Goal: Task Accomplishment & Management: Complete application form

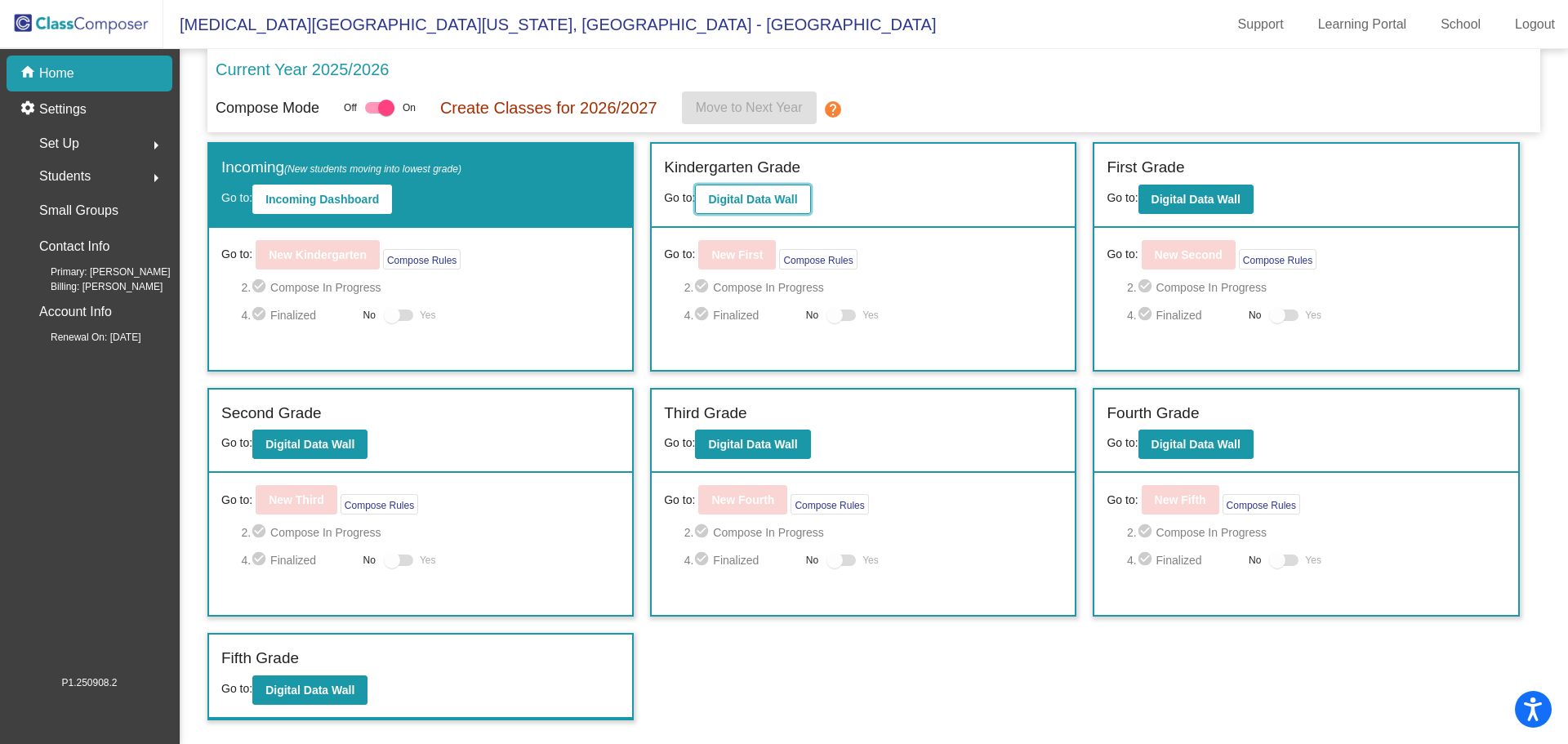
click at [758, 197] on b "Digital Data Wall" at bounding box center [753, 200] width 89 height 13
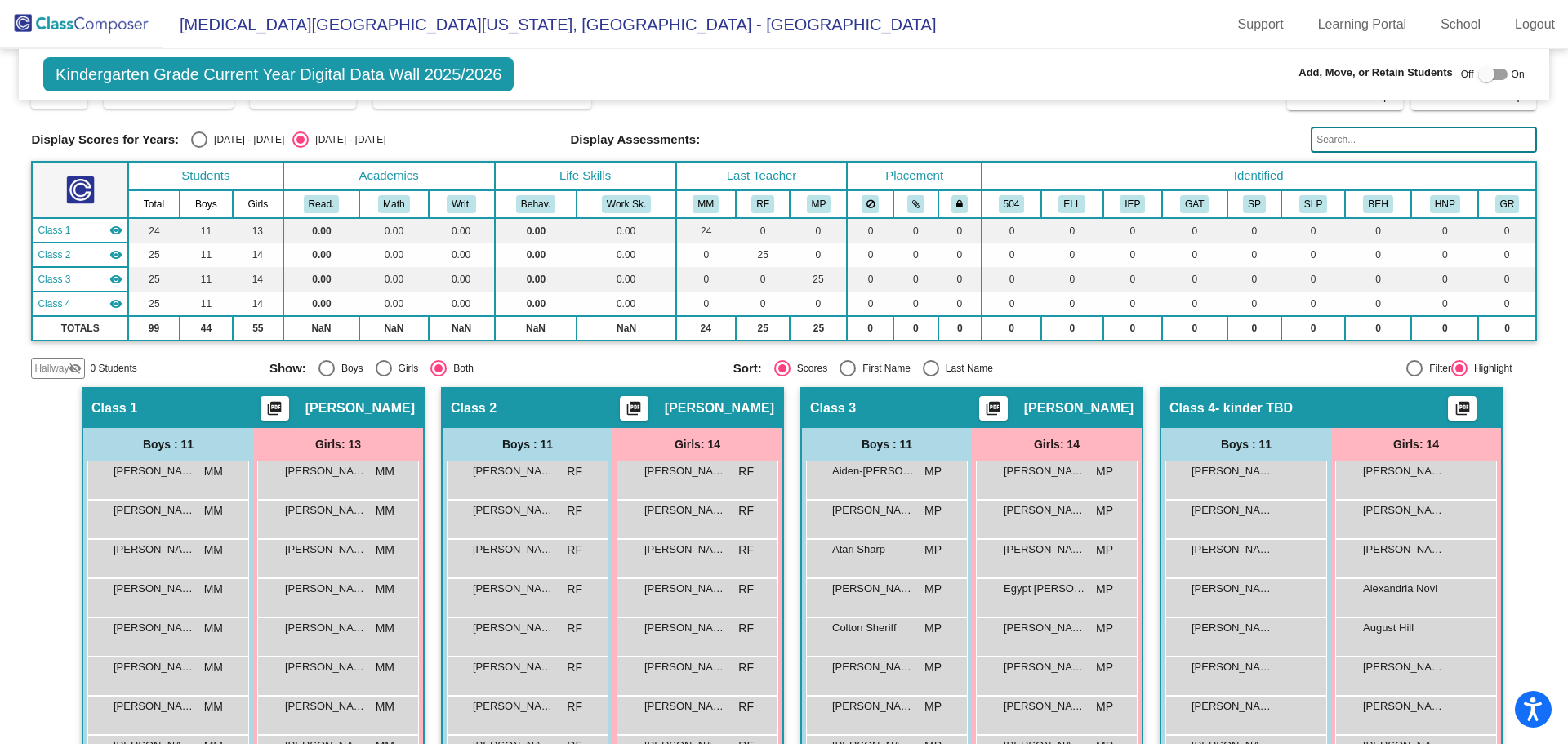
scroll to position [164, 0]
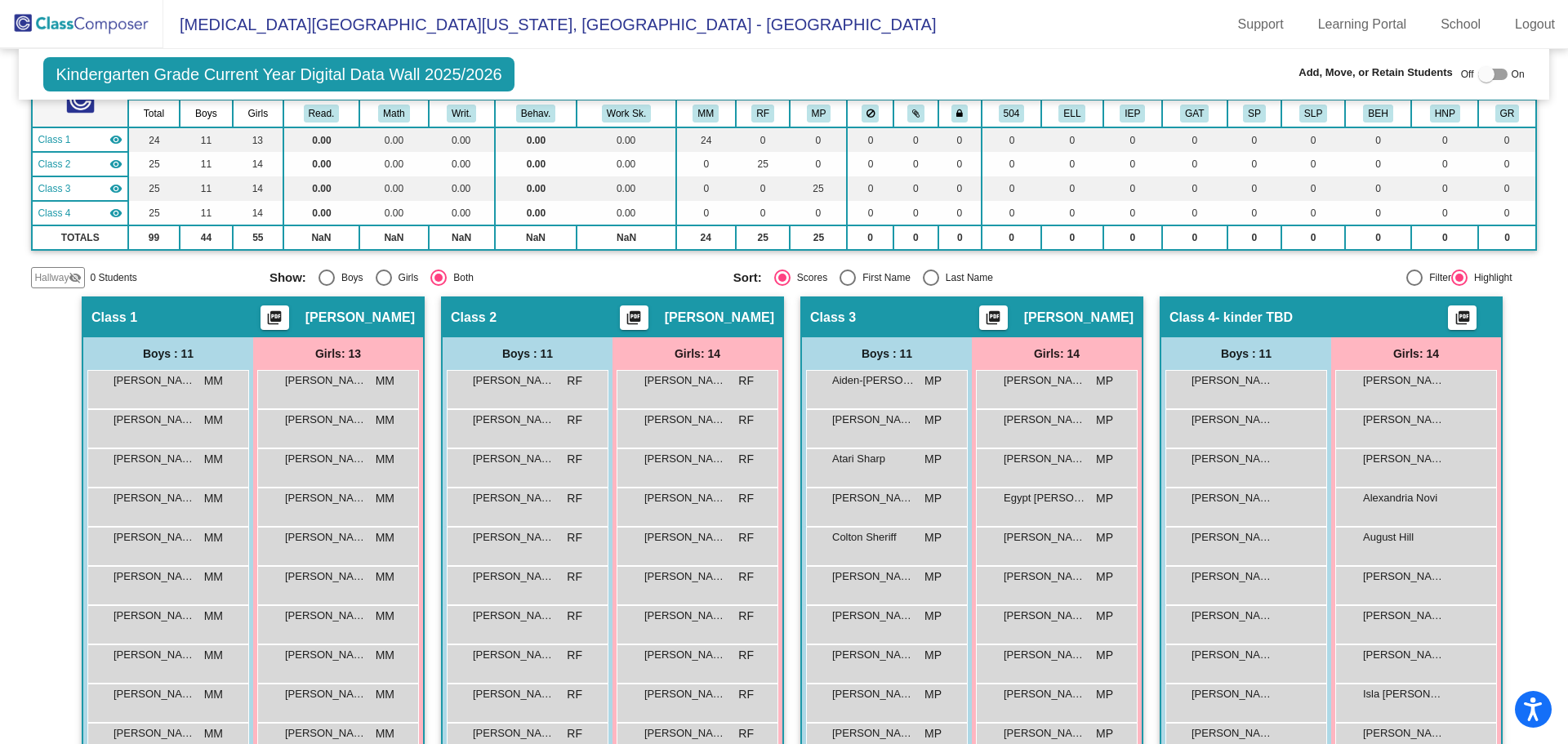
click at [55, 280] on span "Hallway" at bounding box center [51, 278] width 34 height 15
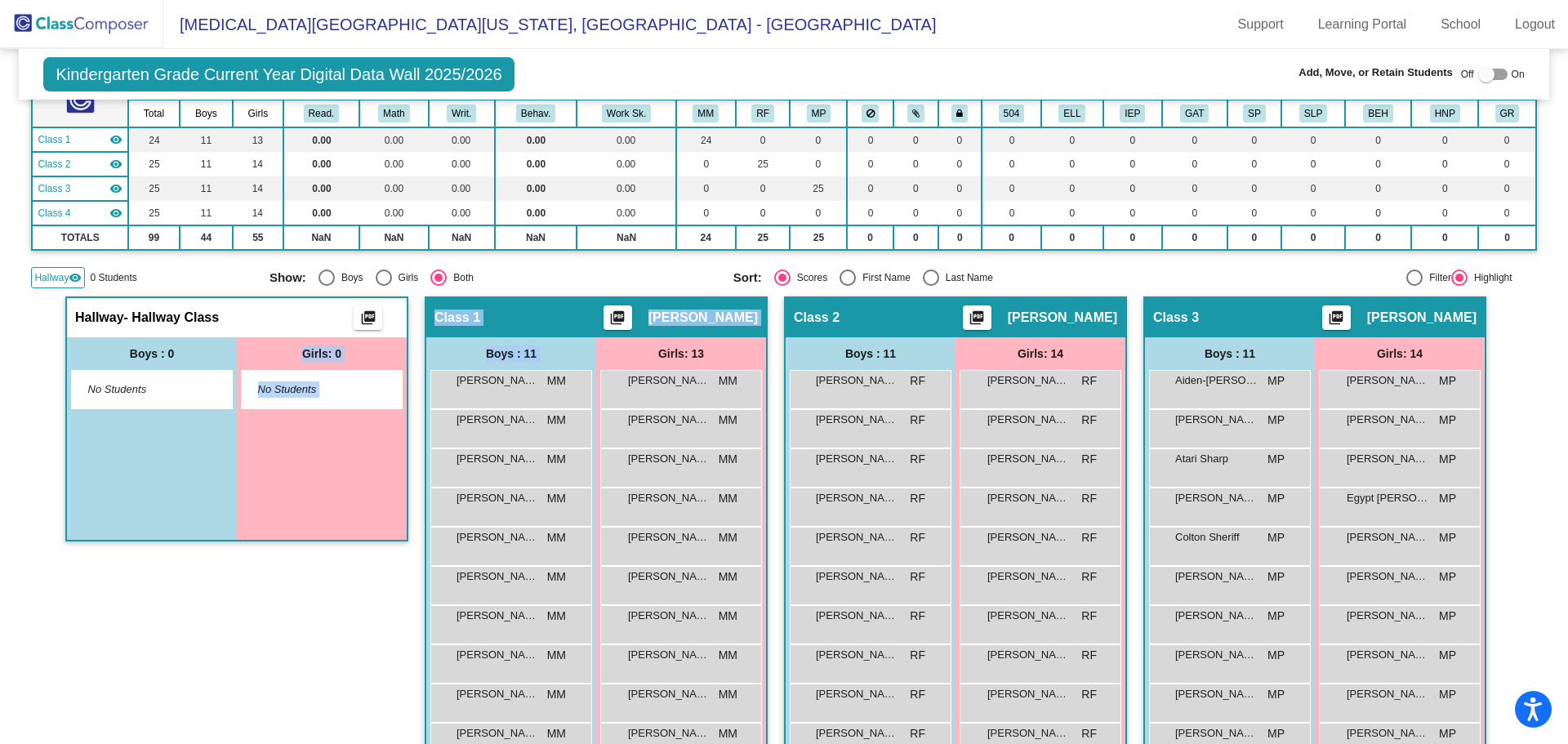
drag, startPoint x: 514, startPoint y: 397, endPoint x: 154, endPoint y: 375, distance: 360.7
click at [486, 391] on div "[PERSON_NAME] MM lock do_not_disturb_alt" at bounding box center [509, 388] width 156 height 34
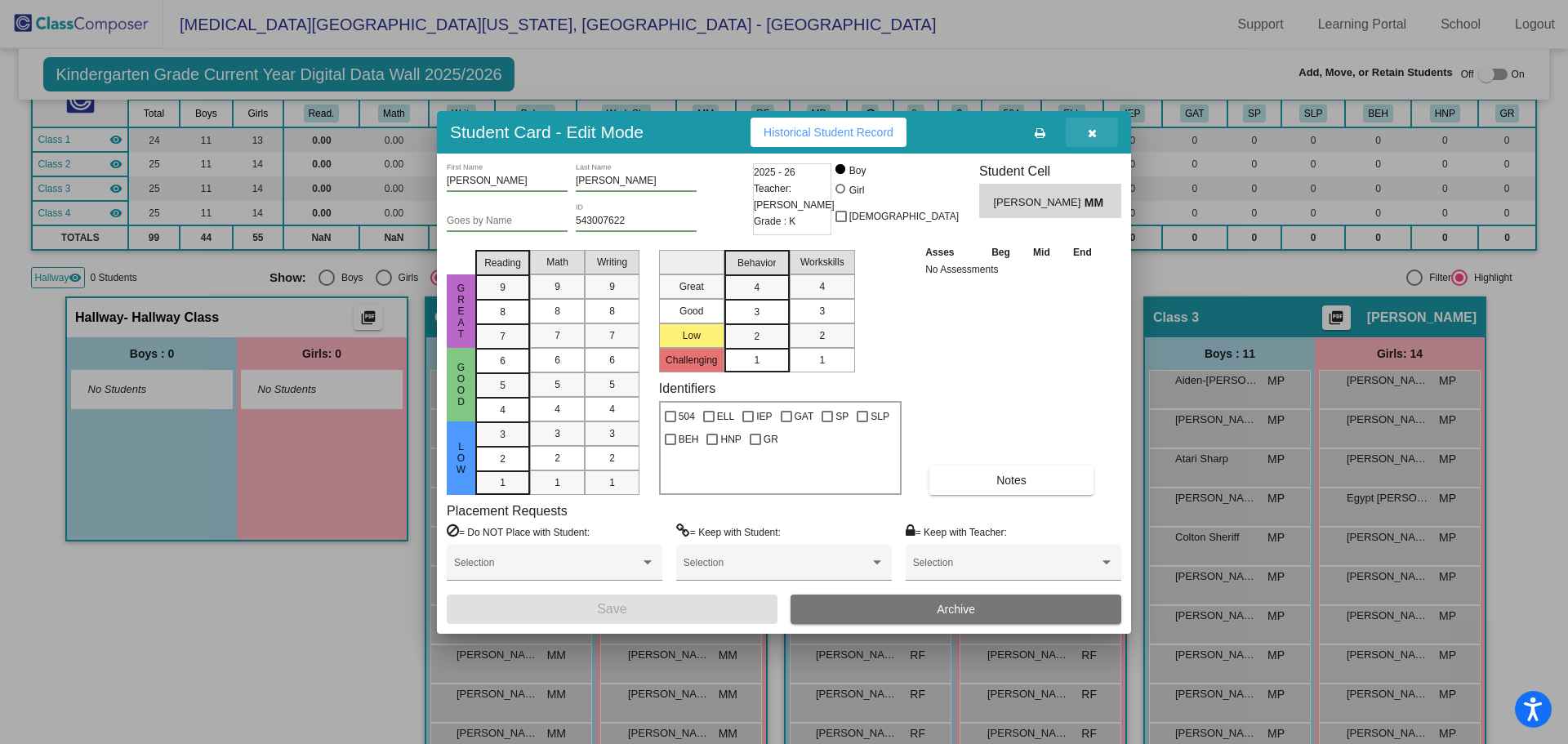
click at [1091, 135] on icon "button" at bounding box center [1092, 133] width 9 height 12
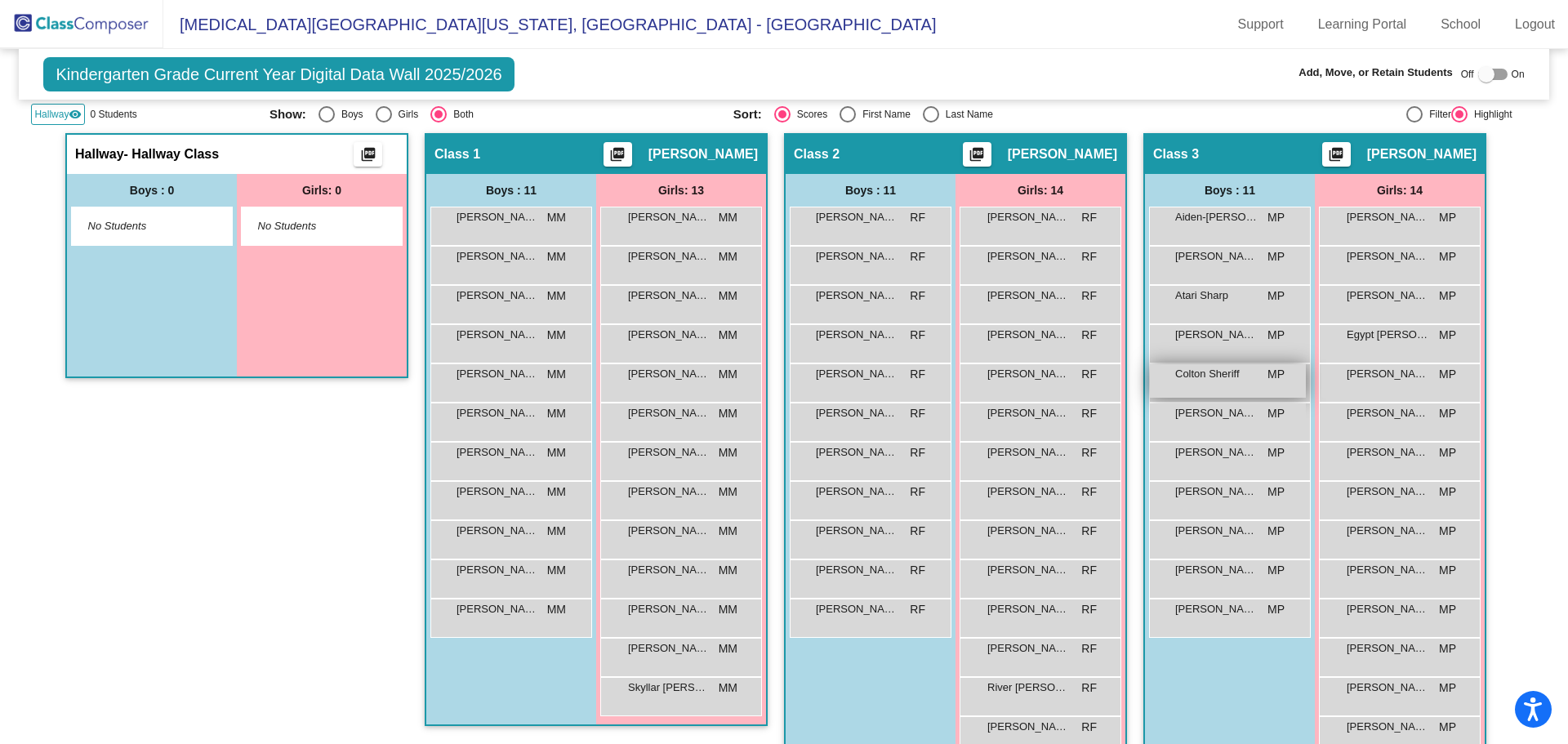
scroll to position [81, 0]
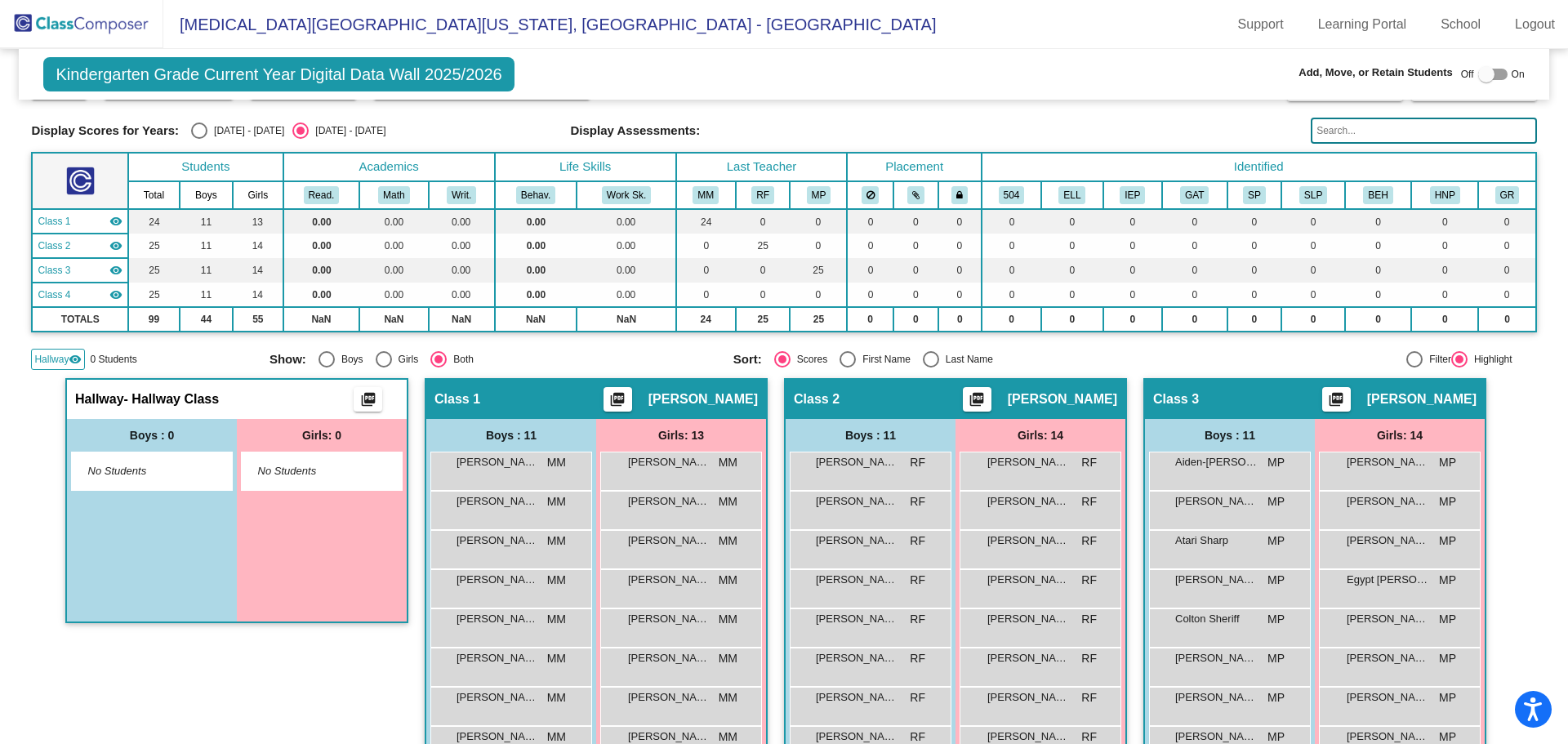
click at [1358, 129] on input "text" at bounding box center [1423, 130] width 226 height 26
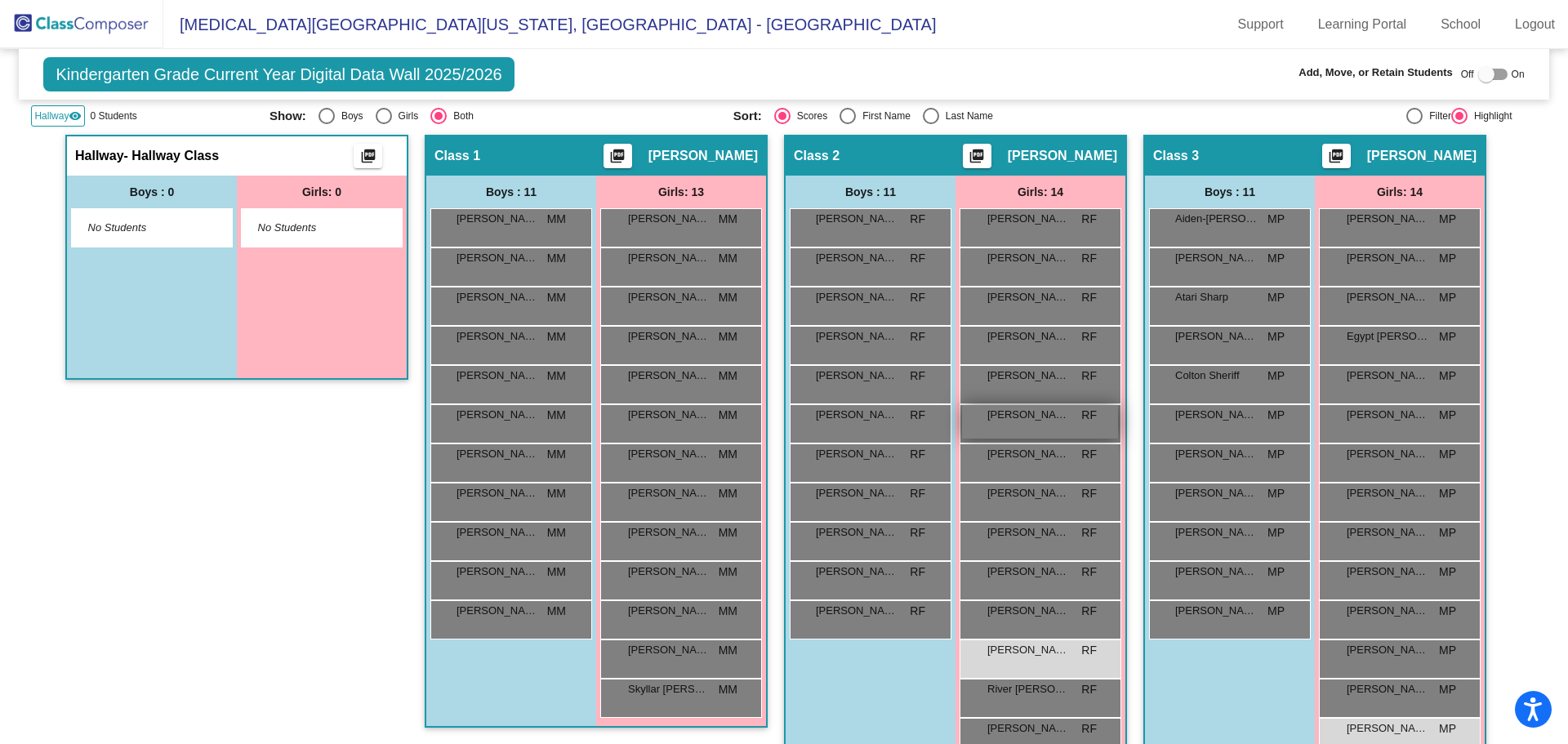
scroll to position [326, 0]
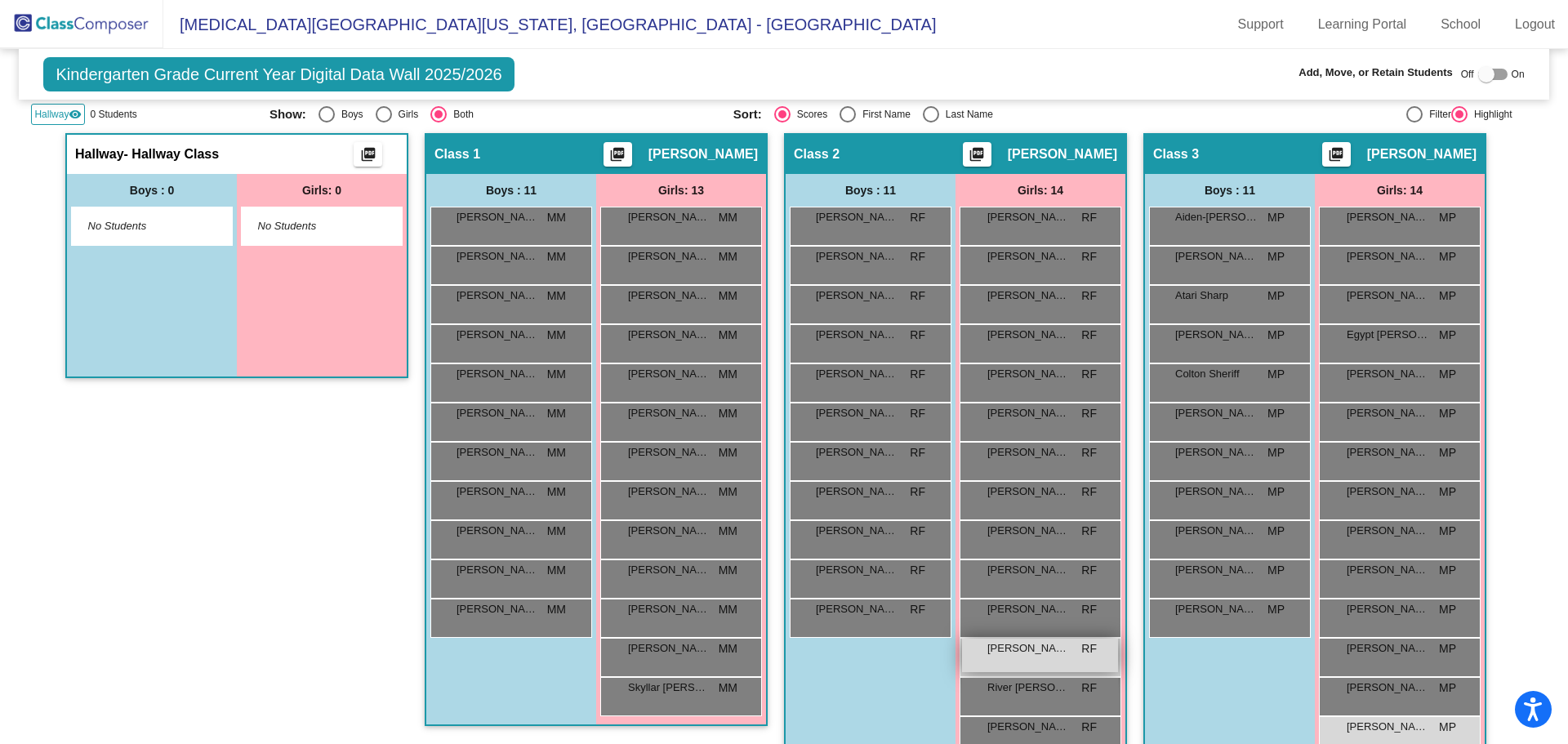
type input "ria"
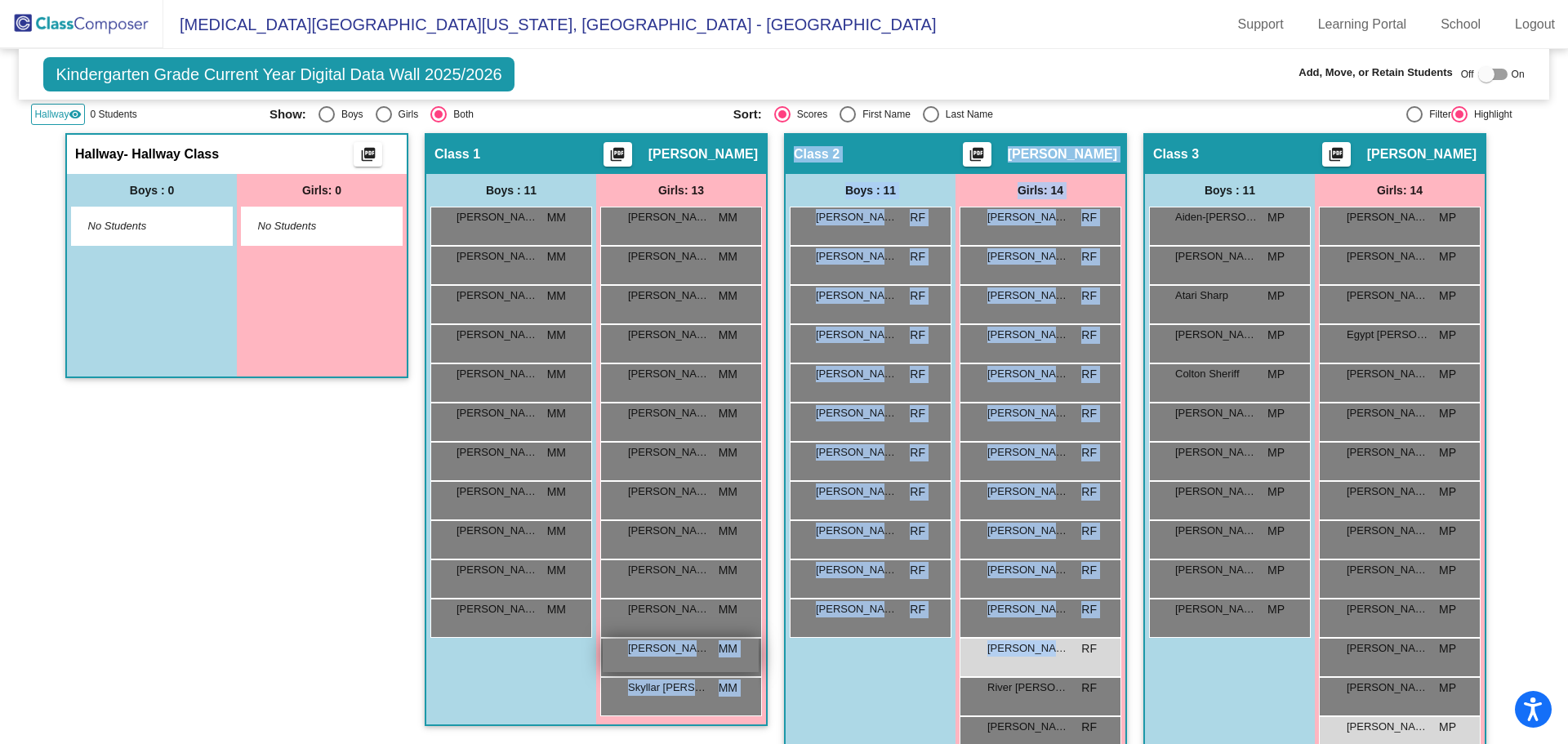
drag, startPoint x: 1039, startPoint y: 647, endPoint x: 753, endPoint y: 663, distance: 286.4
click at [888, 665] on div "Boys : 11 [PERSON_NAME] RF lock do_not_disturb_alt [PERSON_NAME] RF lock do_not…" at bounding box center [870, 468] width 169 height 590
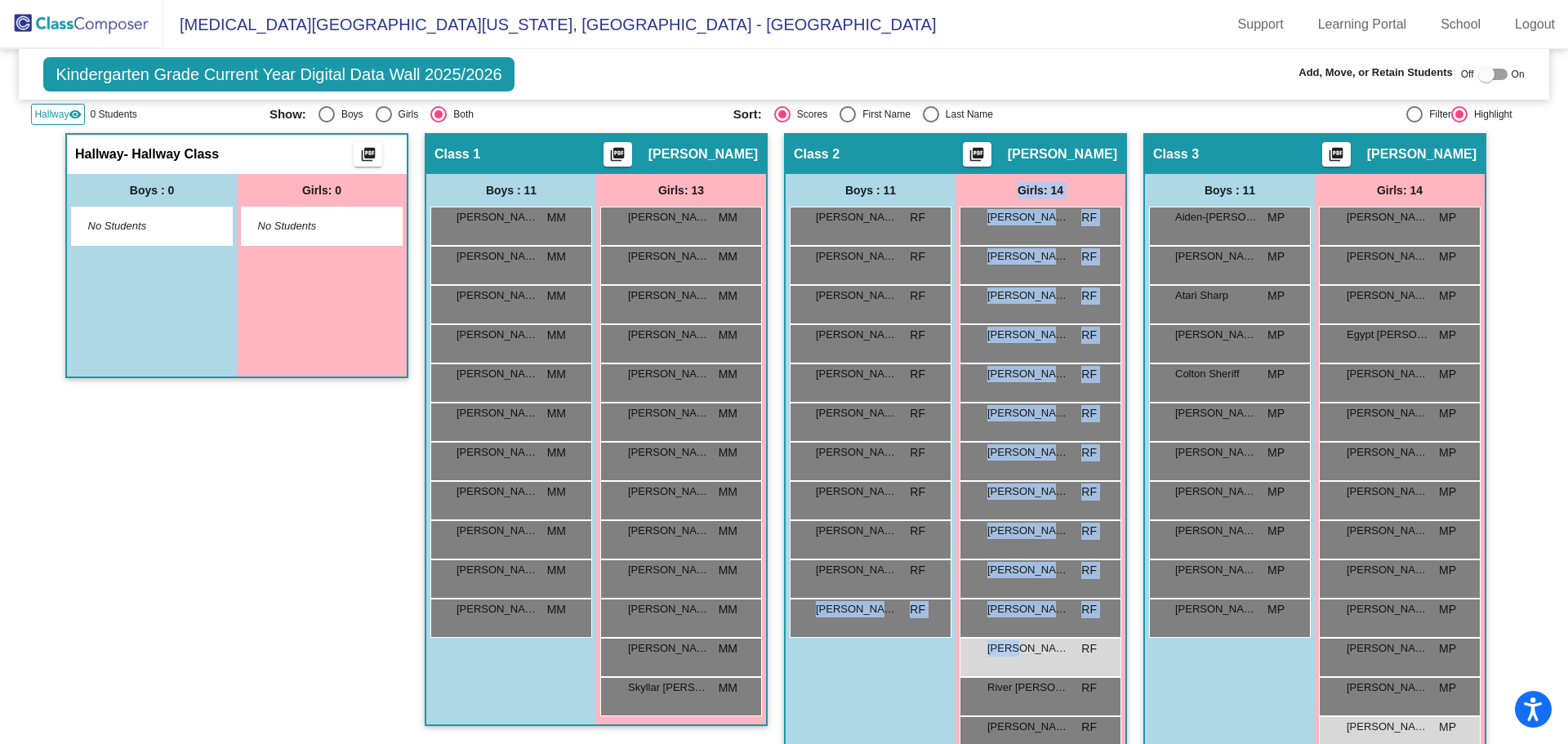
drag, startPoint x: 1013, startPoint y: 655, endPoint x: 813, endPoint y: 673, distance: 200.8
click at [810, 674] on div "Boys : 11 [PERSON_NAME] RF lock do_not_disturb_alt [PERSON_NAME] RF lock do_not…" at bounding box center [955, 468] width 340 height 590
click at [1011, 646] on span "[PERSON_NAME]" at bounding box center [1028, 648] width 81 height 16
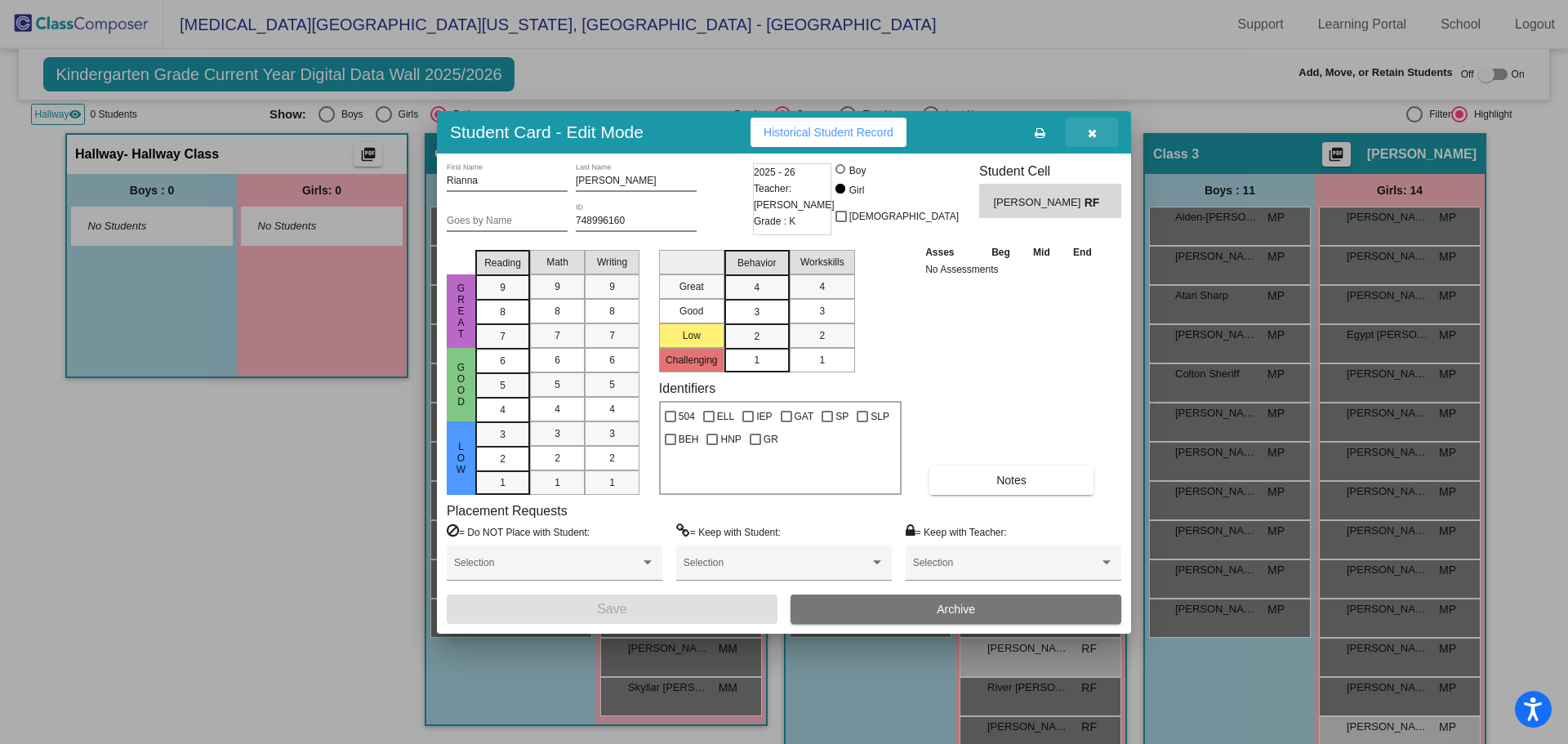
click at [1094, 134] on icon "button" at bounding box center [1092, 133] width 9 height 12
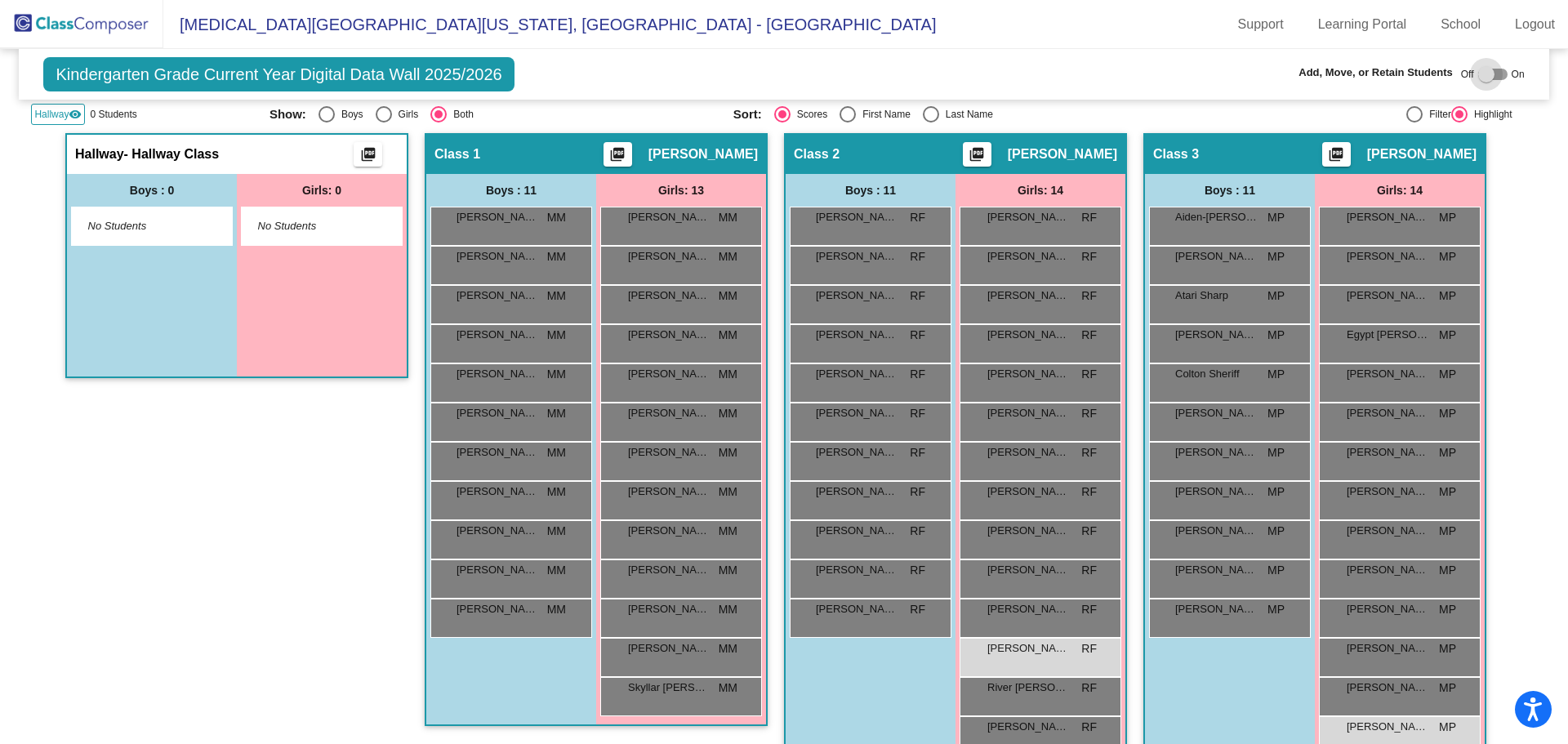
click at [1482, 81] on div at bounding box center [1486, 74] width 16 height 16
checkbox input "true"
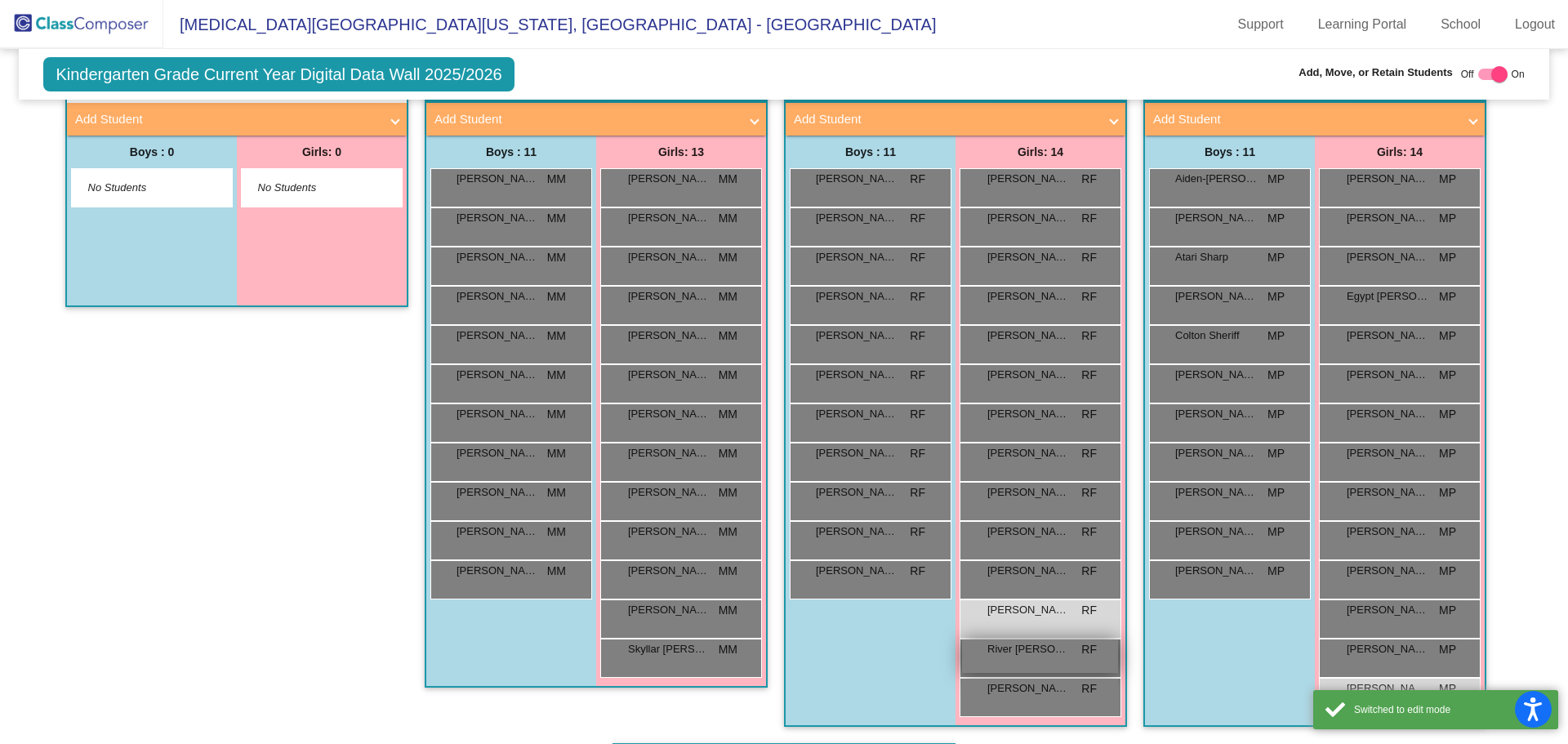
scroll to position [490, 0]
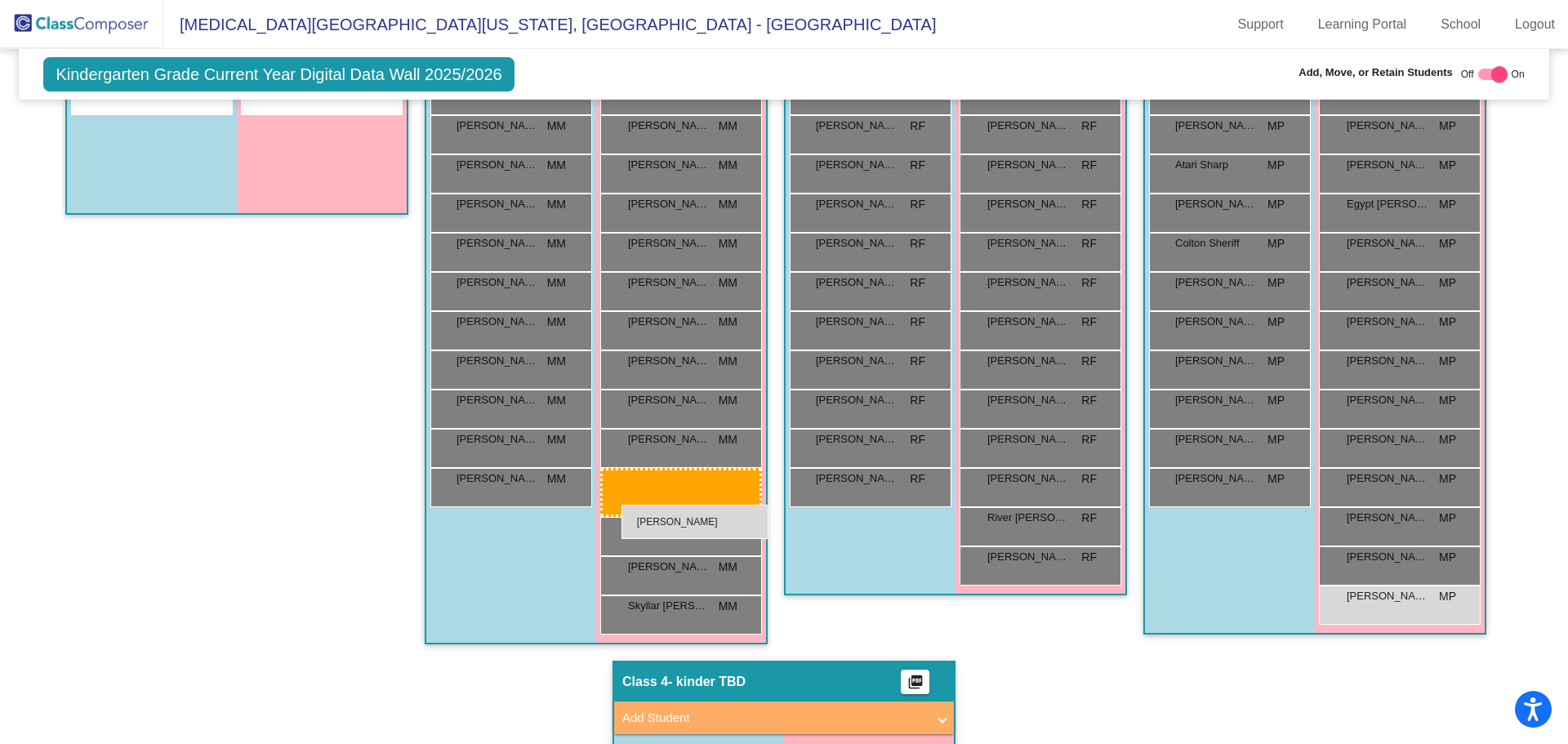
drag, startPoint x: 1039, startPoint y: 523, endPoint x: 622, endPoint y: 505, distance: 417.4
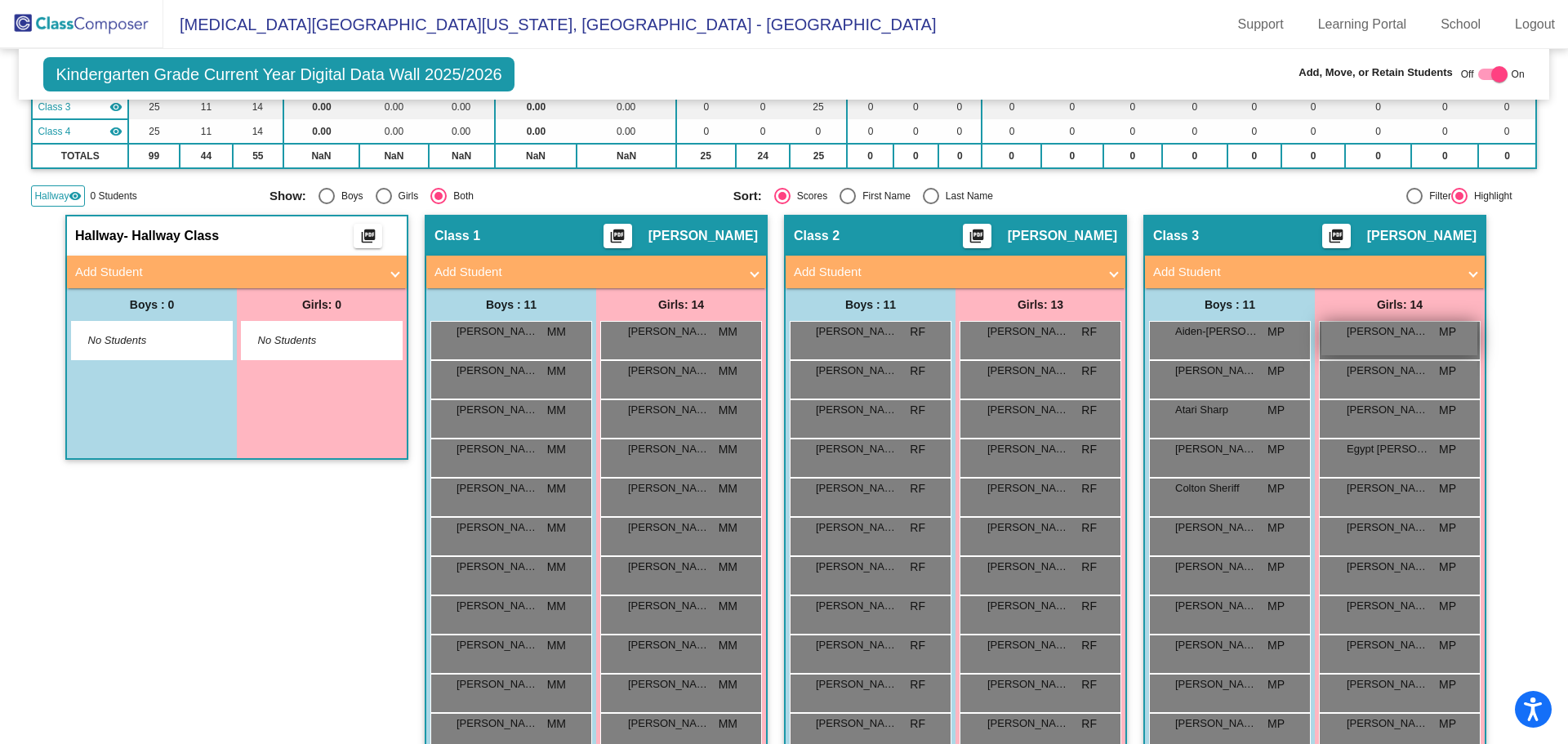
scroll to position [81, 0]
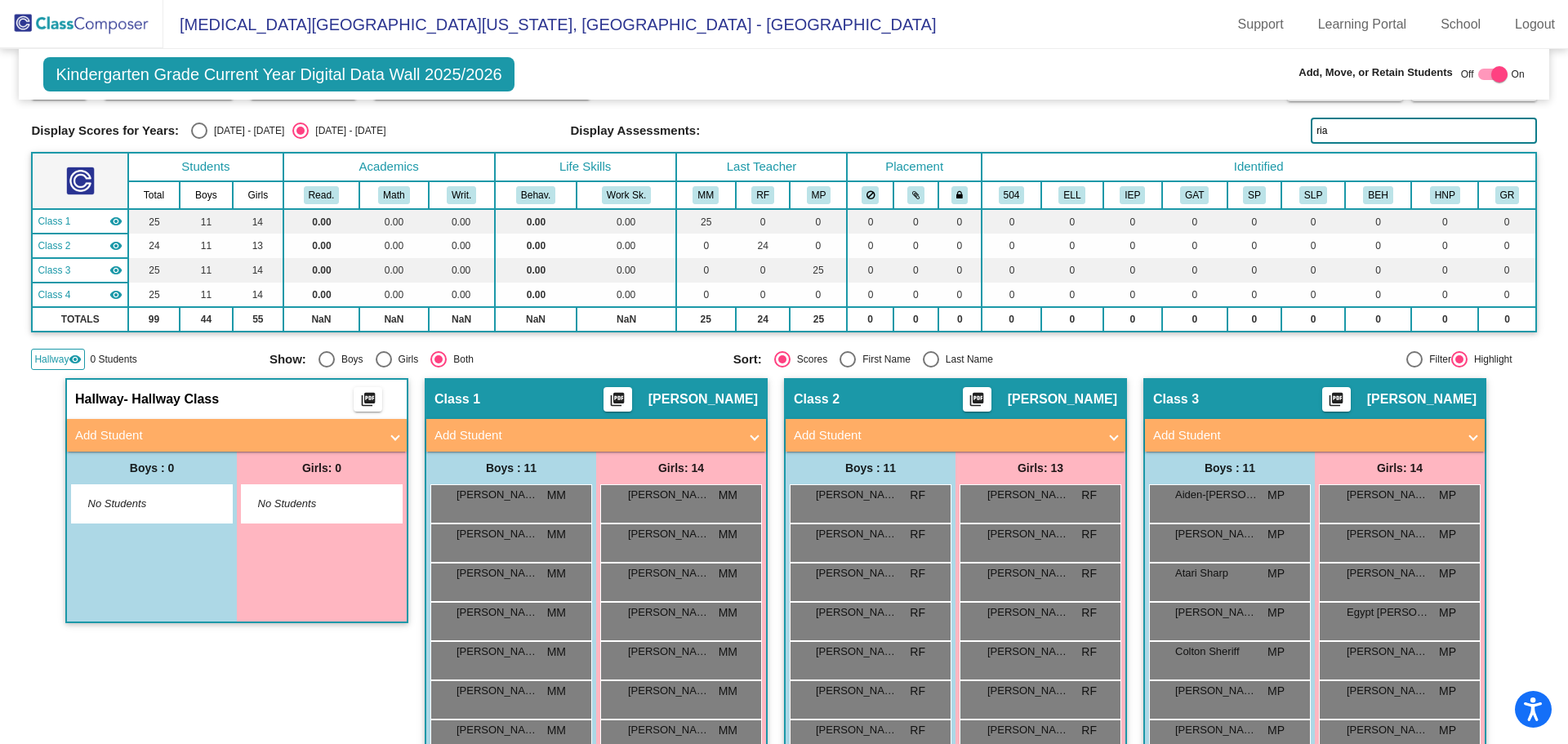
drag, startPoint x: 1356, startPoint y: 131, endPoint x: 1105, endPoint y: 107, distance: 252.1
click at [1105, 107] on div "Display Scores for Years: [DATE] - [DATE] [DATE] - [DATE] Grade/Archive Student…" at bounding box center [784, 199] width 1505 height 342
drag, startPoint x: 1313, startPoint y: 125, endPoint x: 1080, endPoint y: 127, distance: 233.0
click at [1111, 140] on div "Display Scores for Years: [DATE] - [DATE] [DATE] - [DATE] Display Assessments: …" at bounding box center [784, 130] width 1505 height 26
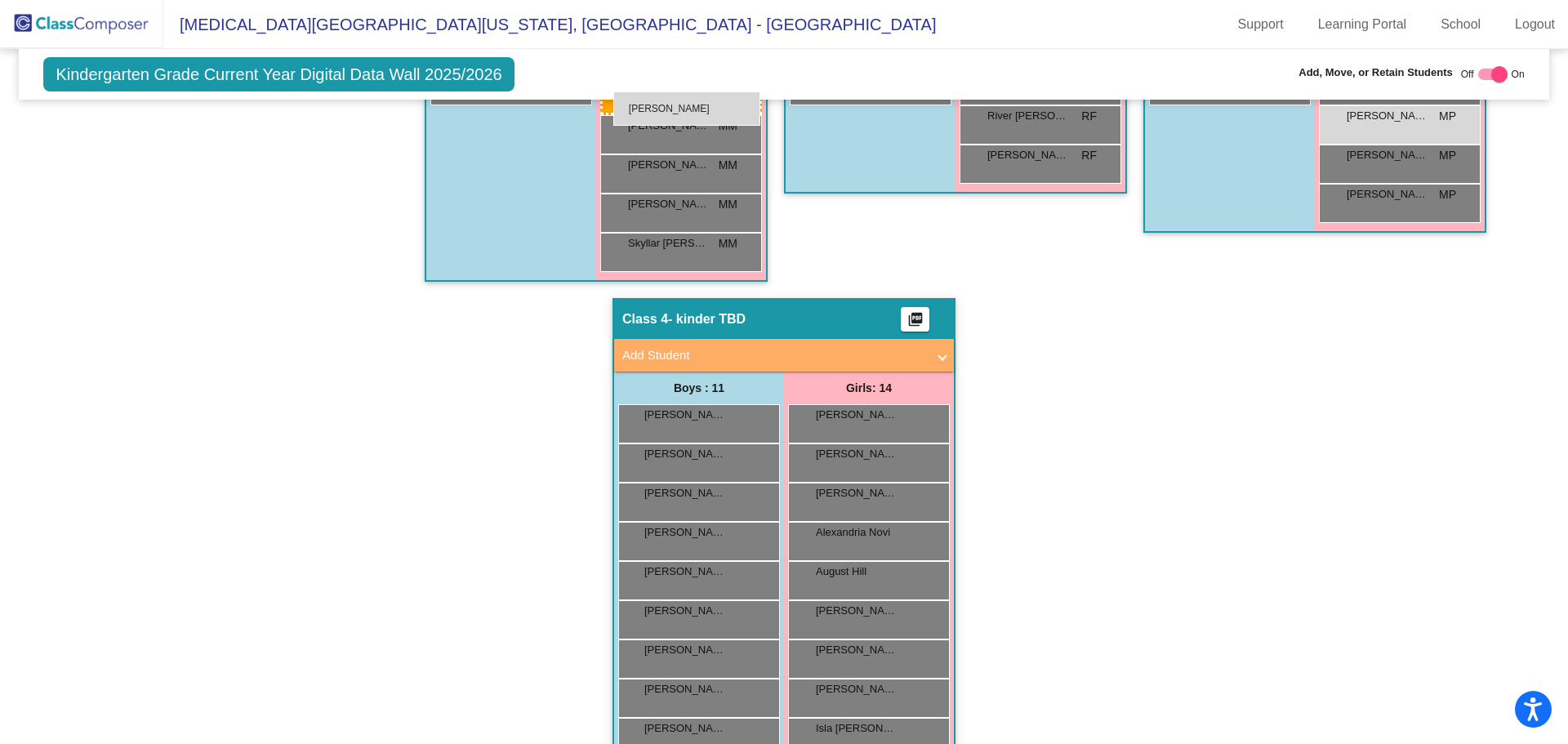
scroll to position [878, 0]
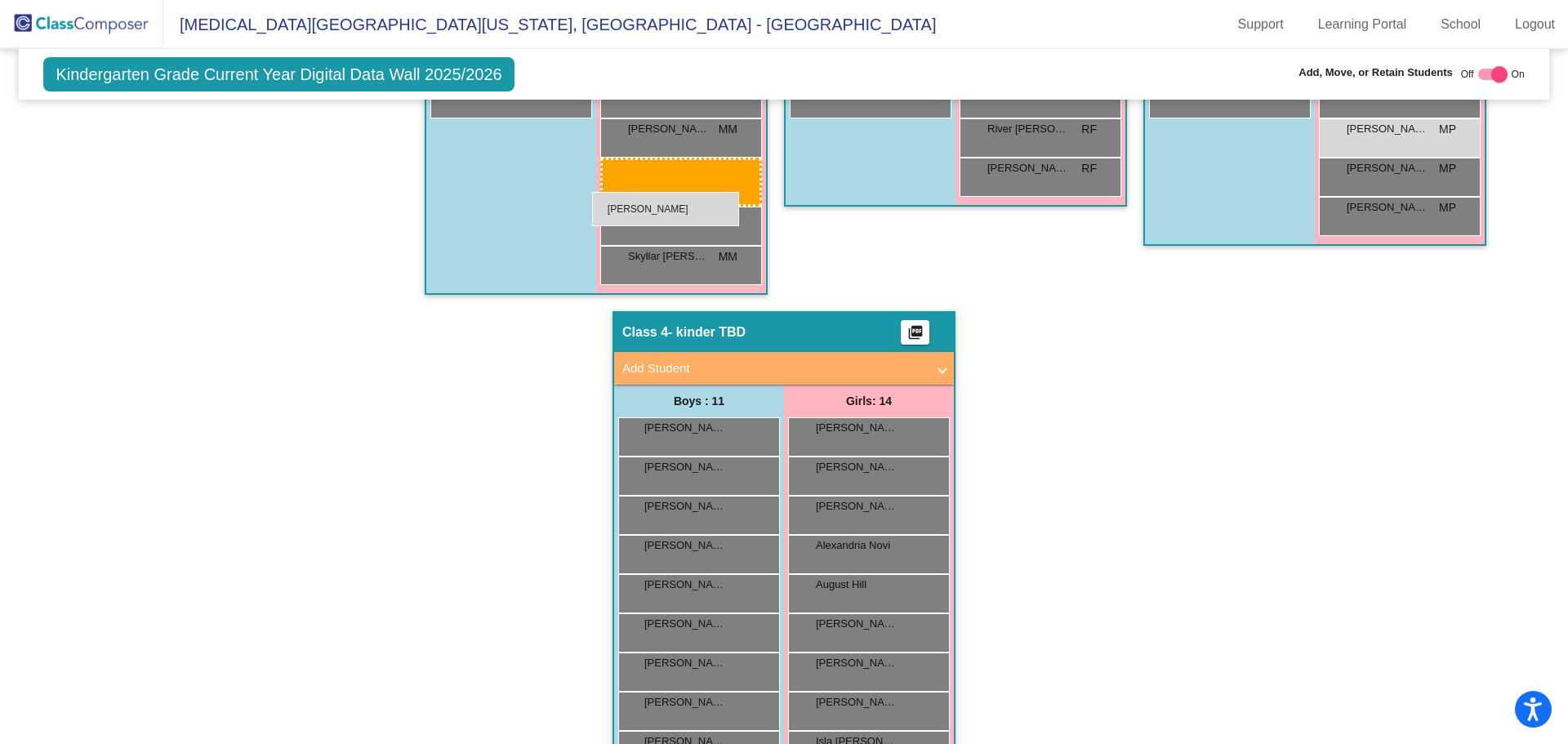
drag, startPoint x: 870, startPoint y: 649, endPoint x: 592, endPoint y: 191, distance: 535.8
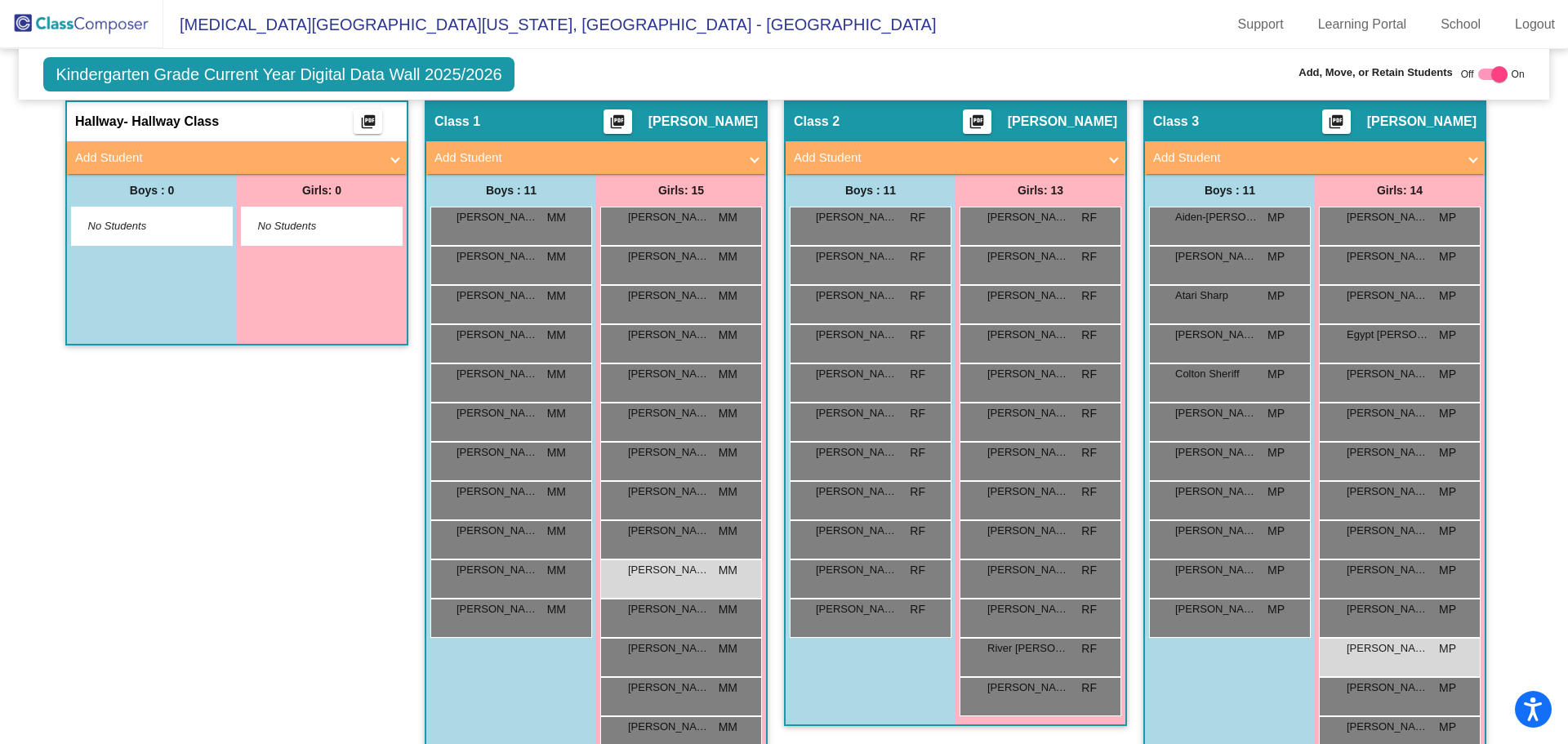
scroll to position [62, 0]
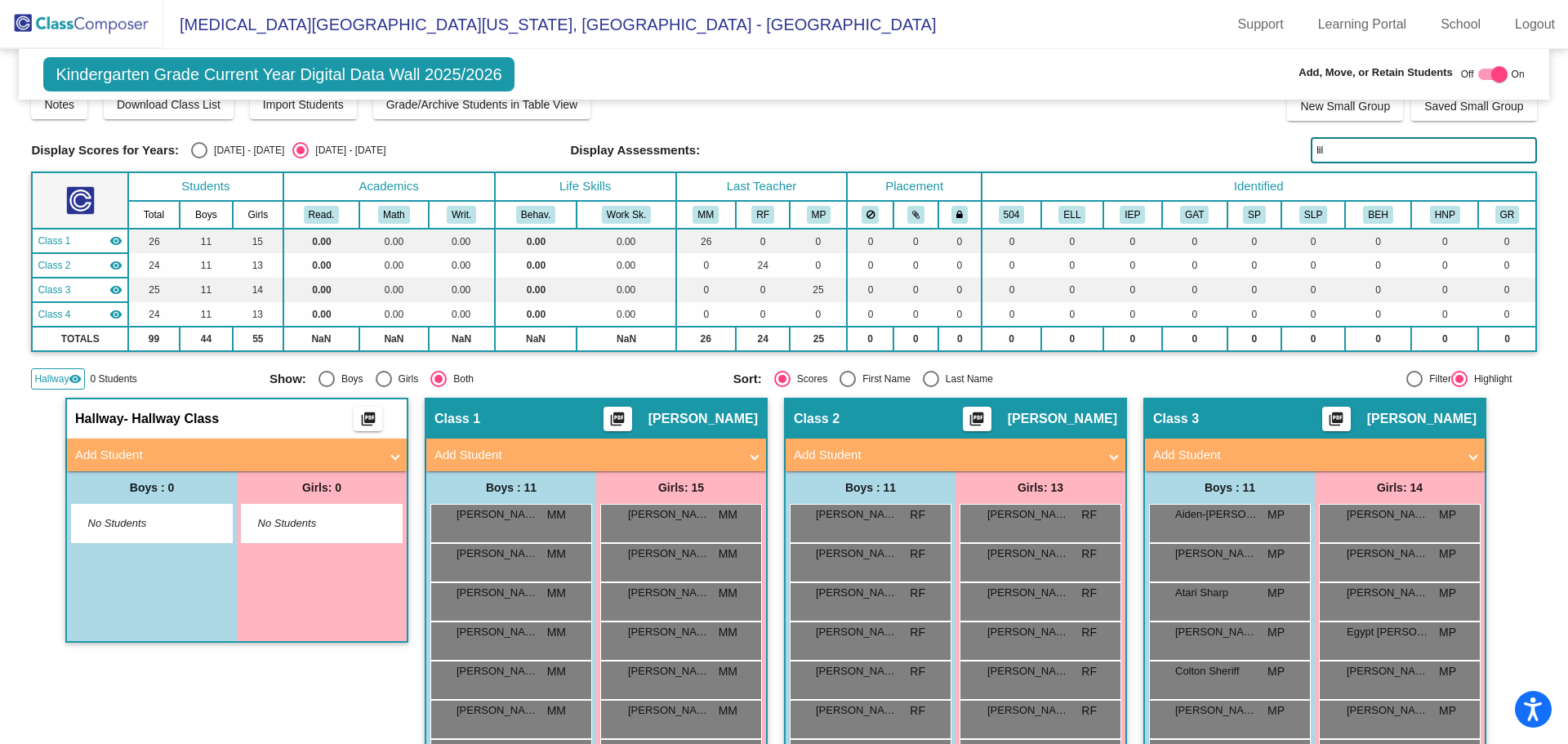
drag, startPoint x: 1339, startPoint y: 143, endPoint x: 1150, endPoint y: 117, distance: 190.8
click at [1150, 118] on div "Display Scores for Years: [DATE] - [DATE] [DATE] - [DATE] Grade/Archive Student…" at bounding box center [784, 218] width 1505 height 342
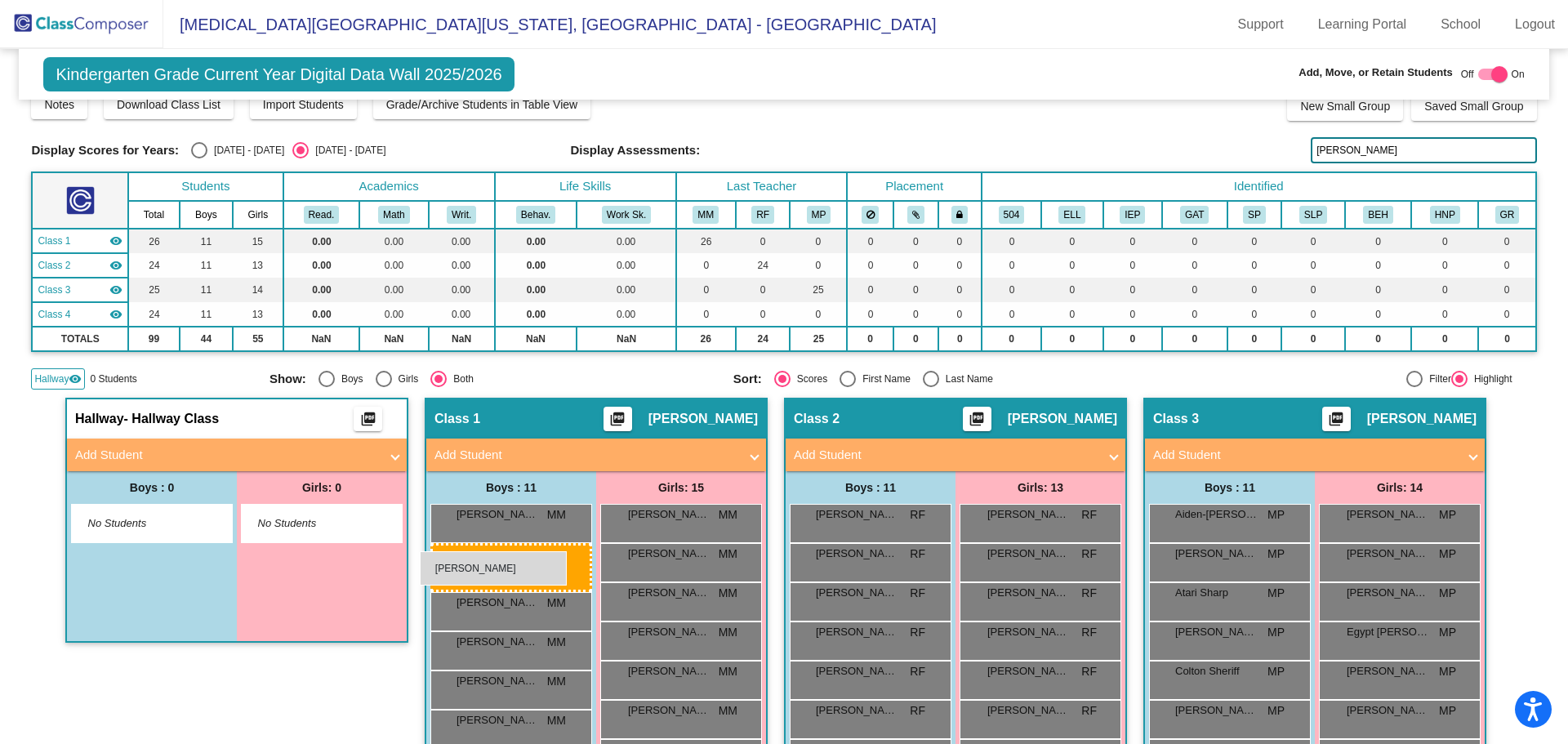
drag, startPoint x: 924, startPoint y: 601, endPoint x: 425, endPoint y: 550, distance: 501.6
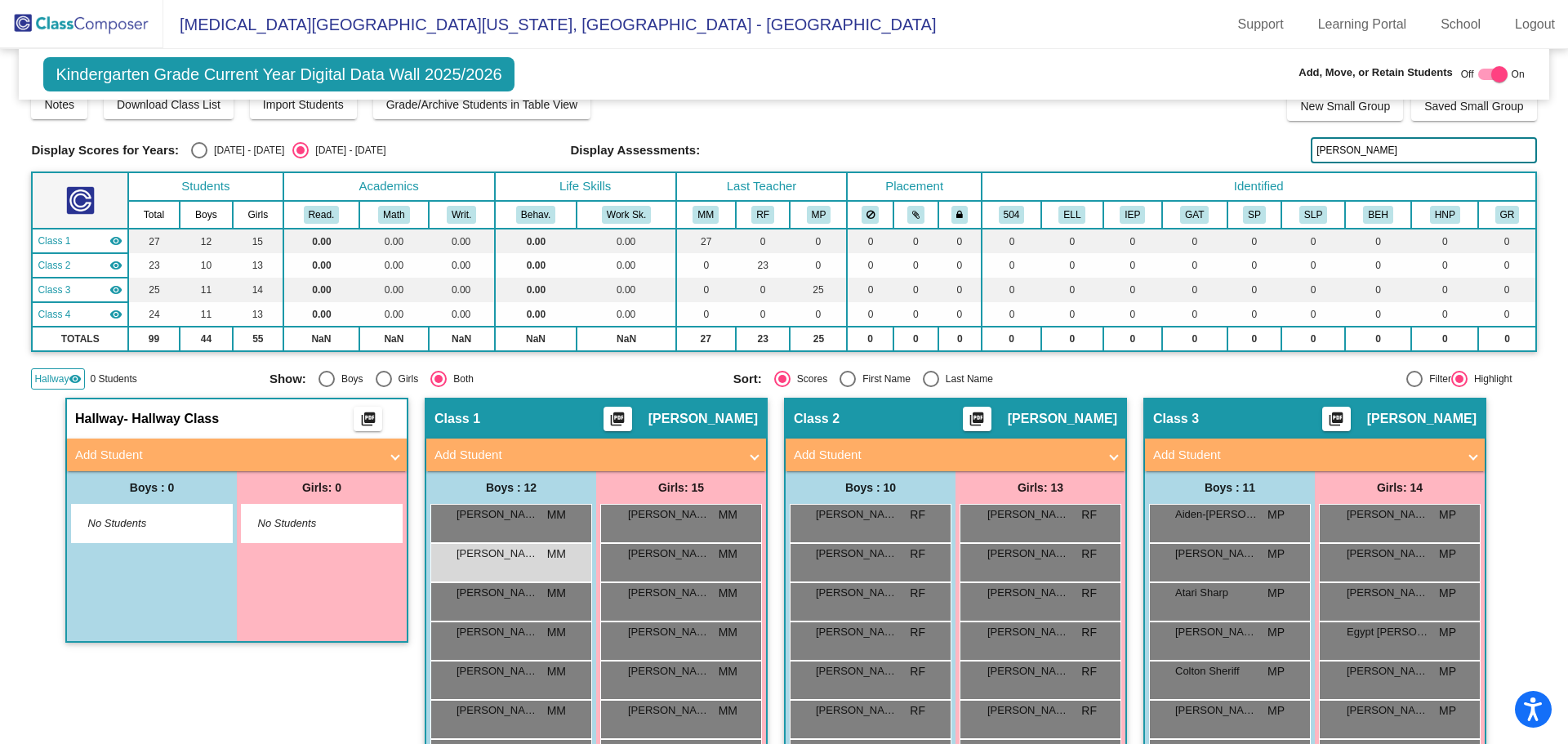
drag, startPoint x: 1372, startPoint y: 154, endPoint x: 1190, endPoint y: 149, distance: 182.1
click at [1190, 149] on div "Display Scores for Years: [DATE] - [DATE] [DATE] - [DATE] Display Assessments: …" at bounding box center [784, 150] width 1505 height 26
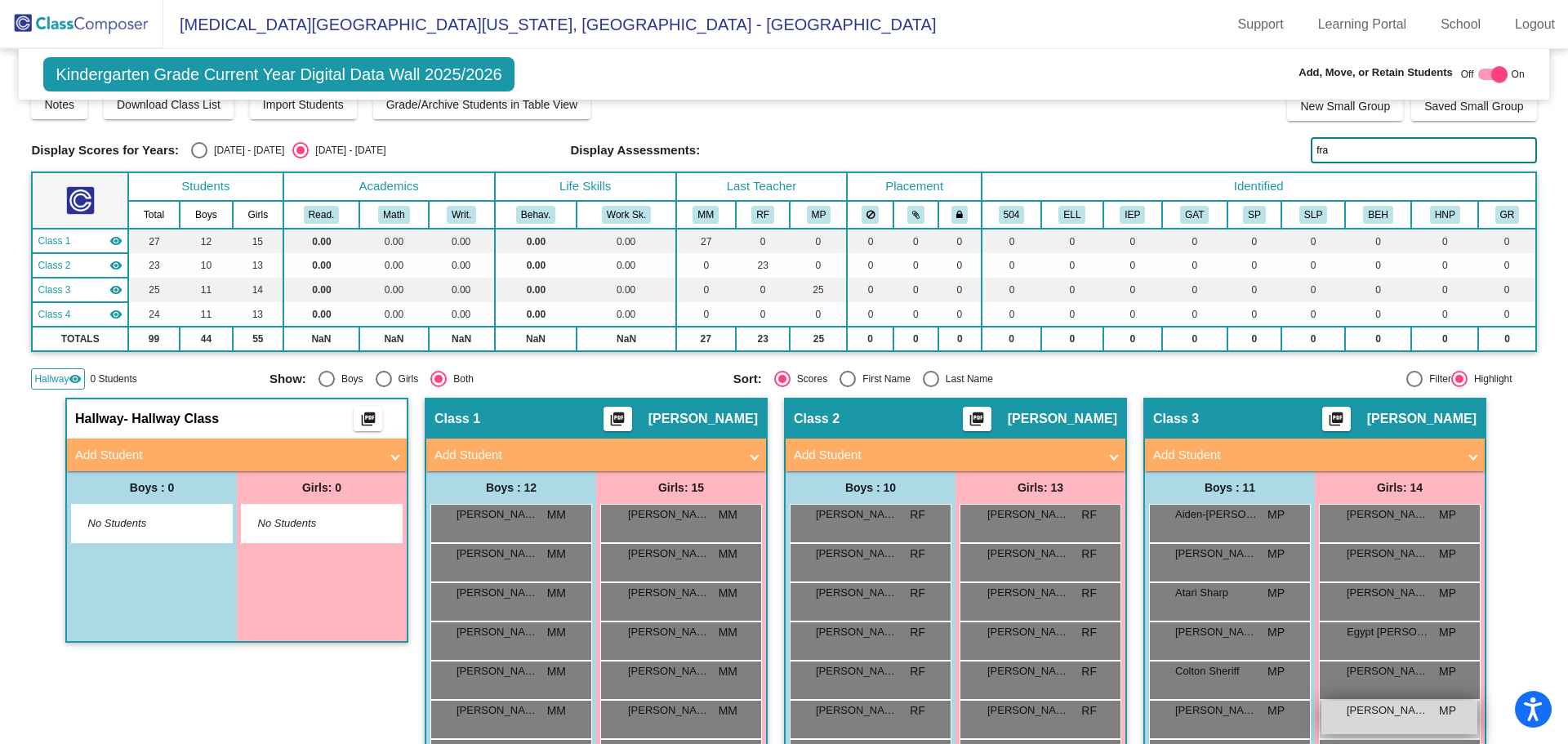
click at [1399, 726] on div "[PERSON_NAME] MP lock do_not_disturb_alt" at bounding box center [1399, 717] width 156 height 34
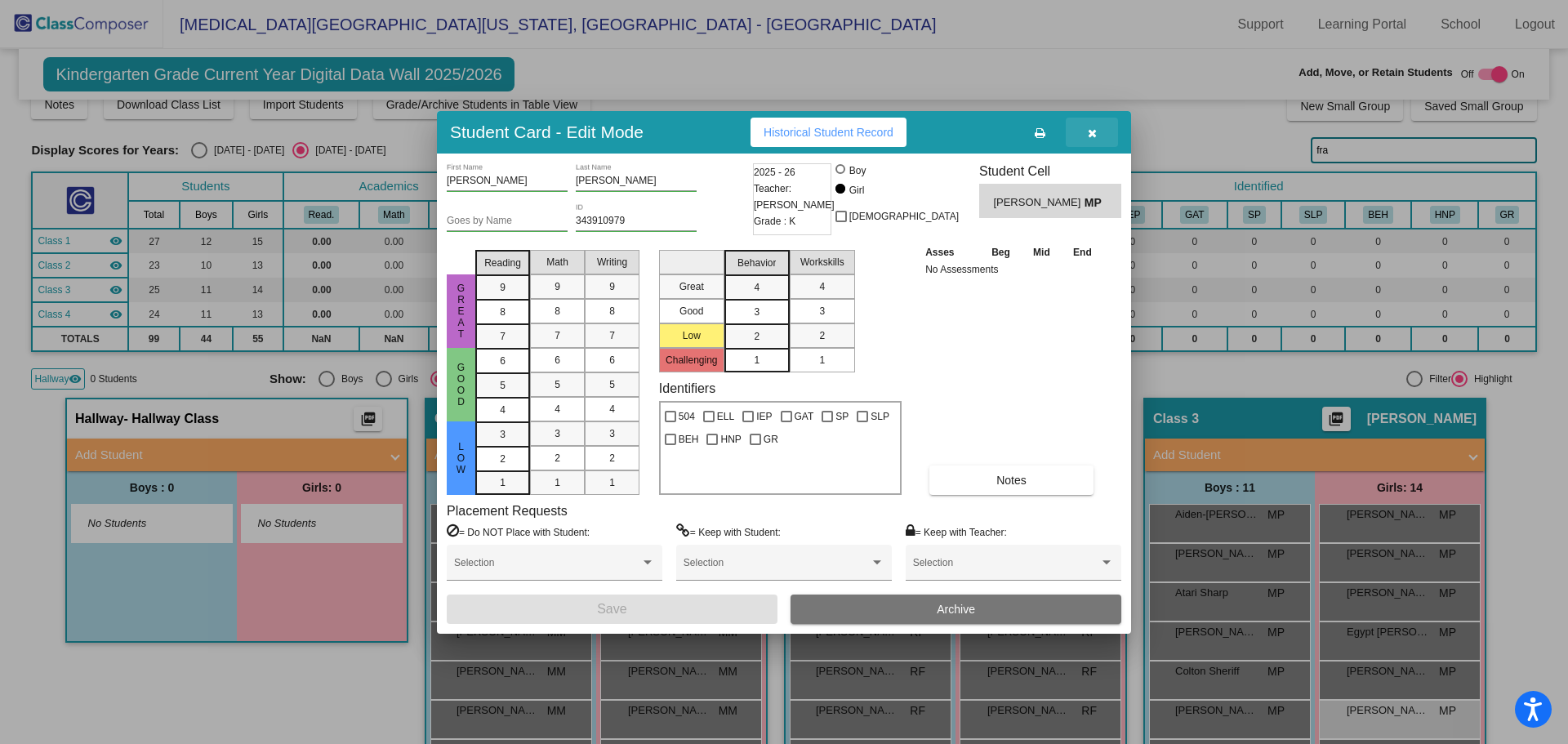
click at [1097, 128] on button "button" at bounding box center [1091, 132] width 52 height 29
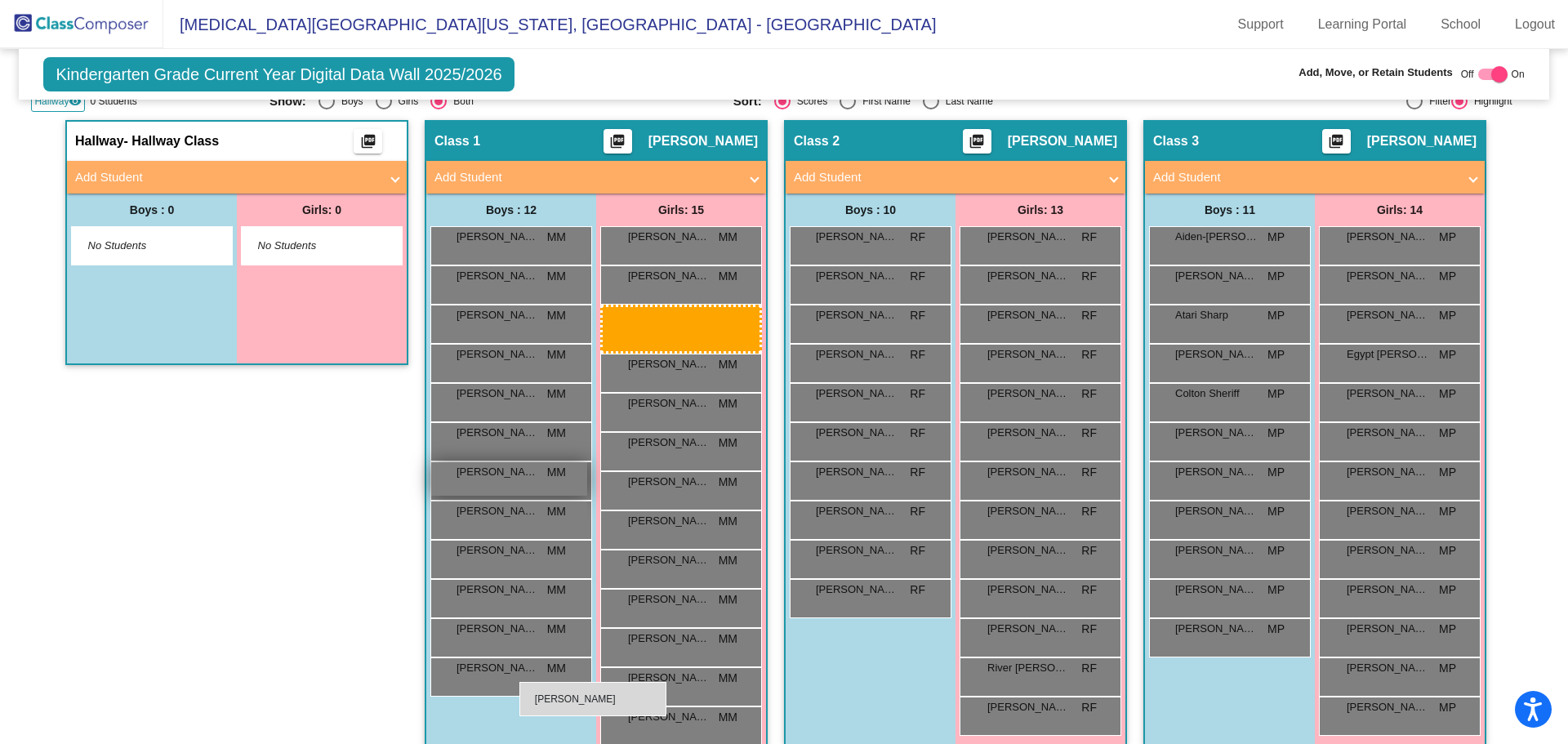
scroll to position [340, 0]
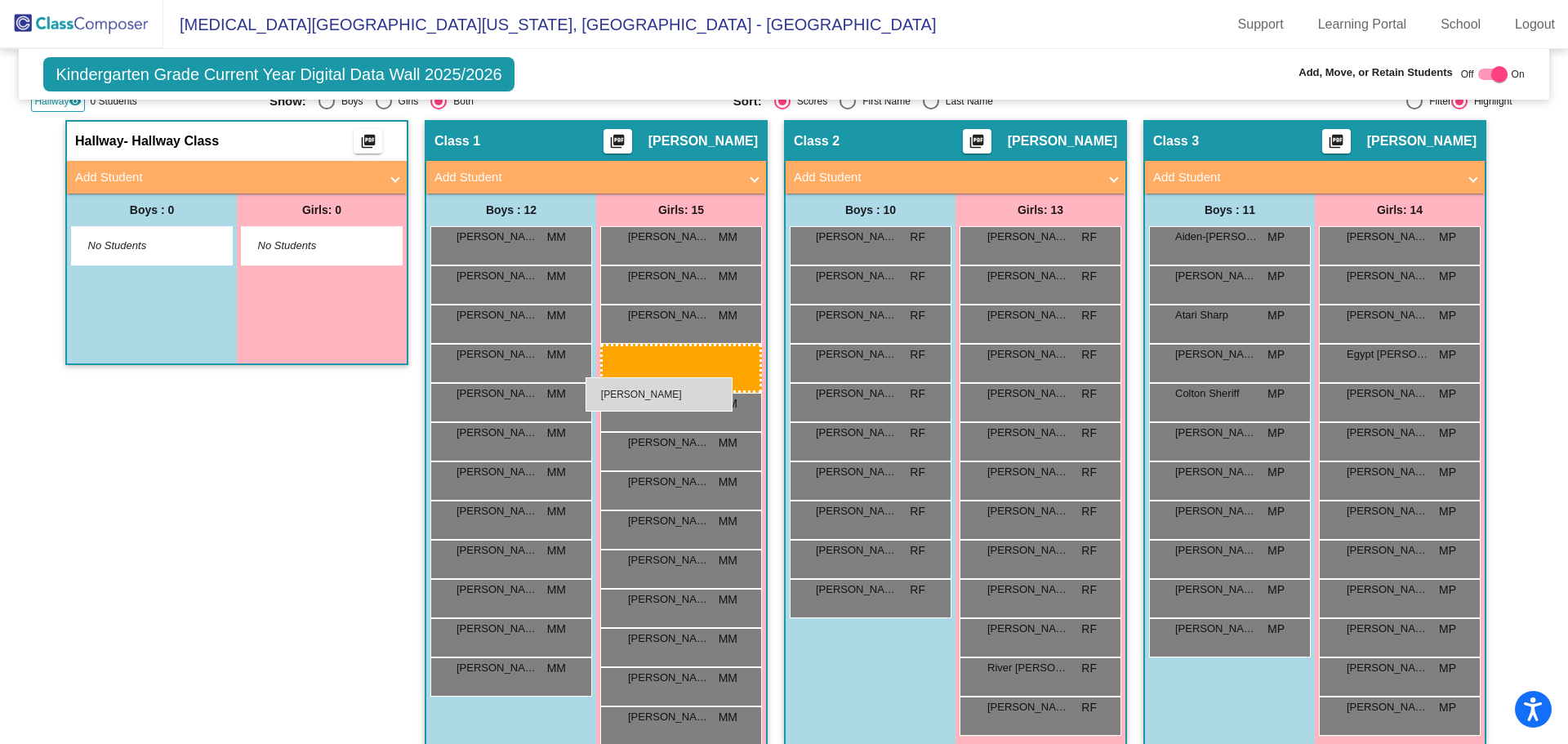
drag, startPoint x: 1426, startPoint y: 710, endPoint x: 594, endPoint y: 376, distance: 896.5
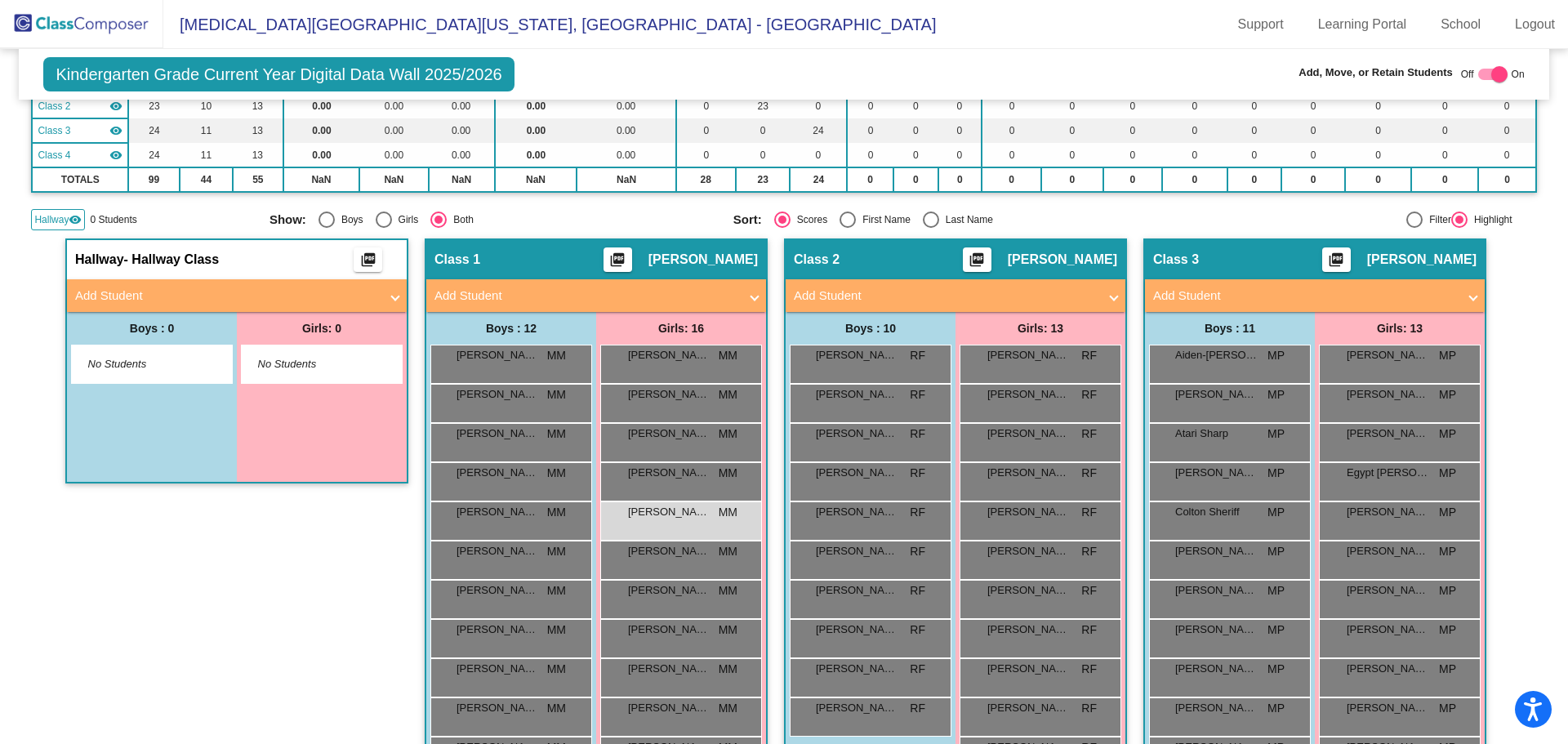
scroll to position [13, 0]
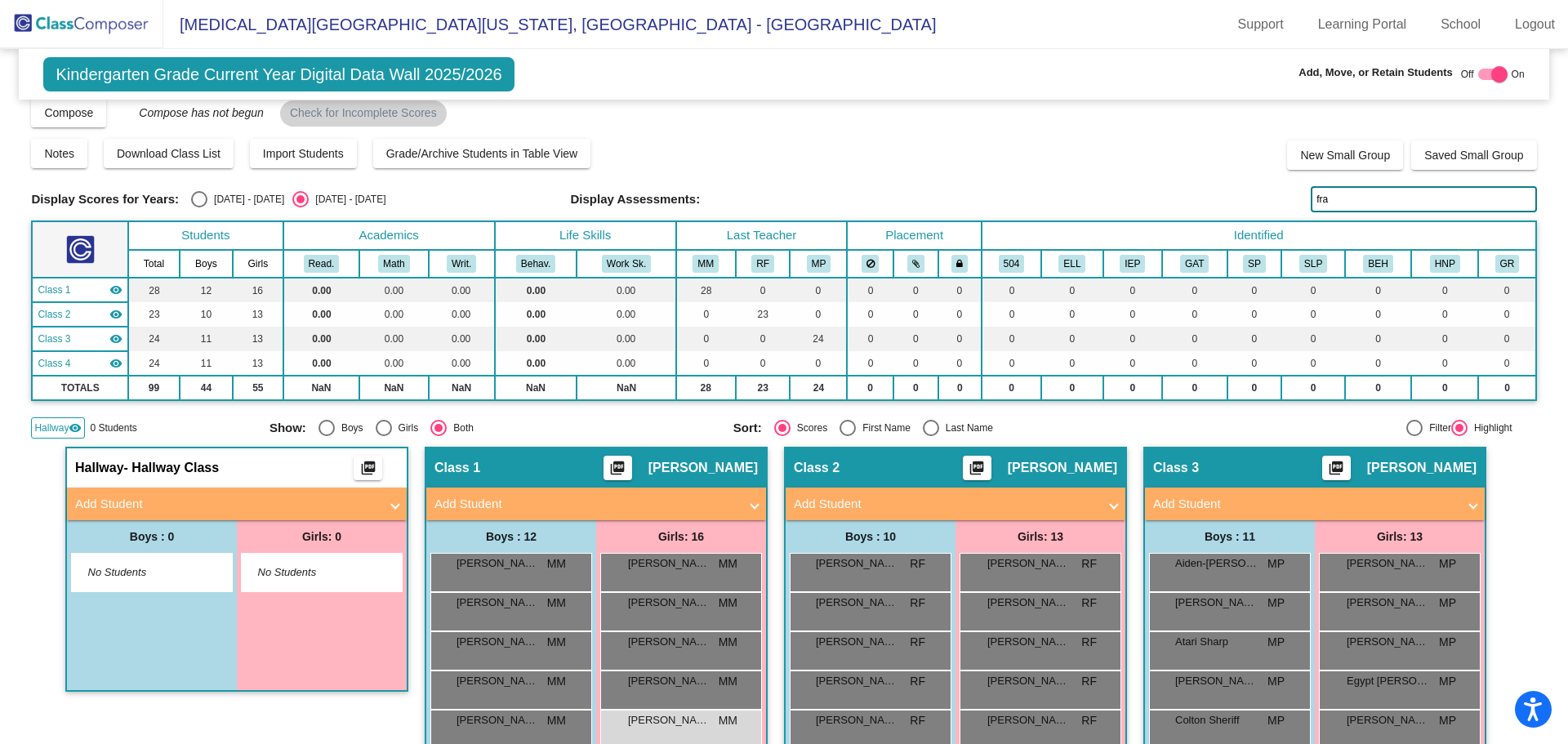
drag, startPoint x: 1370, startPoint y: 193, endPoint x: 935, endPoint y: 209, distance: 435.3
click at [964, 213] on div "Display Scores for Years: [DATE] - [DATE] [DATE] - [DATE] Grade/Archive Student…" at bounding box center [784, 268] width 1505 height 342
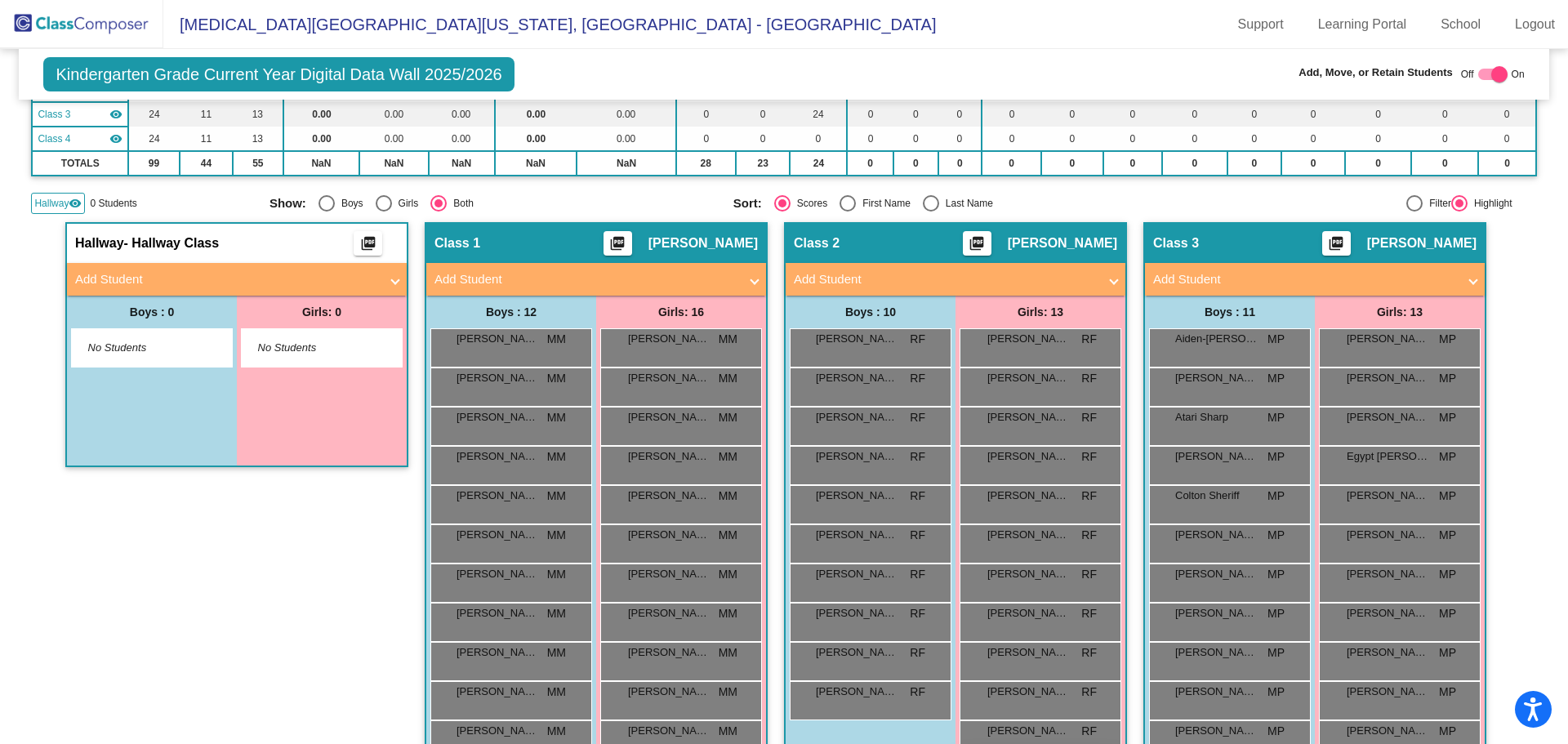
scroll to position [421, 0]
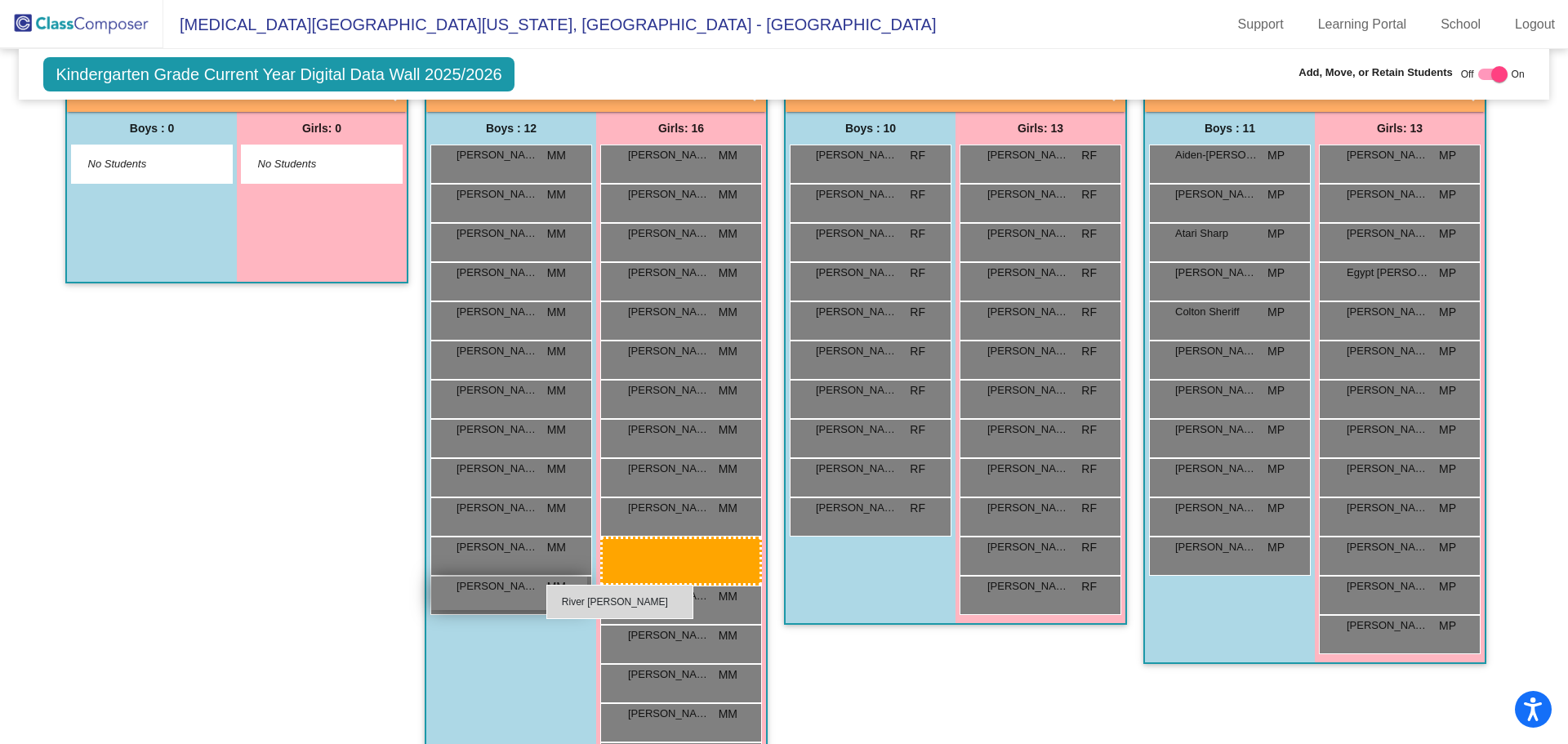
drag, startPoint x: 1034, startPoint y: 585, endPoint x: 546, endPoint y: 585, distance: 488.0
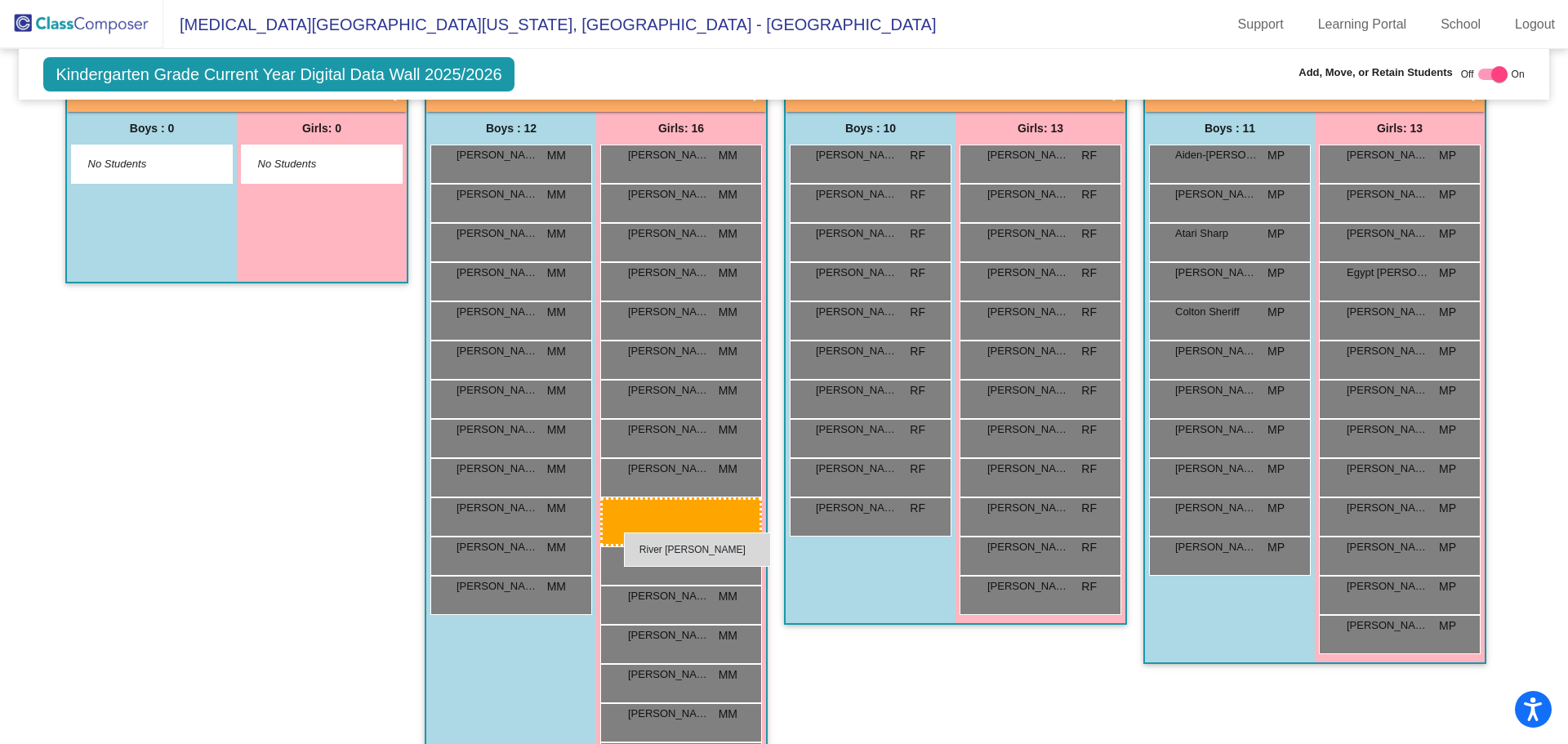
drag, startPoint x: 989, startPoint y: 599, endPoint x: 629, endPoint y: 535, distance: 365.6
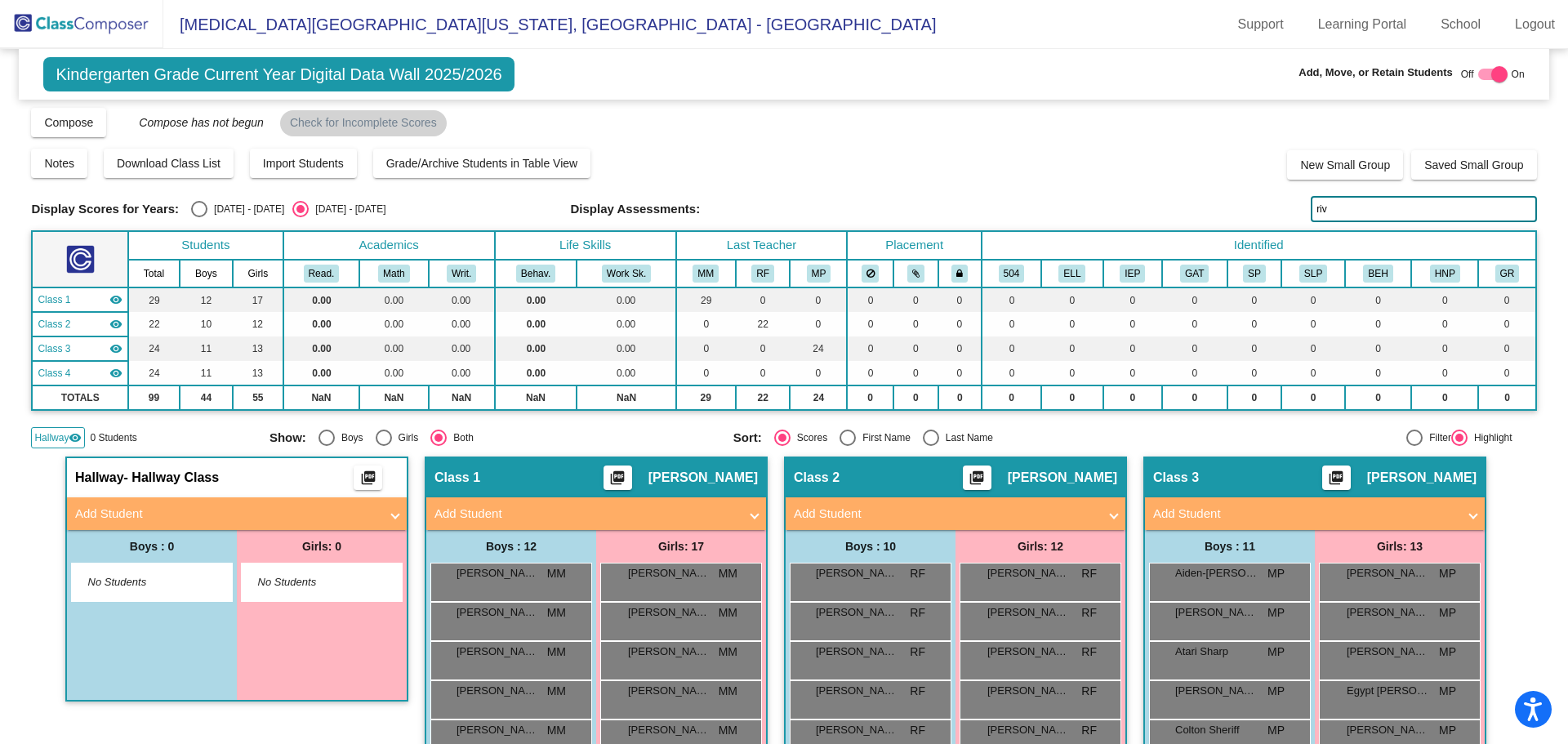
scroll to position [0, 0]
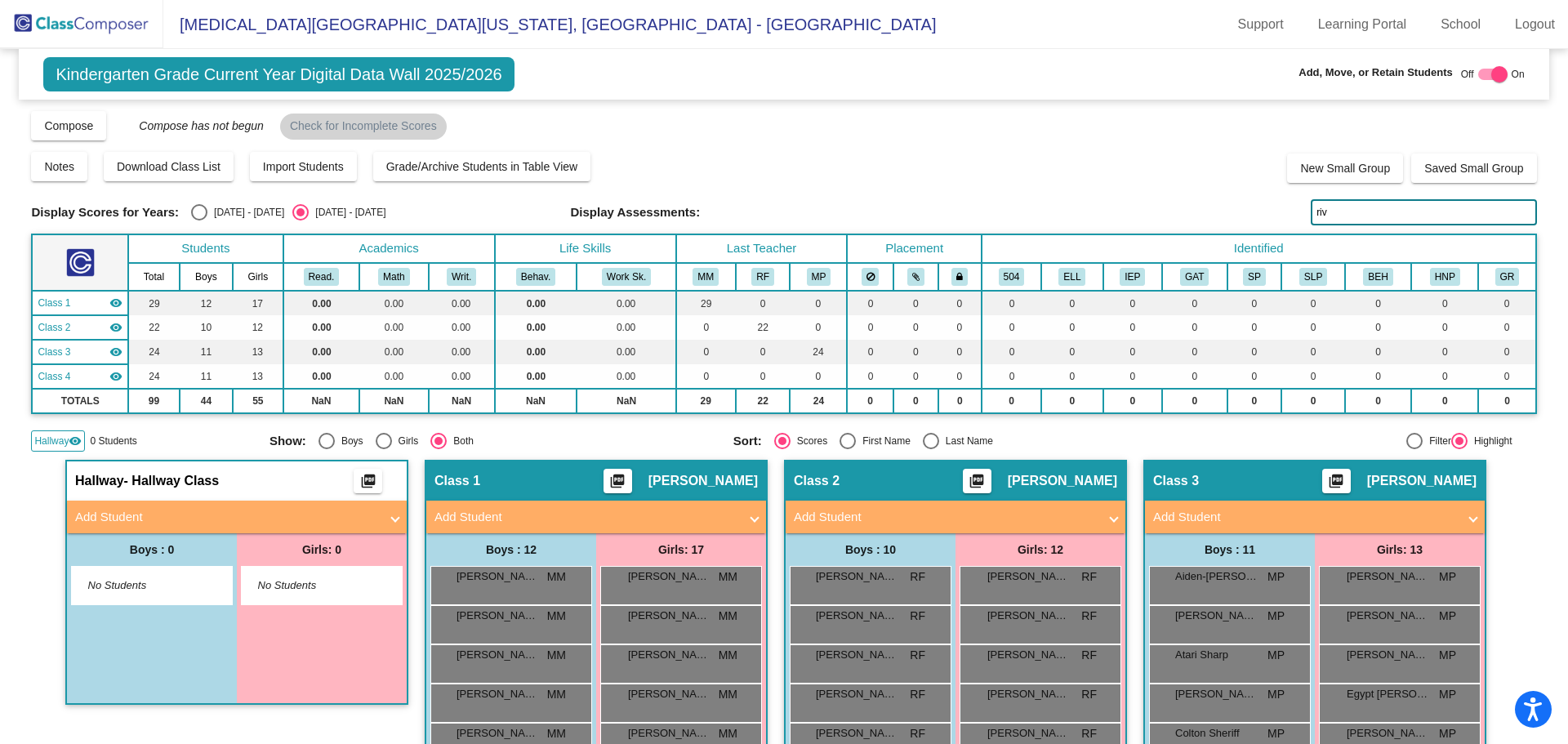
drag, startPoint x: 1218, startPoint y: 184, endPoint x: 938, endPoint y: 198, distance: 280.3
click at [938, 198] on div "Display Scores for Years: [DATE] - [DATE] [DATE] - [DATE] Grade/Archive Student…" at bounding box center [784, 280] width 1505 height 342
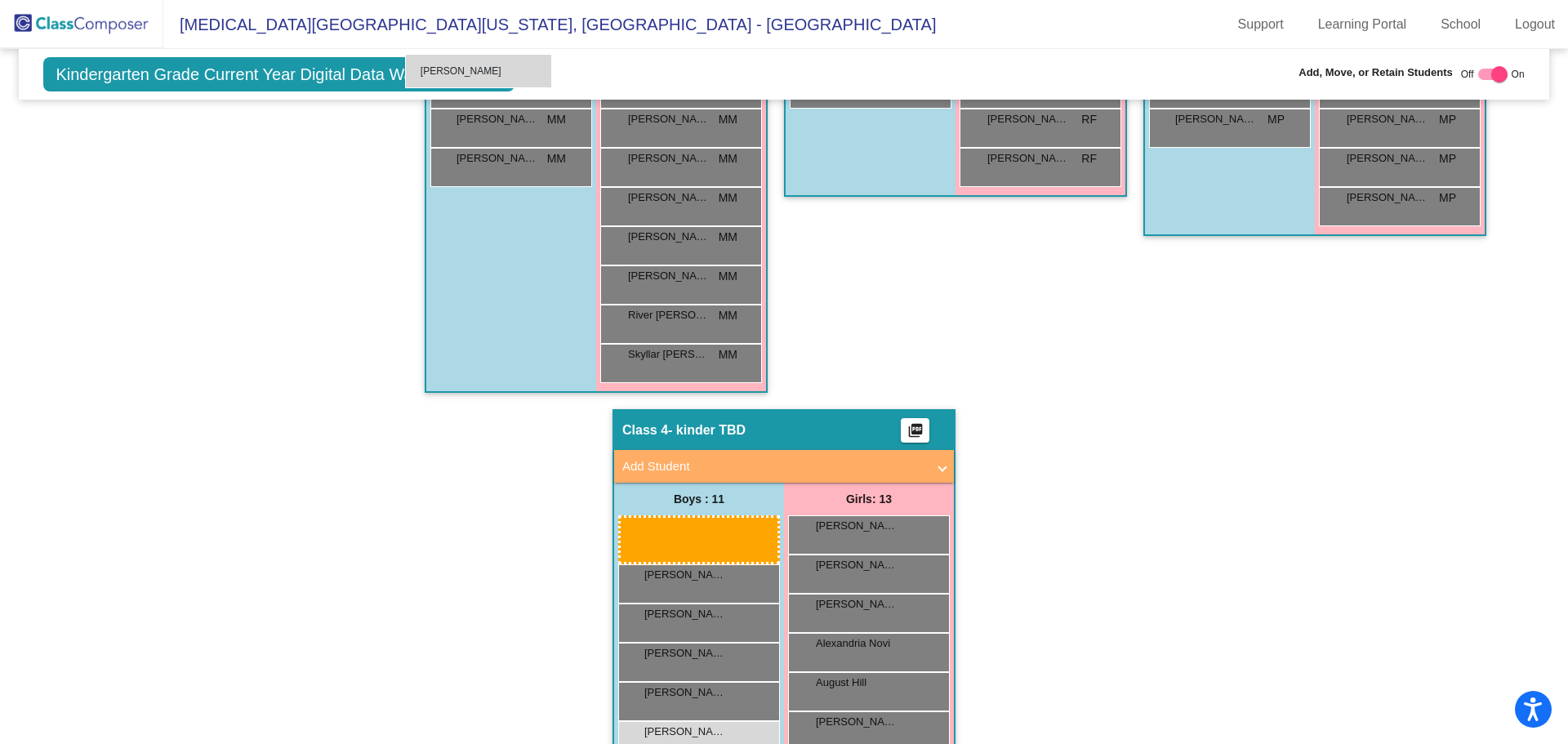
scroll to position [843, 0]
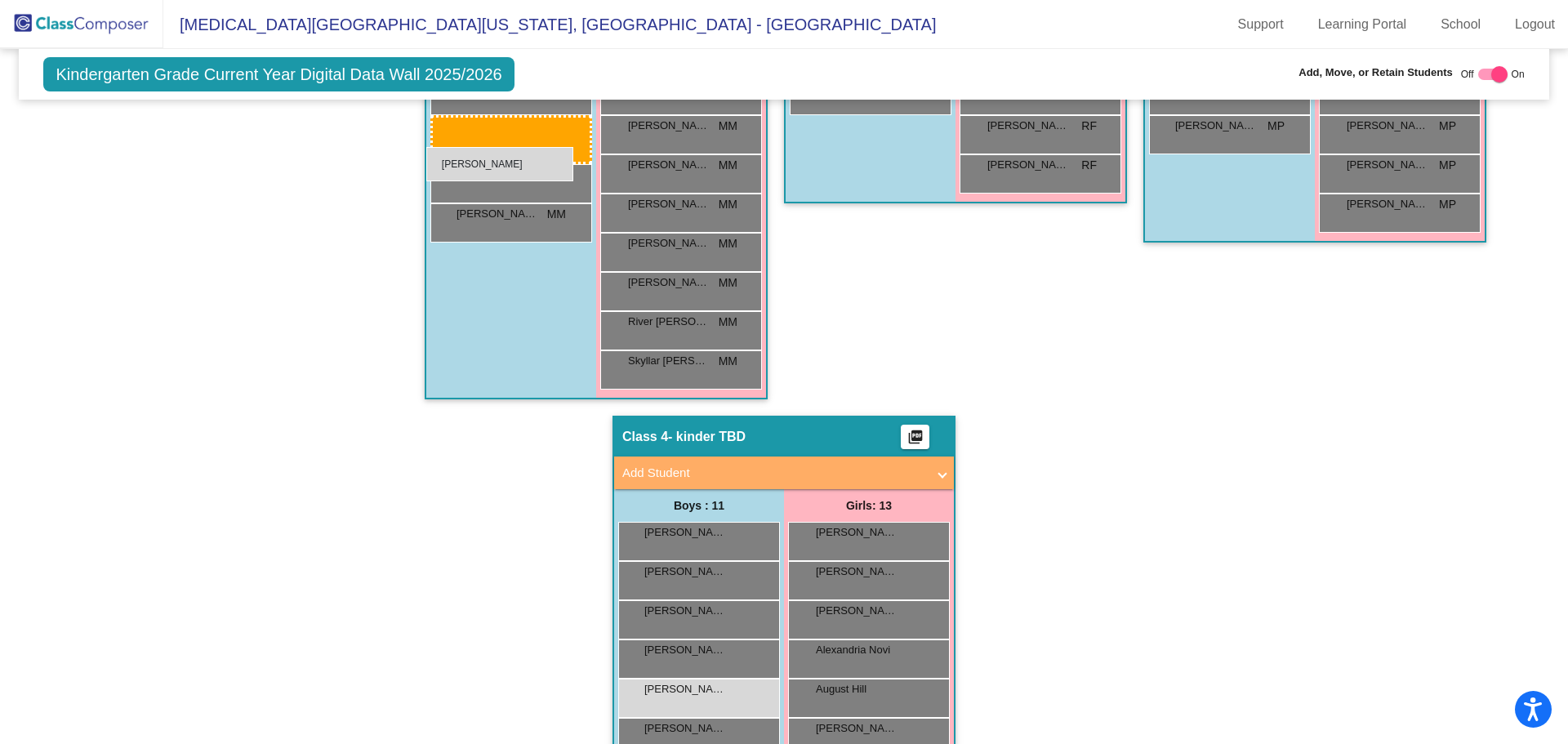
drag, startPoint x: 675, startPoint y: 363, endPoint x: 426, endPoint y: 145, distance: 330.9
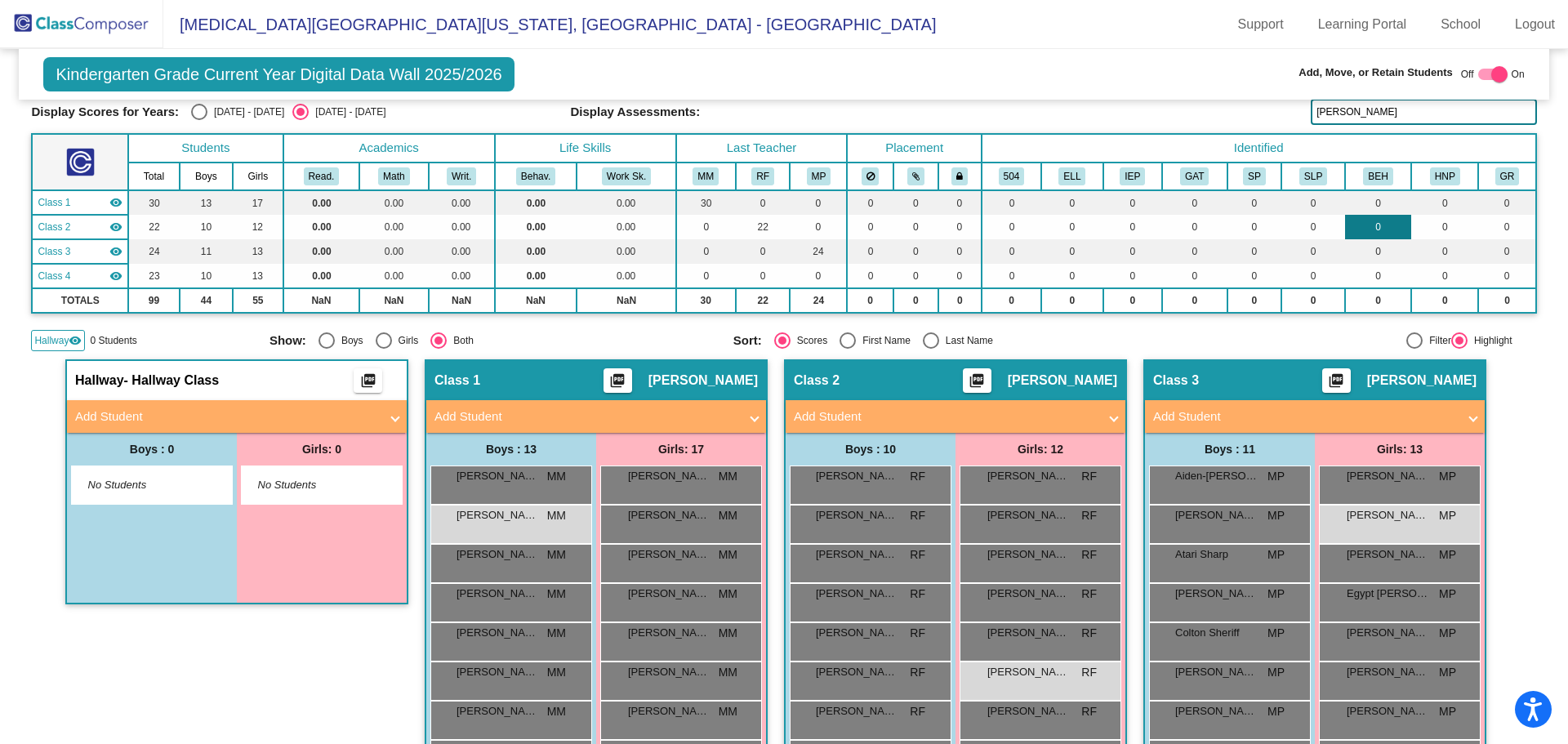
scroll to position [0, 0]
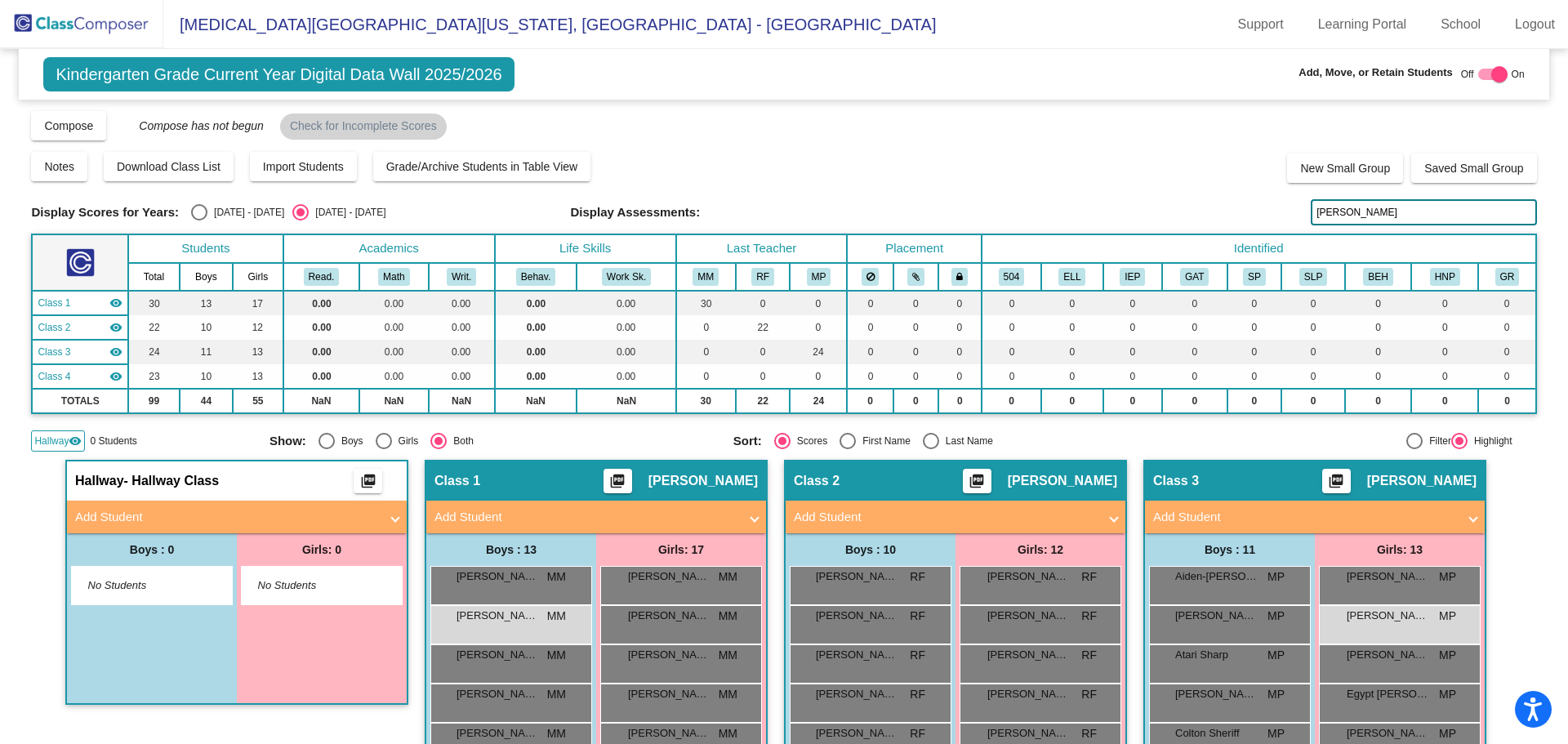
drag, startPoint x: 1278, startPoint y: 198, endPoint x: 1219, endPoint y: 197, distance: 59.0
click at [1219, 197] on div "Display Scores for Years: [DATE] - [DATE] [DATE] - [DATE] Grade/Archive Student…" at bounding box center [784, 280] width 1505 height 342
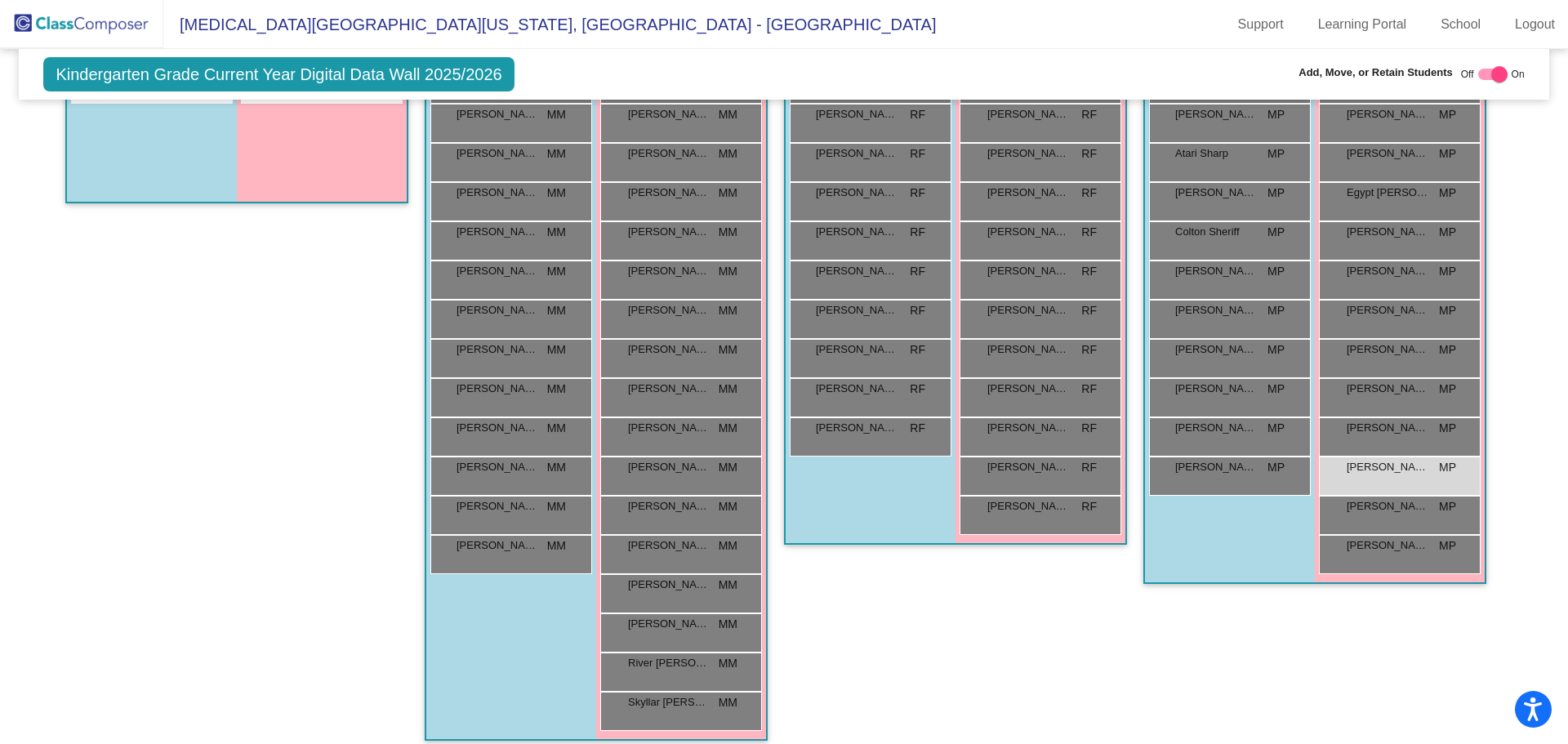
scroll to position [503, 0]
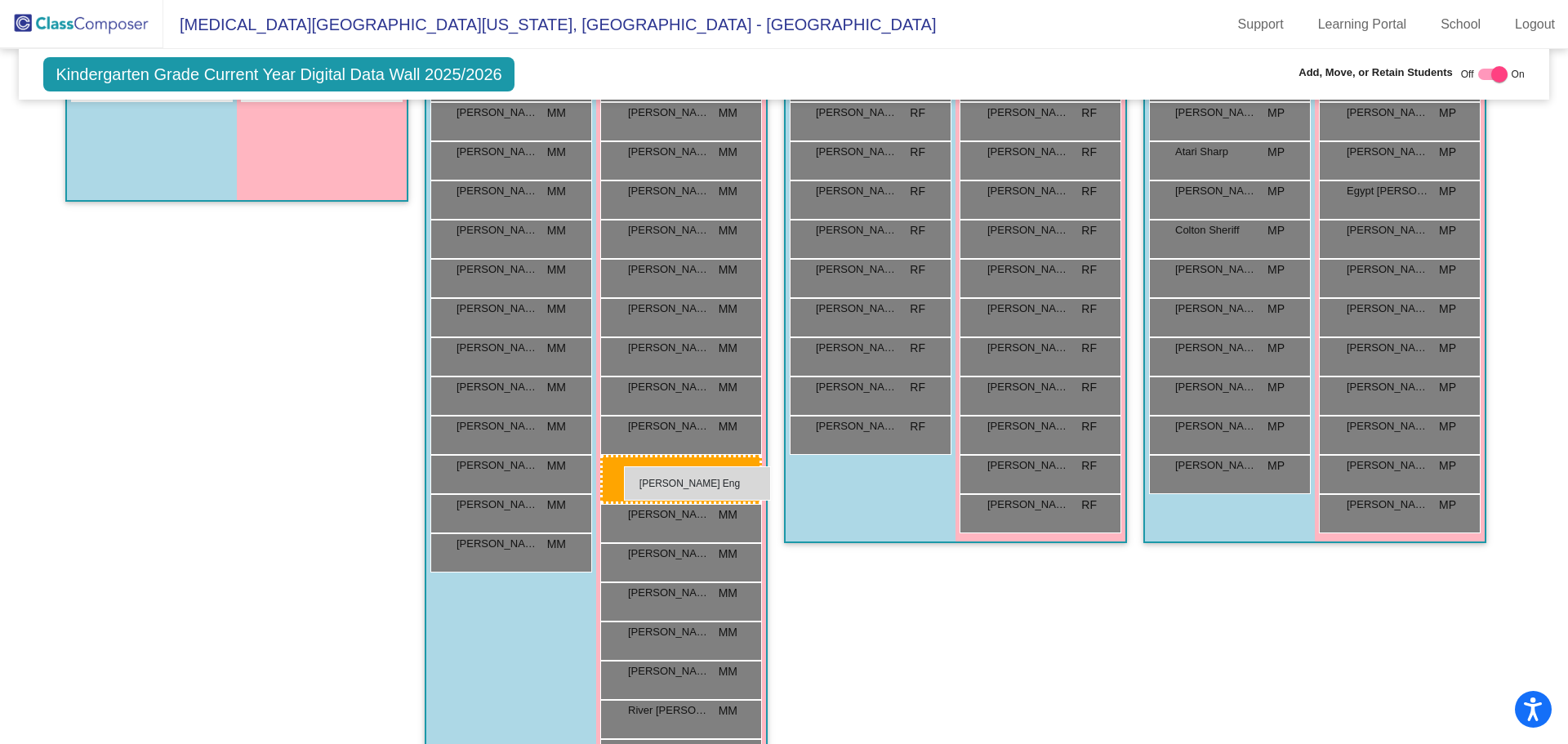
drag, startPoint x: 1378, startPoint y: 476, endPoint x: 624, endPoint y: 466, distance: 754.1
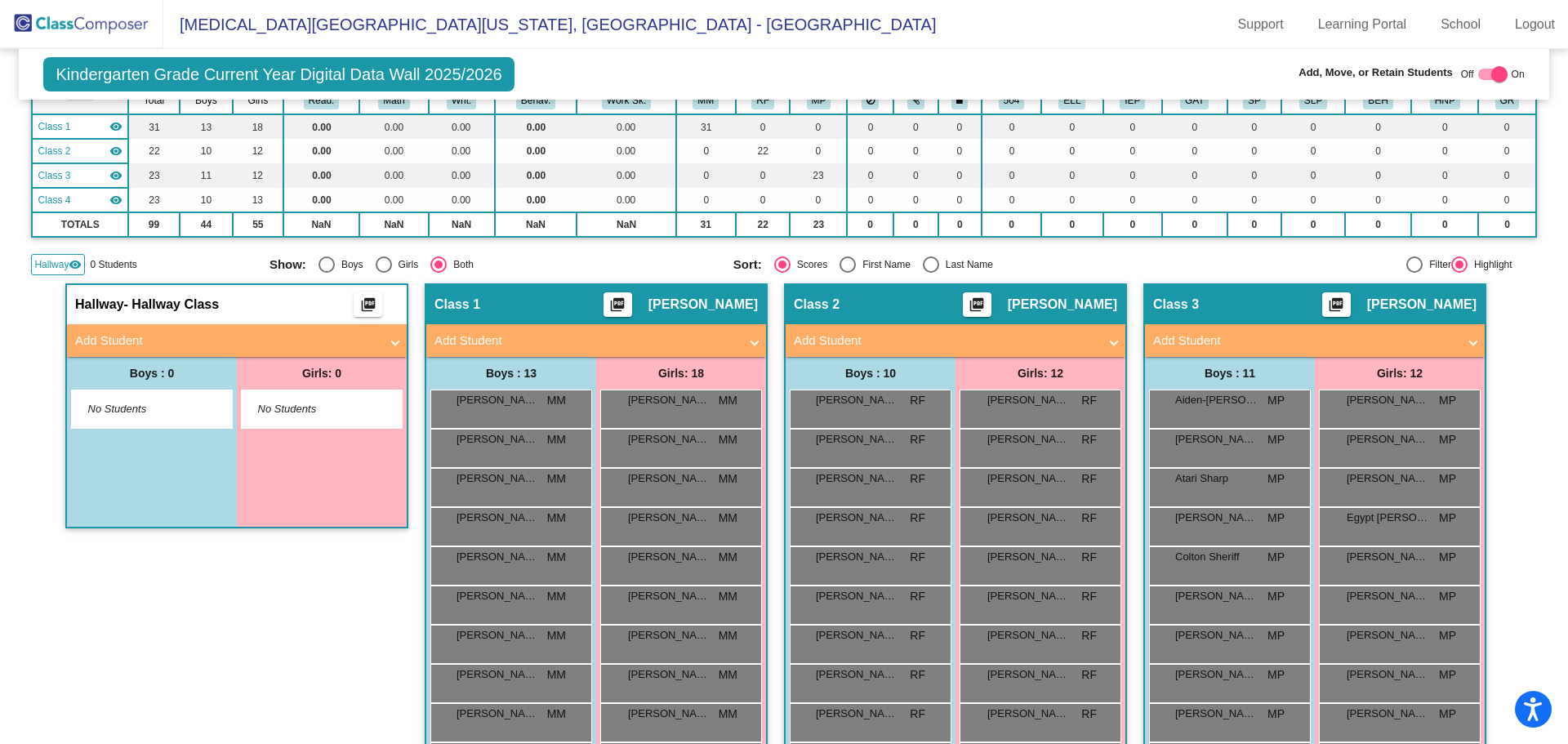
scroll to position [0, 0]
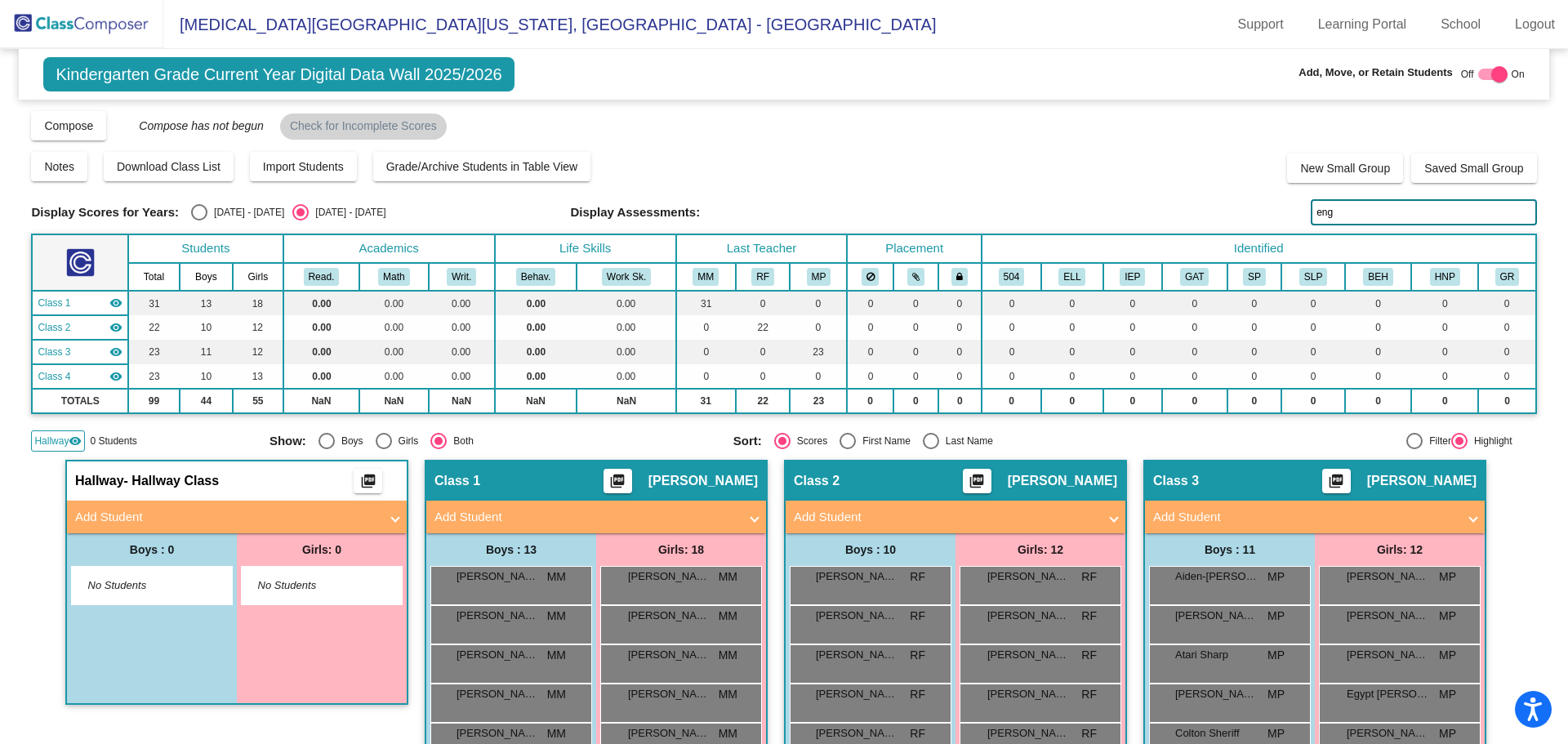
drag, startPoint x: 1362, startPoint y: 210, endPoint x: 1154, endPoint y: 215, distance: 208.1
click at [1160, 216] on div "Display Scores for Years: [DATE] - [DATE] [DATE] - [DATE] Display Assessments: …" at bounding box center [784, 212] width 1505 height 26
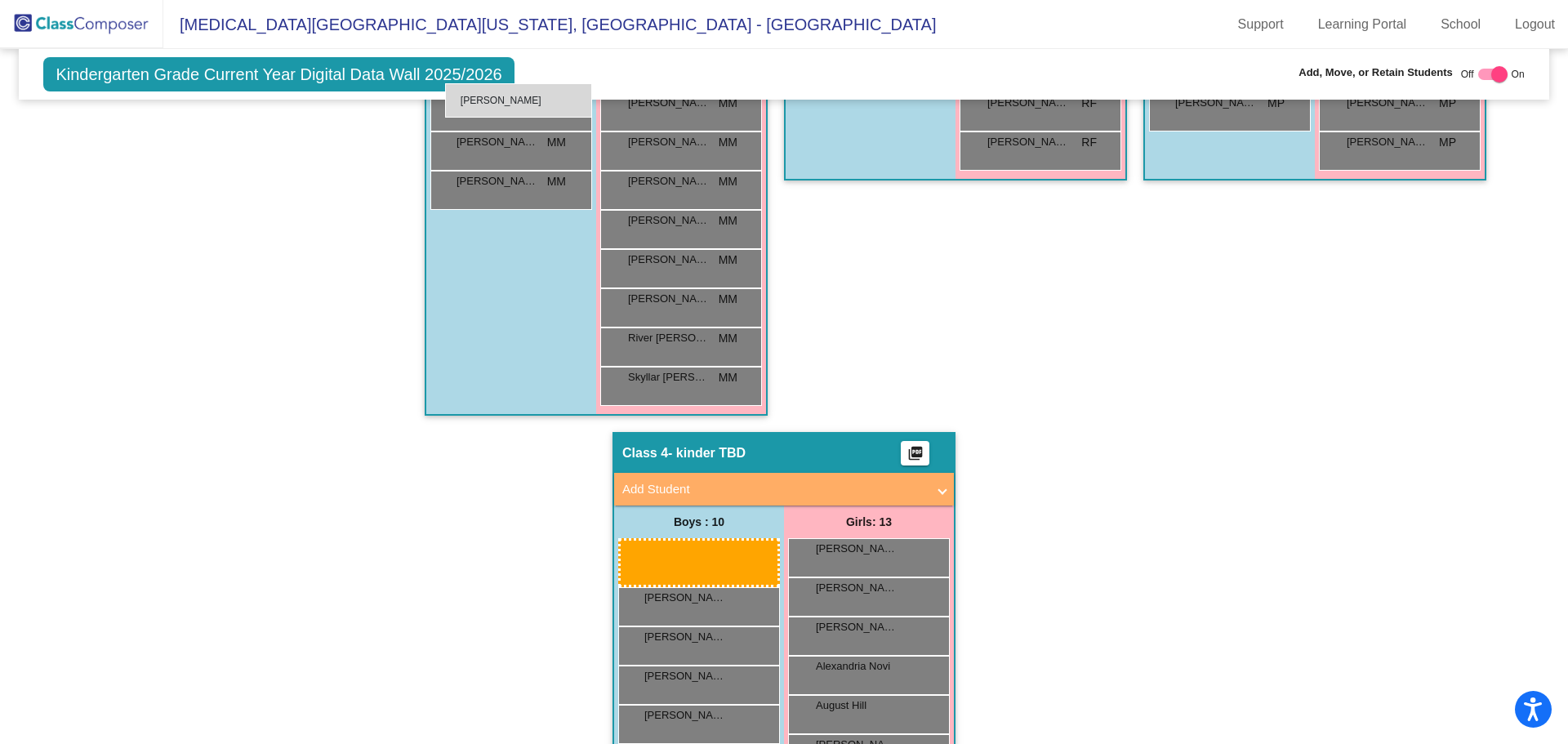
scroll to position [845, 0]
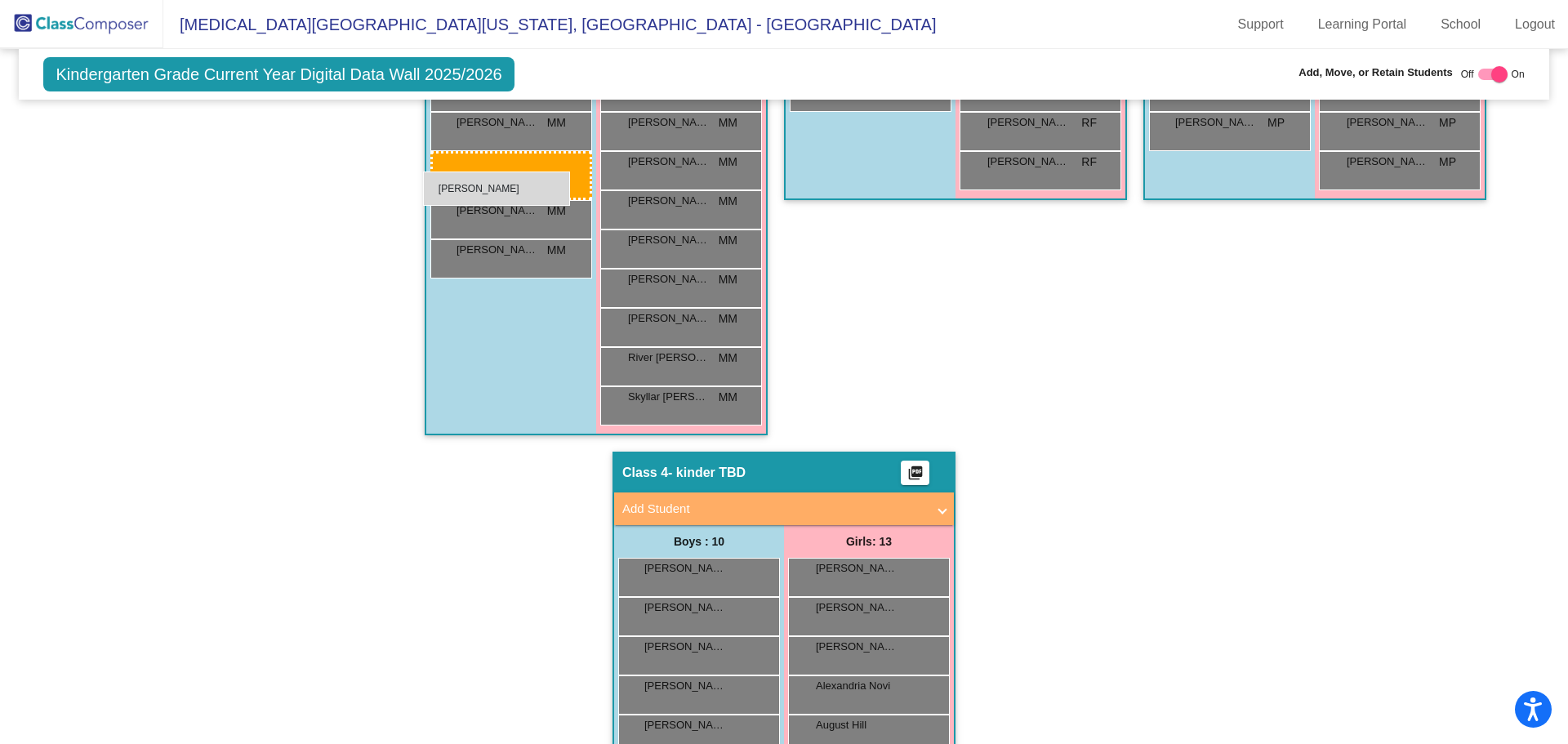
drag, startPoint x: 710, startPoint y: 494, endPoint x: 423, endPoint y: 171, distance: 432.1
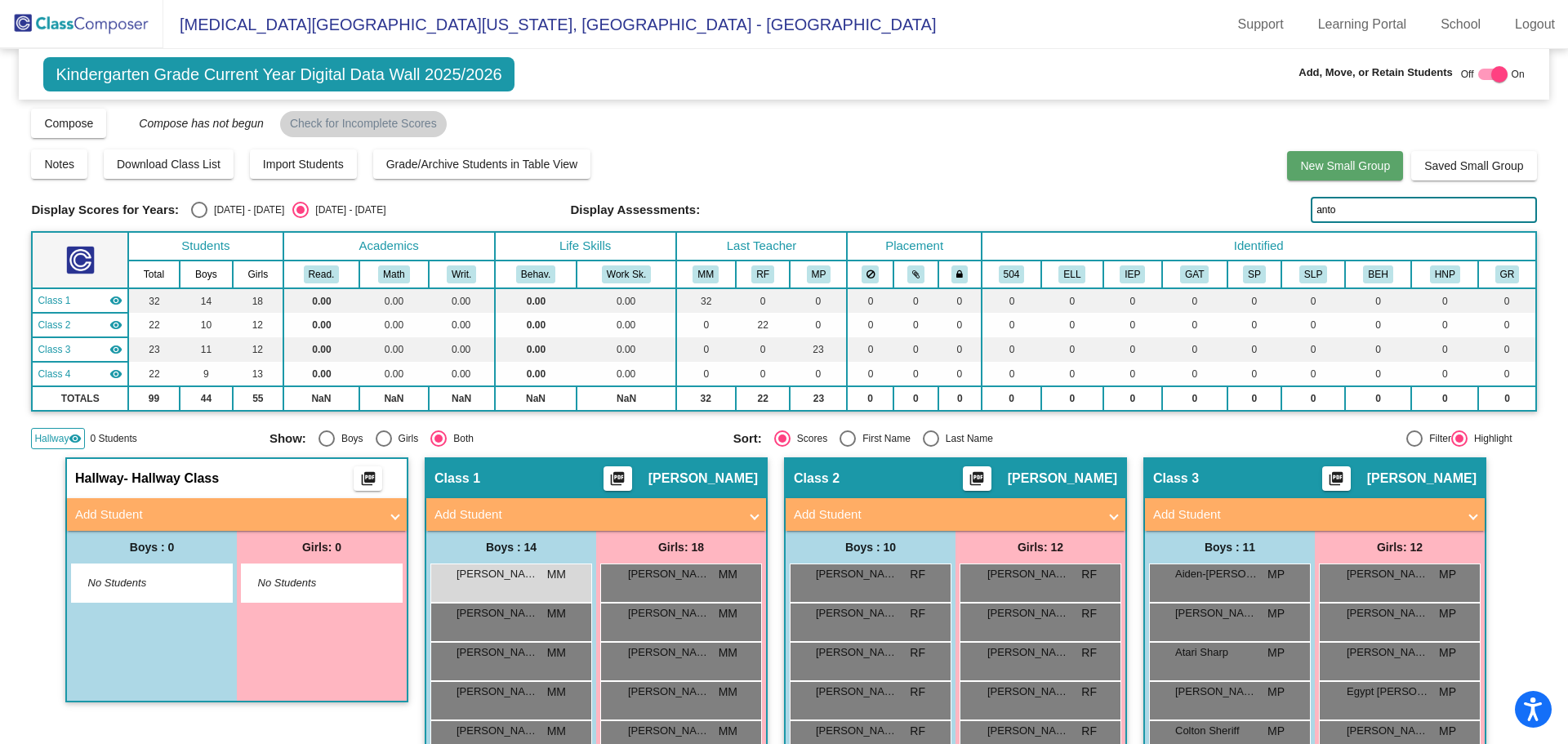
scroll to position [0, 0]
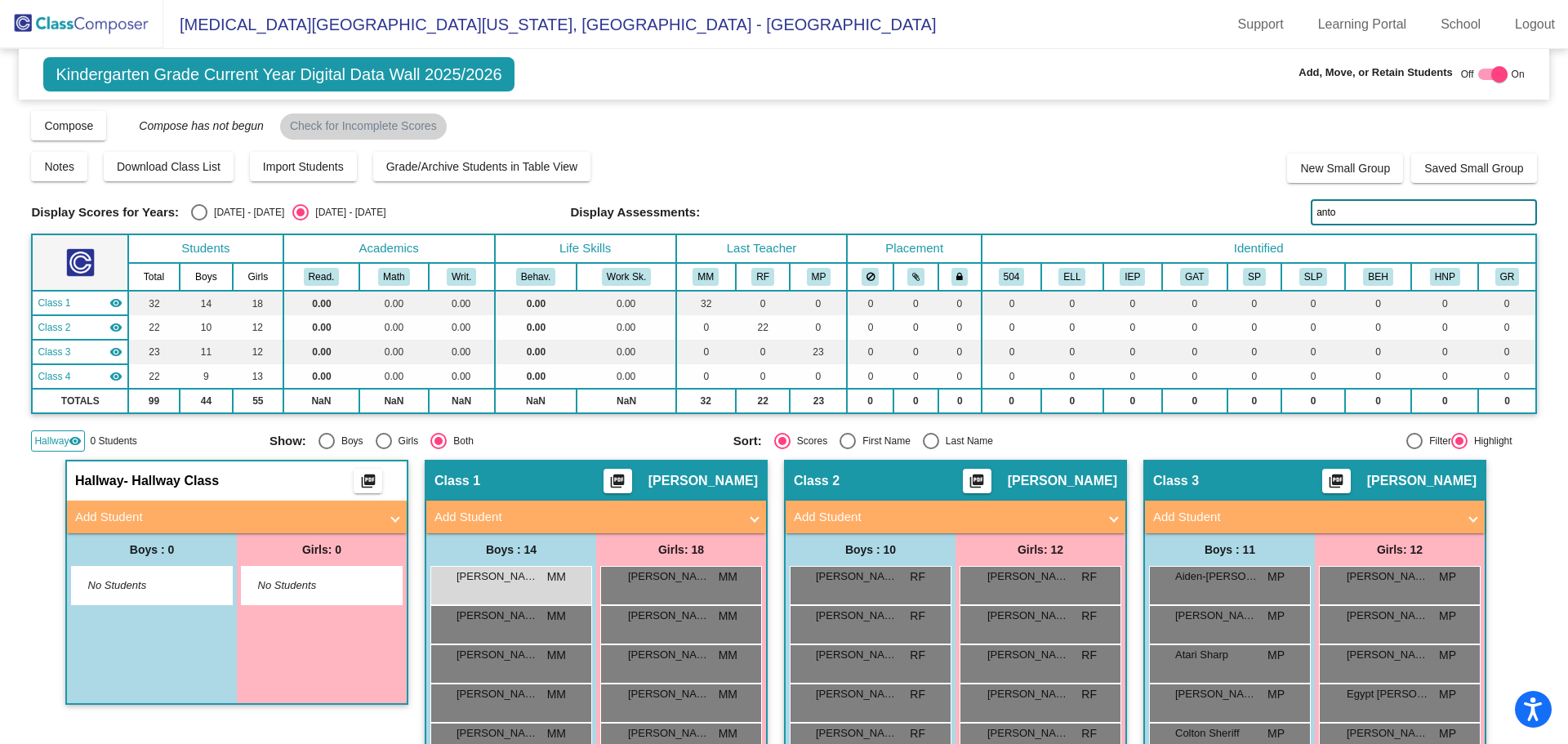
drag, startPoint x: 1359, startPoint y: 211, endPoint x: 1240, endPoint y: 212, distance: 119.0
click at [1241, 212] on div "Display Scores for Years: [DATE] - [DATE] [DATE] - [DATE] Display Assessments: …" at bounding box center [784, 212] width 1505 height 26
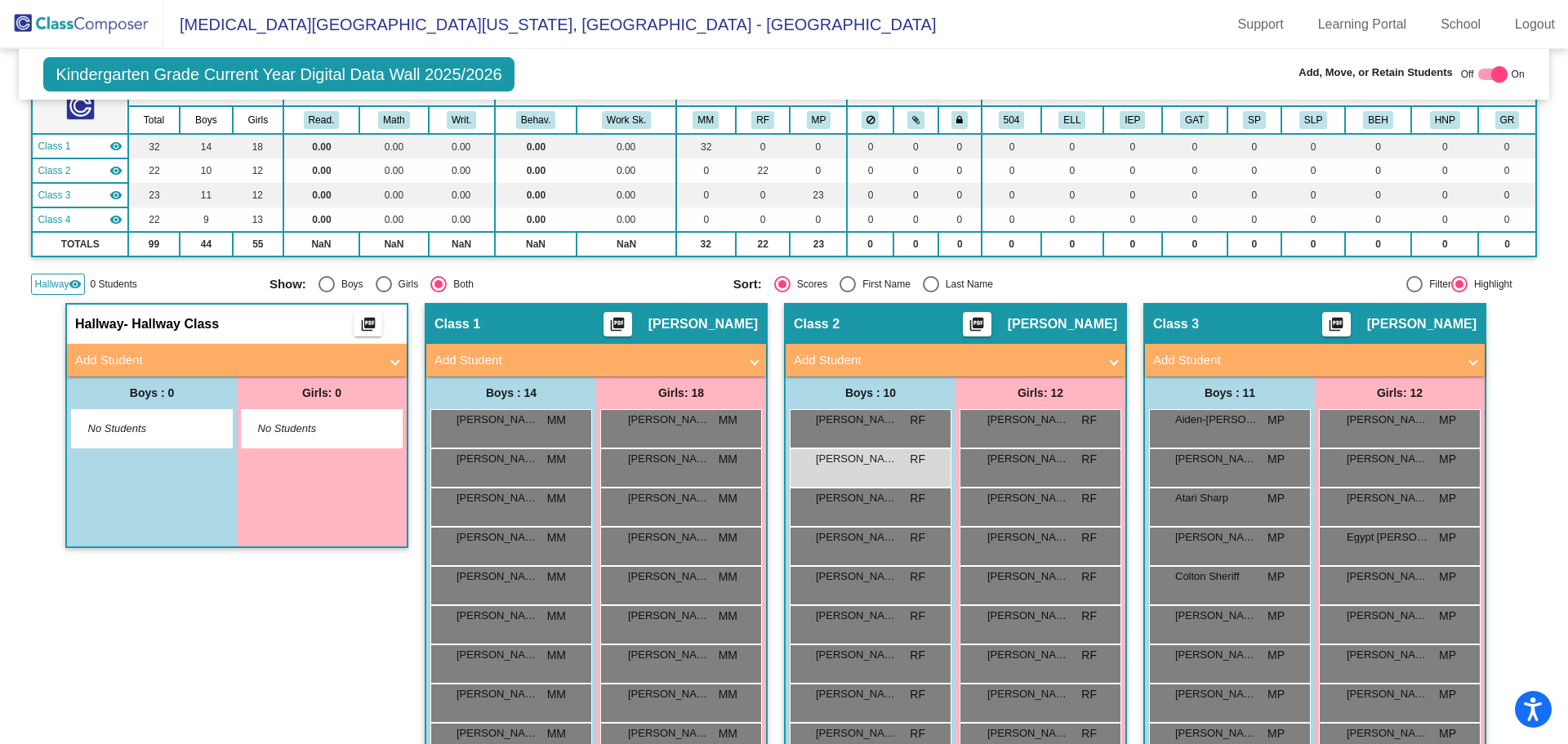
scroll to position [164, 0]
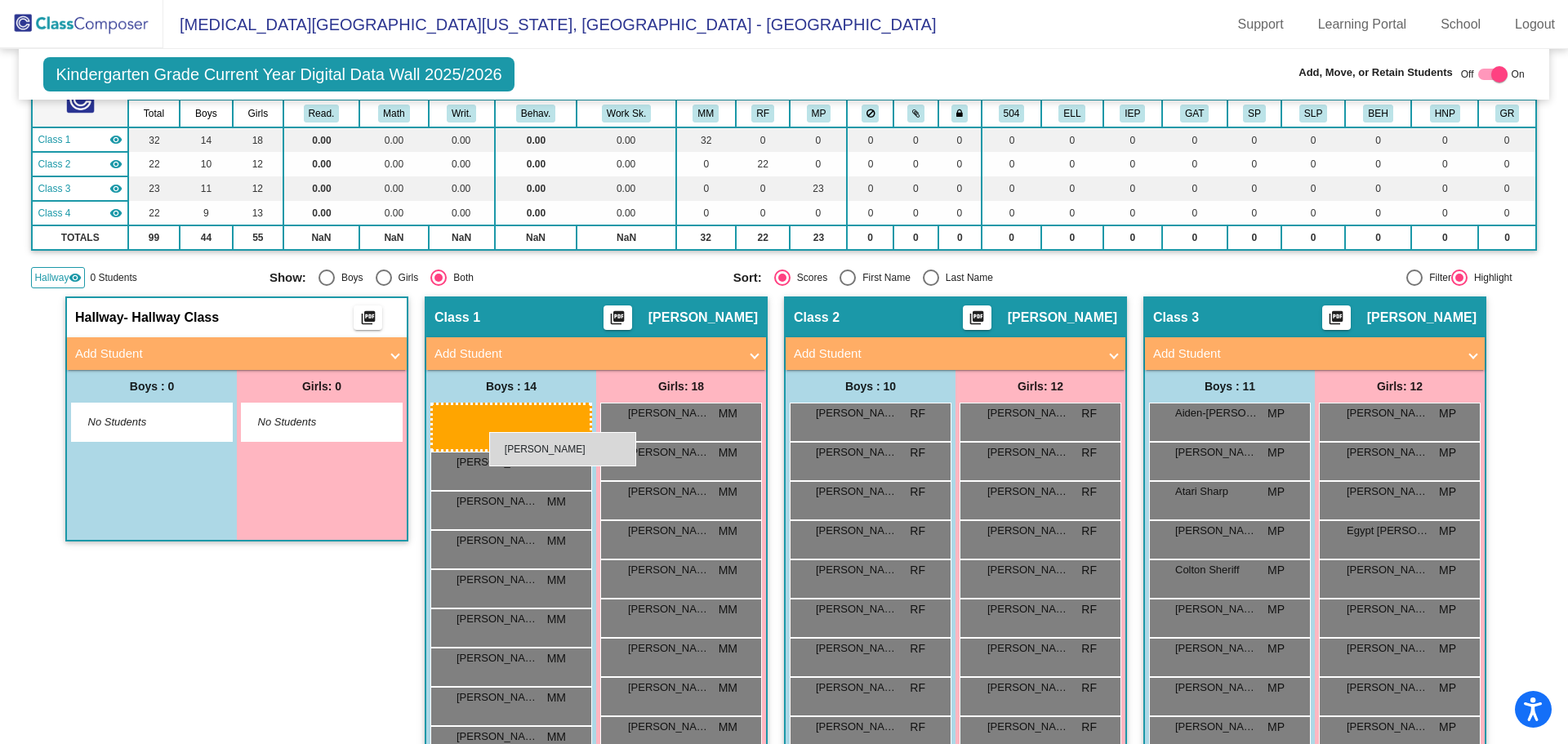
drag, startPoint x: 856, startPoint y: 451, endPoint x: 489, endPoint y: 432, distance: 367.5
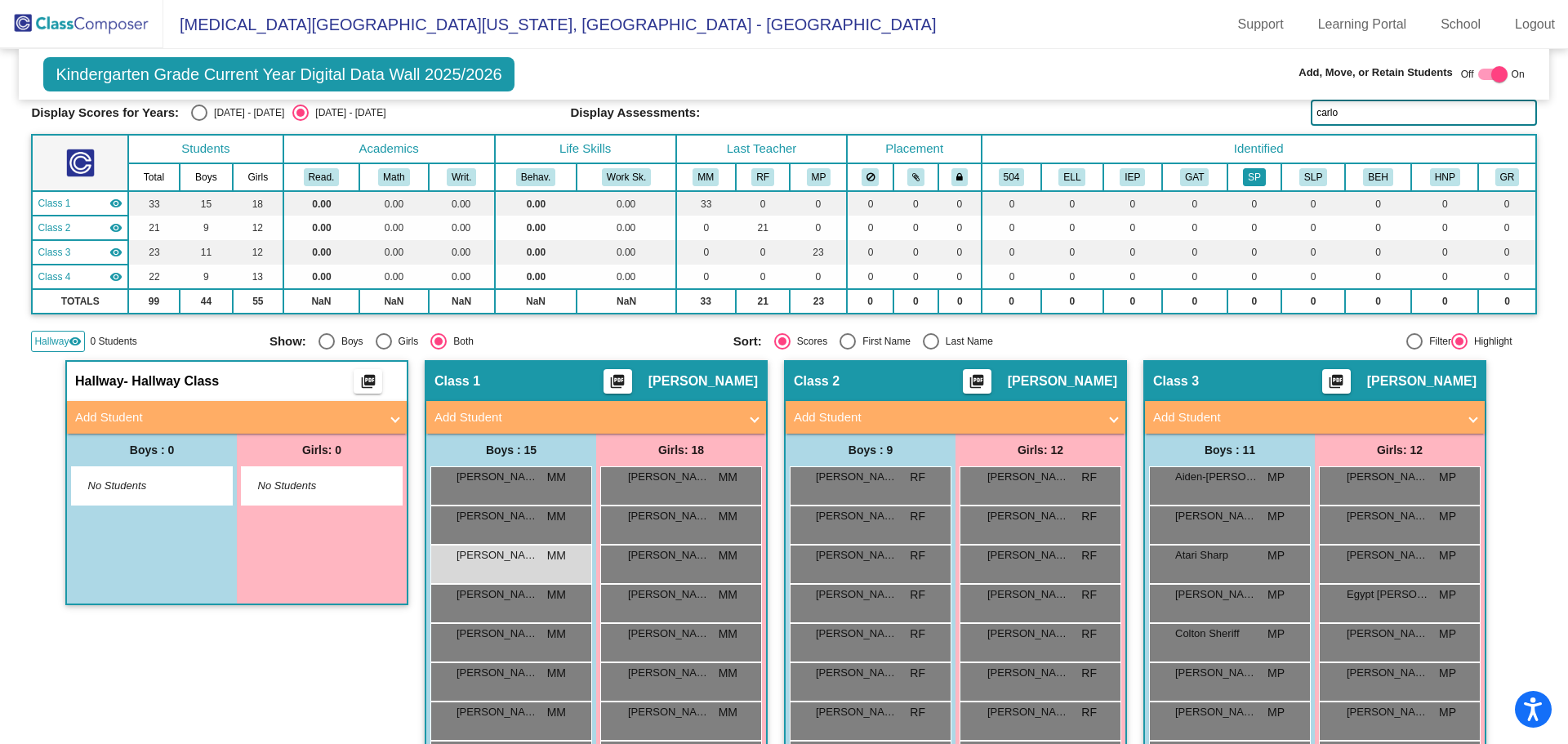
scroll to position [0, 0]
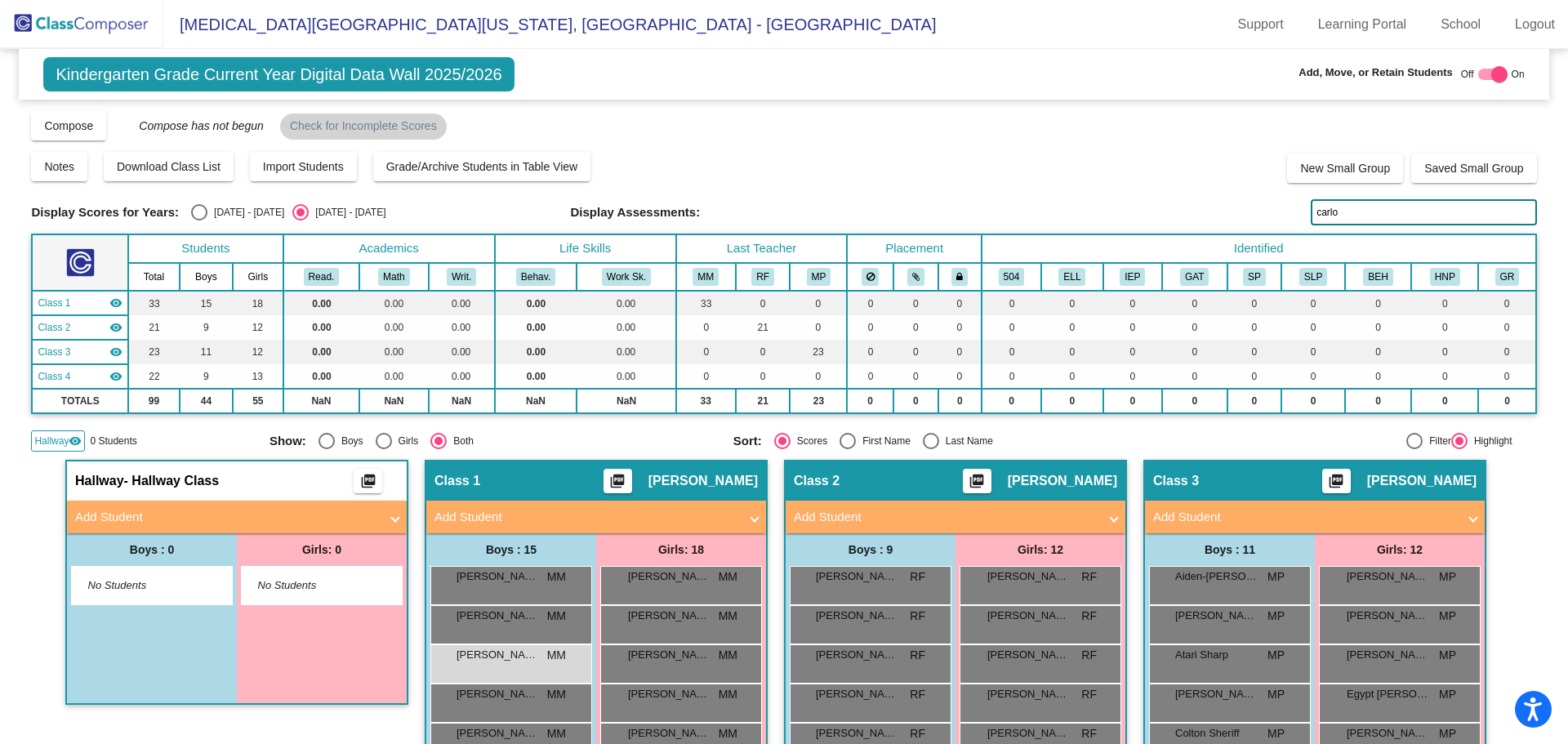
drag, startPoint x: 1345, startPoint y: 206, endPoint x: 1116, endPoint y: 222, distance: 229.6
click at [1116, 221] on div "Display Scores for Years: [DATE] - [DATE] [DATE] - [DATE] Display Assessments: …" at bounding box center [784, 212] width 1505 height 26
drag, startPoint x: 1351, startPoint y: 212, endPoint x: 881, endPoint y: 271, distance: 473.7
click at [881, 271] on div "Display Scores for Years: [DATE] - [DATE] [DATE] - [DATE] Grade/Archive Student…" at bounding box center [784, 280] width 1505 height 342
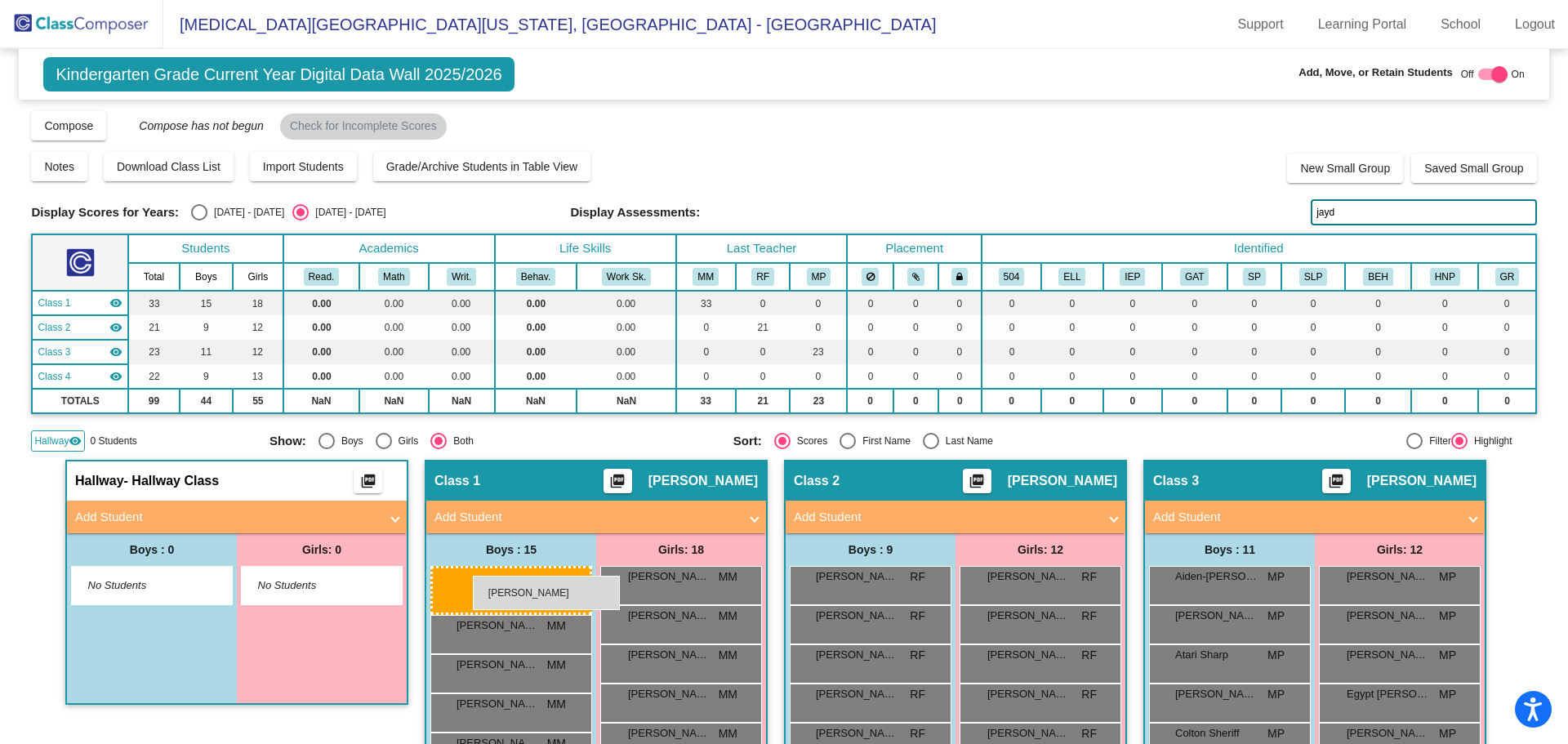
drag, startPoint x: 871, startPoint y: 658, endPoint x: 473, endPoint y: 575, distance: 406.6
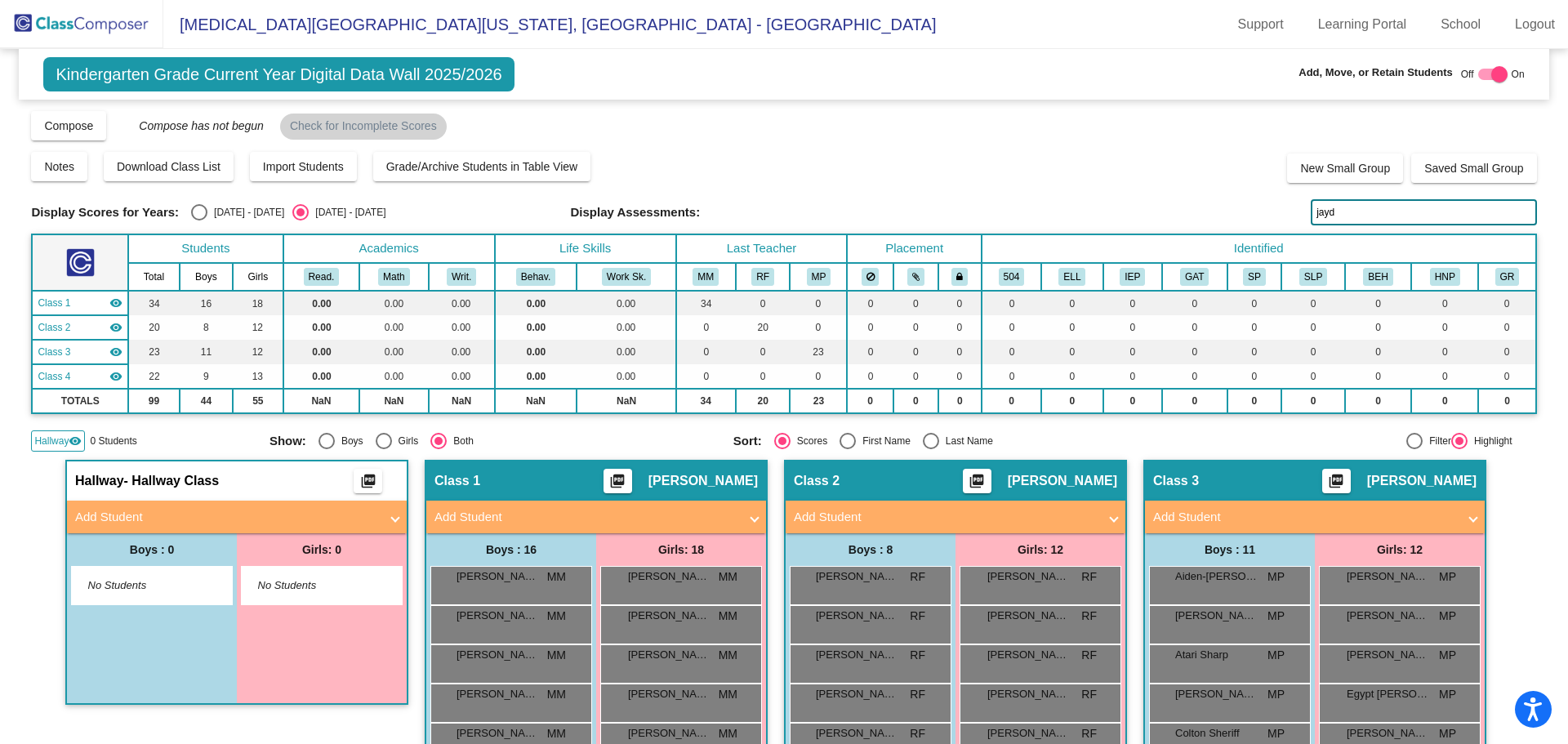
drag, startPoint x: 1341, startPoint y: 204, endPoint x: 1239, endPoint y: 210, distance: 102.2
click at [1239, 210] on div "Display Scores for Years: [DATE] - [DATE] [DATE] - [DATE] Display Assessments: …" at bounding box center [784, 212] width 1505 height 26
drag, startPoint x: 1342, startPoint y: 206, endPoint x: 1206, endPoint y: 184, distance: 137.8
click at [1206, 184] on div "Display Scores for Years: [DATE] - [DATE] [DATE] - [DATE] Grade/Archive Student…" at bounding box center [784, 280] width 1505 height 342
drag, startPoint x: 1350, startPoint y: 204, endPoint x: 877, endPoint y: 180, distance: 473.6
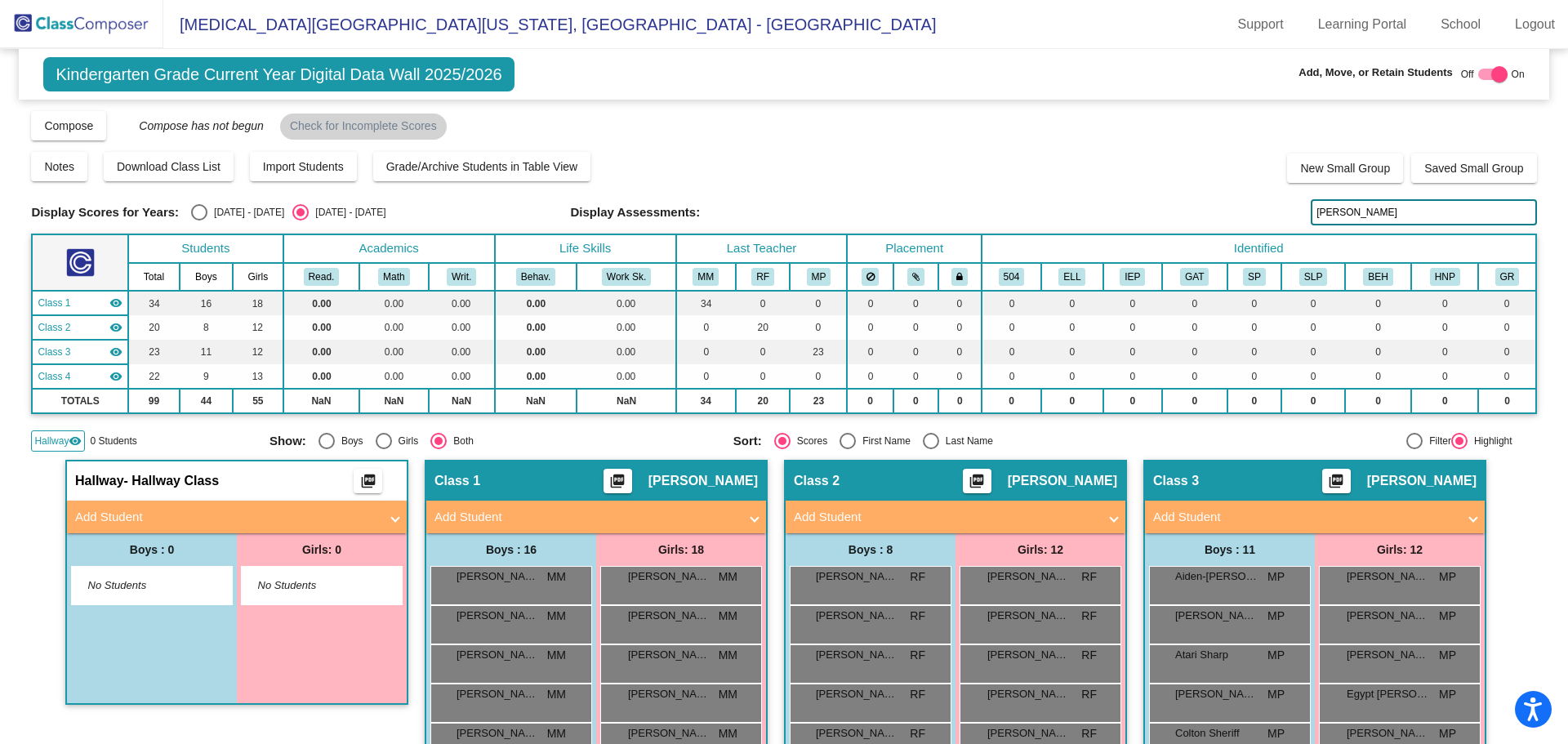
click at [880, 185] on div "Display Scores for Years: [DATE] - [DATE] [DATE] - [DATE] Grade/Archive Student…" at bounding box center [784, 280] width 1505 height 342
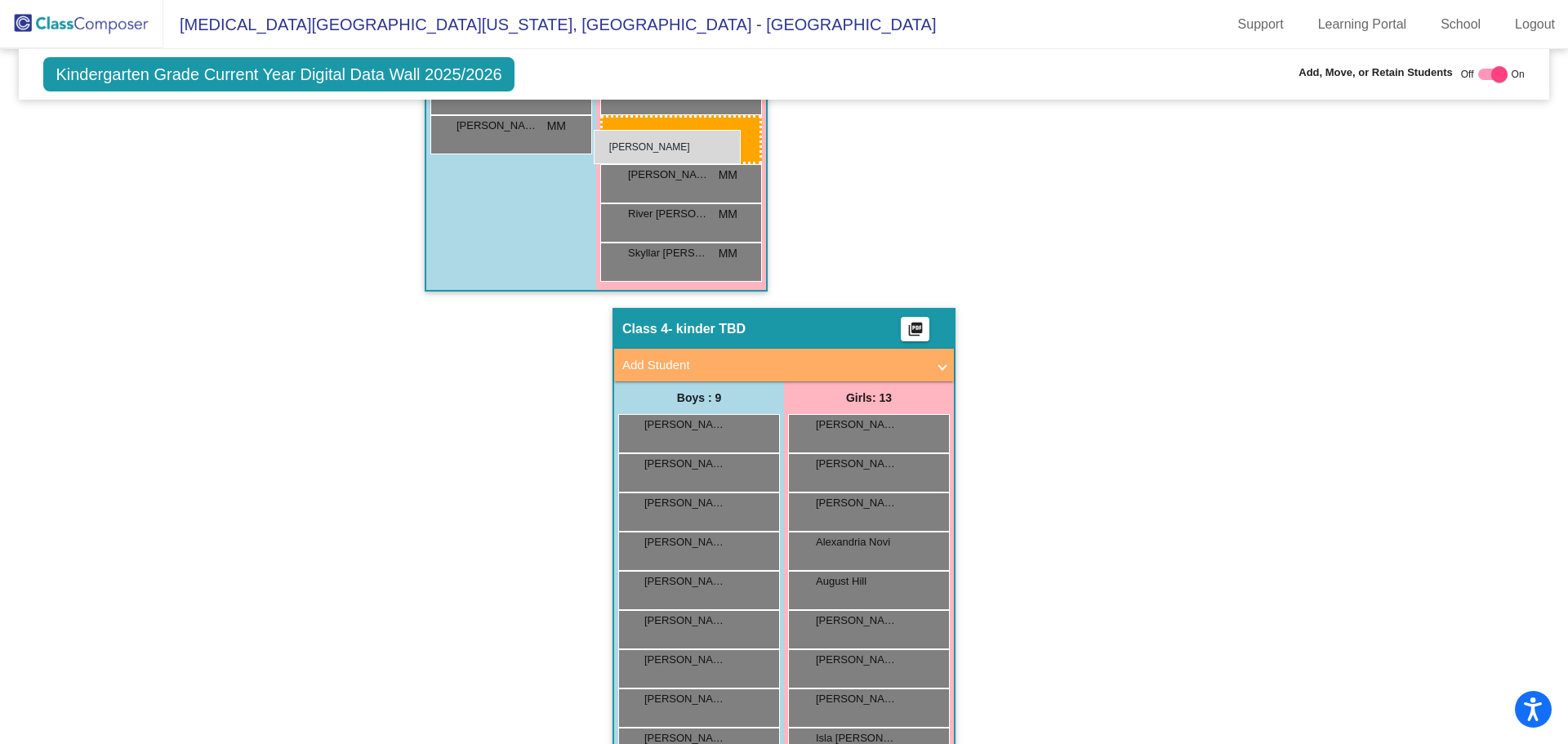
scroll to position [1035, 0]
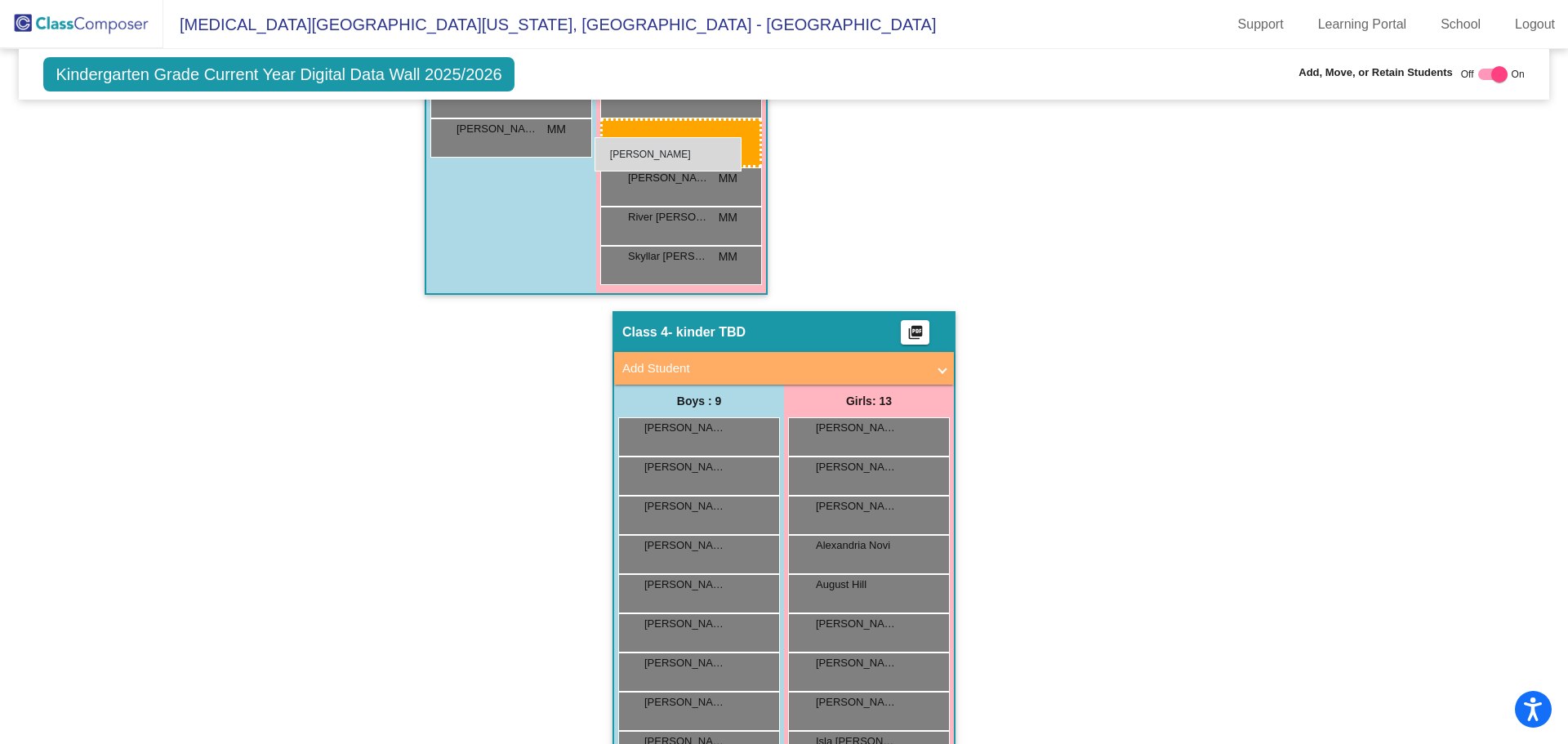
drag, startPoint x: 850, startPoint y: 625, endPoint x: 595, endPoint y: 138, distance: 549.7
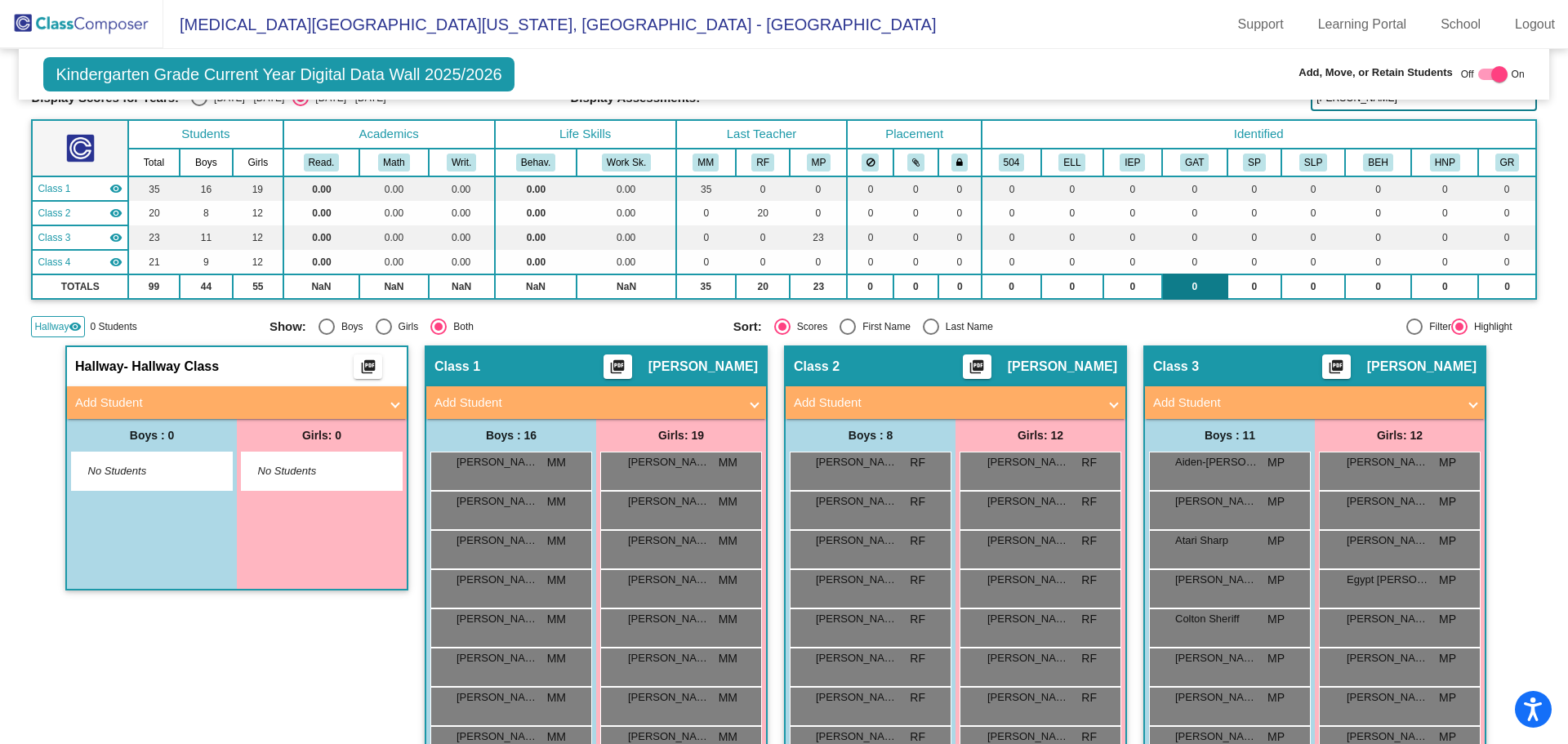
scroll to position [0, 0]
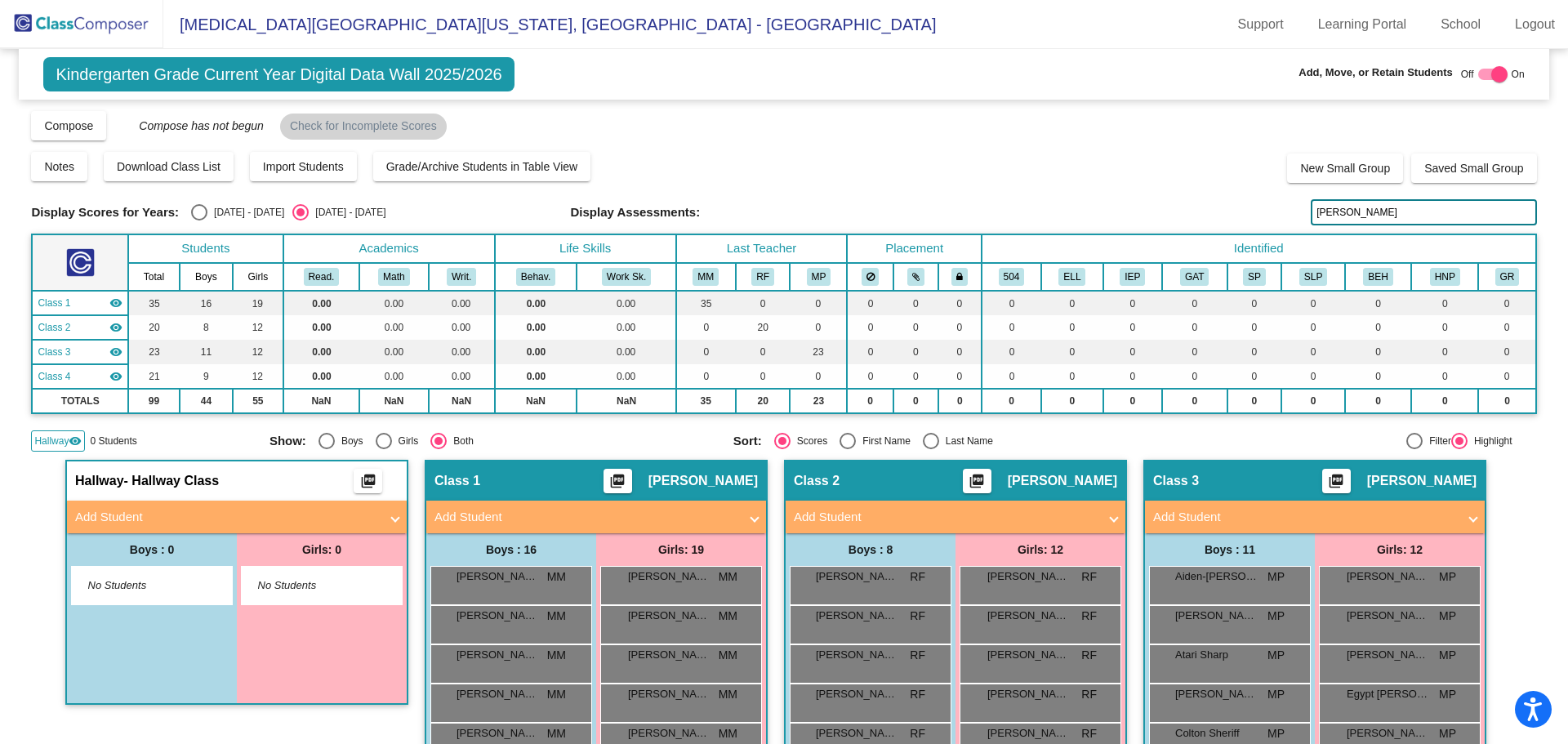
drag, startPoint x: 1355, startPoint y: 216, endPoint x: 1039, endPoint y: 181, distance: 317.9
click at [1040, 181] on div "Display Scores for Years: [DATE] - [DATE] [DATE] - [DATE] Grade/Archive Student…" at bounding box center [784, 280] width 1505 height 342
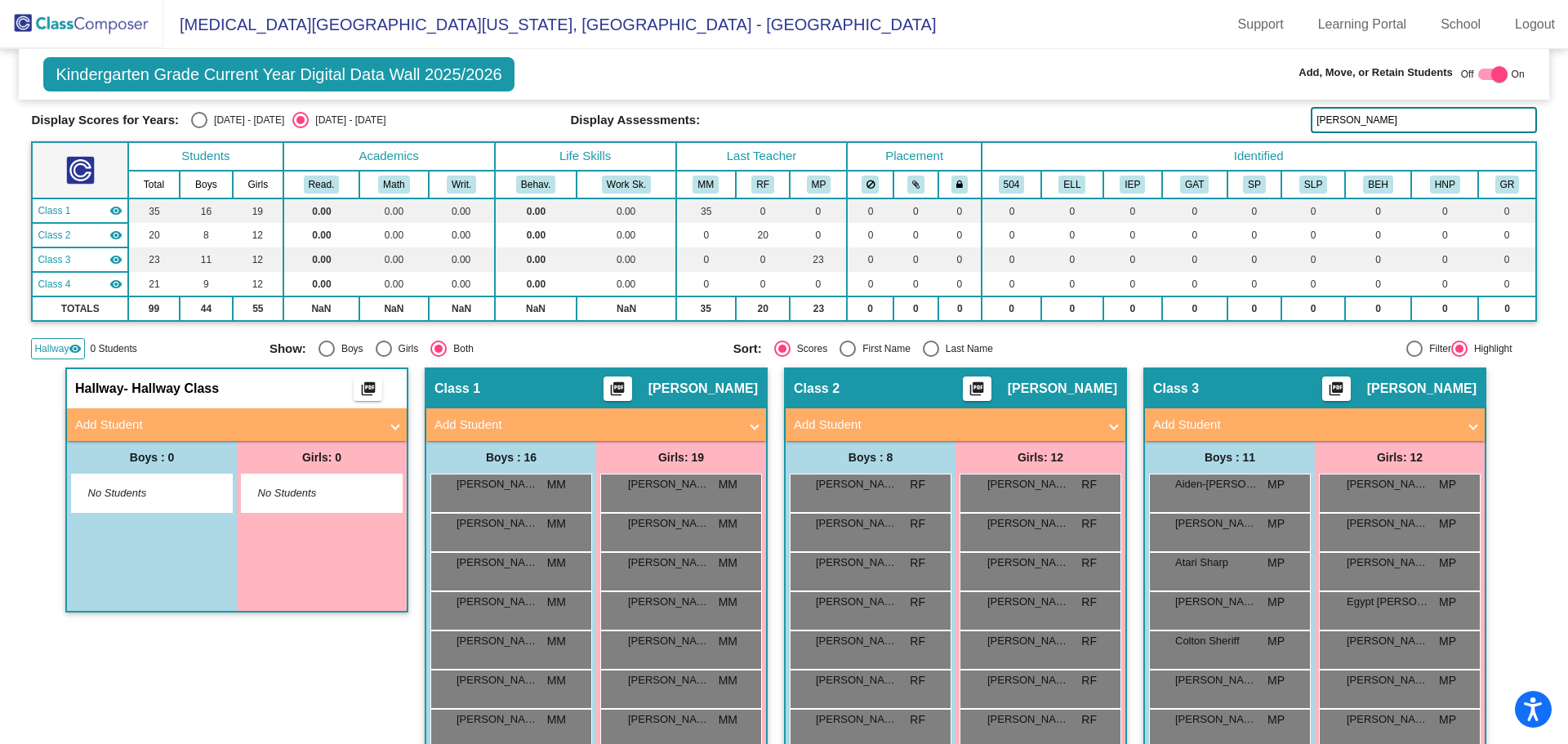
scroll to position [326, 0]
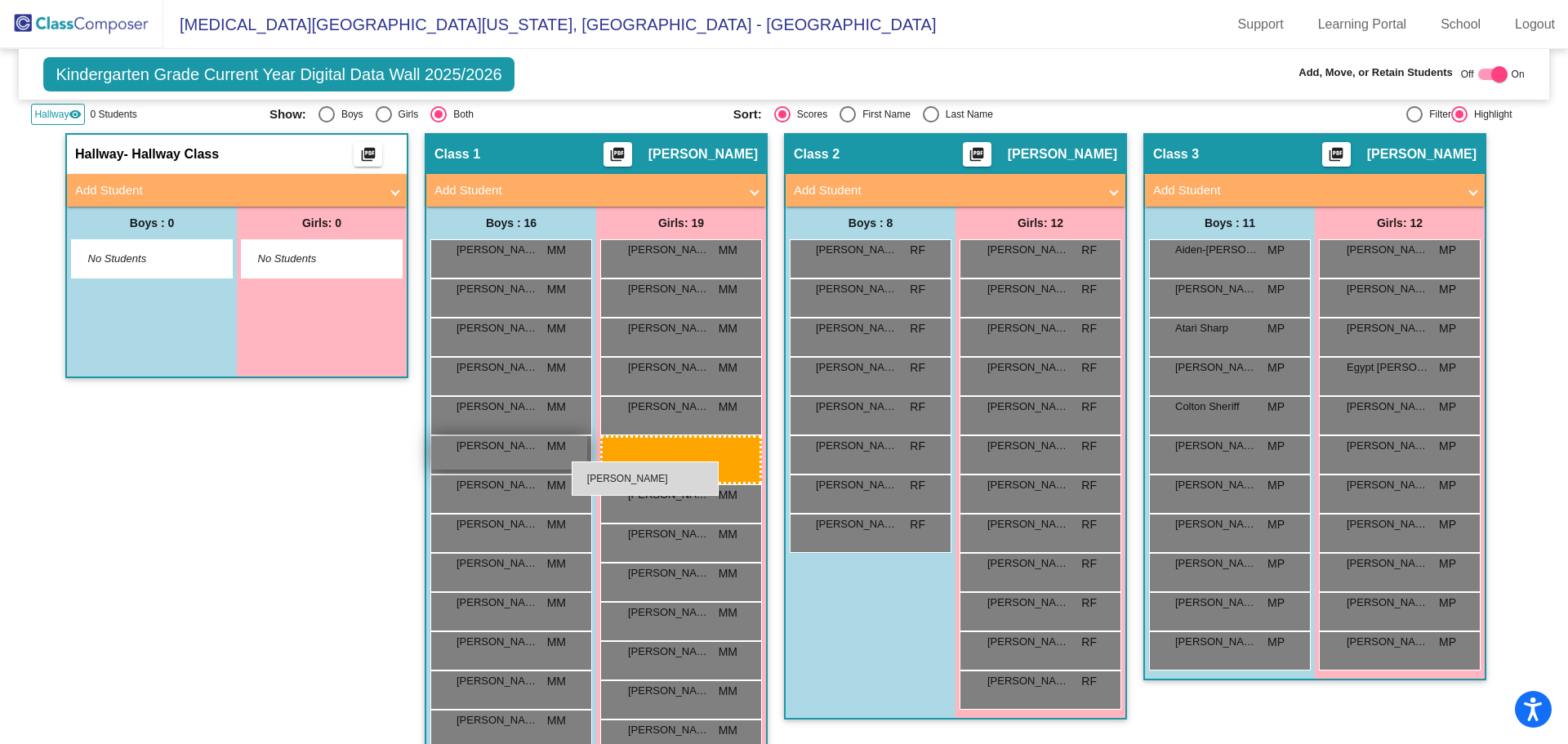
drag, startPoint x: 1425, startPoint y: 531, endPoint x: 571, endPoint y: 461, distance: 856.9
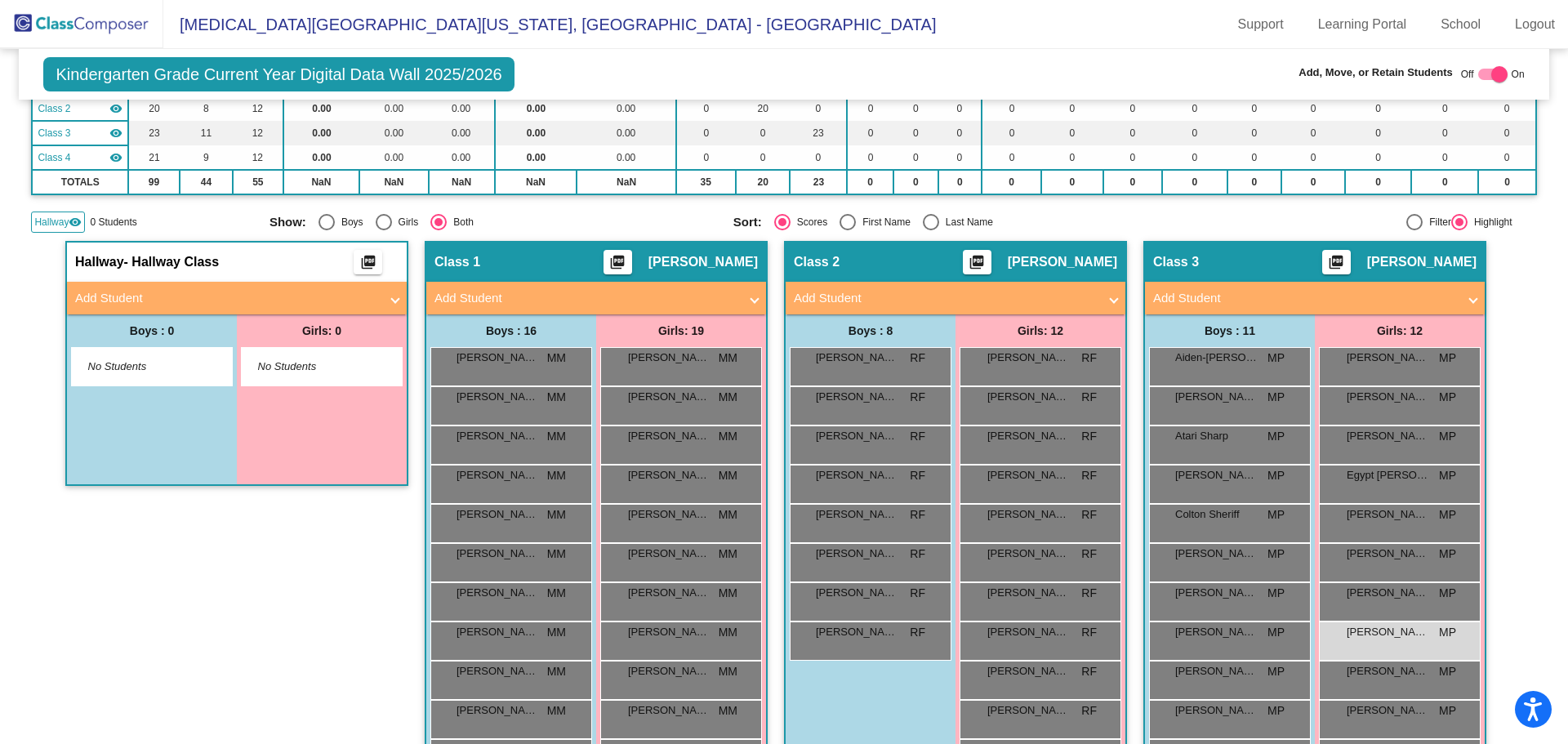
scroll to position [0, 0]
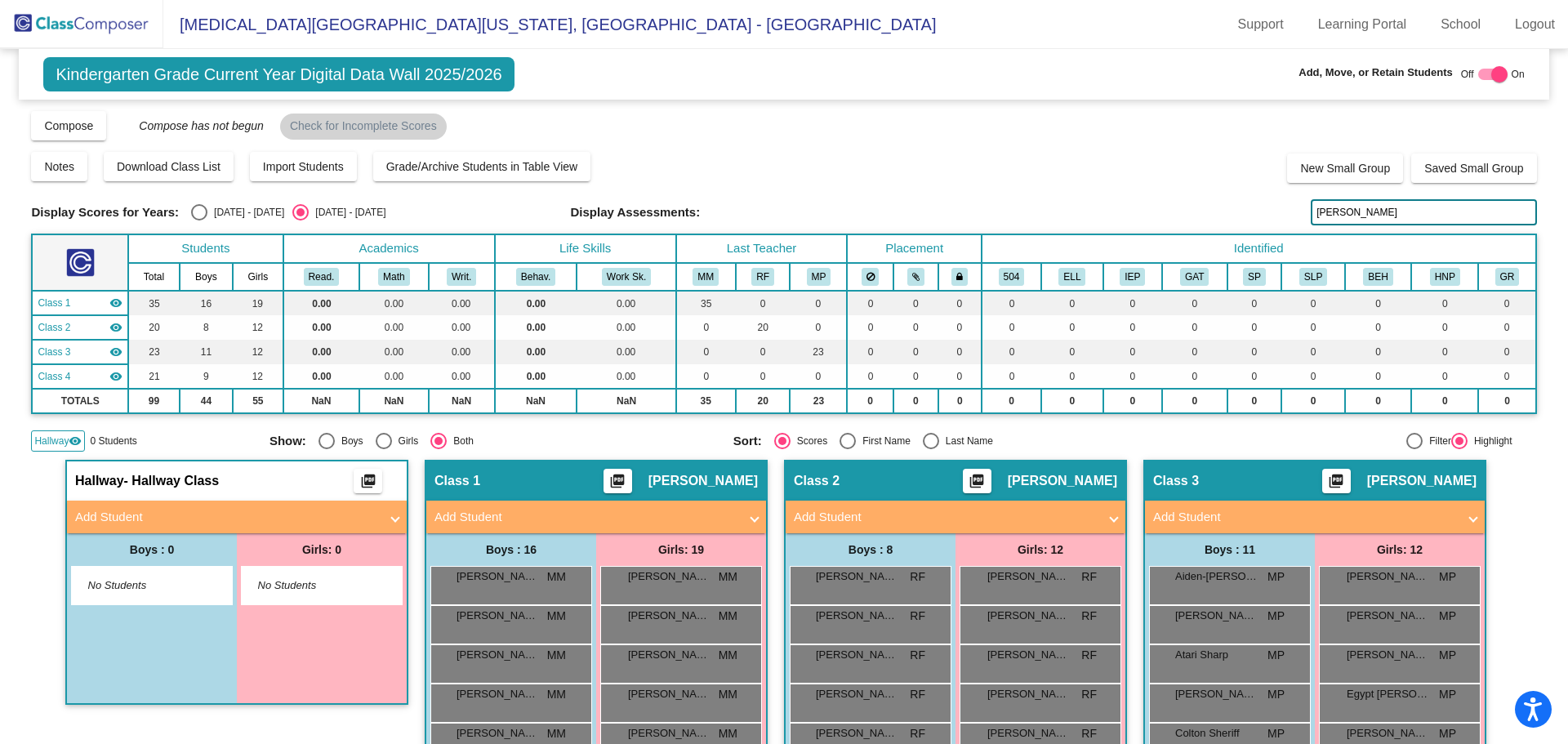
drag, startPoint x: 1335, startPoint y: 213, endPoint x: 1157, endPoint y: 208, distance: 178.1
click at [1157, 208] on div "Display Scores for Years: [DATE] - [DATE] [DATE] - [DATE] Display Assessments: …" at bounding box center [784, 212] width 1505 height 26
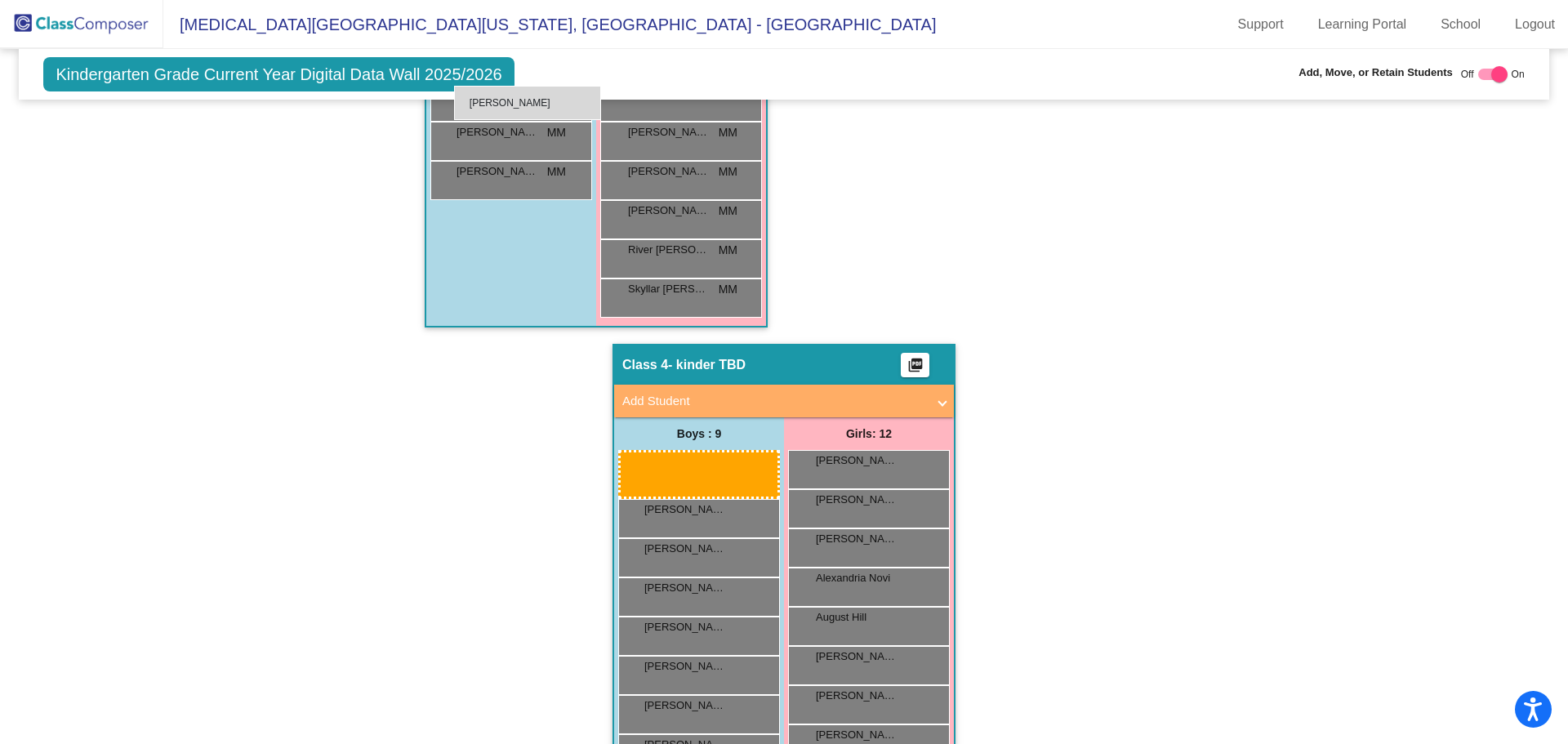
scroll to position [976, 0]
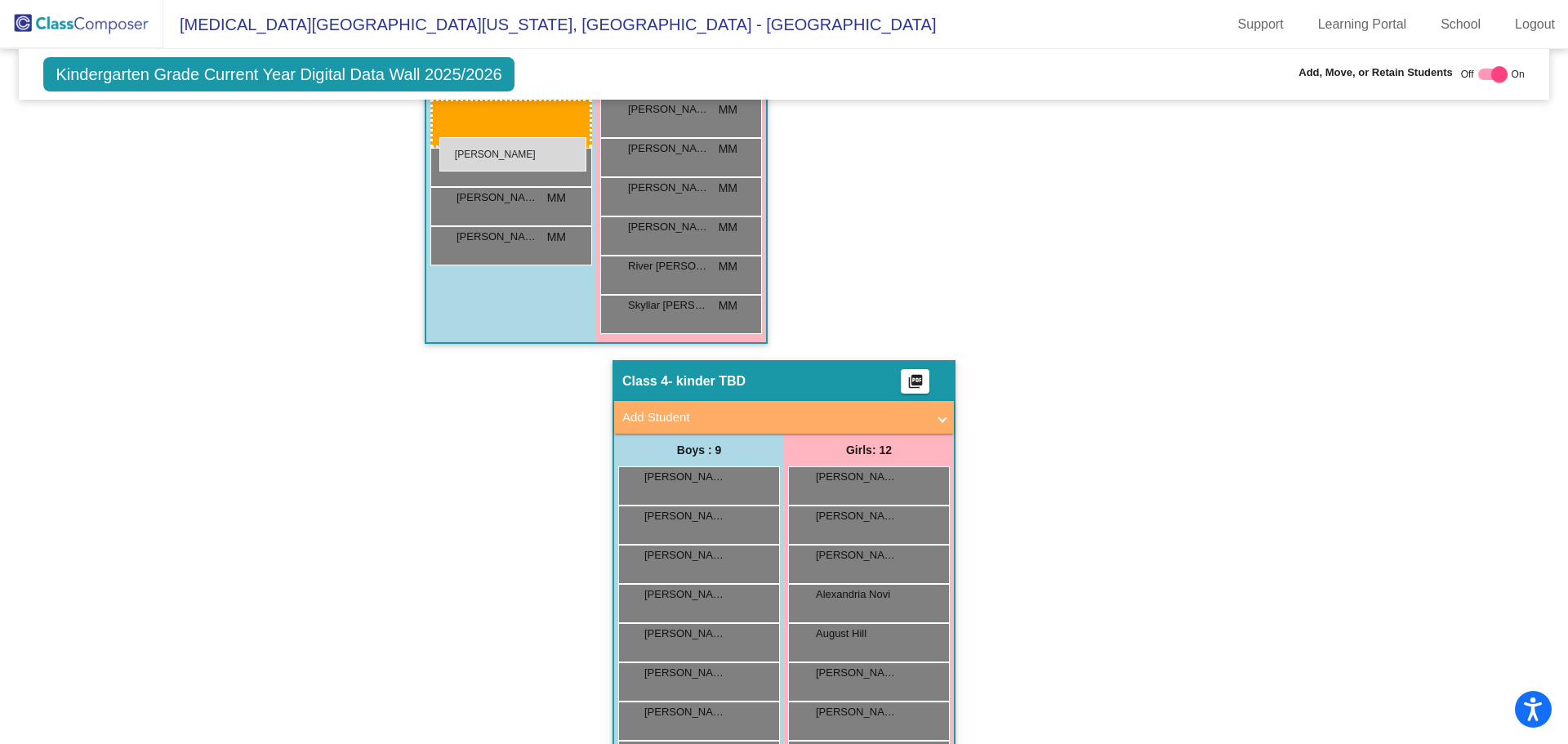
drag, startPoint x: 752, startPoint y: 595, endPoint x: 440, endPoint y: 138, distance: 553.3
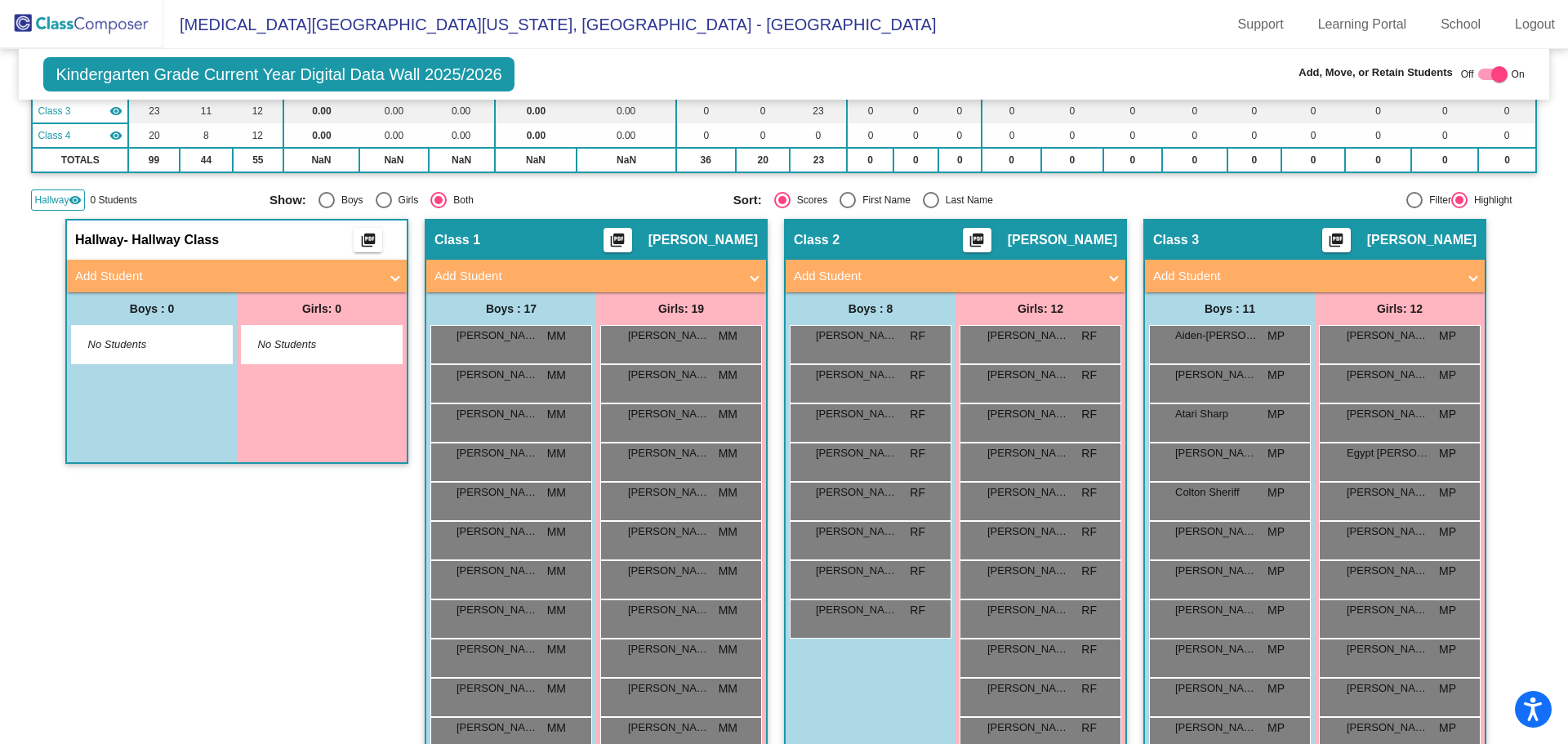
scroll to position [78, 0]
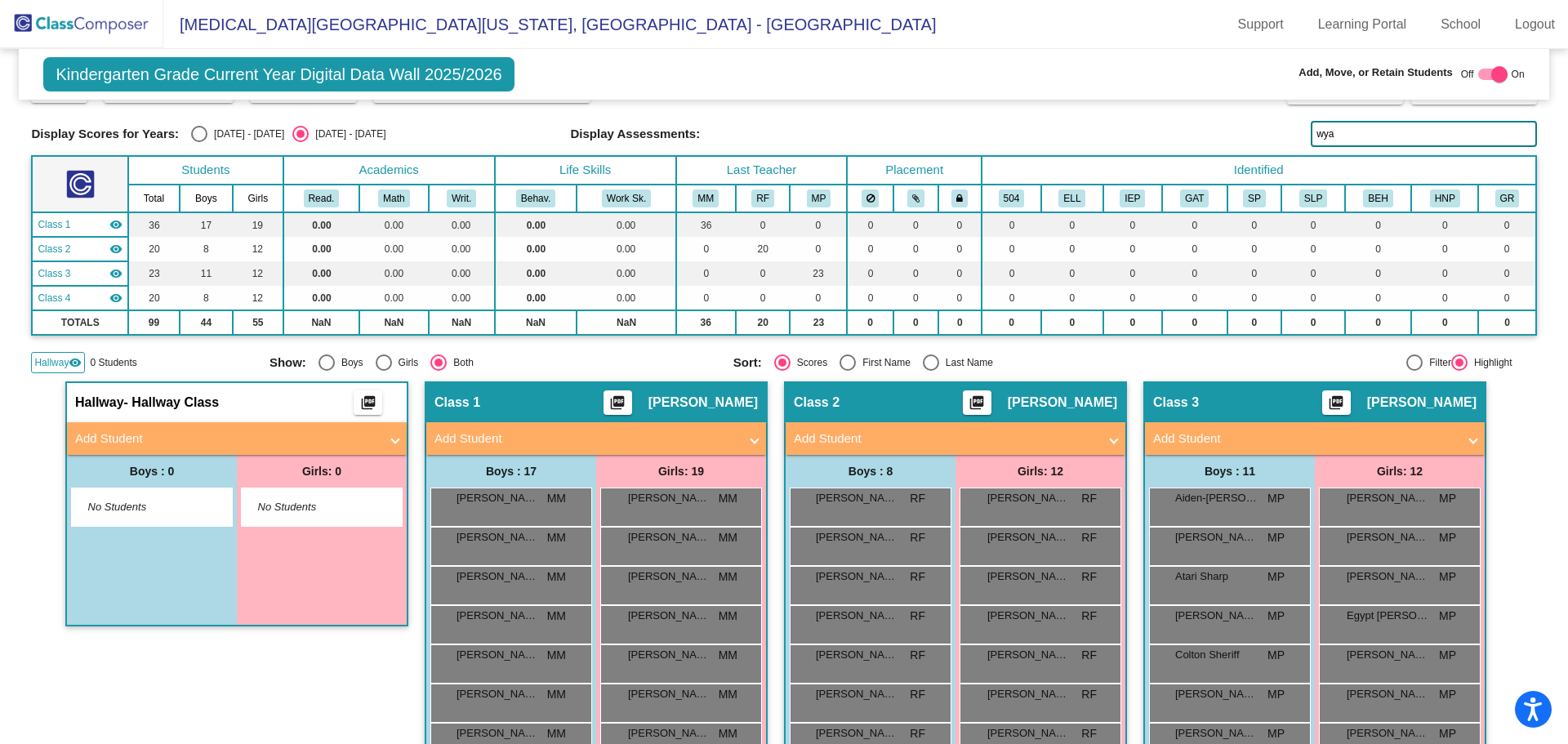
drag, startPoint x: 1178, startPoint y: 143, endPoint x: 964, endPoint y: 131, distance: 214.3
click at [962, 132] on div "Display Scores for Years: [DATE] - [DATE] [DATE] - [DATE] Display Assessments: …" at bounding box center [784, 133] width 1505 height 26
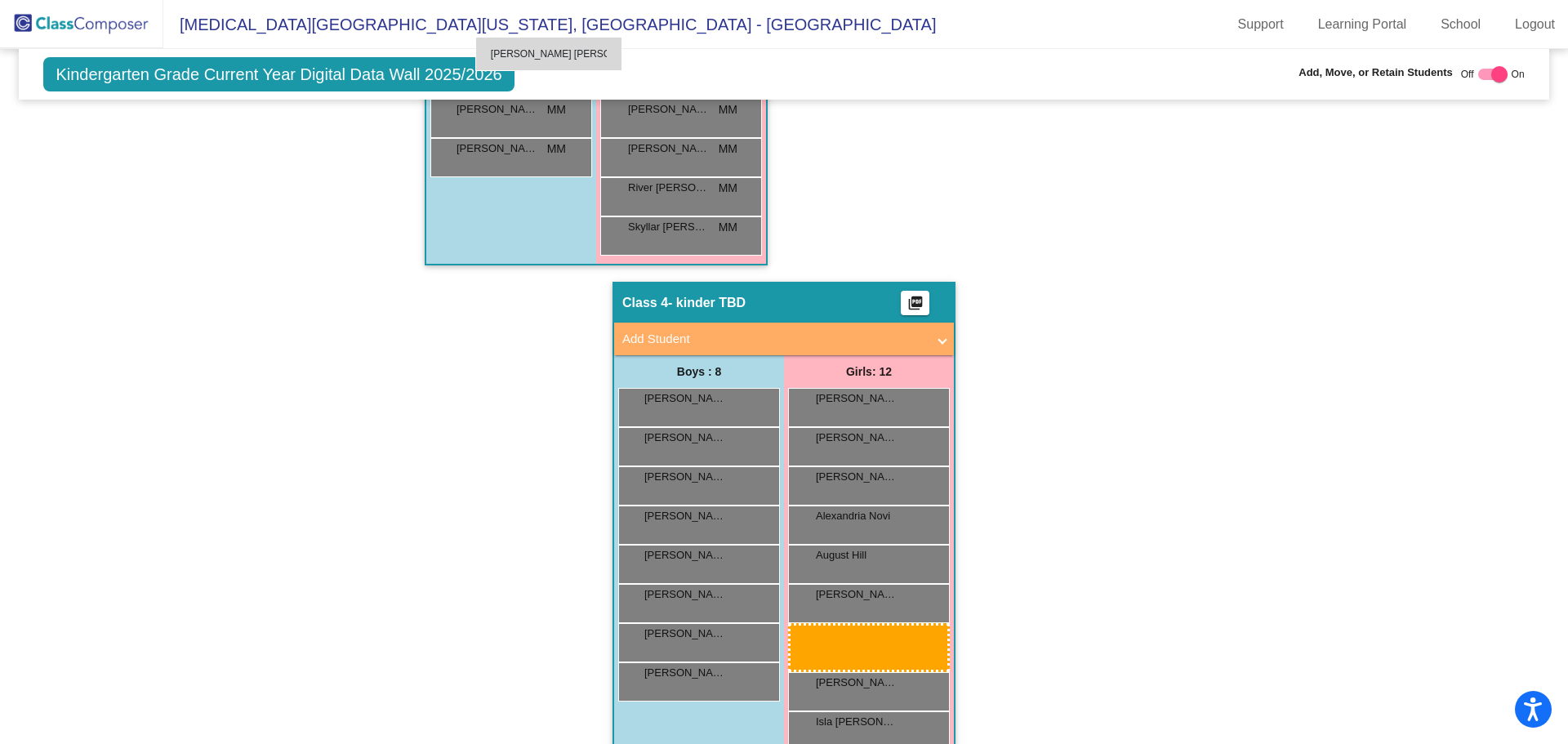
scroll to position [1042, 0]
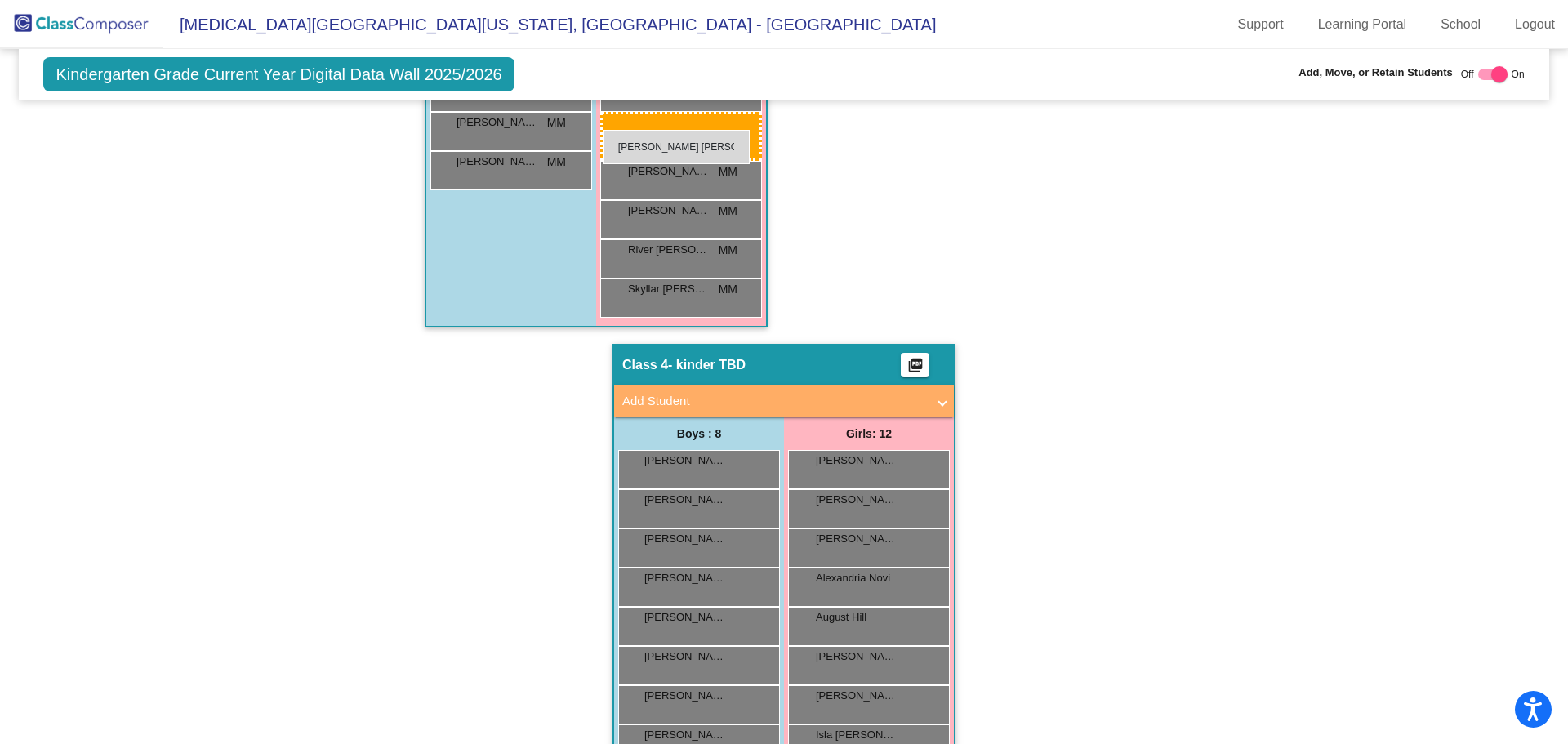
drag, startPoint x: 822, startPoint y: 544, endPoint x: 602, endPoint y: 130, distance: 468.8
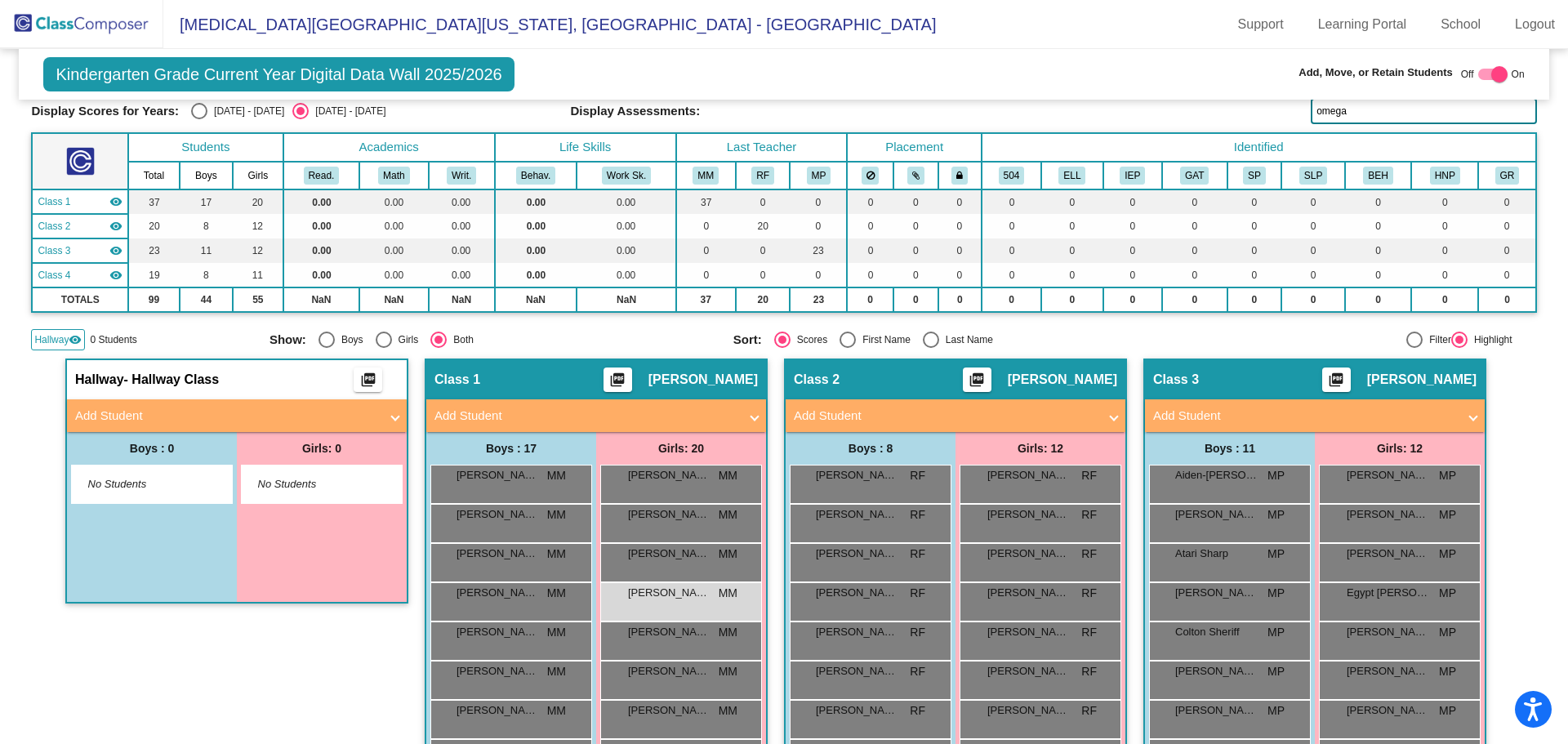
scroll to position [0, 0]
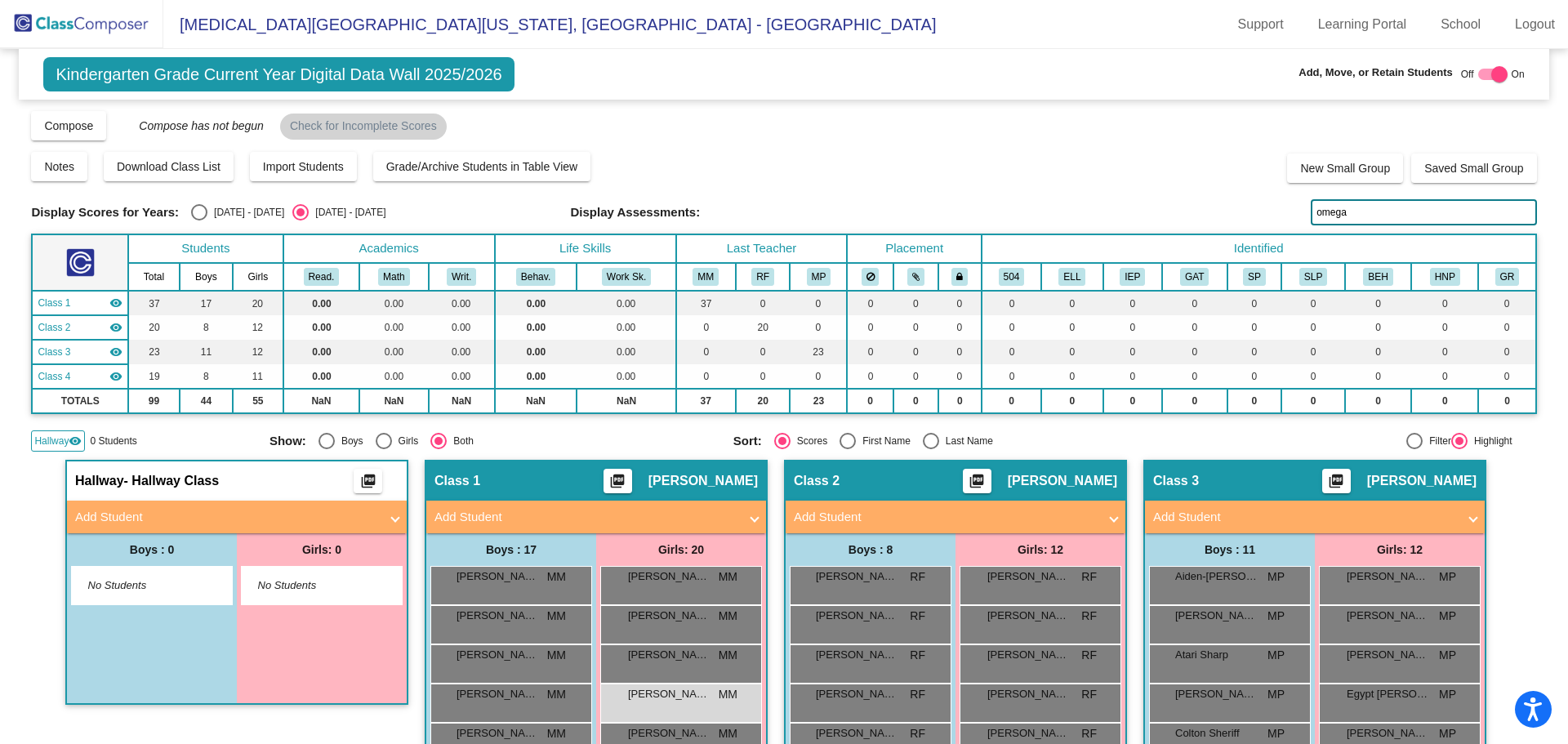
drag, startPoint x: 1347, startPoint y: 209, endPoint x: 1115, endPoint y: 218, distance: 232.2
click at [1097, 232] on div "Display Scores for Years: [DATE] - [DATE] [DATE] - [DATE] Grade/Archive Student…" at bounding box center [784, 280] width 1505 height 342
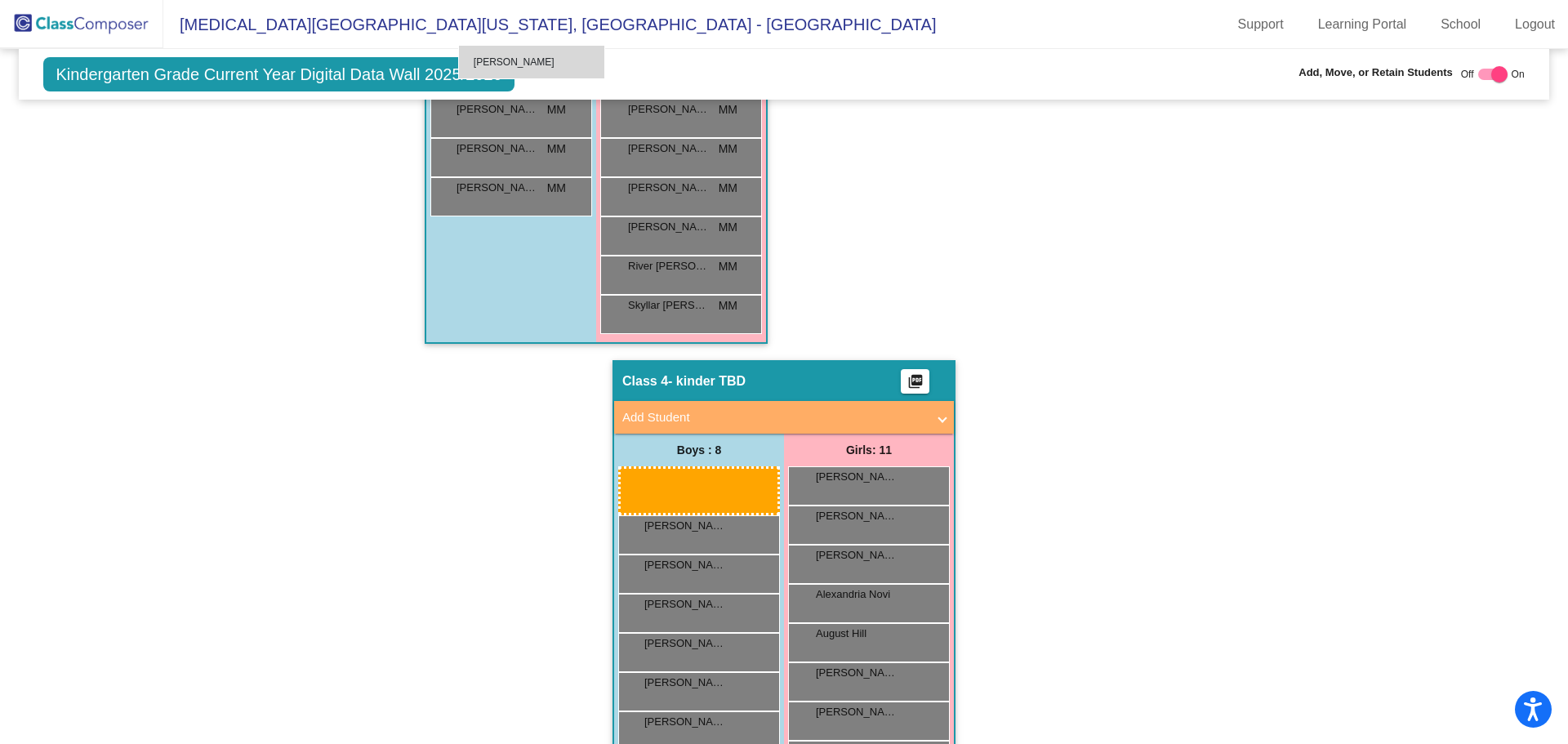
scroll to position [1009, 0]
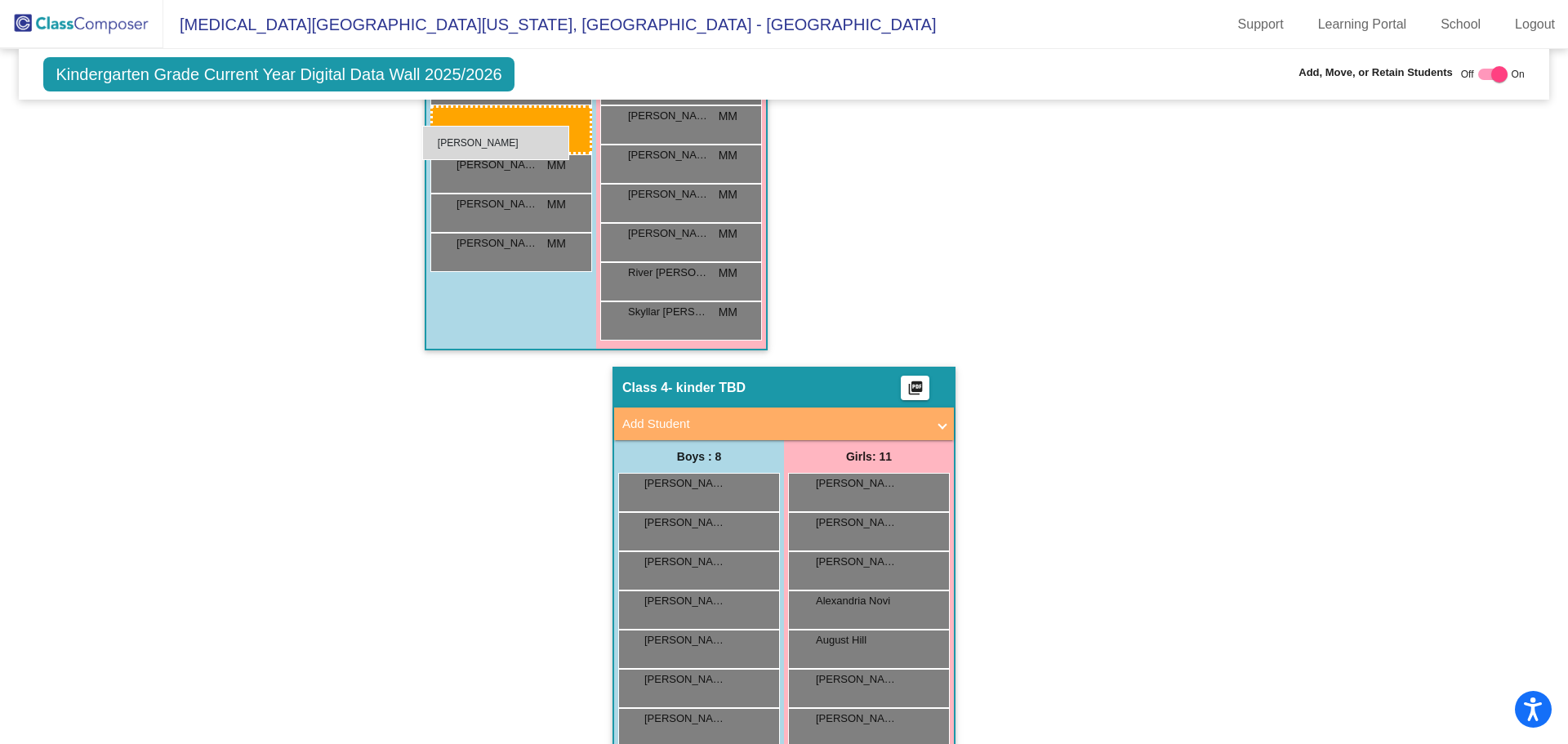
drag, startPoint x: 680, startPoint y: 585, endPoint x: 422, endPoint y: 122, distance: 530.0
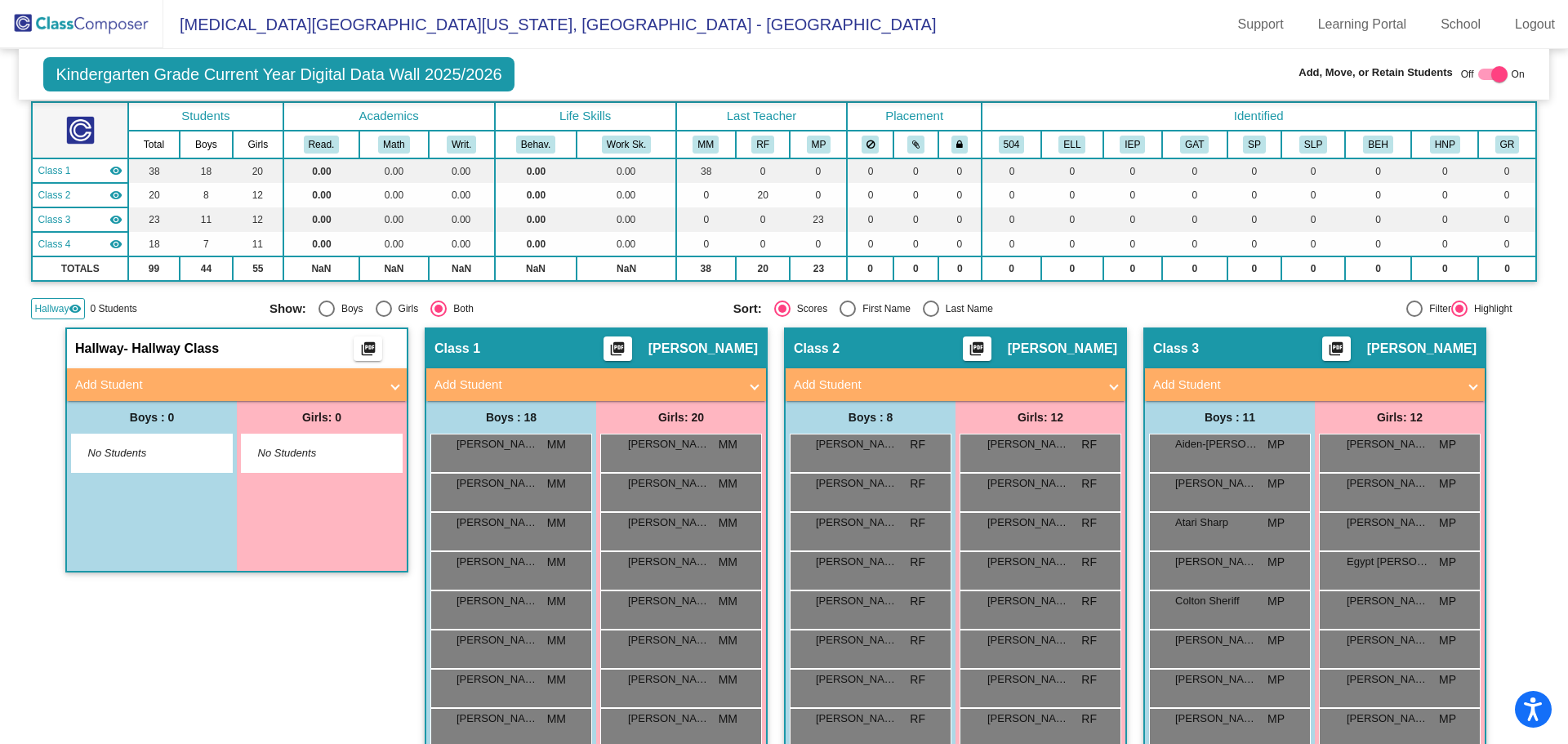
scroll to position [29, 0]
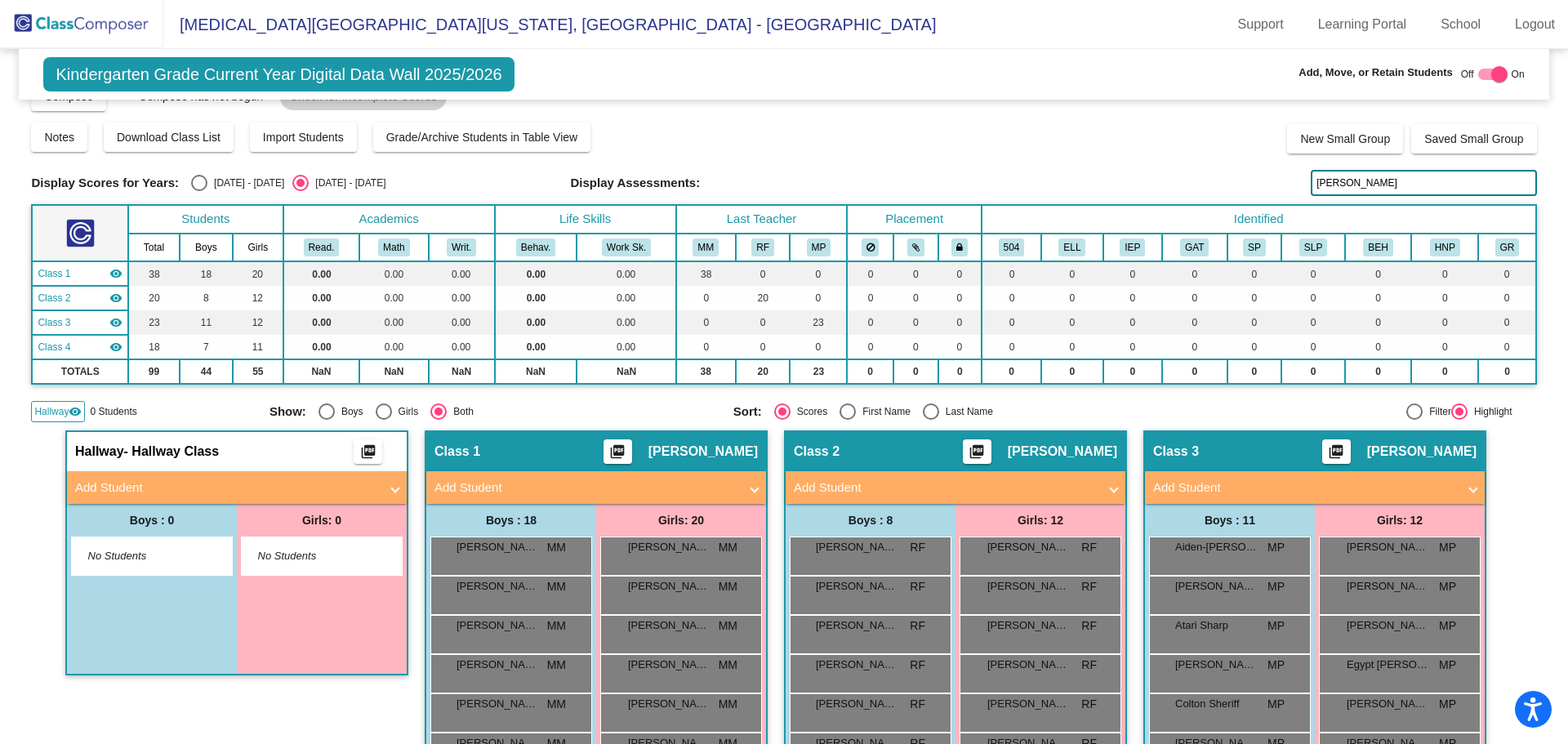
drag, startPoint x: 1344, startPoint y: 177, endPoint x: 1117, endPoint y: 157, distance: 227.9
click at [1120, 159] on div "Display Scores for Years: [DATE] - [DATE] [DATE] - [DATE] Grade/Archive Student…" at bounding box center [784, 251] width 1505 height 342
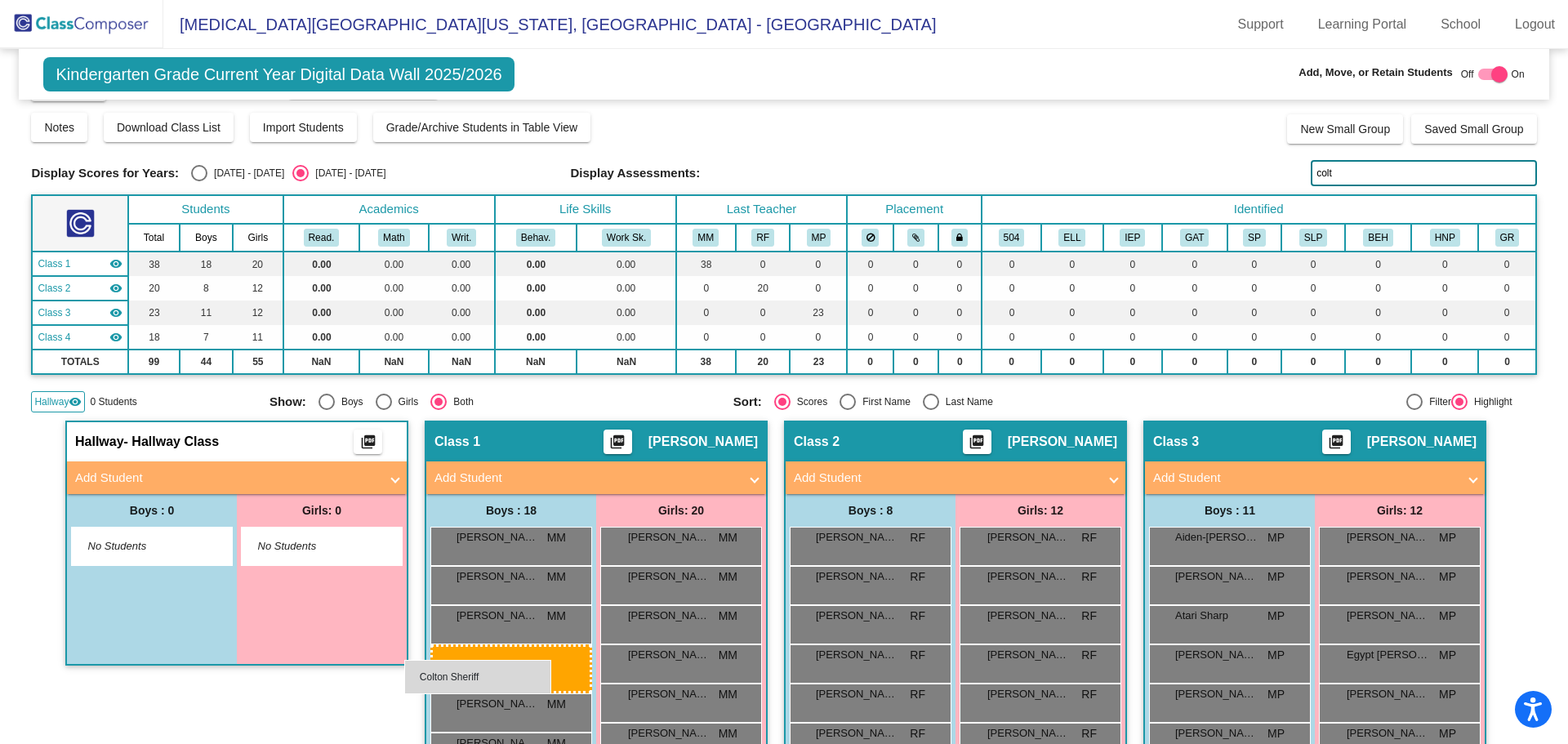
drag, startPoint x: 1219, startPoint y: 715, endPoint x: 411, endPoint y: 661, distance: 809.8
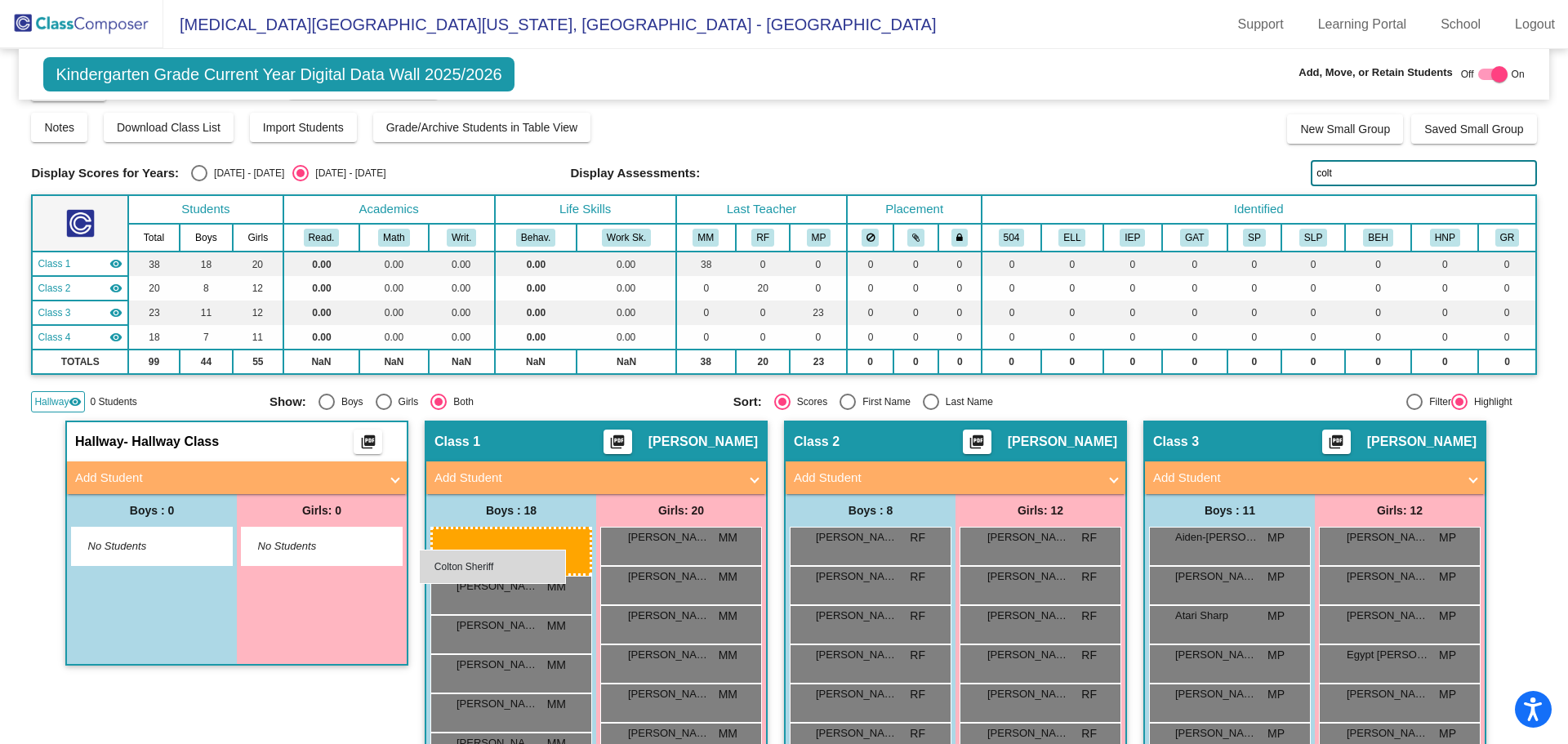
drag, startPoint x: 1250, startPoint y: 700, endPoint x: 419, endPoint y: 549, distance: 844.6
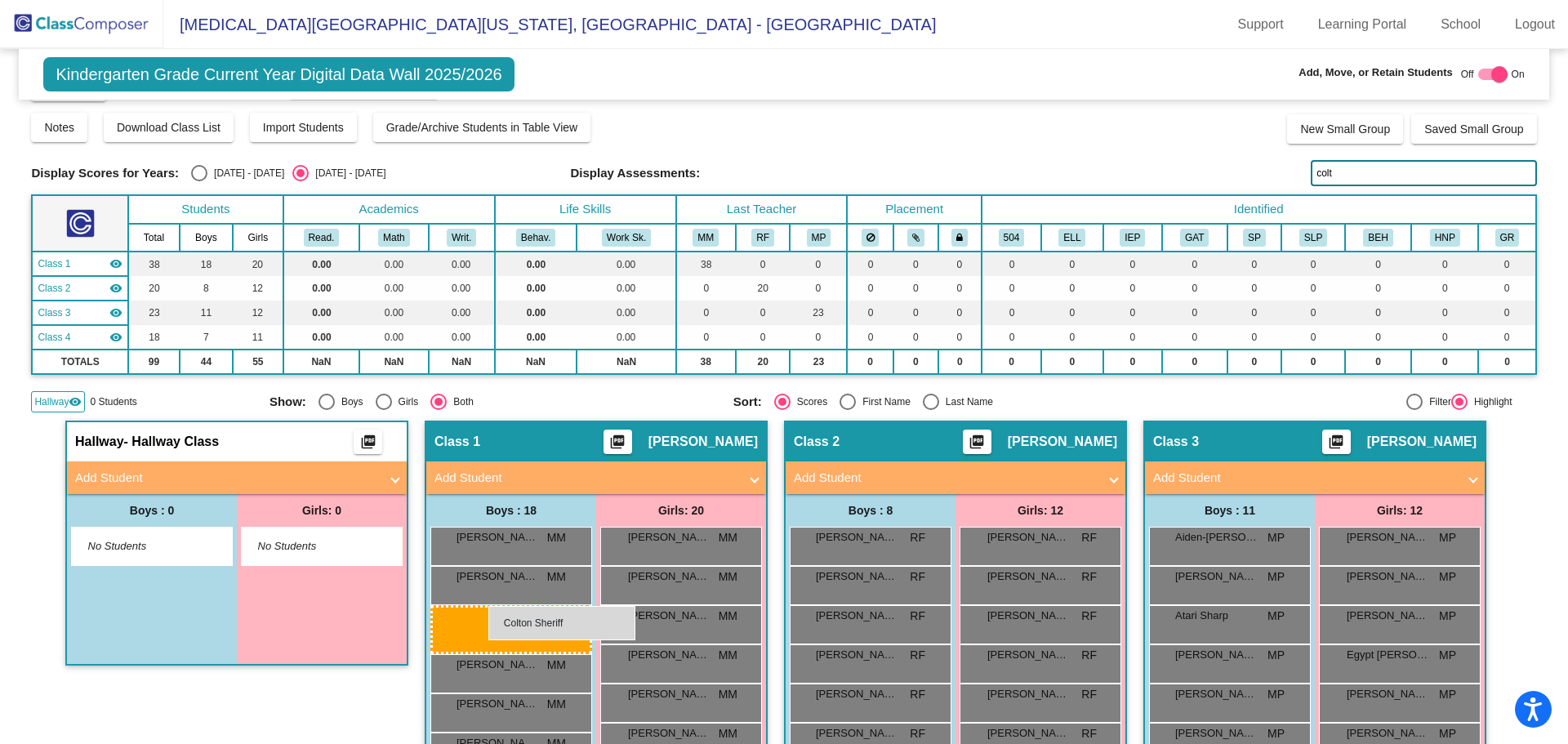
drag, startPoint x: 1262, startPoint y: 696, endPoint x: 488, endPoint y: 606, distance: 779.2
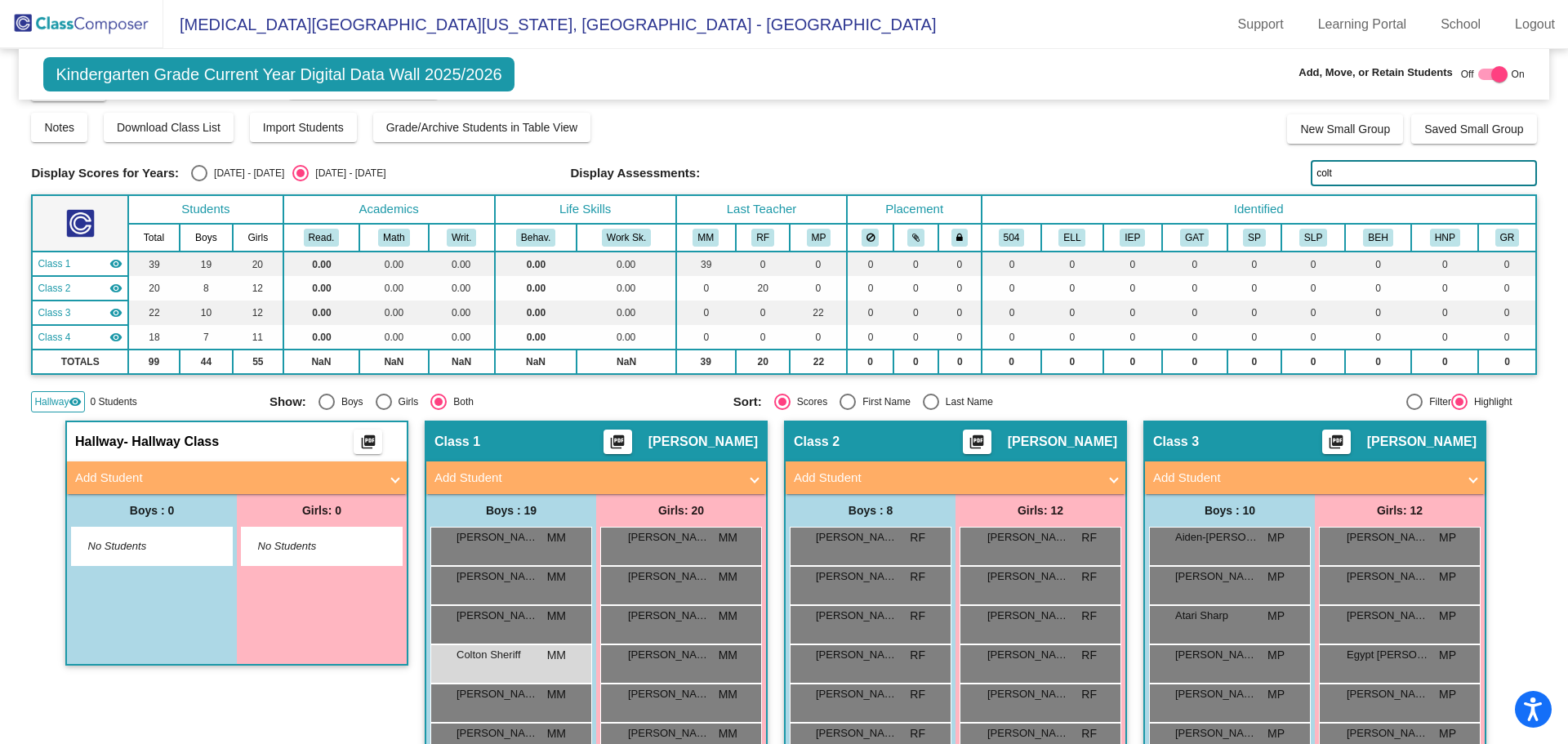
drag, startPoint x: 1357, startPoint y: 174, endPoint x: 1178, endPoint y: 172, distance: 179.0
click at [1178, 172] on div "Display Scores for Years: [DATE] - [DATE] [DATE] - [DATE] Display Assessments: …" at bounding box center [784, 173] width 1505 height 26
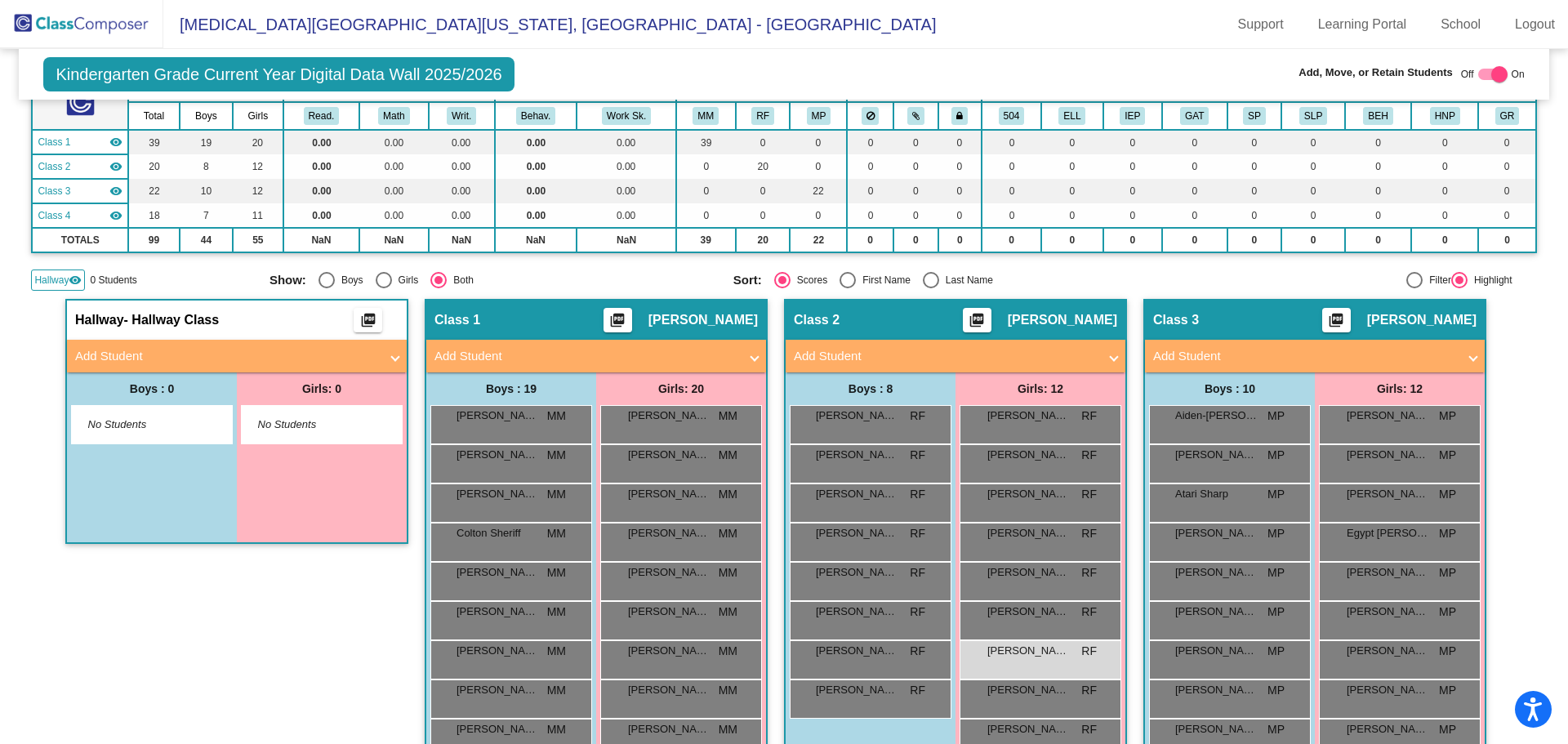
scroll to position [366, 0]
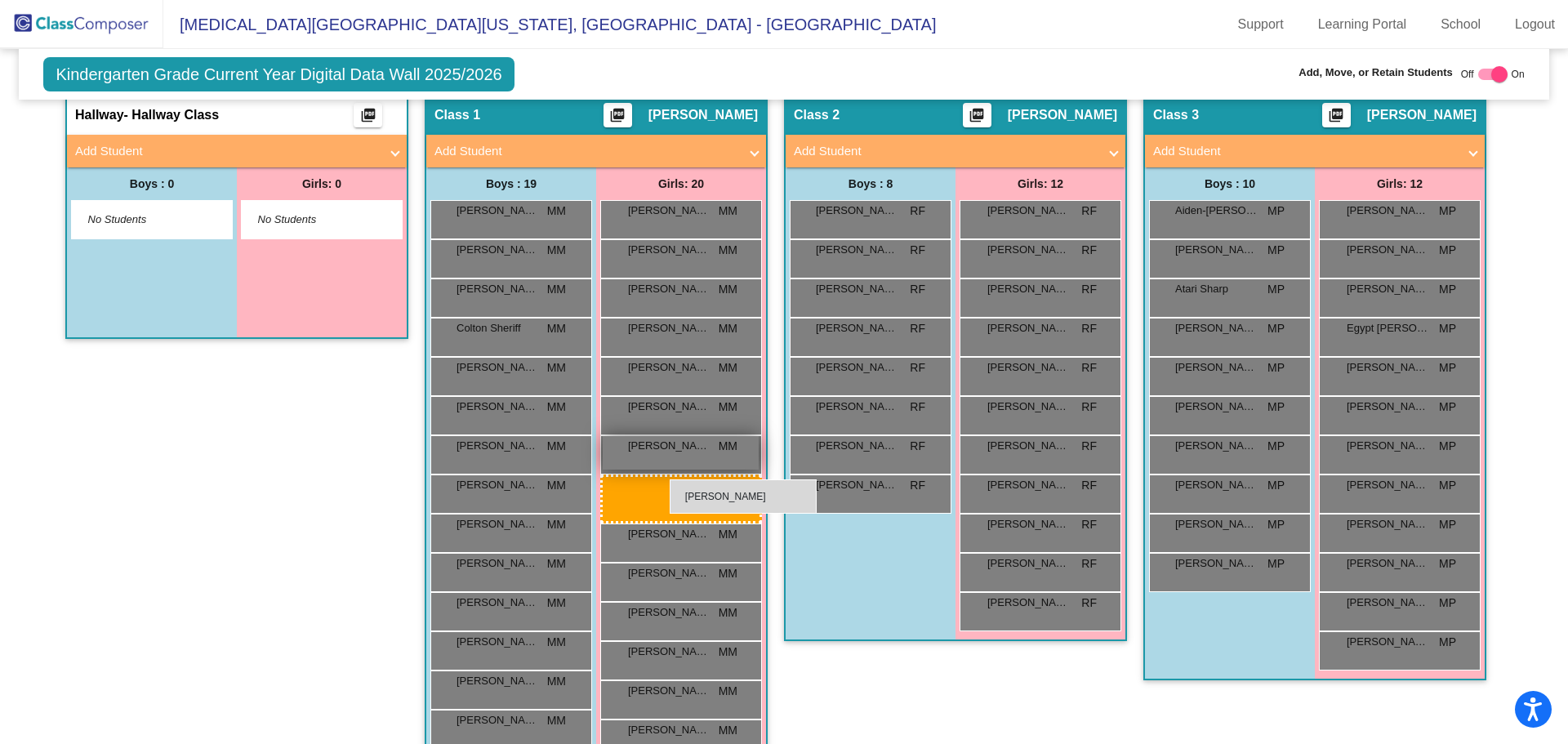
drag, startPoint x: 1022, startPoint y: 463, endPoint x: 667, endPoint y: 477, distance: 355.3
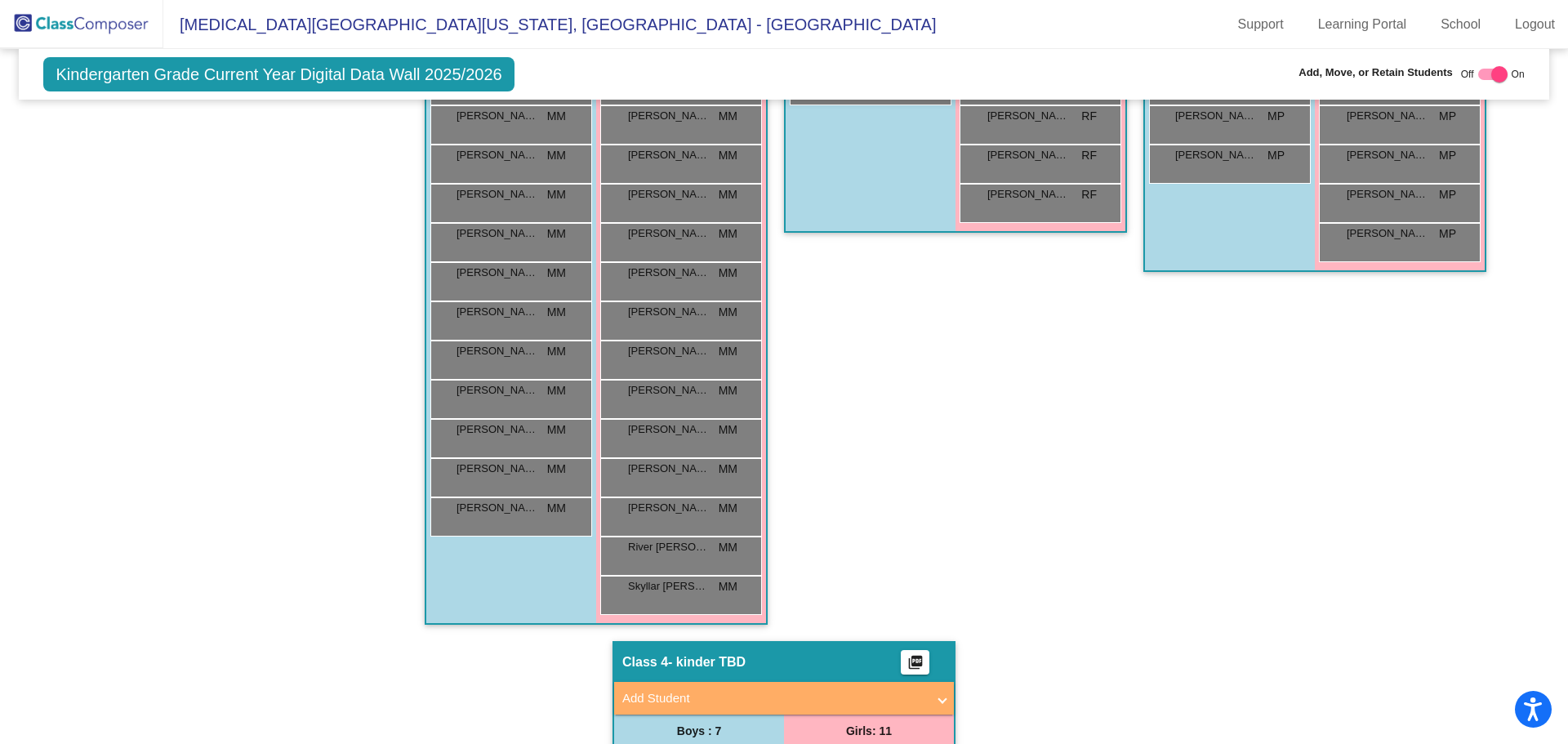
scroll to position [447, 0]
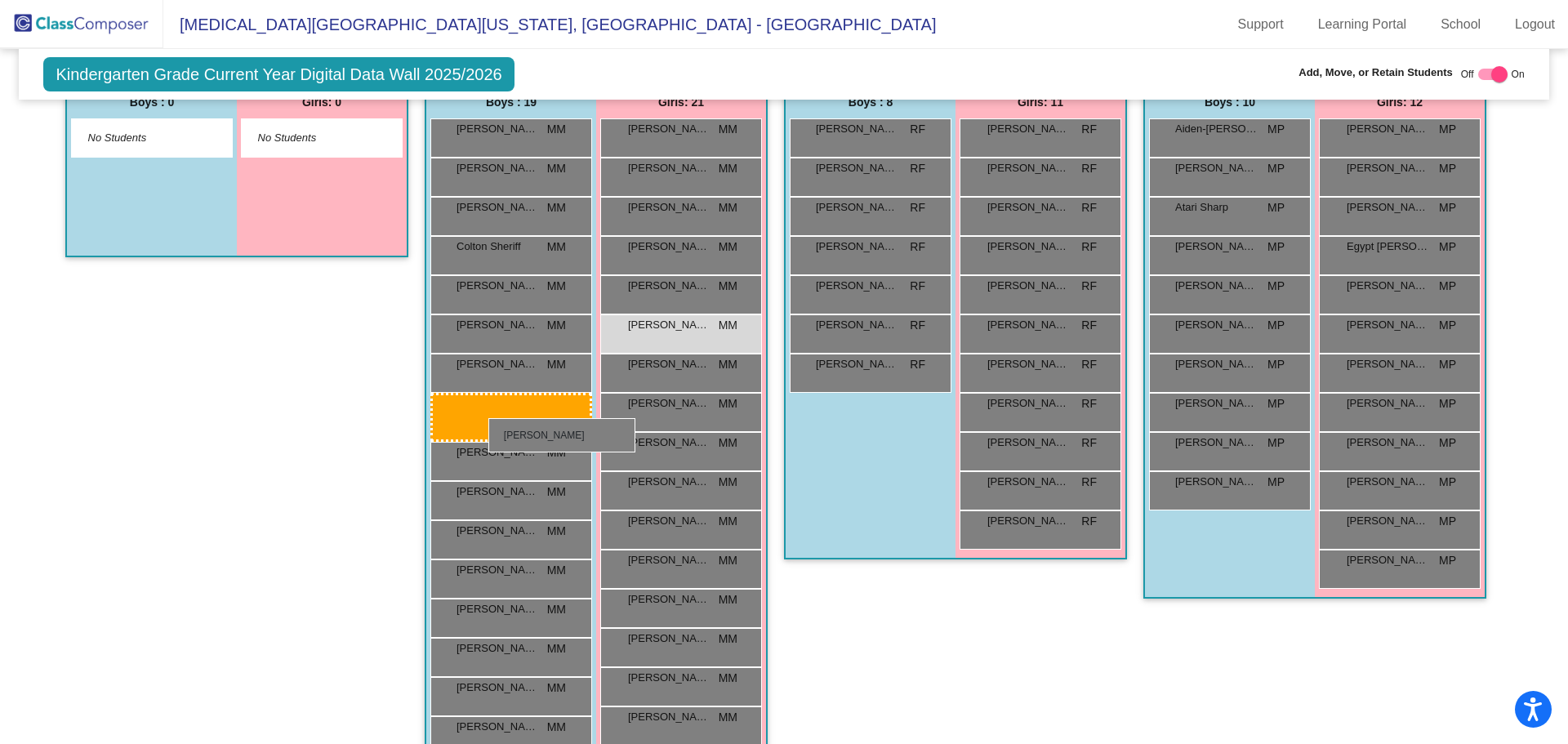
drag, startPoint x: 851, startPoint y: 408, endPoint x: 488, endPoint y: 418, distance: 363.1
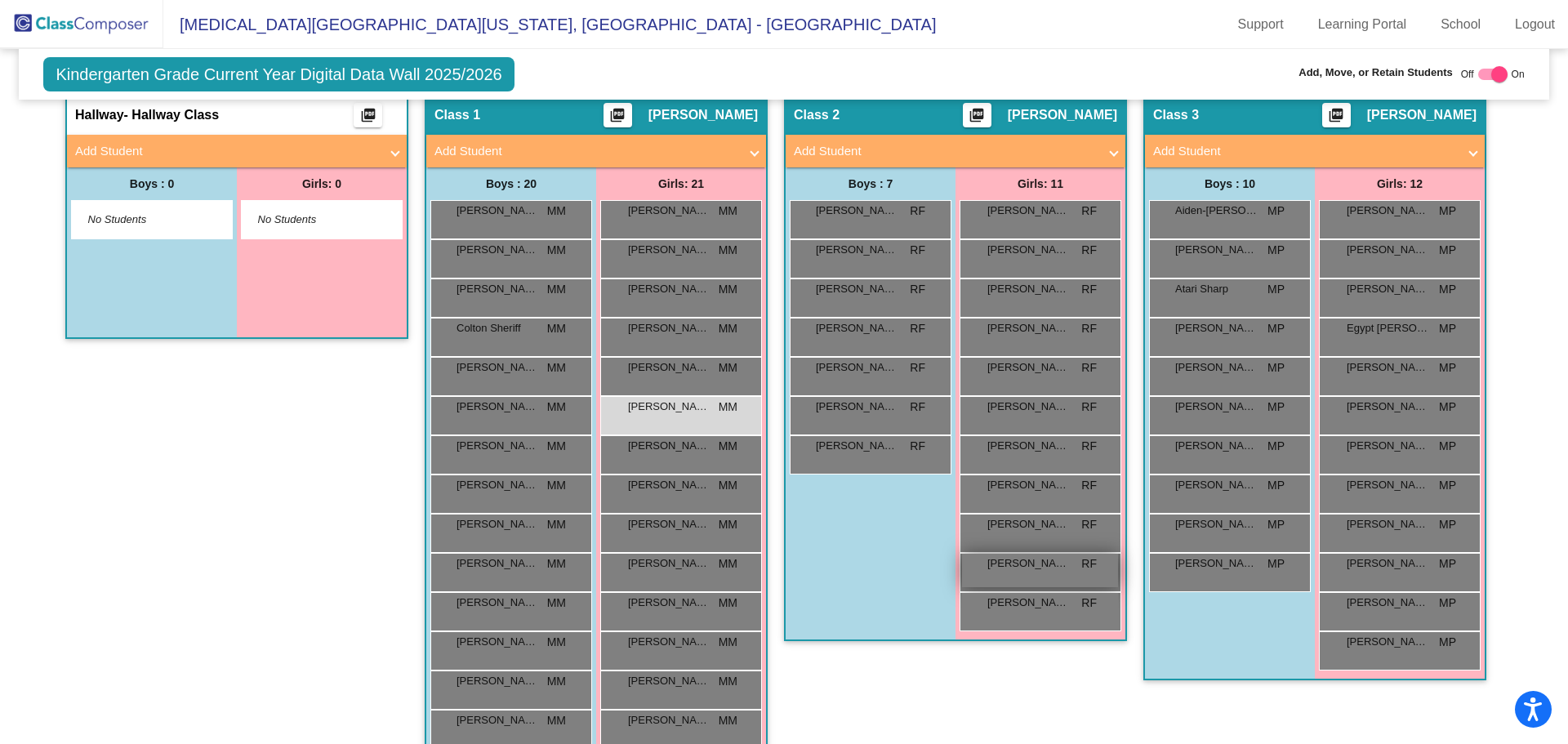
scroll to position [39, 0]
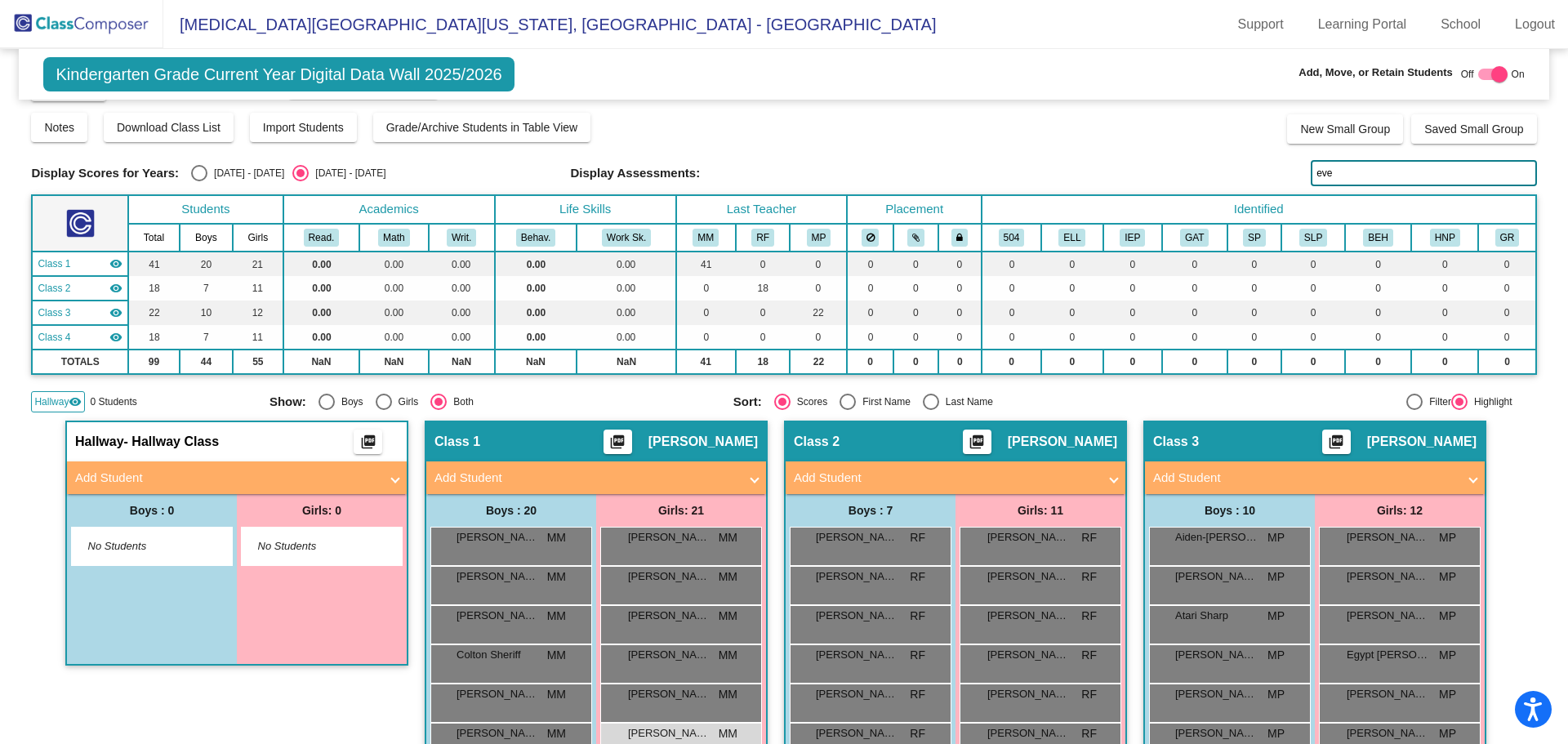
drag, startPoint x: 1327, startPoint y: 174, endPoint x: 1253, endPoint y: 154, distance: 76.7
click at [1255, 156] on div "Display Scores for Years: [DATE] - [DATE] [DATE] - [DATE] Grade/Archive Student…" at bounding box center [784, 242] width 1505 height 342
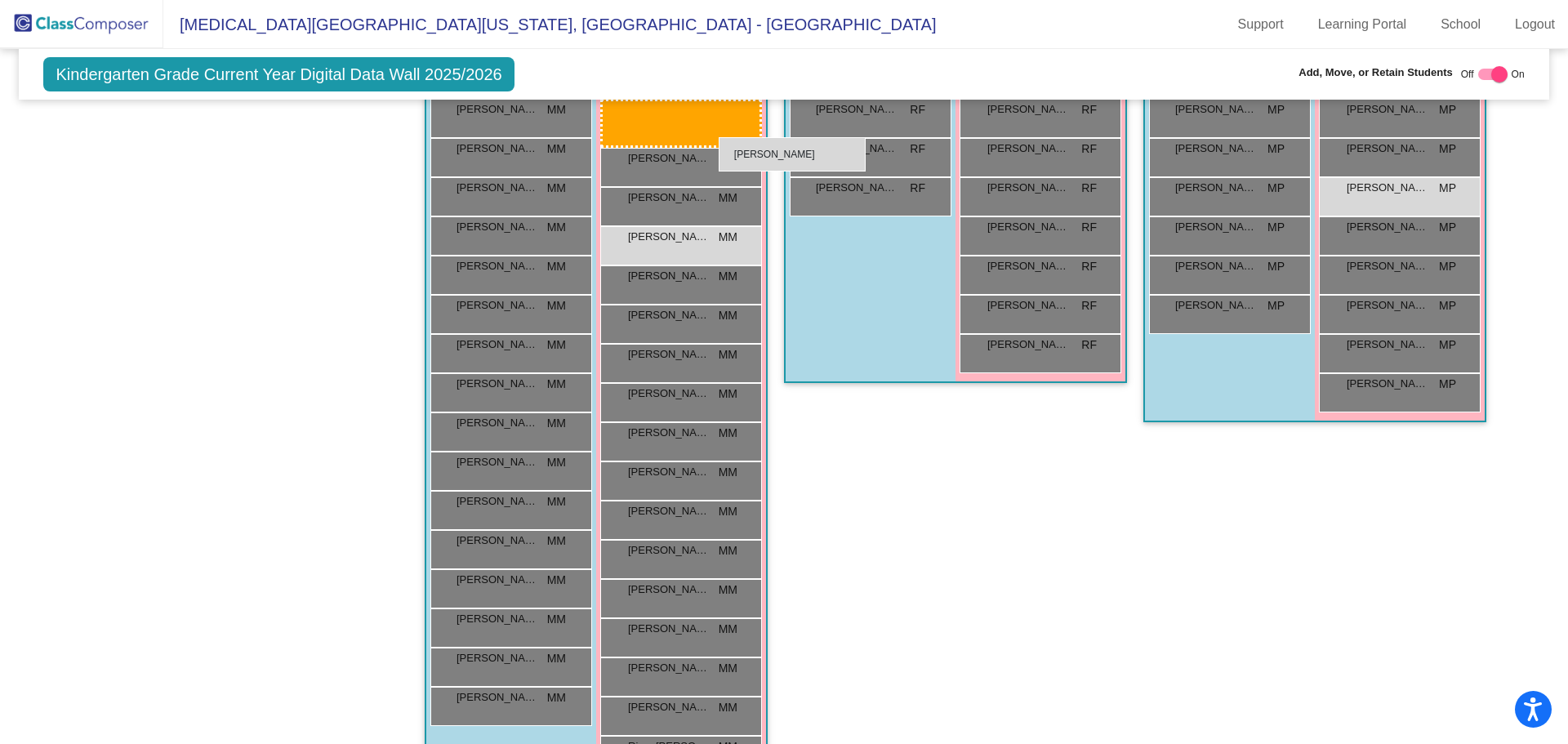
scroll to position [614, 0]
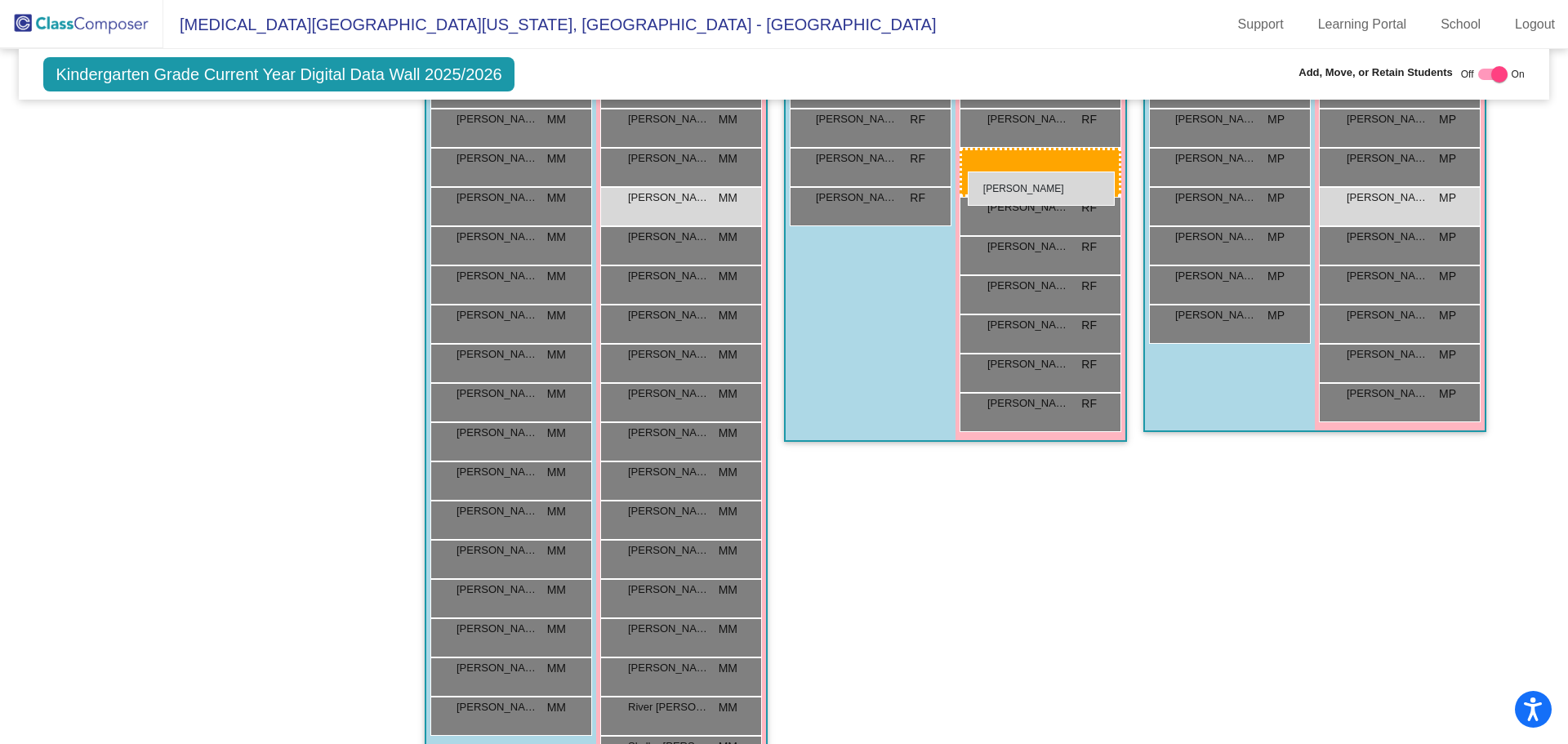
drag, startPoint x: 884, startPoint y: 563, endPoint x: 968, endPoint y: 171, distance: 400.9
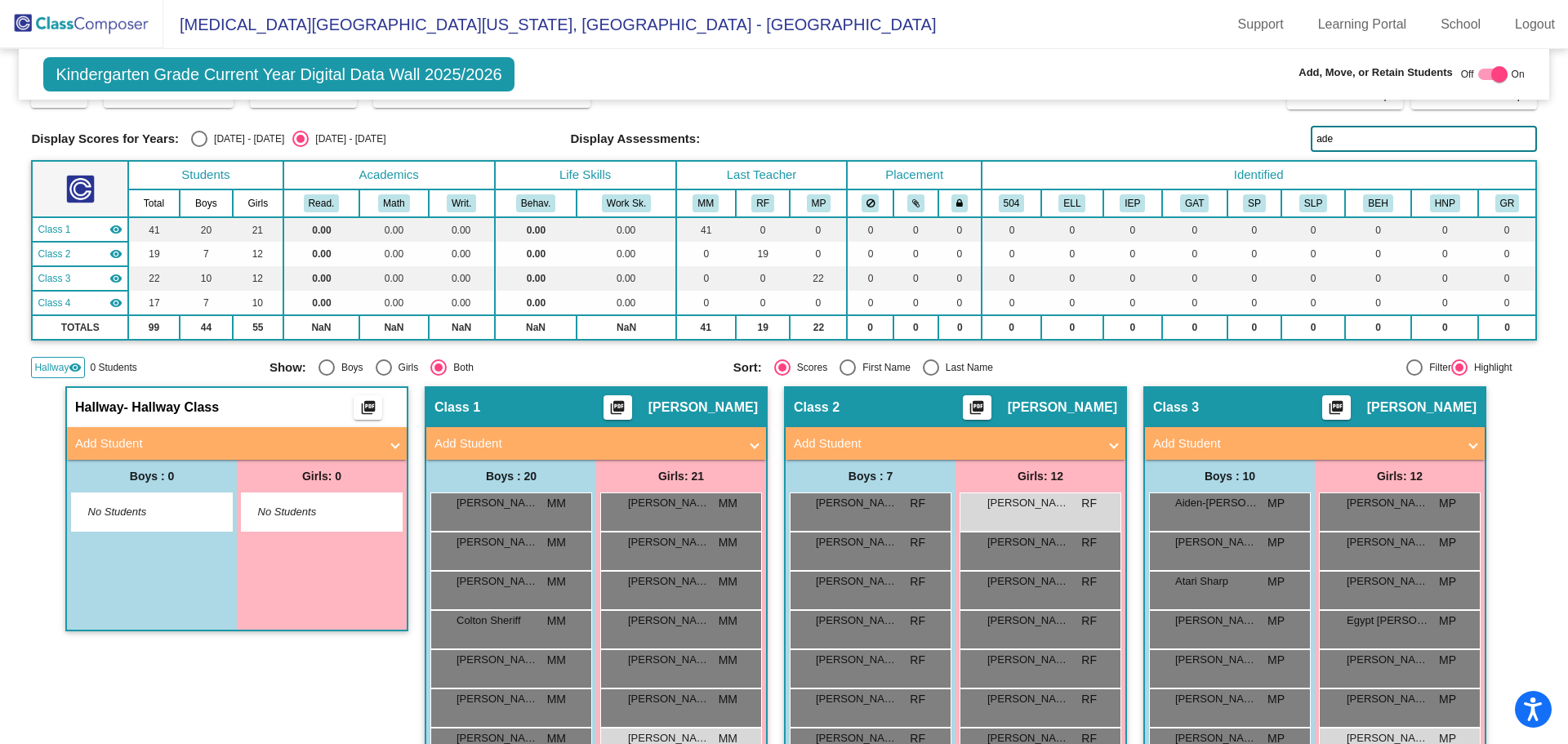
scroll to position [0, 0]
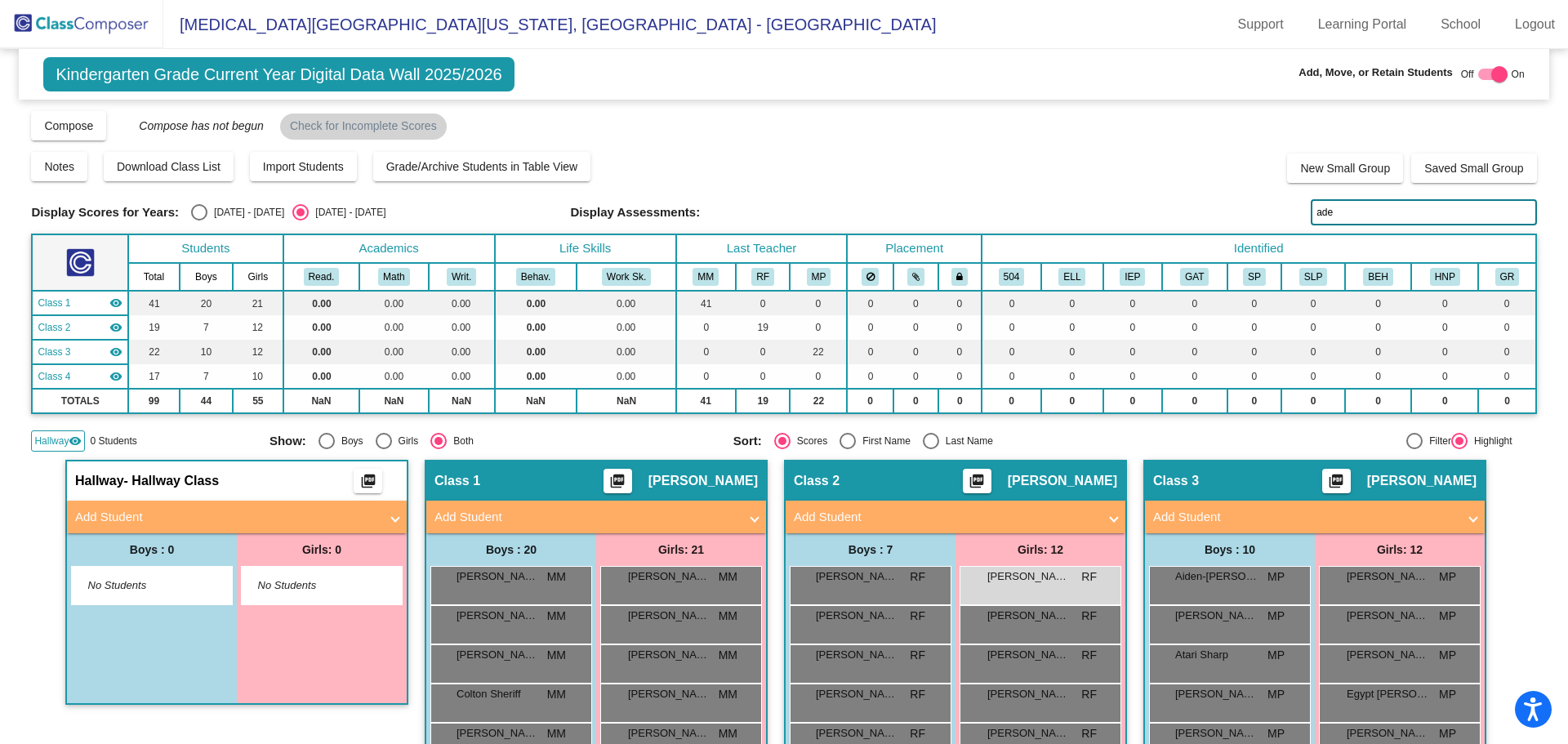
drag, startPoint x: 1290, startPoint y: 211, endPoint x: 1263, endPoint y: 221, distance: 28.8
click at [1262, 221] on div "Display Scores for Years: [DATE] - [DATE] [DATE] - [DATE] Display Assessments: …" at bounding box center [784, 212] width 1505 height 26
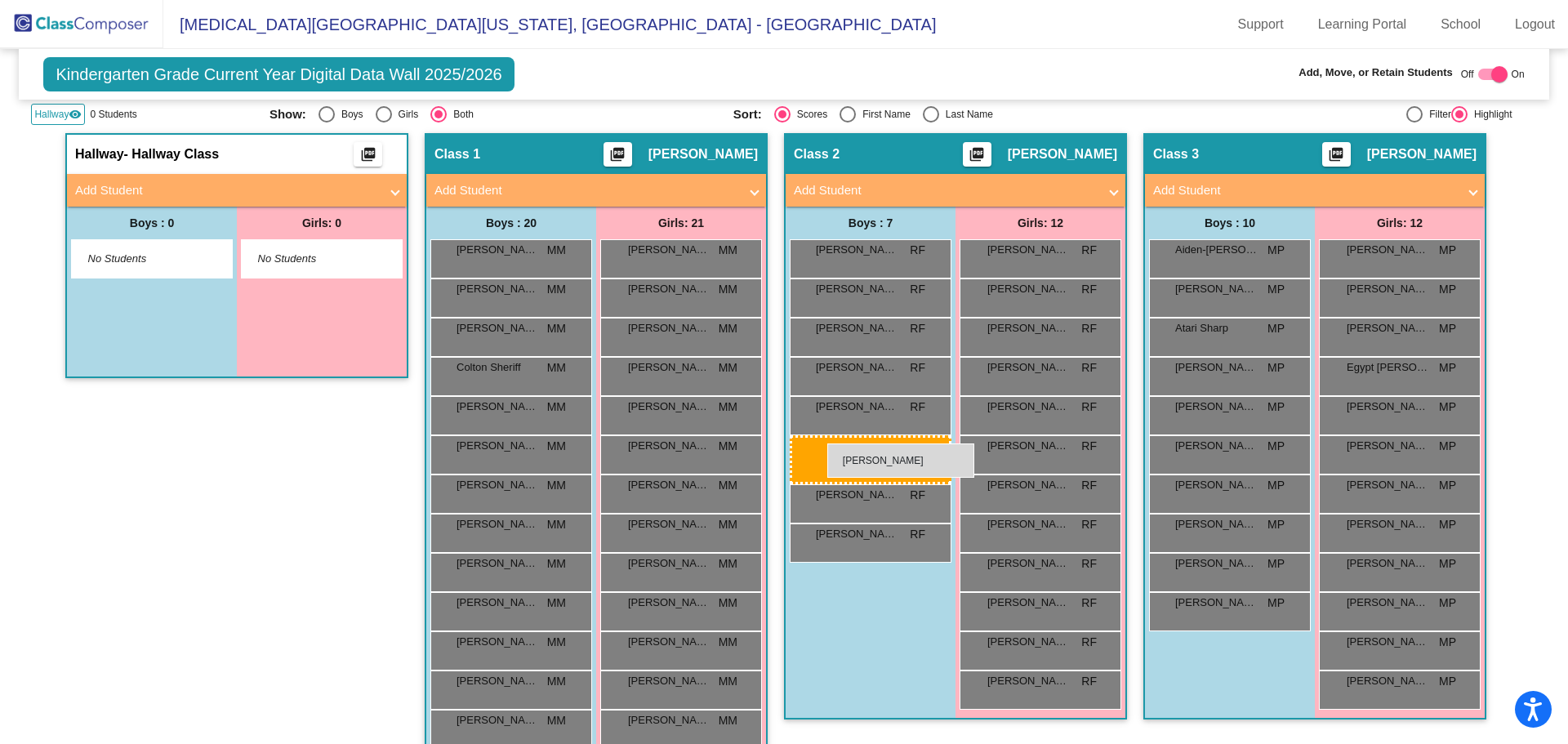
drag, startPoint x: 508, startPoint y: 487, endPoint x: 827, endPoint y: 444, distance: 321.9
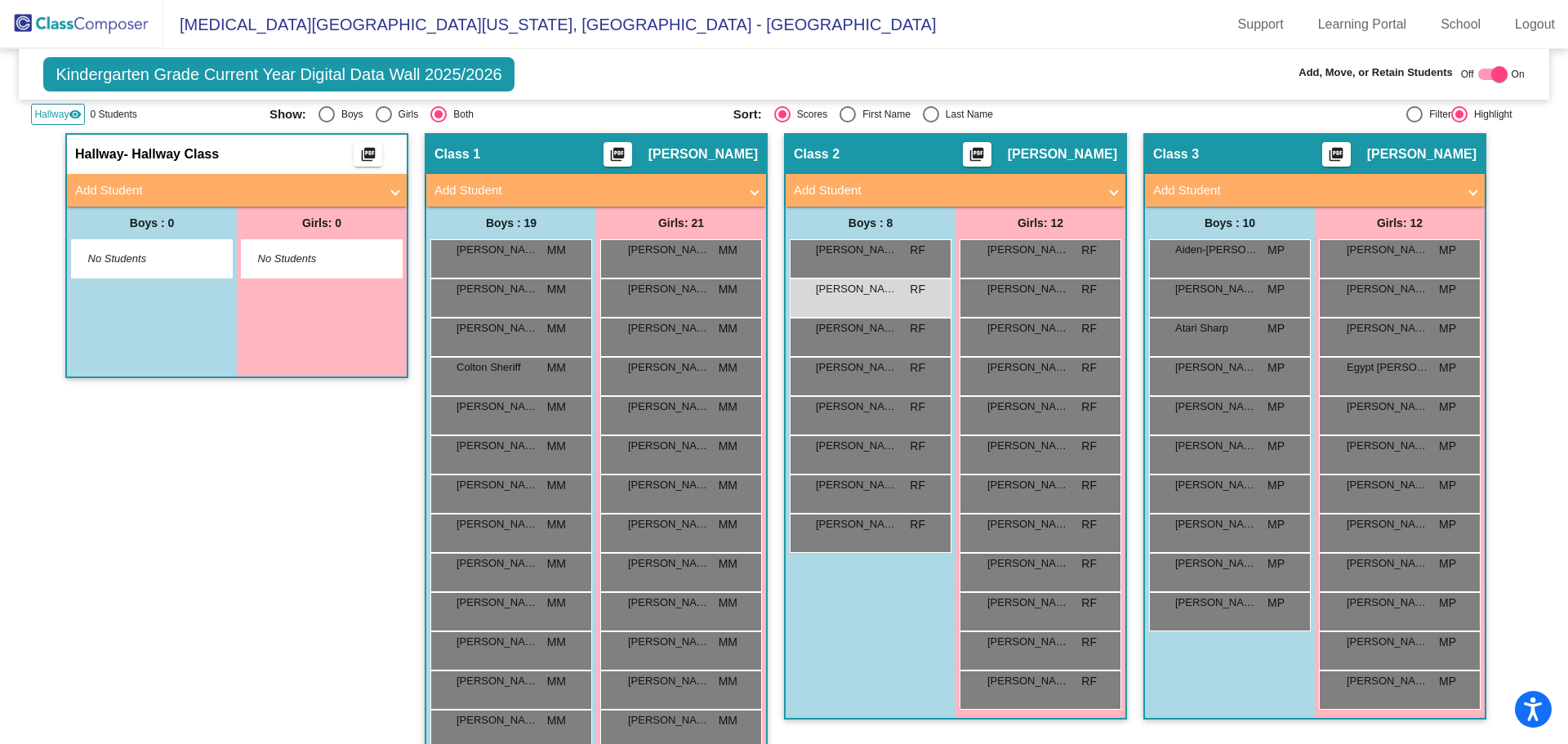
scroll to position [0, 0]
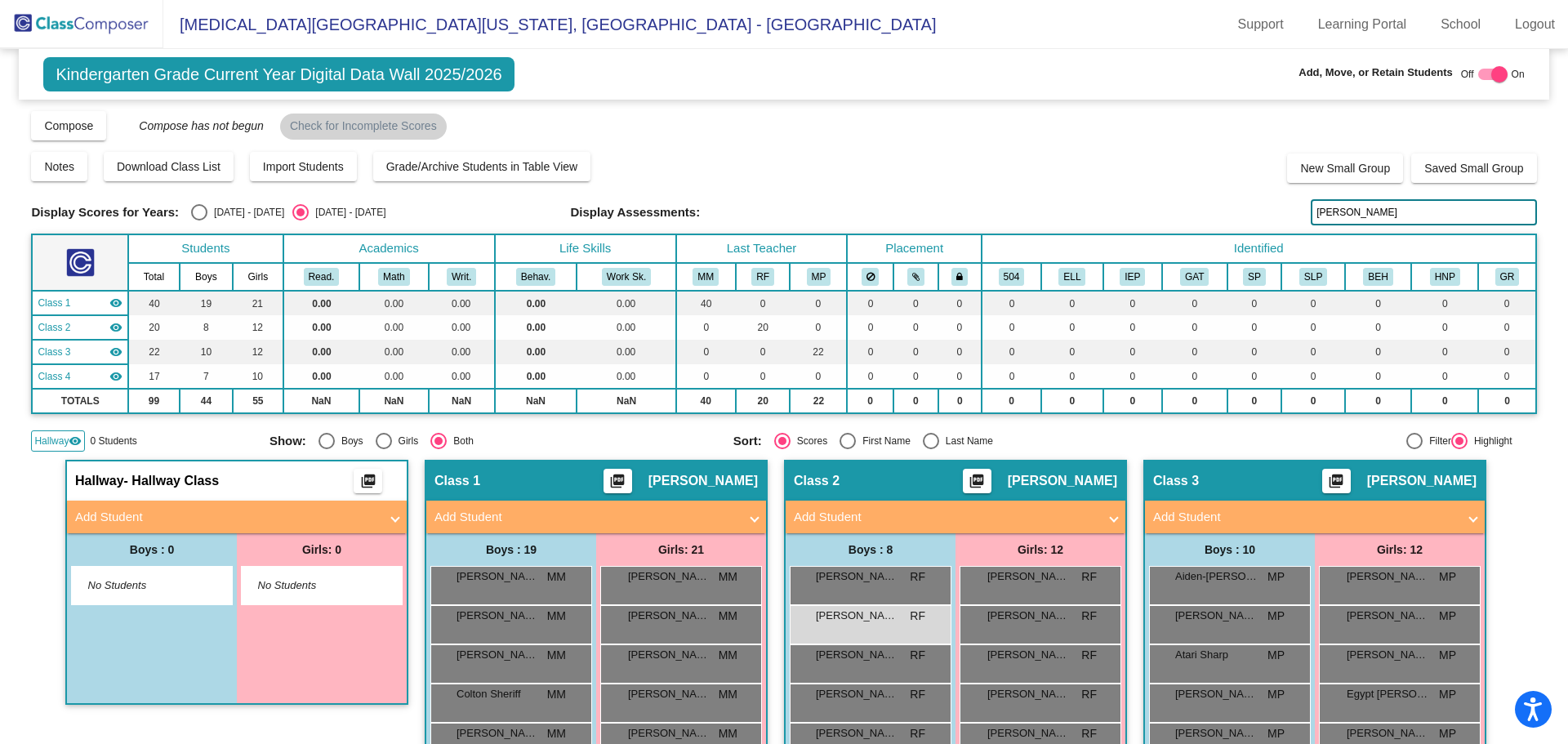
drag, startPoint x: 1347, startPoint y: 204, endPoint x: 1184, endPoint y: 216, distance: 163.4
click at [1184, 216] on div "Display Scores for Years: [DATE] - [DATE] [DATE] - [DATE] Display Assessments: …" at bounding box center [784, 212] width 1505 height 26
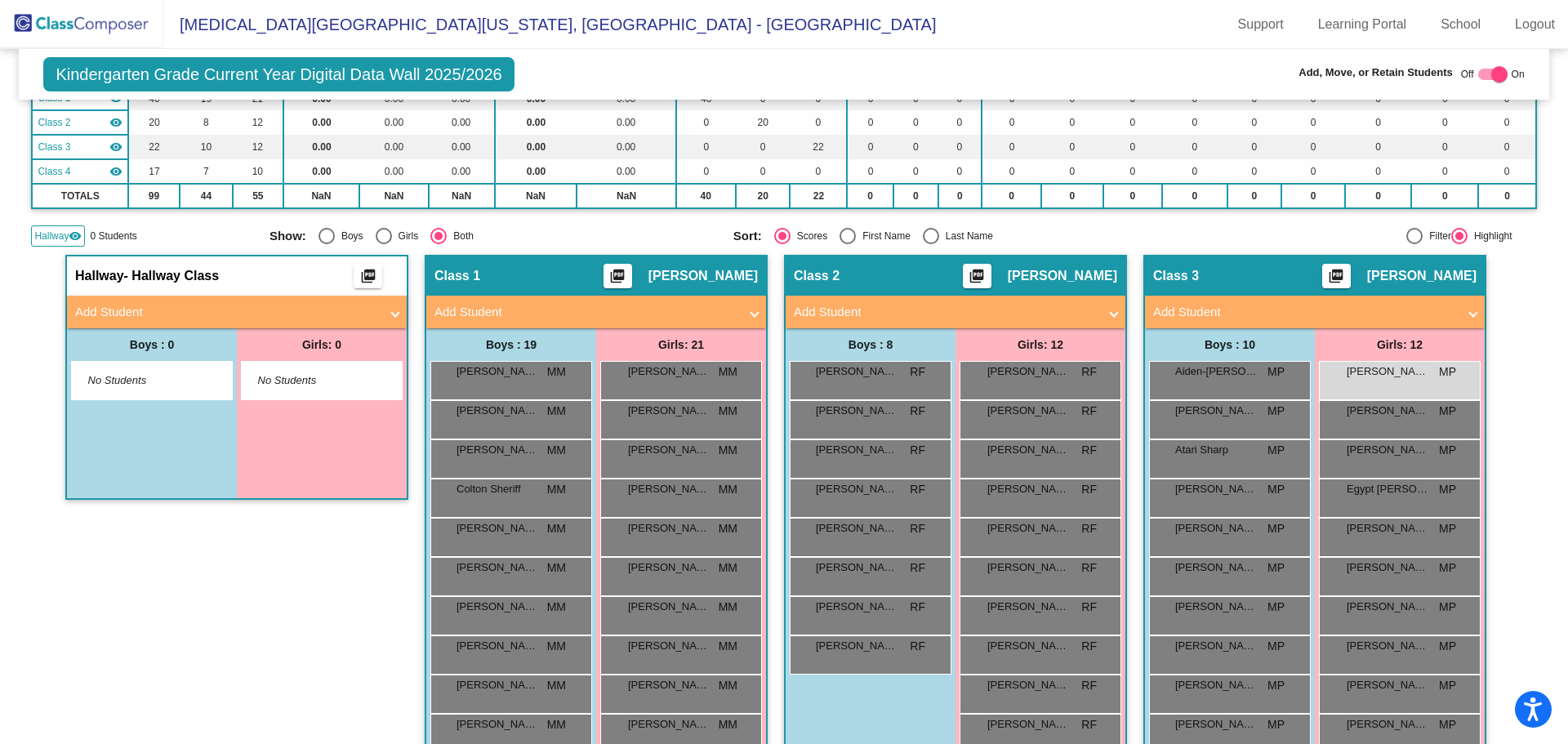
scroll to position [326, 0]
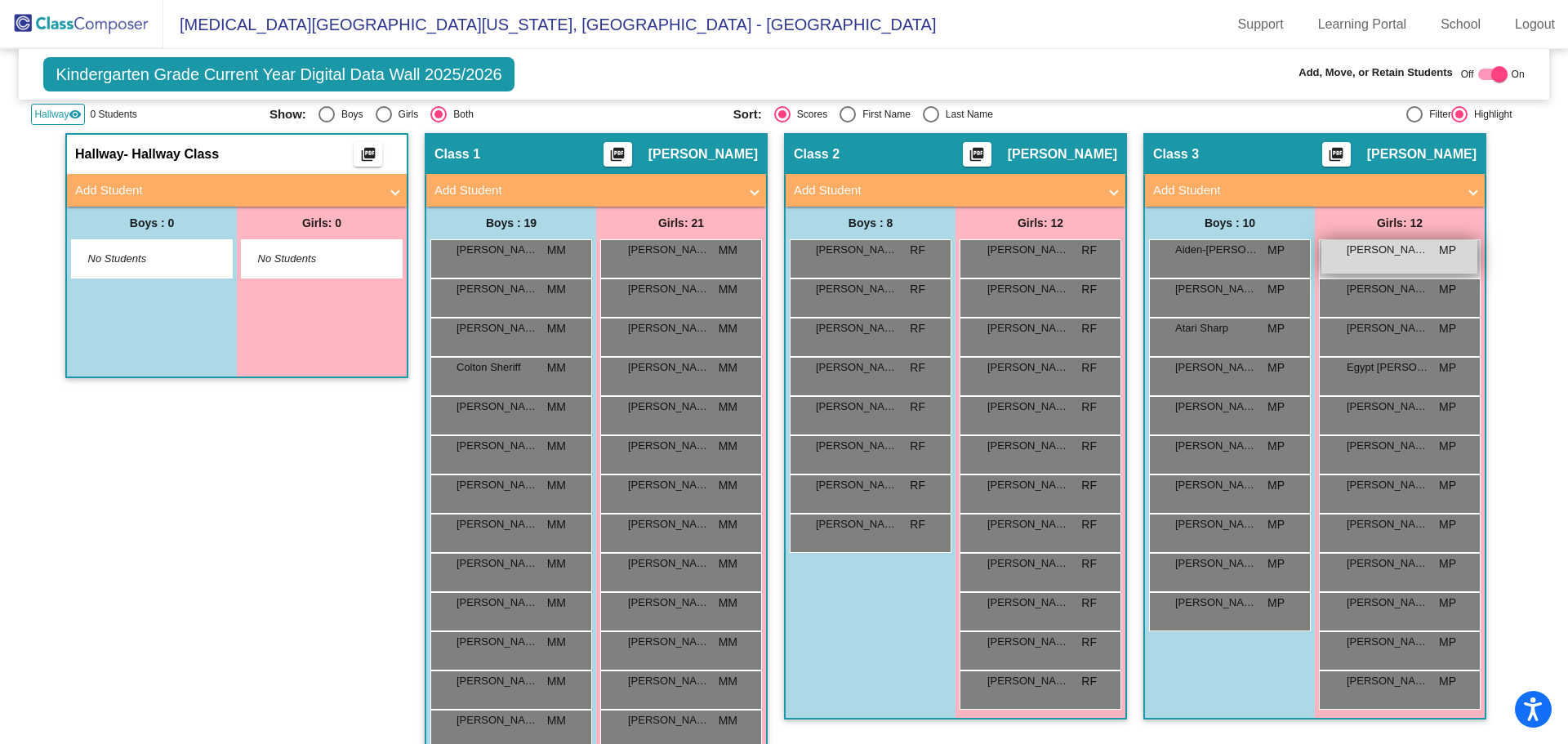
type input "ama"
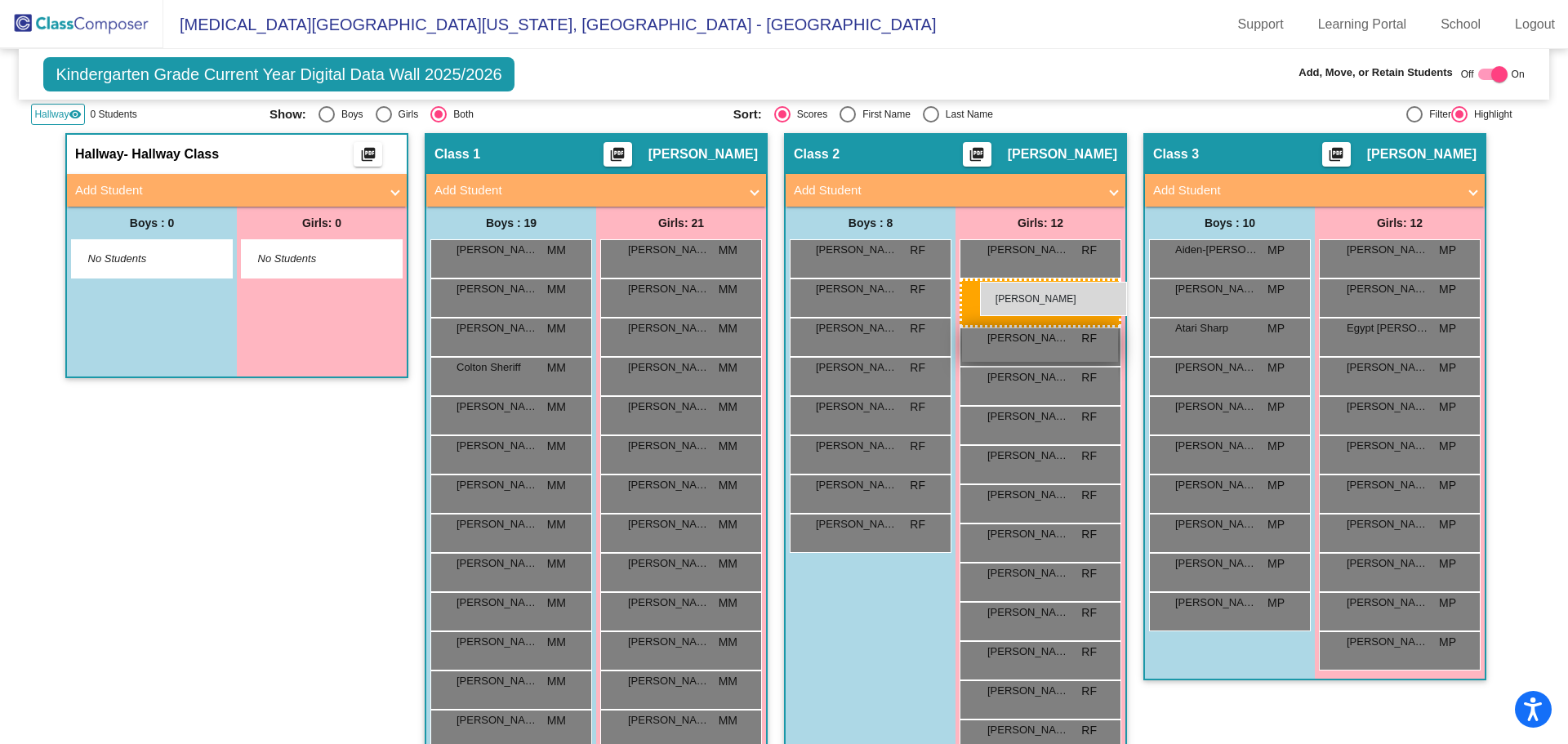
drag, startPoint x: 1408, startPoint y: 259, endPoint x: 974, endPoint y: 279, distance: 434.5
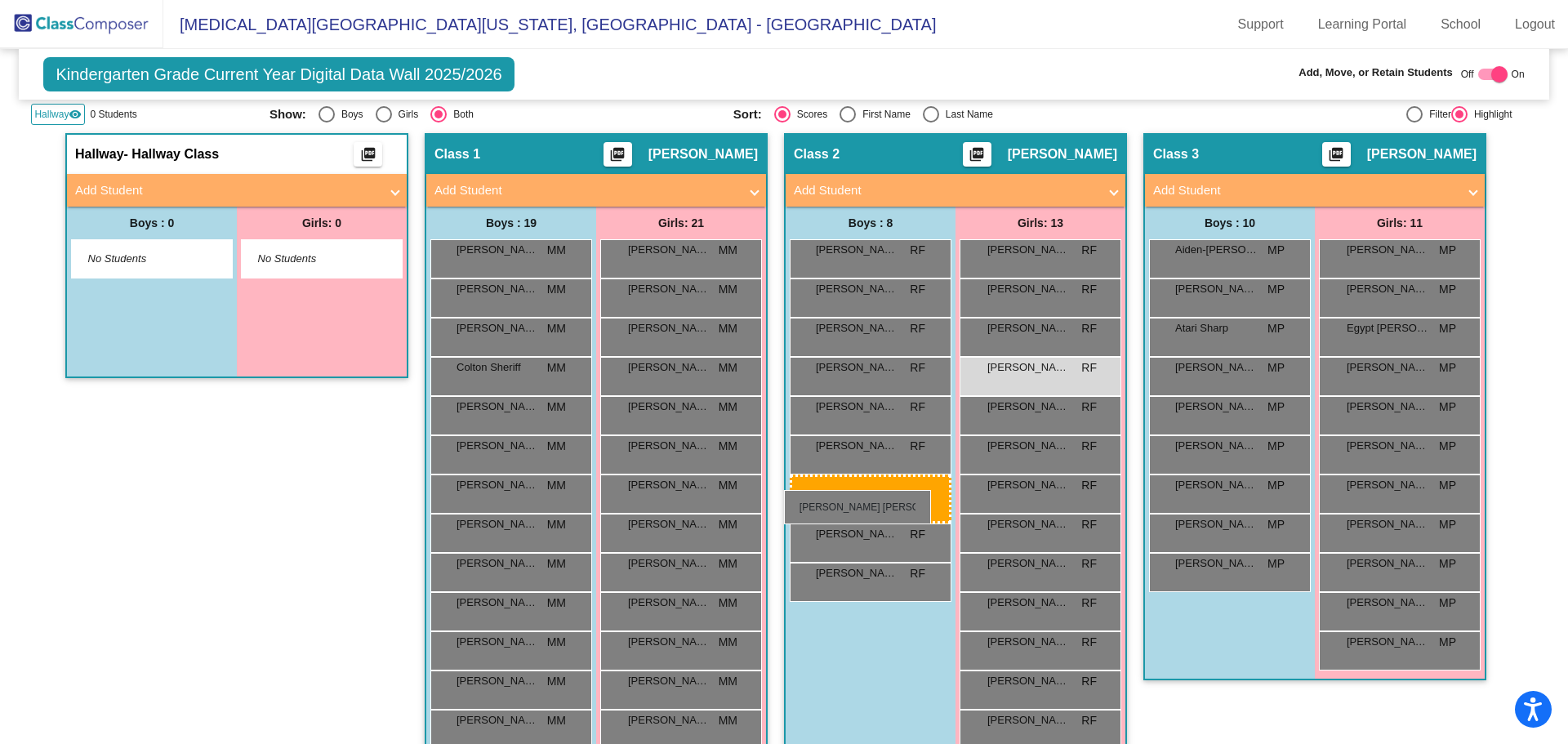
drag, startPoint x: 1221, startPoint y: 572, endPoint x: 784, endPoint y: 488, distance: 445.0
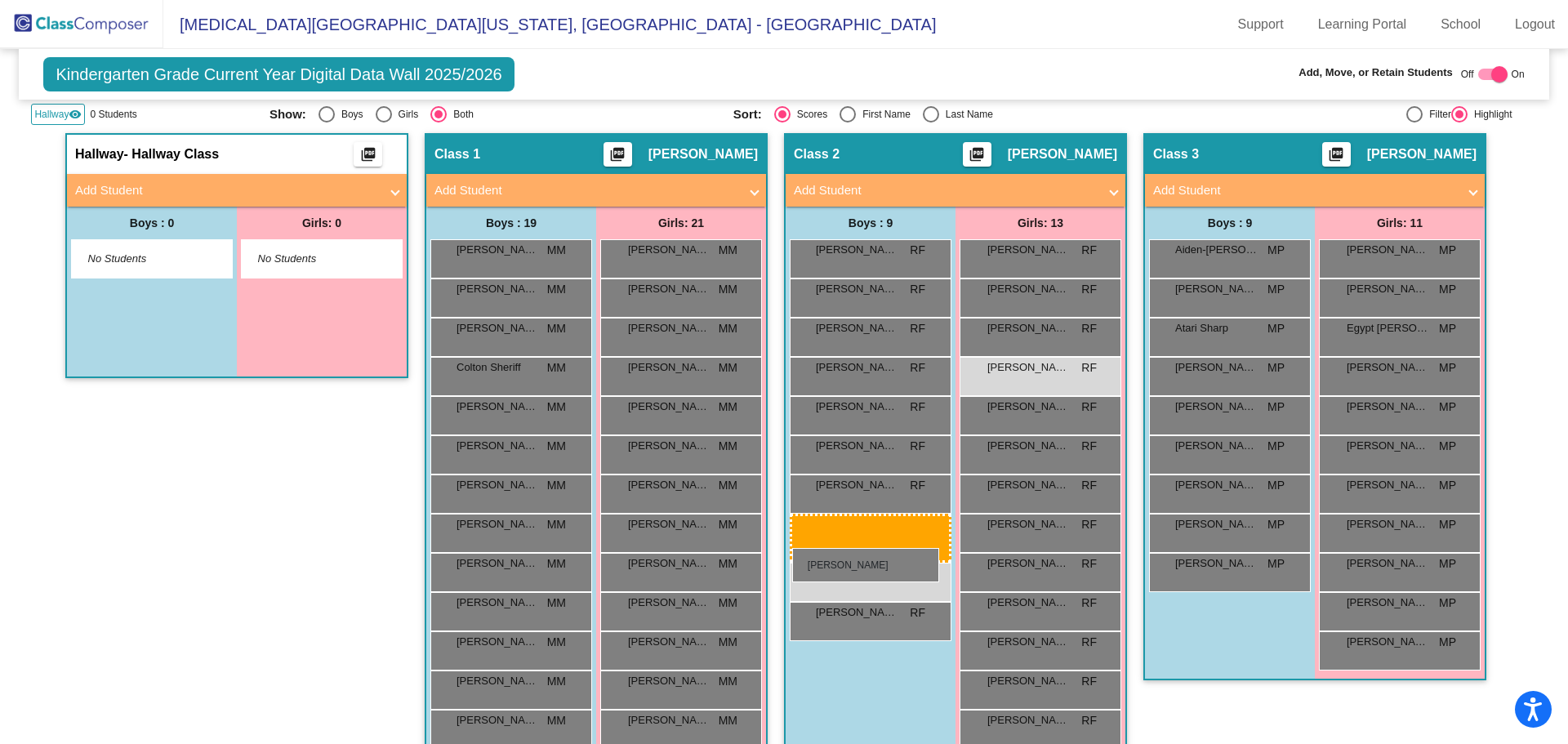
drag, startPoint x: 506, startPoint y: 607, endPoint x: 792, endPoint y: 548, distance: 292.0
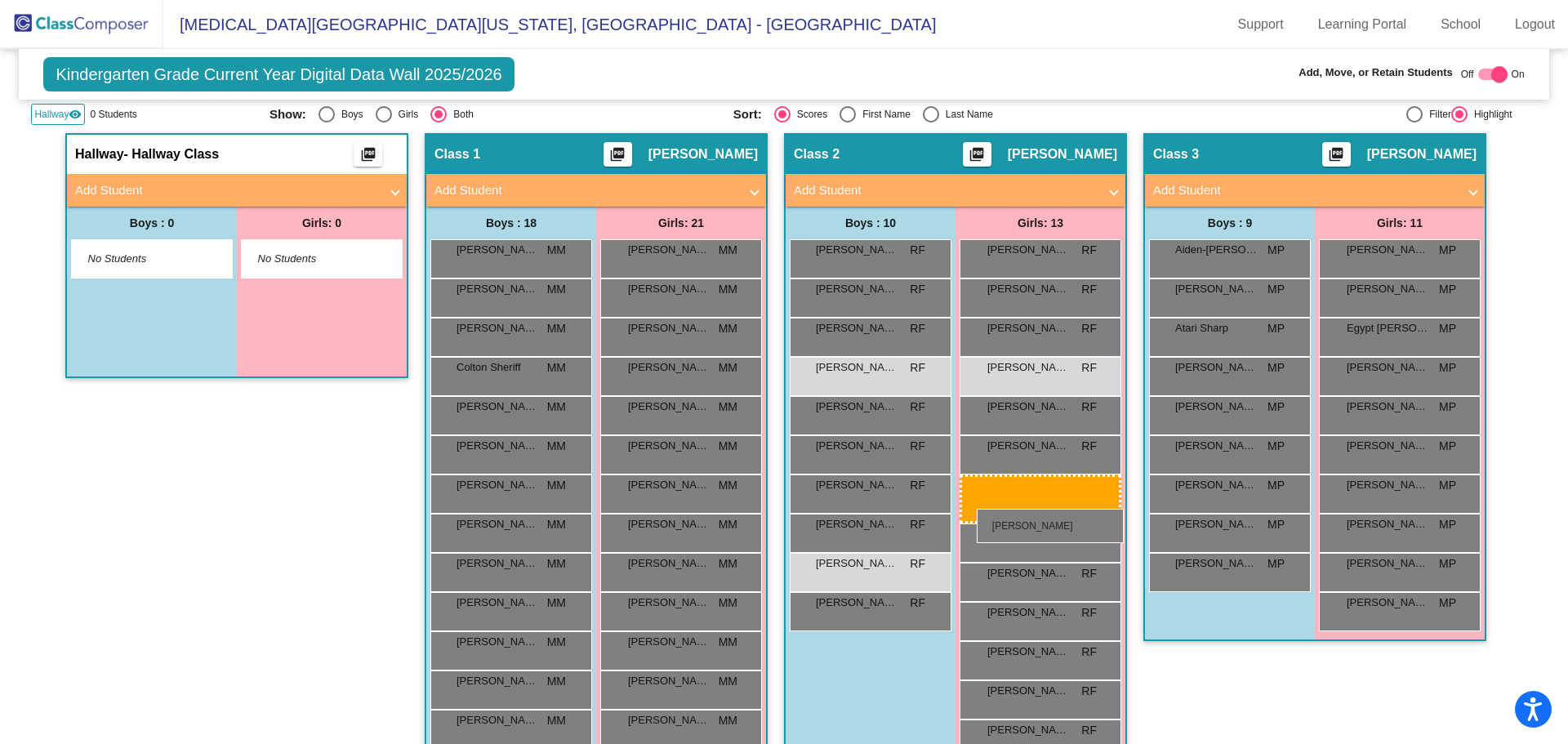
drag, startPoint x: 1397, startPoint y: 568, endPoint x: 977, endPoint y: 508, distance: 424.3
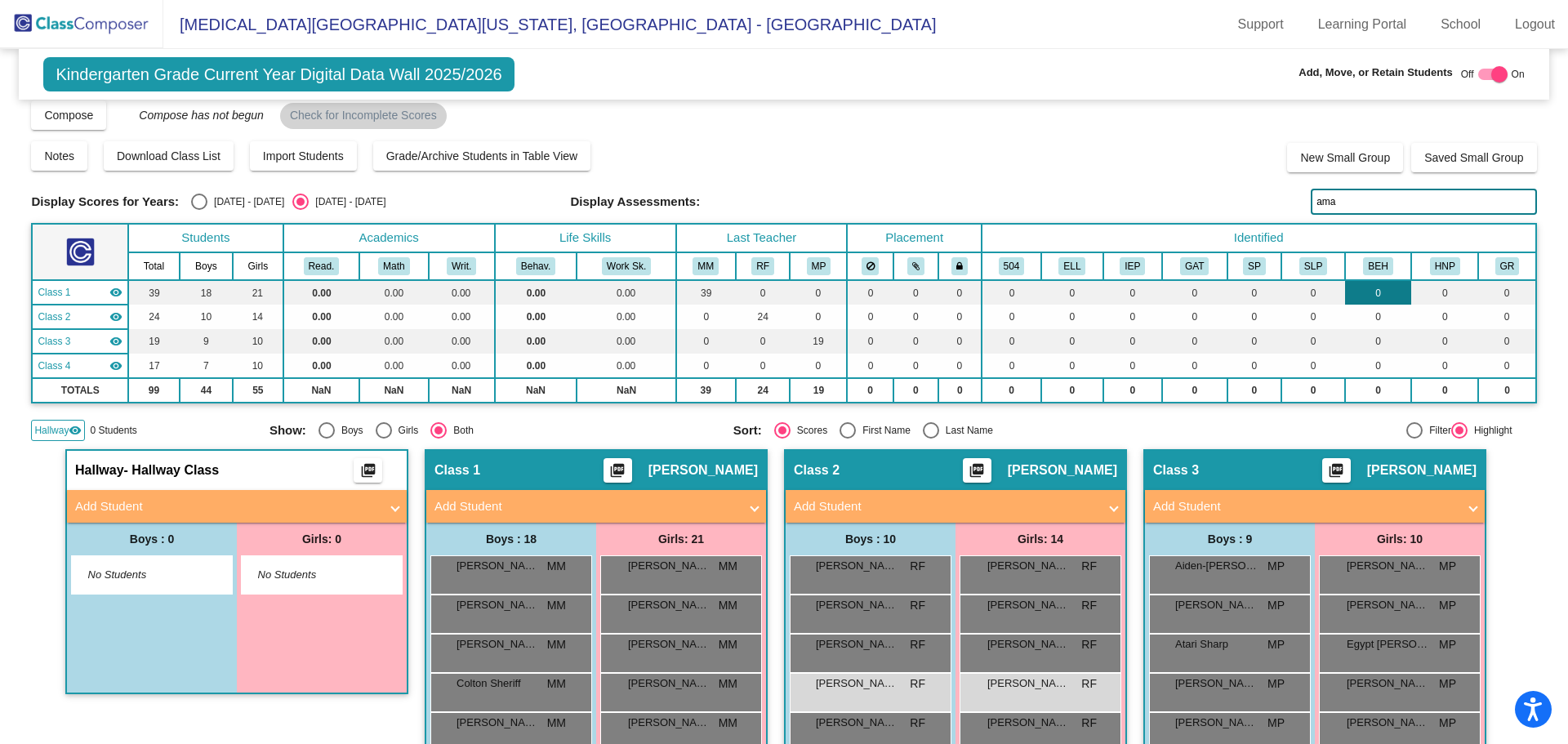
scroll to position [0, 0]
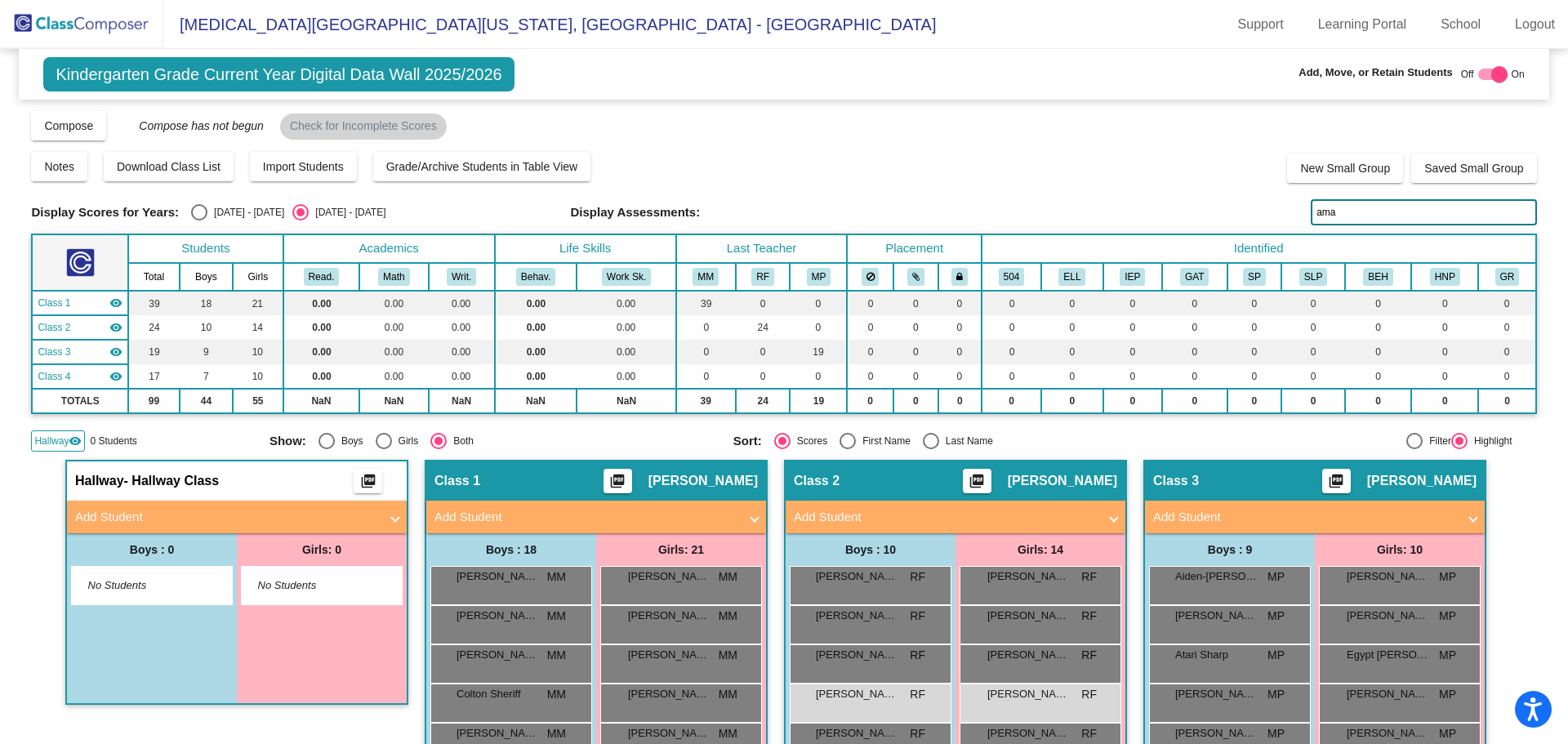
drag, startPoint x: 1357, startPoint y: 215, endPoint x: 1211, endPoint y: 237, distance: 147.6
click at [1211, 237] on div "Display Scores for Years: [DATE] - [DATE] [DATE] - [DATE] Grade/Archive Student…" at bounding box center [784, 280] width 1505 height 342
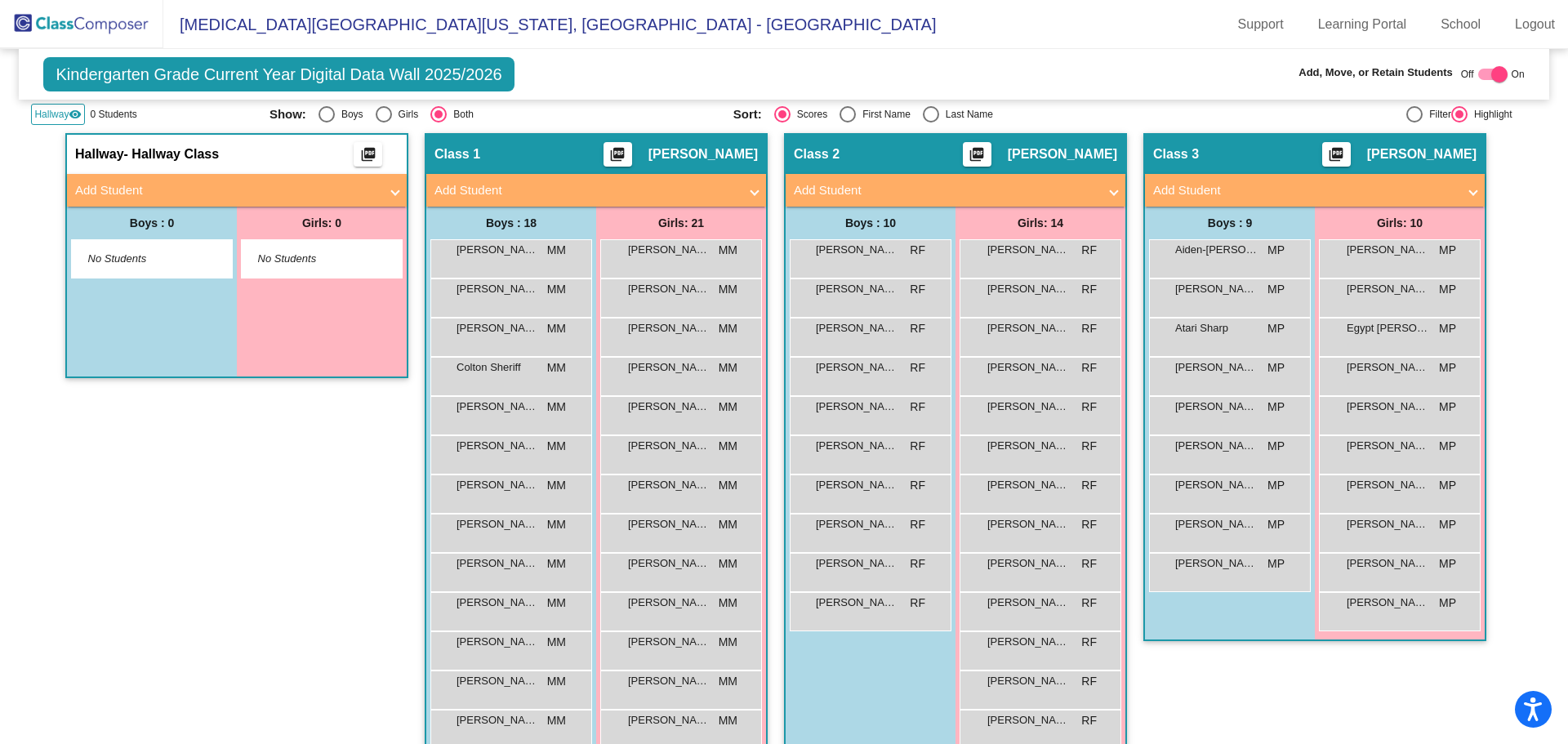
scroll to position [408, 0]
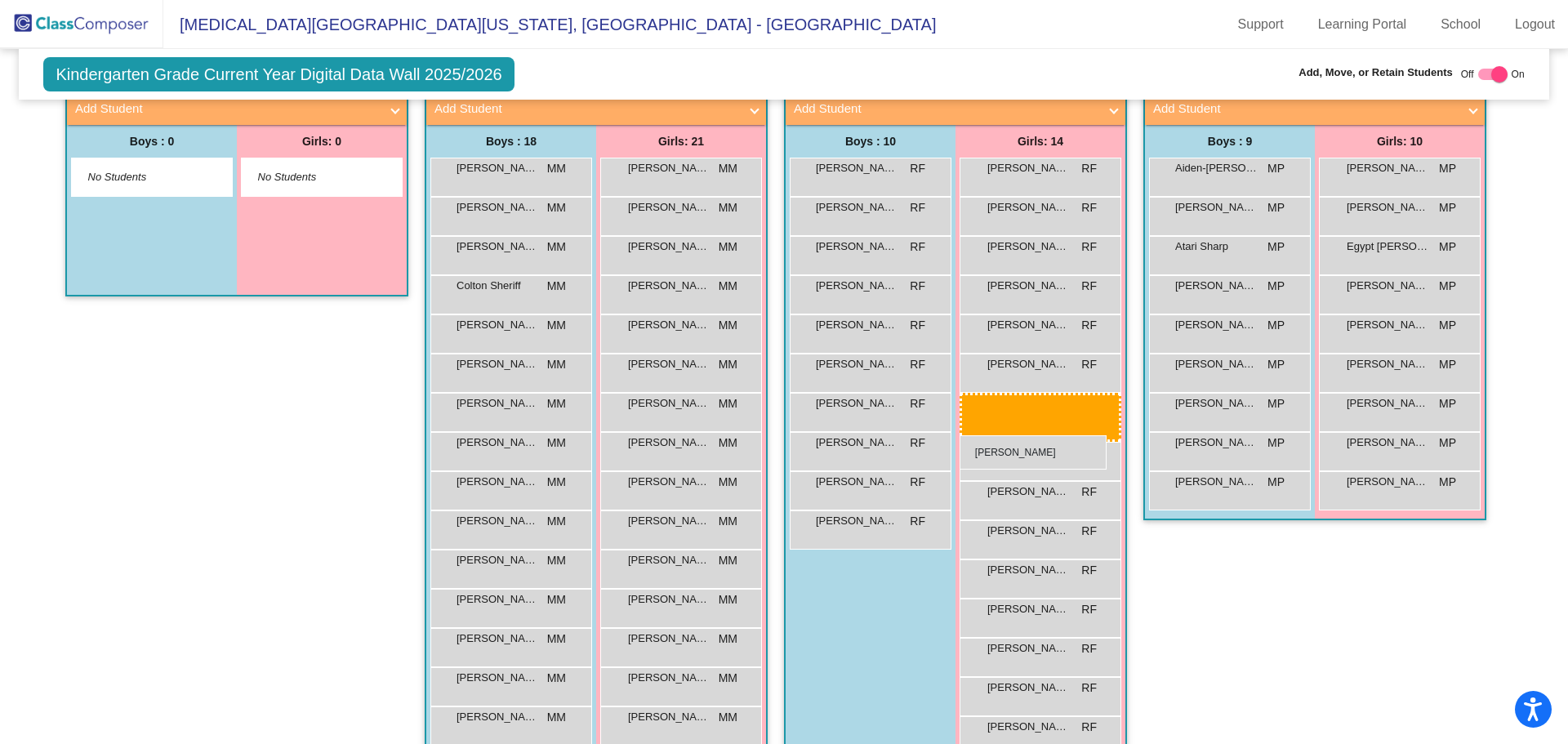
drag, startPoint x: 1377, startPoint y: 449, endPoint x: 960, endPoint y: 435, distance: 417.2
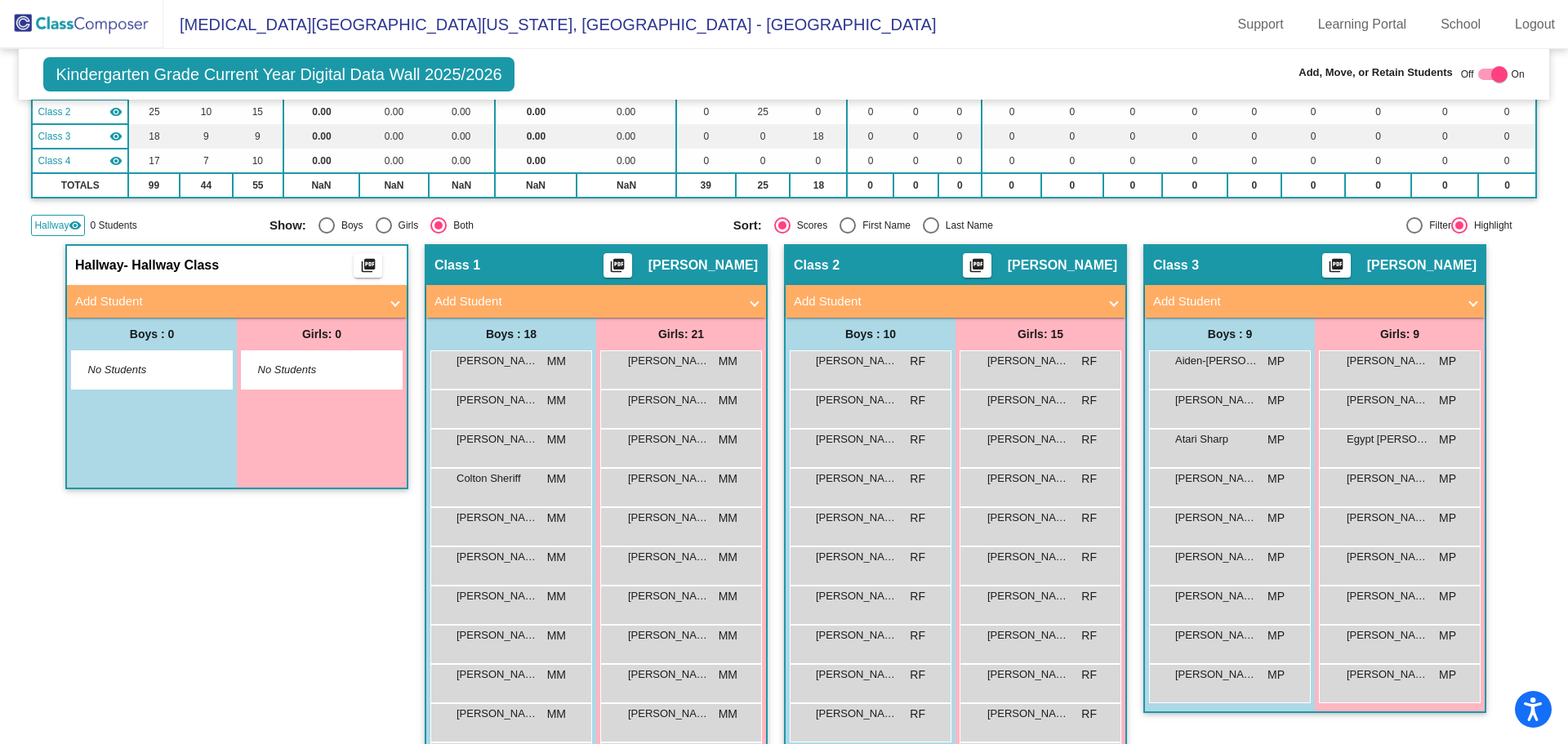
scroll to position [0, 0]
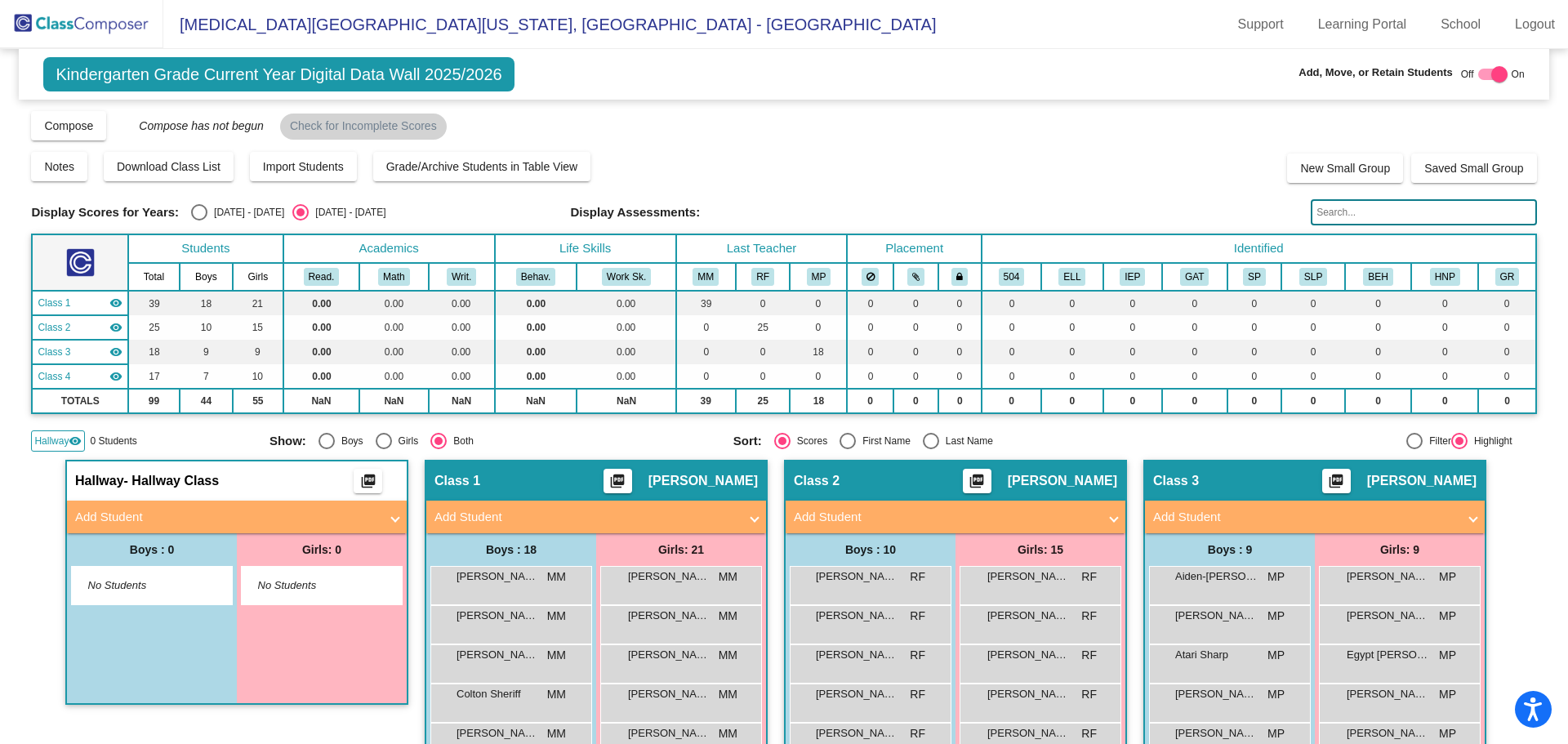
click at [1336, 206] on input "text" at bounding box center [1423, 212] width 226 height 26
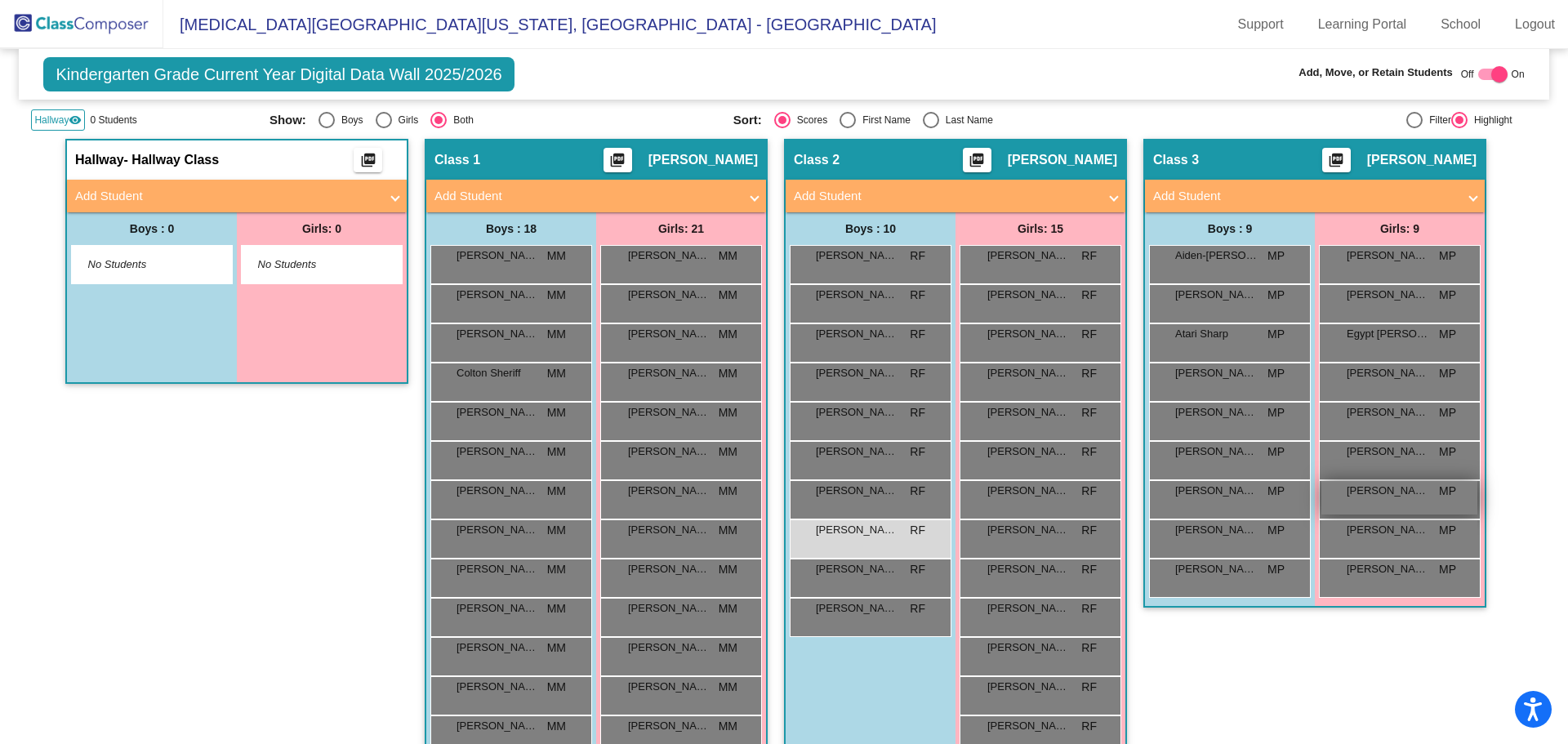
scroll to position [326, 0]
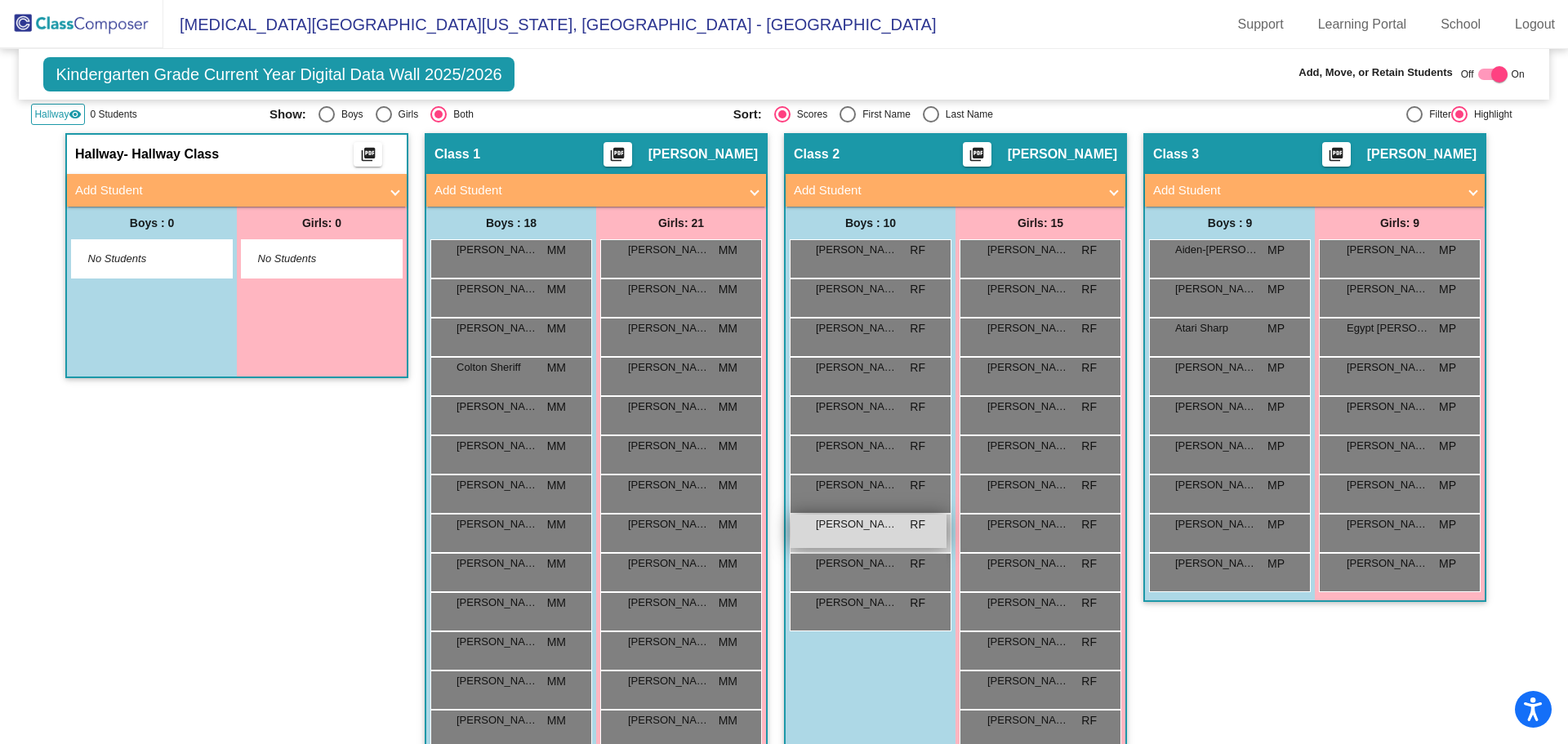
click at [867, 523] on span "[PERSON_NAME]" at bounding box center [856, 523] width 81 height 16
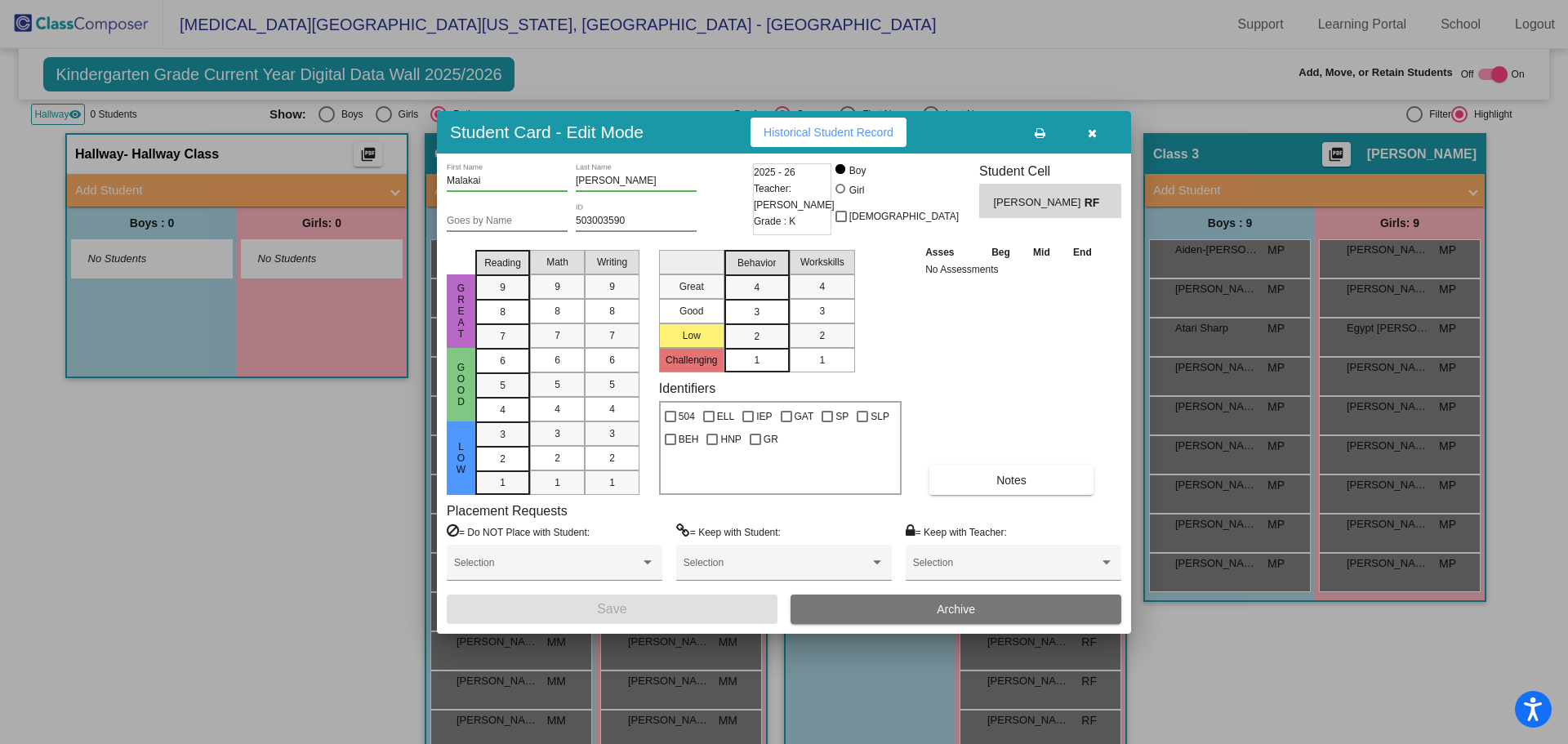
click at [1090, 127] on icon "button" at bounding box center [1092, 133] width 9 height 12
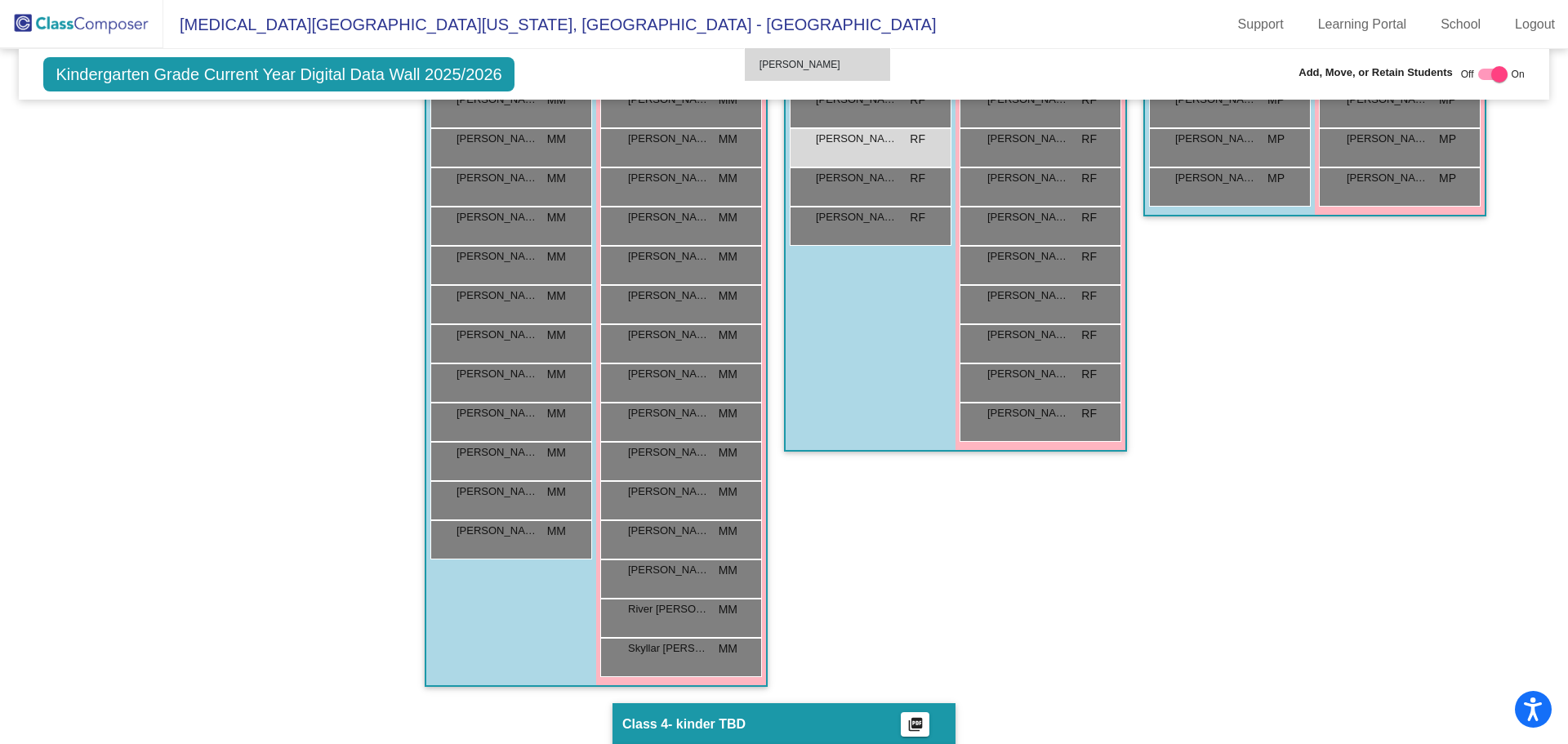
scroll to position [692, 0]
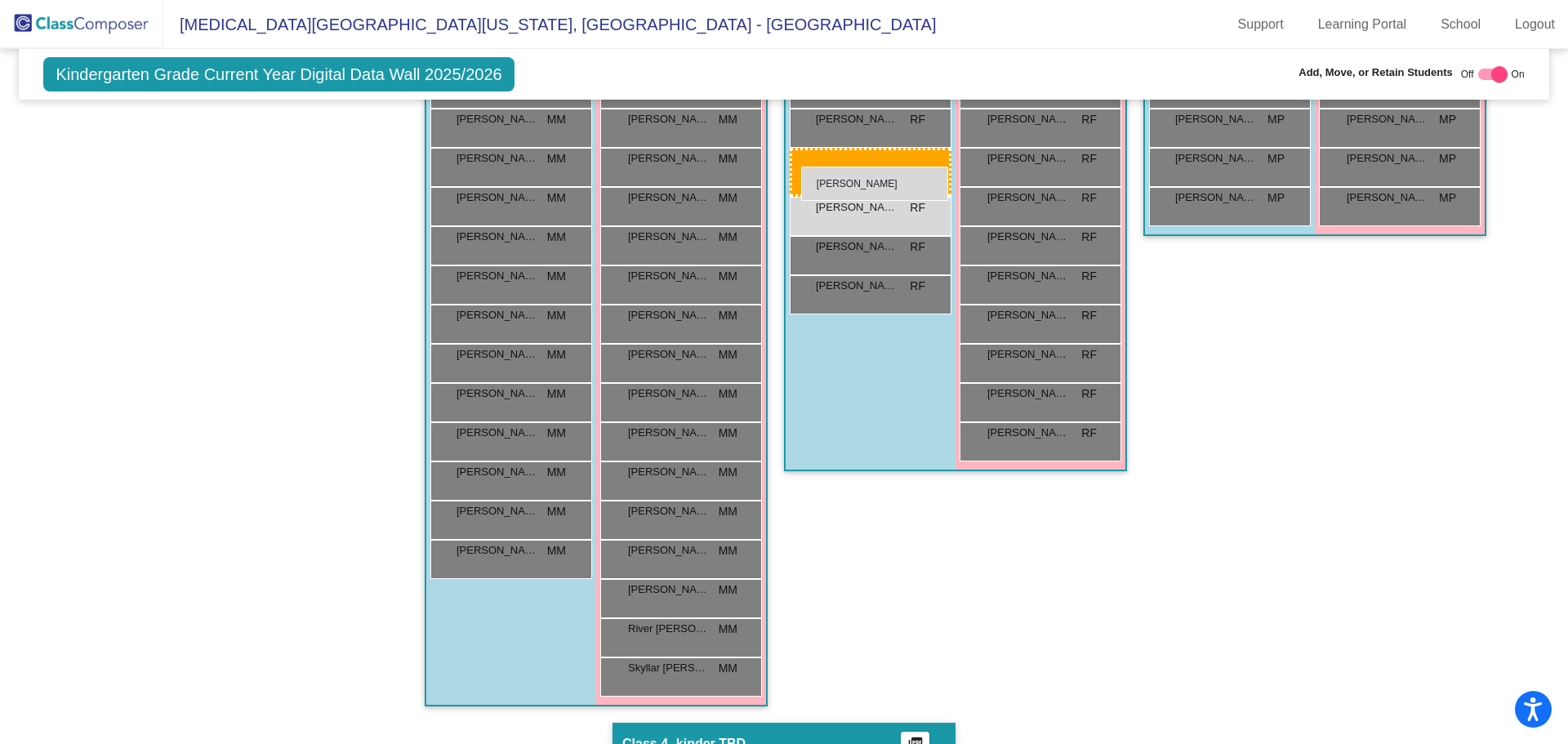
drag, startPoint x: 727, startPoint y: 584, endPoint x: 801, endPoint y: 167, distance: 423.5
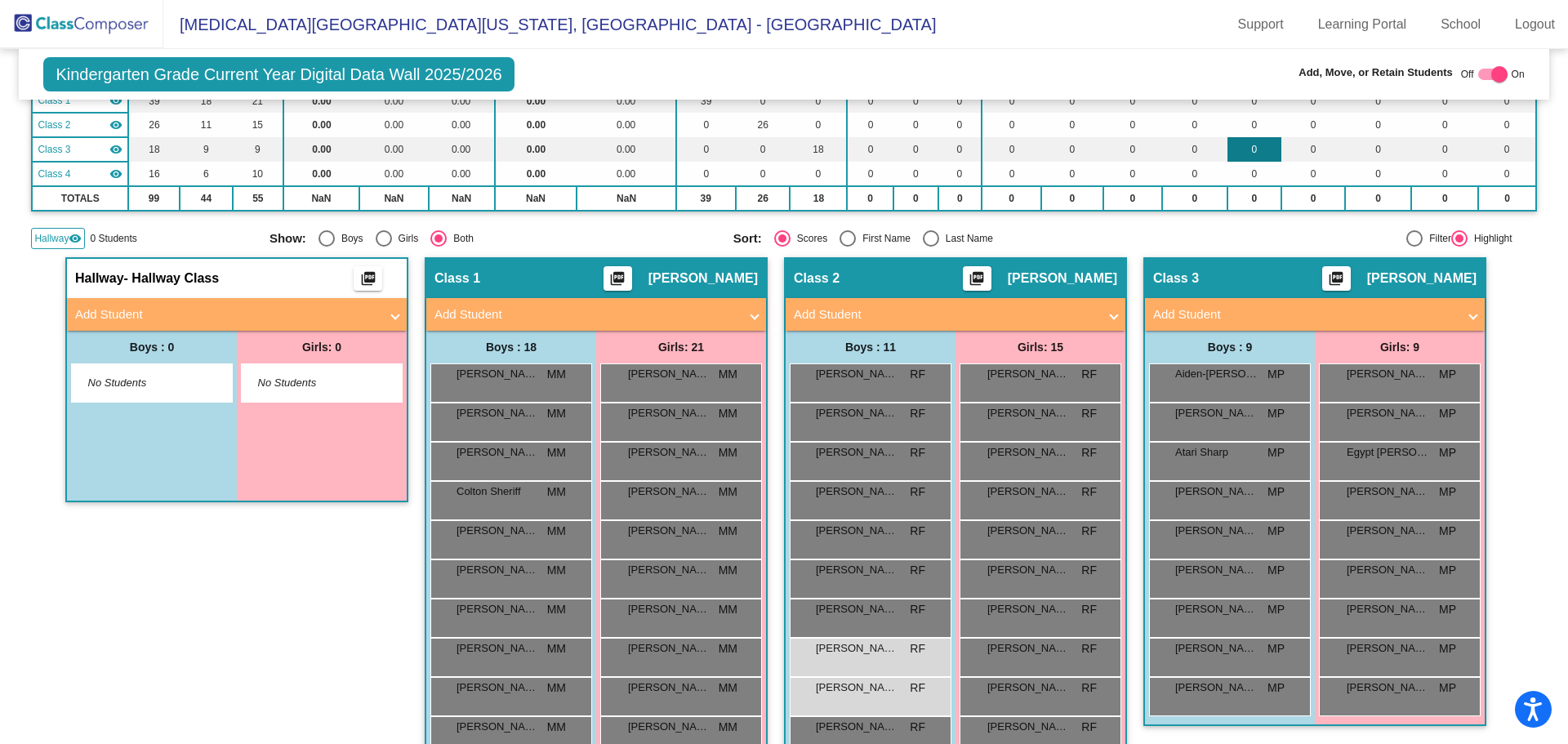
scroll to position [39, 0]
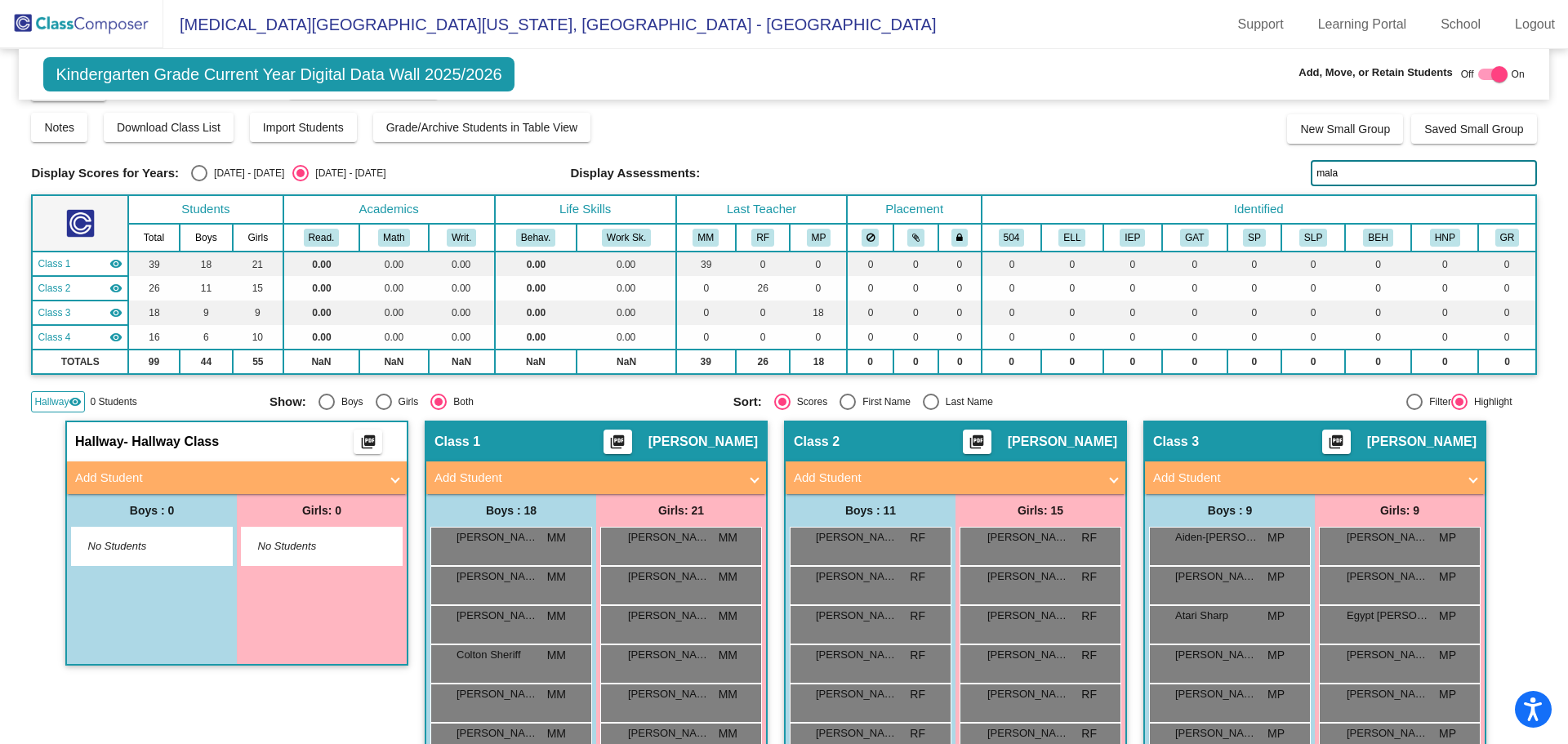
drag, startPoint x: 1357, startPoint y: 164, endPoint x: 1206, endPoint y: 153, distance: 151.4
click at [1206, 153] on div "Display Scores for Years: [DATE] - [DATE] [DATE] - [DATE] Grade/Archive Student…" at bounding box center [784, 242] width 1505 height 342
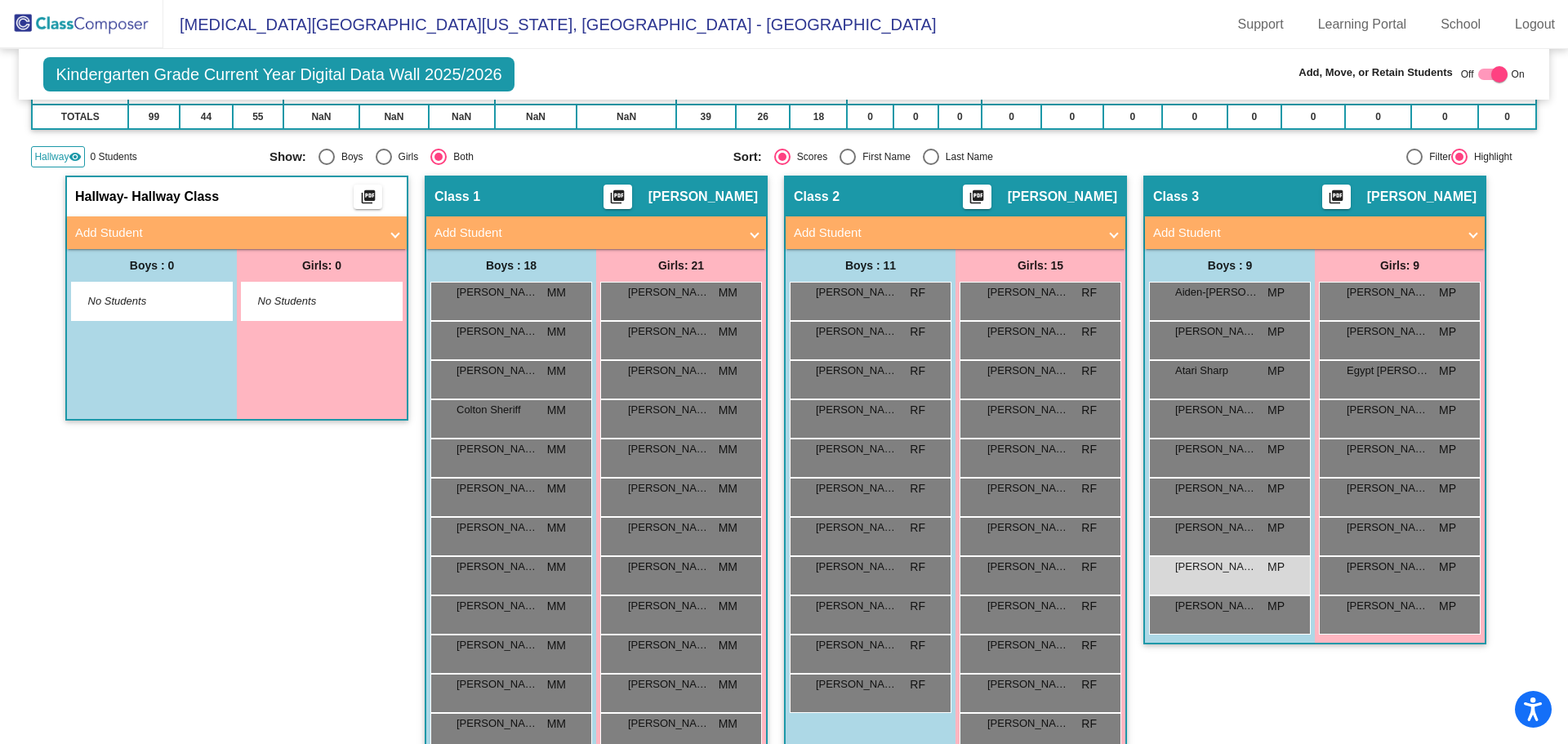
scroll to position [366, 0]
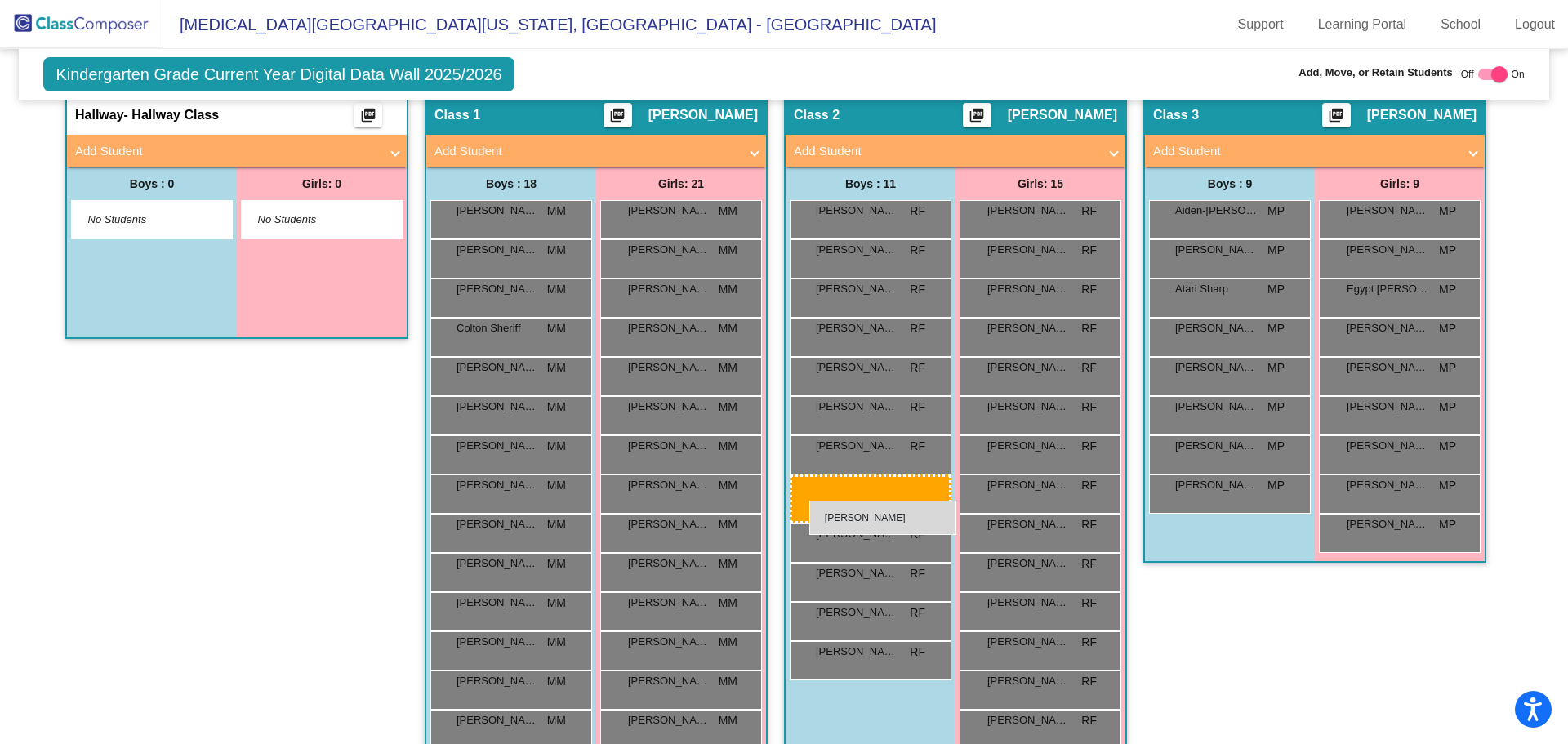
drag, startPoint x: 1265, startPoint y: 491, endPoint x: 810, endPoint y: 501, distance: 455.1
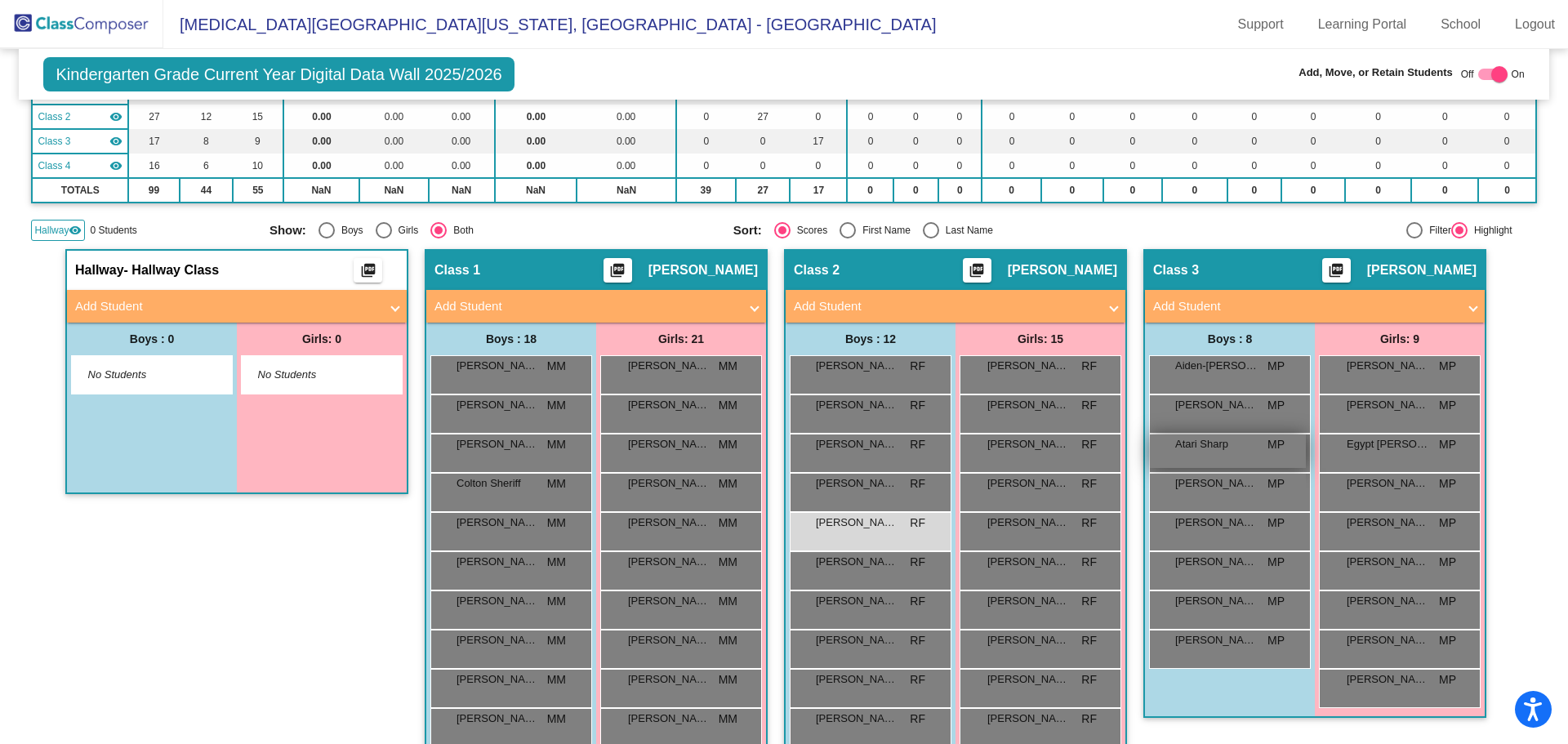
scroll to position [39, 0]
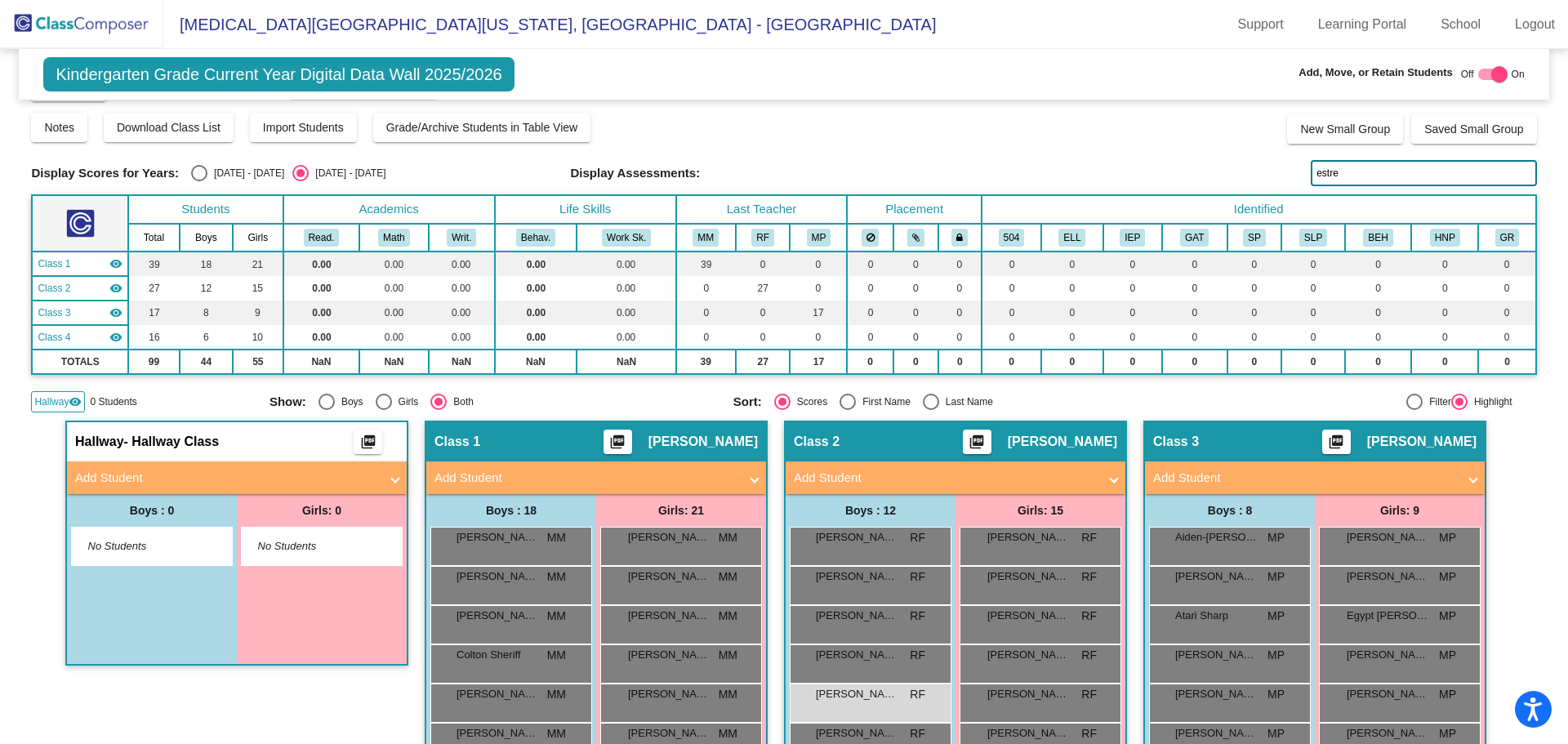
drag, startPoint x: 1279, startPoint y: 174, endPoint x: 1191, endPoint y: 178, distance: 88.1
click at [1191, 178] on div "Display Scores for Years: [DATE] - [DATE] [DATE] - [DATE] Display Assessments: …" at bounding box center [784, 173] width 1505 height 26
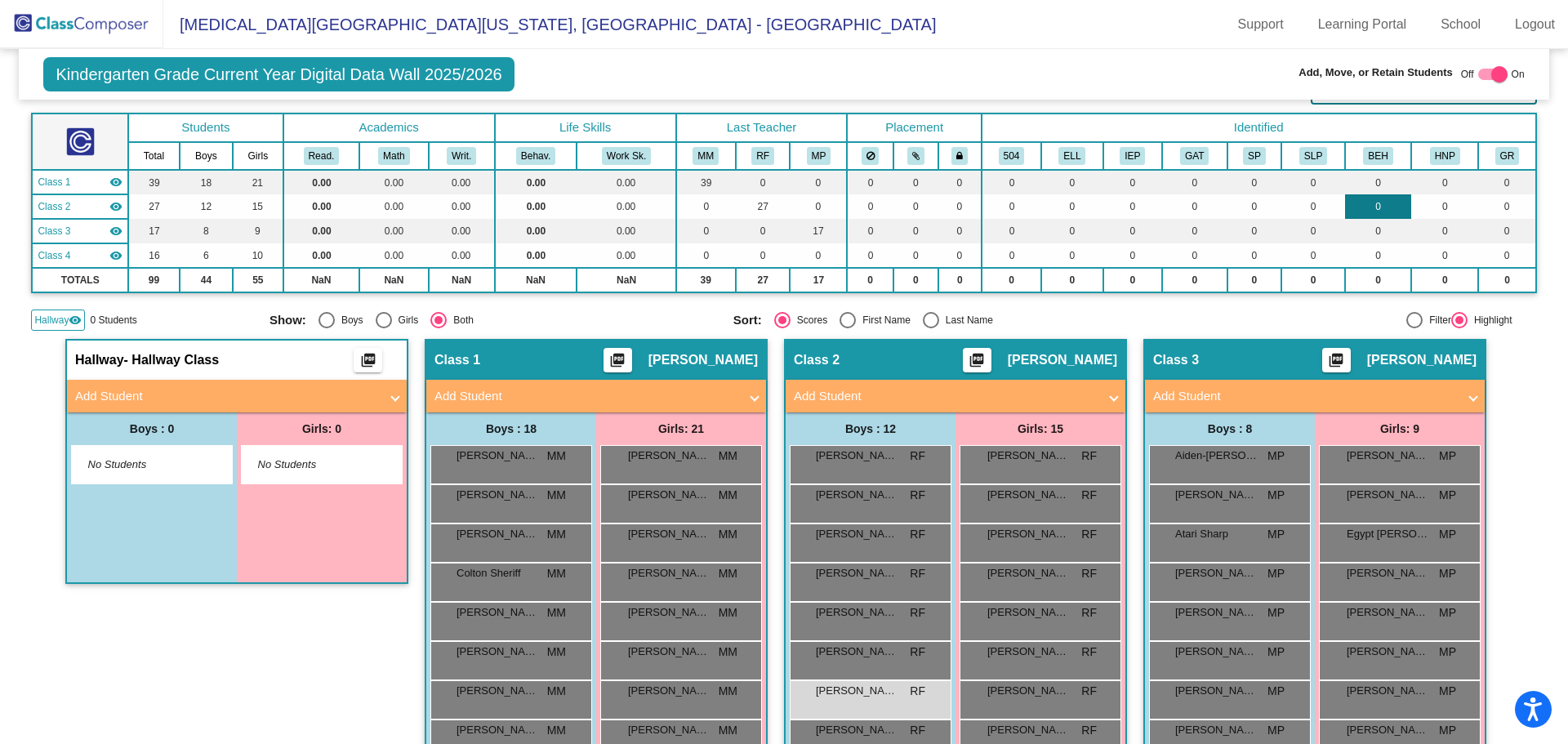
scroll to position [0, 0]
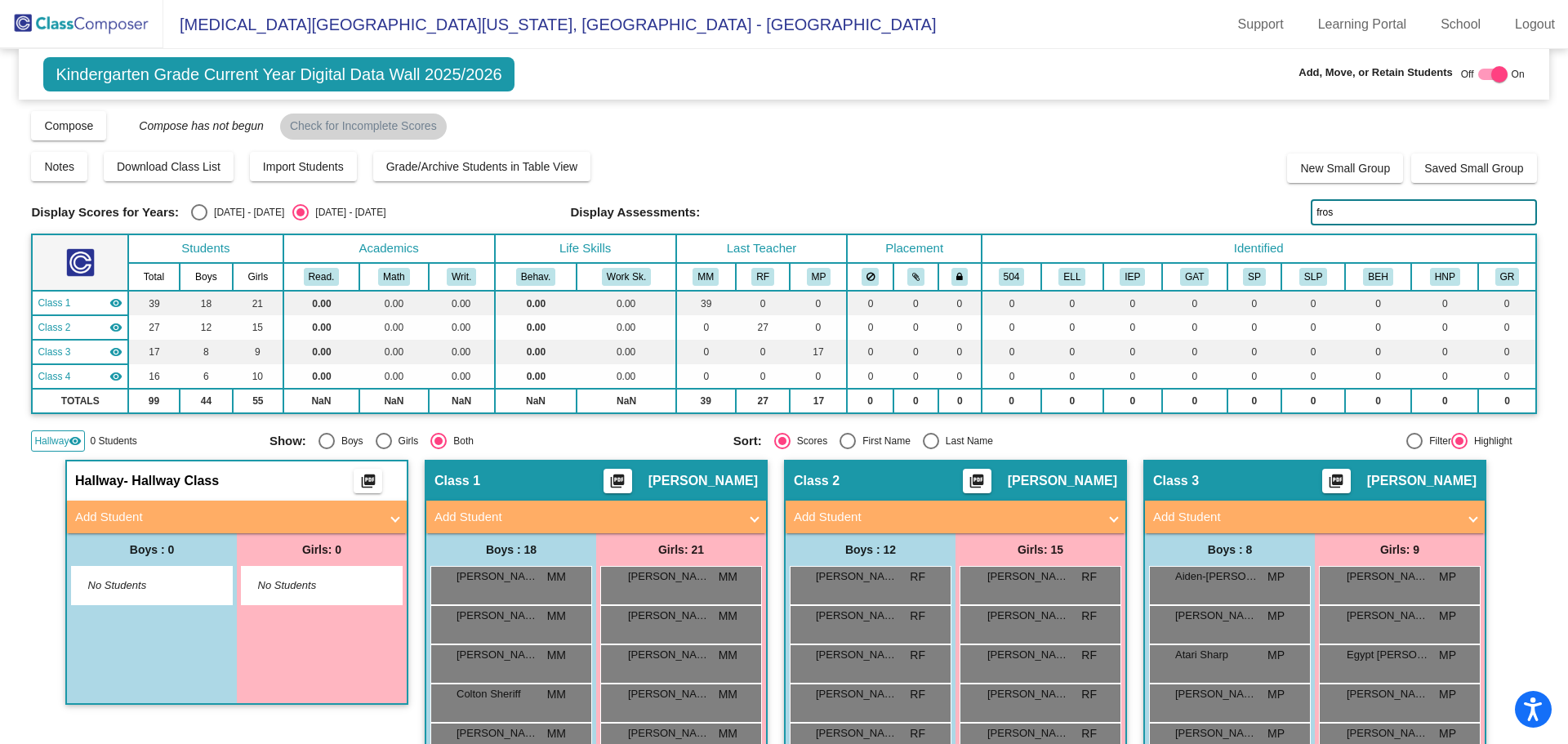
drag, startPoint x: 1385, startPoint y: 202, endPoint x: 1098, endPoint y: 222, distance: 287.7
click at [1098, 222] on div "Display Scores for Years: [DATE] - [DATE] [DATE] - [DATE] Display Assessments: …" at bounding box center [784, 212] width 1505 height 26
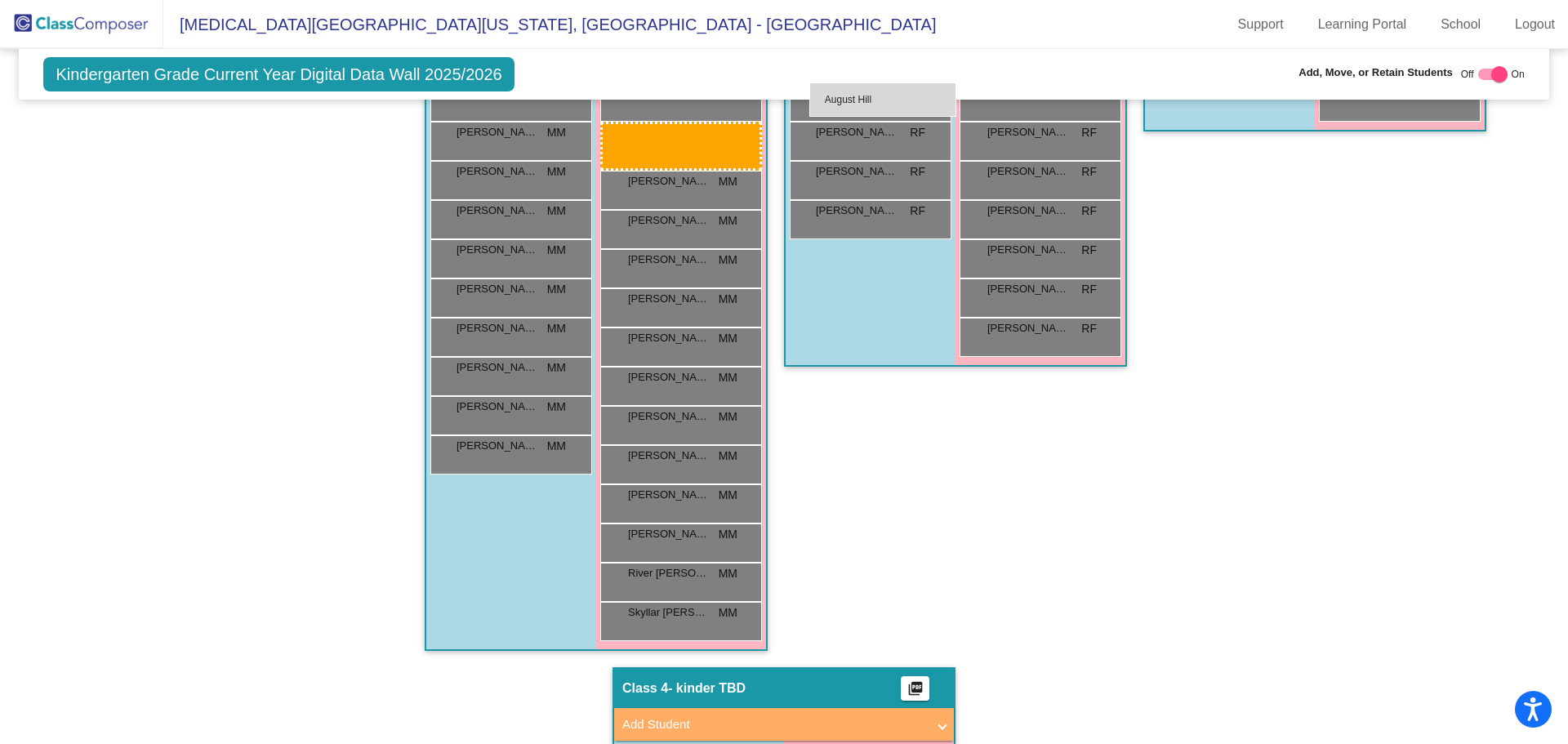
scroll to position [771, 0]
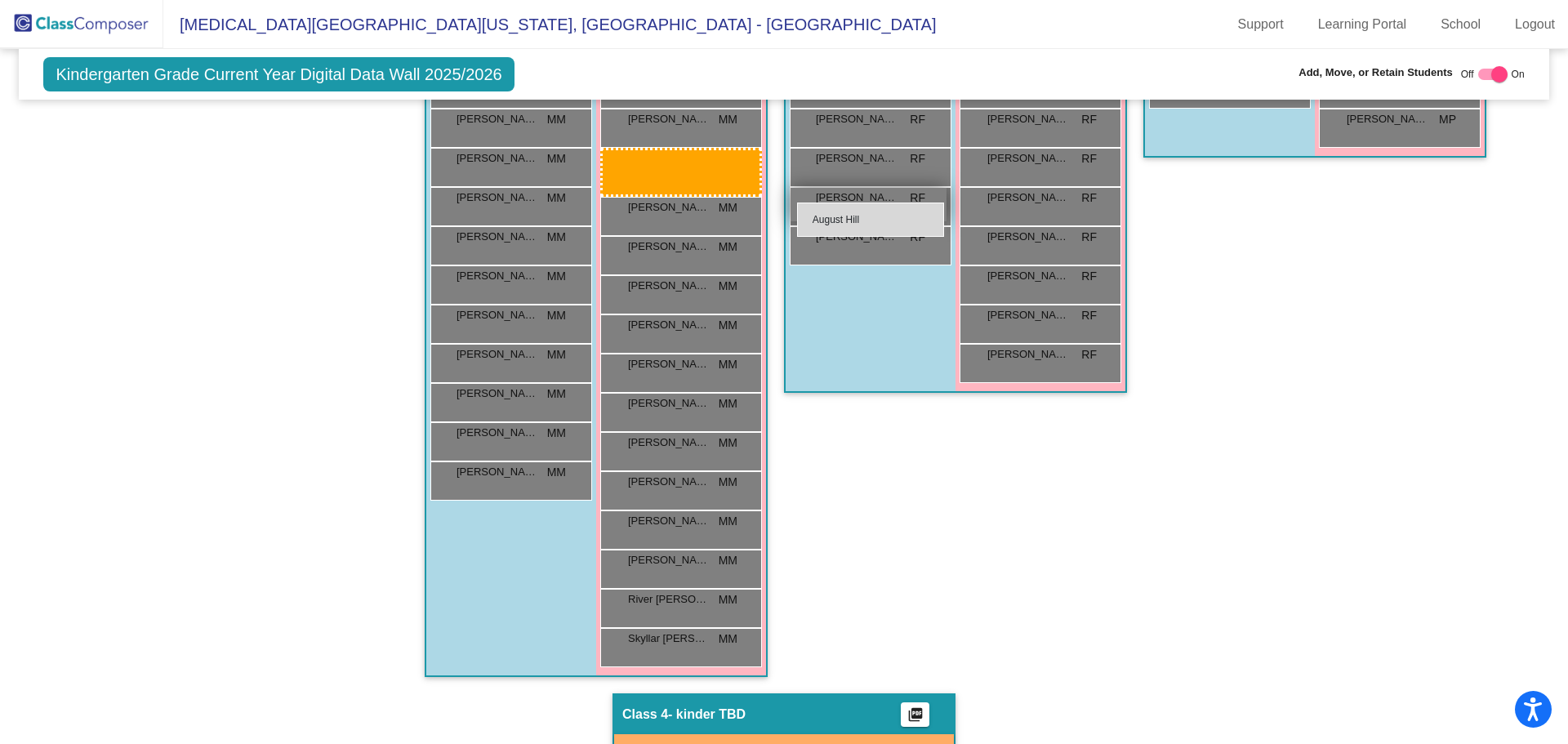
drag, startPoint x: 870, startPoint y: 458, endPoint x: 798, endPoint y: 202, distance: 265.9
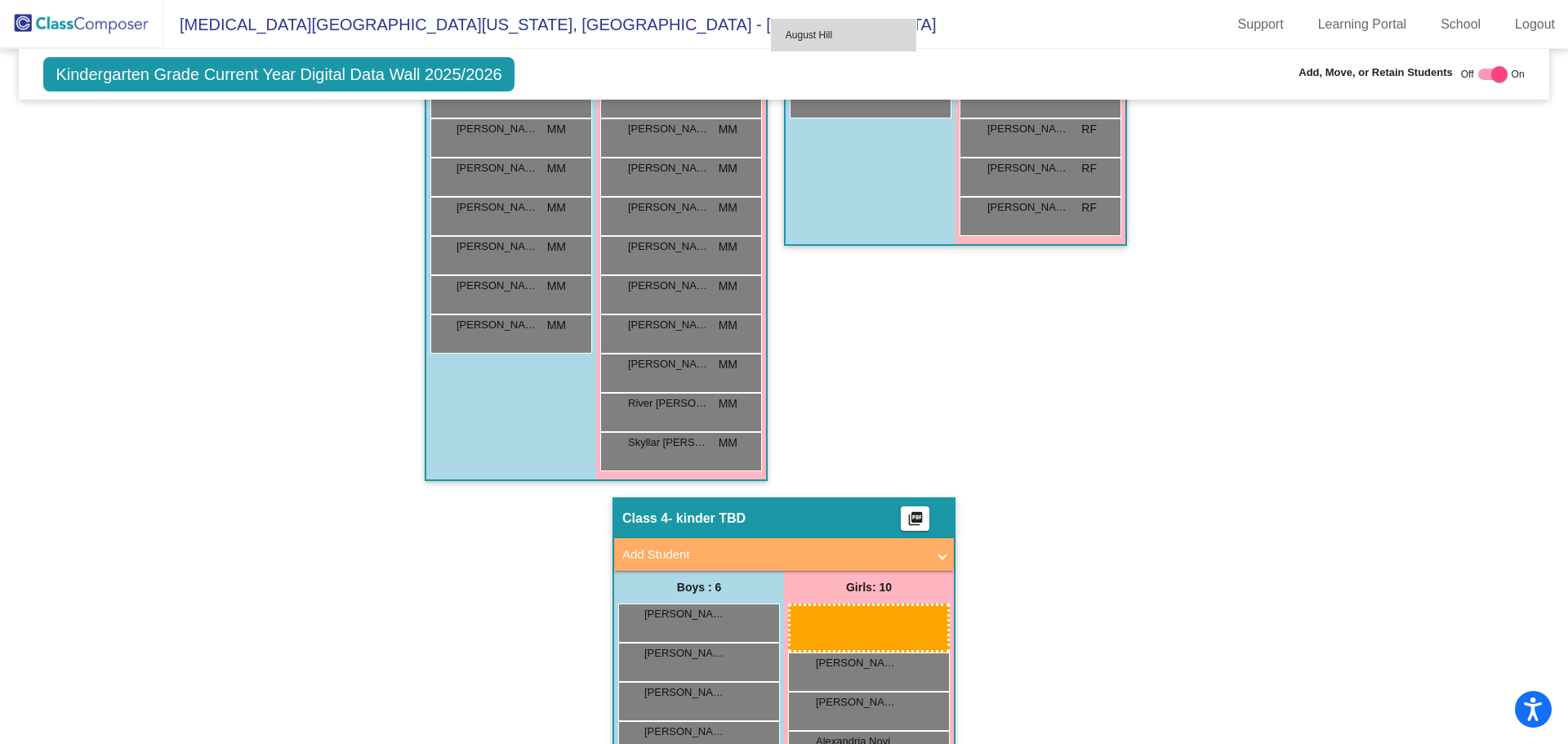
scroll to position [885, 0]
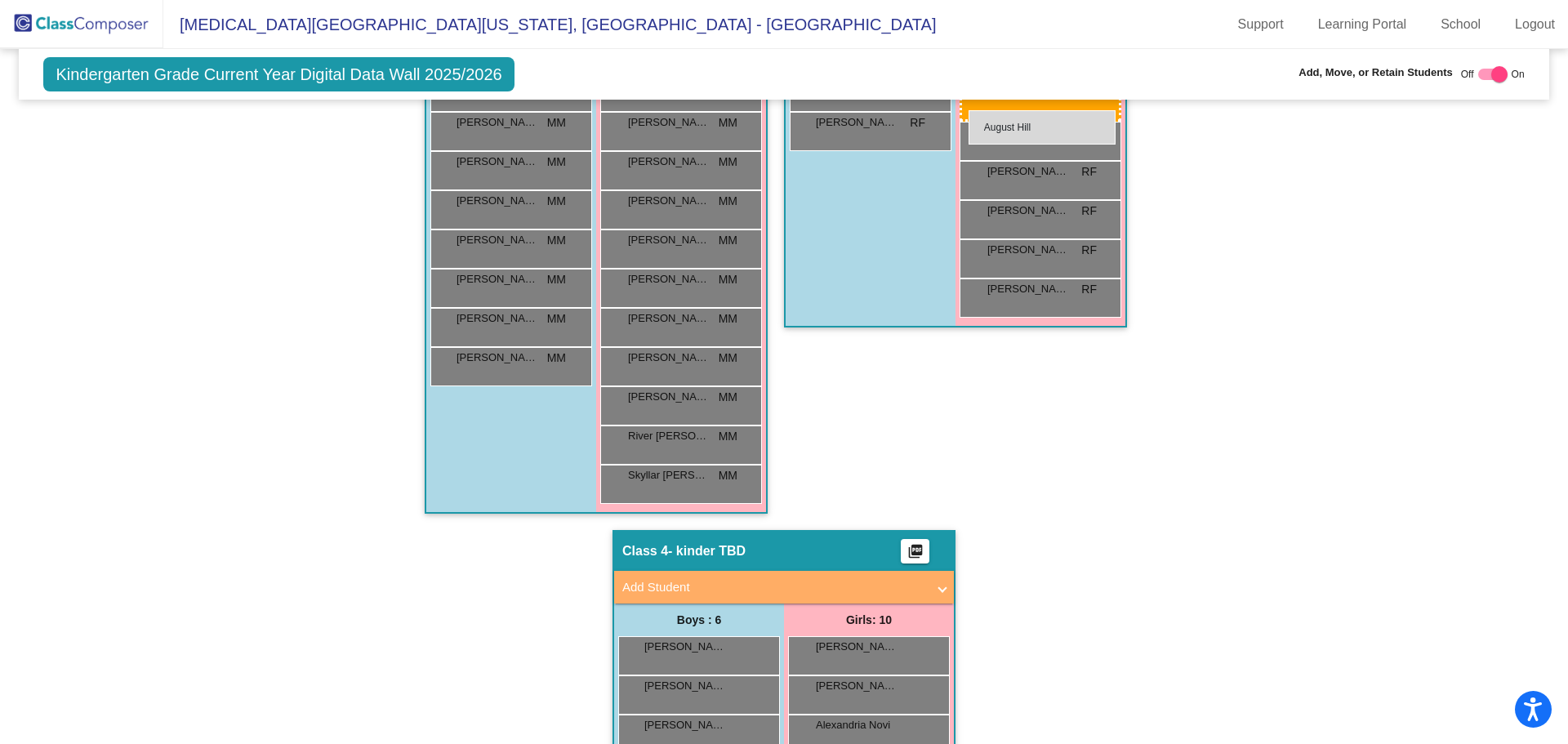
drag, startPoint x: 841, startPoint y: 472, endPoint x: 969, endPoint y: 110, distance: 384.0
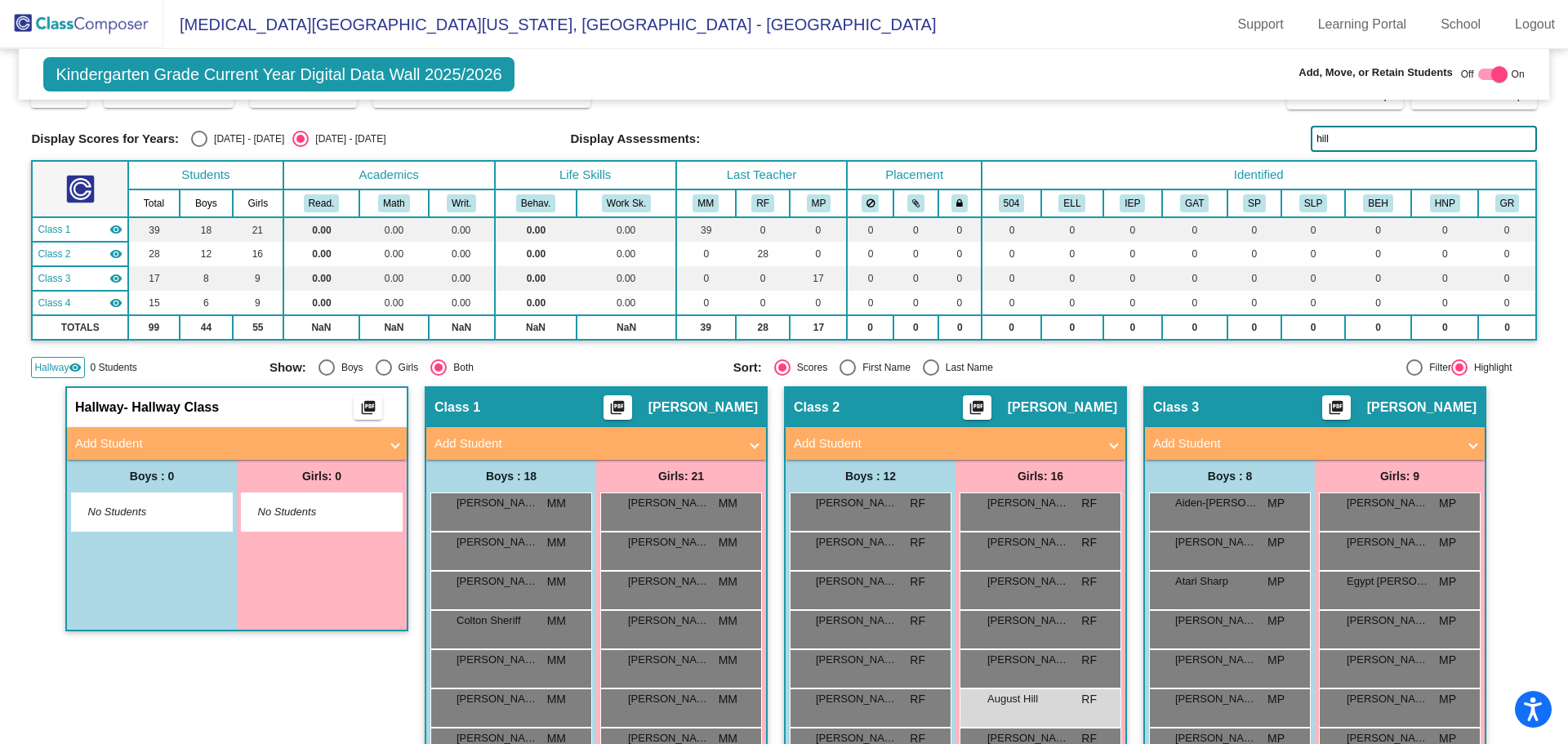
scroll to position [0, 0]
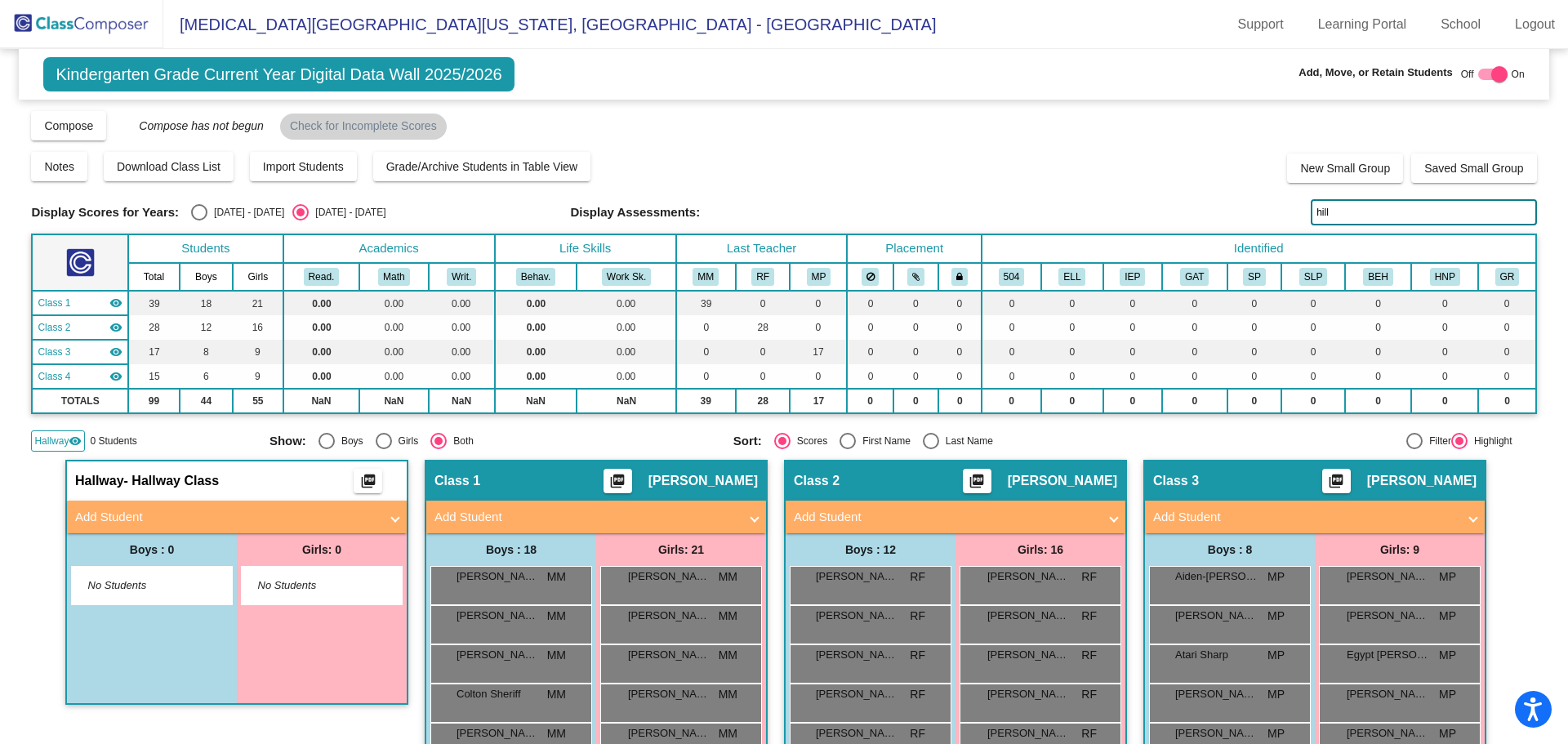
drag, startPoint x: 1336, startPoint y: 207, endPoint x: 1003, endPoint y: 175, distance: 334.5
click at [1002, 174] on div "Display Scores for Years: [DATE] - [DATE] [DATE] - [DATE] Grade/Archive Student…" at bounding box center [784, 280] width 1505 height 342
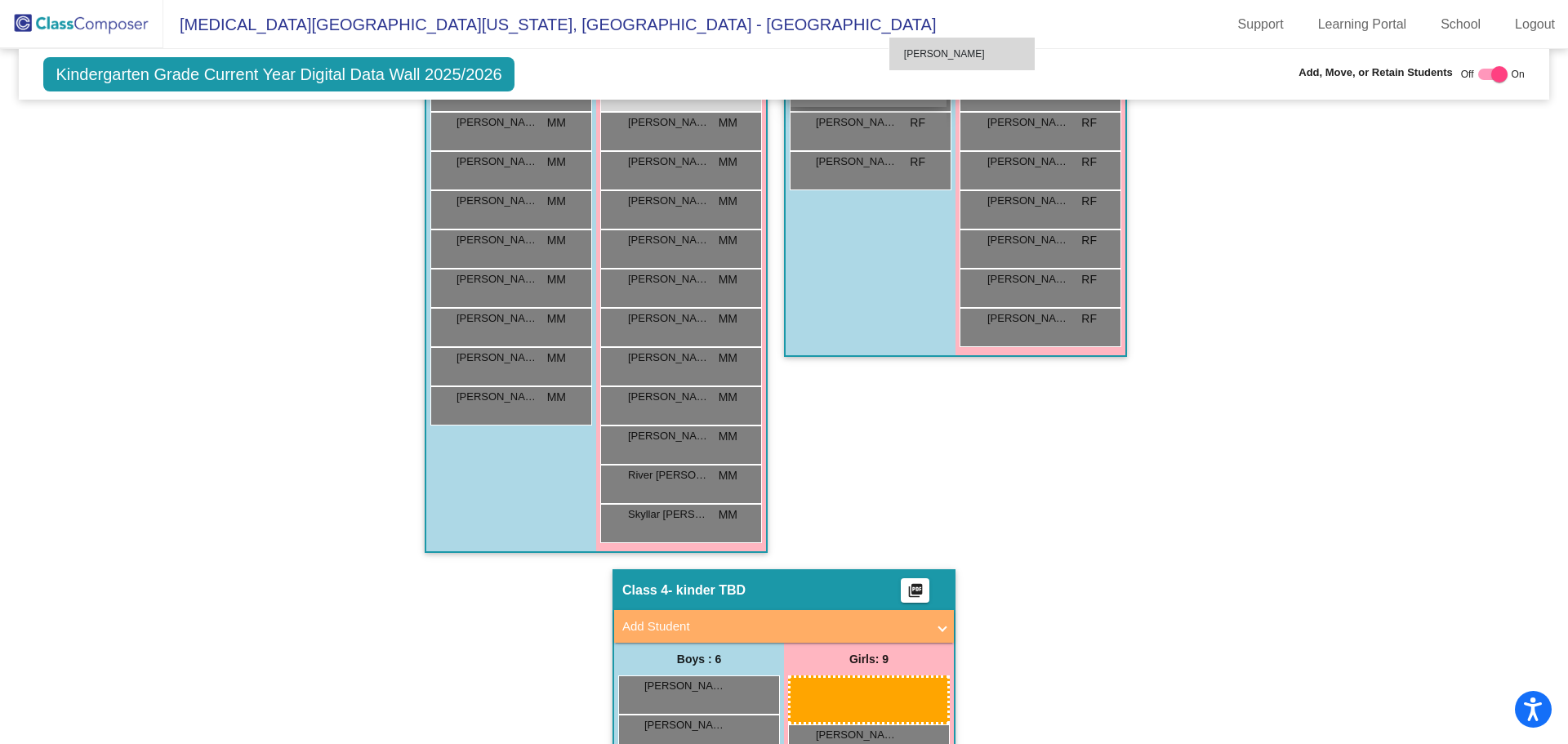
scroll to position [830, 0]
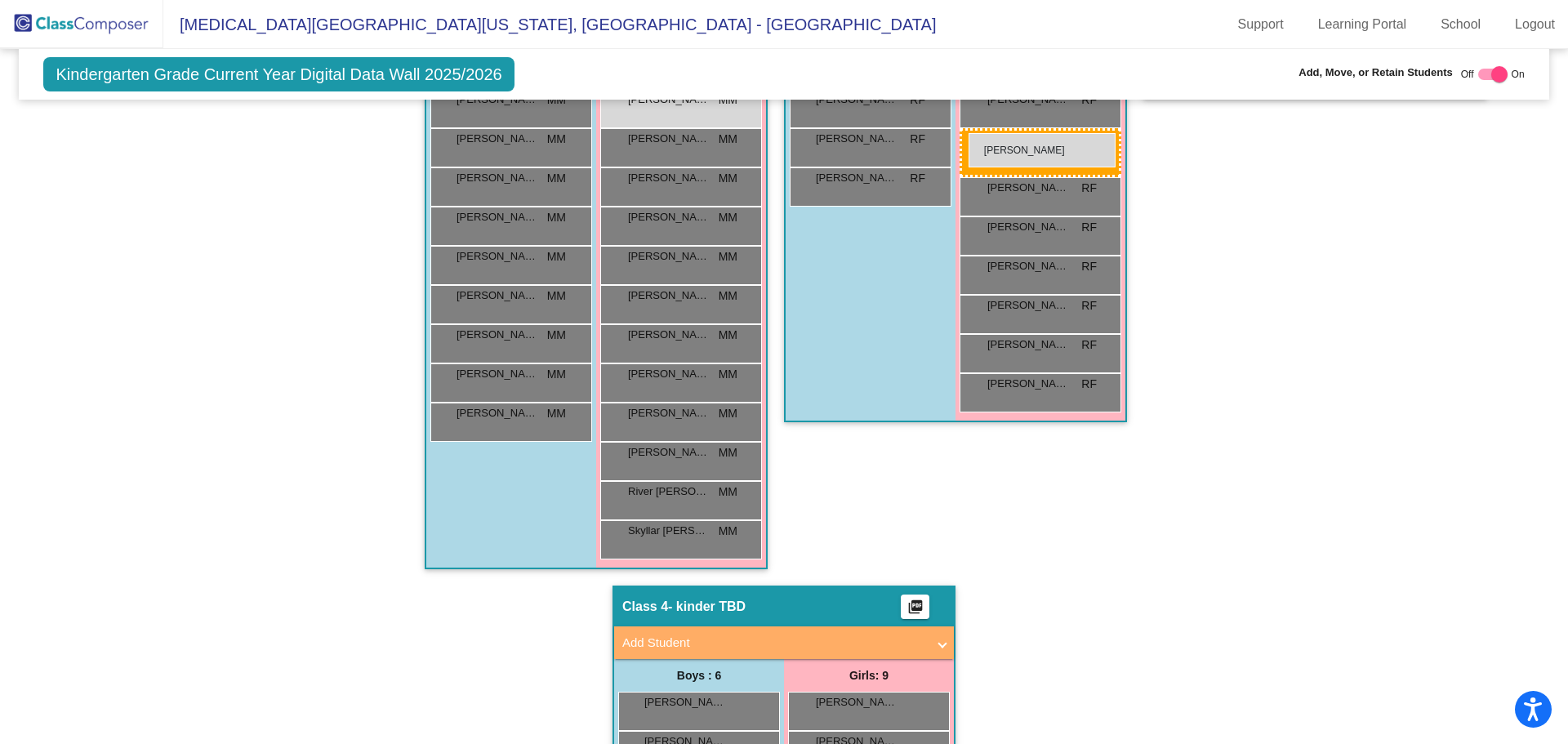
drag, startPoint x: 861, startPoint y: 519, endPoint x: 969, endPoint y: 133, distance: 400.8
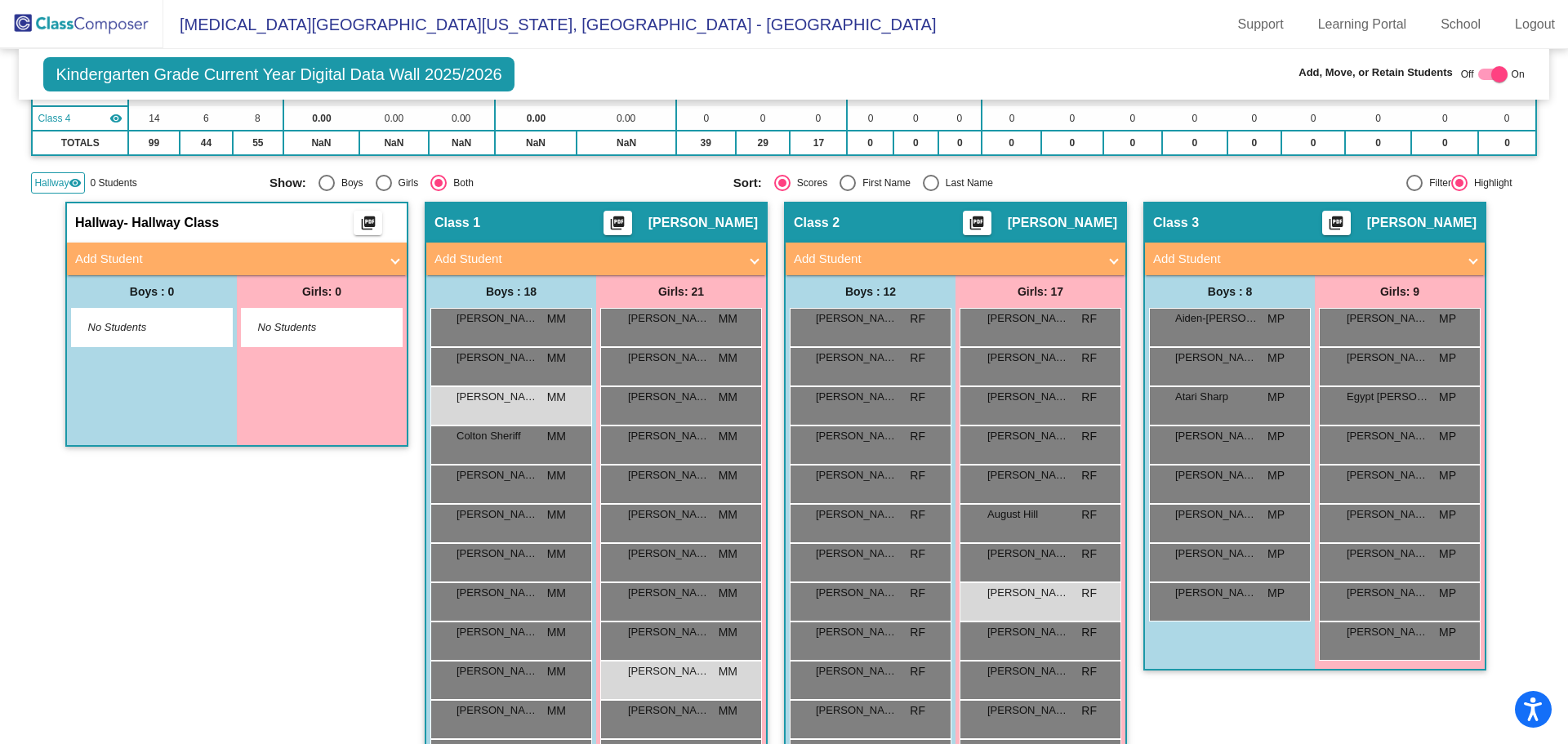
scroll to position [503, 0]
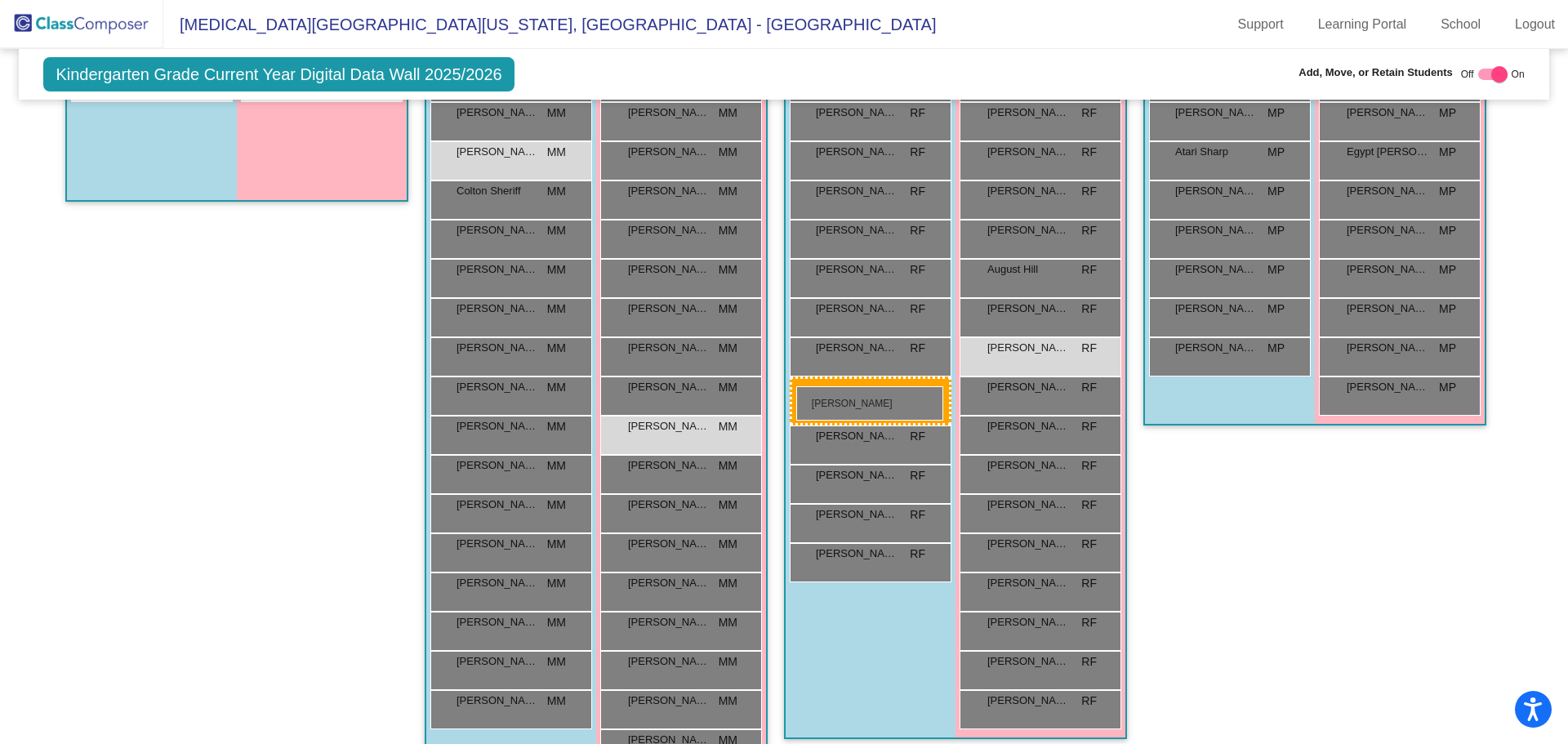
drag, startPoint x: 493, startPoint y: 472, endPoint x: 796, endPoint y: 386, distance: 315.0
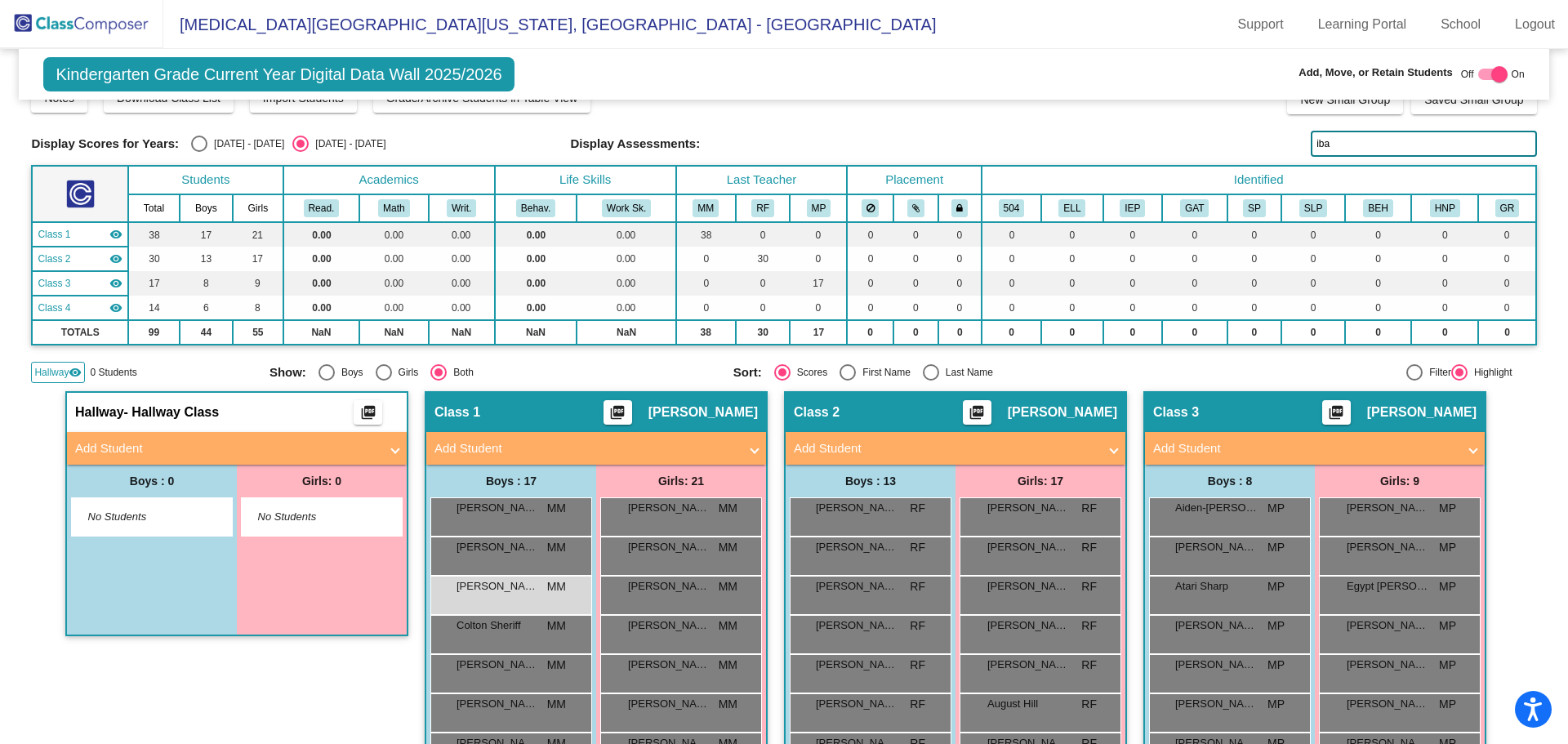
scroll to position [0, 0]
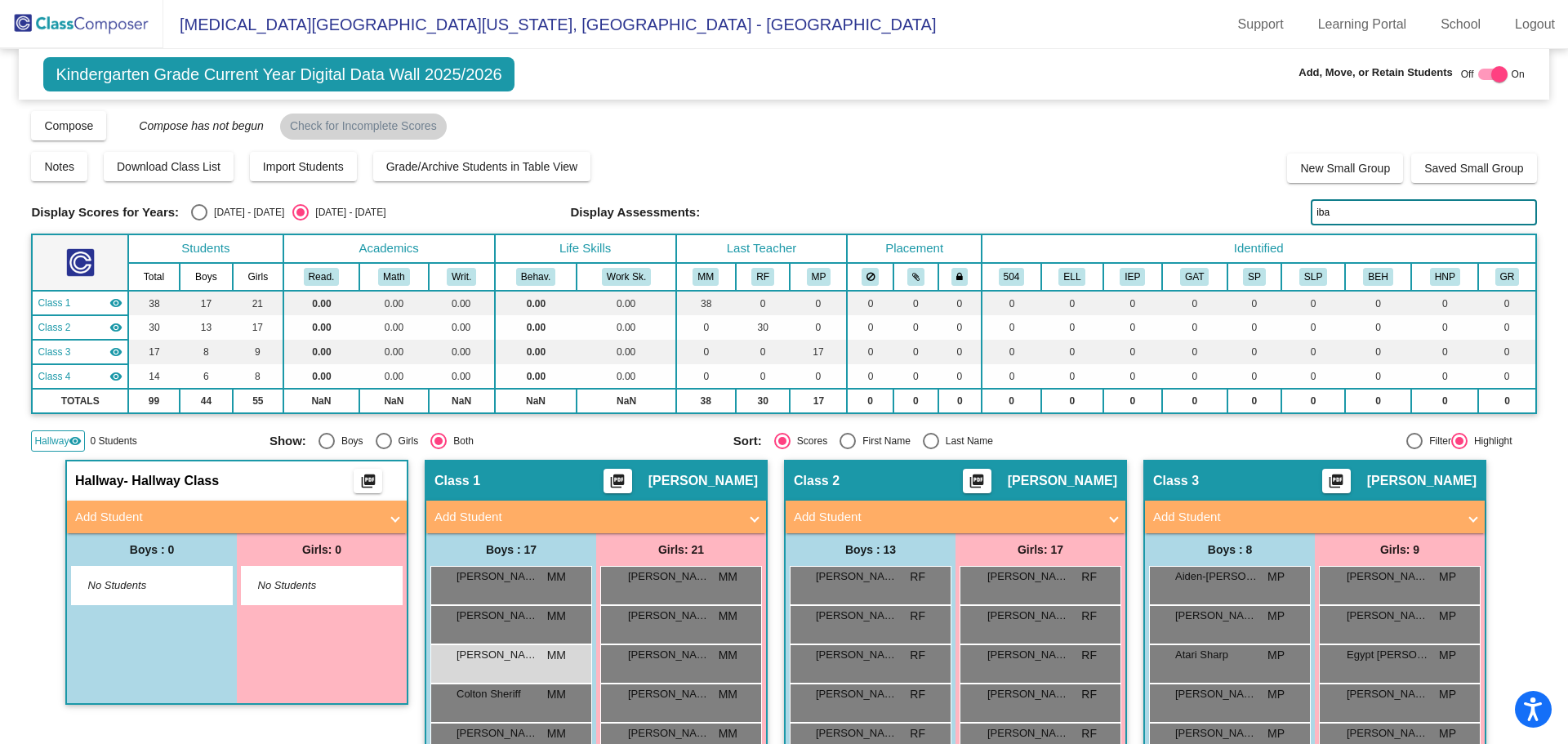
drag, startPoint x: 1212, startPoint y: 237, endPoint x: 1012, endPoint y: 262, distance: 201.6
click at [1012, 262] on div "Display Scores for Years: [DATE] - [DATE] [DATE] - [DATE] Grade/Archive Student…" at bounding box center [784, 280] width 1505 height 342
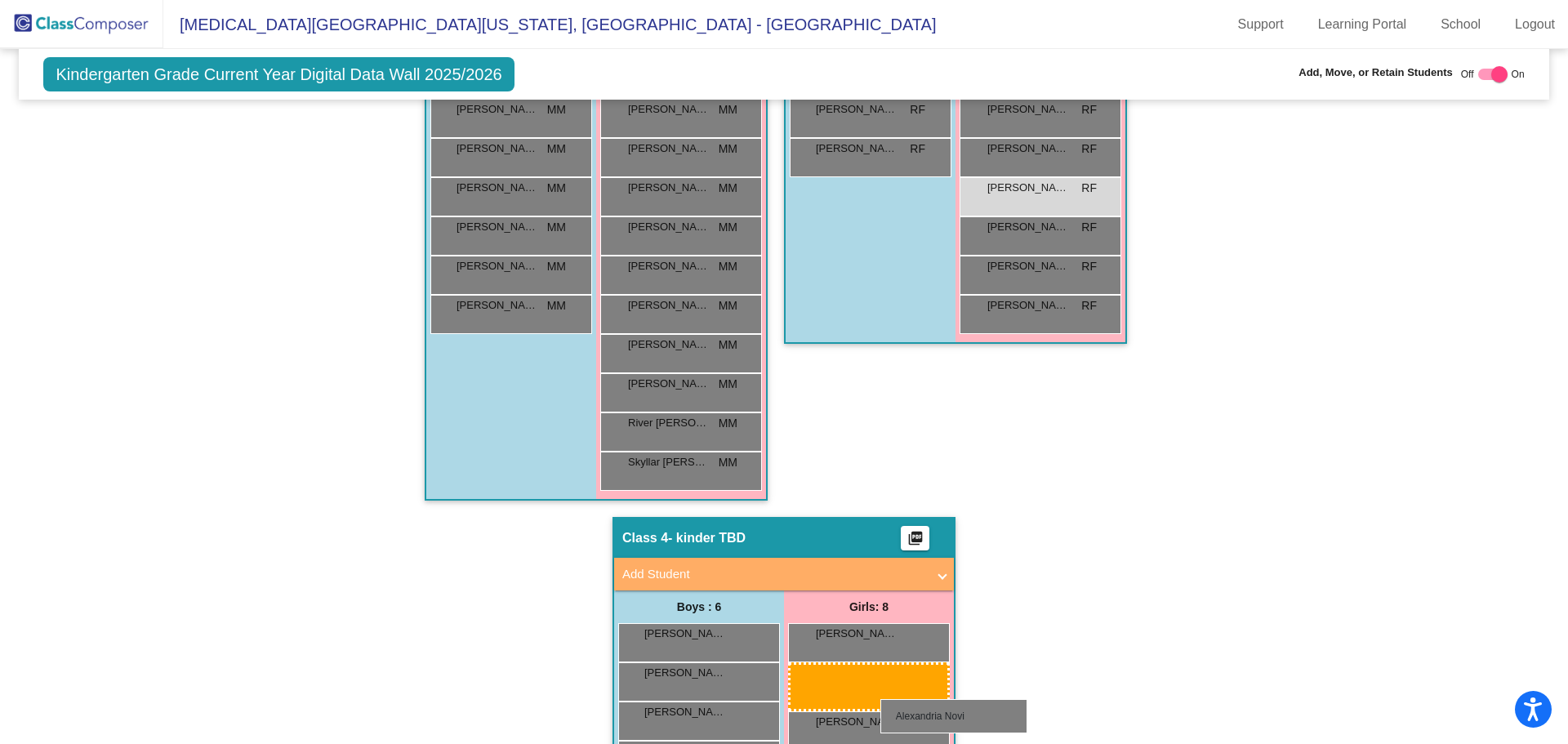
scroll to position [902, 0]
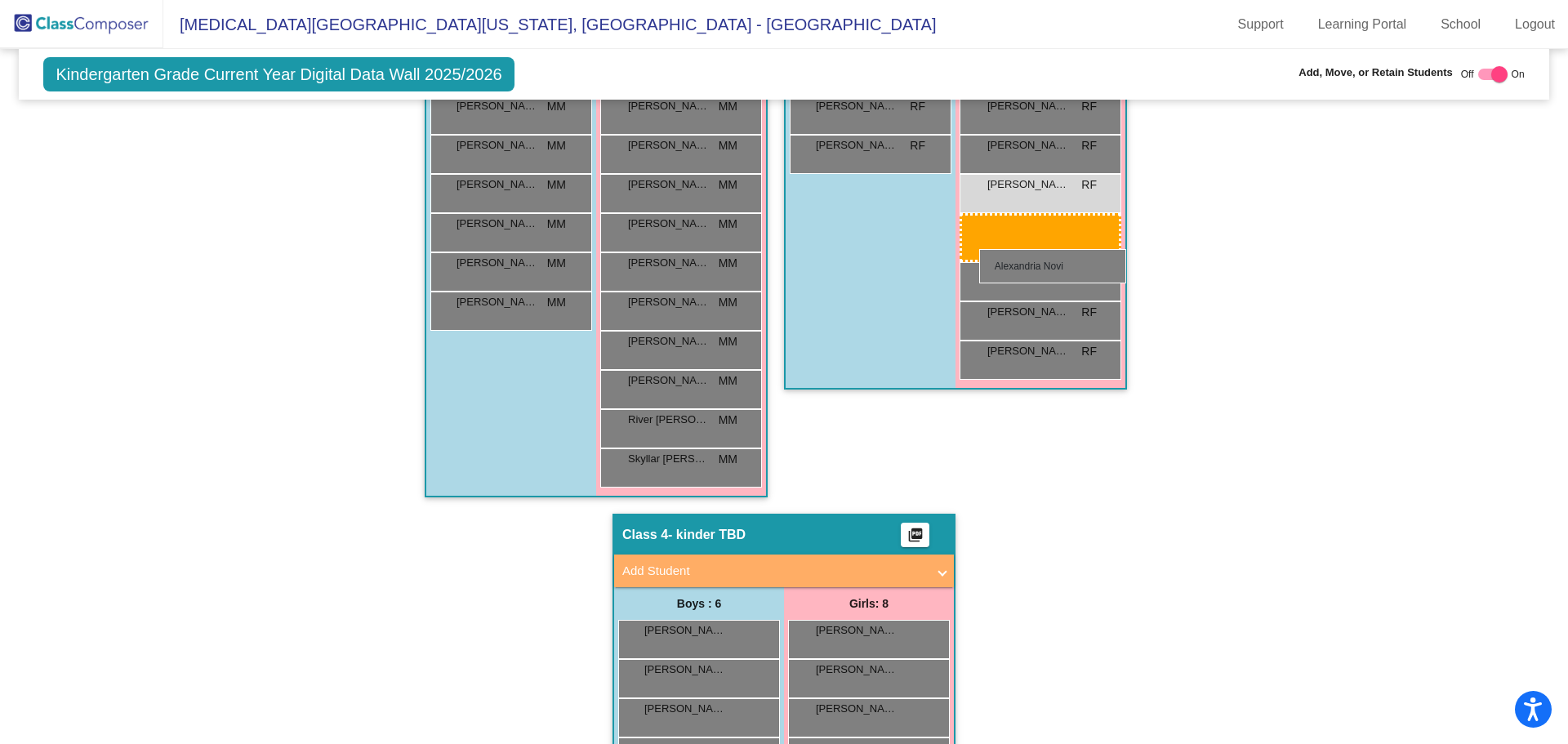
drag, startPoint x: 873, startPoint y: 731, endPoint x: 979, endPoint y: 249, distance: 493.5
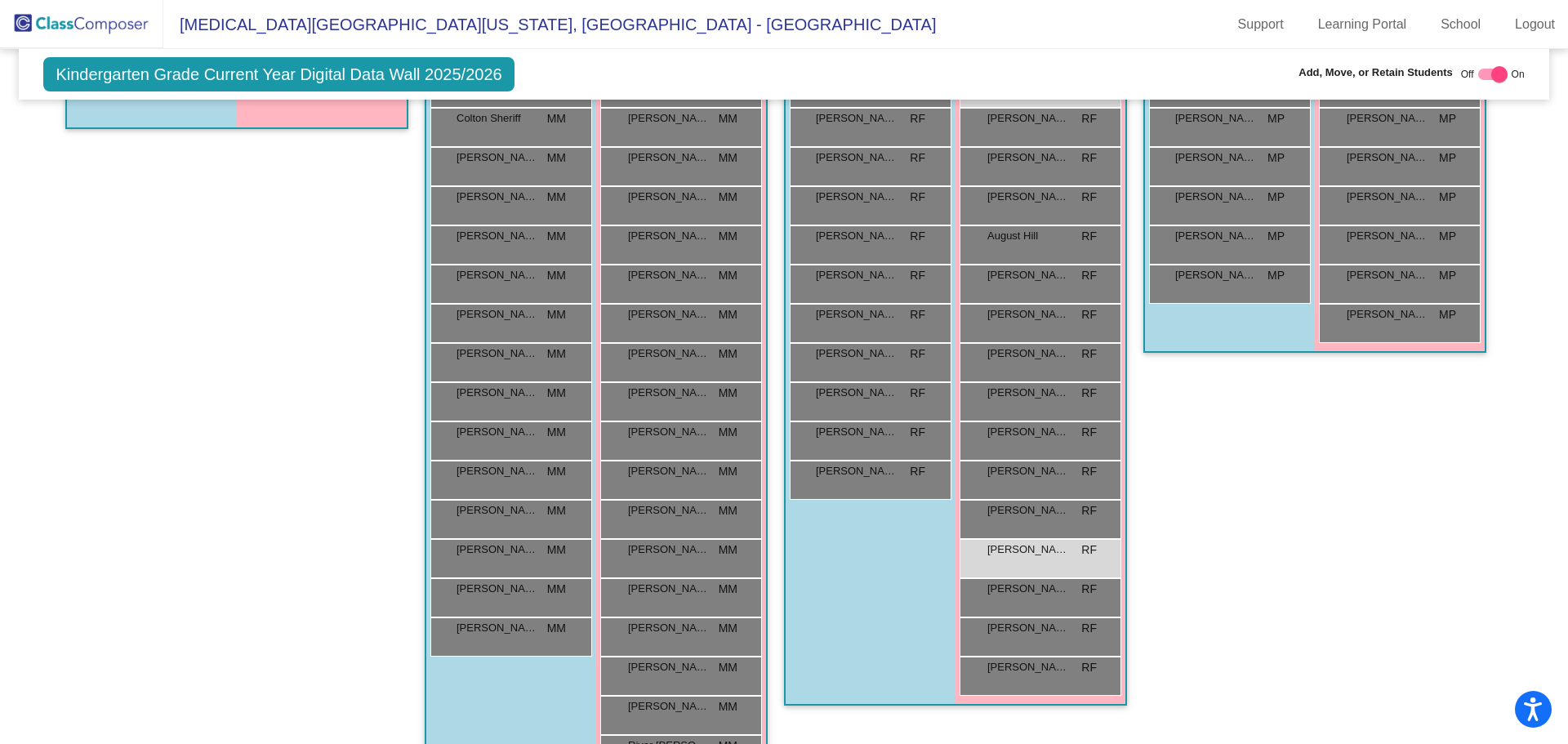
scroll to position [575, 0]
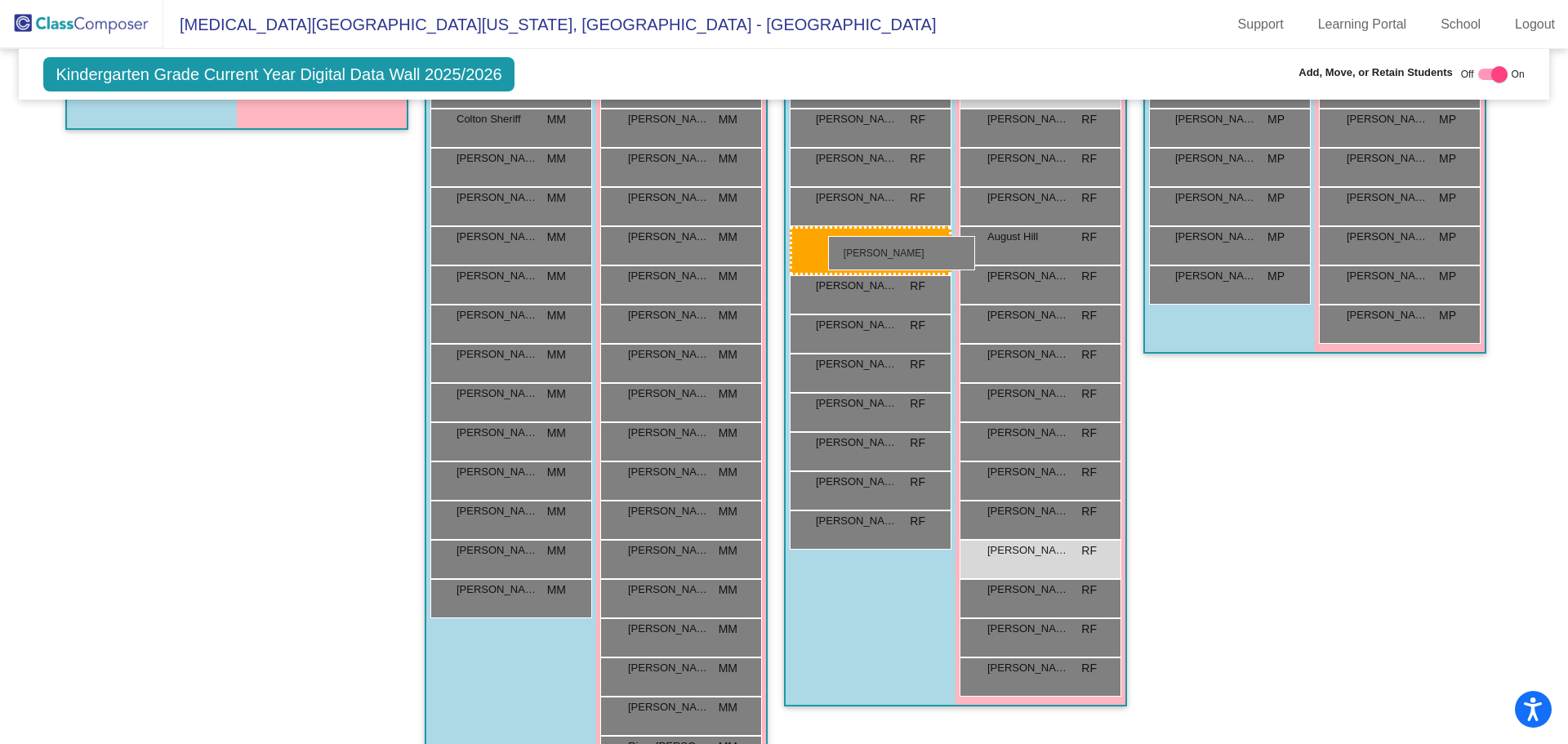
drag, startPoint x: 518, startPoint y: 250, endPoint x: 828, endPoint y: 235, distance: 310.4
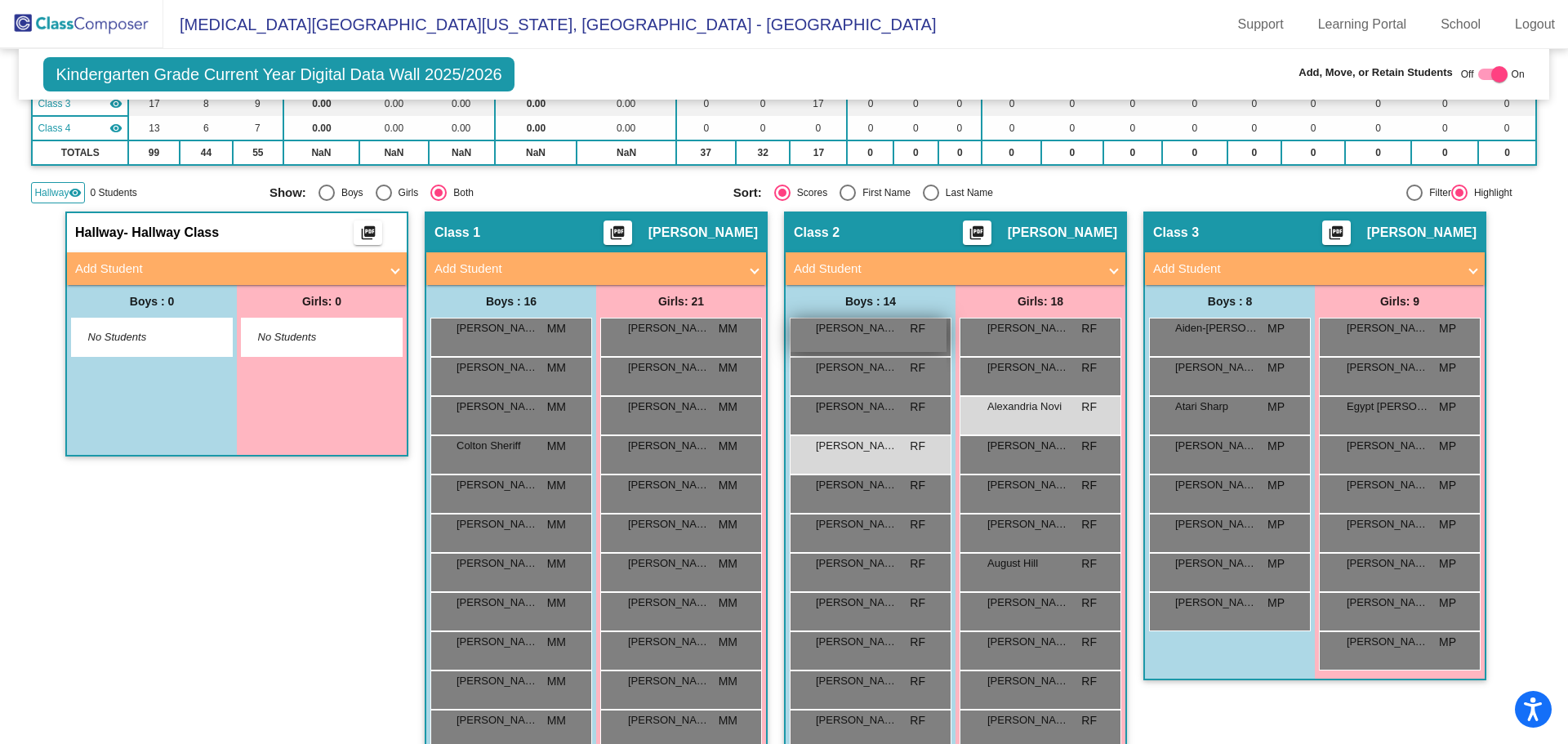
scroll to position [0, 0]
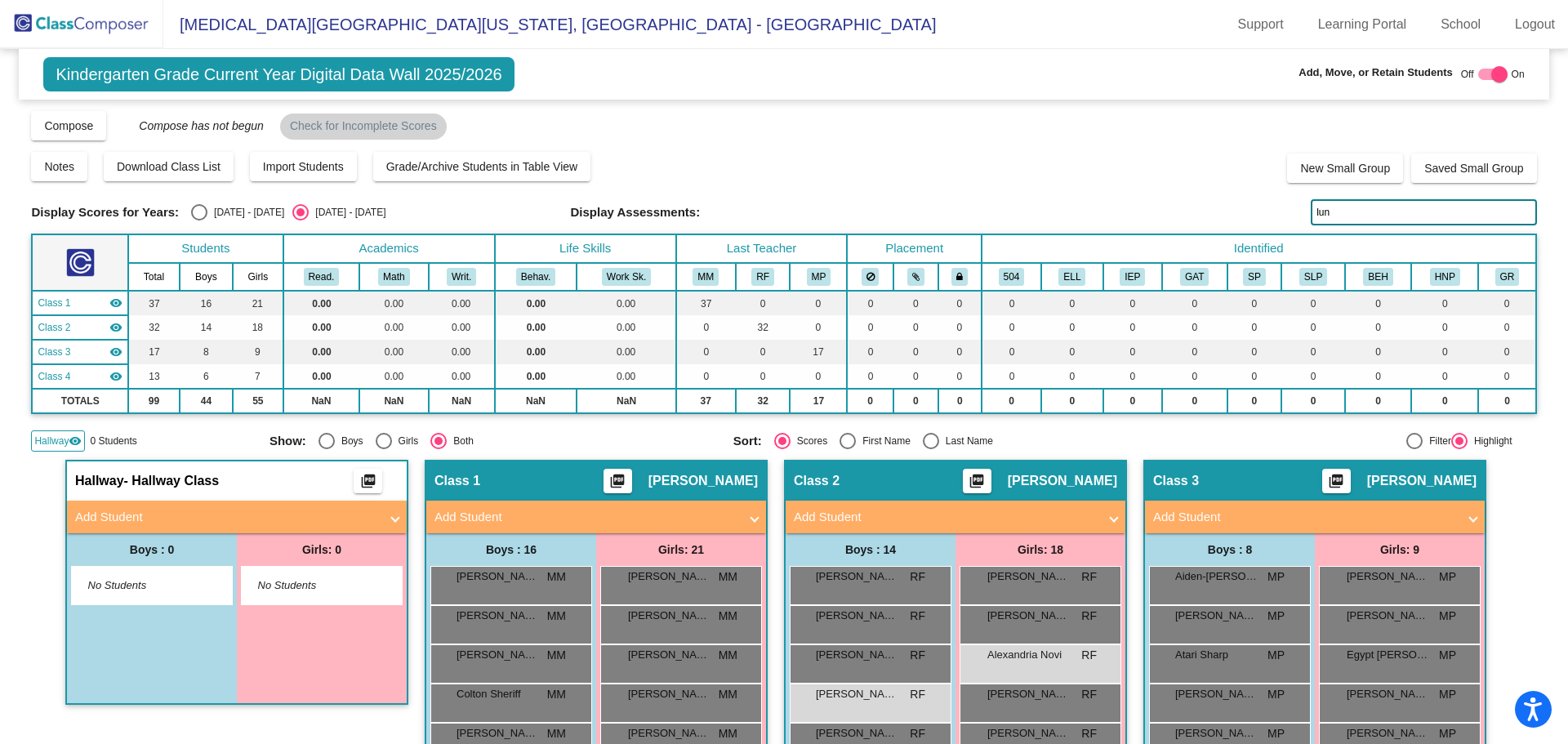
drag, startPoint x: 1358, startPoint y: 222, endPoint x: 1204, endPoint y: 208, distance: 154.6
click at [1204, 208] on div "Display Scores for Years: [DATE] - [DATE] [DATE] - [DATE] Display Assessments: …" at bounding box center [784, 212] width 1505 height 26
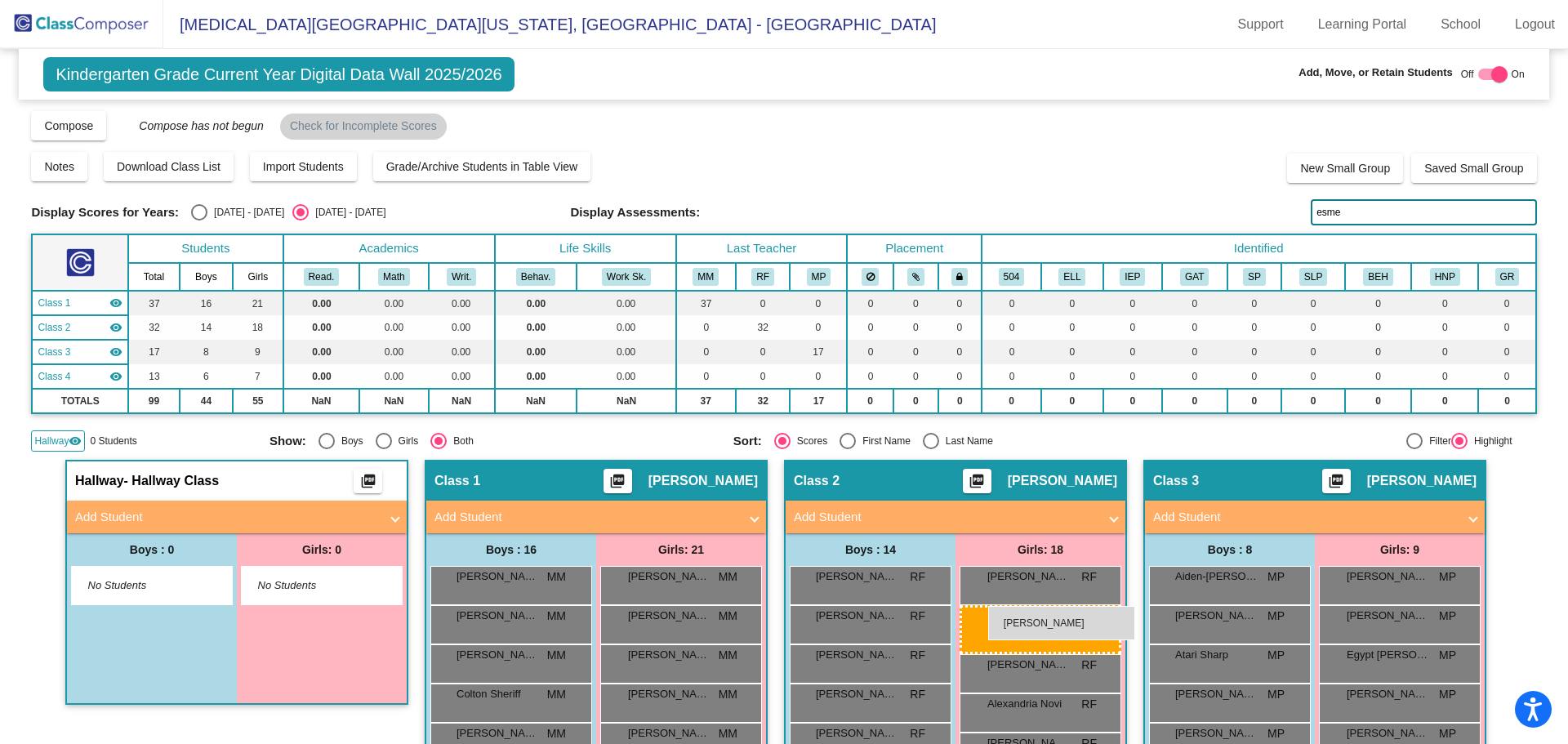
drag, startPoint x: 1386, startPoint y: 693, endPoint x: 988, endPoint y: 606, distance: 407.4
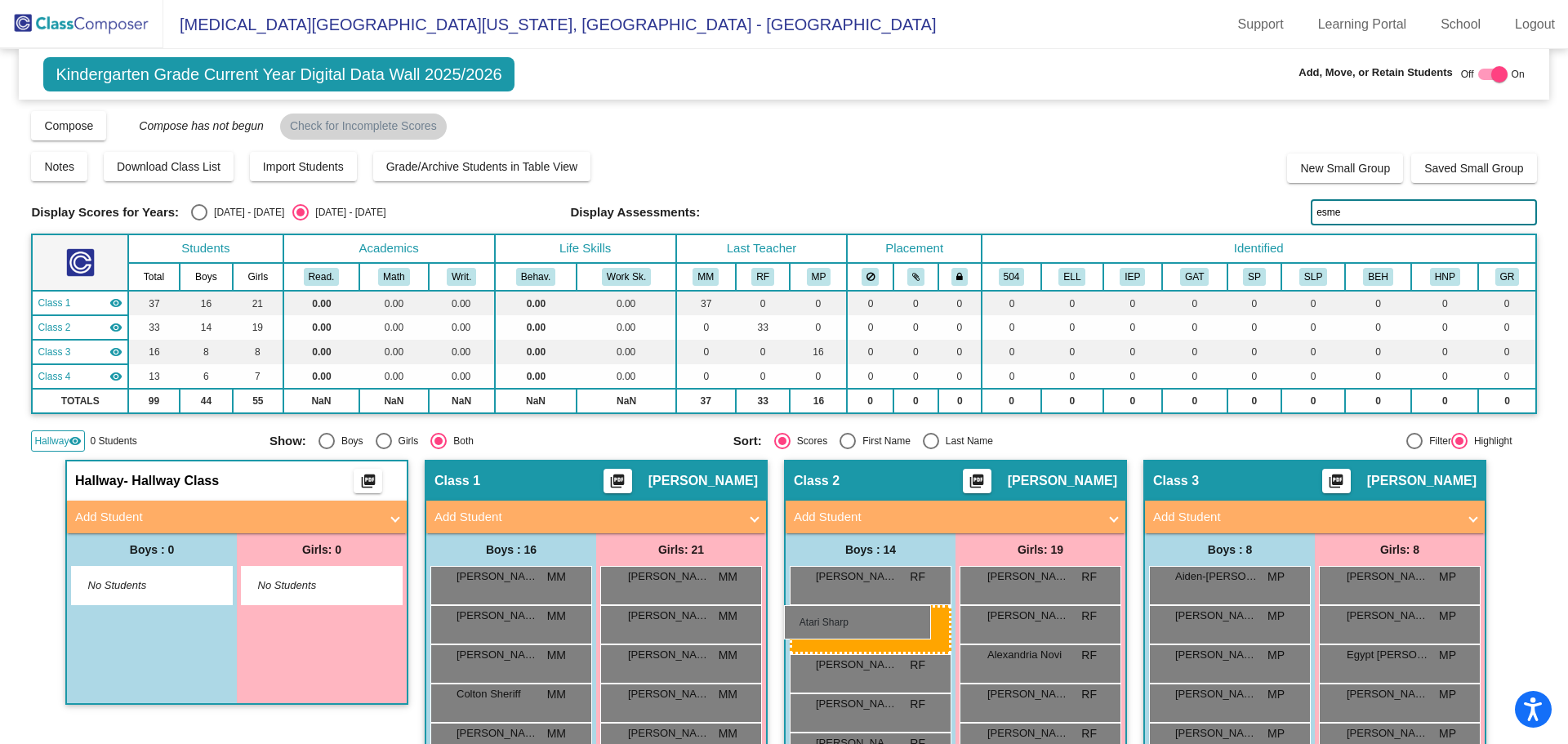
drag, startPoint x: 1194, startPoint y: 669, endPoint x: 784, endPoint y: 605, distance: 415.0
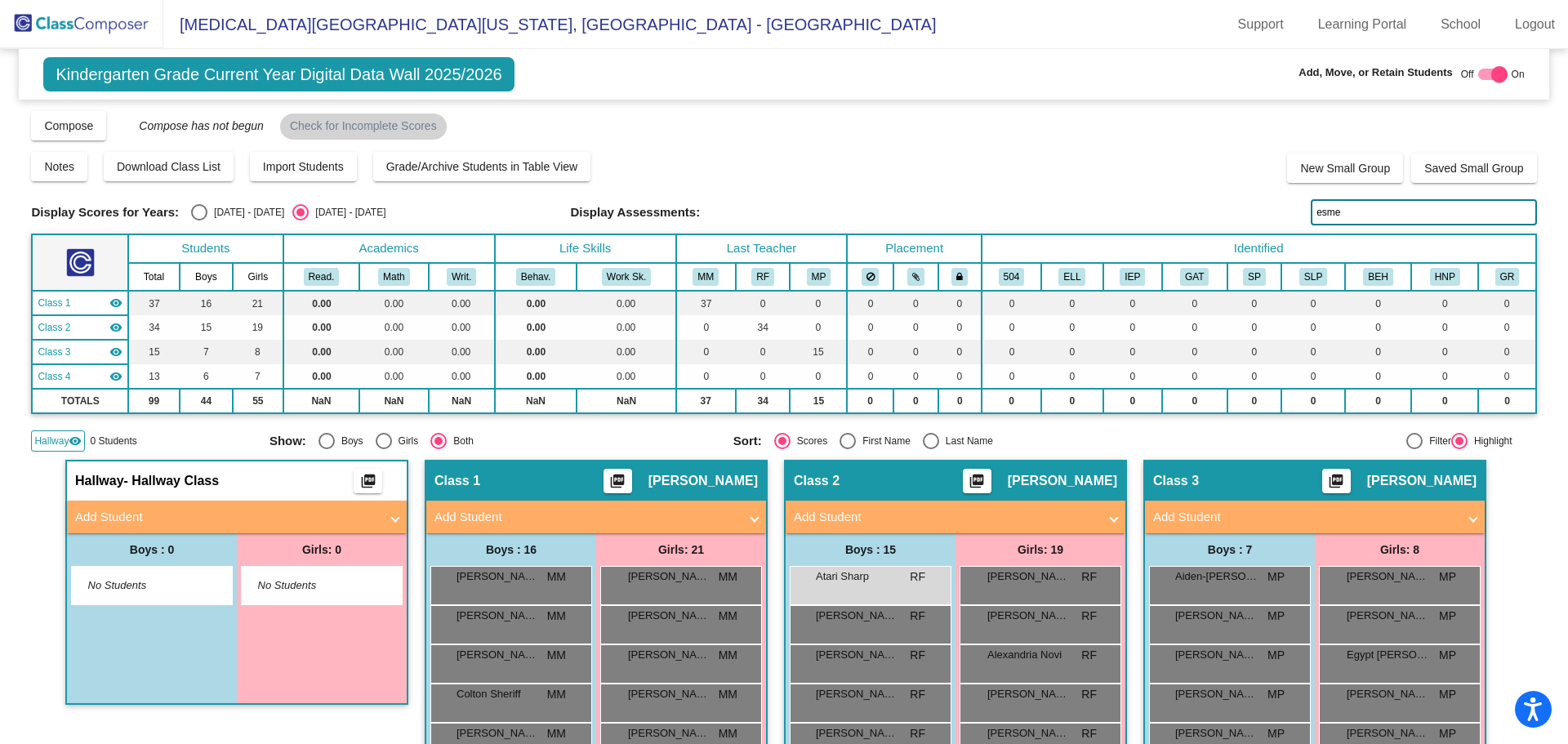
drag, startPoint x: 1343, startPoint y: 207, endPoint x: 1143, endPoint y: 195, distance: 200.4
click at [1143, 200] on div "Display Scores for Years: [DATE] - [DATE] [DATE] - [DATE] Display Assessments: …" at bounding box center [784, 212] width 1505 height 26
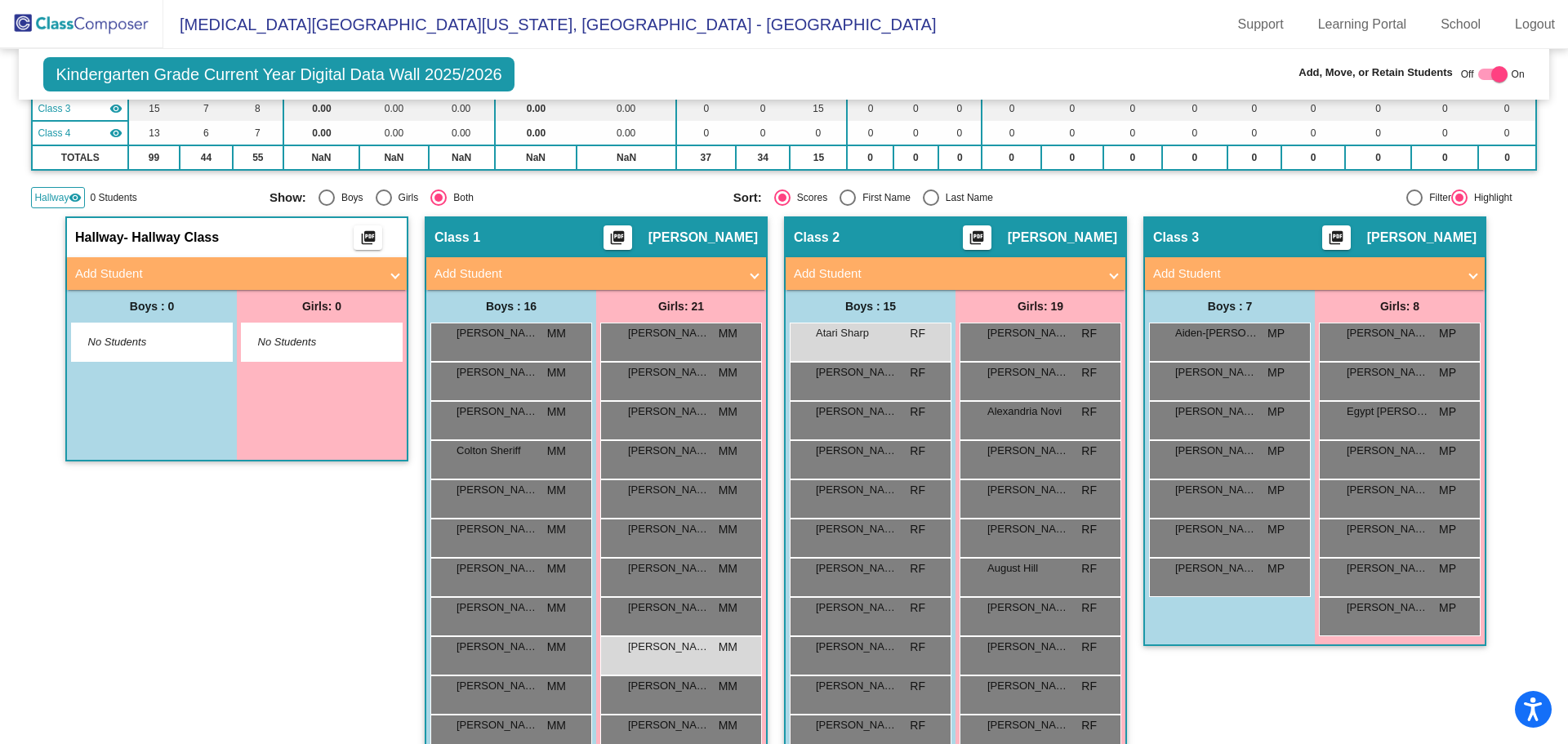
scroll to position [245, 0]
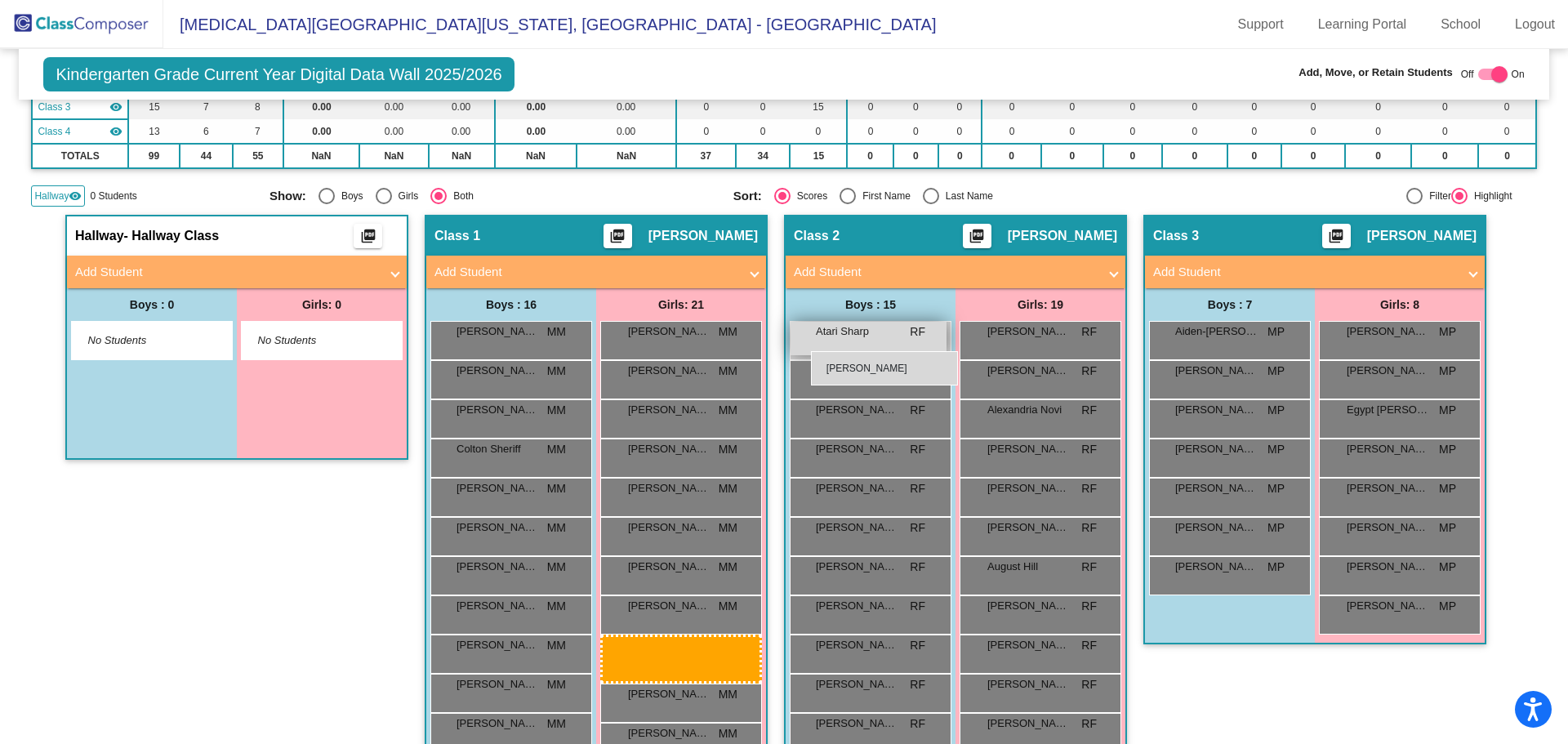
drag, startPoint x: 685, startPoint y: 648, endPoint x: 811, endPoint y: 351, distance: 322.6
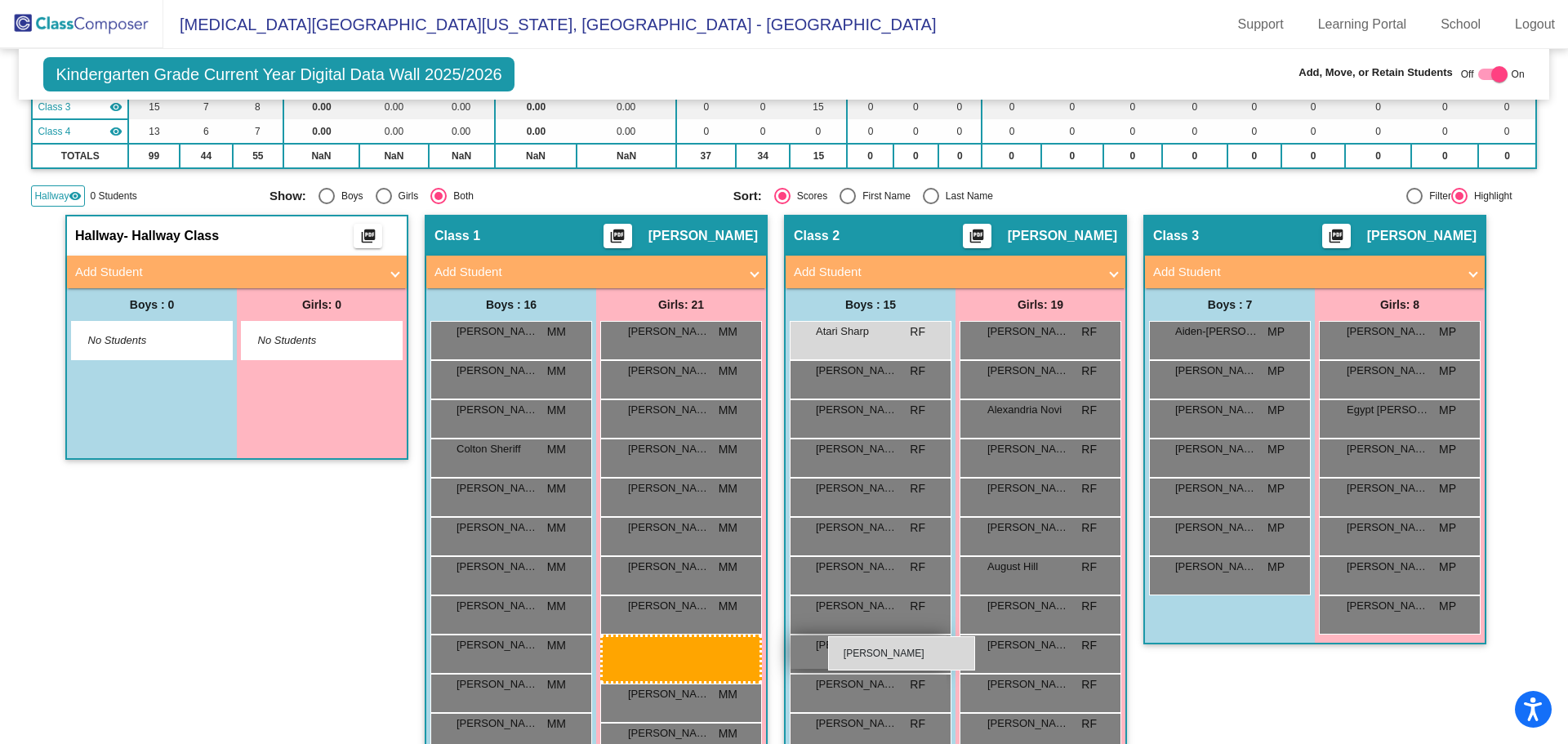
drag, startPoint x: 703, startPoint y: 652, endPoint x: 829, endPoint y: 636, distance: 127.0
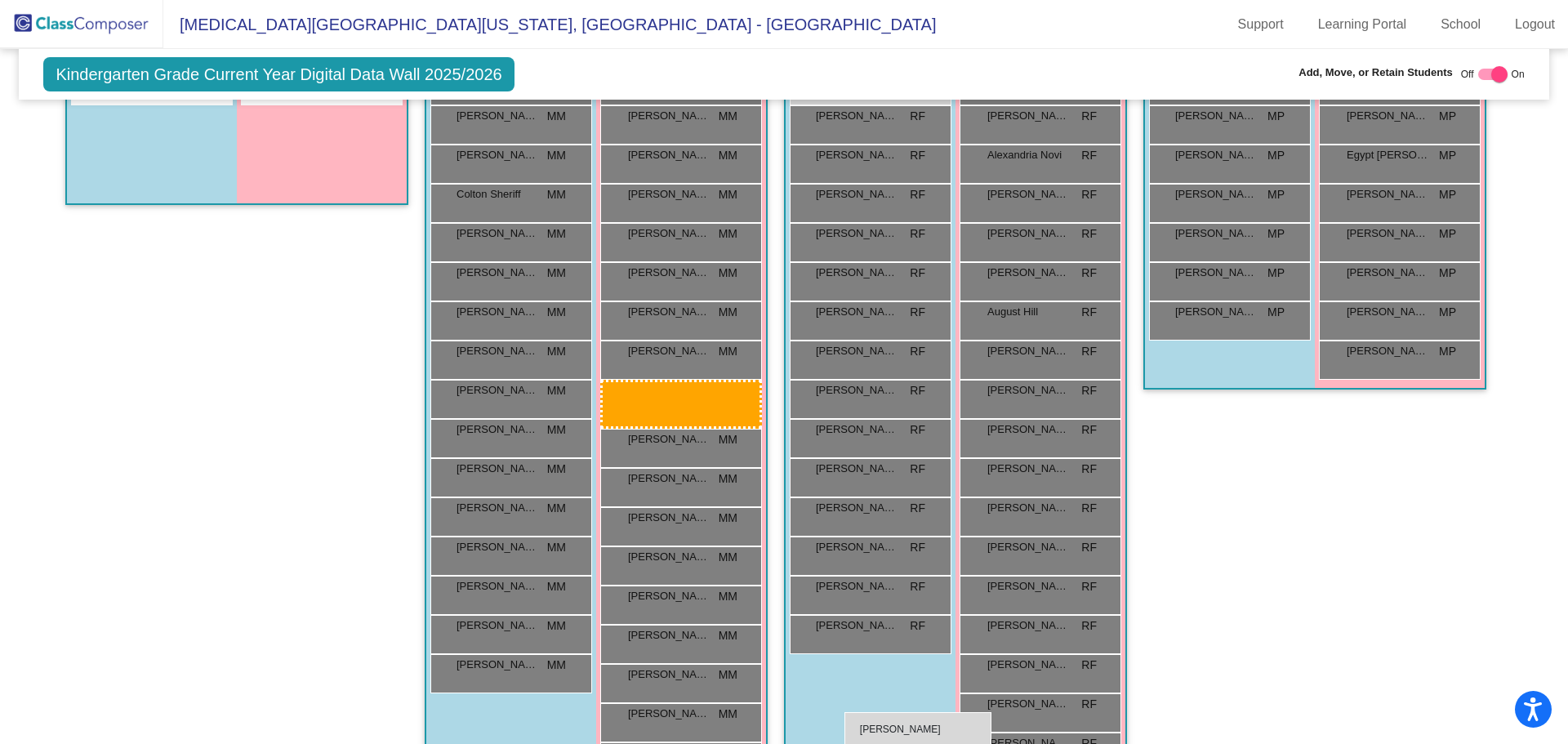
scroll to position [512, 0]
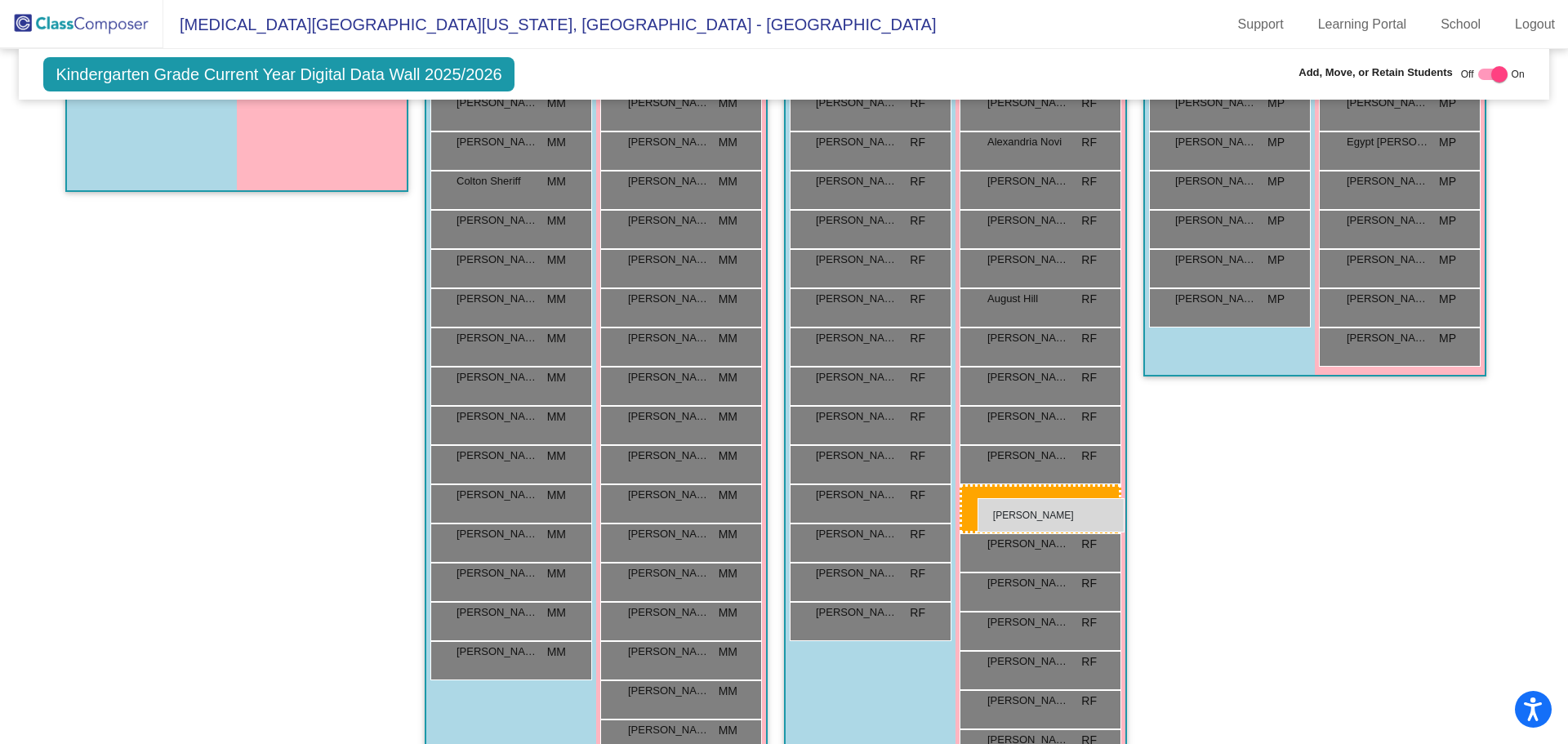
drag, startPoint x: 686, startPoint y: 663, endPoint x: 977, endPoint y: 498, distance: 334.5
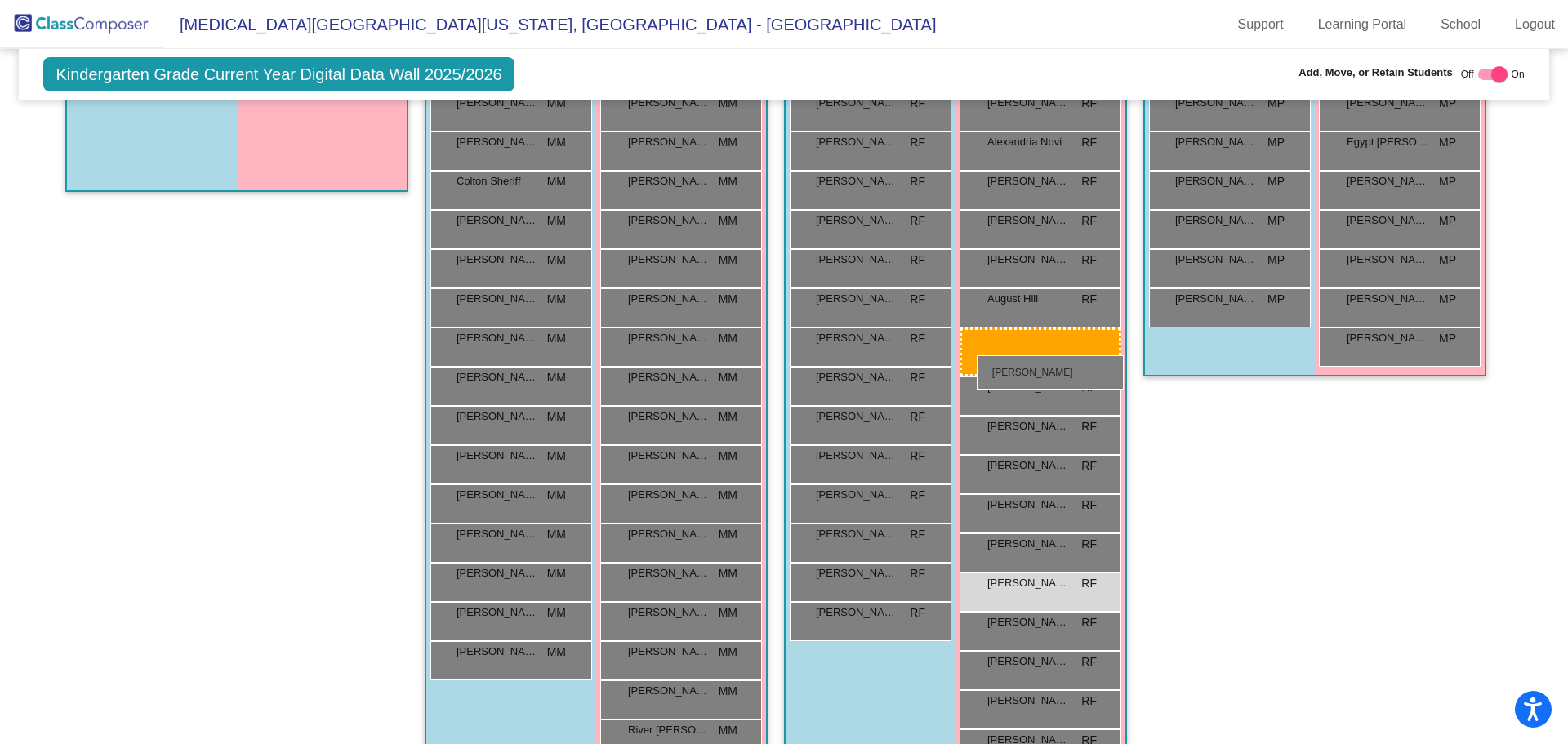
drag, startPoint x: 680, startPoint y: 385, endPoint x: 977, endPoint y: 355, distance: 298.5
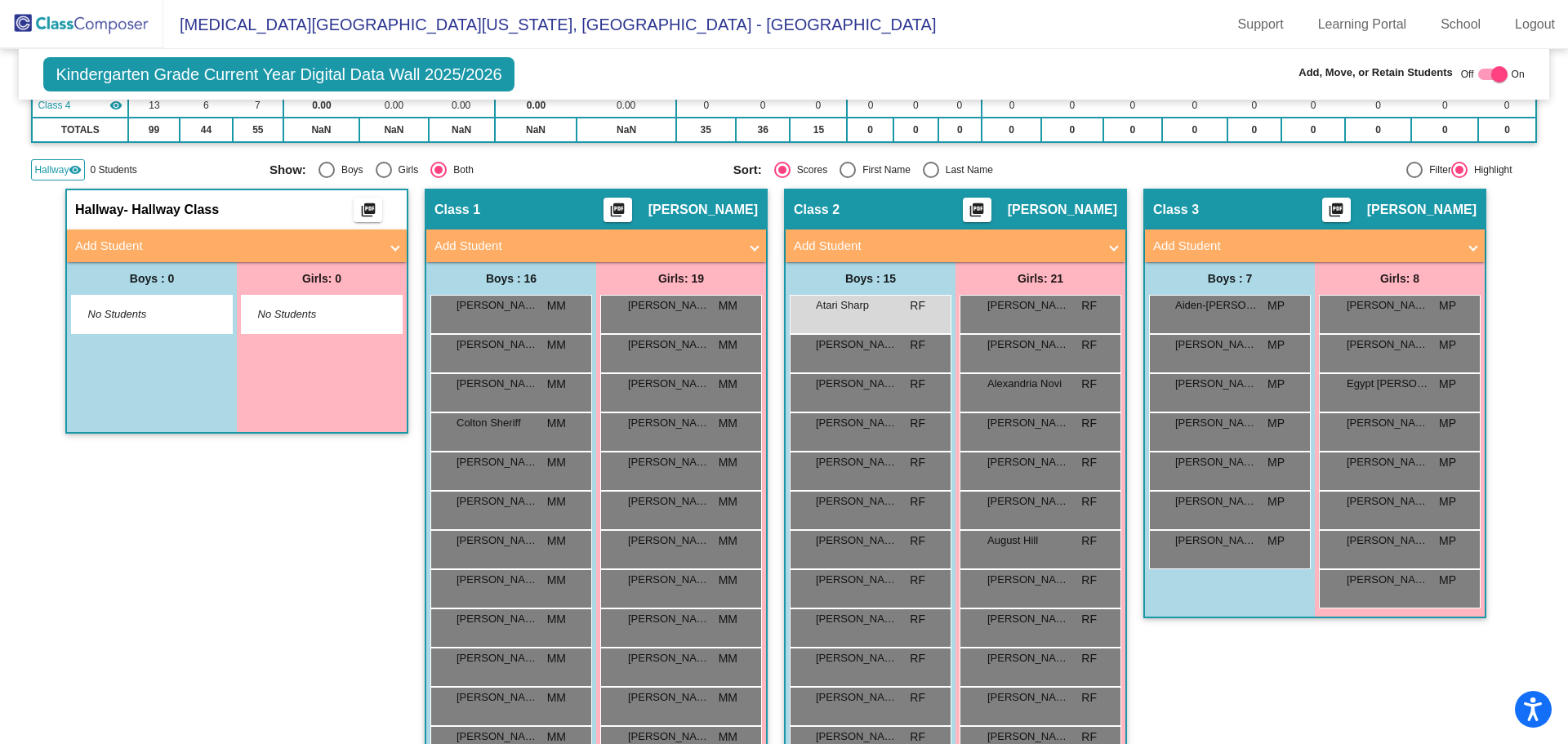
scroll to position [23, 0]
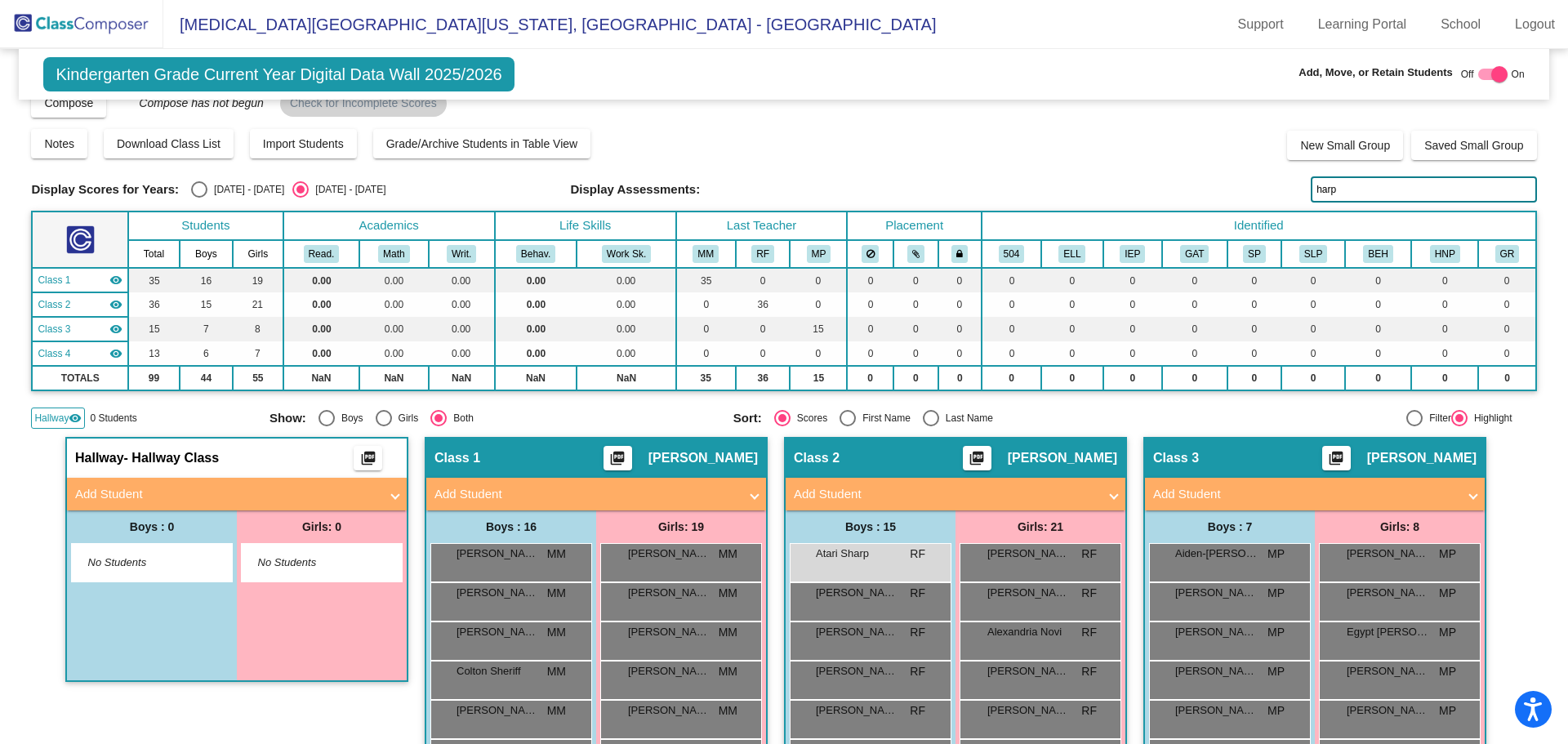
drag, startPoint x: 1303, startPoint y: 182, endPoint x: 1184, endPoint y: 191, distance: 119.3
click at [1189, 186] on div "Display Scores for Years: [DATE] - [DATE] [DATE] - [DATE] Display Assessments: …" at bounding box center [784, 189] width 1505 height 26
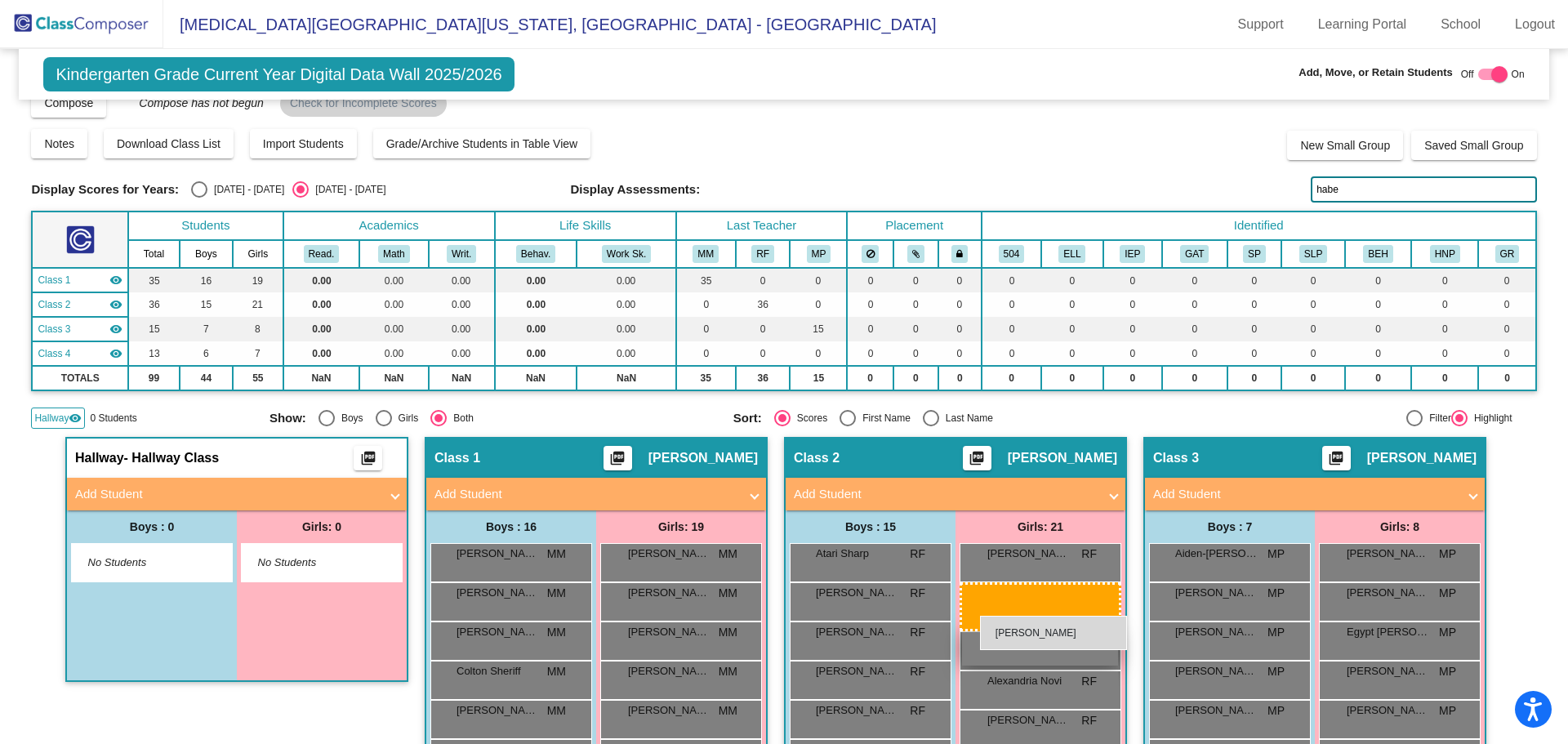
drag, startPoint x: 1391, startPoint y: 685, endPoint x: 978, endPoint y: 615, distance: 418.9
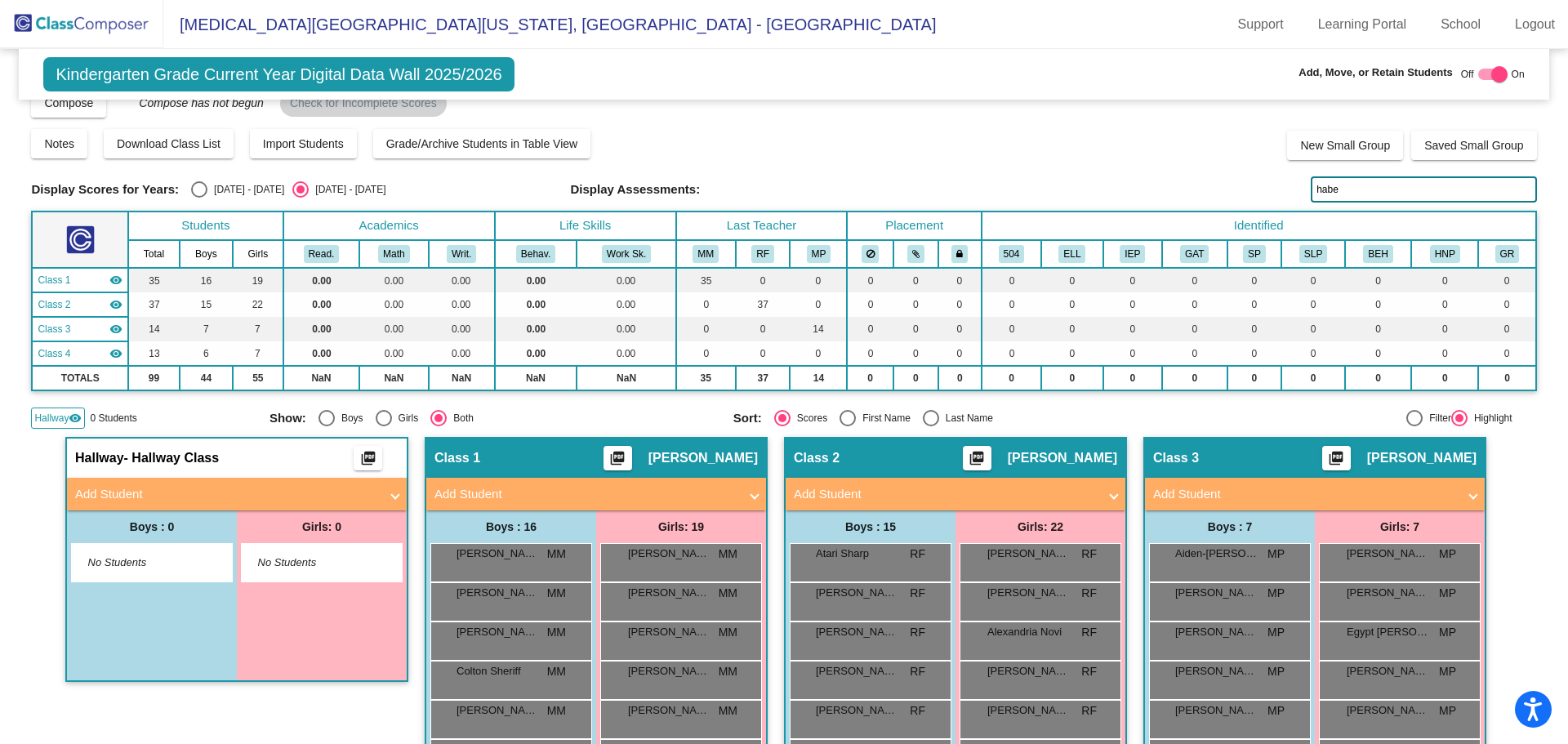
drag, startPoint x: 1295, startPoint y: 184, endPoint x: 996, endPoint y: 126, distance: 304.6
click at [1003, 131] on div "Display Scores for Years: [DATE] - [DATE] [DATE] - [DATE] Grade/Archive Student…" at bounding box center [784, 258] width 1505 height 342
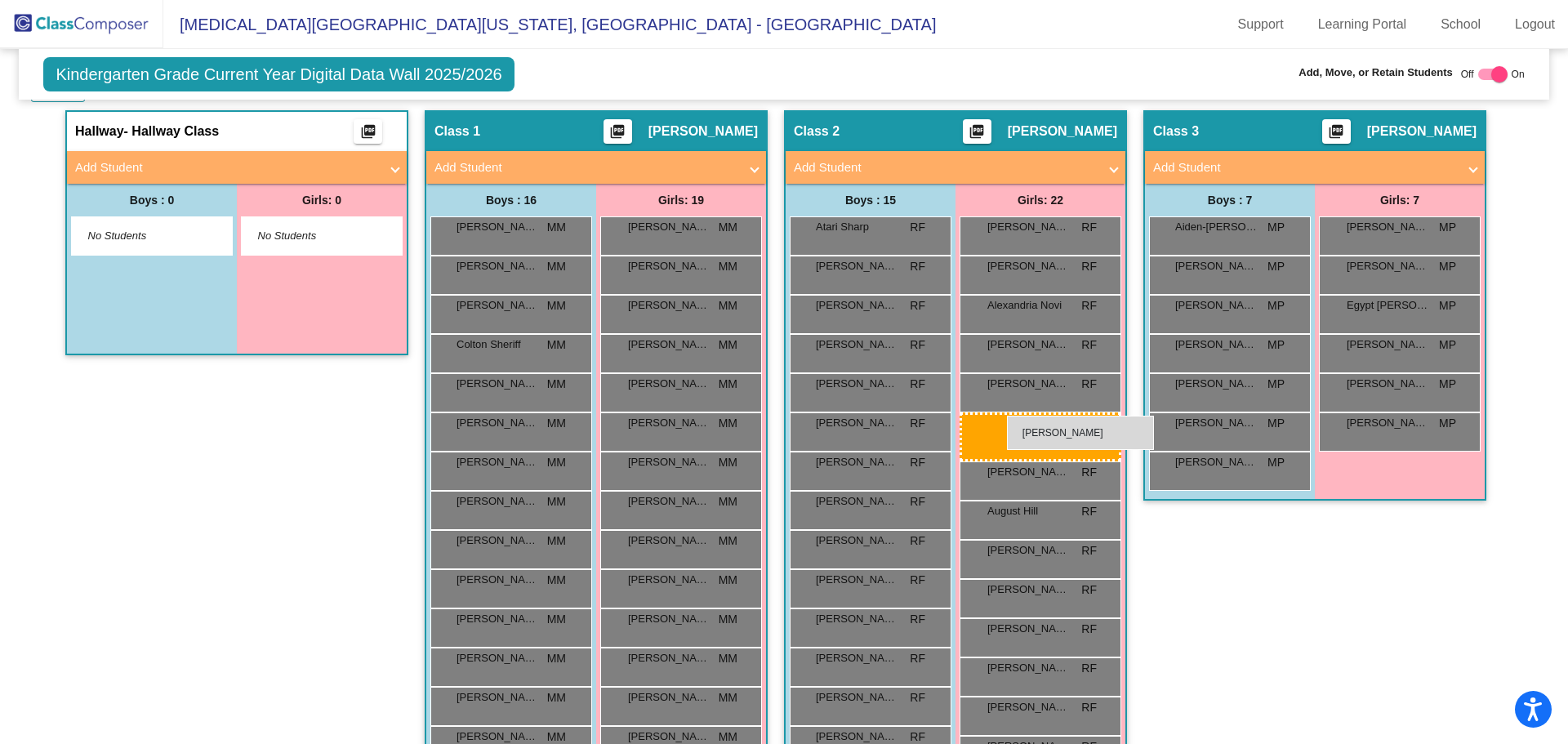
drag, startPoint x: 1435, startPoint y: 429, endPoint x: 1007, endPoint y: 415, distance: 428.2
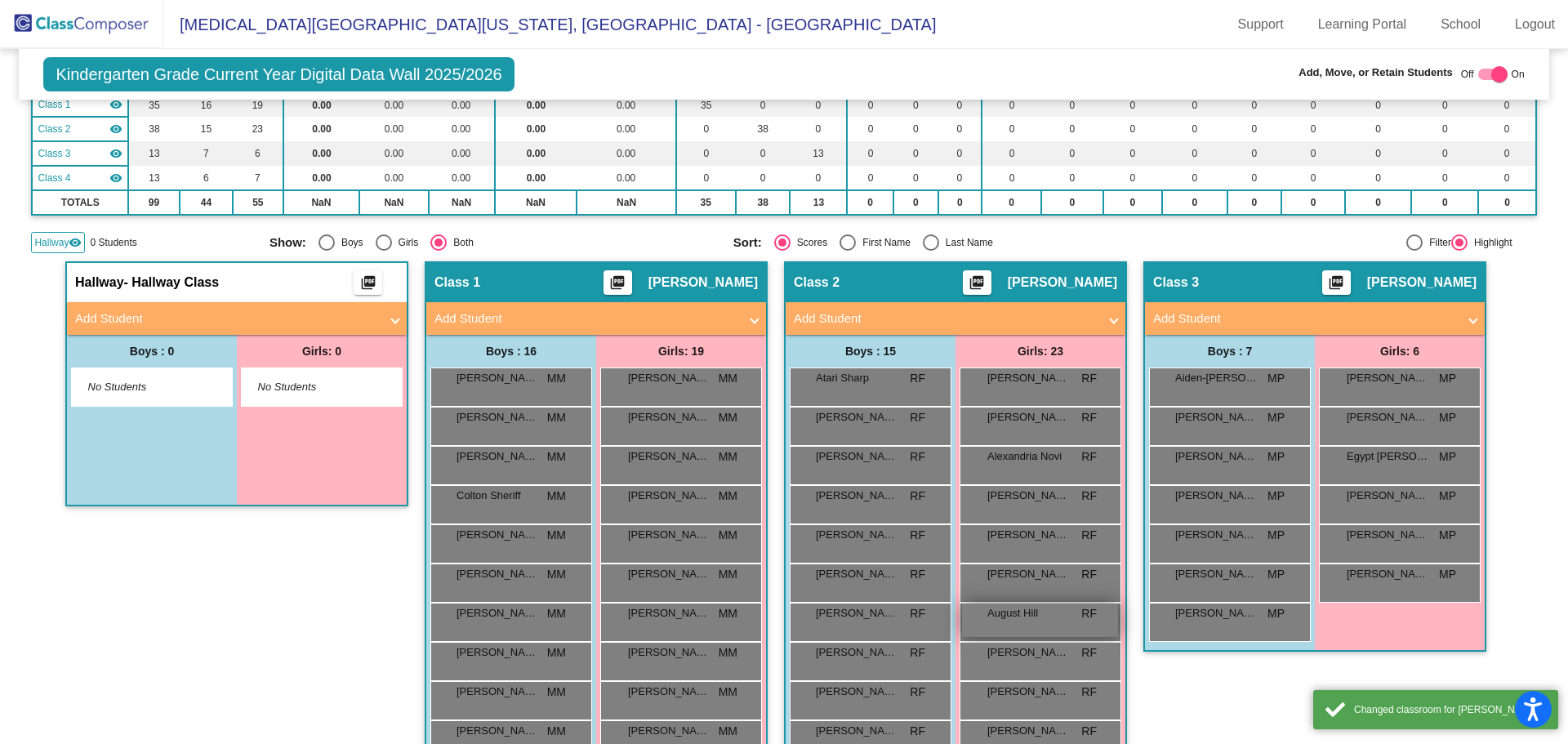
scroll to position [23, 0]
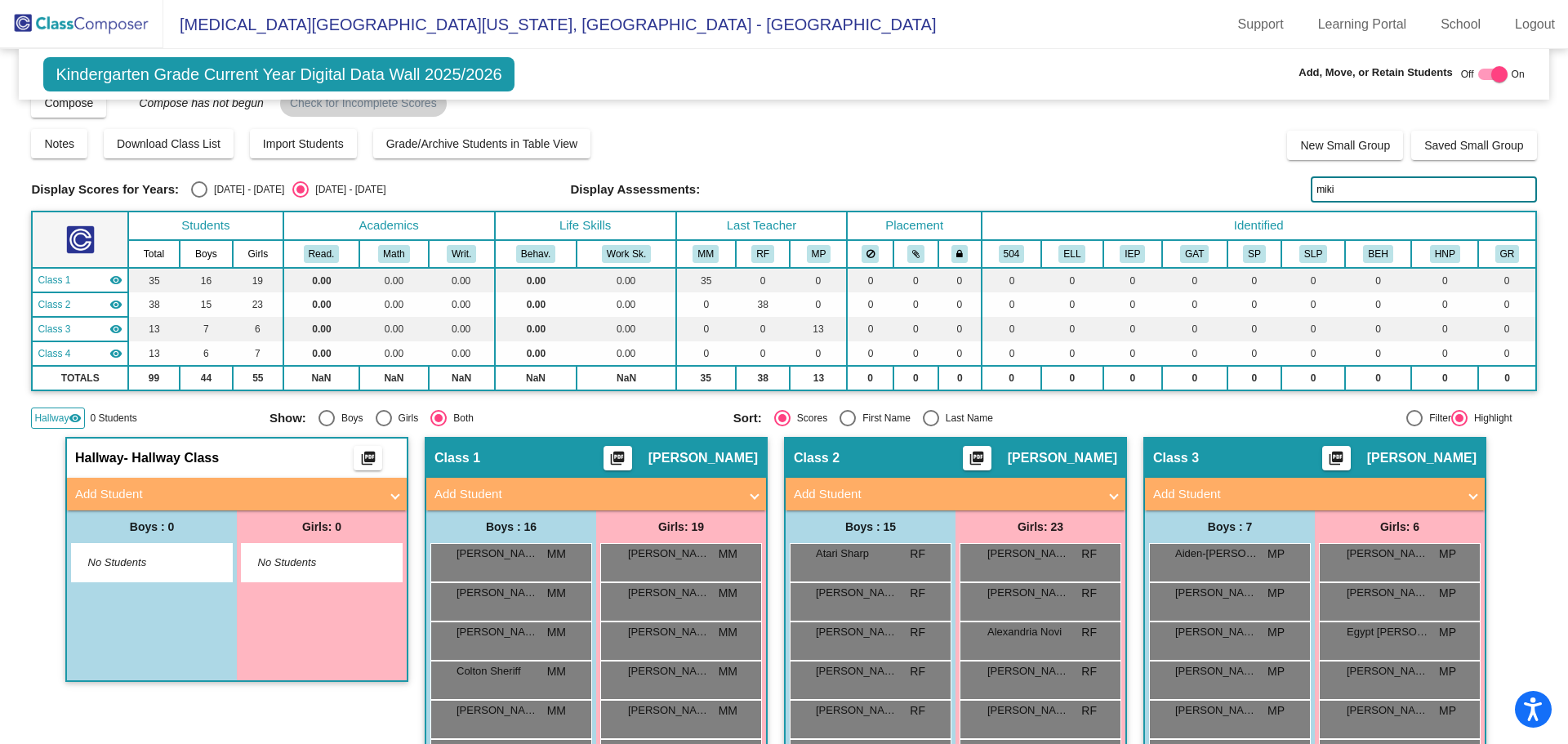
drag, startPoint x: 1376, startPoint y: 190, endPoint x: 942, endPoint y: 173, distance: 434.3
click at [942, 173] on div "Display Scores for Years: [DATE] - [DATE] [DATE] - [DATE] Grade/Archive Student…" at bounding box center [784, 258] width 1505 height 342
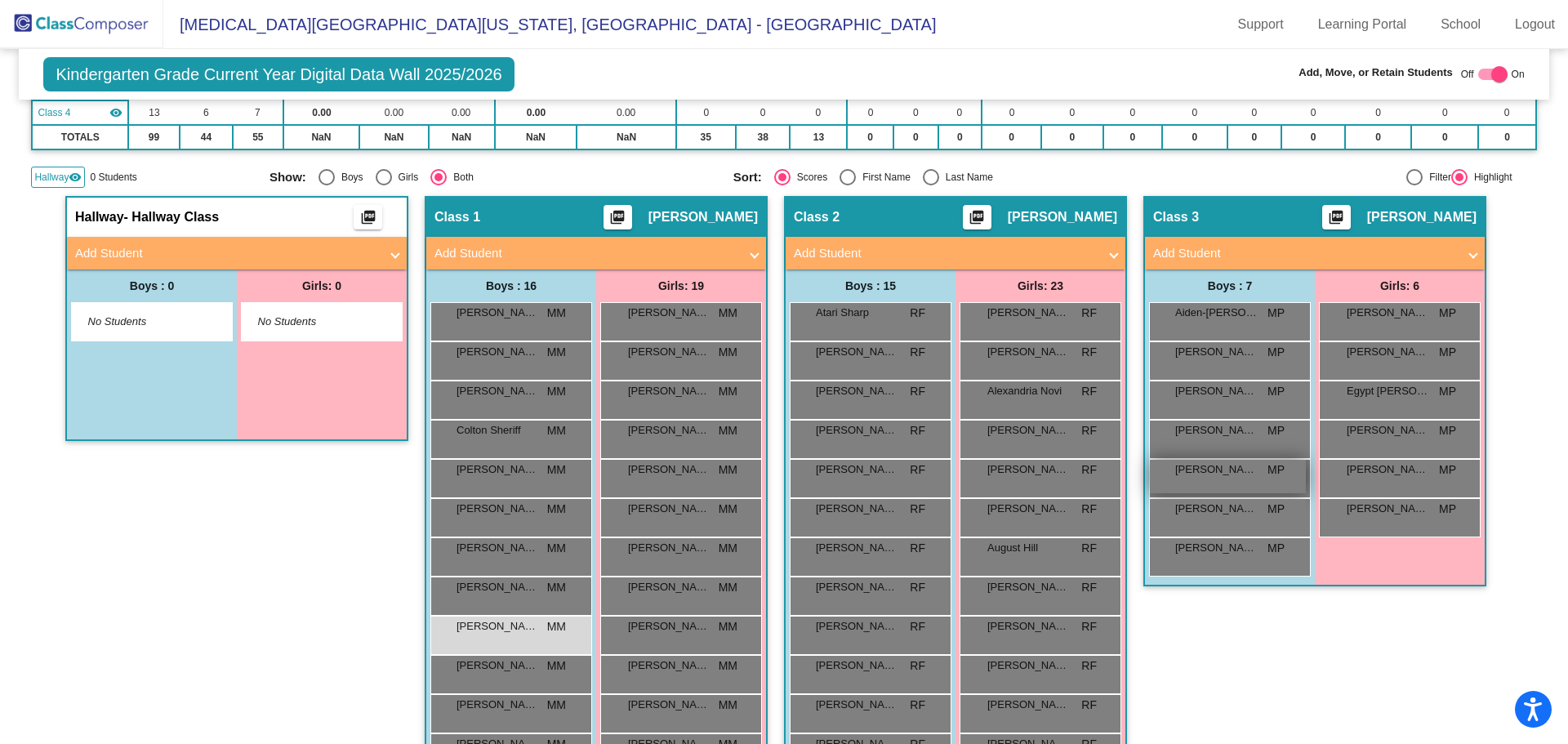
scroll to position [268, 0]
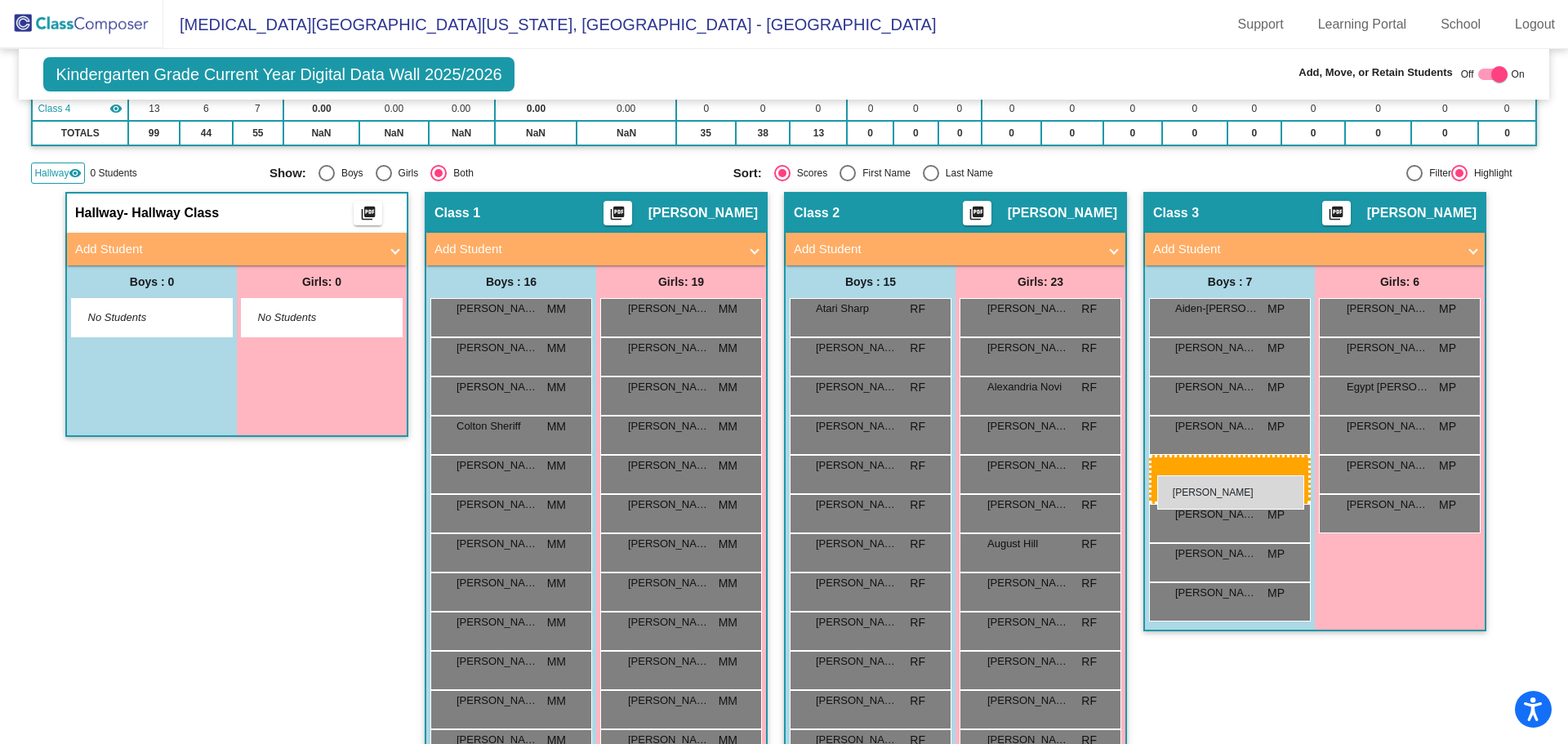
drag, startPoint x: 529, startPoint y: 634, endPoint x: 1157, endPoint y: 476, distance: 647.6
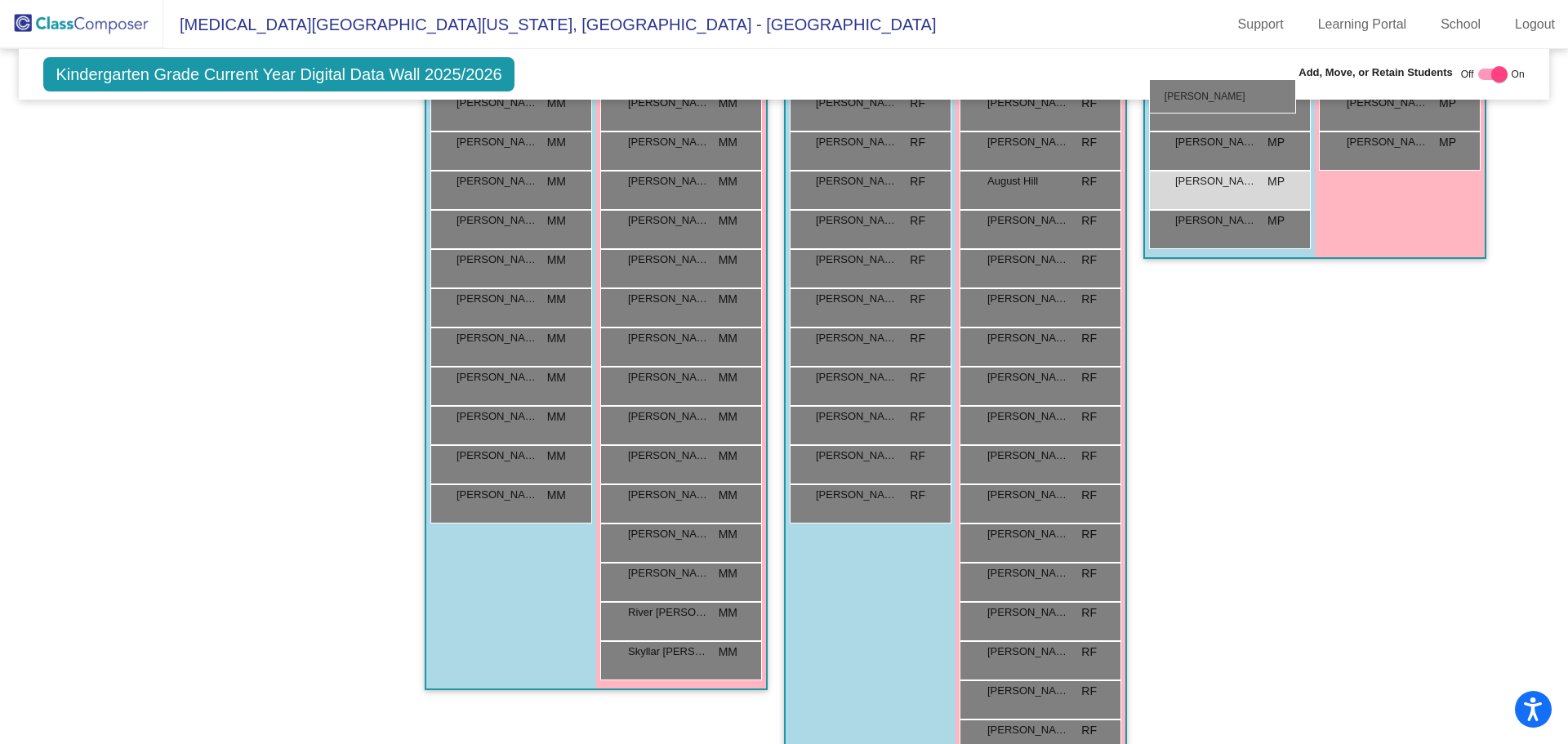
scroll to position [630, 0]
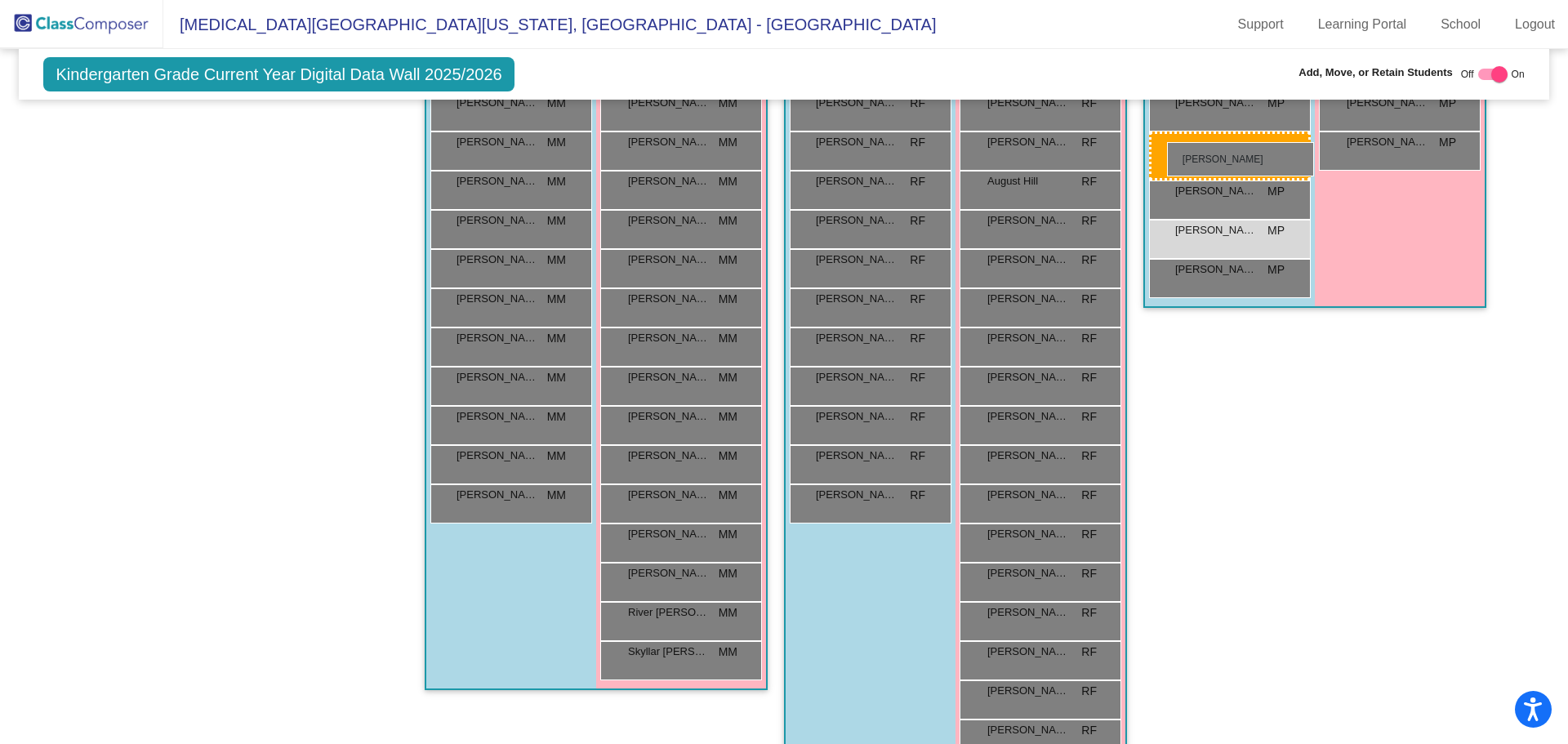
drag, startPoint x: 700, startPoint y: 695, endPoint x: 1167, endPoint y: 142, distance: 723.8
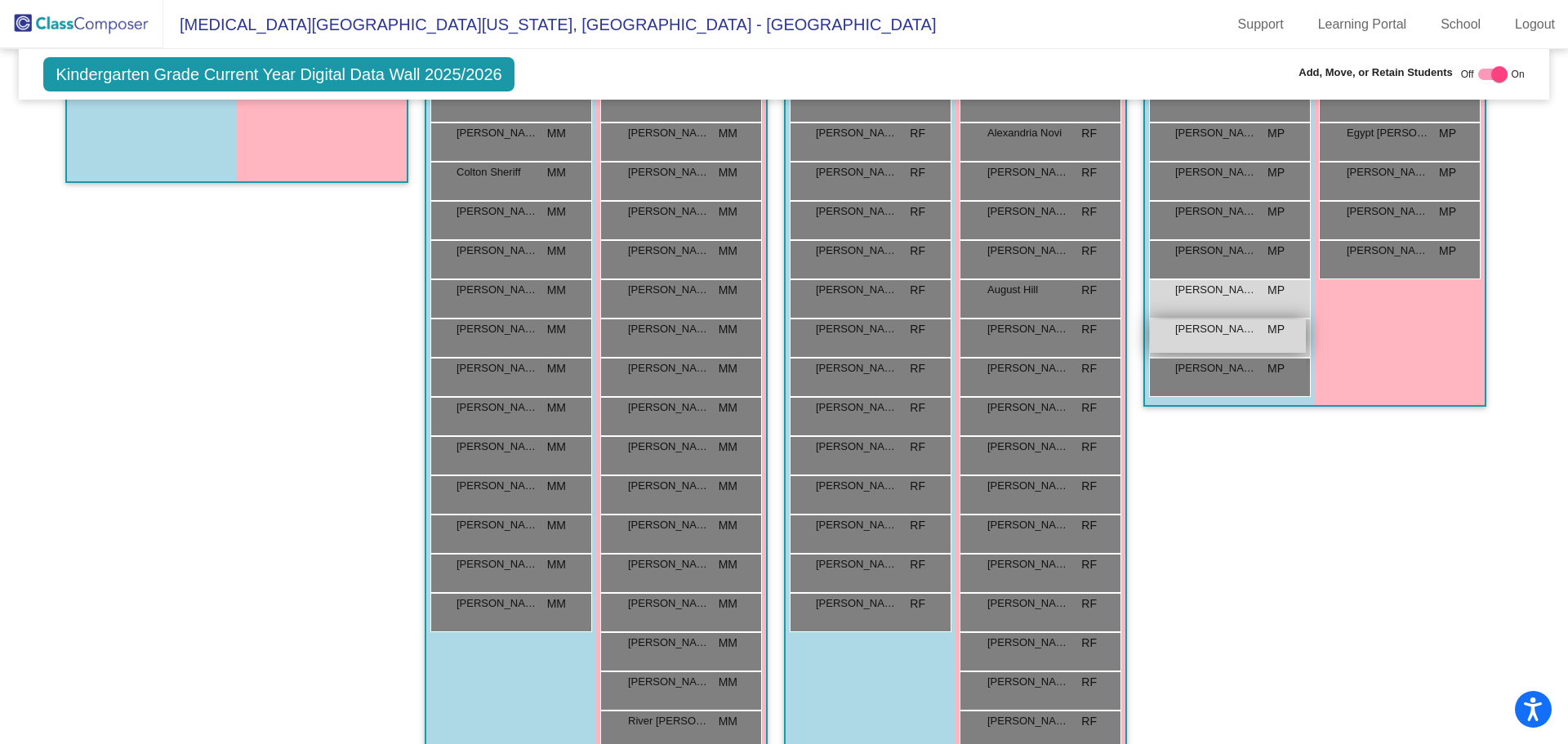
scroll to position [385, 0]
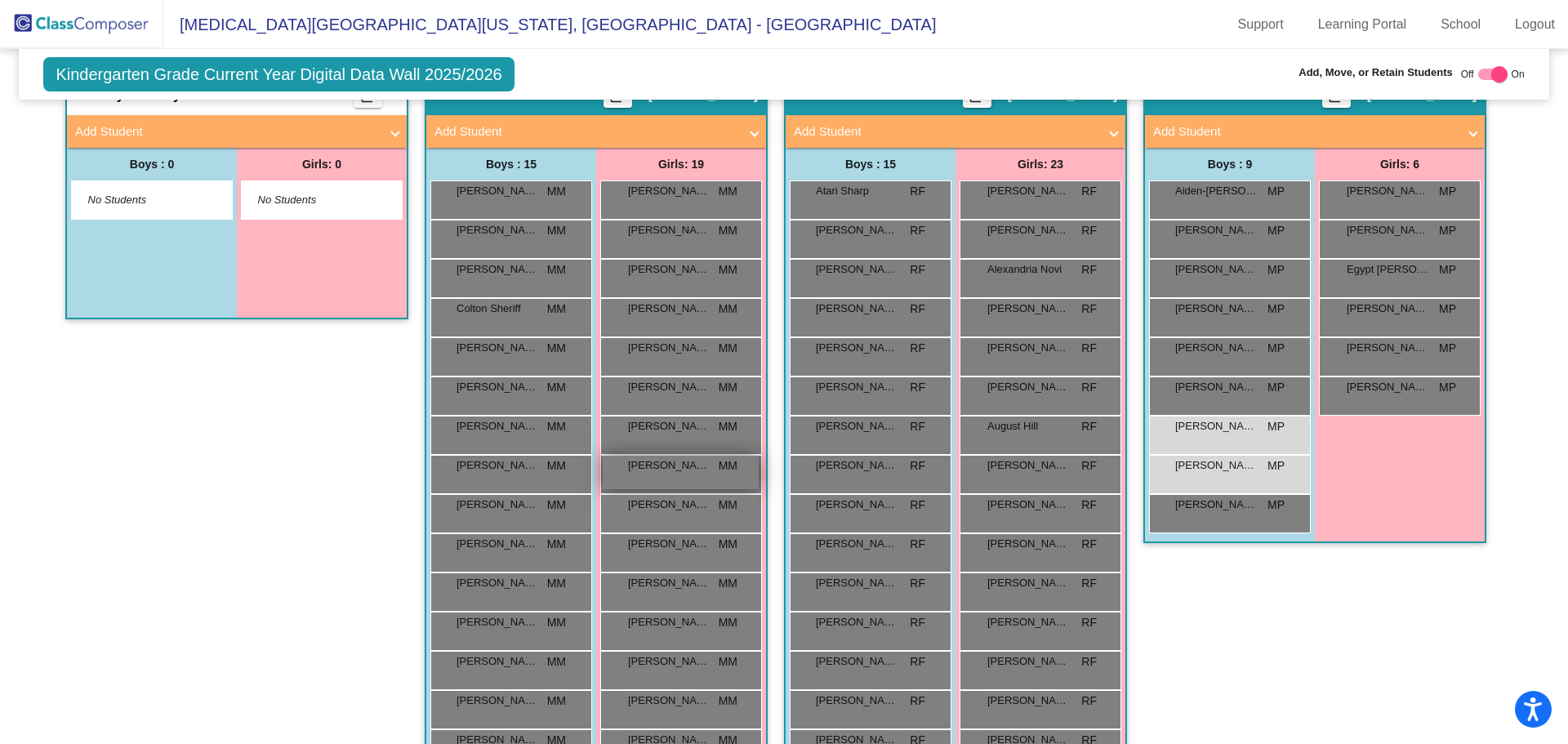
click at [653, 472] on span "[PERSON_NAME] [PERSON_NAME]" at bounding box center [669, 465] width 81 height 16
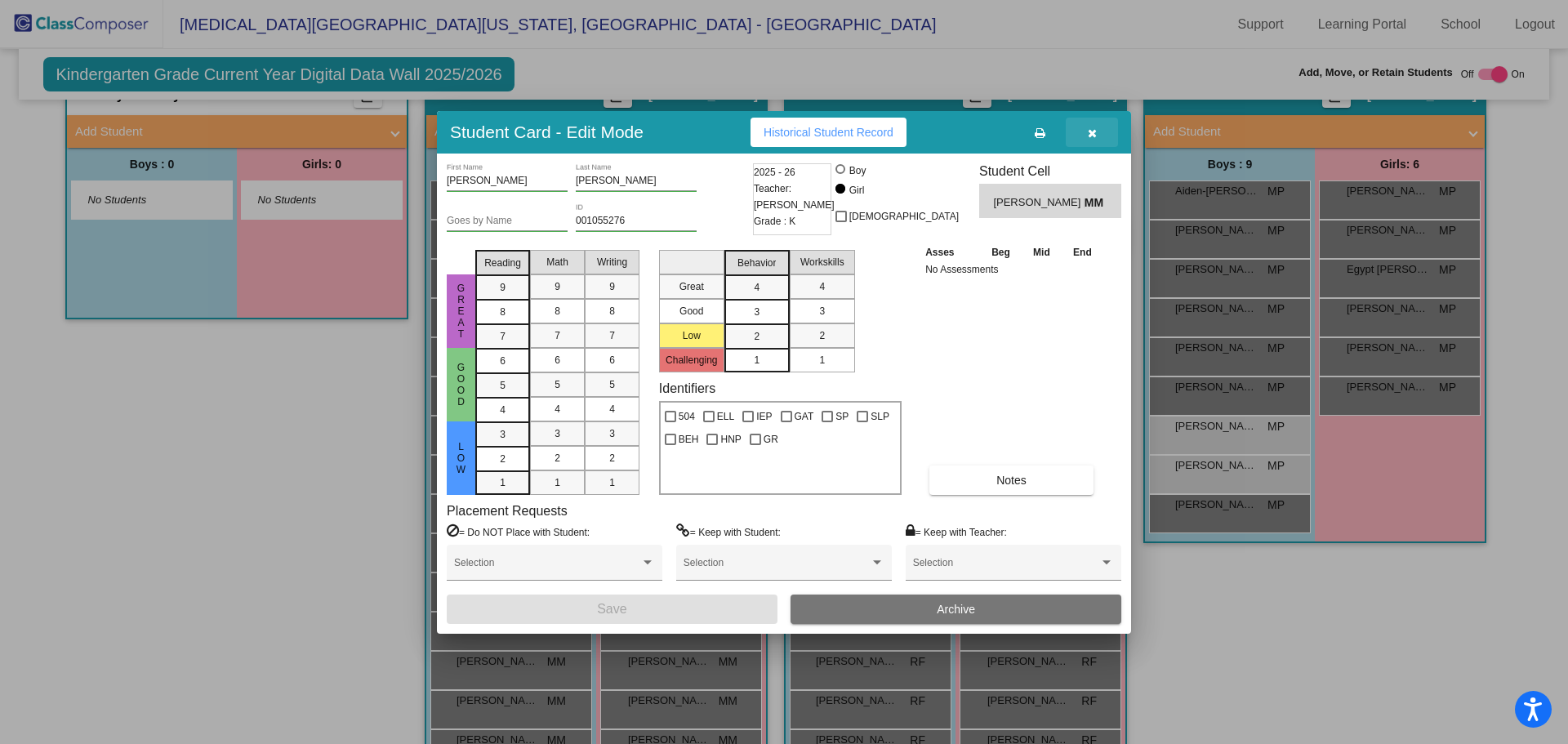
drag, startPoint x: 1091, startPoint y: 134, endPoint x: 1067, endPoint y: 240, distance: 108.7
click at [1091, 133] on icon "button" at bounding box center [1092, 133] width 9 height 12
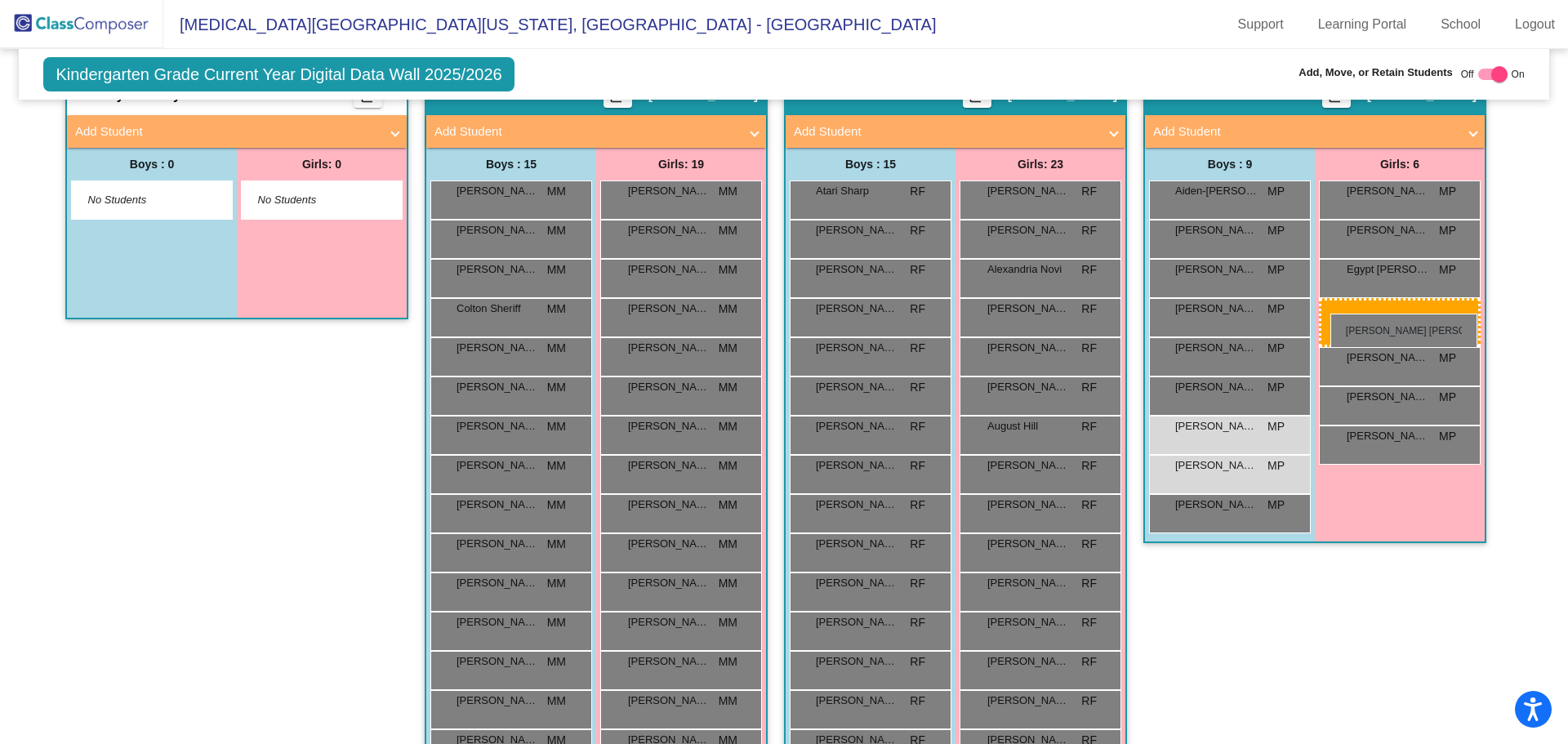
drag, startPoint x: 685, startPoint y: 476, endPoint x: 1331, endPoint y: 314, distance: 666.0
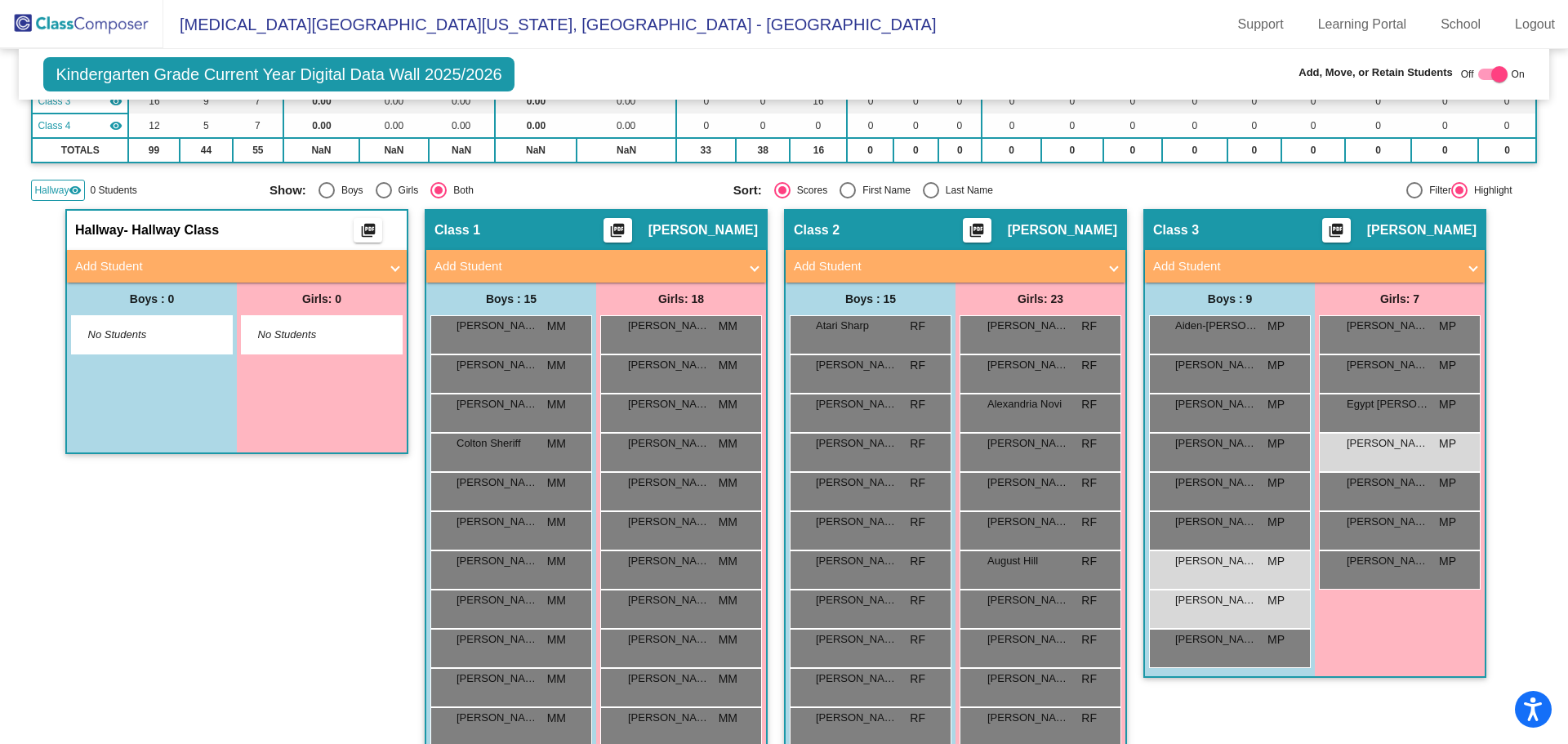
scroll to position [59, 0]
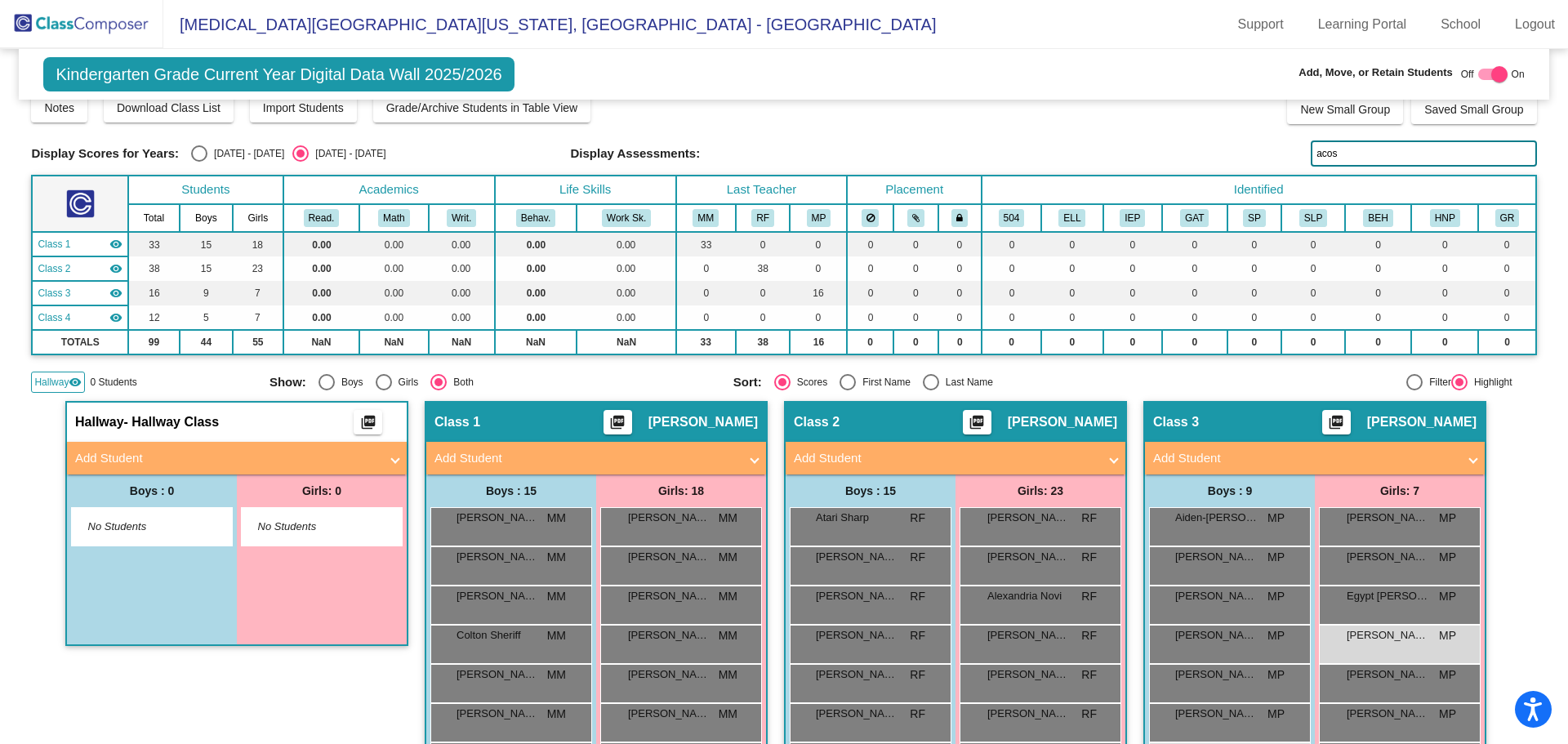
drag, startPoint x: 1352, startPoint y: 155, endPoint x: 1044, endPoint y: 164, distance: 308.1
click at [1044, 164] on div "Display Scores for Years: [DATE] - [DATE] [DATE] - [DATE] Display Assessments: …" at bounding box center [784, 153] width 1505 height 26
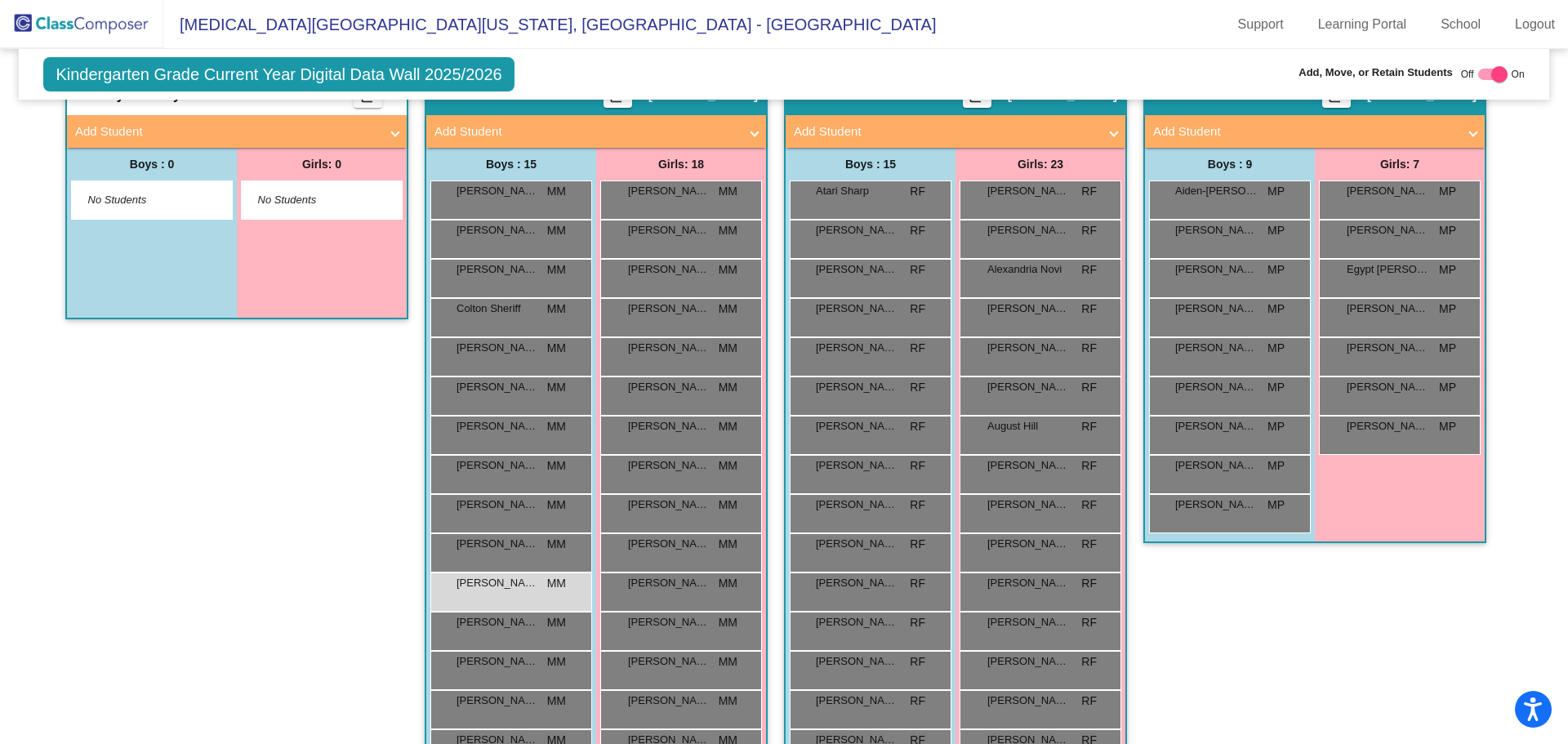
scroll to position [467, 0]
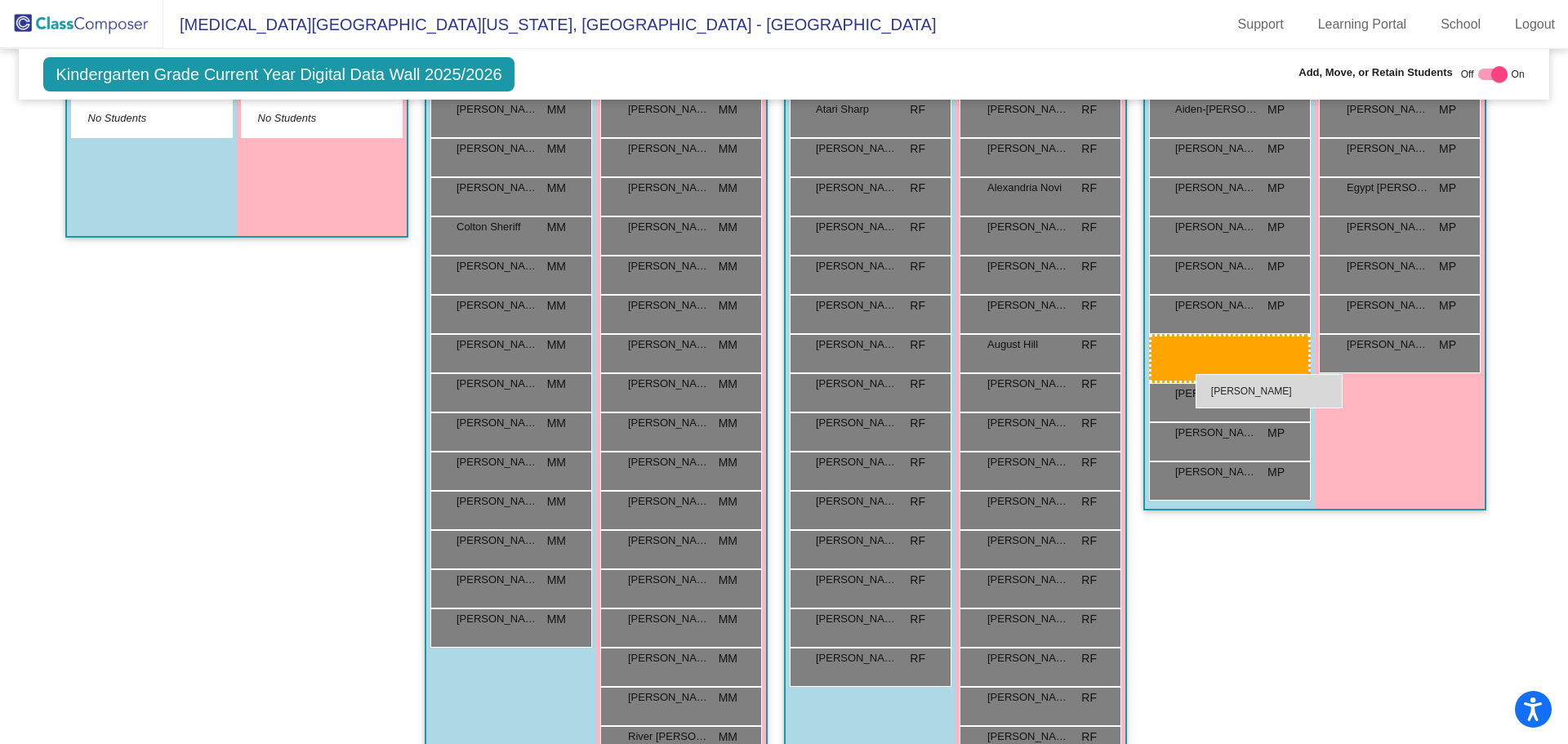
drag, startPoint x: 497, startPoint y: 514, endPoint x: 1196, endPoint y: 374, distance: 712.9
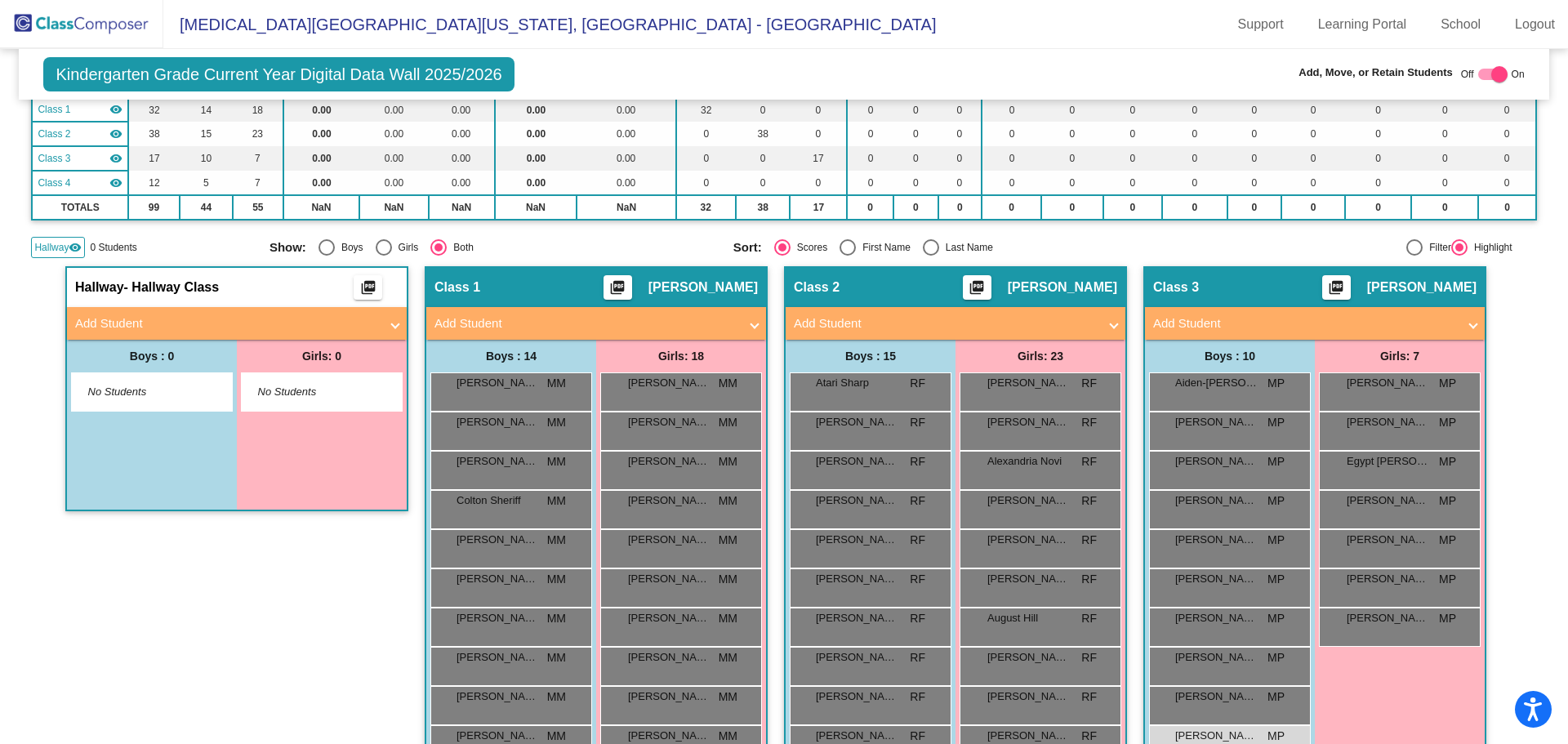
scroll to position [59, 0]
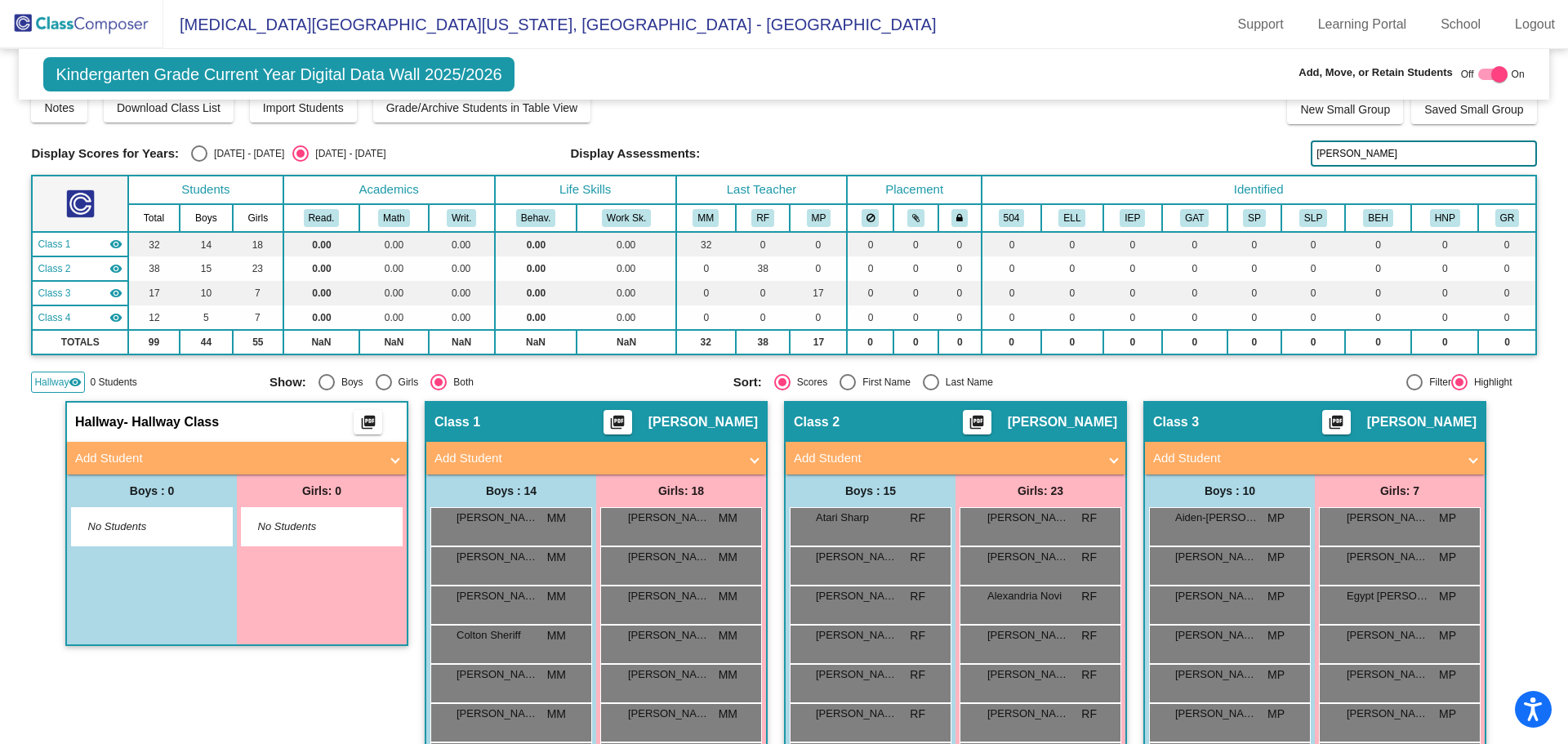
drag, startPoint x: 1339, startPoint y: 152, endPoint x: 1156, endPoint y: 134, distance: 183.9
click at [1156, 135] on div "Display Scores for Years: [DATE] - [DATE] [DATE] - [DATE] Grade/Archive Student…" at bounding box center [784, 221] width 1505 height 342
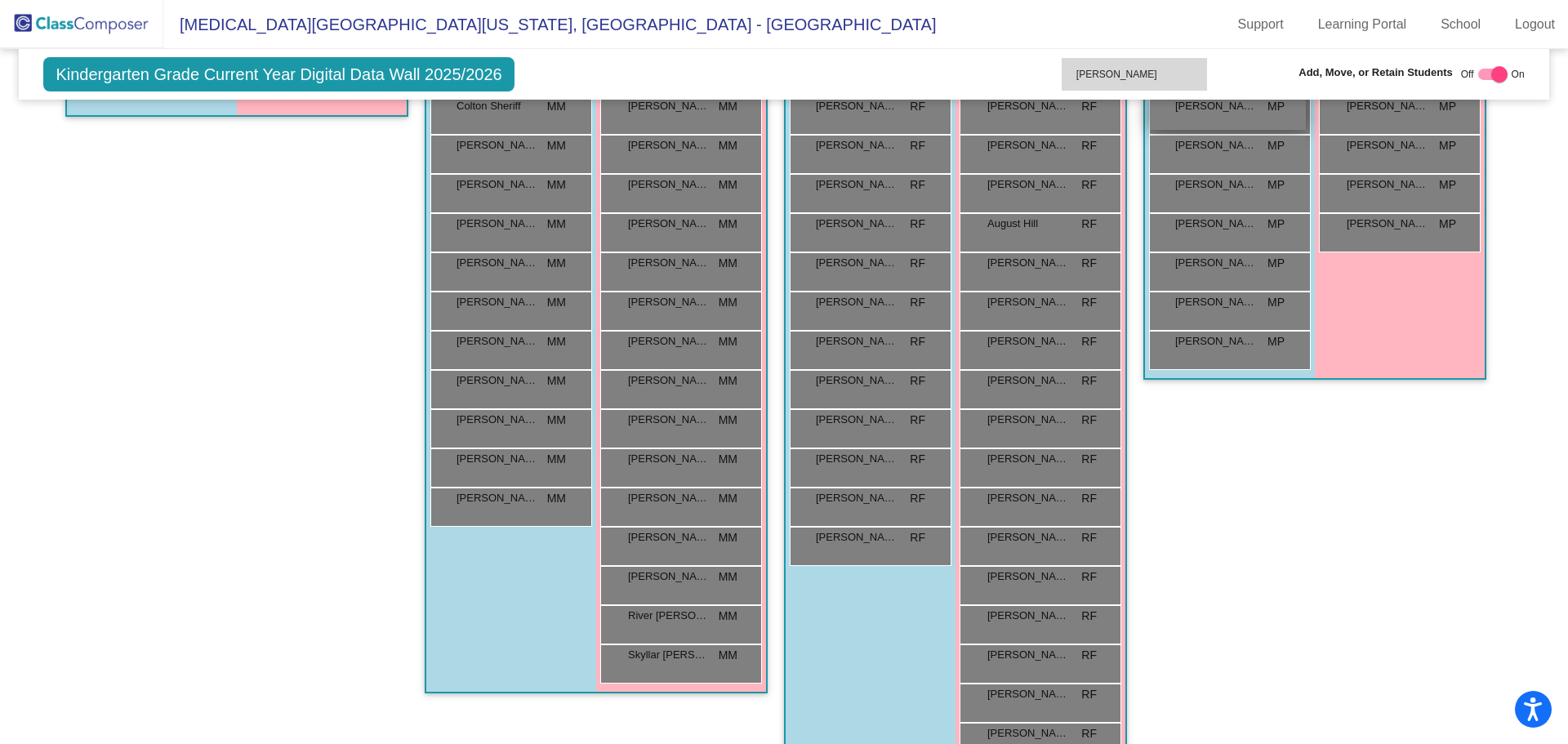
scroll to position [585, 0]
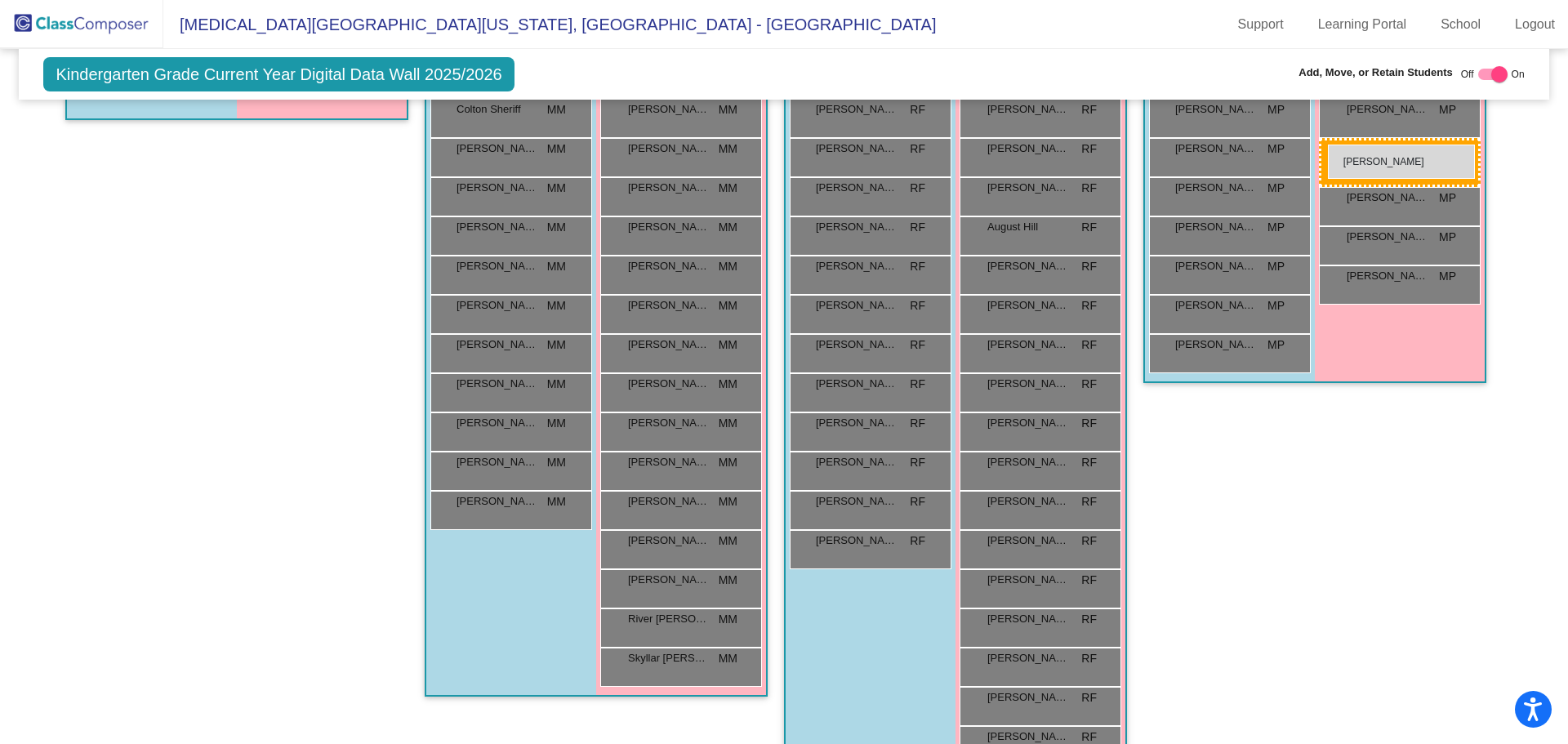
drag, startPoint x: 847, startPoint y: 506, endPoint x: 1328, endPoint y: 144, distance: 602.0
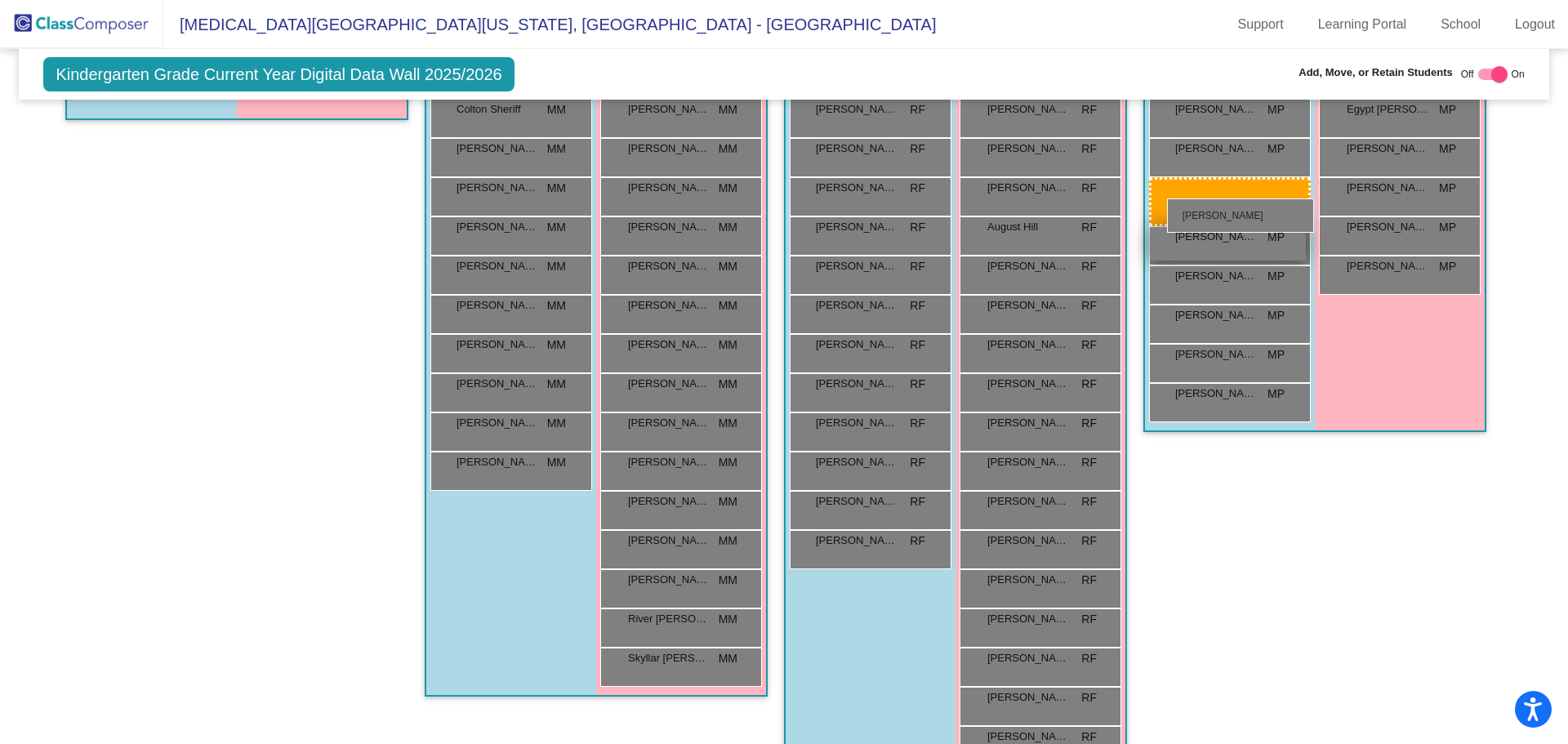
drag, startPoint x: 539, startPoint y: 237, endPoint x: 1167, endPoint y: 197, distance: 629.3
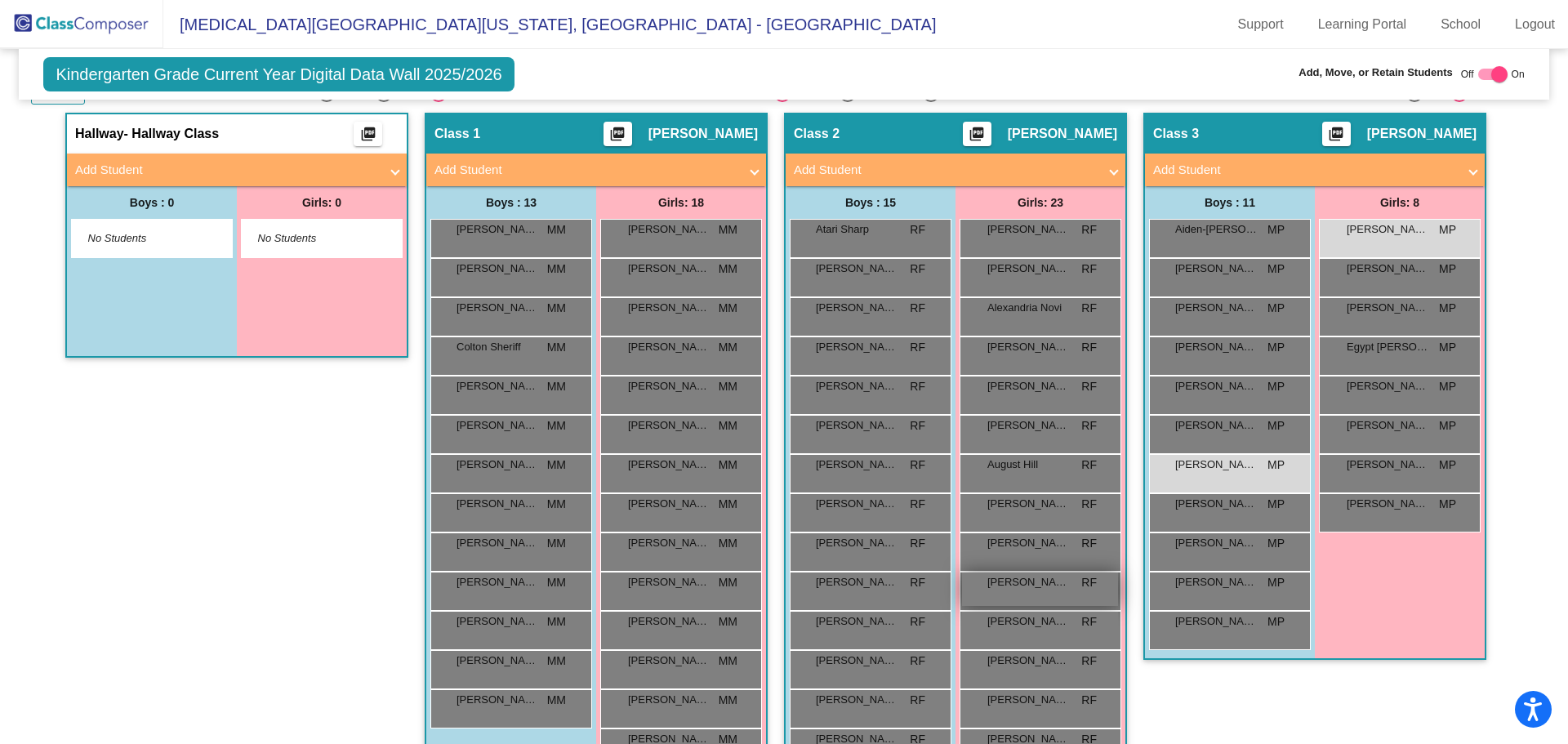
scroll to position [340, 0]
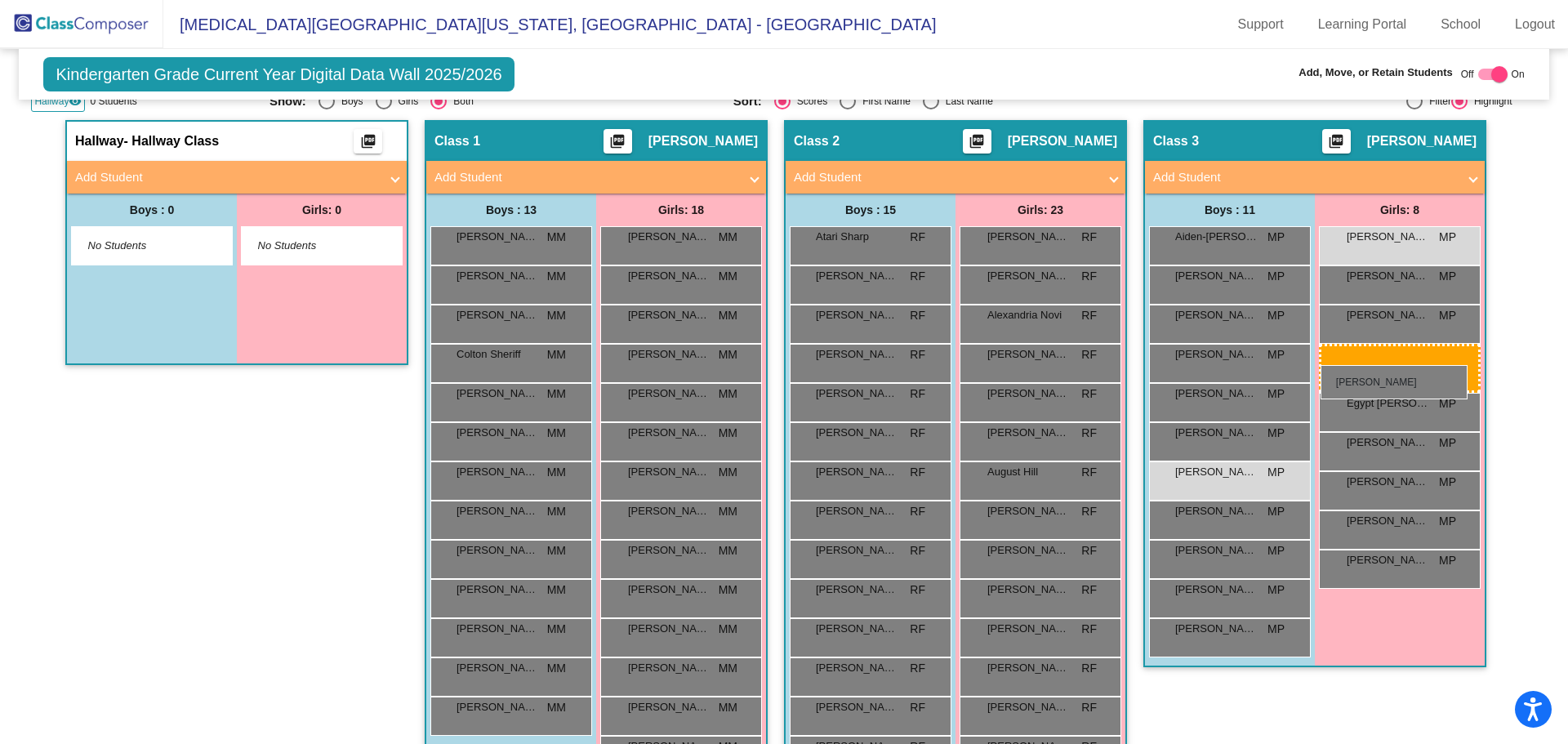
drag, startPoint x: 1029, startPoint y: 636, endPoint x: 1321, endPoint y: 365, distance: 398.4
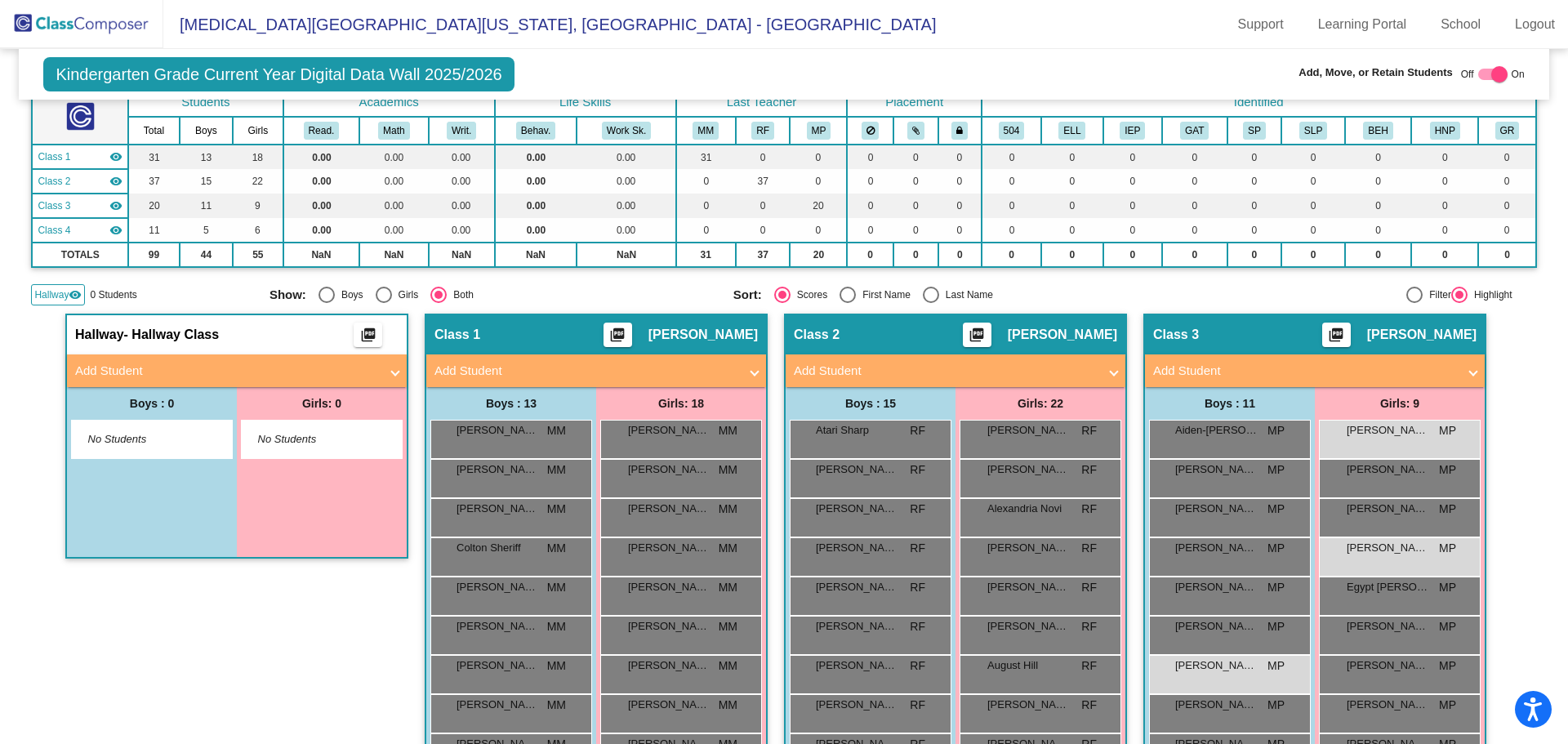
scroll to position [13, 0]
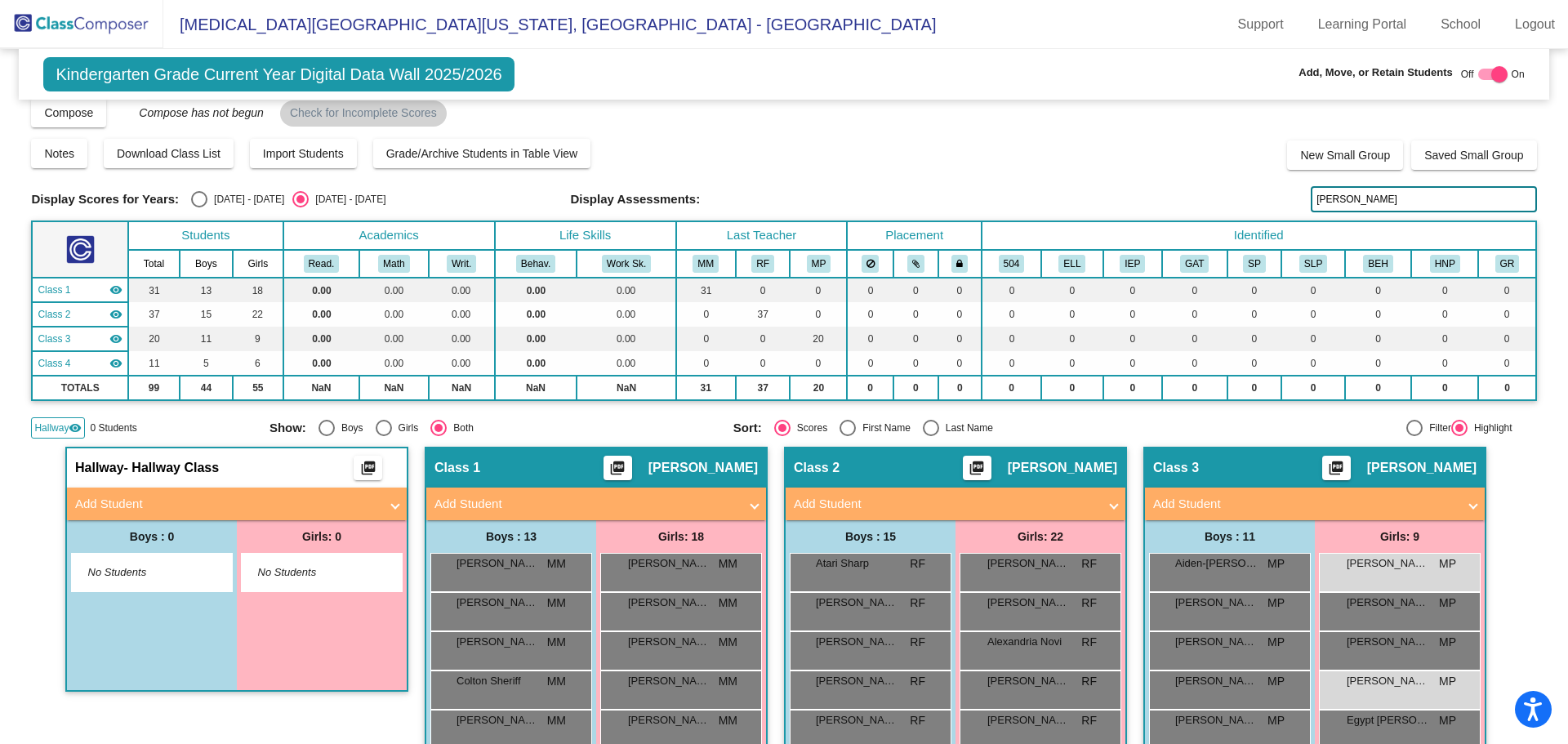
drag, startPoint x: 1352, startPoint y: 190, endPoint x: 1020, endPoint y: 206, distance: 332.4
click at [1020, 206] on div "Display Scores for Years: [DATE] - [DATE] [DATE] - [DATE] Display Assessments: …" at bounding box center [784, 199] width 1505 height 26
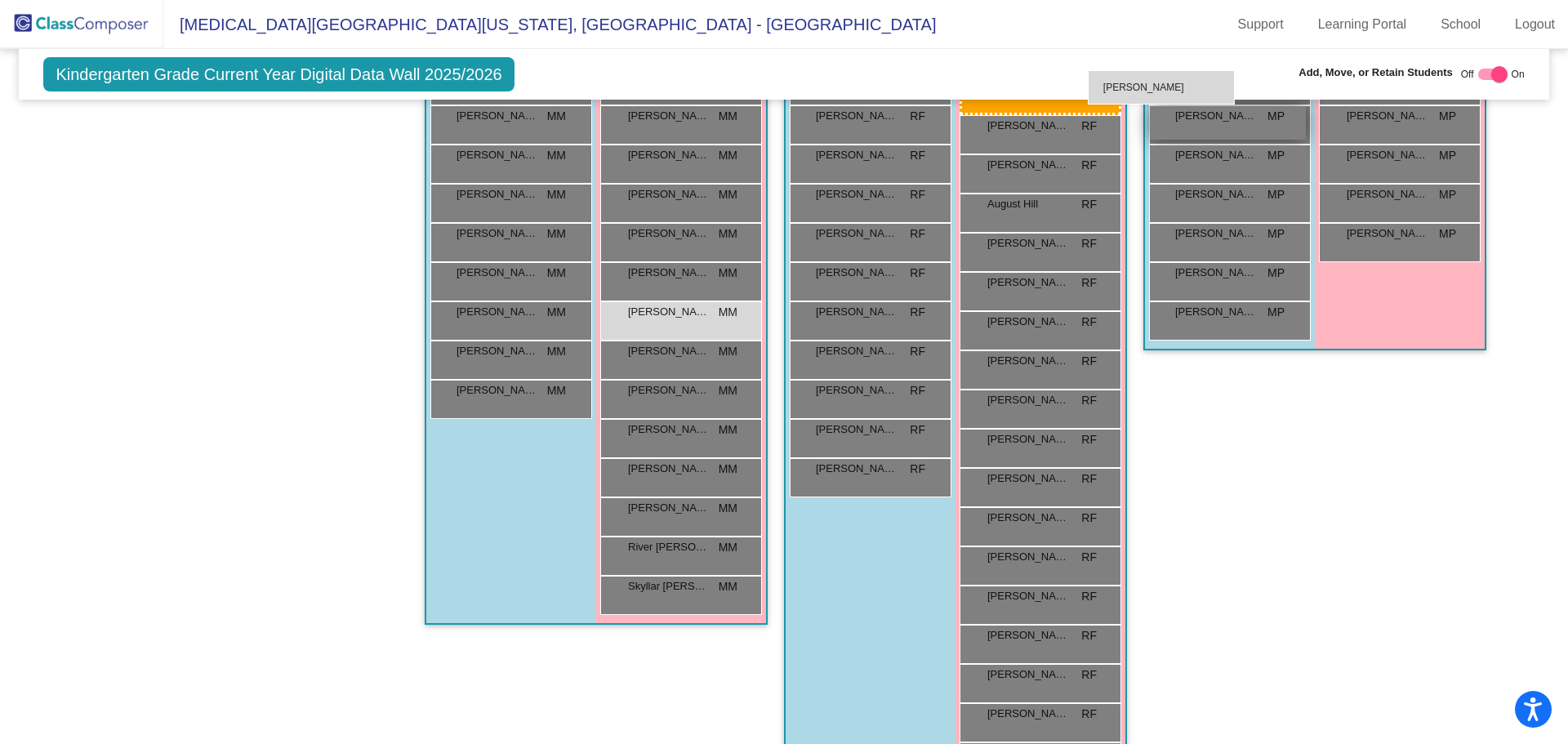
scroll to position [657, 0]
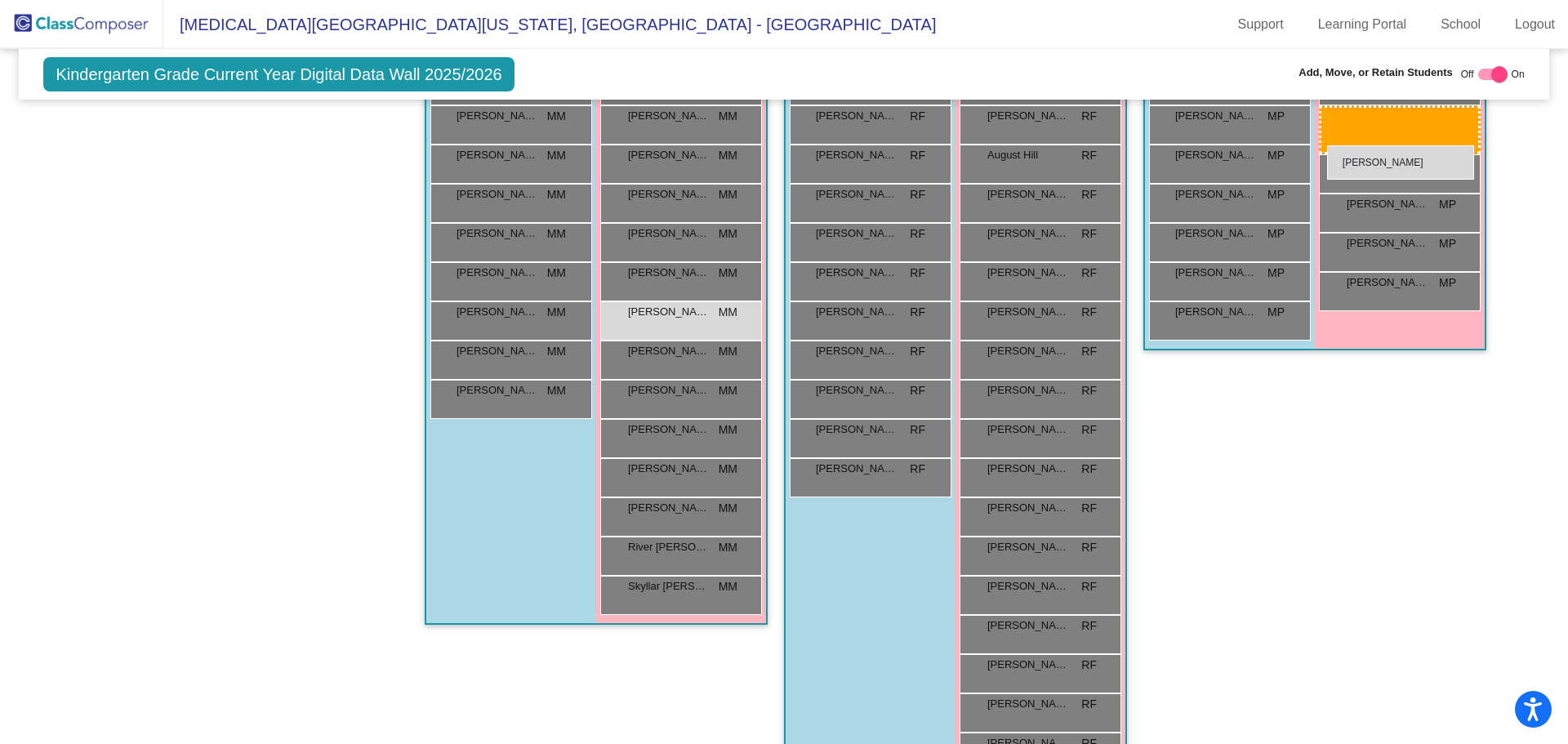
drag, startPoint x: 878, startPoint y: 617, endPoint x: 1327, endPoint y: 145, distance: 651.4
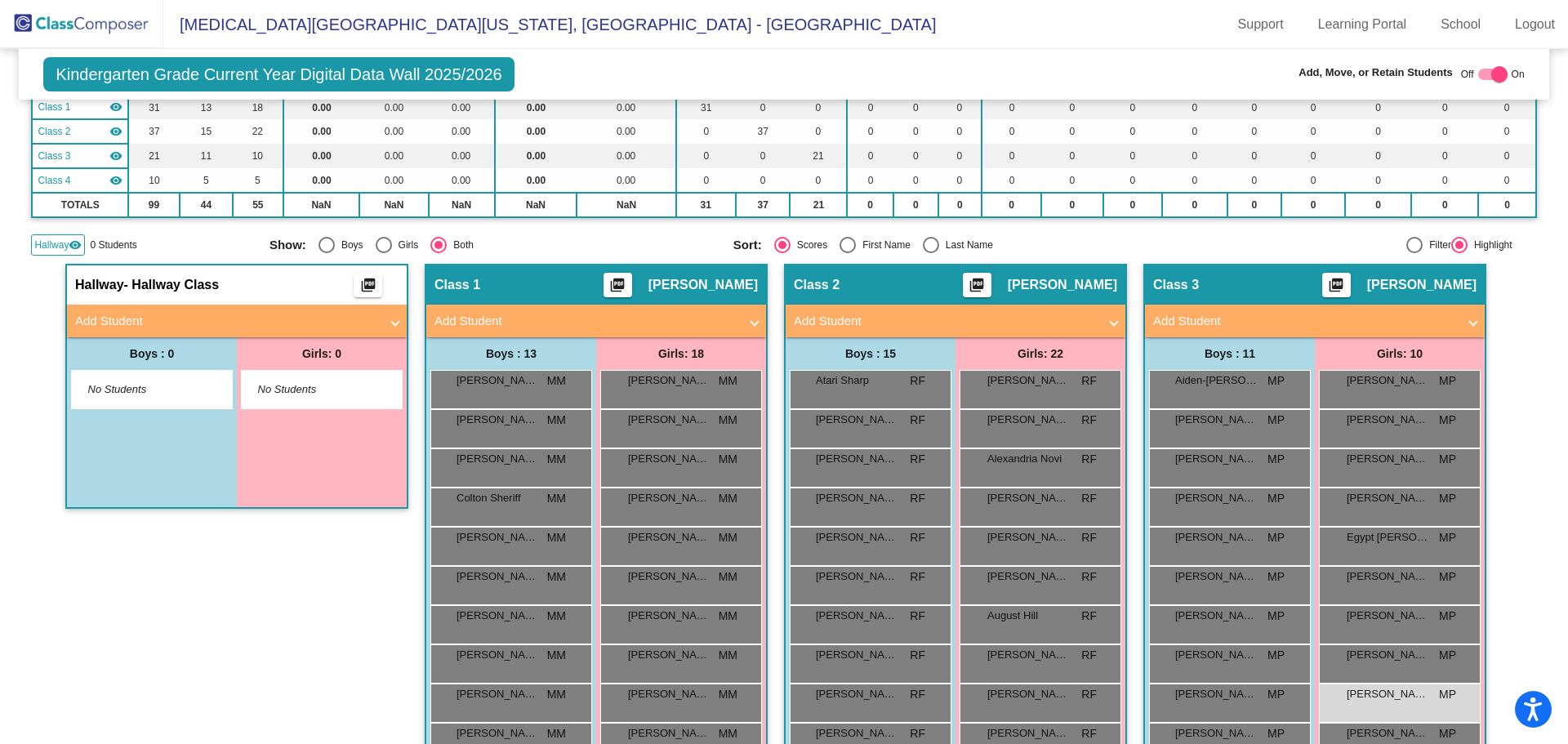
scroll to position [3, 0]
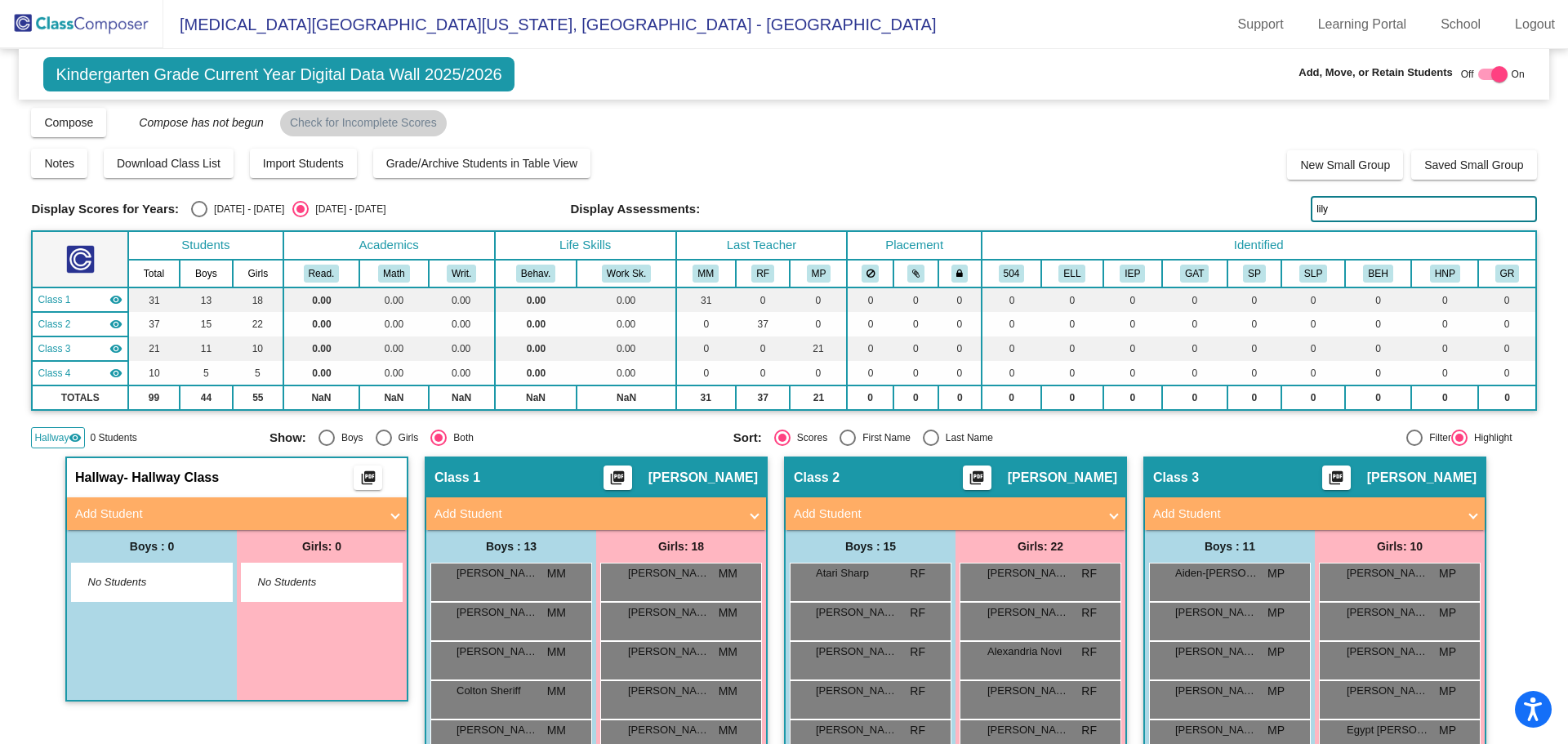
drag, startPoint x: 1345, startPoint y: 207, endPoint x: 1256, endPoint y: 211, distance: 89.1
click at [1261, 211] on div "Display Scores for Years: [DATE] - [DATE] [DATE] - [DATE] Display Assessments: …" at bounding box center [784, 209] width 1505 height 26
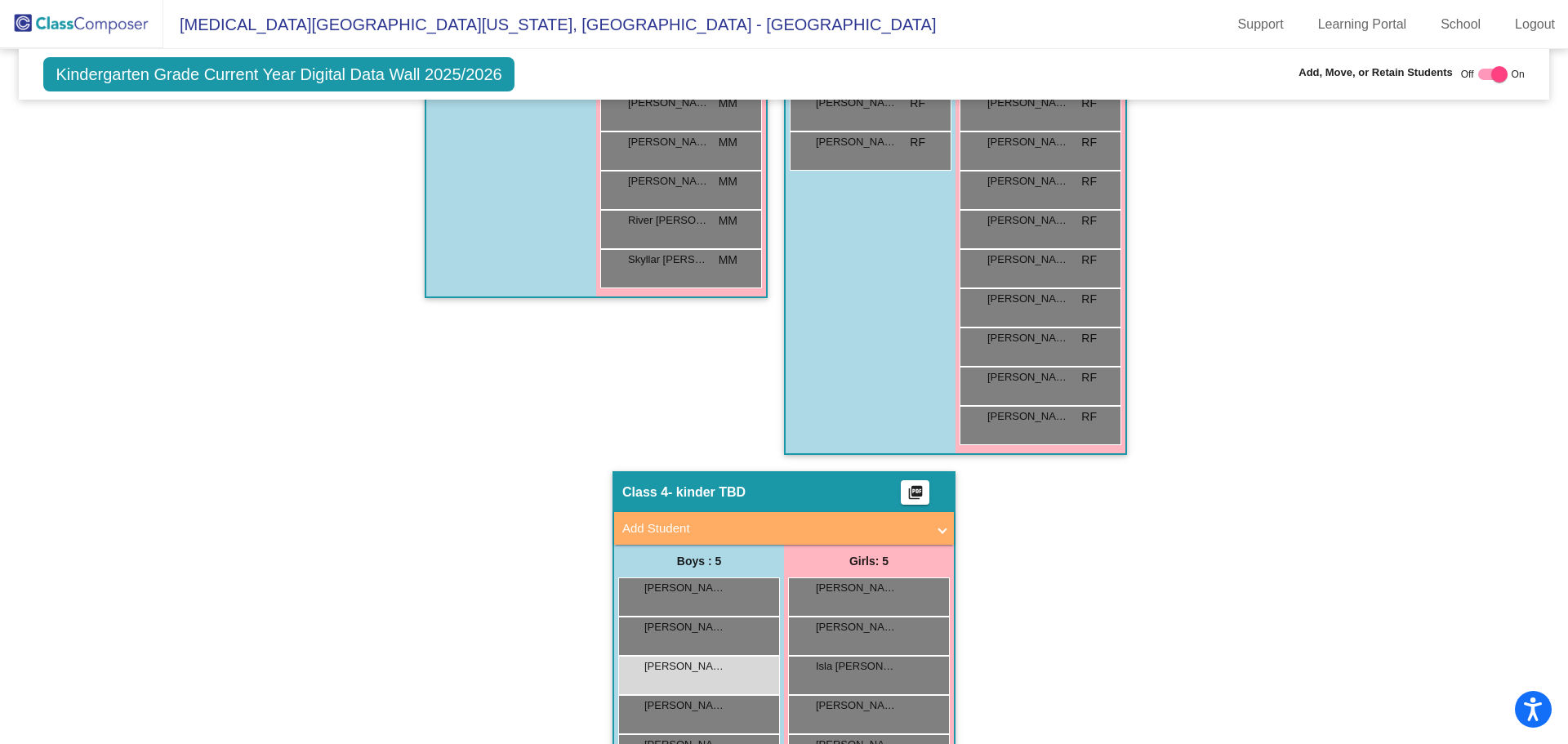
scroll to position [1038, 0]
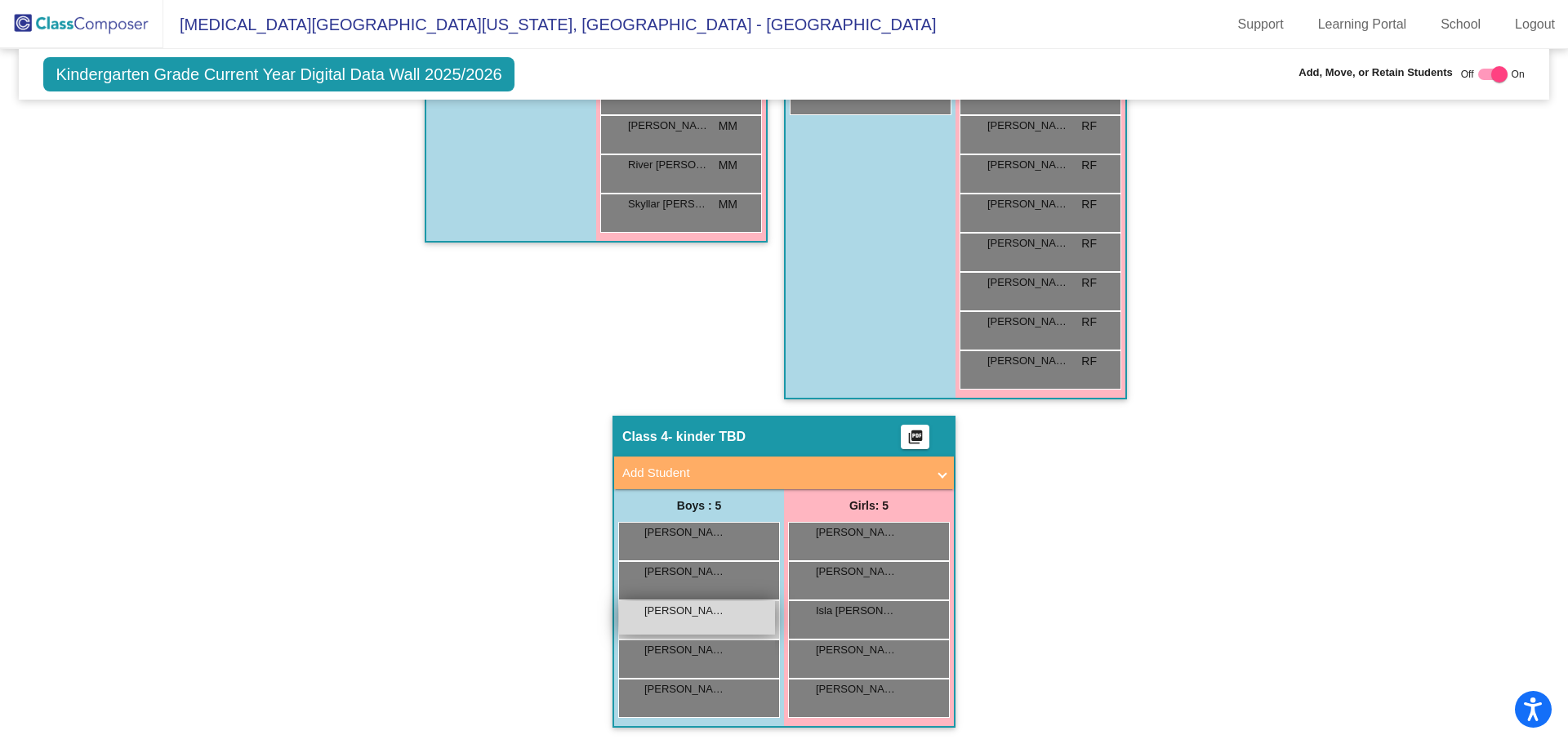
click at [717, 633] on div "[PERSON_NAME] lock do_not_disturb_alt" at bounding box center [697, 617] width 156 height 34
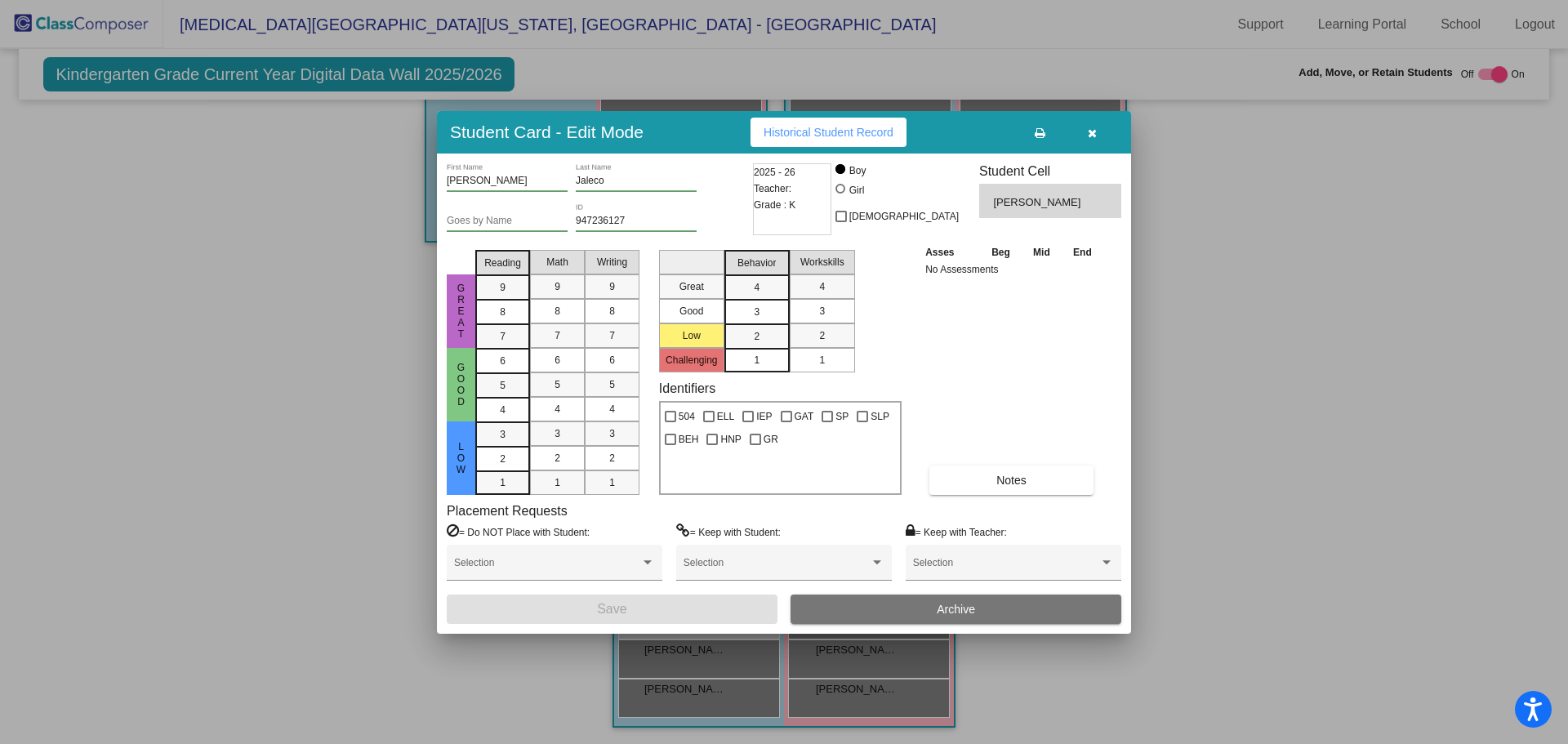
click at [1096, 132] on icon "button" at bounding box center [1092, 133] width 9 height 12
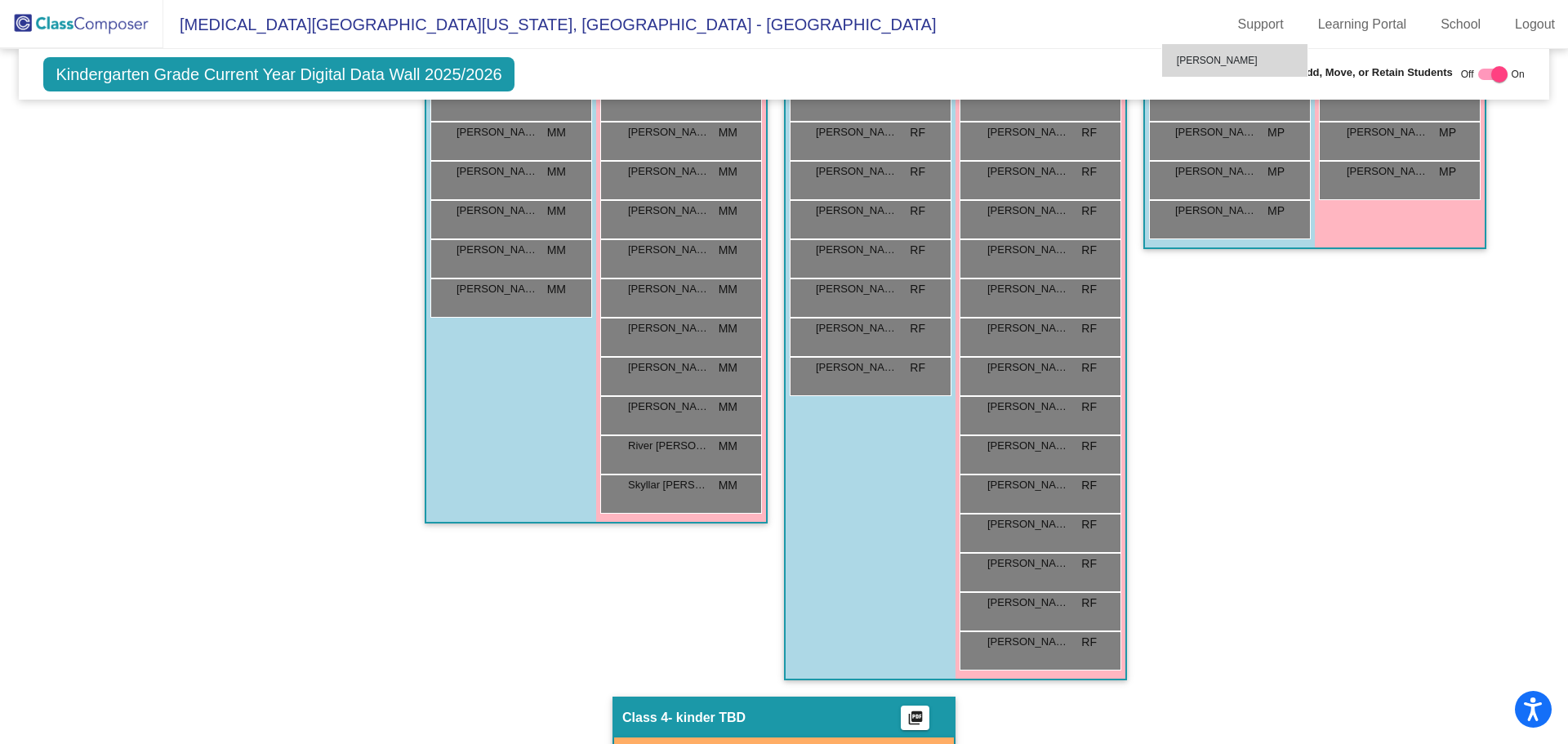
scroll to position [741, 0]
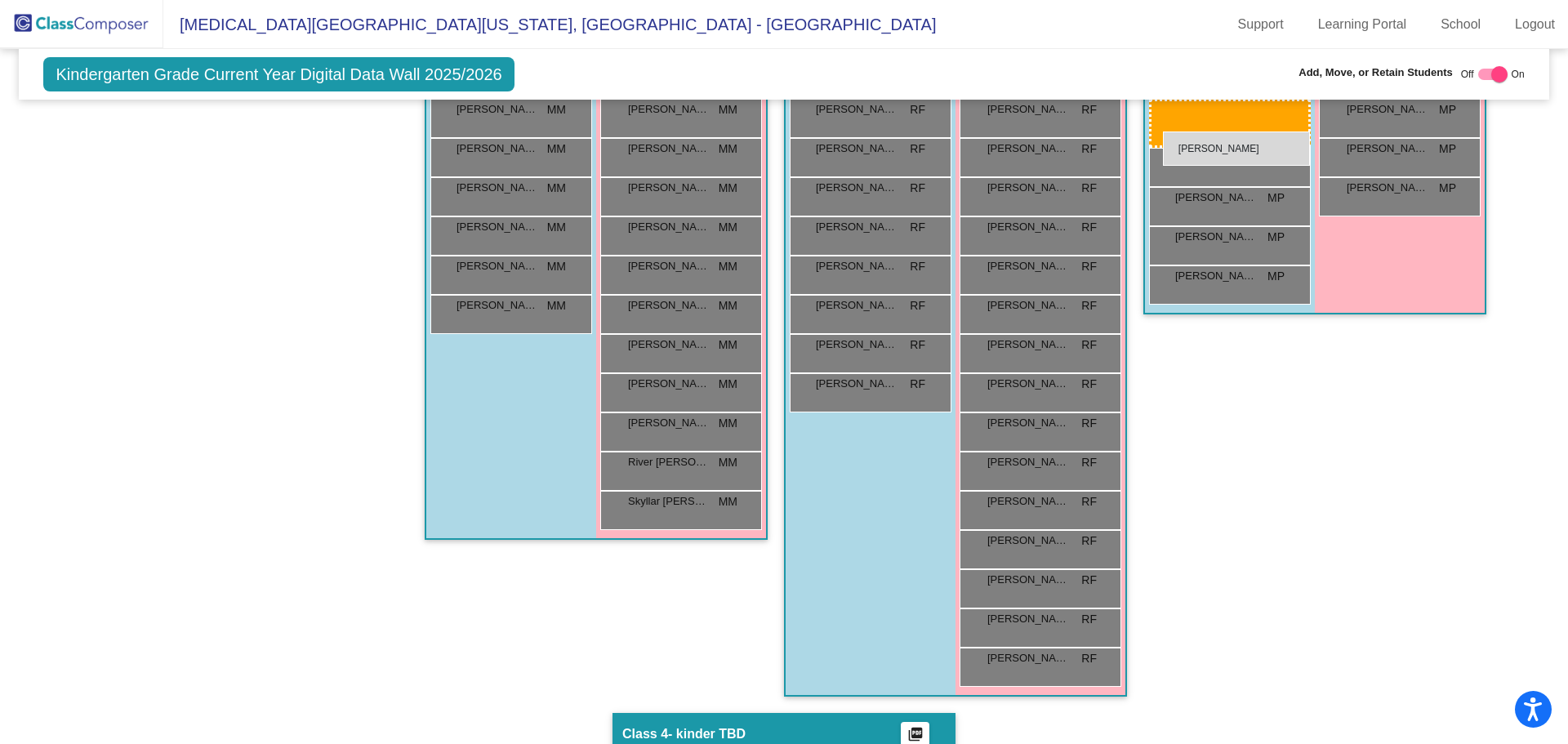
drag, startPoint x: 716, startPoint y: 620, endPoint x: 1163, endPoint y: 132, distance: 661.8
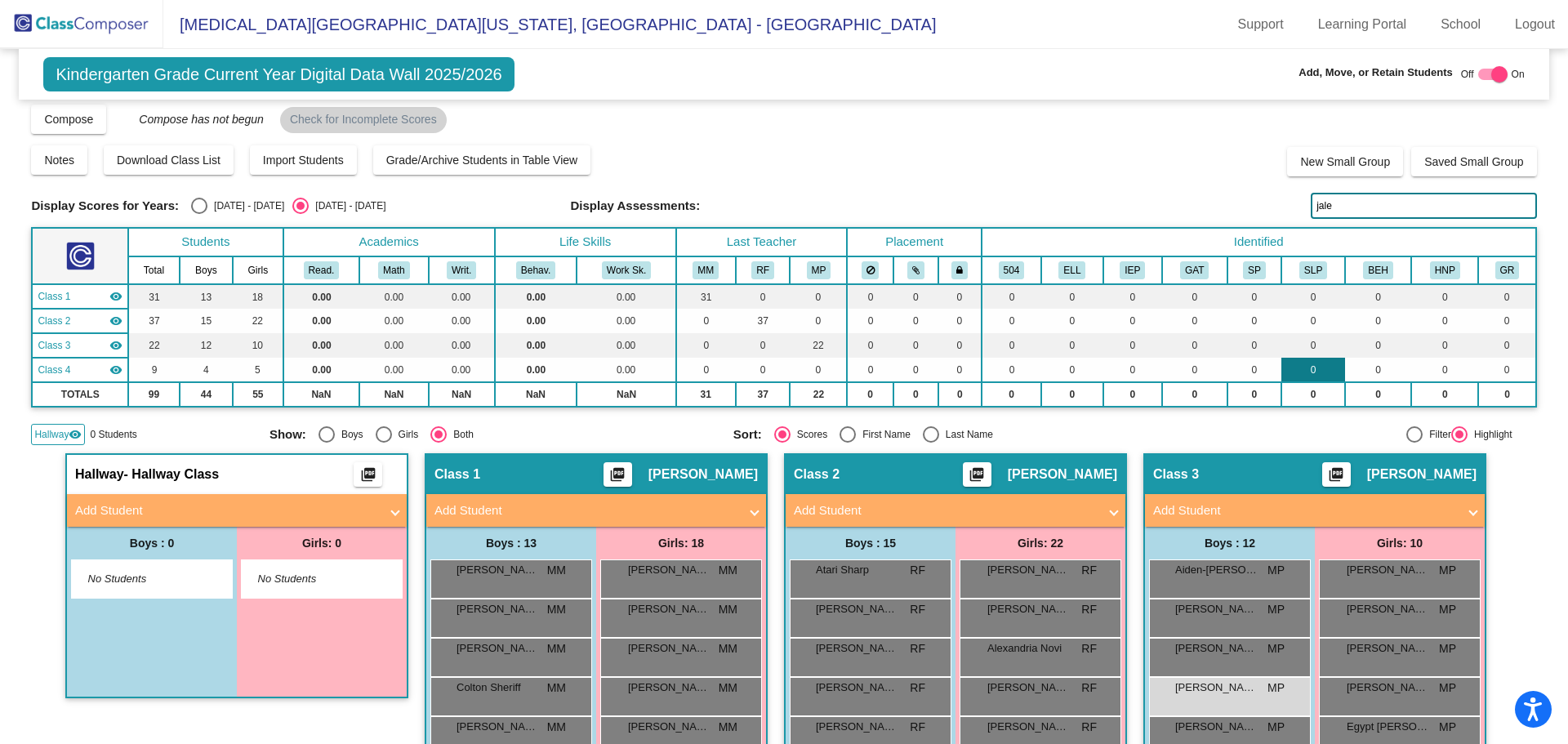
scroll to position [0, 0]
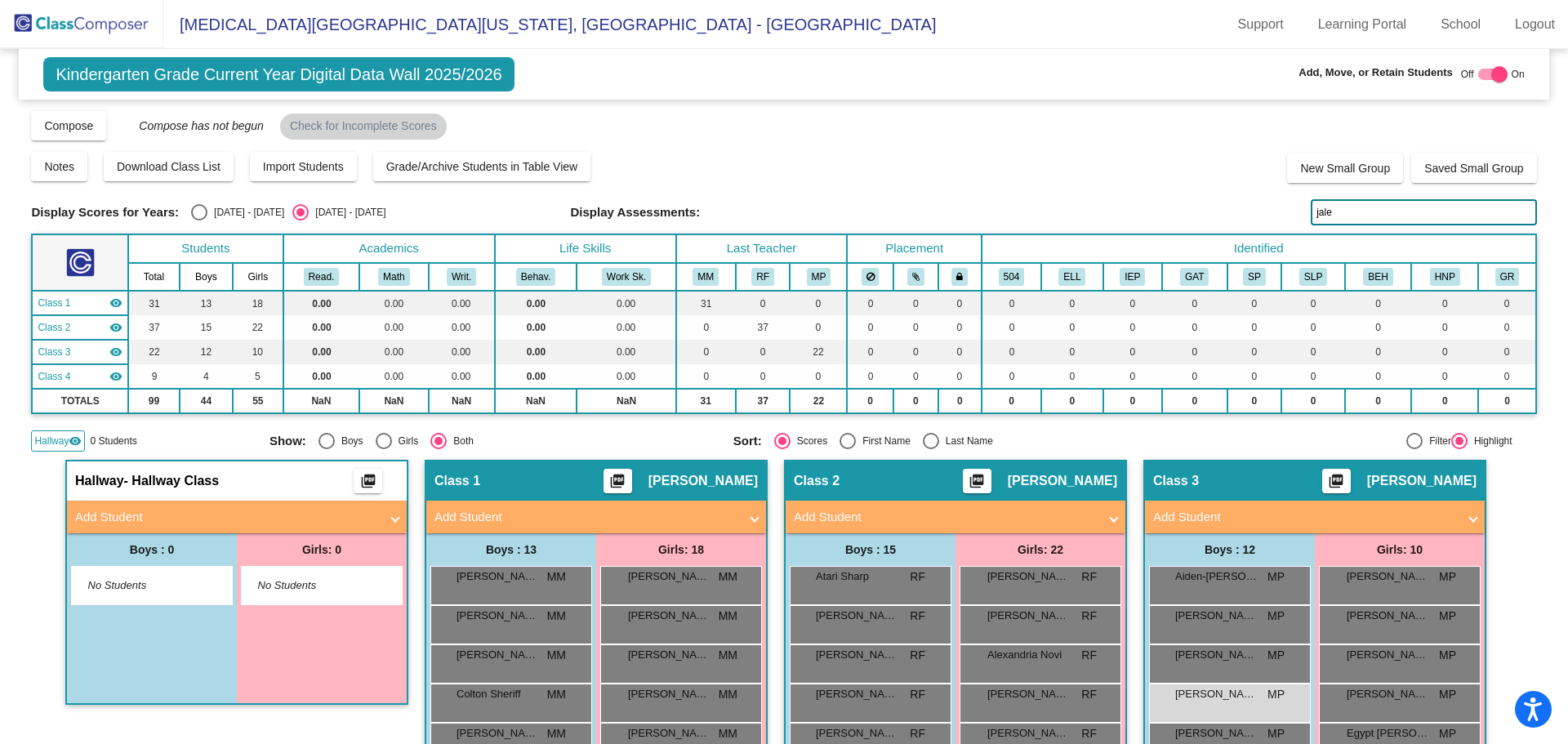
drag, startPoint x: 1336, startPoint y: 206, endPoint x: 1012, endPoint y: 190, distance: 324.4
click at [1012, 193] on div "Display Scores for Years: [DATE] - [DATE] [DATE] - [DATE] Grade/Archive Student…" at bounding box center [784, 280] width 1505 height 342
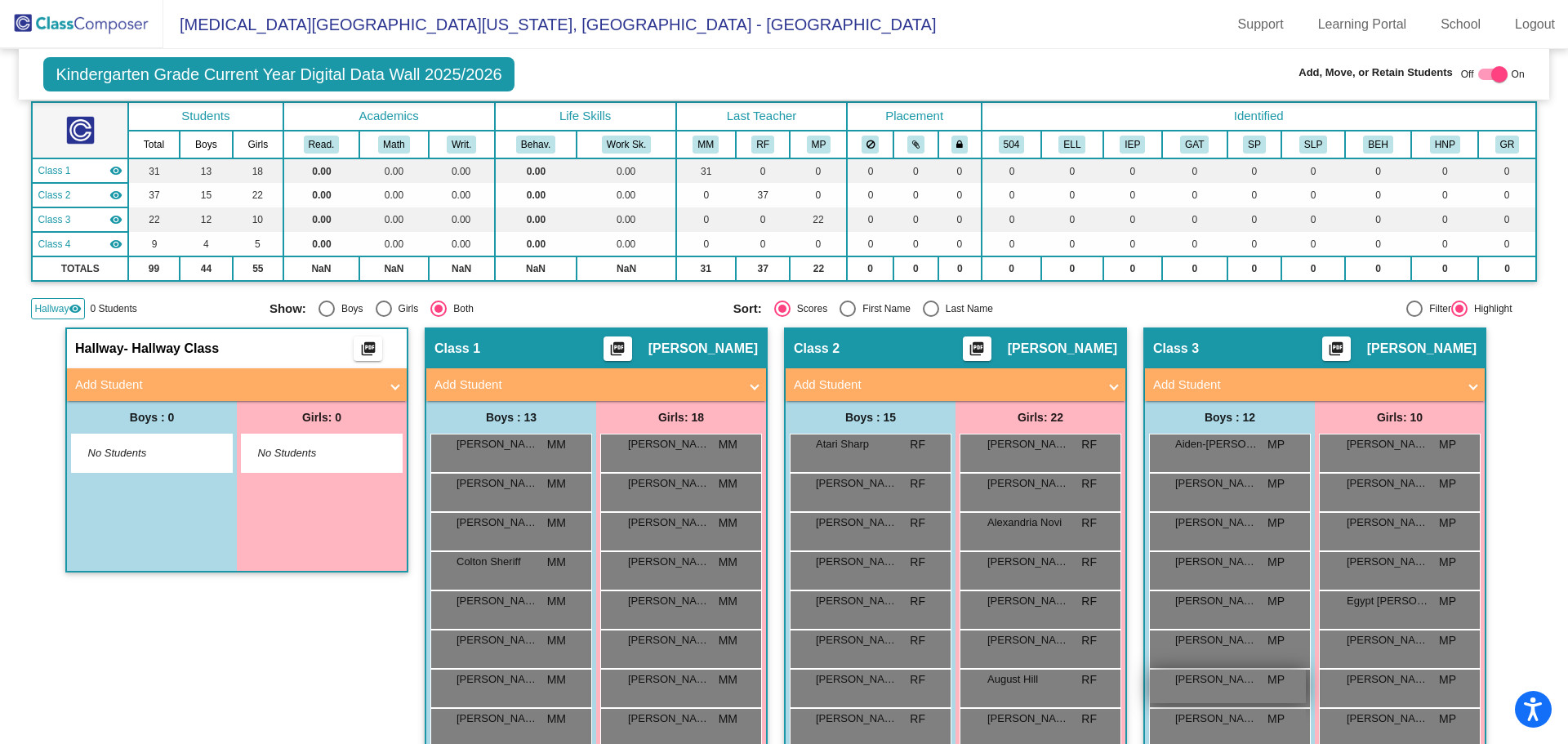
scroll to position [326, 0]
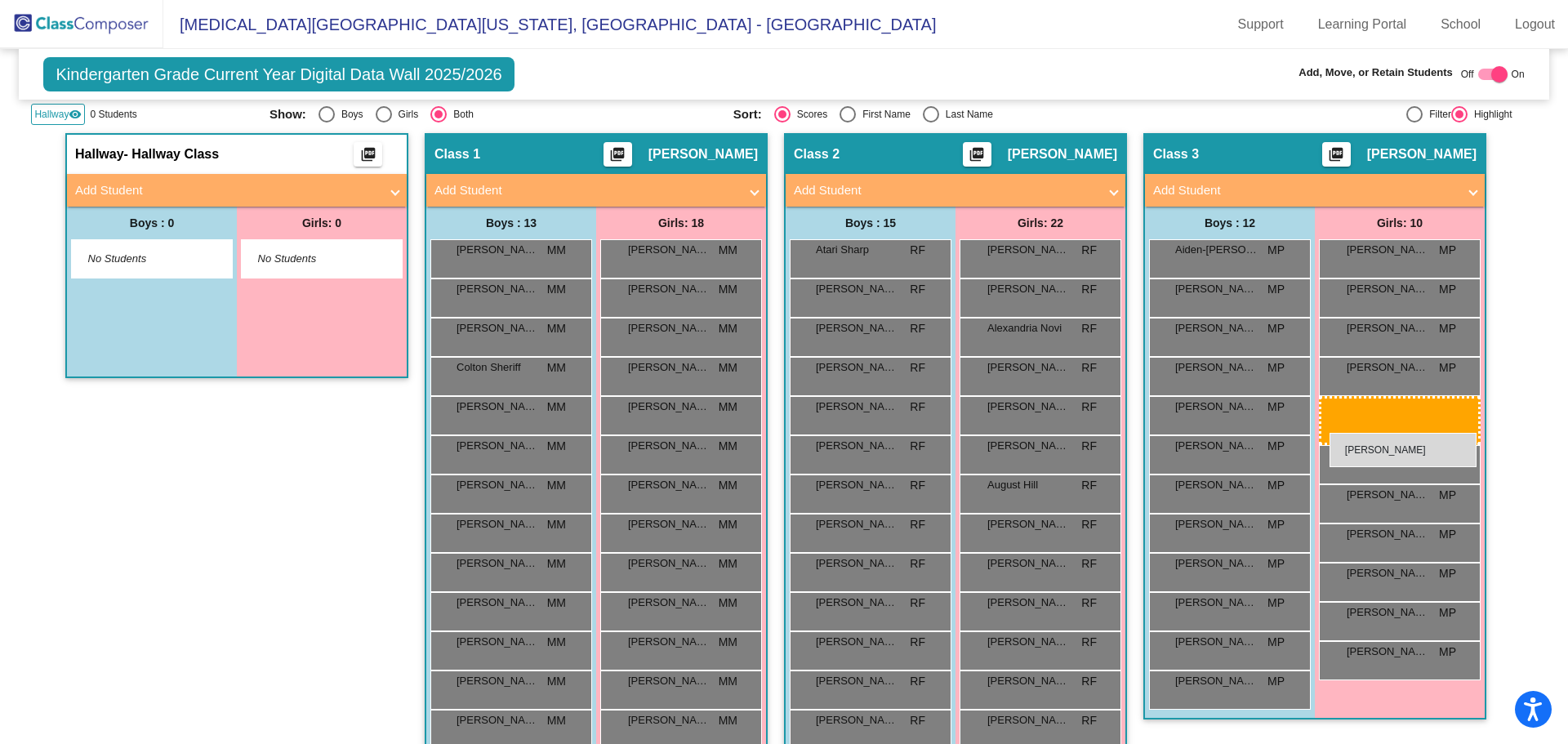
drag, startPoint x: 633, startPoint y: 571, endPoint x: 1330, endPoint y: 433, distance: 710.5
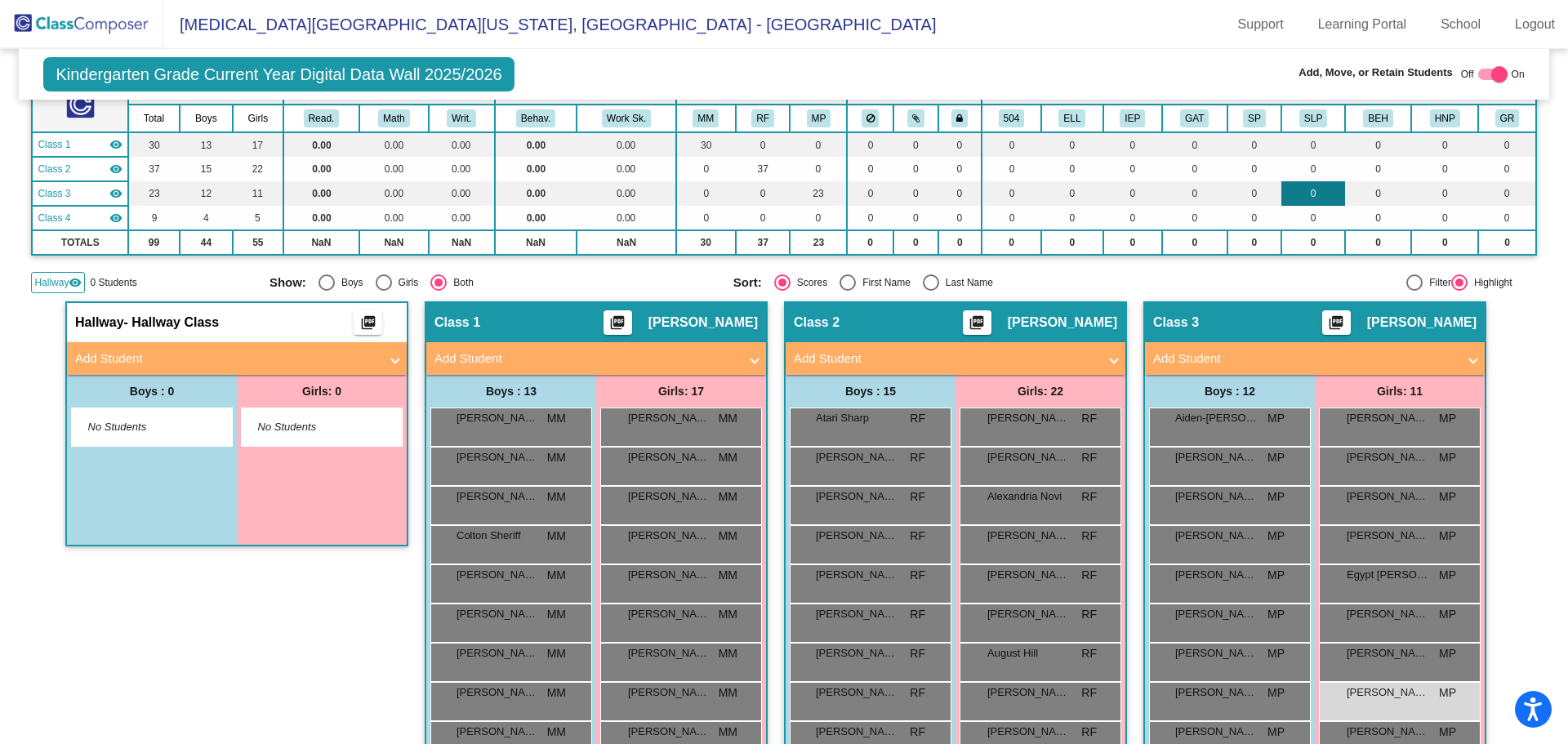
scroll to position [0, 0]
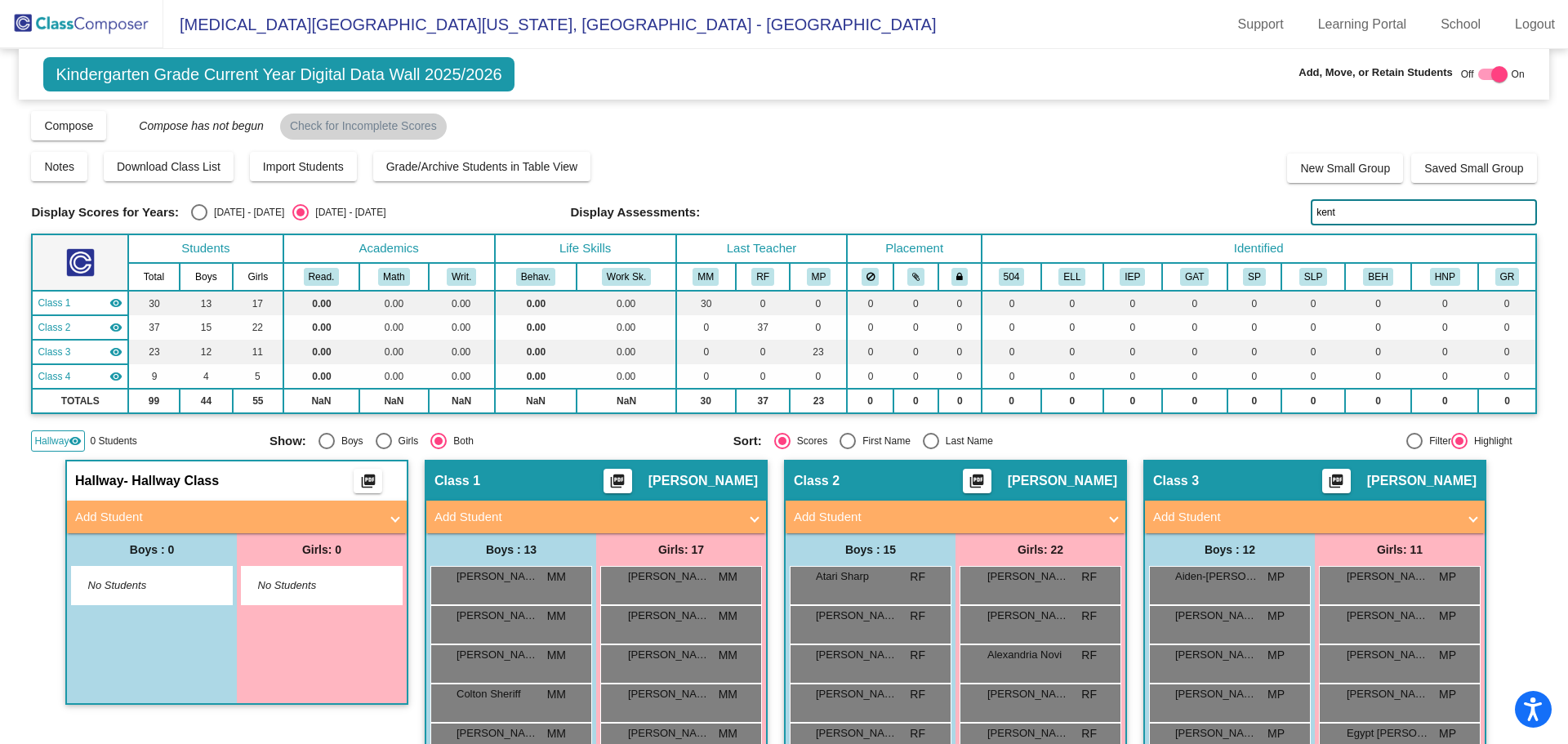
drag, startPoint x: 1240, startPoint y: 216, endPoint x: 1230, endPoint y: 217, distance: 10.0
click at [1230, 217] on div "Display Scores for Years: [DATE] - [DATE] [DATE] - [DATE] Display Assessments: …" at bounding box center [784, 212] width 1505 height 26
drag, startPoint x: 1353, startPoint y: 211, endPoint x: 1037, endPoint y: 227, distance: 316.4
click at [1039, 231] on div "Display Scores for Years: [DATE] - [DATE] [DATE] - [DATE] Grade/Archive Student…" at bounding box center [784, 280] width 1505 height 342
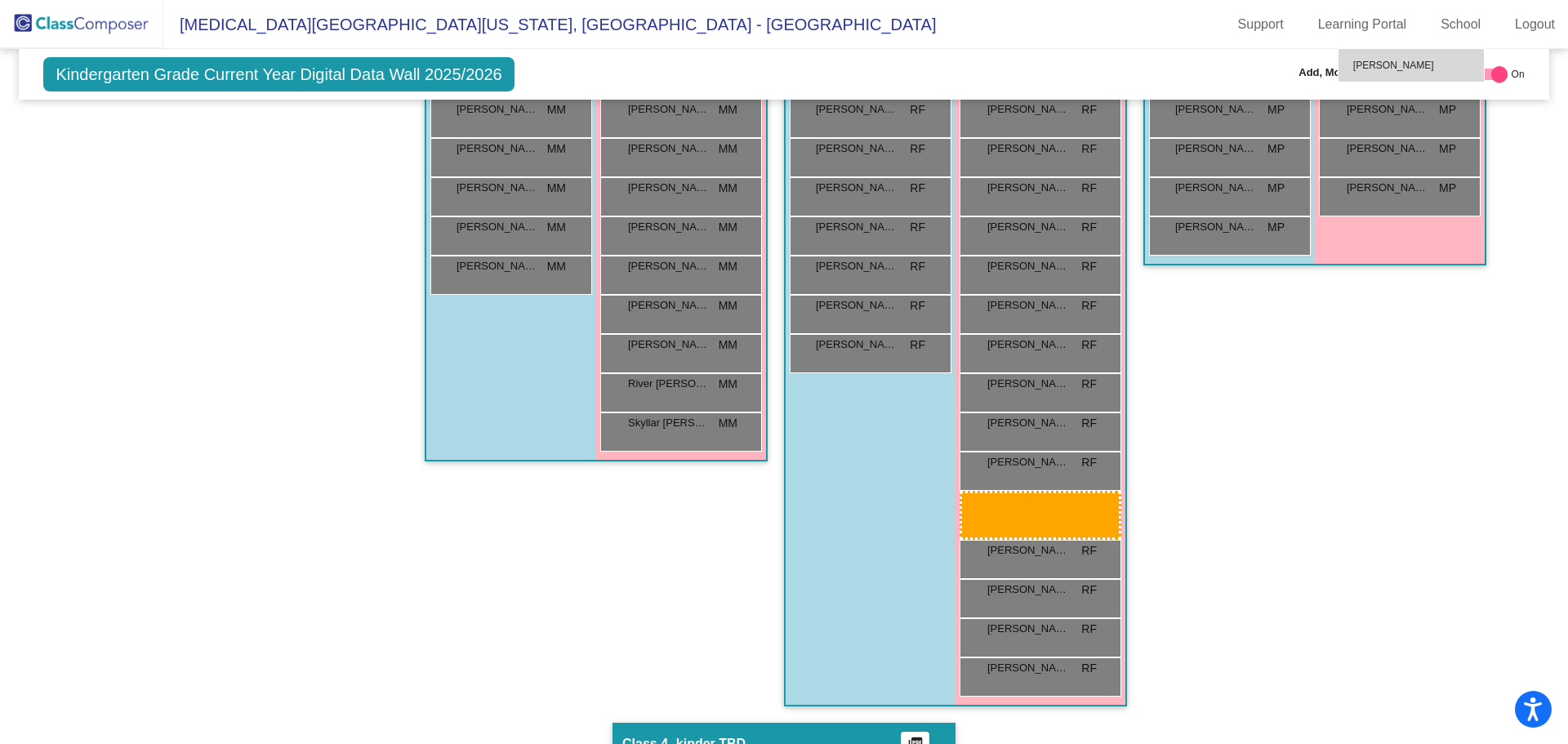
scroll to position [741, 0]
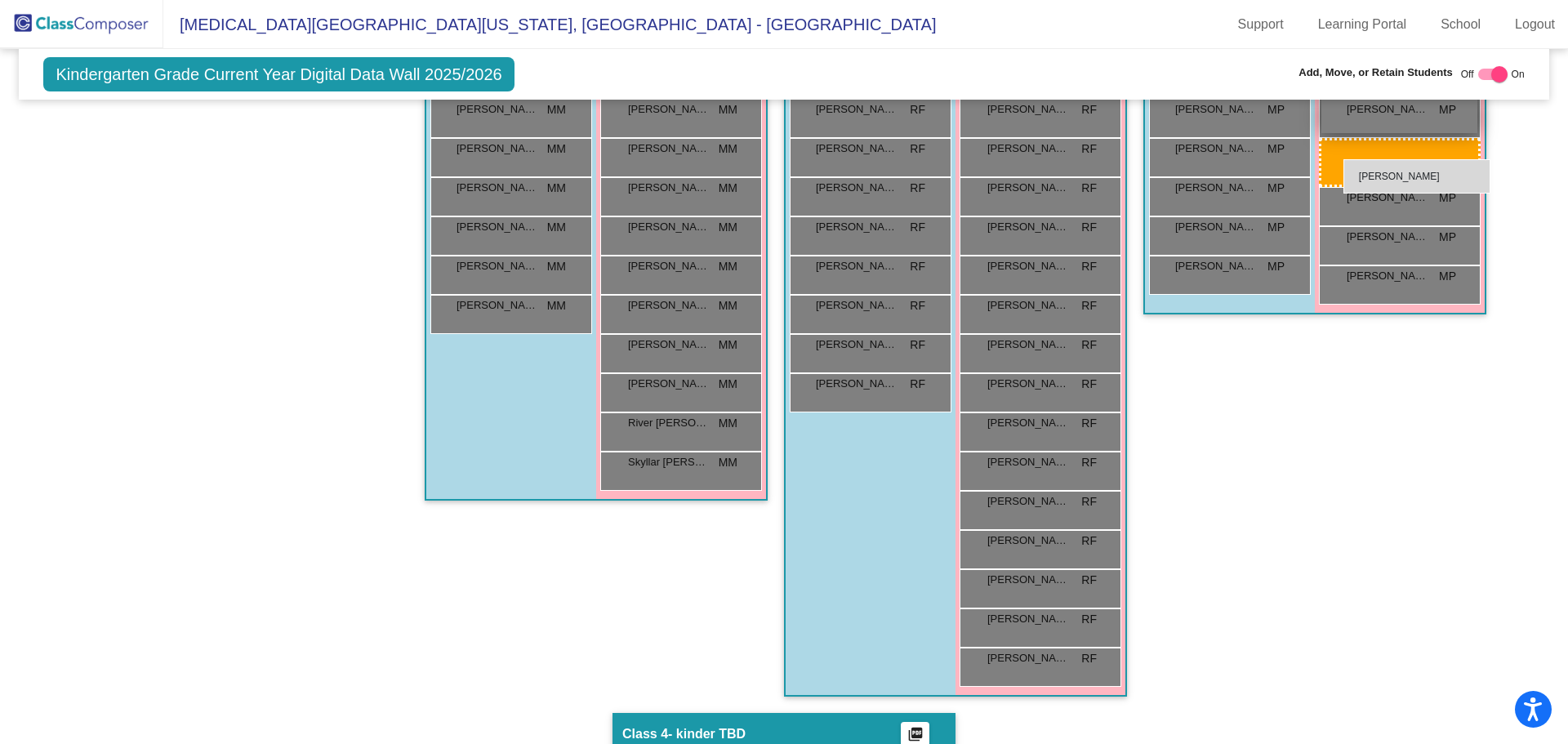
drag, startPoint x: 859, startPoint y: 684, endPoint x: 1344, endPoint y: 163, distance: 711.8
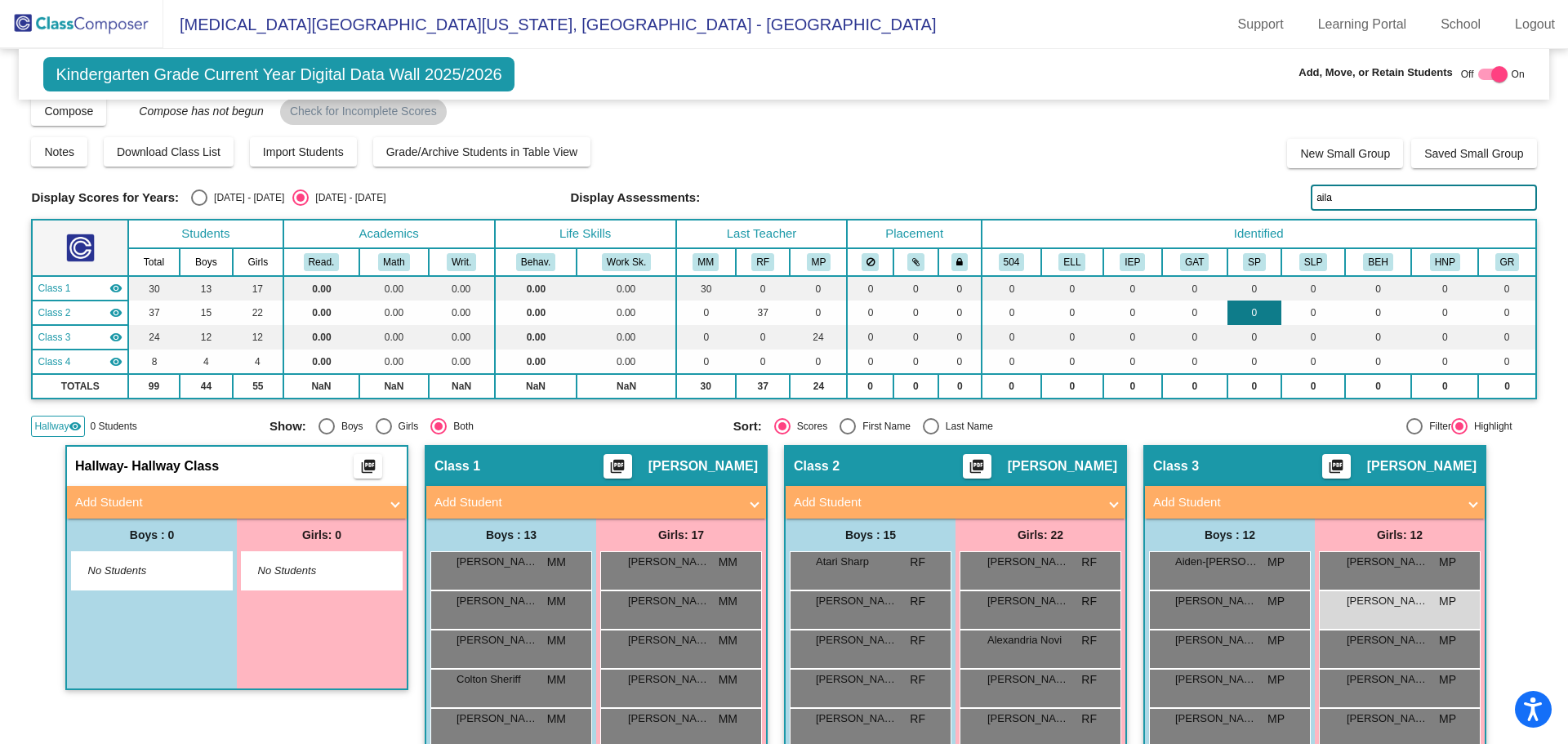
scroll to position [0, 0]
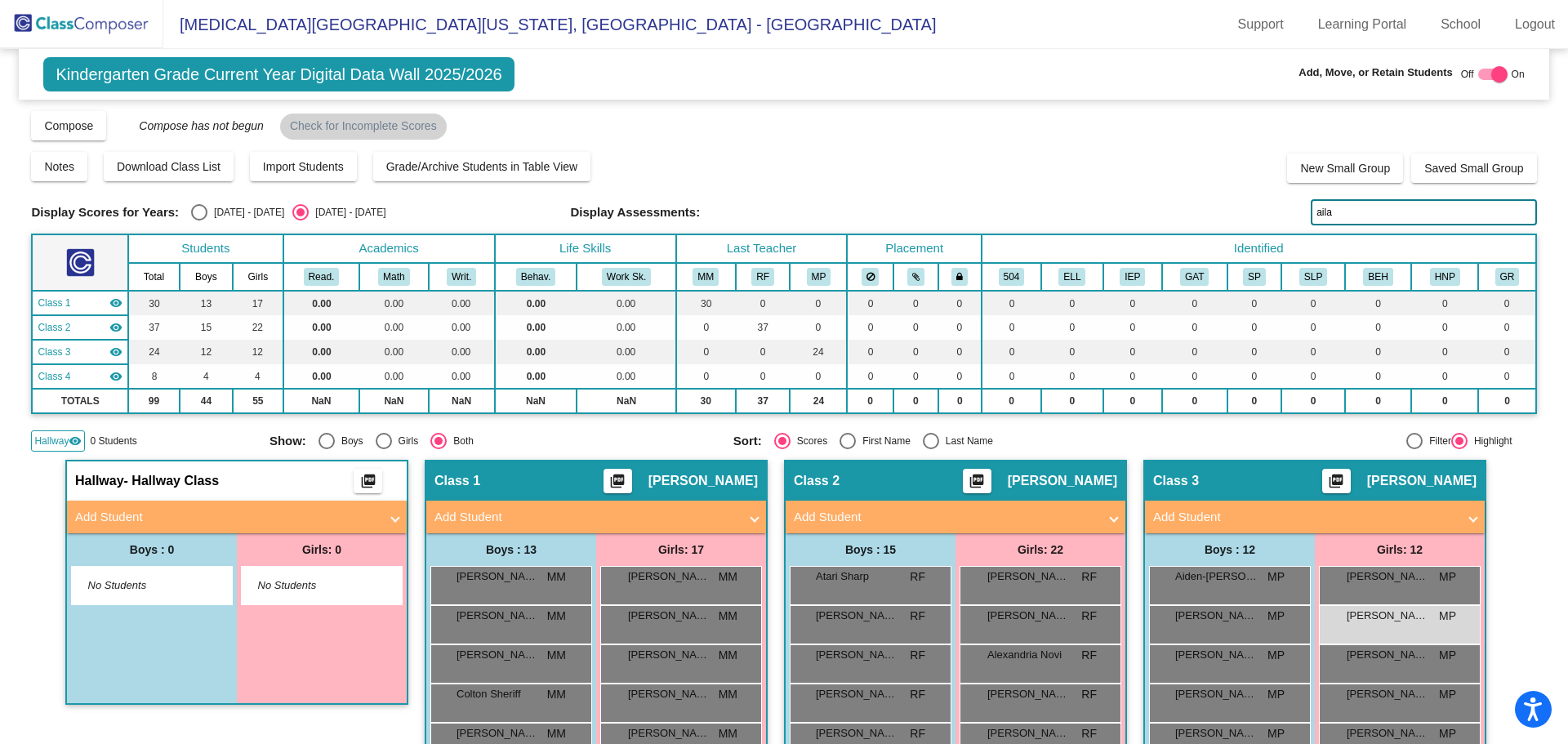
drag, startPoint x: 1336, startPoint y: 214, endPoint x: 1215, endPoint y: 227, distance: 121.7
click at [1221, 226] on div "Display Scores for Years: [DATE] - [DATE] [DATE] - [DATE] Grade/Archive Student…" at bounding box center [784, 280] width 1505 height 342
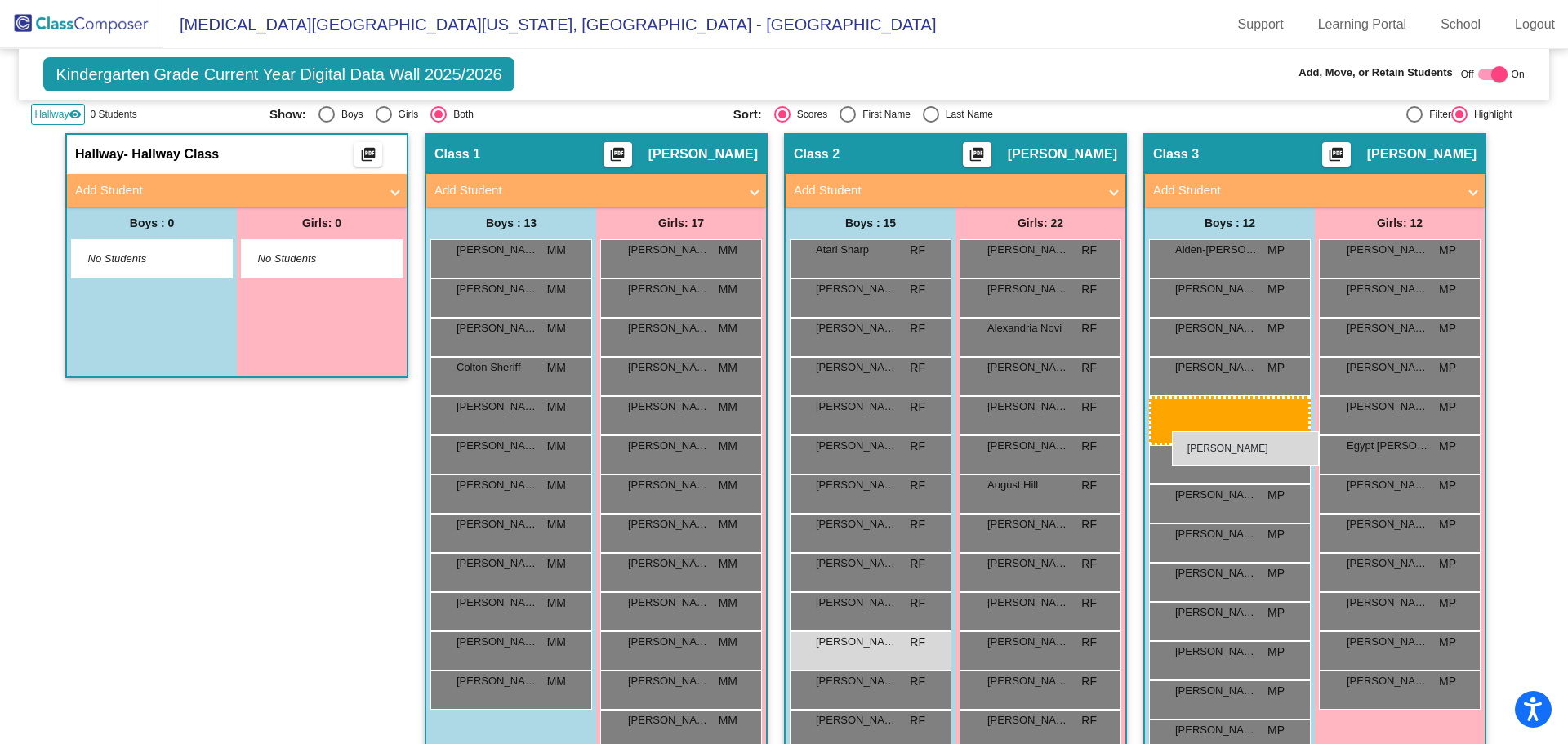
drag, startPoint x: 518, startPoint y: 523, endPoint x: 1172, endPoint y: 431, distance: 660.4
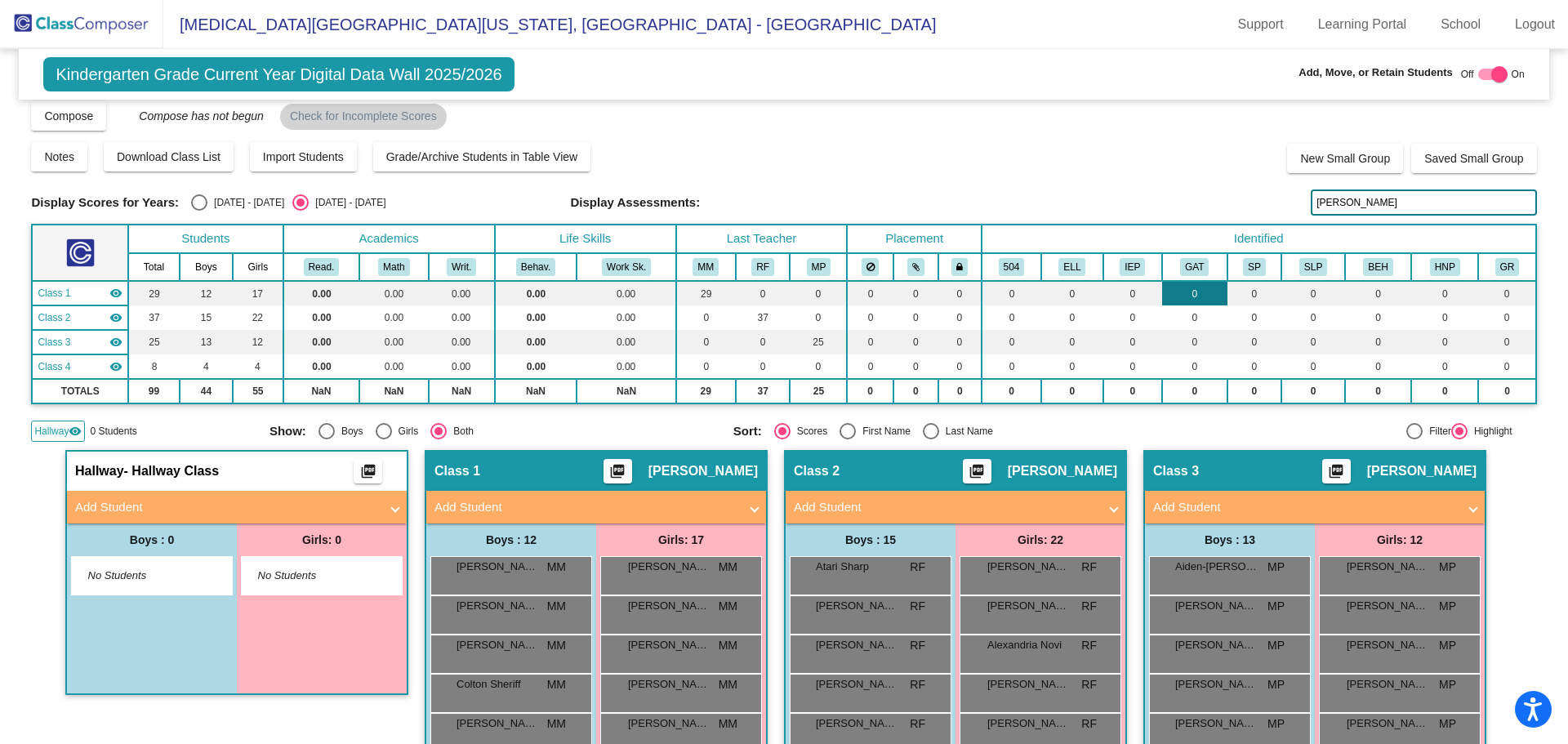
scroll to position [0, 0]
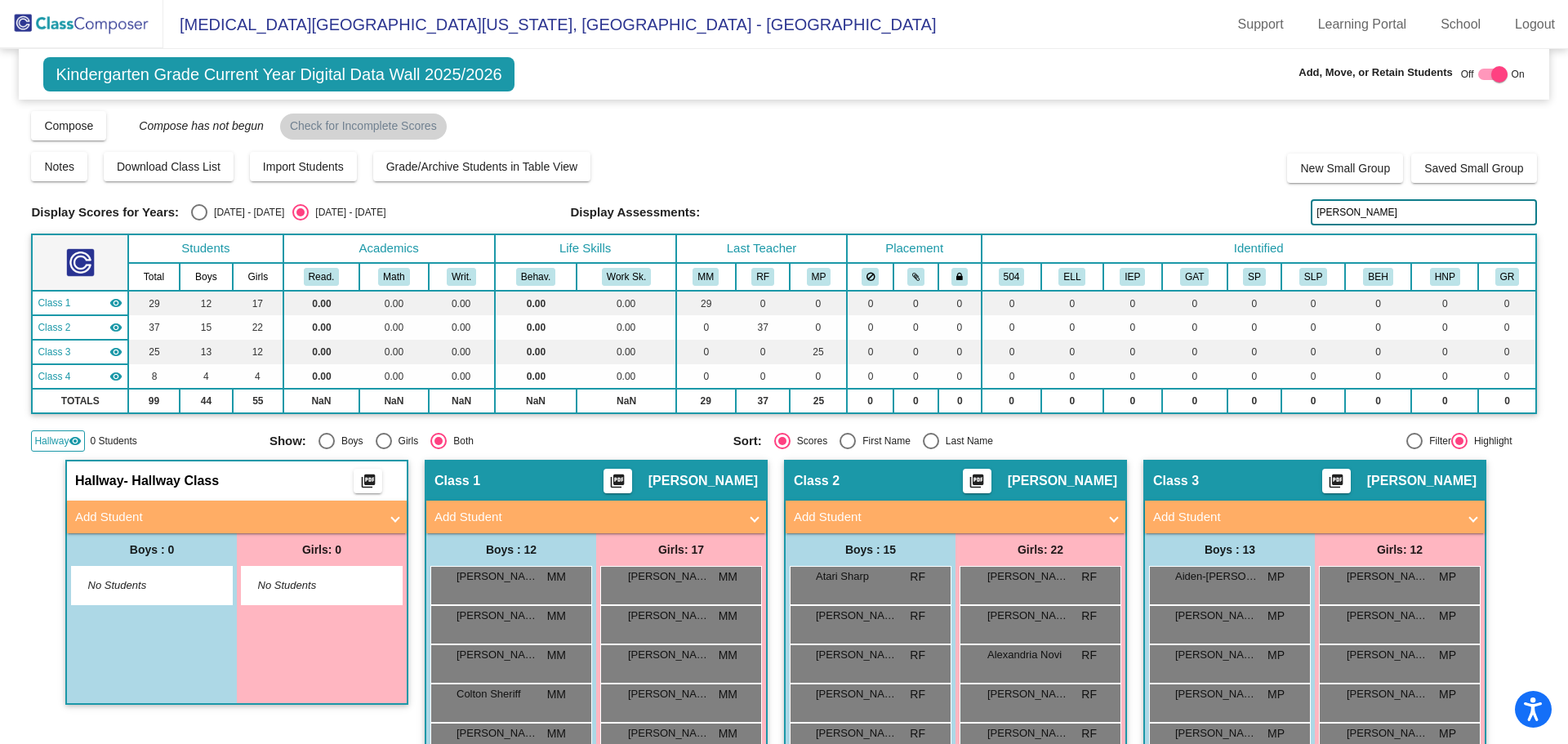
drag, startPoint x: 1342, startPoint y: 211, endPoint x: 1112, endPoint y: 199, distance: 230.3
click at [1112, 199] on div "Display Scores for Years: [DATE] - [DATE] [DATE] - [DATE] Grade/Archive Student…" at bounding box center [784, 280] width 1505 height 342
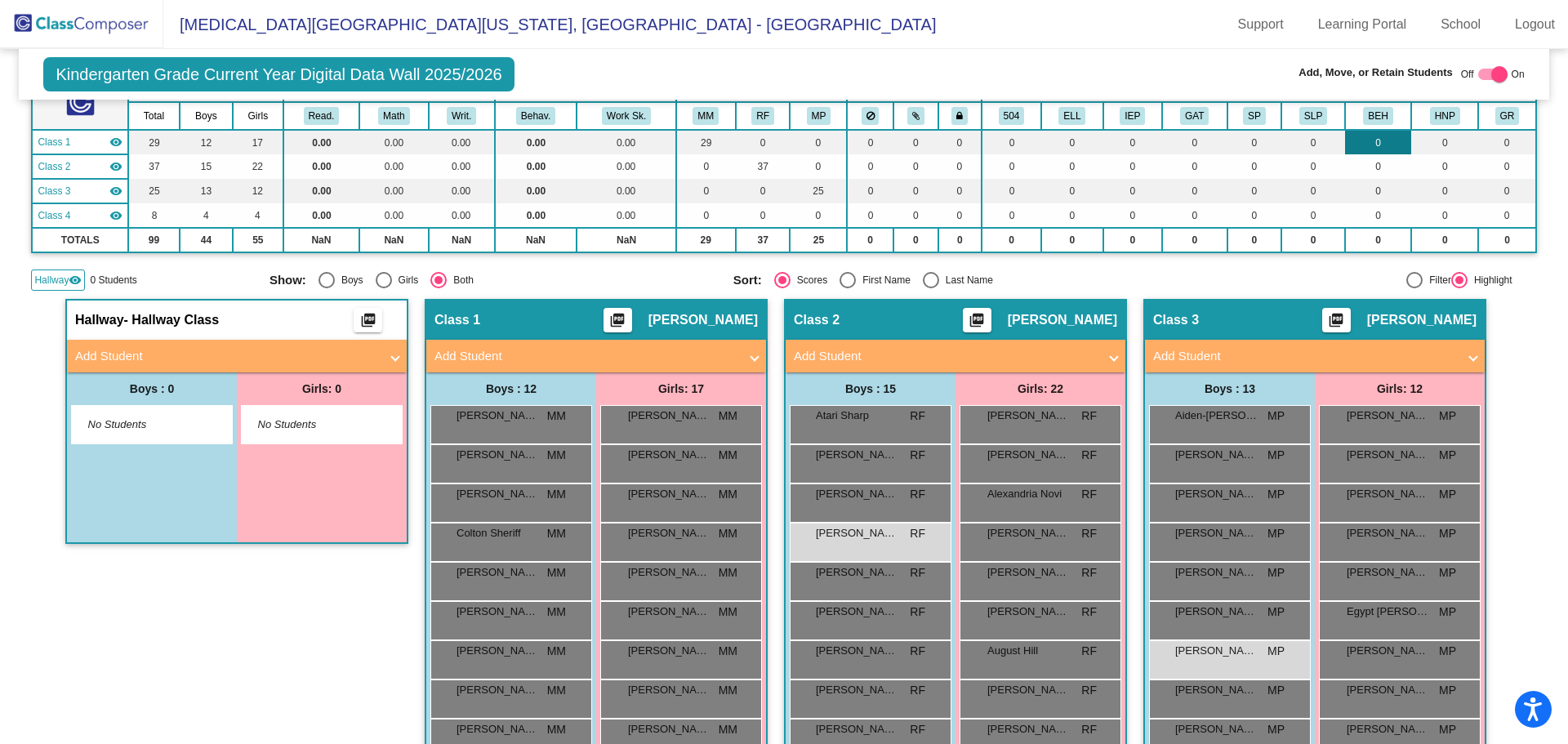
scroll to position [81, 0]
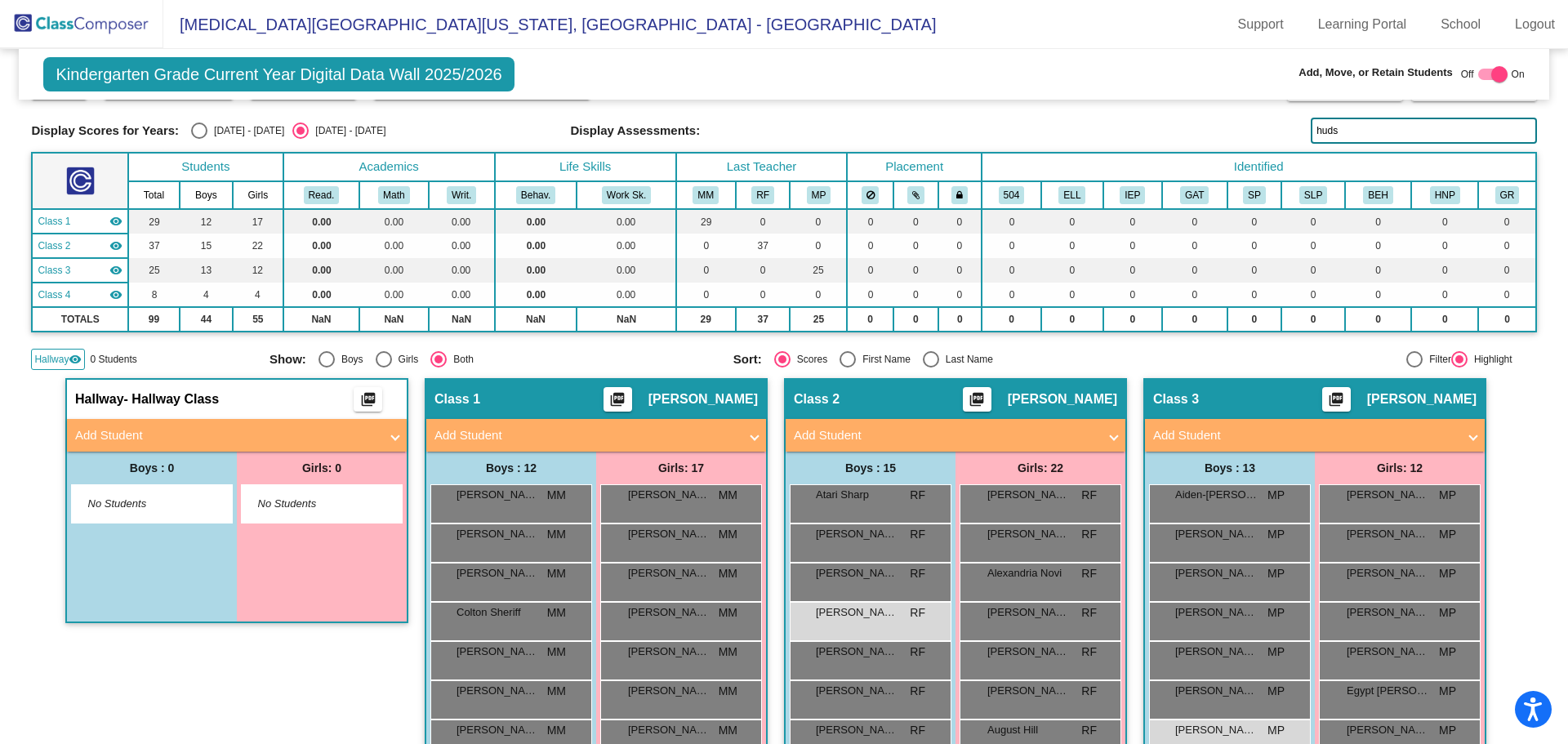
drag, startPoint x: 1357, startPoint y: 128, endPoint x: 1220, endPoint y: 137, distance: 137.3
click at [1196, 147] on div "Display Scores for Years: [DATE] - [DATE] [DATE] - [DATE] Grade/Archive Student…" at bounding box center [784, 199] width 1505 height 342
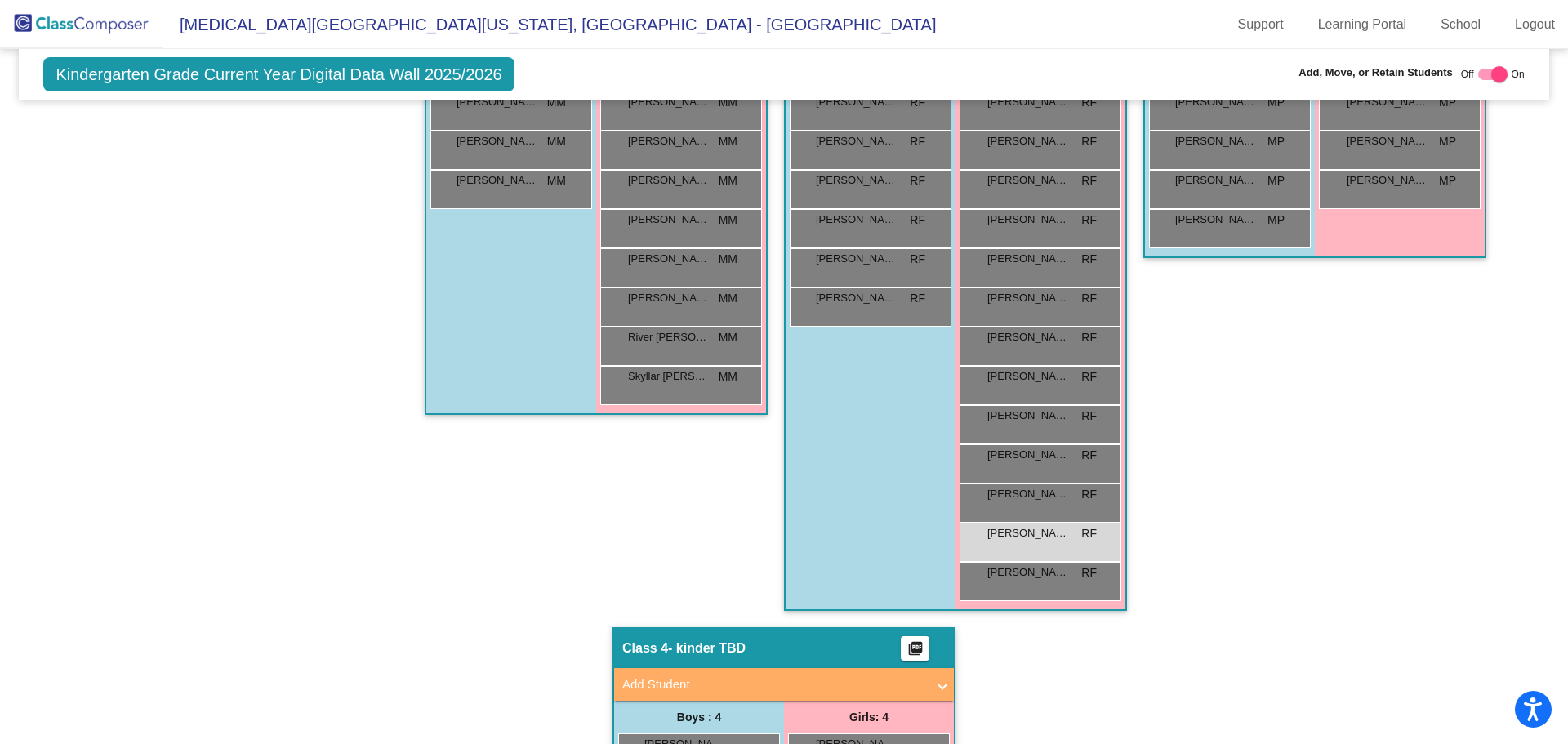
scroll to position [980, 0]
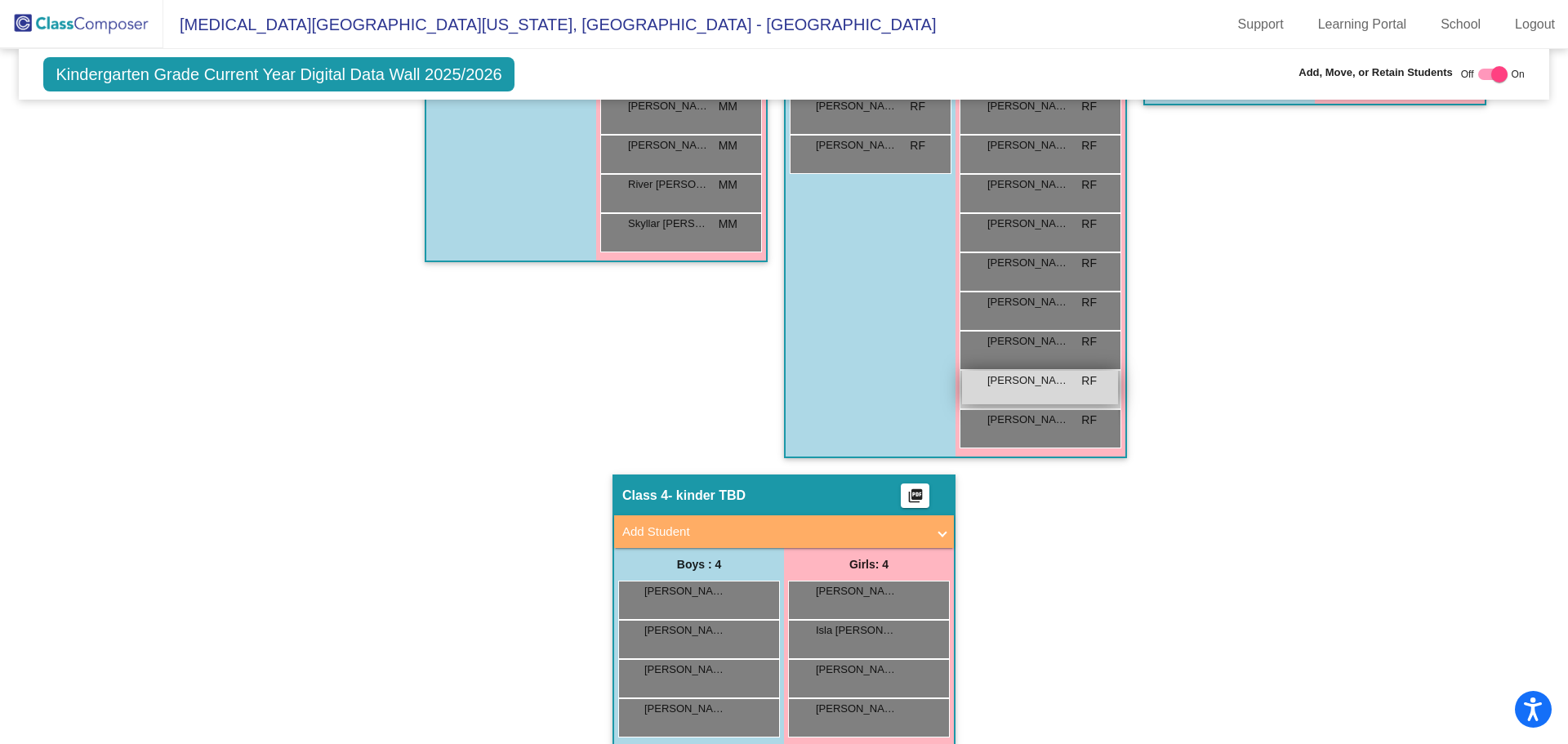
type input "oml"
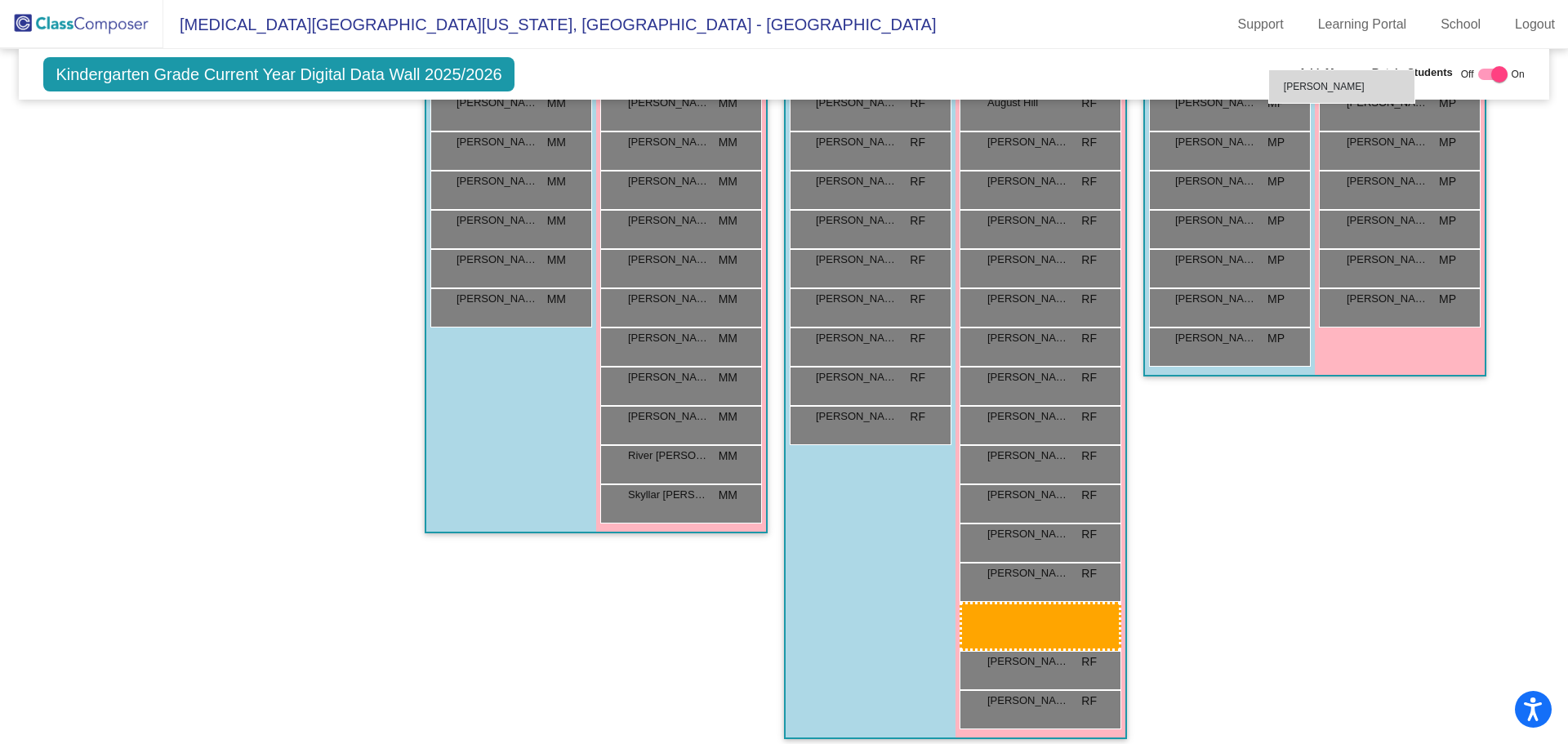
scroll to position [705, 0]
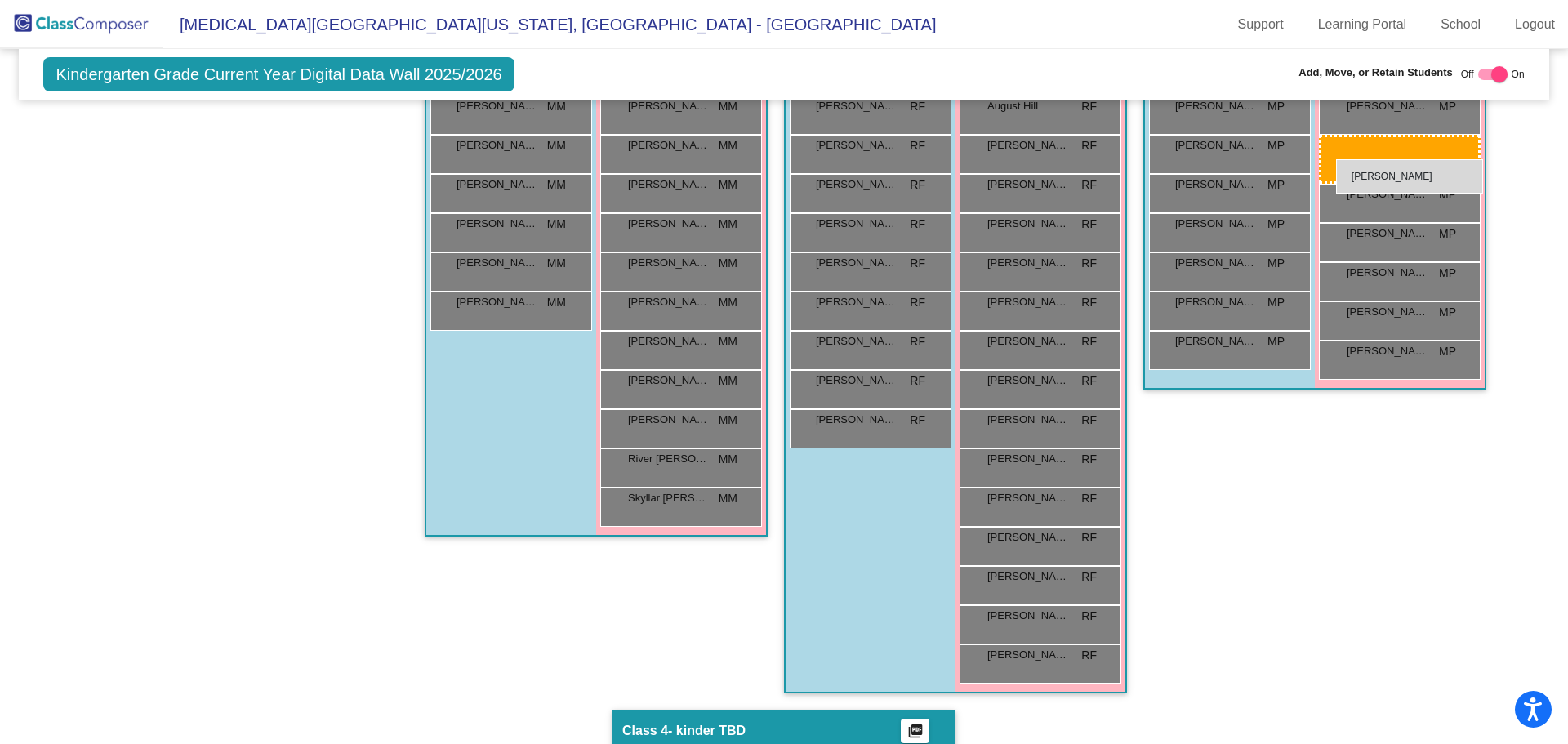
drag, startPoint x: 1031, startPoint y: 389, endPoint x: 1336, endPoint y: 159, distance: 382.0
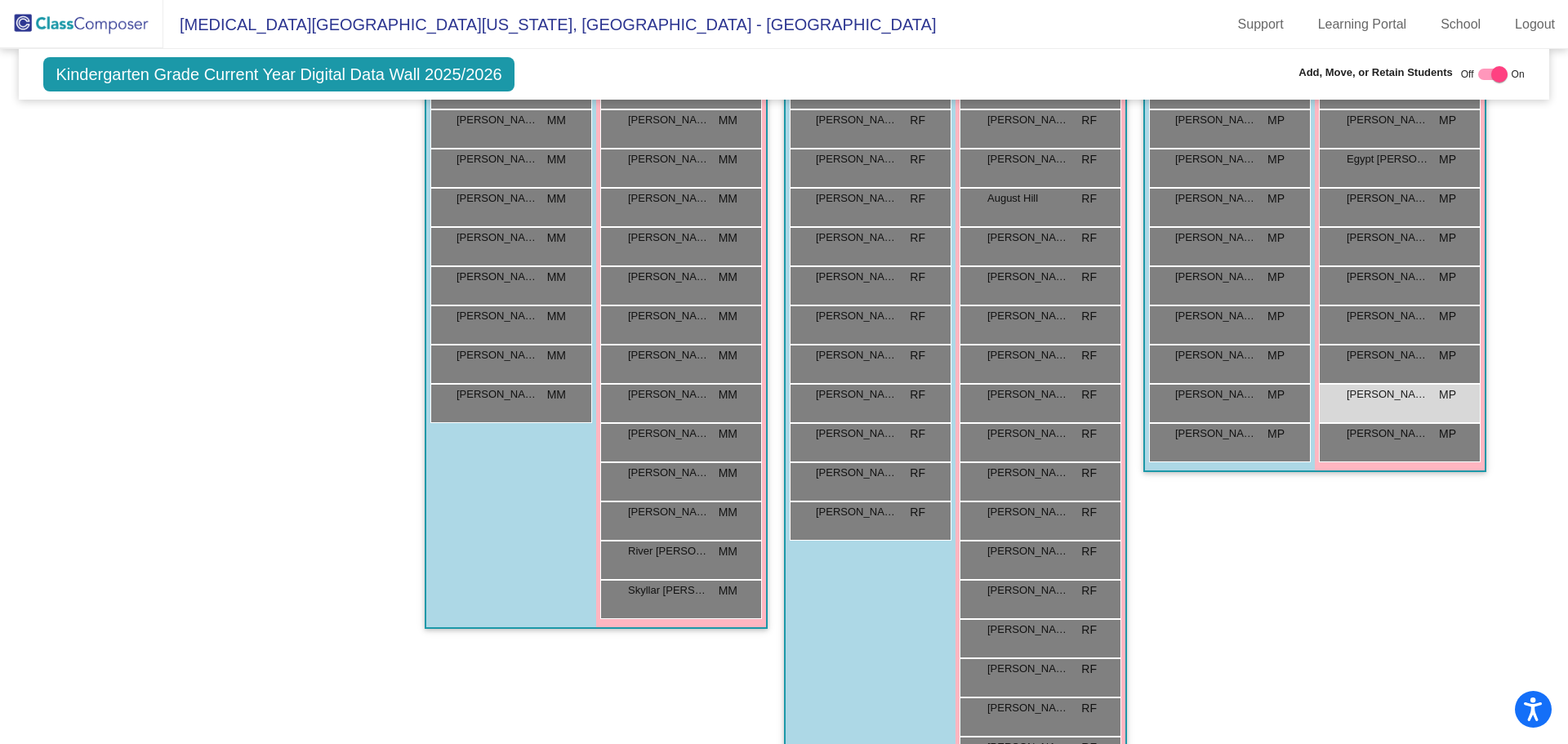
scroll to position [297, 0]
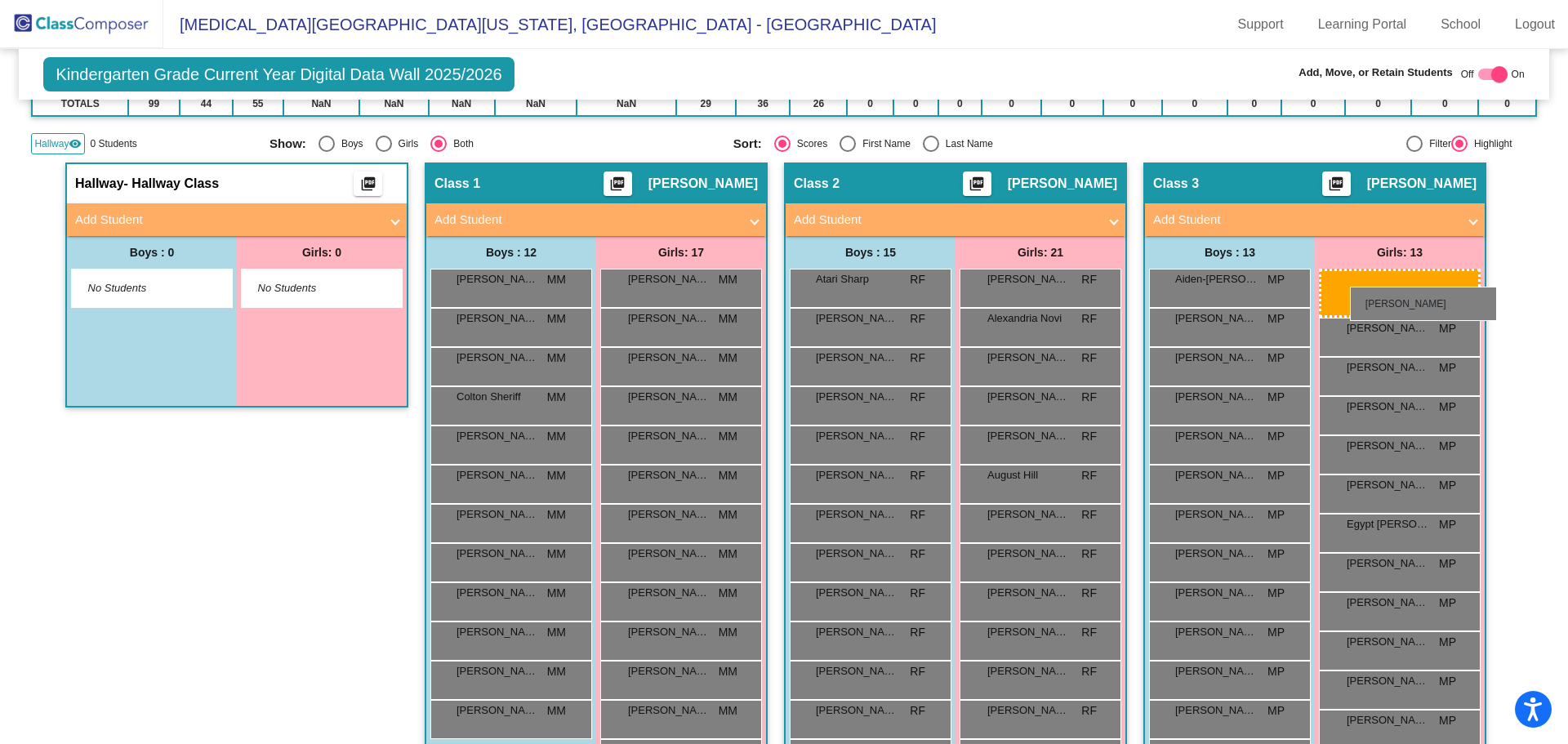
drag, startPoint x: 1024, startPoint y: 341, endPoint x: 1350, endPoint y: 287, distance: 330.4
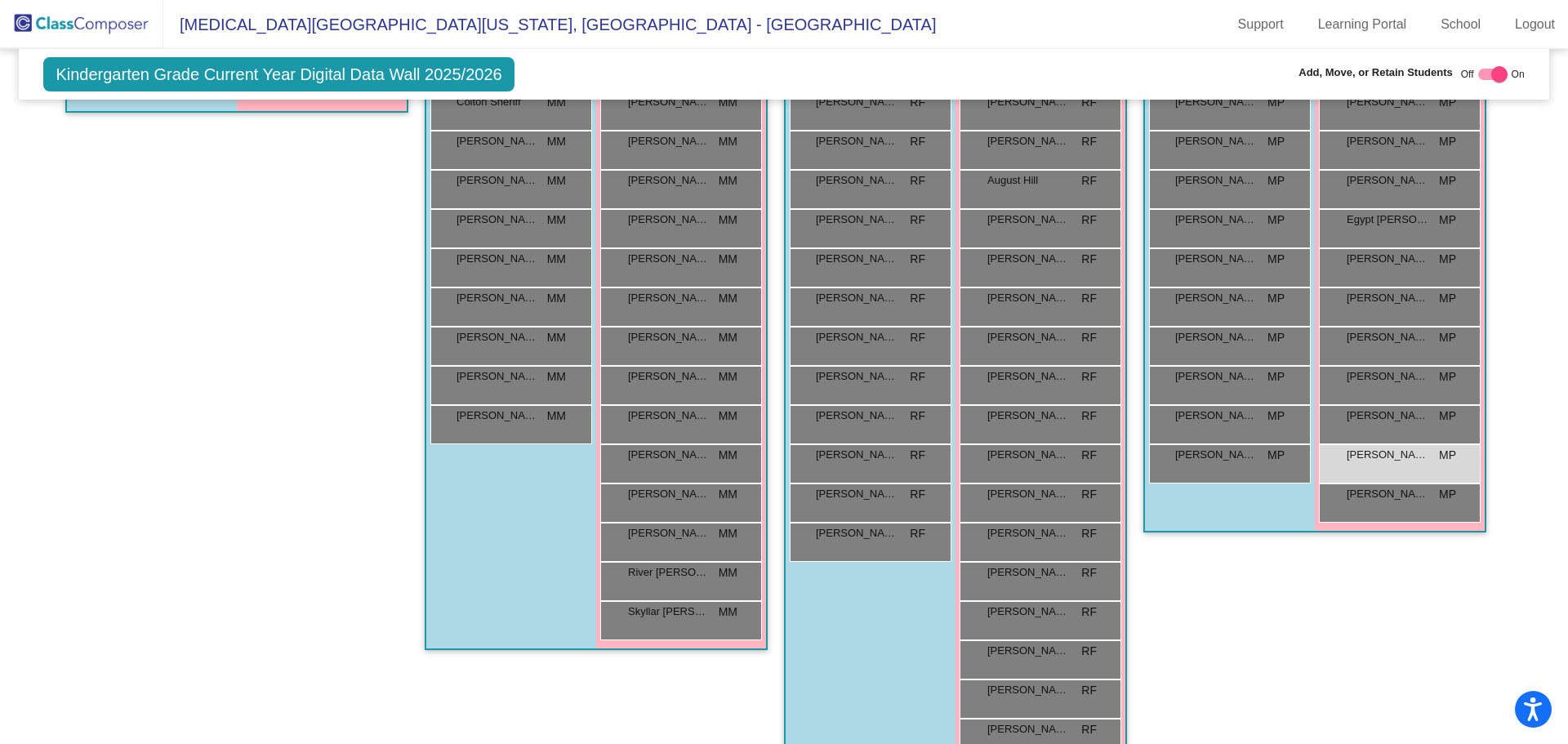
scroll to position [624, 0]
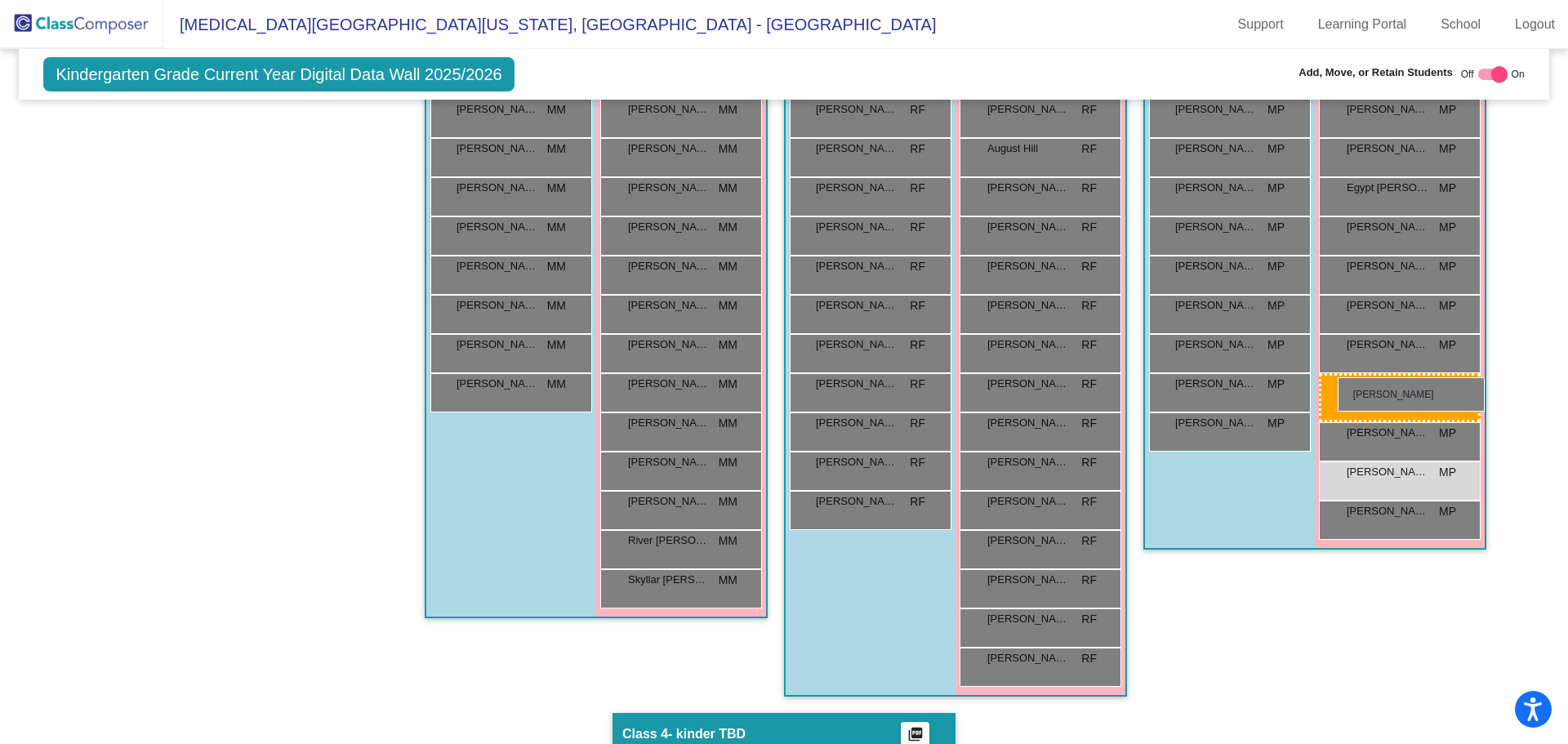
drag, startPoint x: 1040, startPoint y: 712, endPoint x: 1338, endPoint y: 377, distance: 448.4
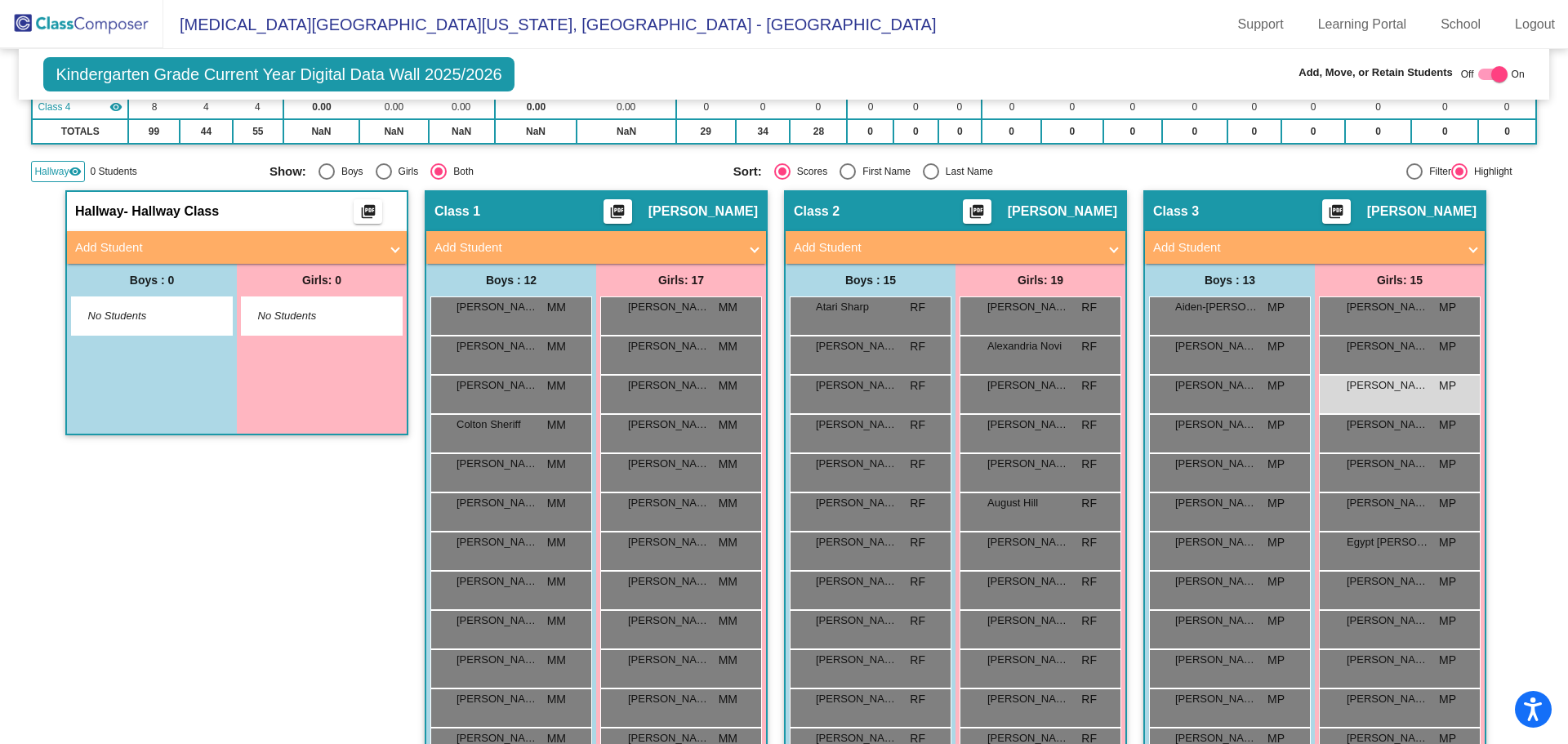
scroll to position [297, 0]
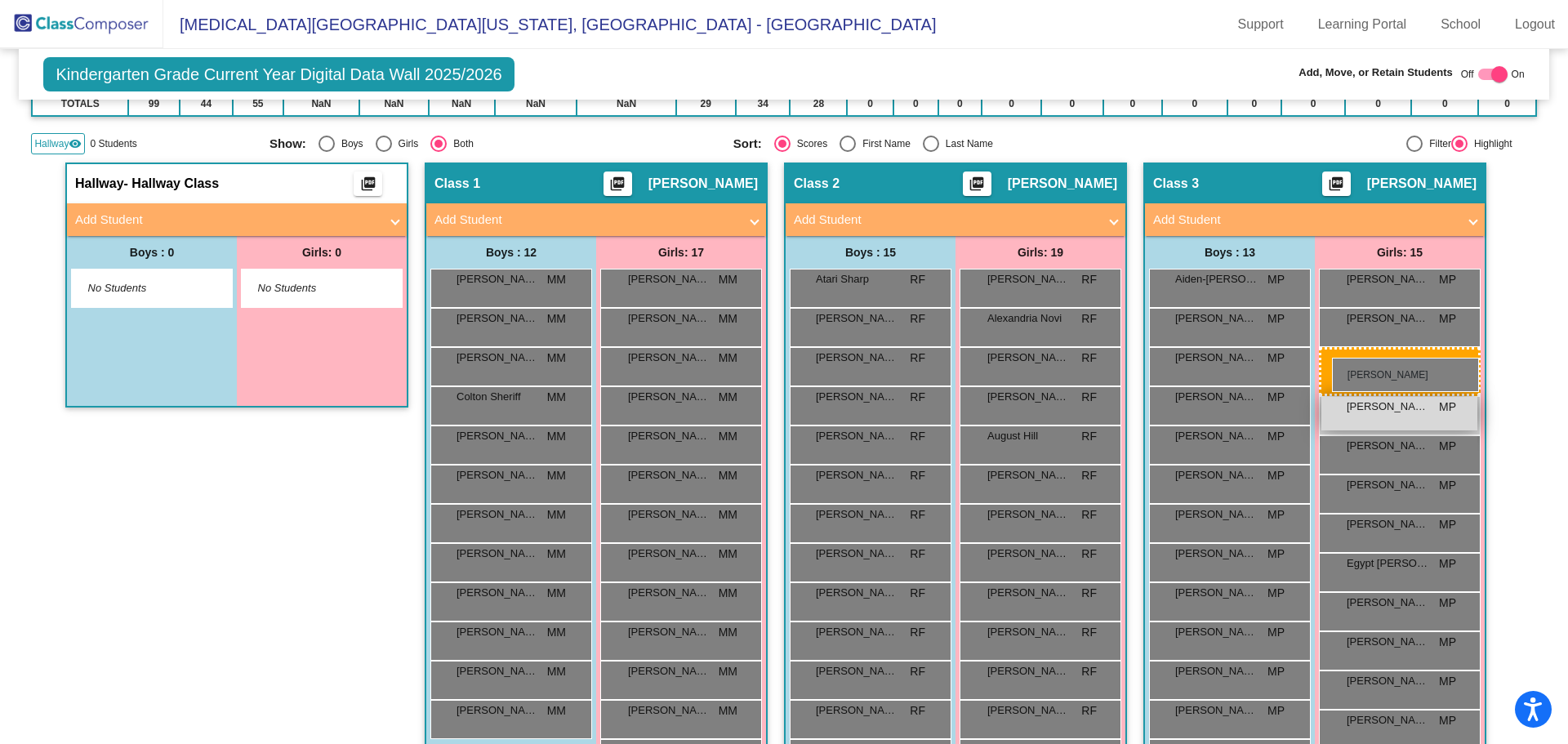
drag, startPoint x: 1061, startPoint y: 435, endPoint x: 1333, endPoint y: 356, distance: 283.2
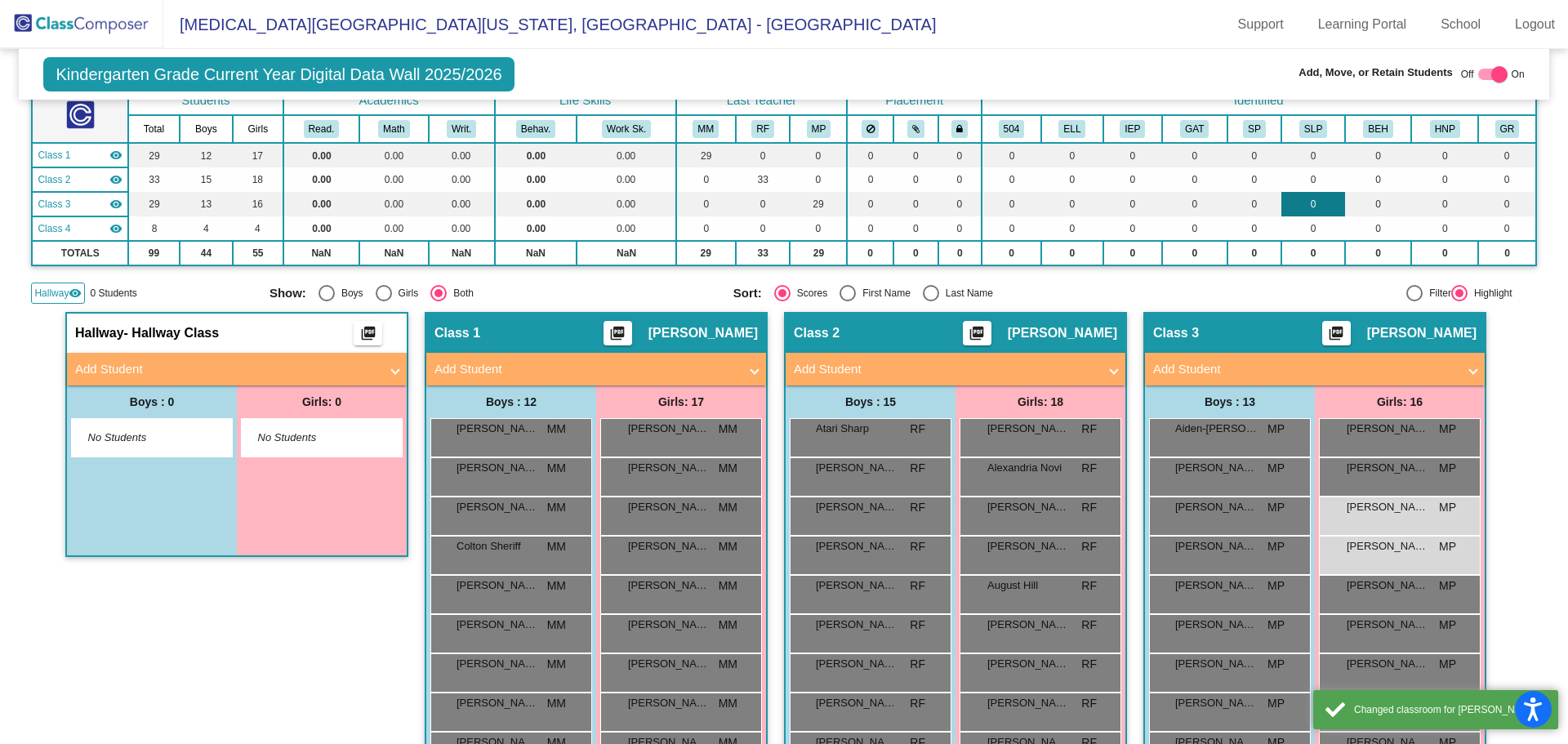
scroll to position [0, 0]
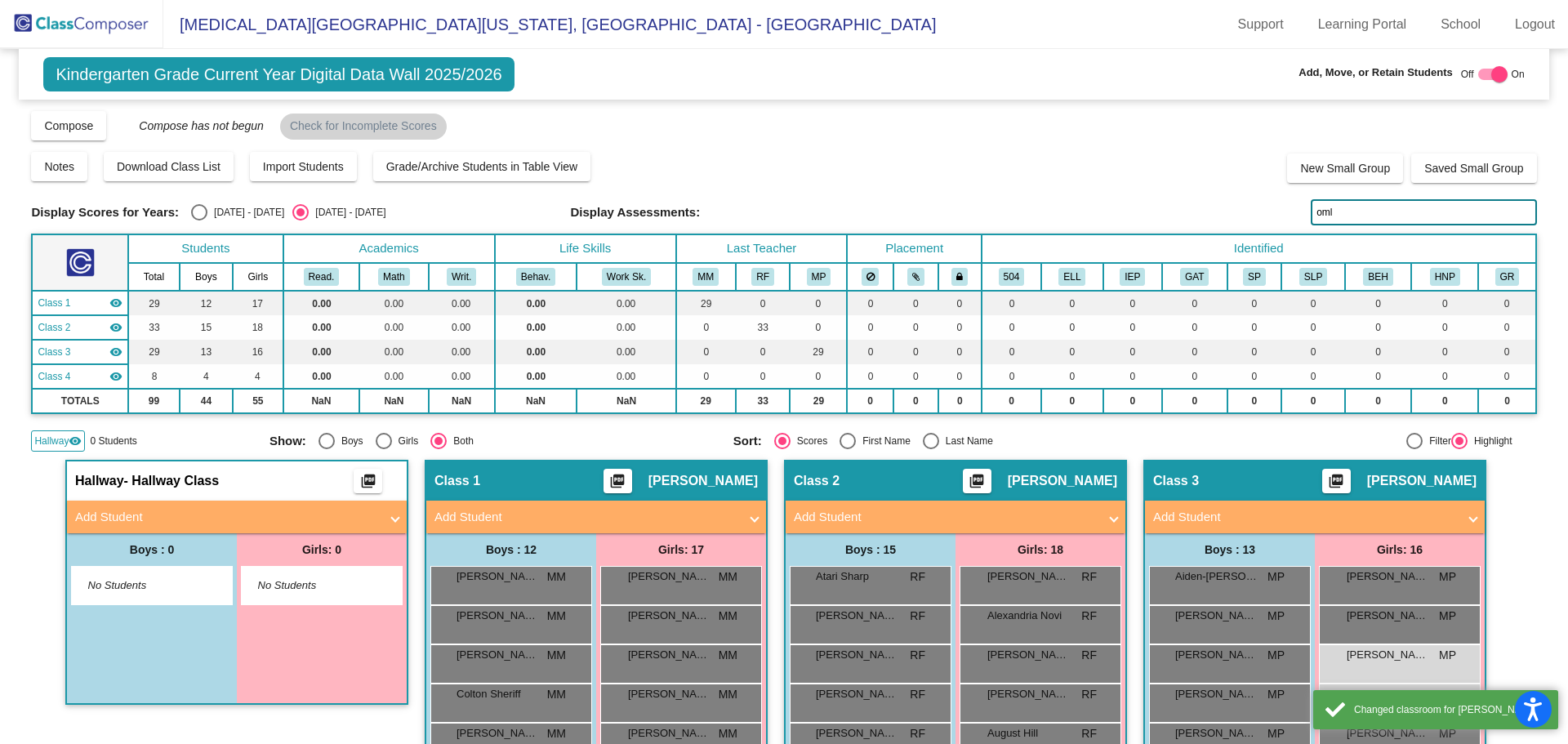
drag, startPoint x: 1347, startPoint y: 208, endPoint x: 1232, endPoint y: 224, distance: 116.1
click at [1232, 223] on div "Display Scores for Years: [DATE] - [DATE] [DATE] - [DATE] Display Assessments: …" at bounding box center [784, 212] width 1505 height 26
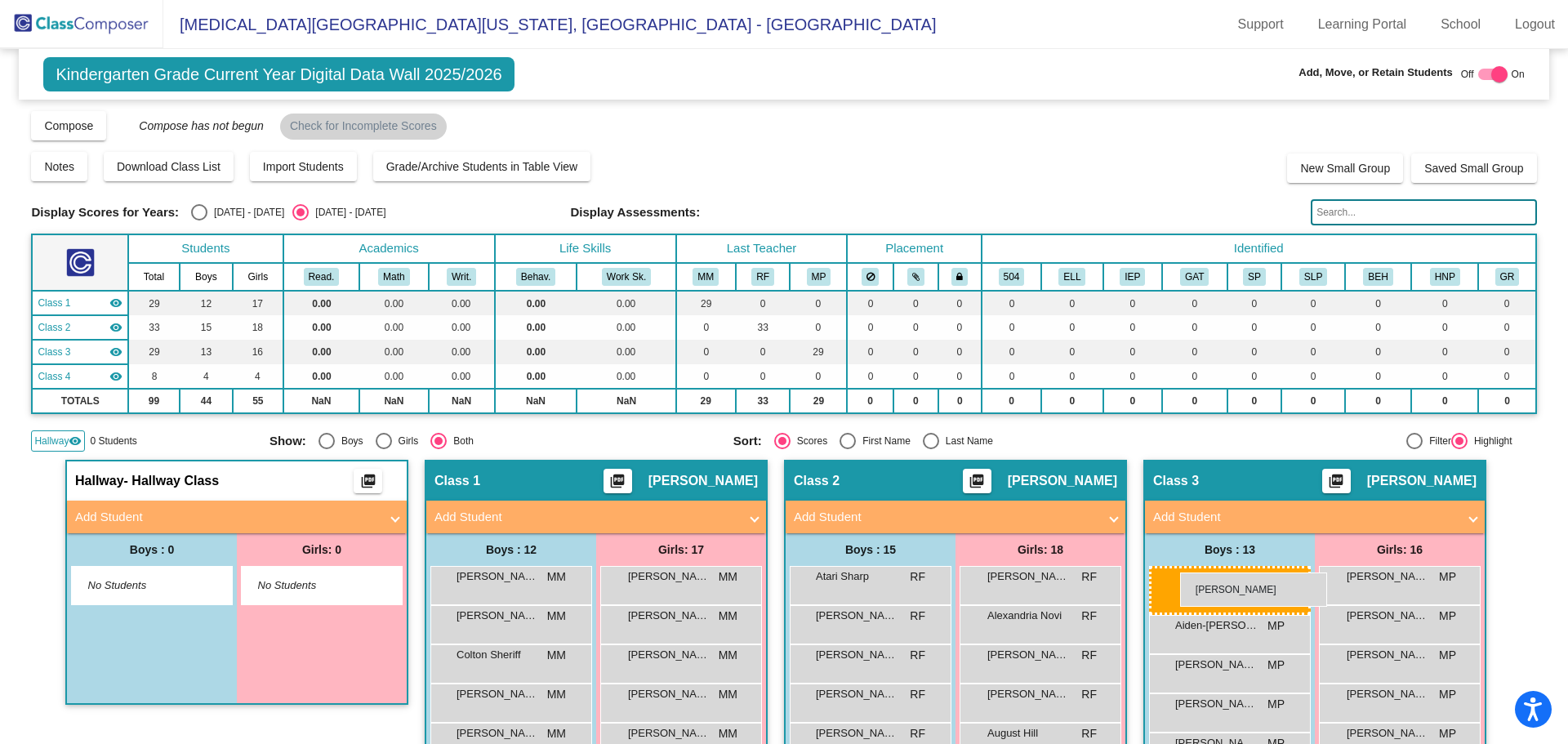
drag, startPoint x: 547, startPoint y: 628, endPoint x: 1180, endPoint y: 572, distance: 635.5
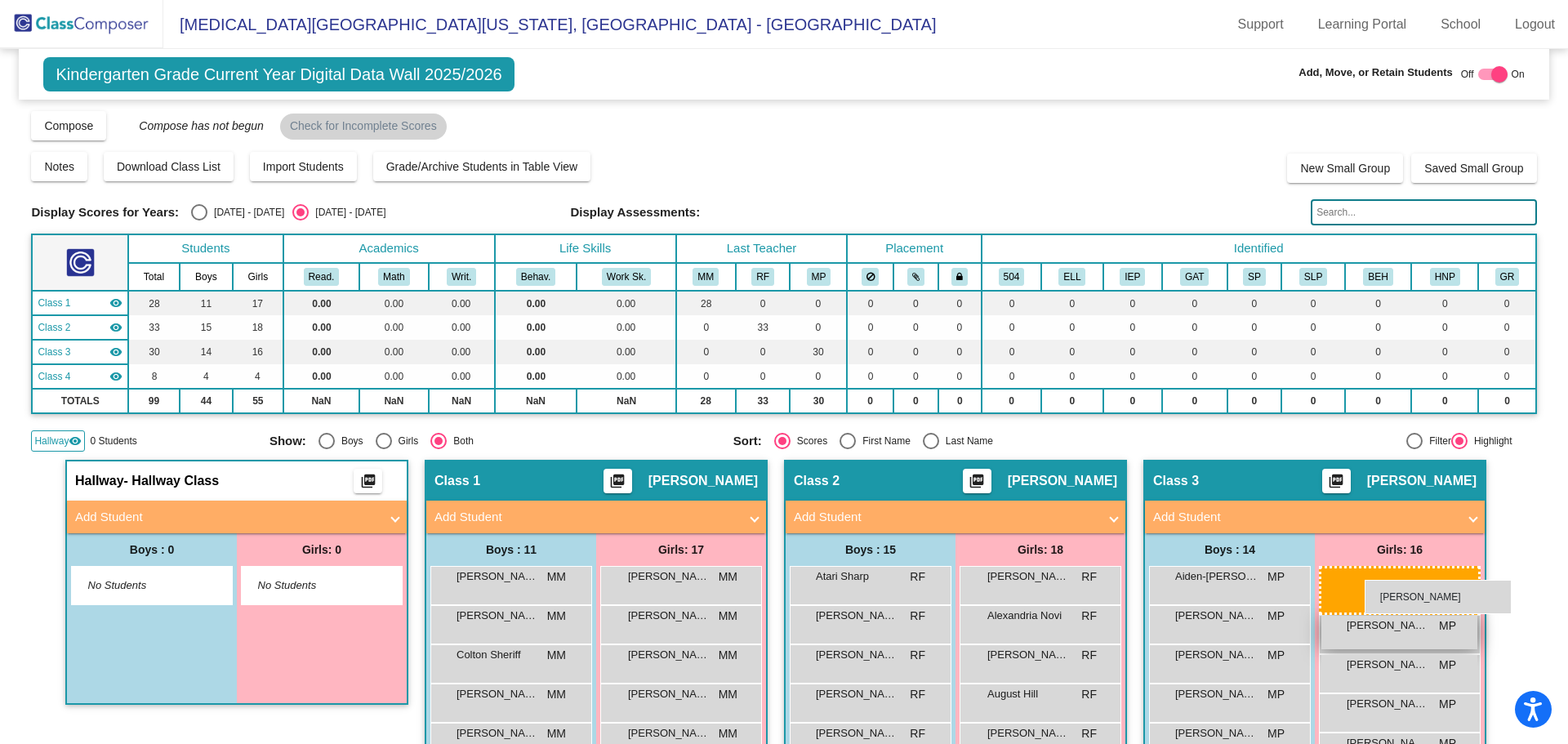
drag, startPoint x: 1073, startPoint y: 662, endPoint x: 1366, endPoint y: 579, distance: 304.5
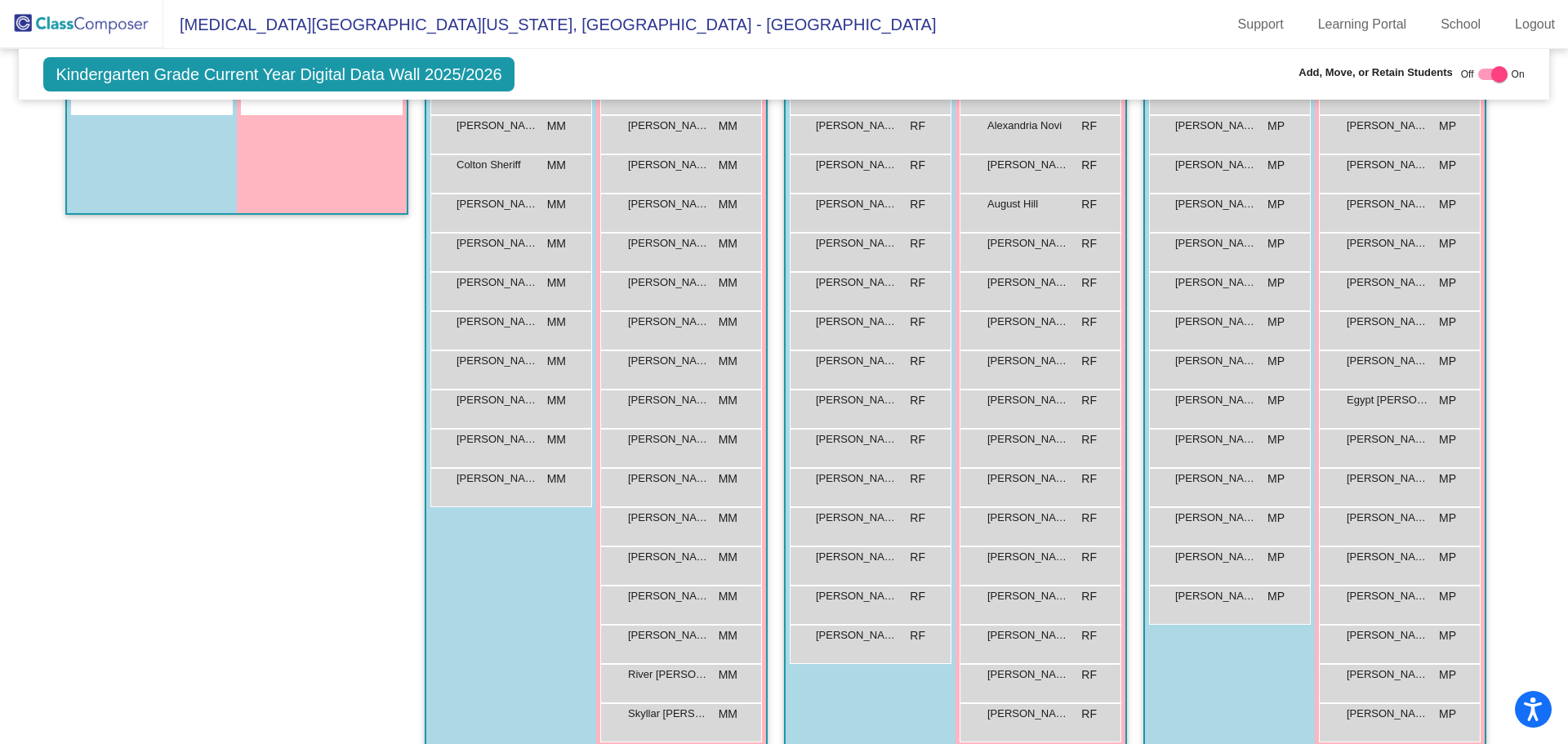
scroll to position [571, 0]
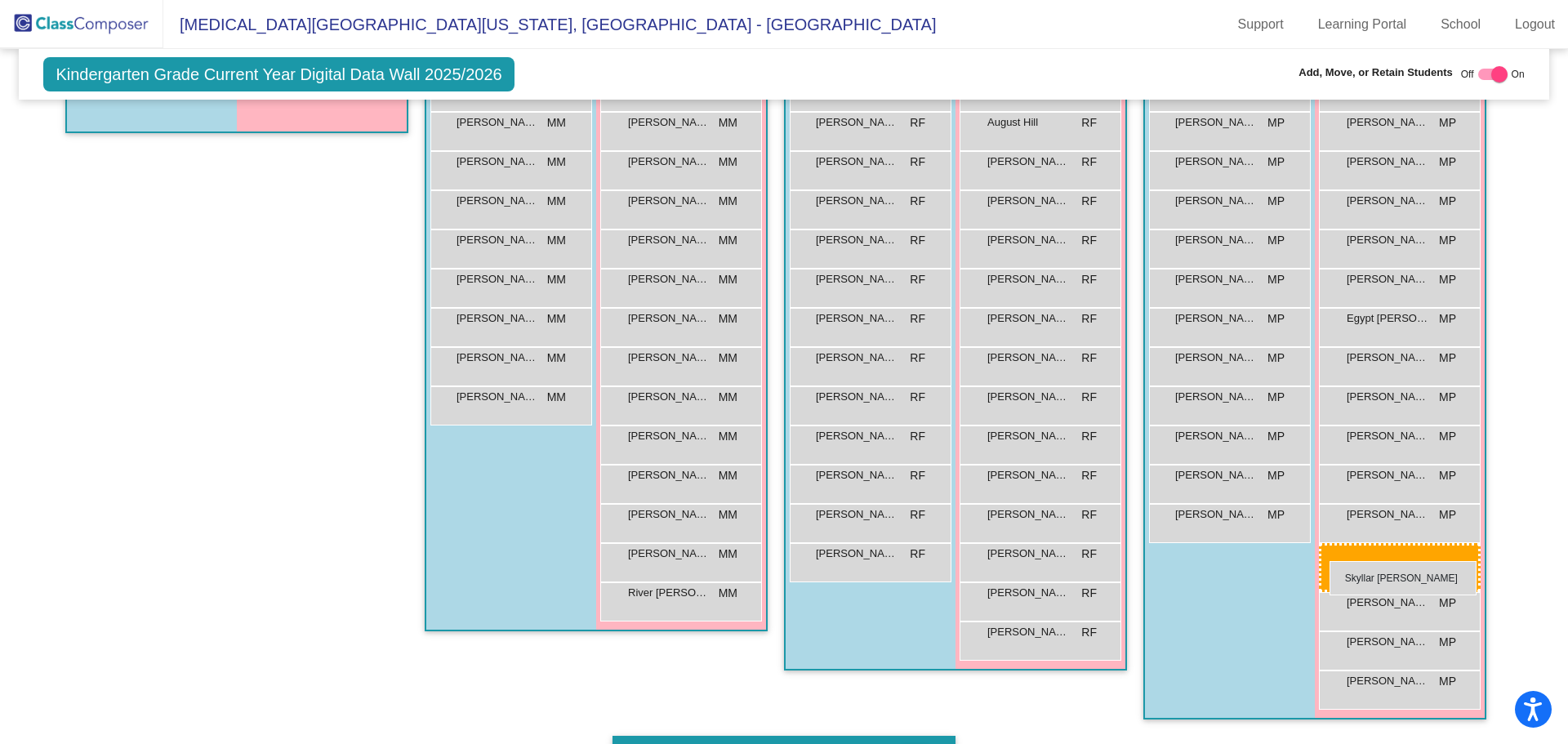
drag, startPoint x: 727, startPoint y: 651, endPoint x: 1330, endPoint y: 561, distance: 609.7
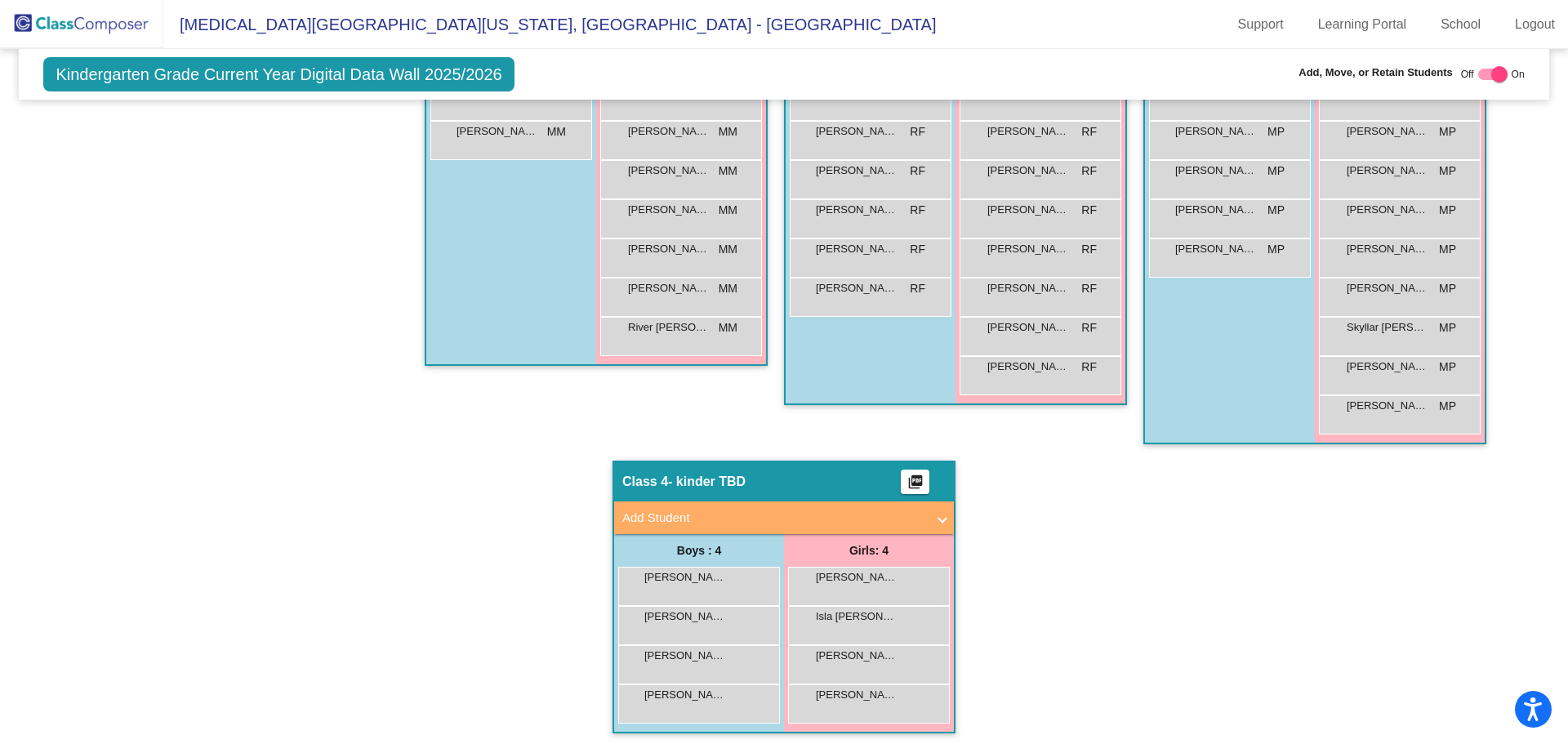
scroll to position [843, 0]
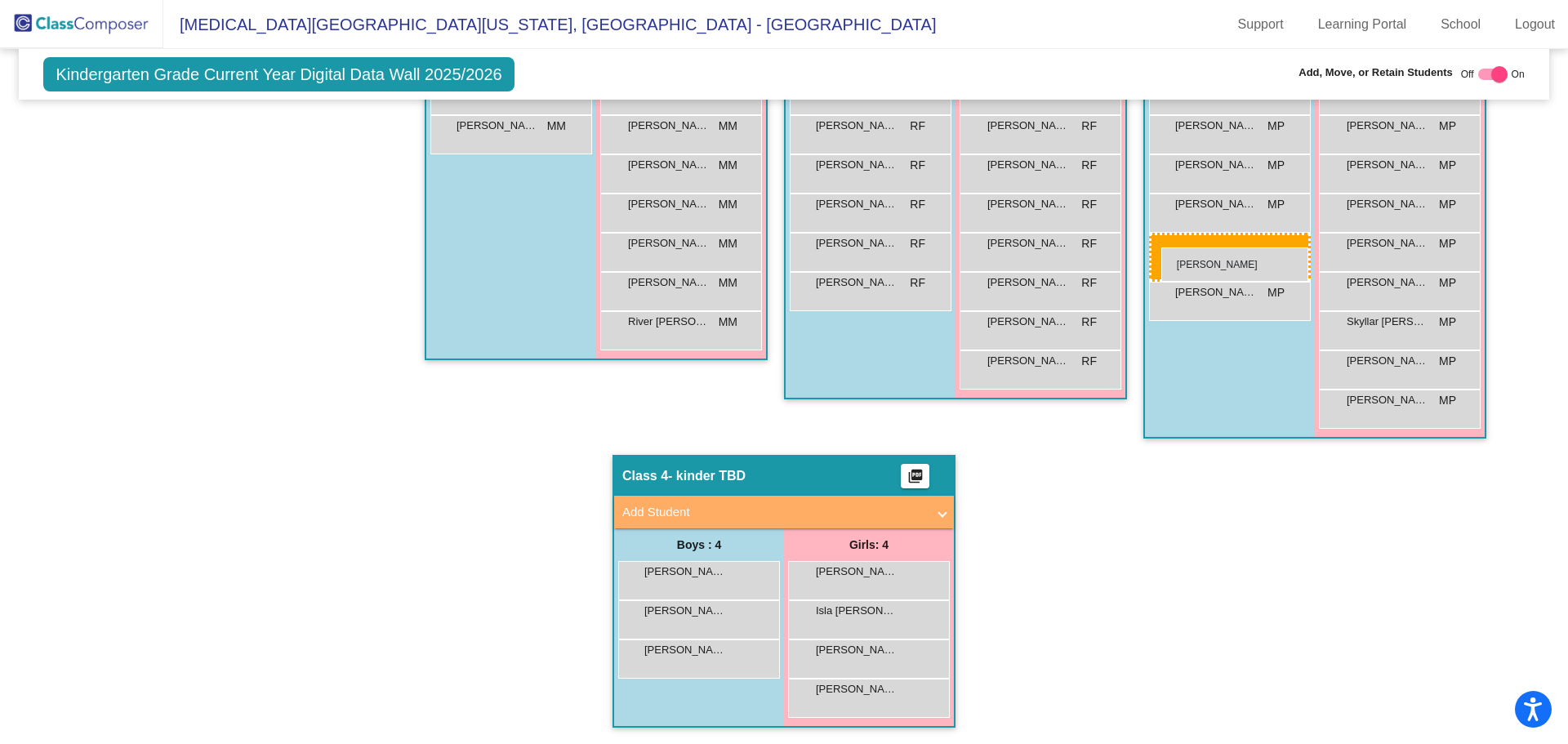
drag, startPoint x: 723, startPoint y: 708, endPoint x: 1161, endPoint y: 247, distance: 635.9
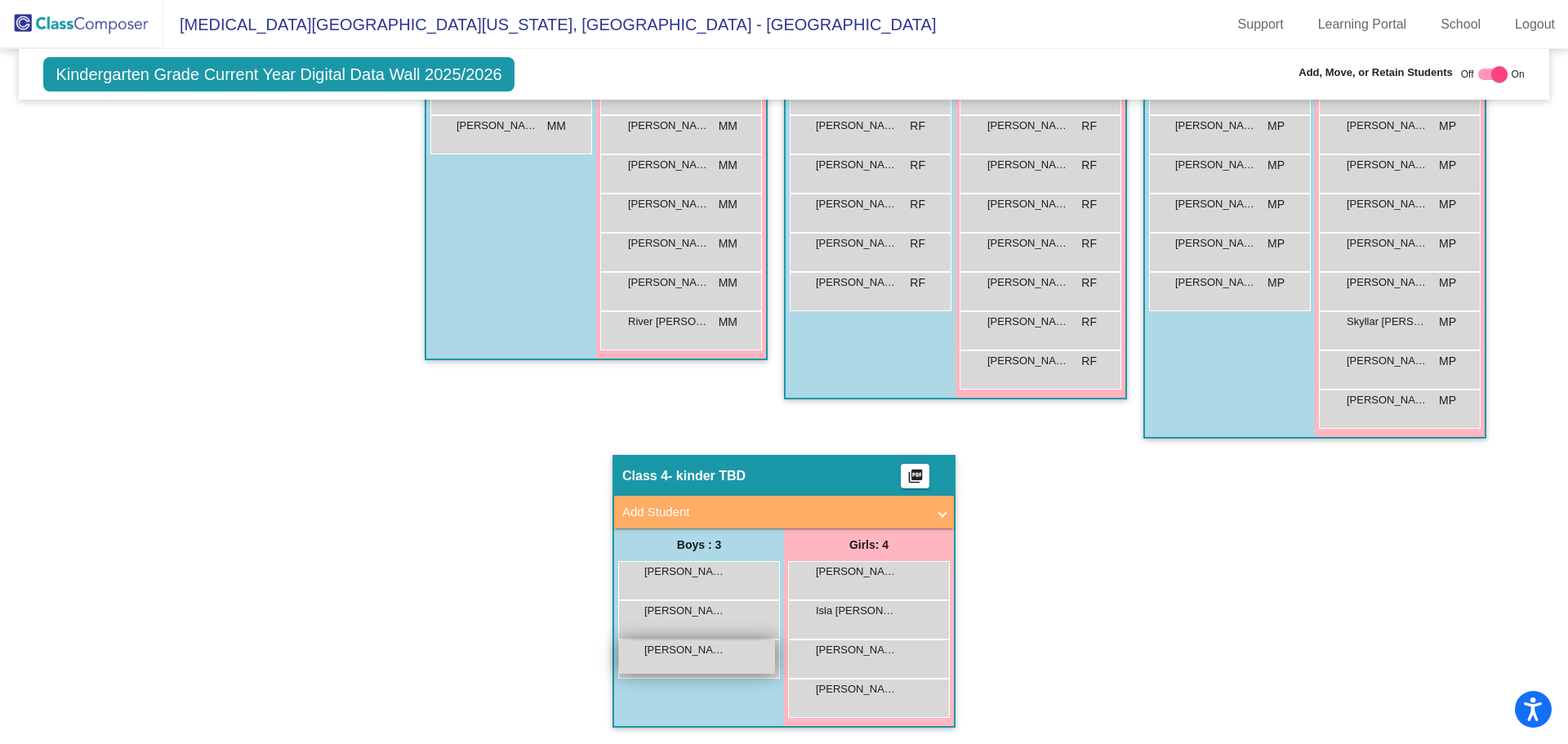
click at [691, 670] on div "[PERSON_NAME] lock do_not_disturb_alt" at bounding box center [697, 657] width 156 height 34
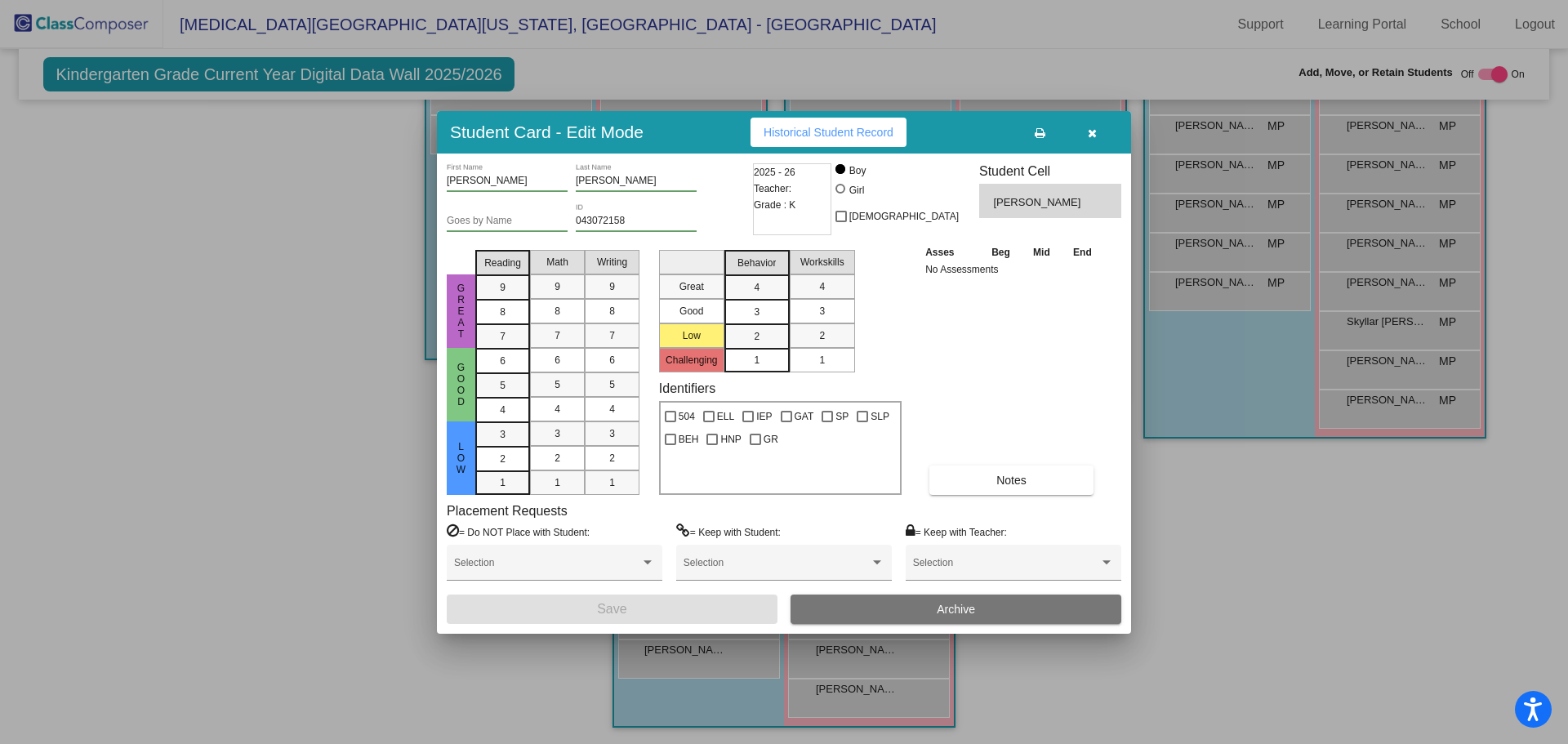
click at [1093, 127] on icon "button" at bounding box center [1092, 133] width 9 height 12
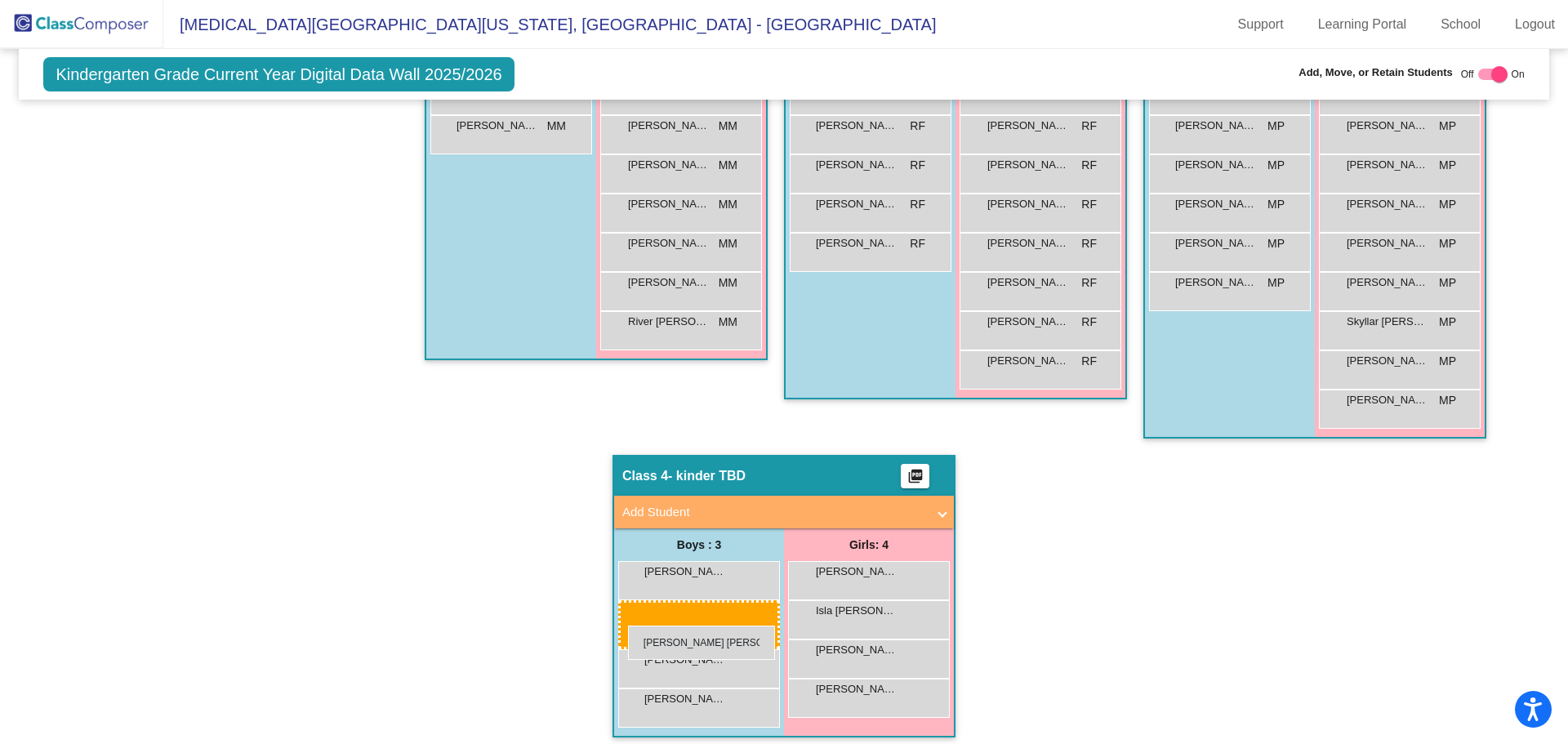
drag, startPoint x: 893, startPoint y: 347, endPoint x: 628, endPoint y: 626, distance: 384.8
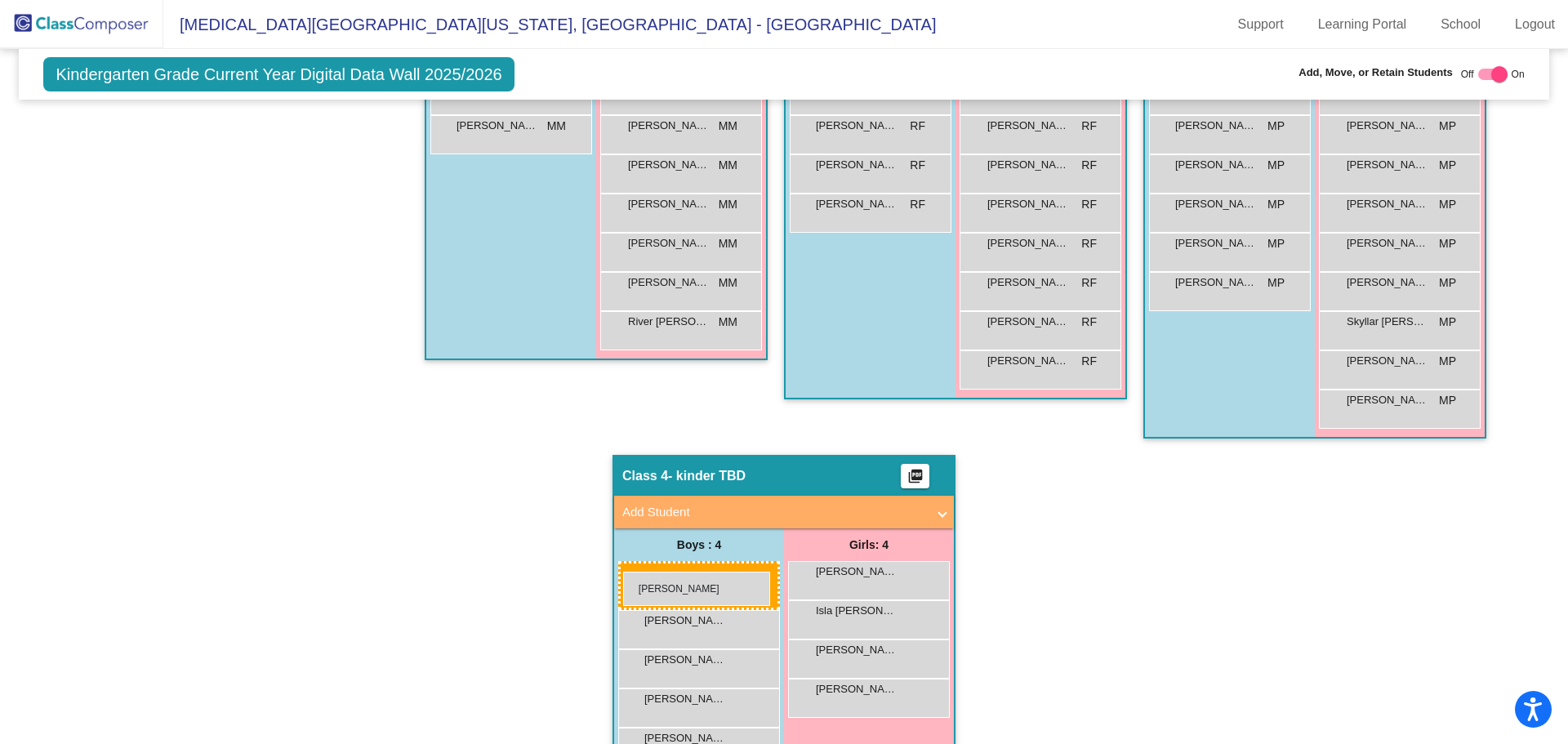
drag, startPoint x: 890, startPoint y: 507, endPoint x: 623, endPoint y: 571, distance: 274.6
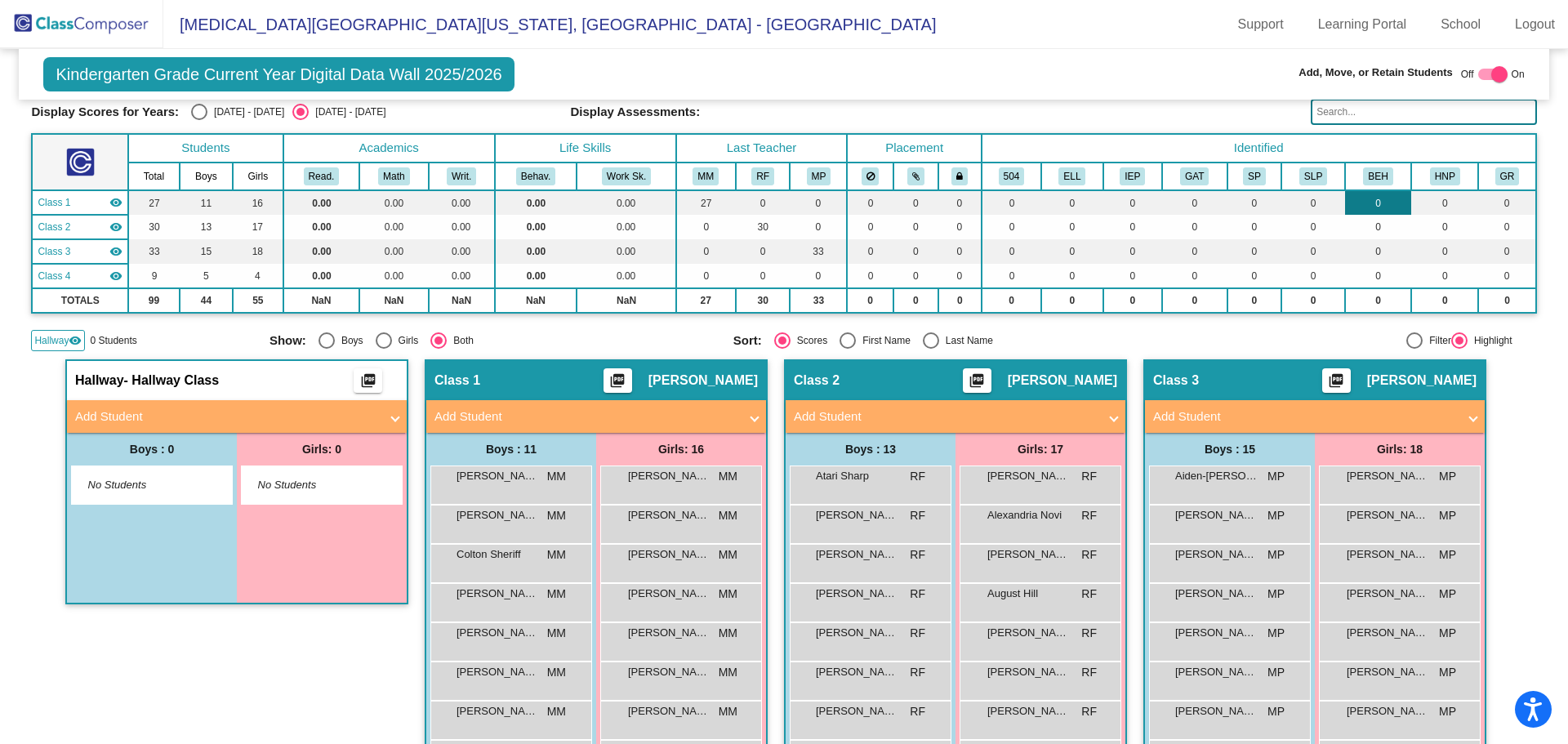
scroll to position [0, 0]
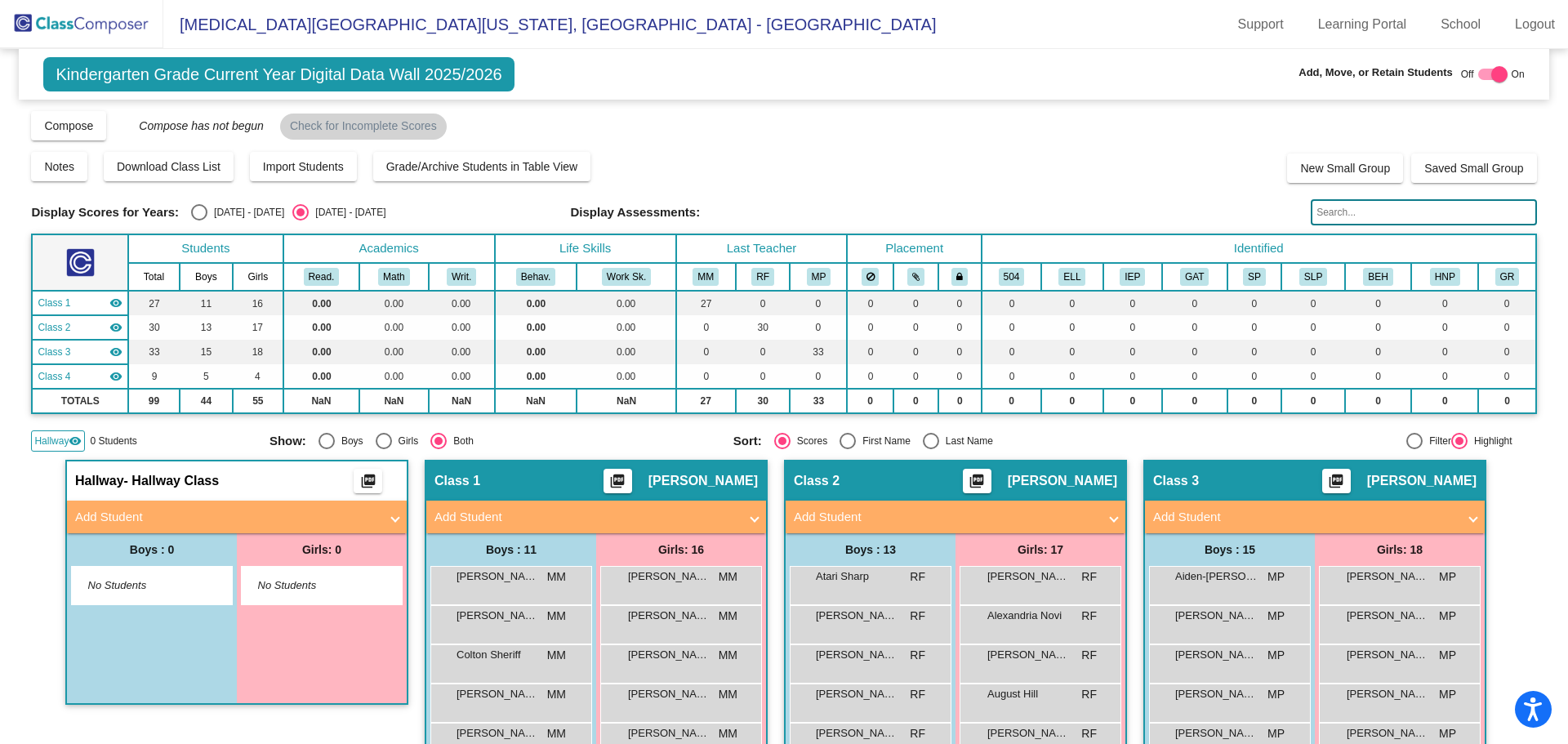
click at [1358, 214] on input "text" at bounding box center [1423, 212] width 226 height 26
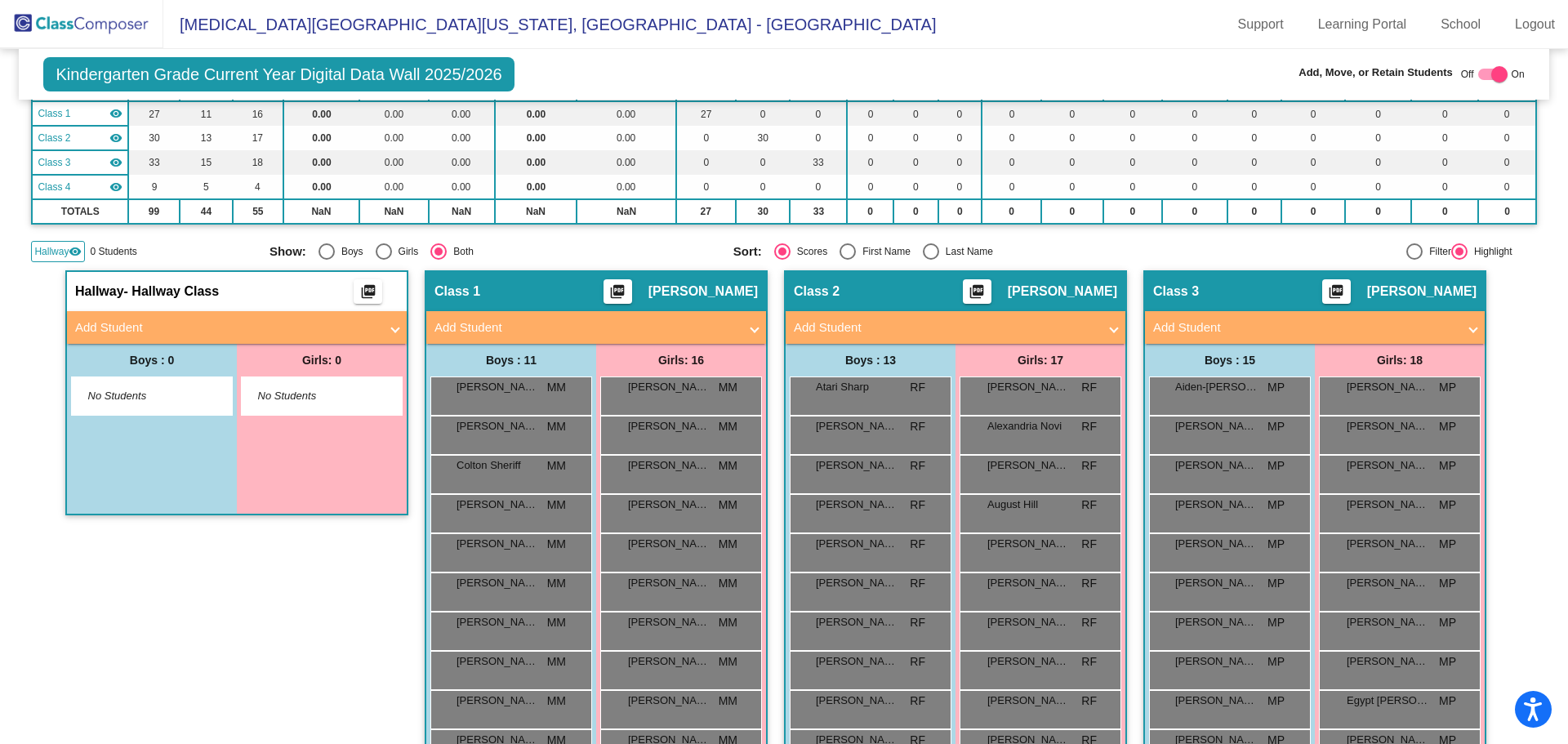
scroll to position [65, 0]
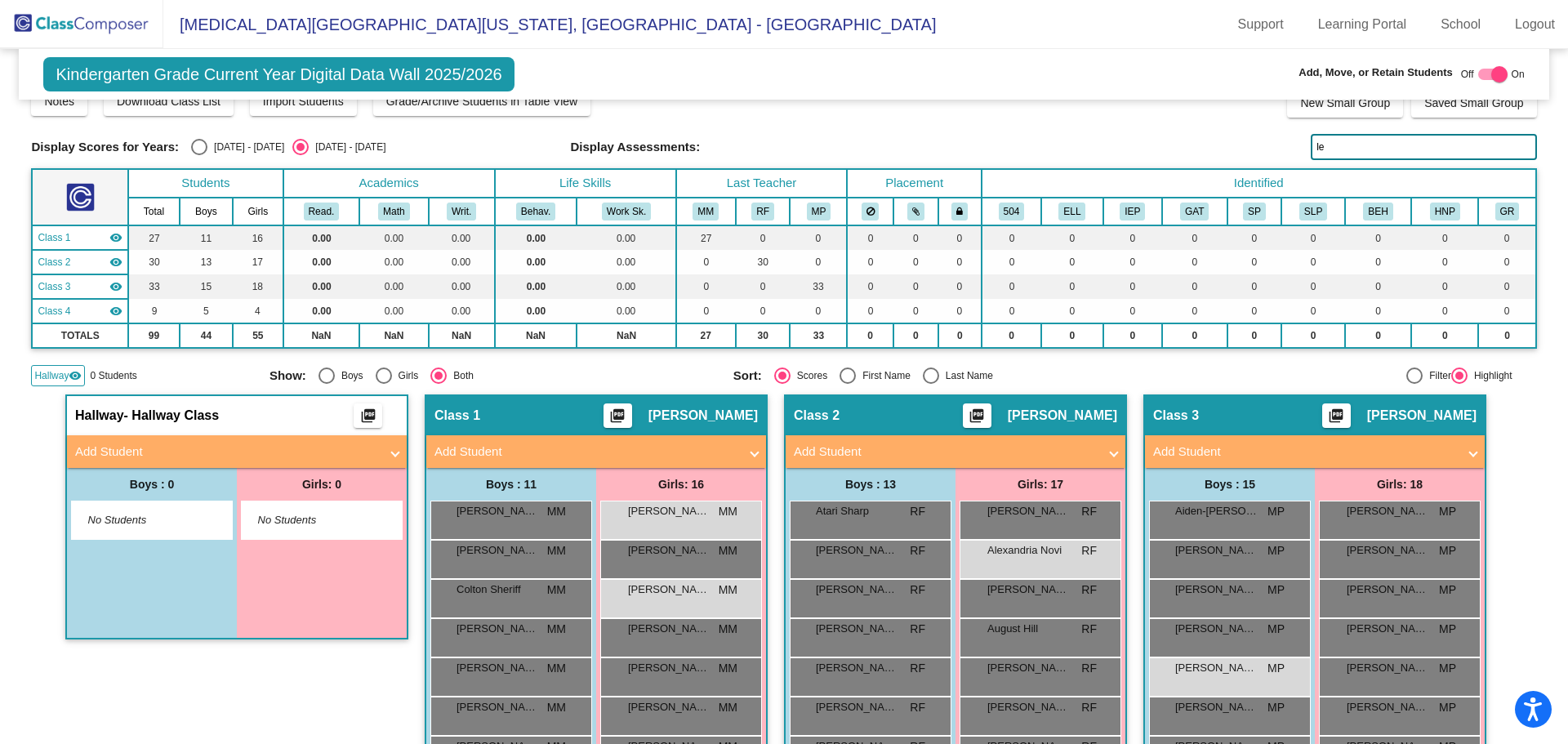
type input "l"
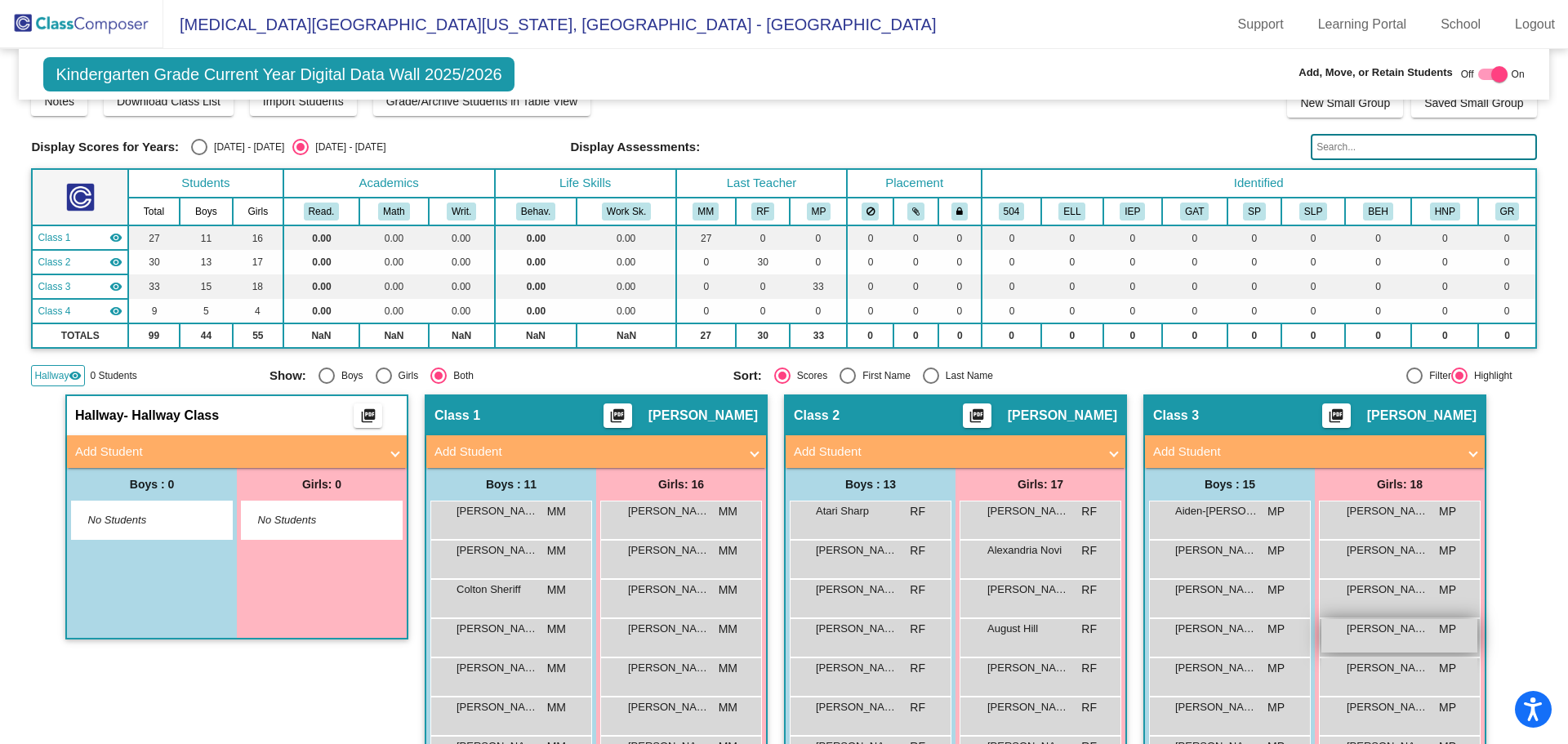
scroll to position [0, 0]
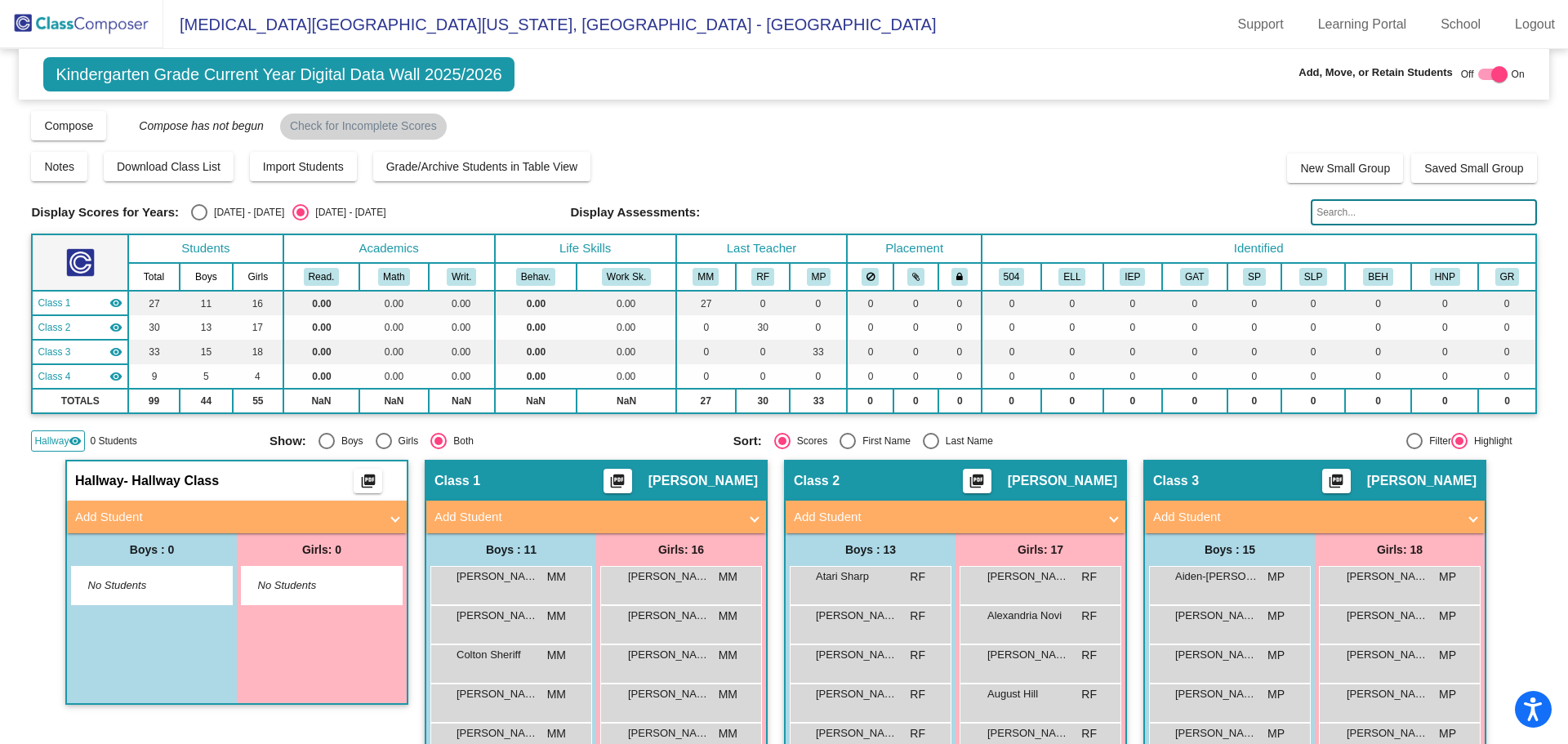
click at [1350, 212] on input "text" at bounding box center [1423, 212] width 226 height 26
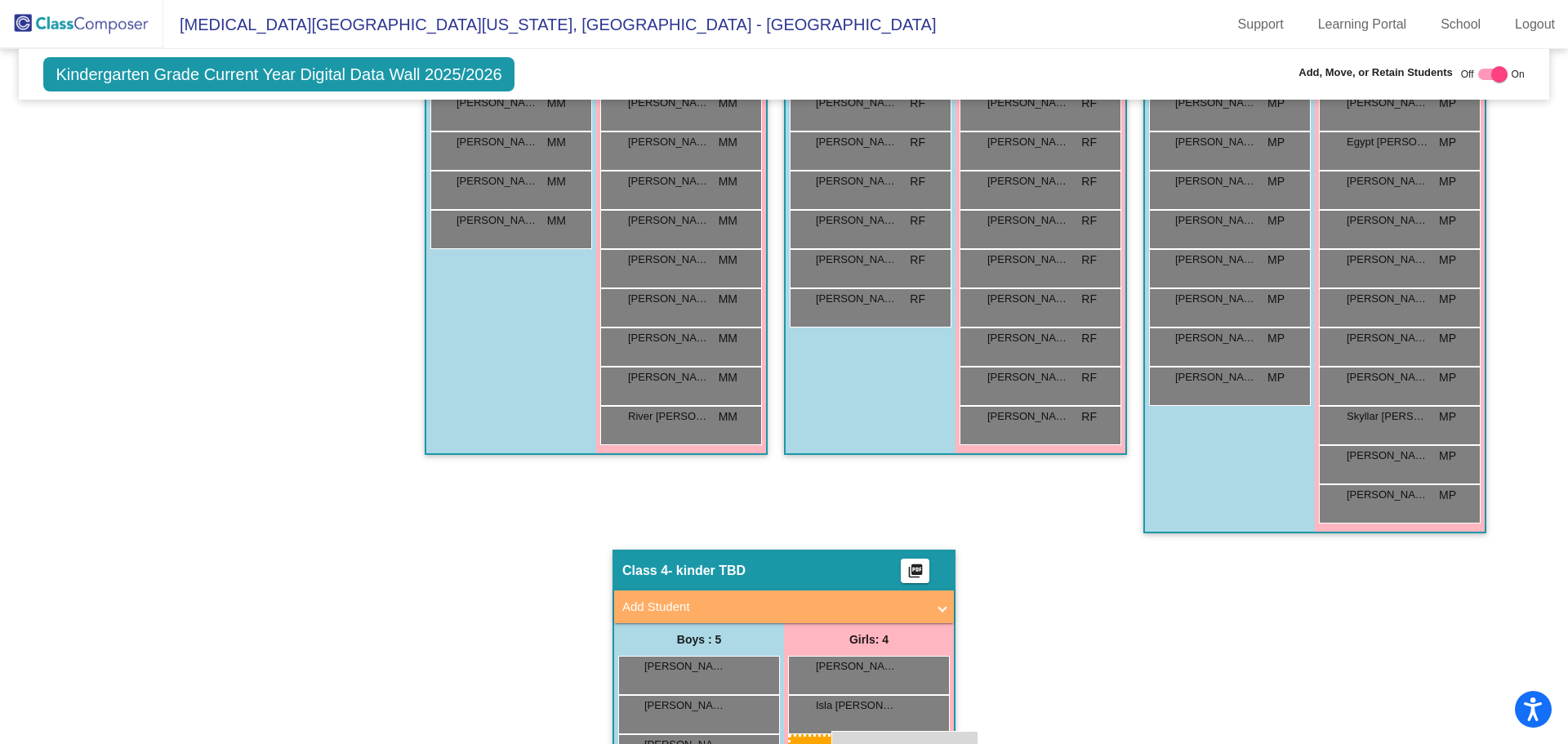
scroll to position [767, 0]
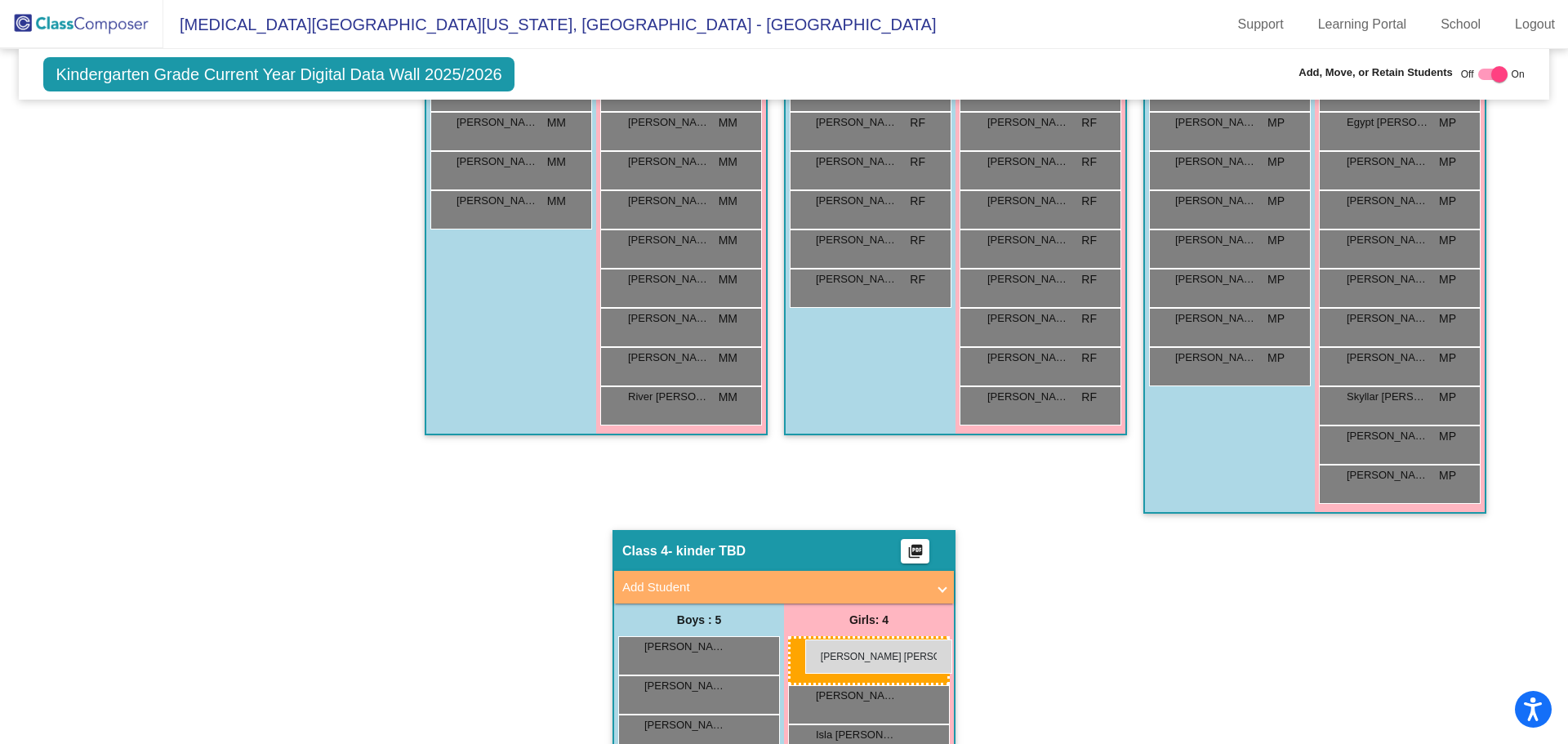
drag, startPoint x: 1031, startPoint y: 326, endPoint x: 805, endPoint y: 639, distance: 386.1
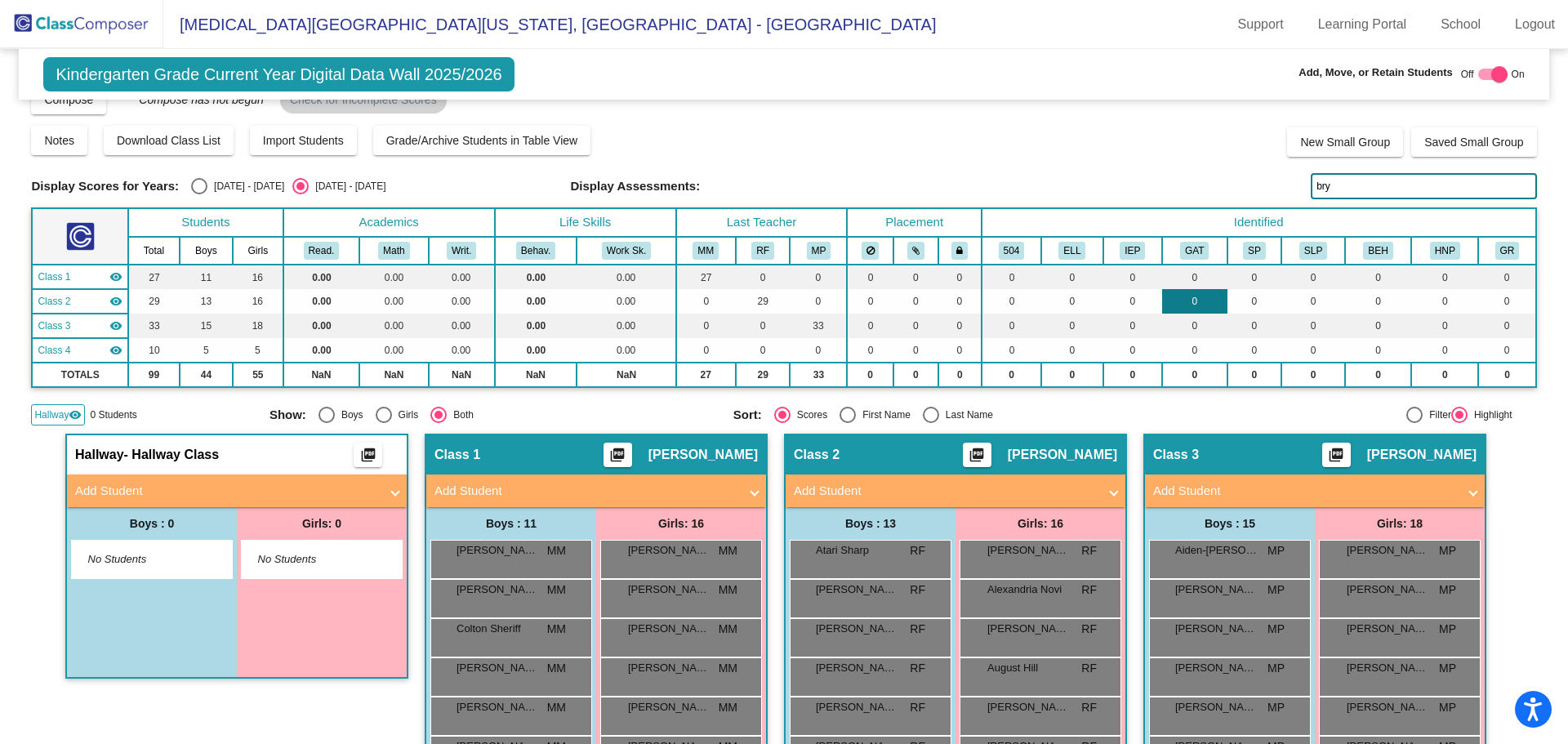
scroll to position [0, 0]
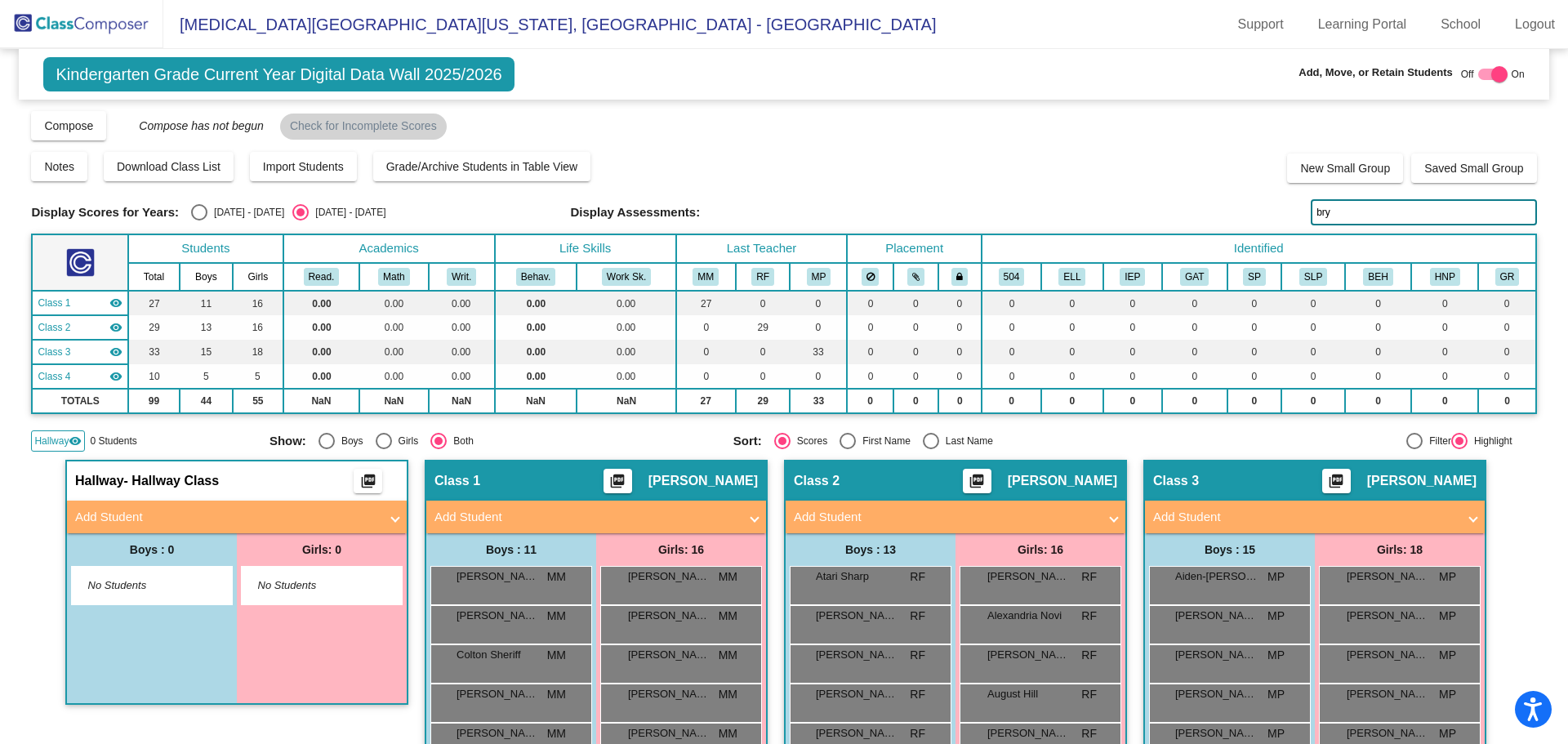
drag, startPoint x: 1326, startPoint y: 209, endPoint x: 1180, endPoint y: 206, distance: 146.0
click at [1180, 206] on div "Display Scores for Years: [DATE] - [DATE] [DATE] - [DATE] Display Assessments: …" at bounding box center [784, 212] width 1505 height 26
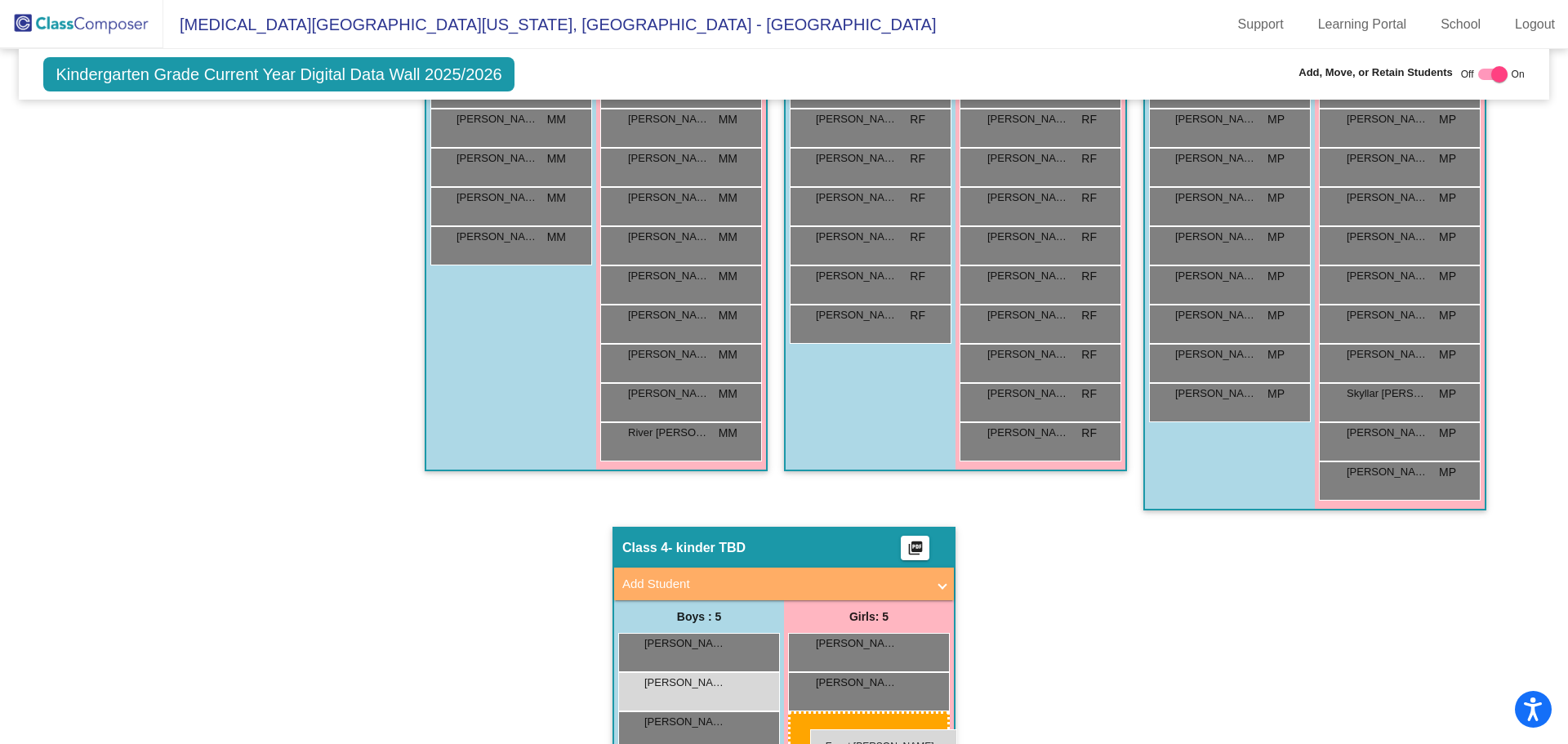
scroll to position [735, 0]
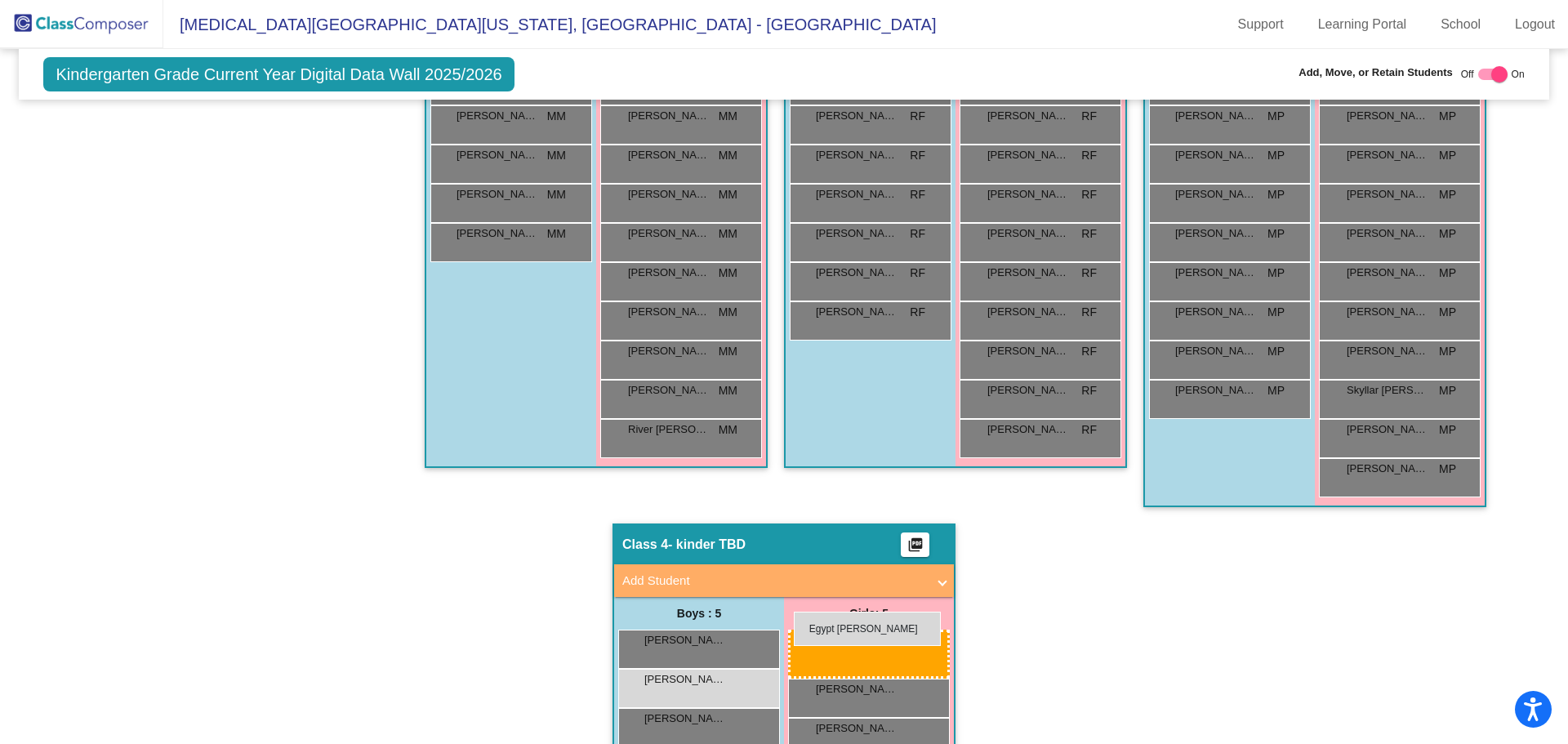
drag, startPoint x: 1417, startPoint y: 576, endPoint x: 794, endPoint y: 611, distance: 624.0
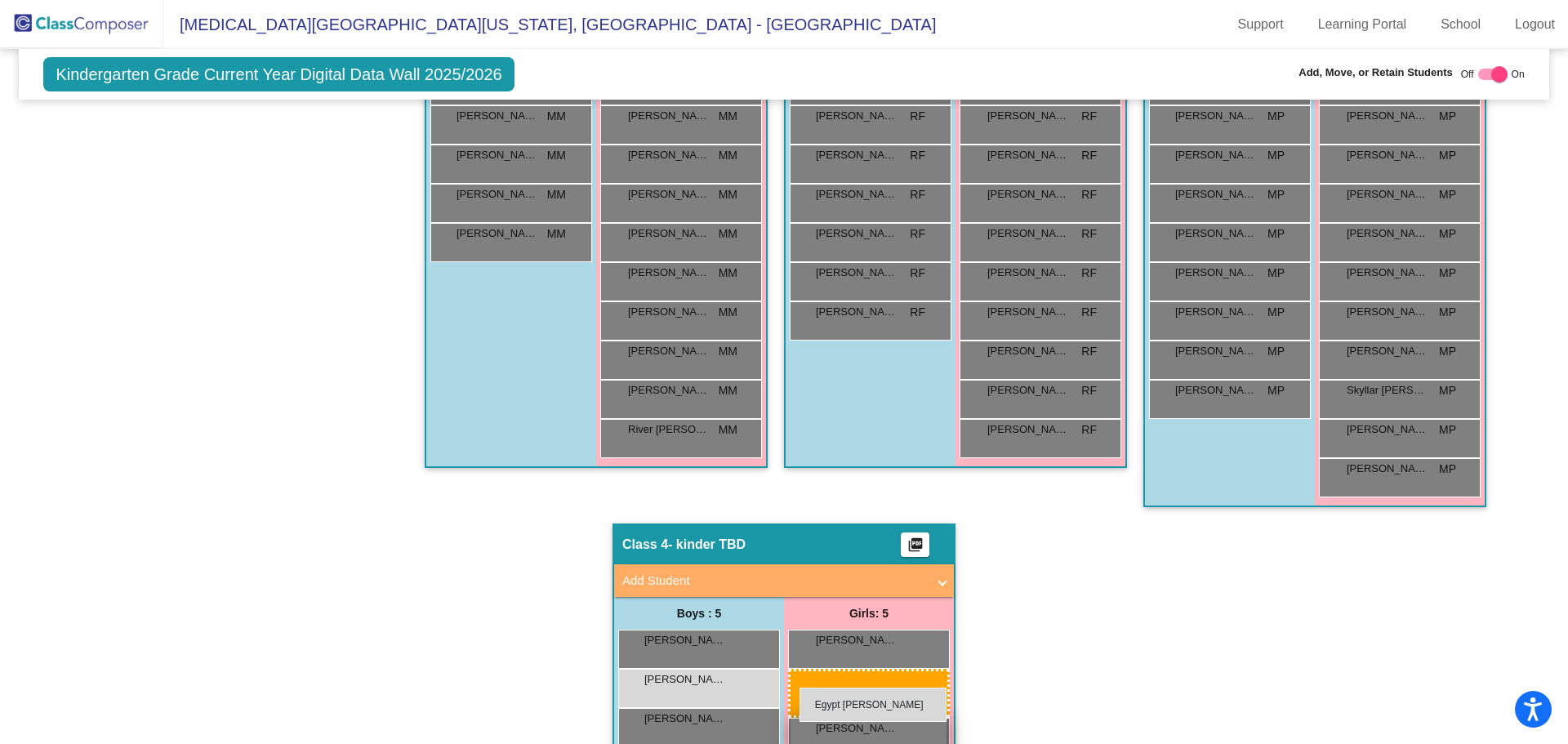
drag, startPoint x: 1368, startPoint y: 161, endPoint x: 799, endPoint y: 687, distance: 774.9
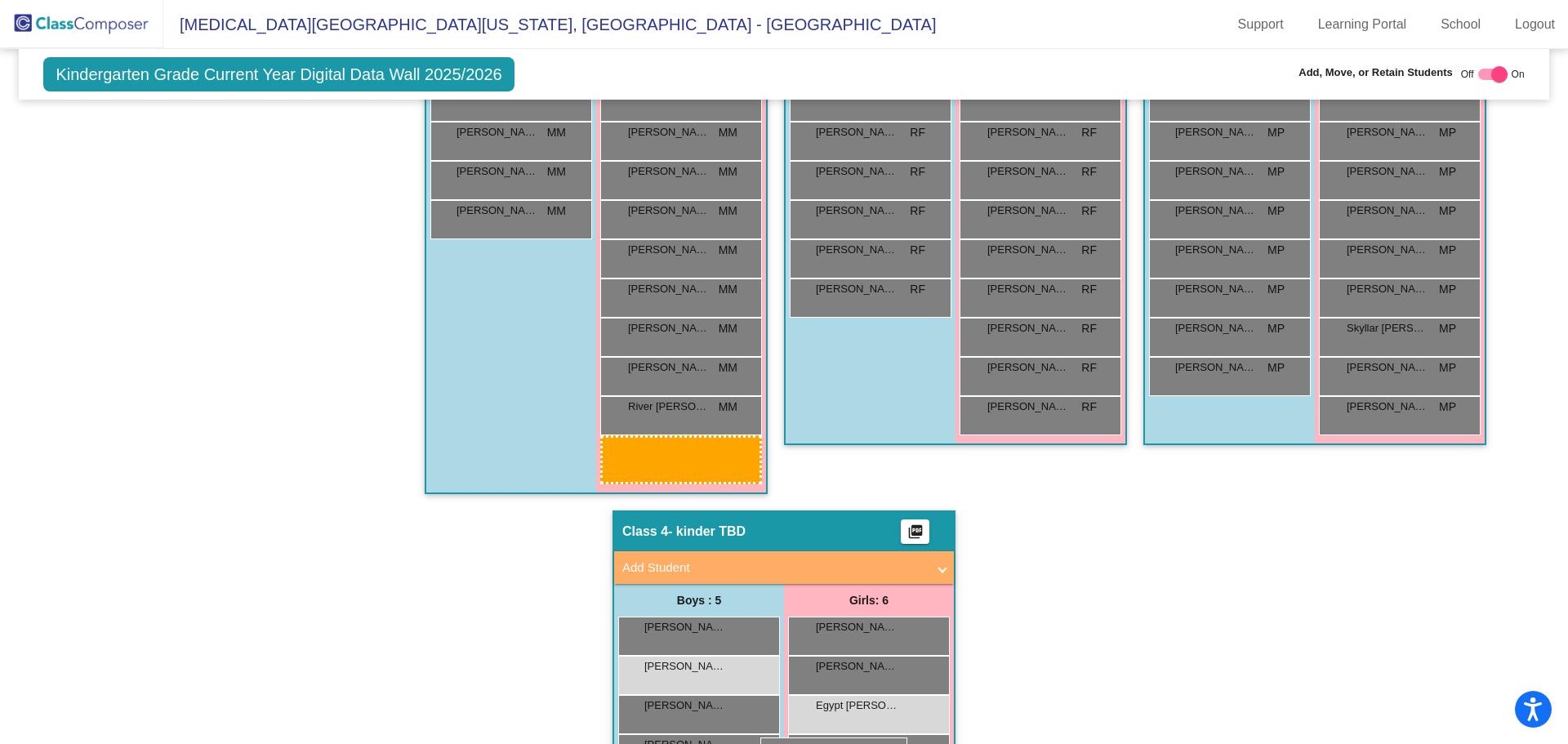
scroll to position [793, 0]
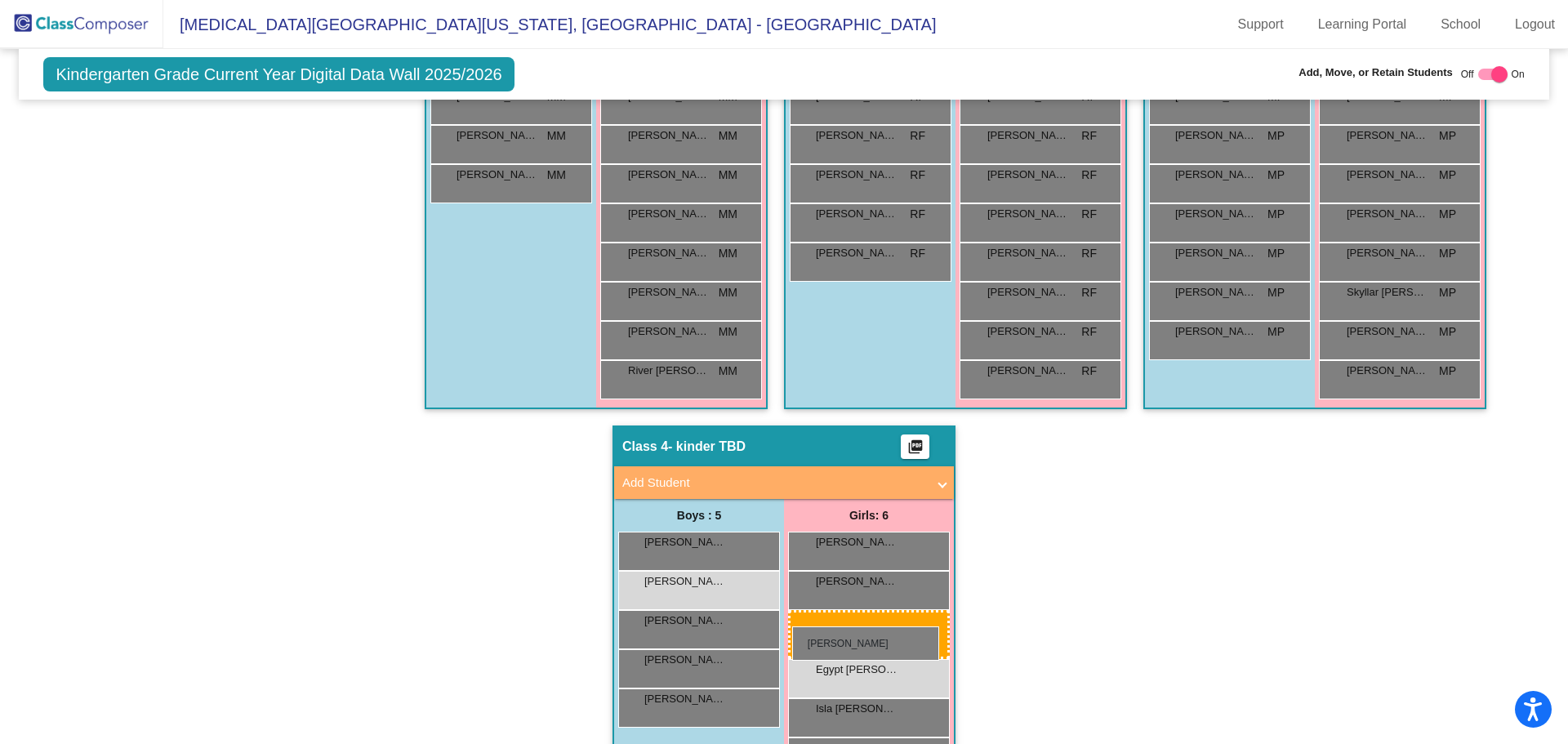
drag, startPoint x: 1423, startPoint y: 456, endPoint x: 792, endPoint y: 627, distance: 653.8
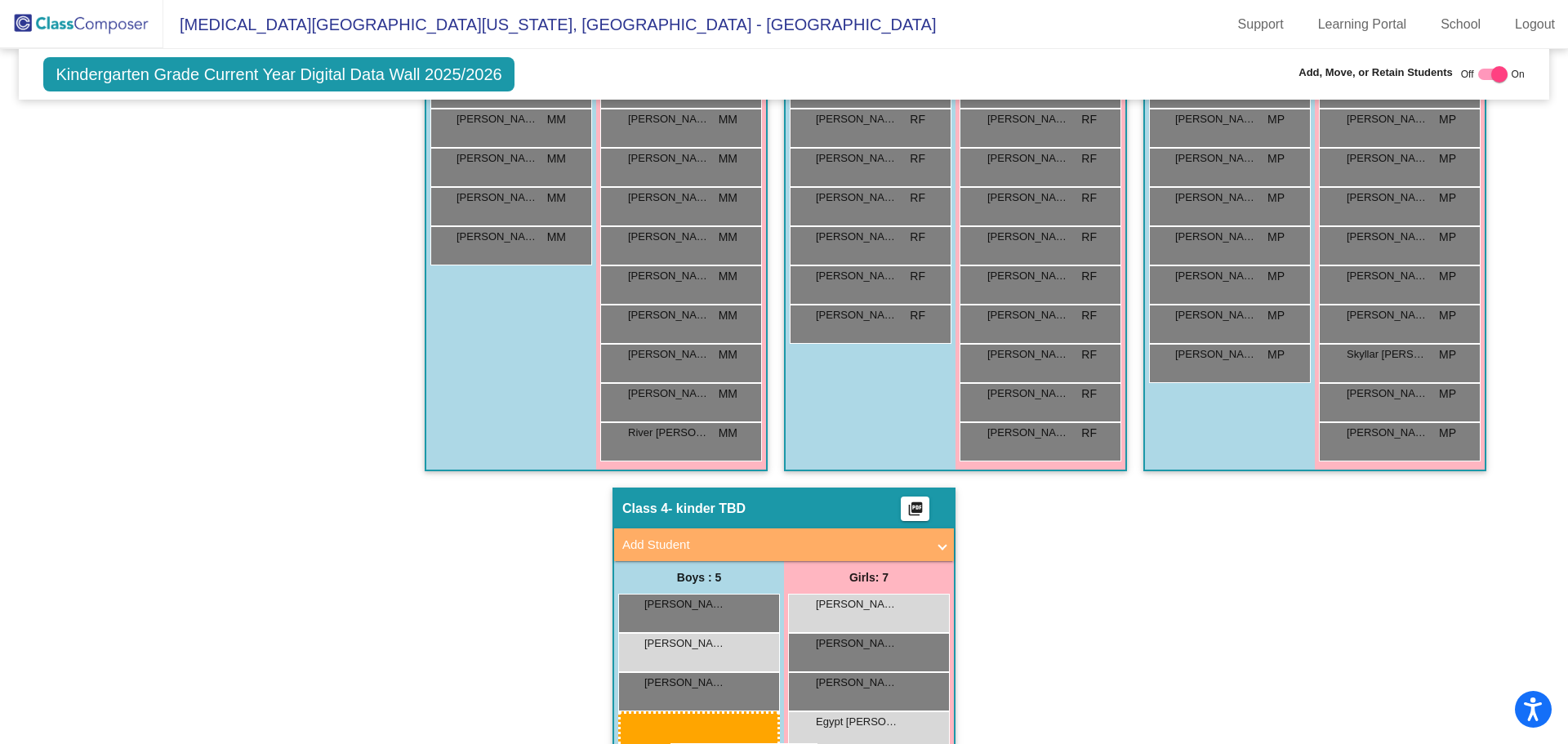
scroll to position [745, 0]
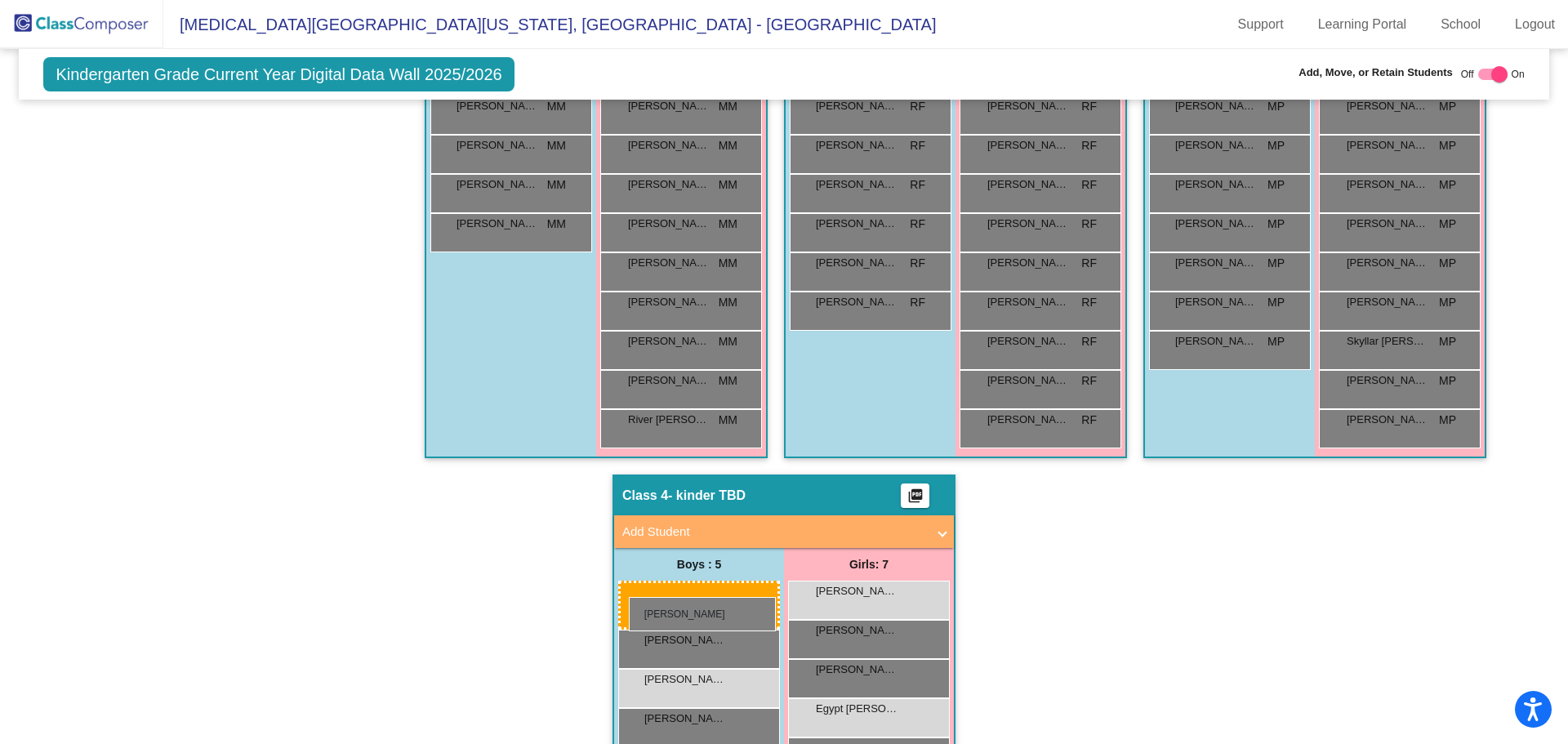
drag, startPoint x: 1188, startPoint y: 538, endPoint x: 629, endPoint y: 597, distance: 562.1
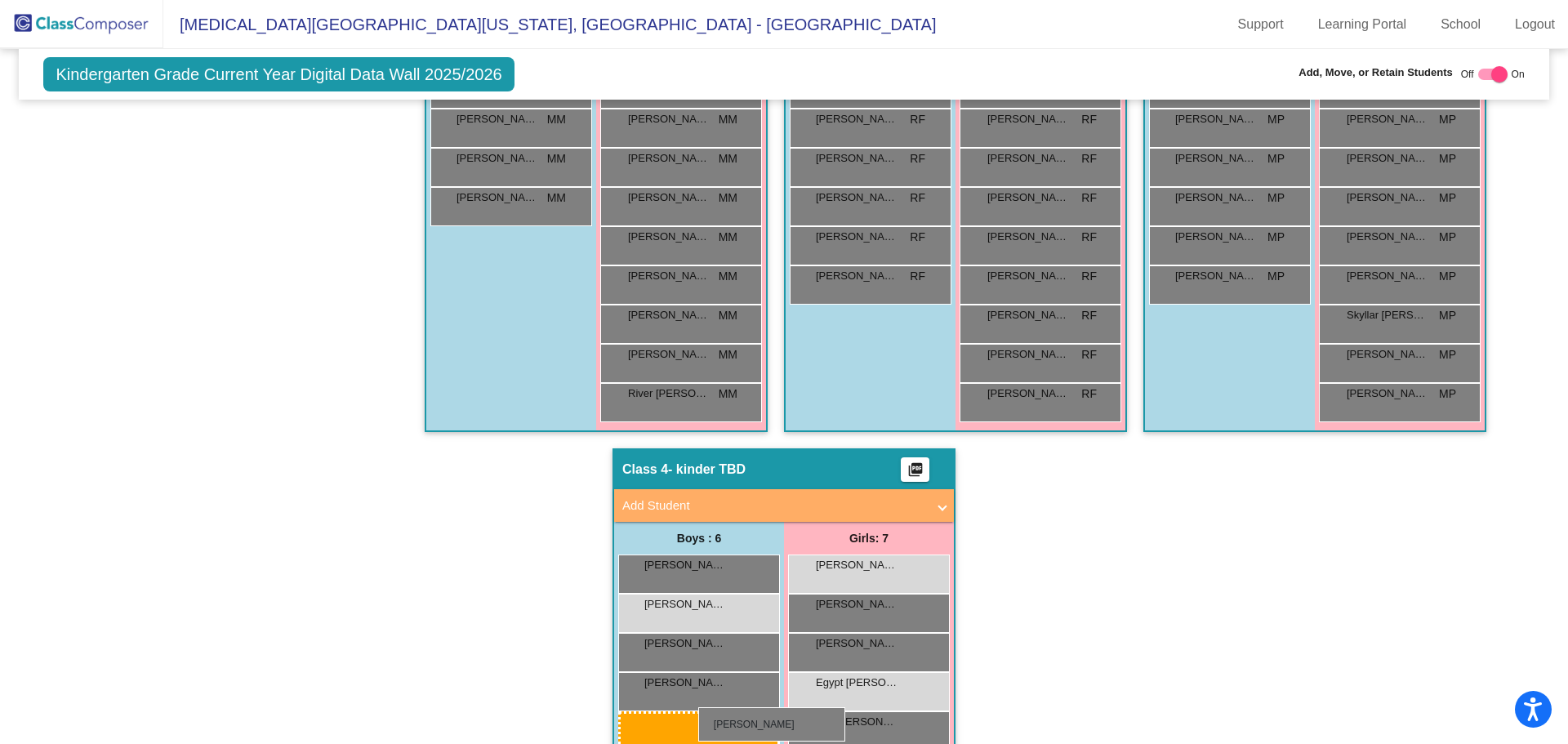
scroll to position [787, 0]
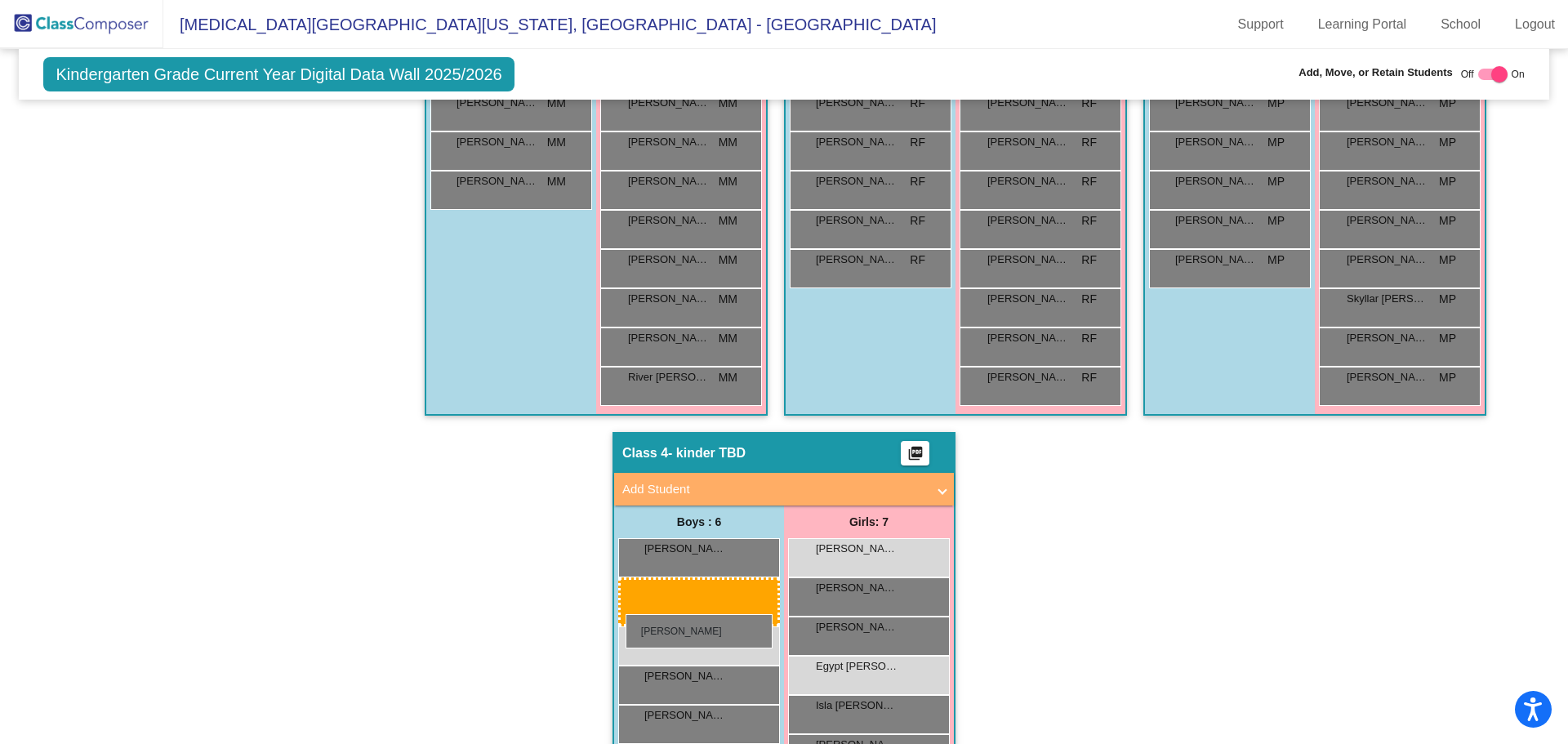
drag, startPoint x: 1244, startPoint y: 283, endPoint x: 626, endPoint y: 614, distance: 701.1
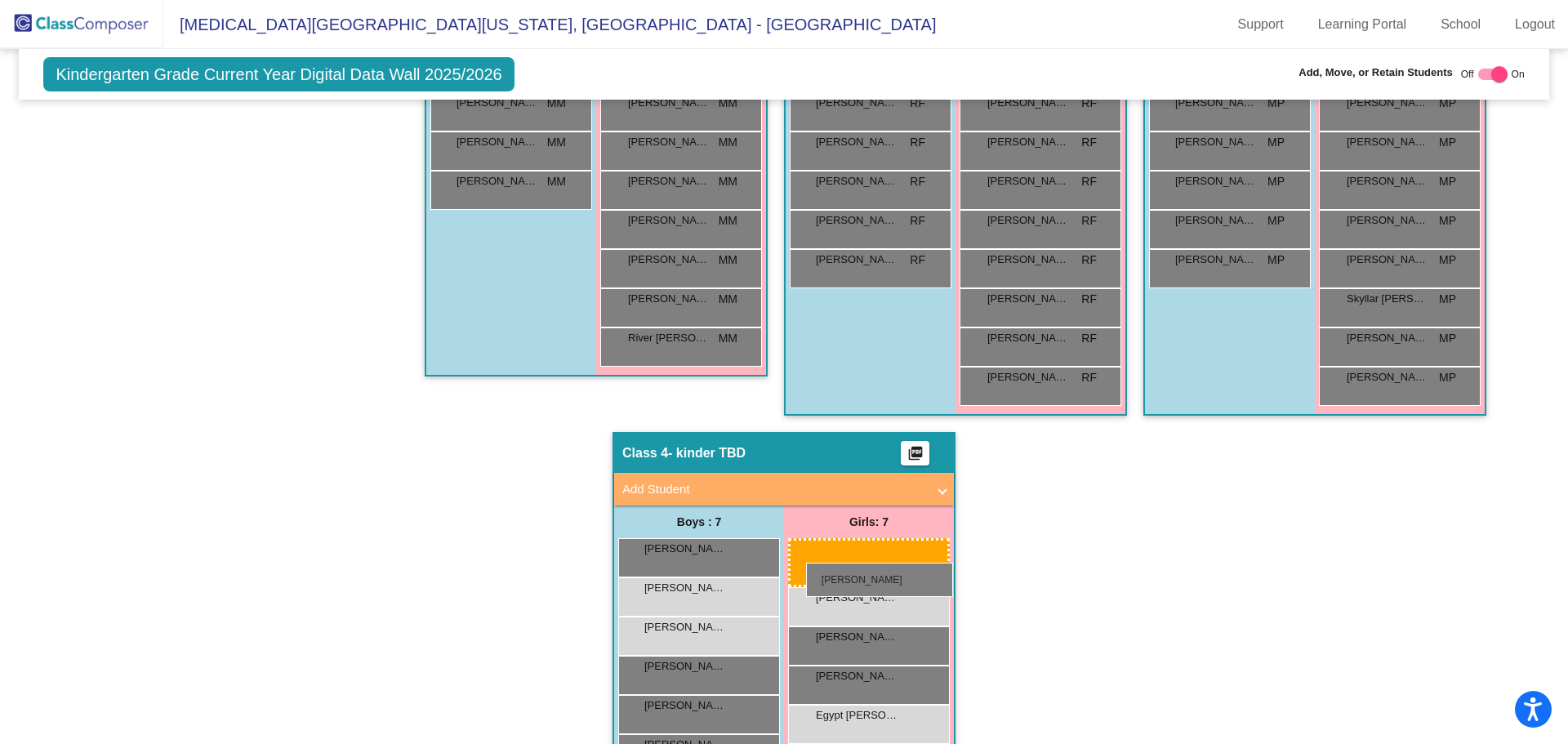
drag, startPoint x: 709, startPoint y: 259, endPoint x: 806, endPoint y: 563, distance: 319.1
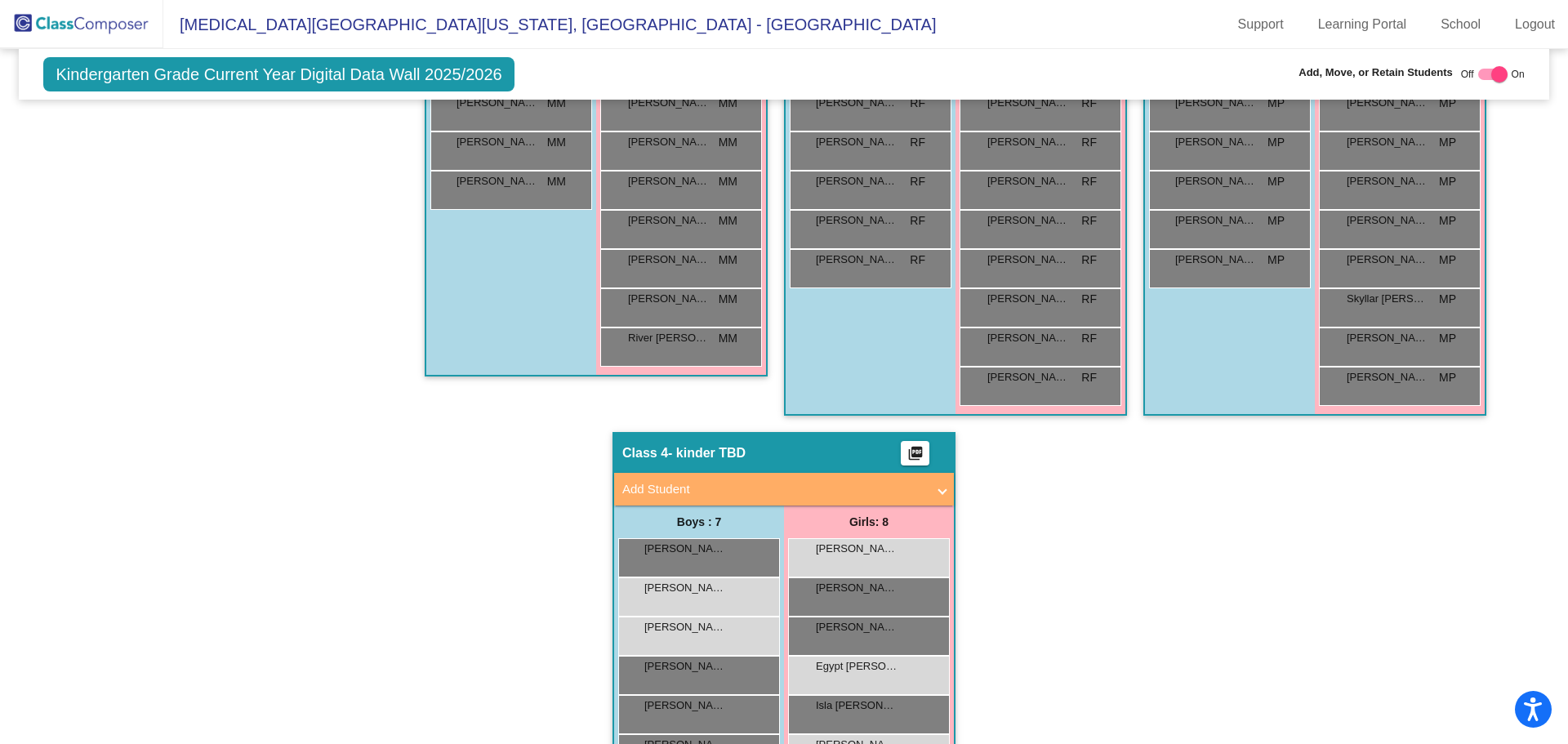
scroll to position [705, 0]
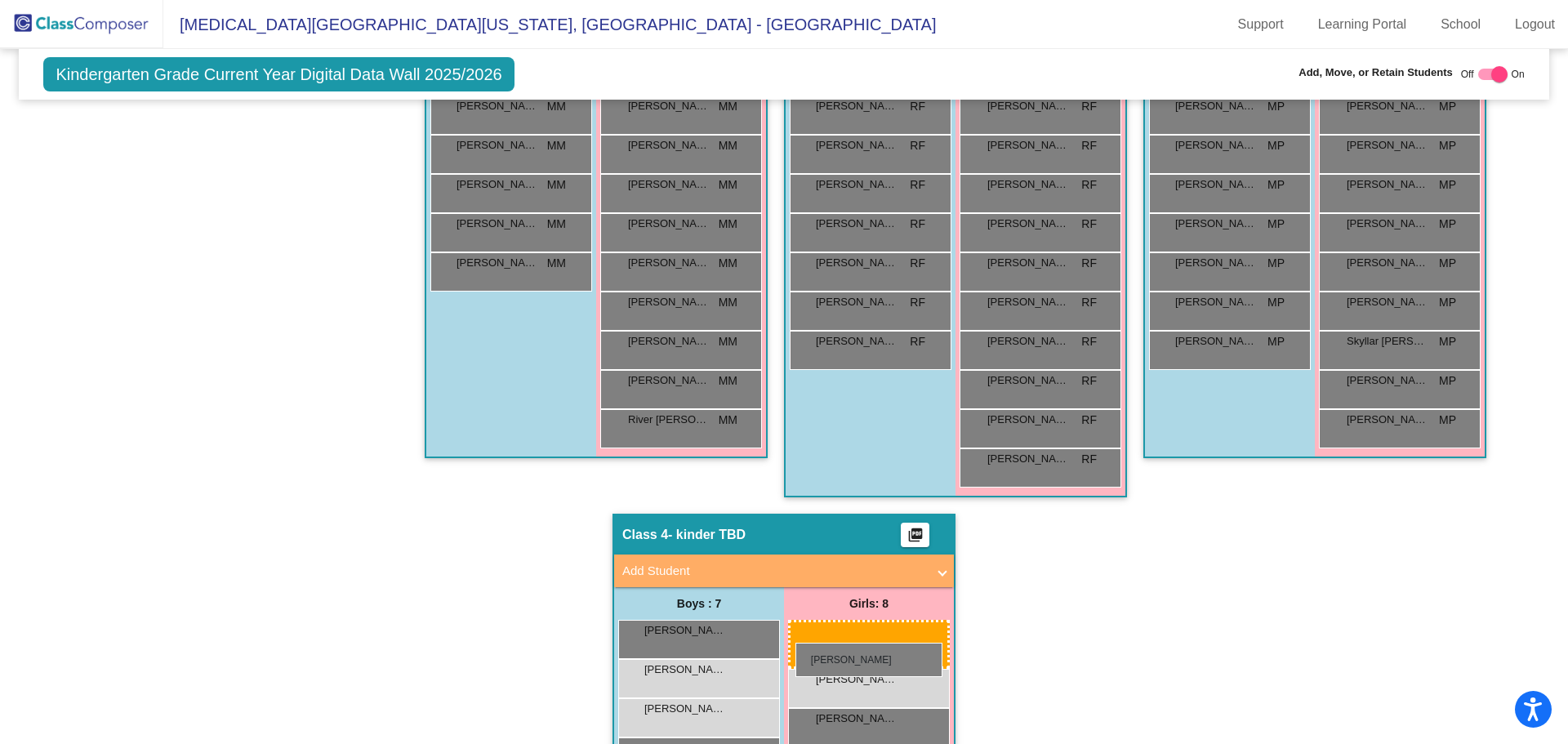
drag, startPoint x: 1393, startPoint y: 179, endPoint x: 795, endPoint y: 643, distance: 756.9
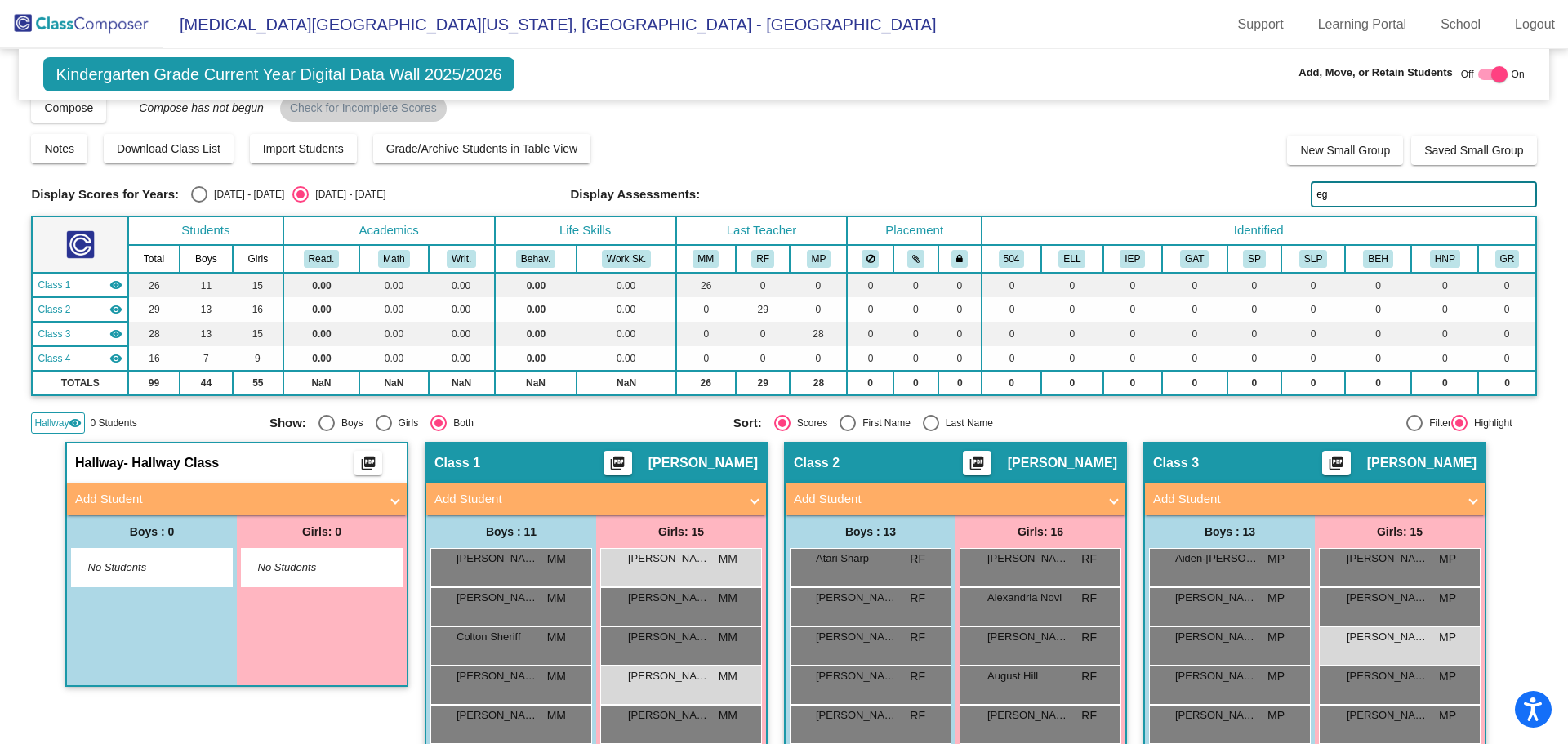
scroll to position [0, 0]
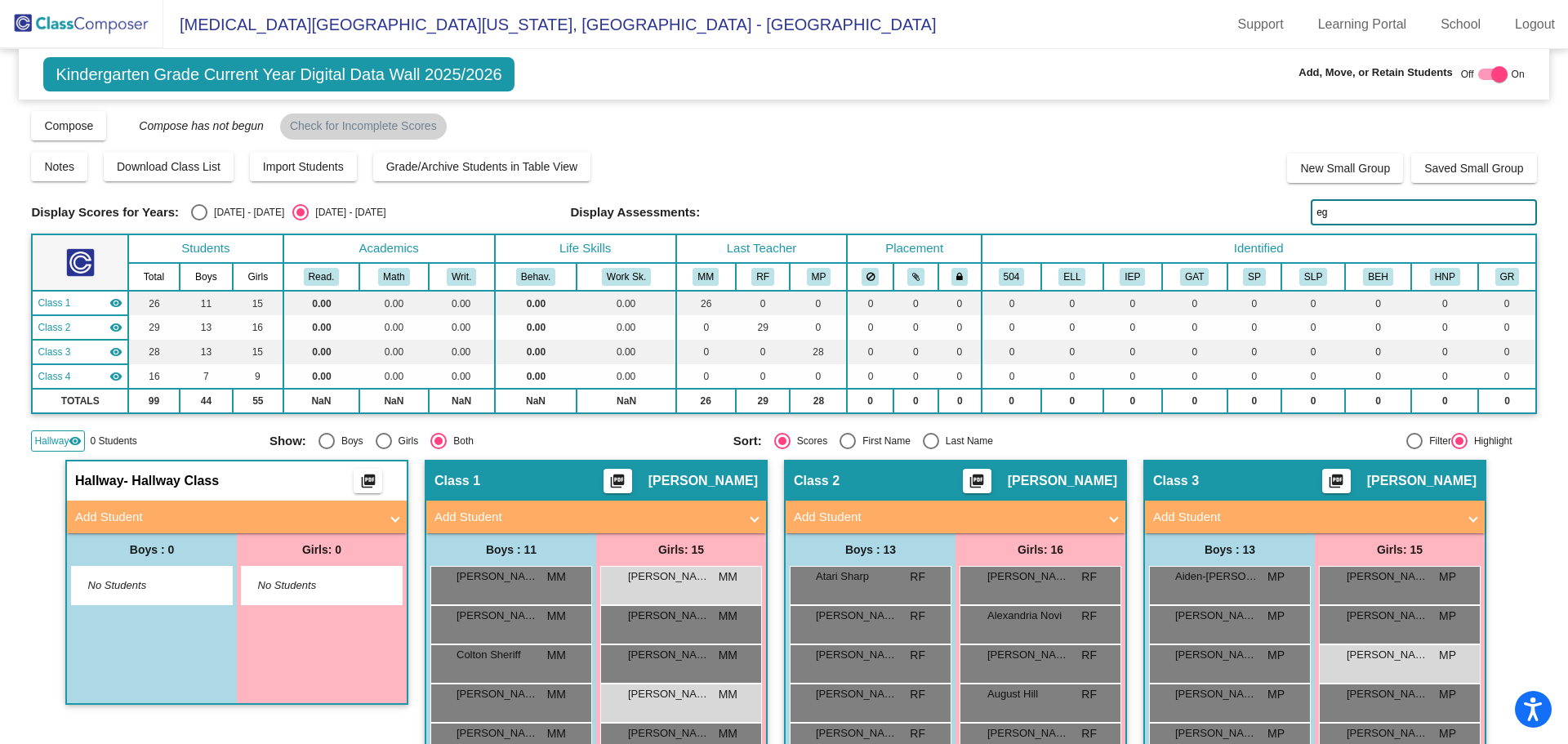
drag, startPoint x: 1275, startPoint y: 230, endPoint x: 1186, endPoint y: 229, distance: 89.0
click at [1186, 230] on div "Display Scores for Years: [DATE] - [DATE] [DATE] - [DATE] Grade/Archive Student…" at bounding box center [784, 280] width 1505 height 342
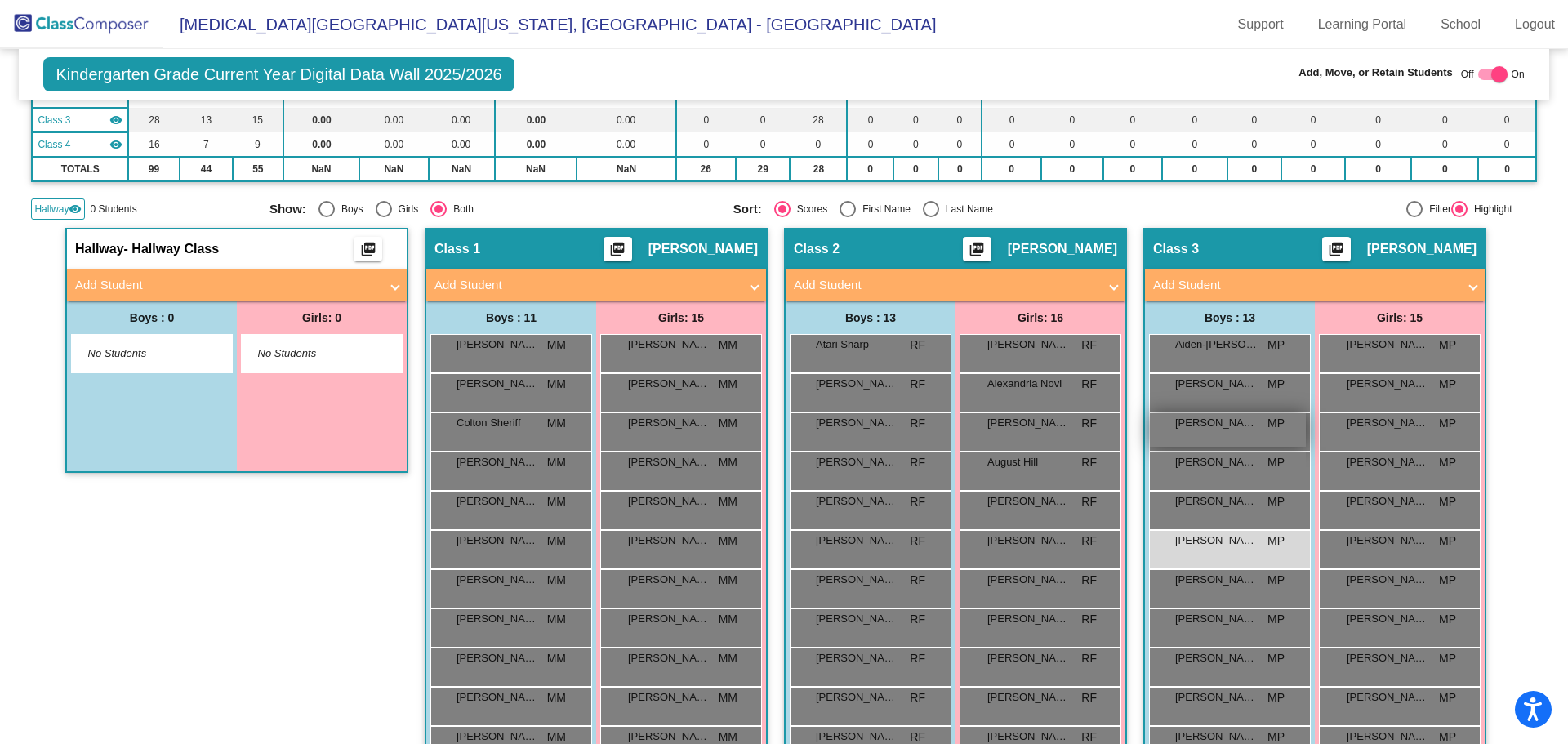
scroll to position [326, 0]
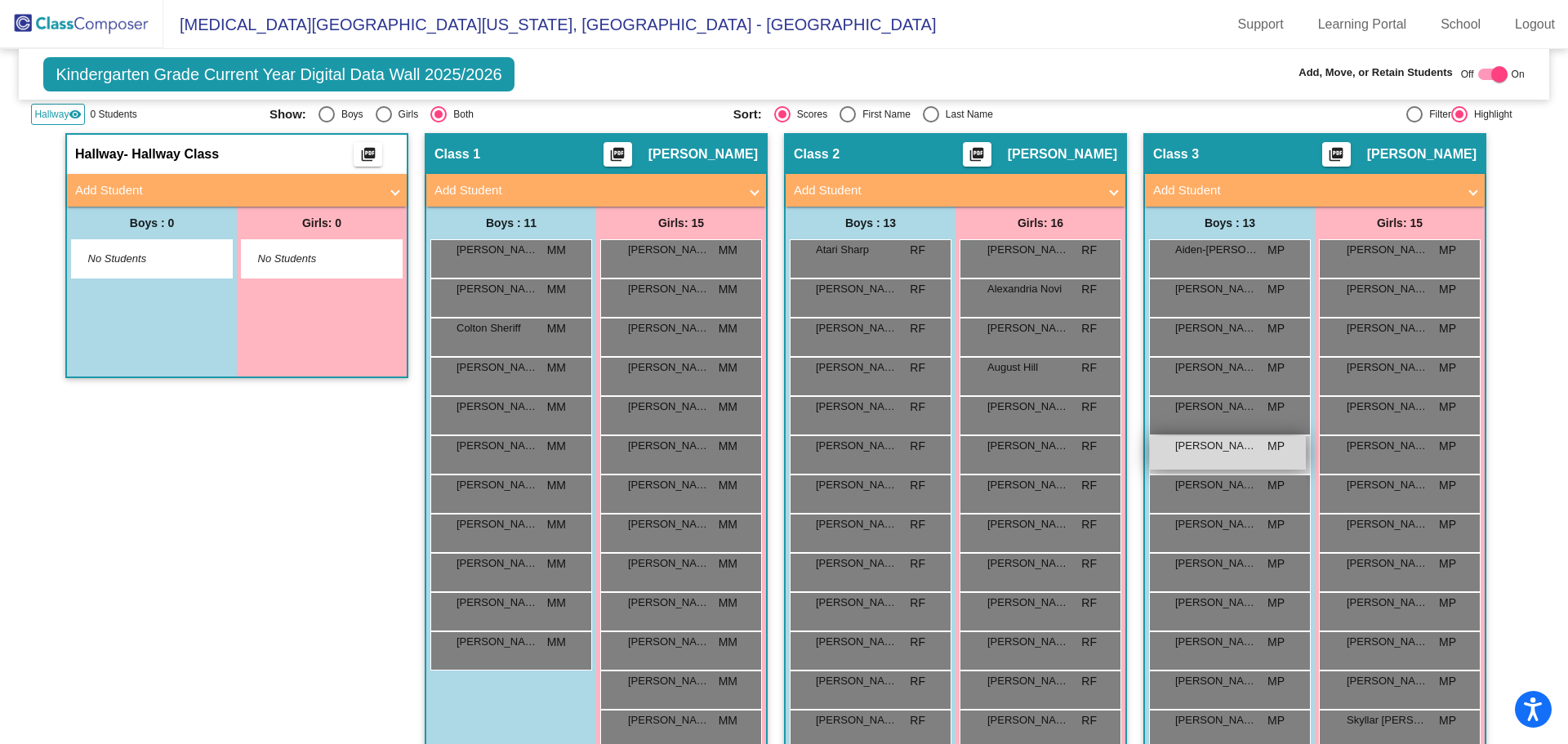
type input "gre"
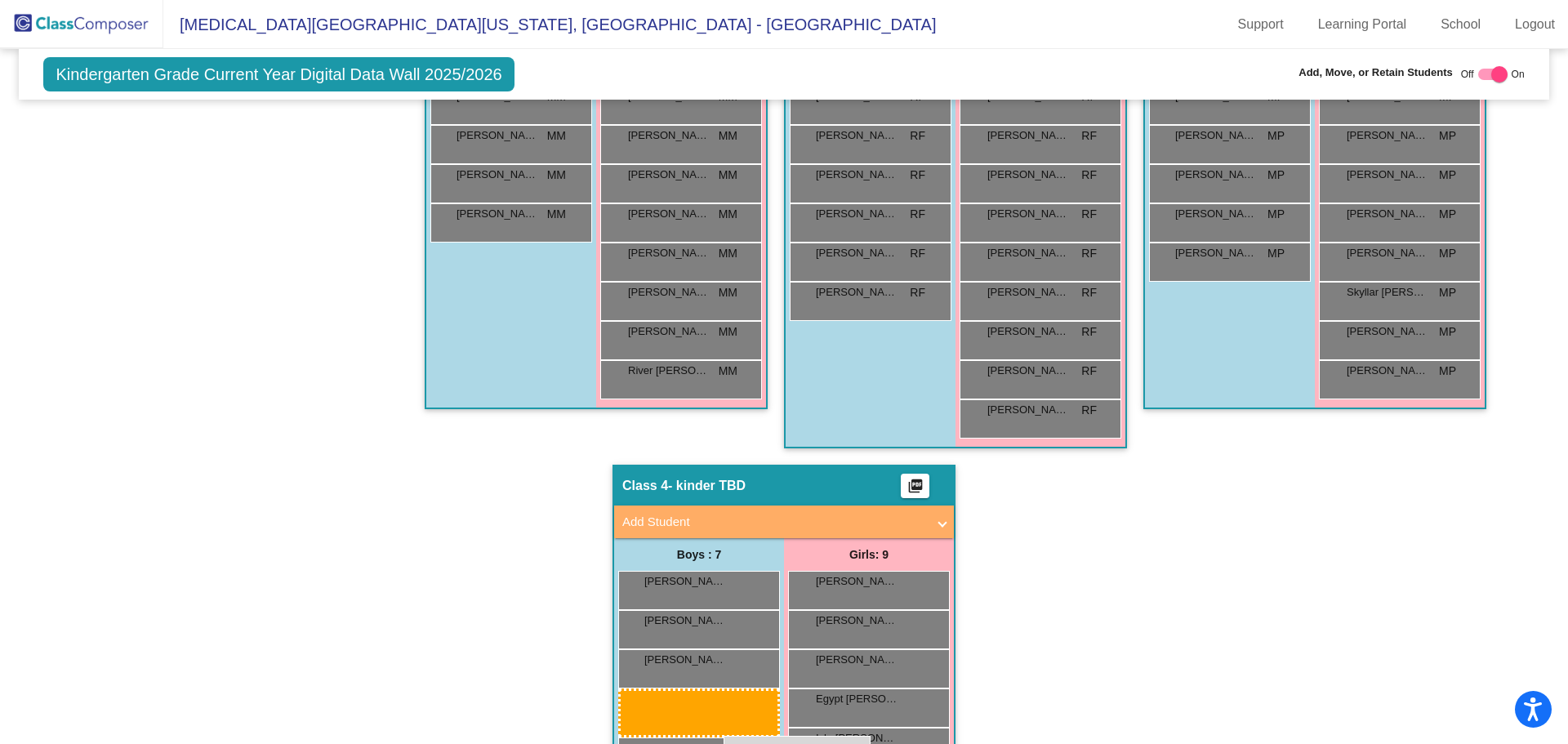
scroll to position [774, 0]
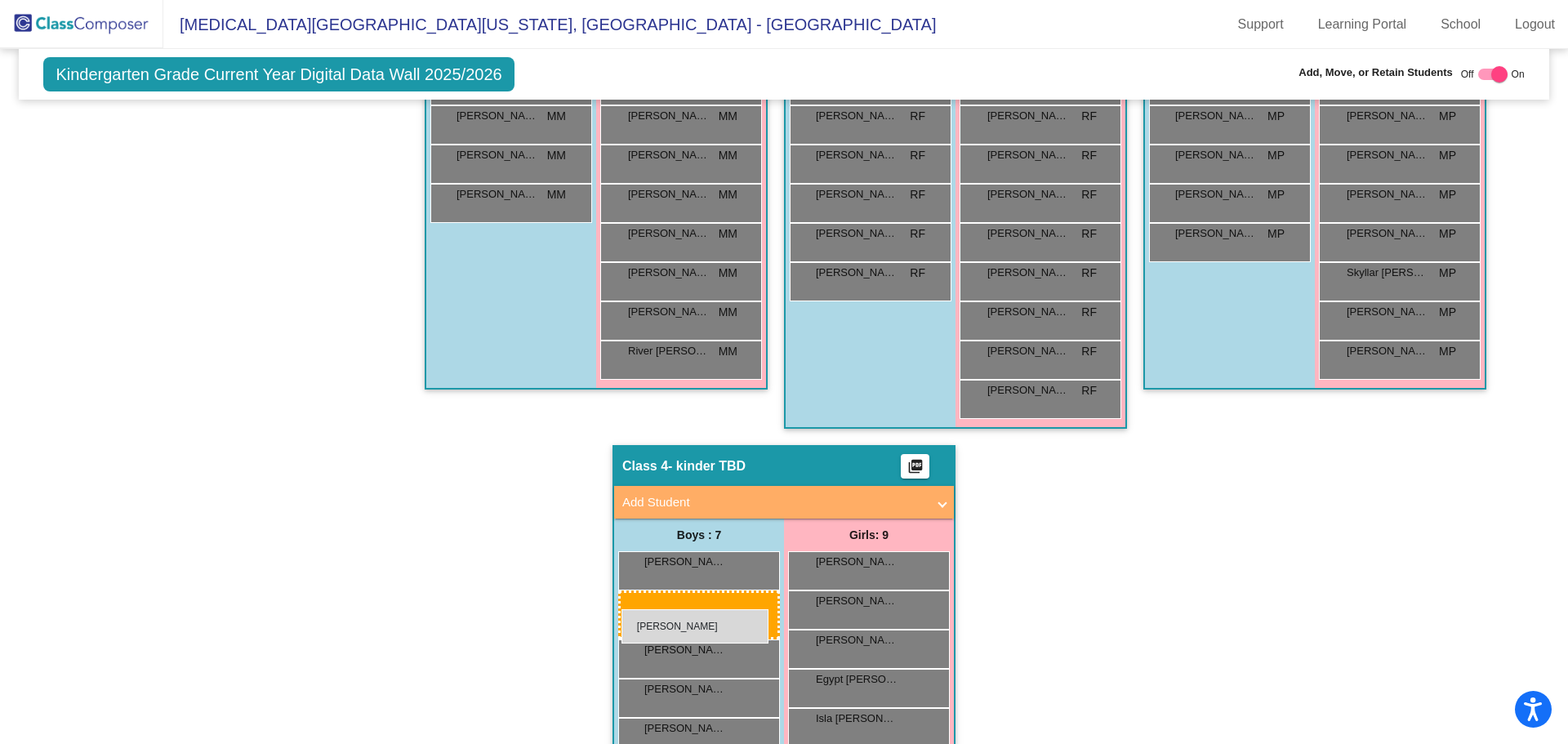
drag, startPoint x: 1214, startPoint y: 465, endPoint x: 622, endPoint y: 609, distance: 609.3
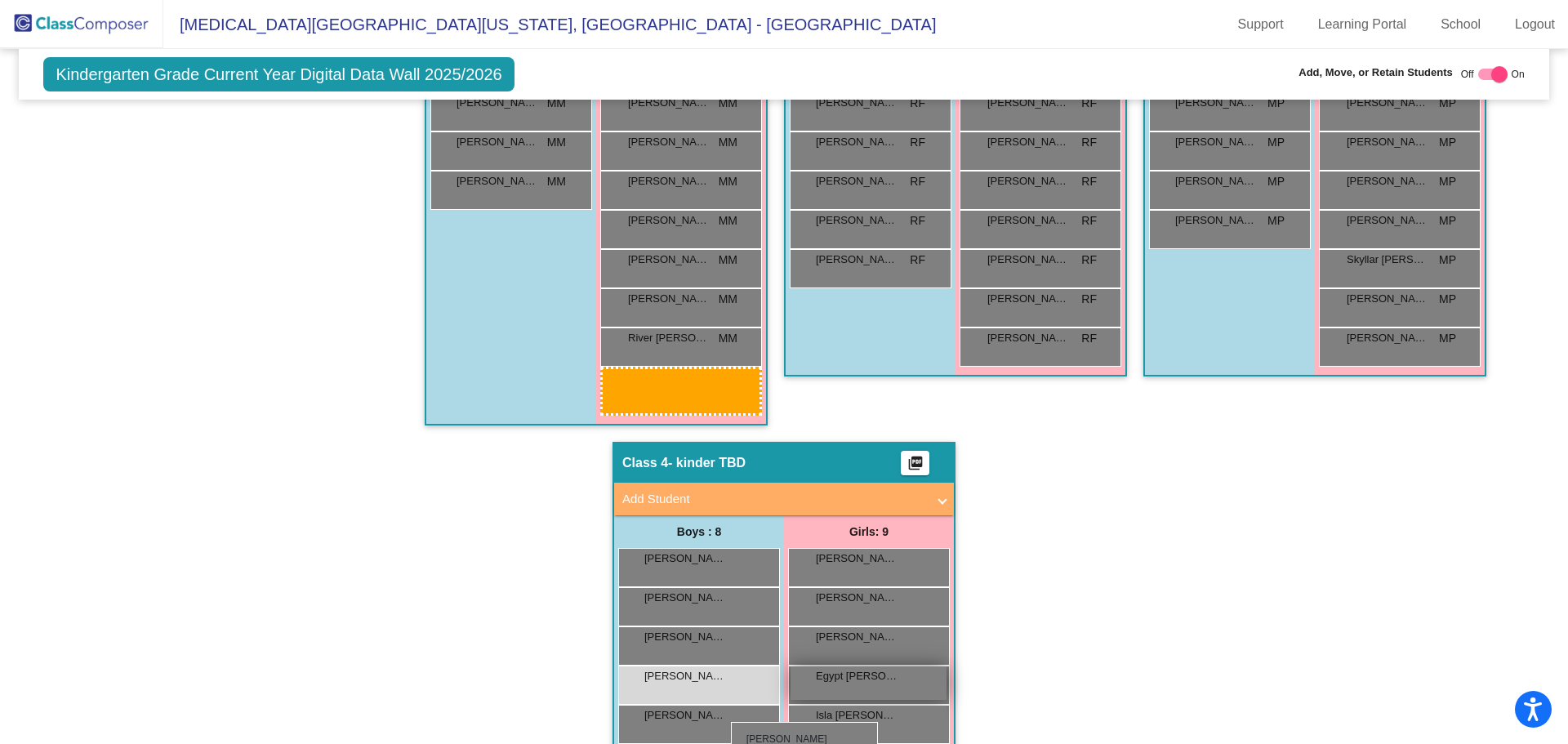
scroll to position [790, 0]
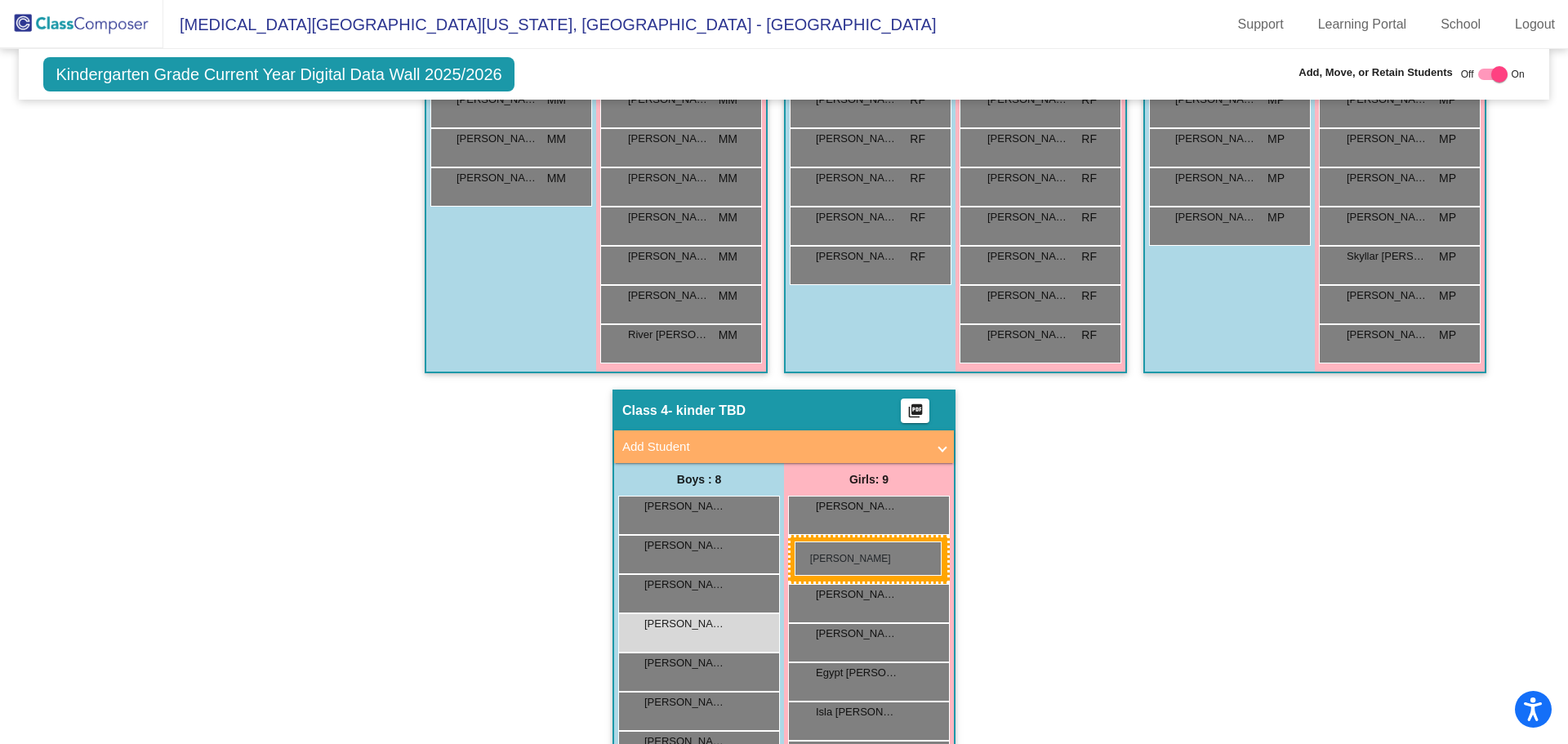
drag, startPoint x: 1046, startPoint y: 327, endPoint x: 794, endPoint y: 541, distance: 330.6
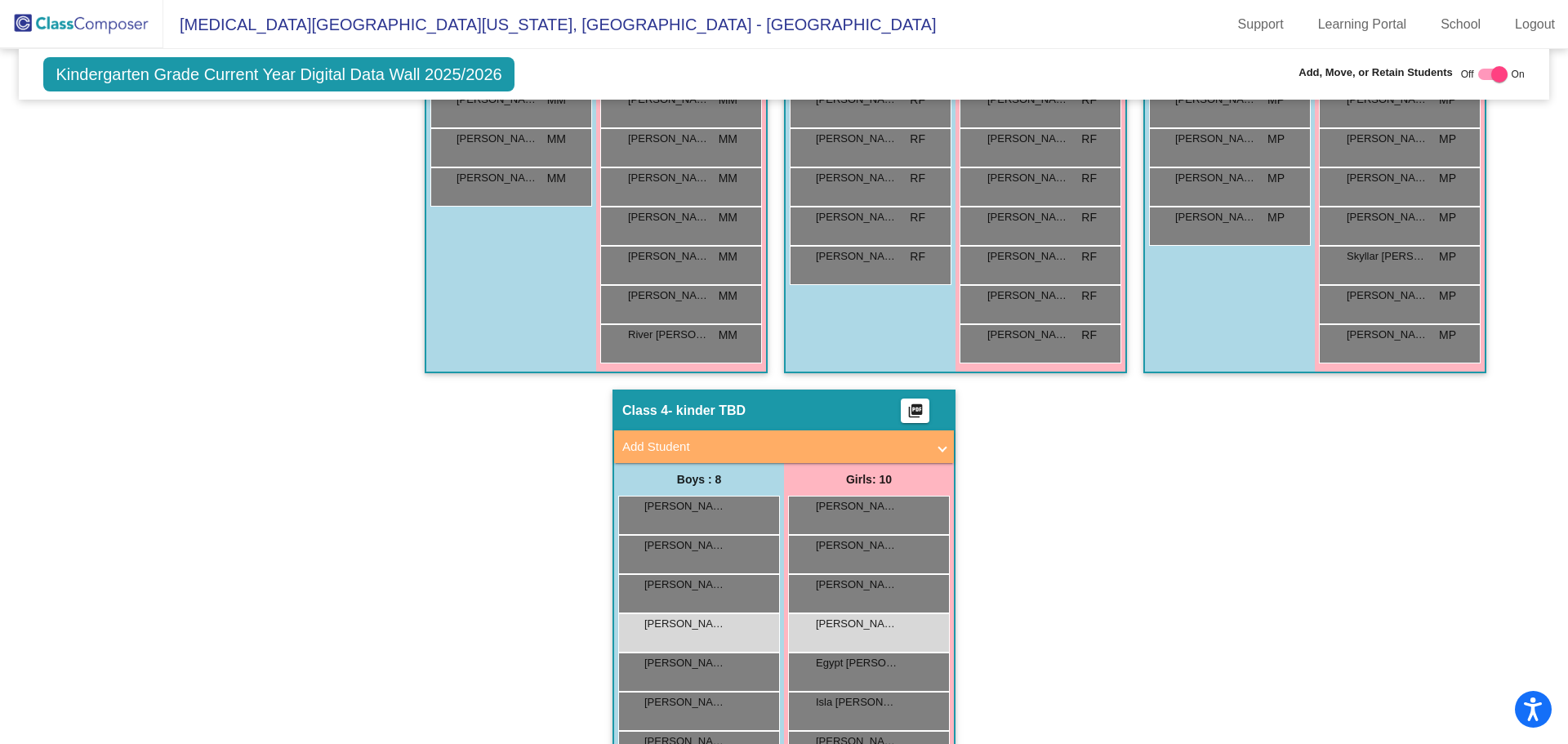
scroll to position [709, 0]
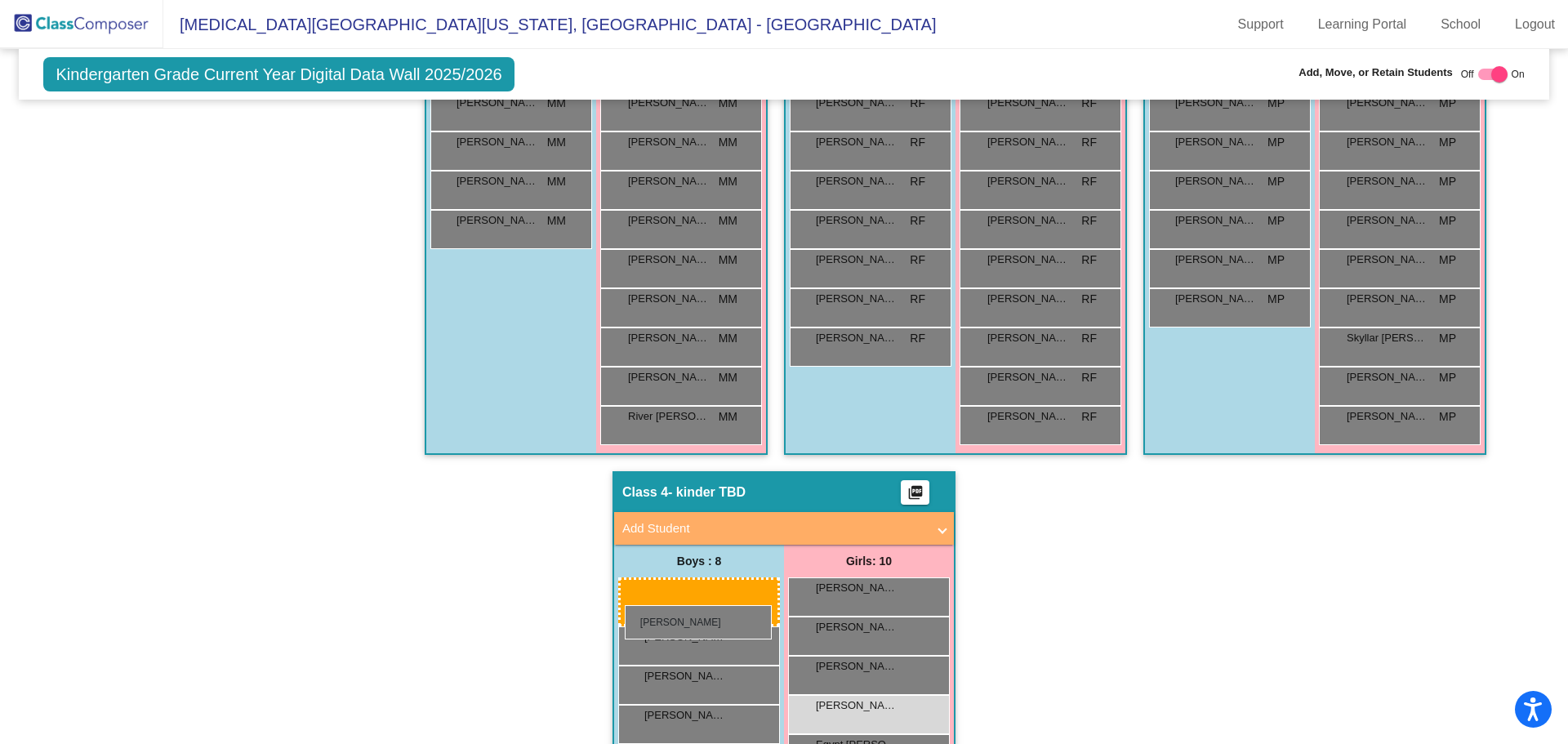
drag, startPoint x: 477, startPoint y: 150, endPoint x: 625, endPoint y: 605, distance: 478.5
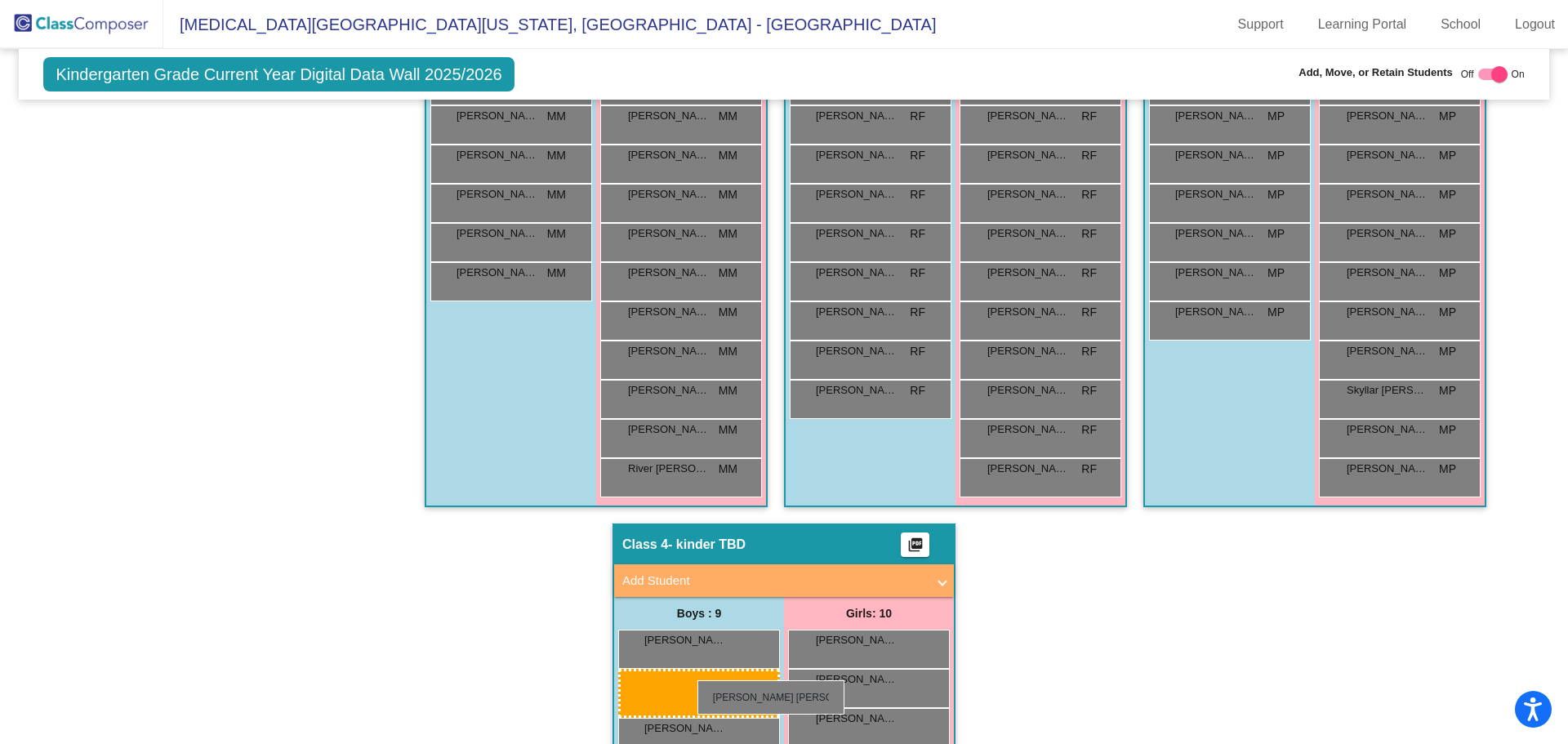
scroll to position [663, 0]
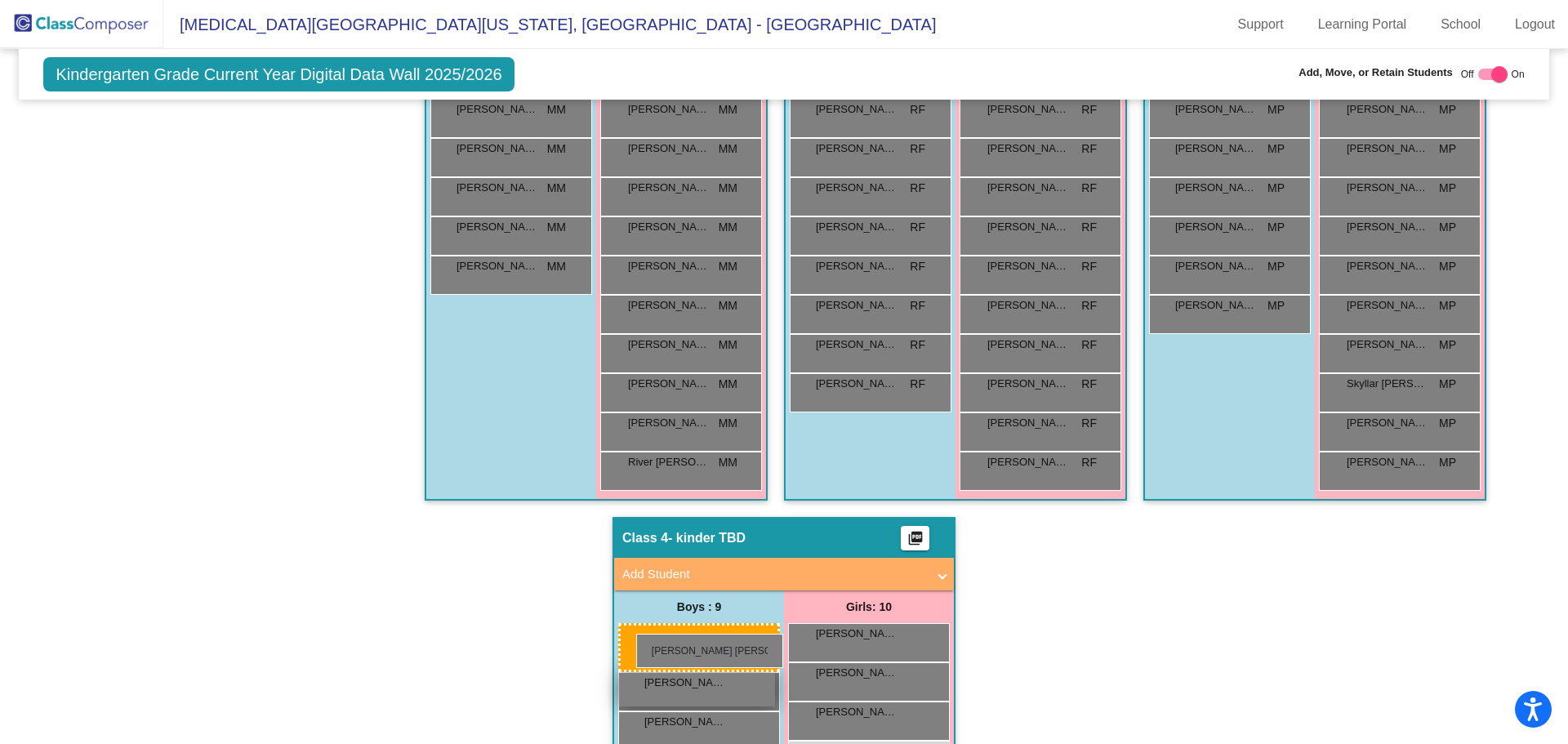
drag, startPoint x: 1253, startPoint y: 253, endPoint x: 634, endPoint y: 632, distance: 725.8
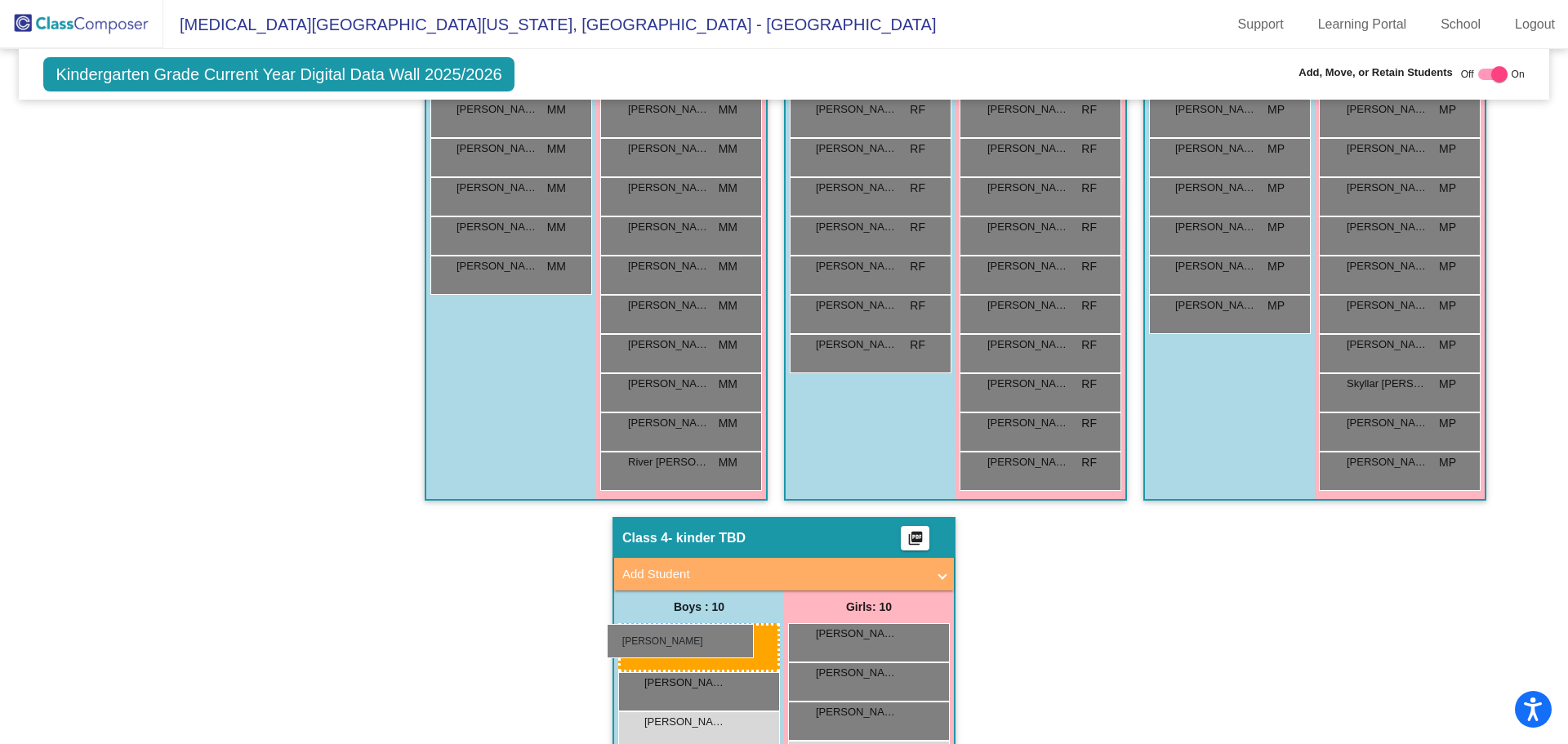
drag, startPoint x: 862, startPoint y: 150, endPoint x: 607, endPoint y: 624, distance: 538.2
drag, startPoint x: 848, startPoint y: 166, endPoint x: 622, endPoint y: 659, distance: 542.3
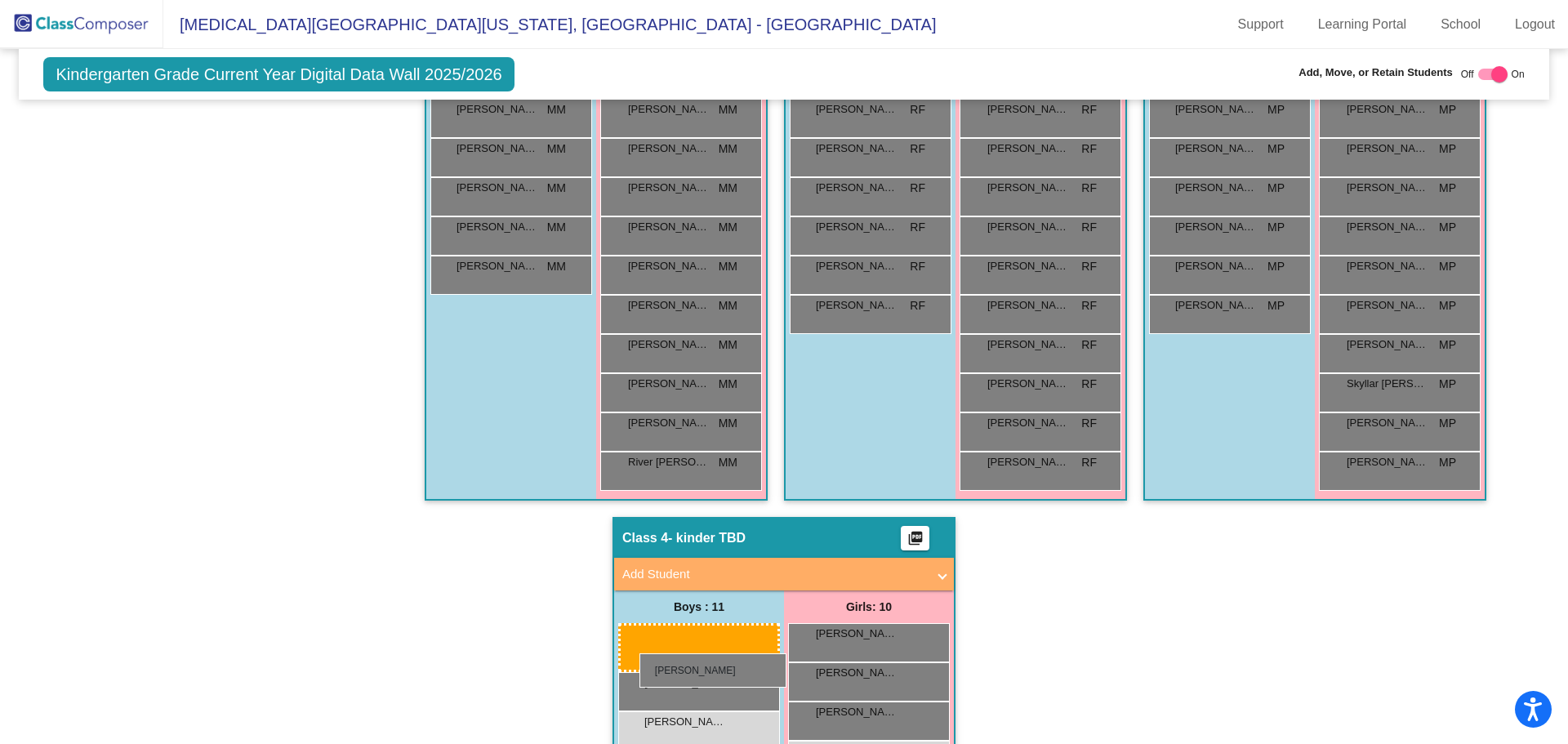
drag, startPoint x: 858, startPoint y: 277, endPoint x: 639, endPoint y: 653, distance: 435.1
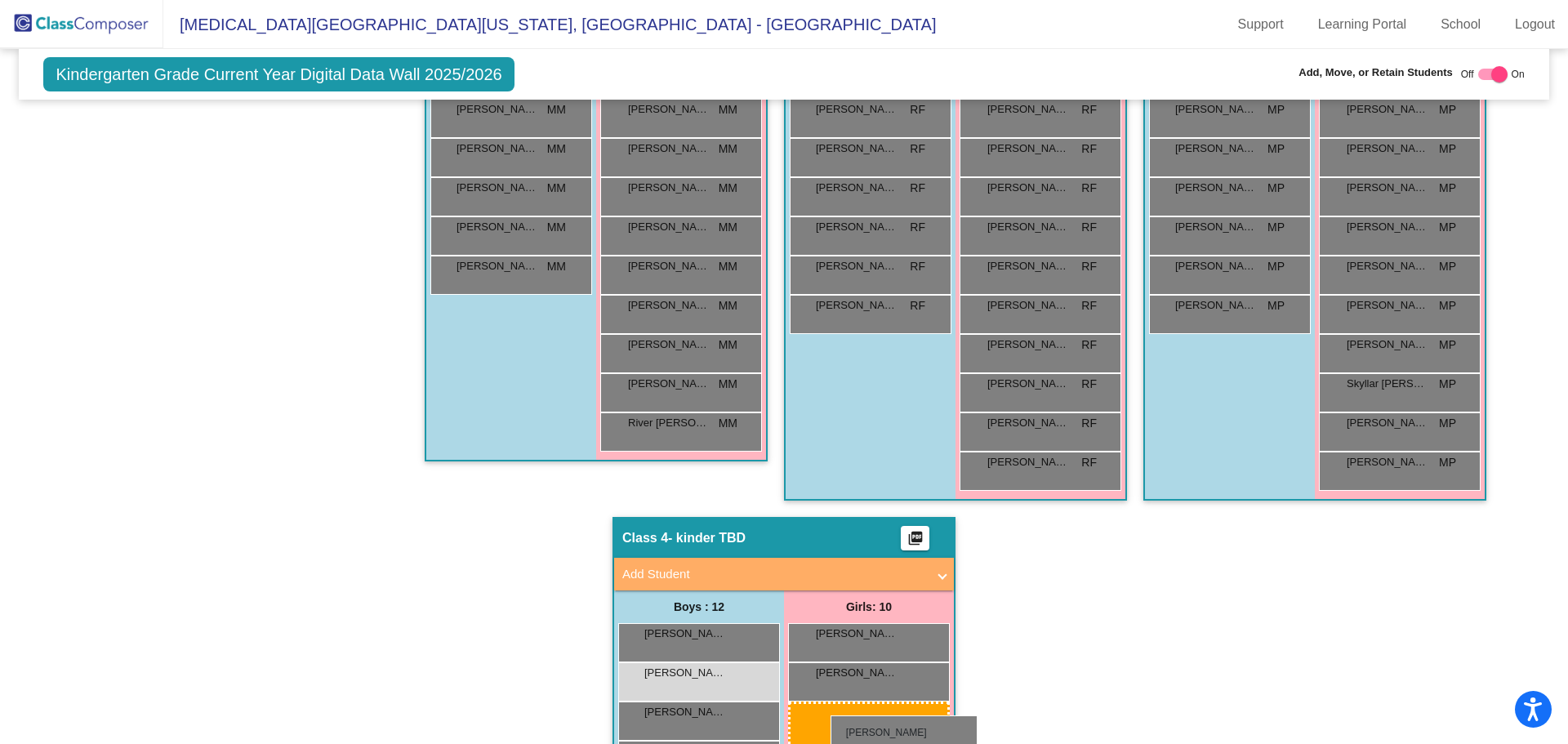
scroll to position [689, 0]
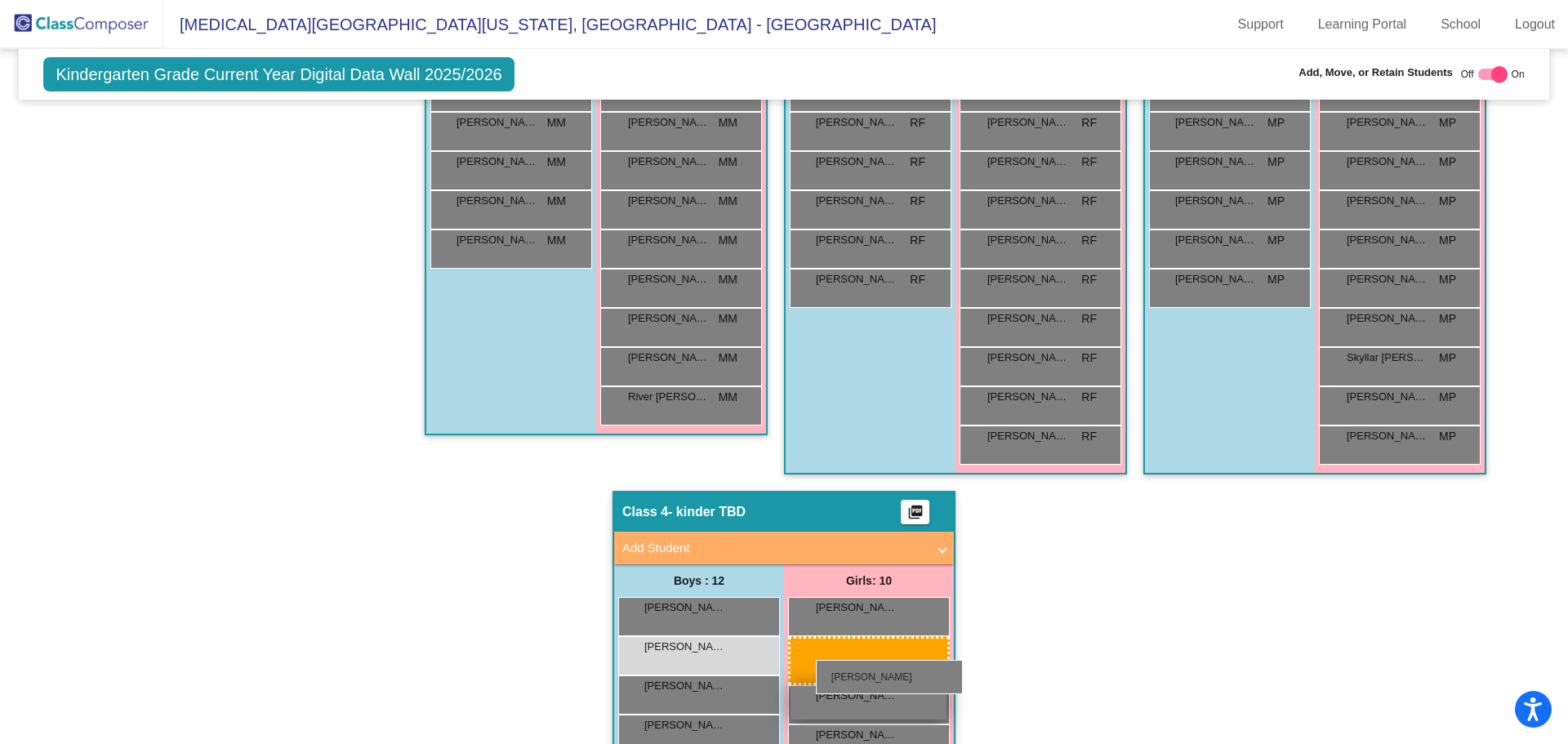
drag, startPoint x: 705, startPoint y: 348, endPoint x: 815, endPoint y: 660, distance: 330.8
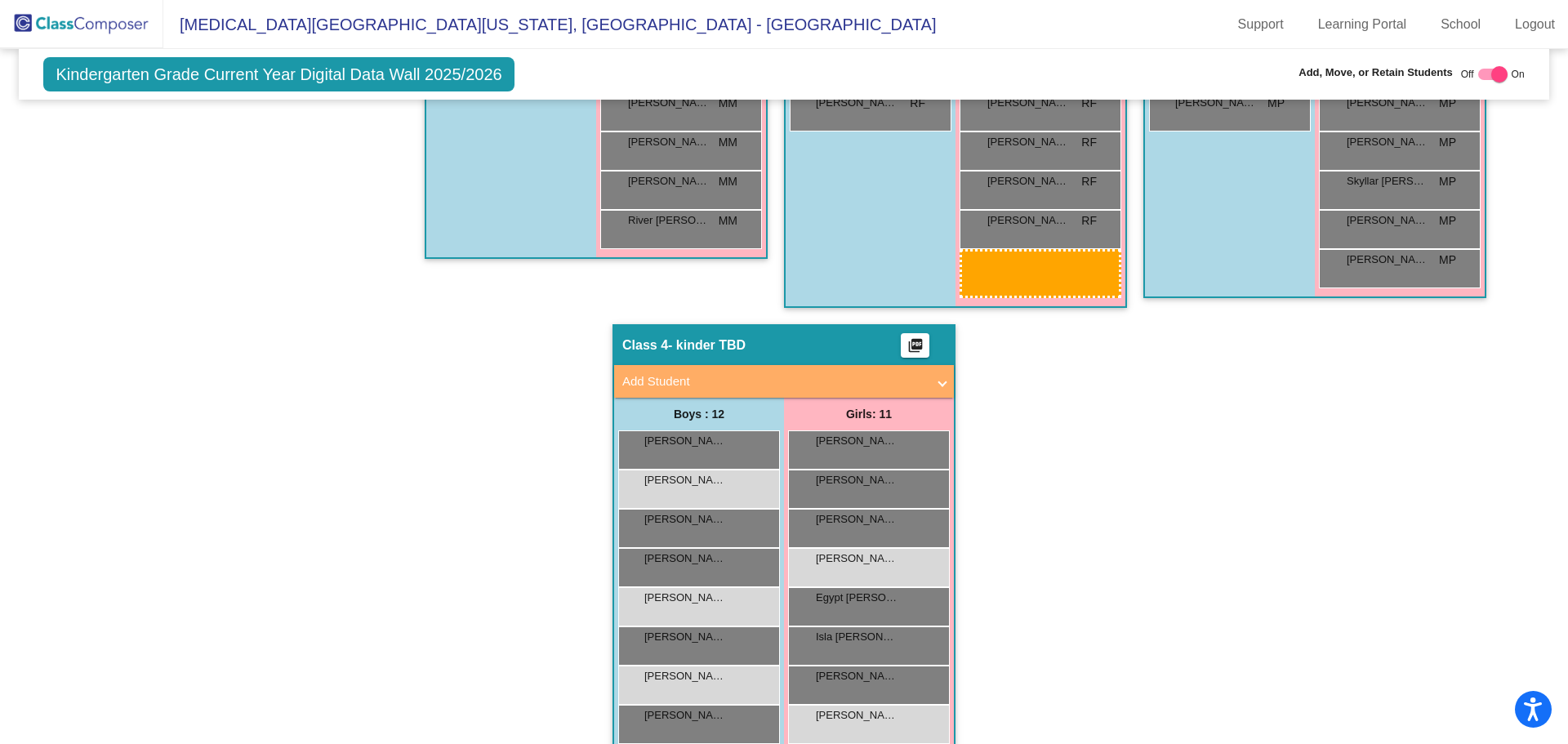
scroll to position [872, 0]
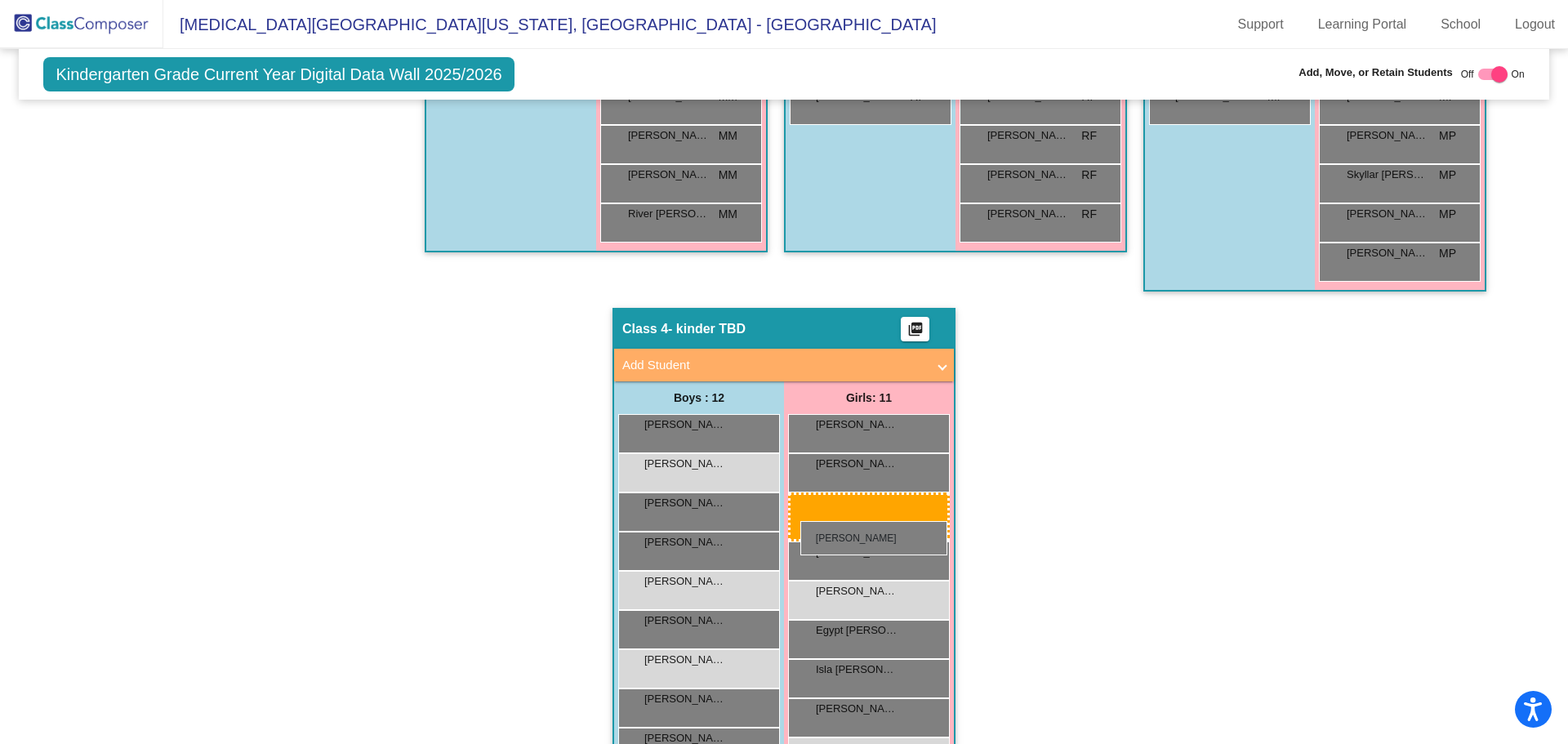
drag, startPoint x: 1067, startPoint y: 492, endPoint x: 800, endPoint y: 521, distance: 268.6
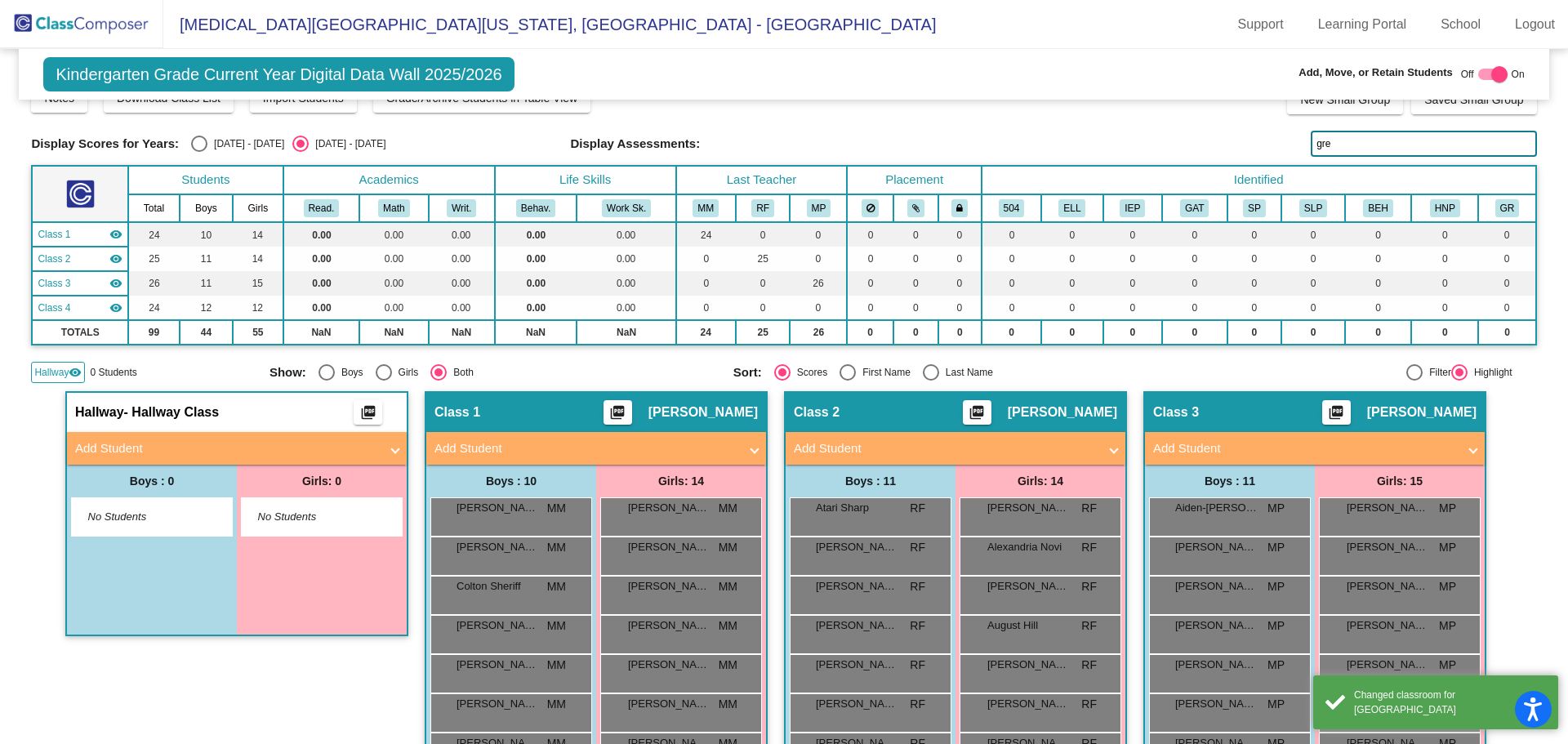
scroll to position [0, 0]
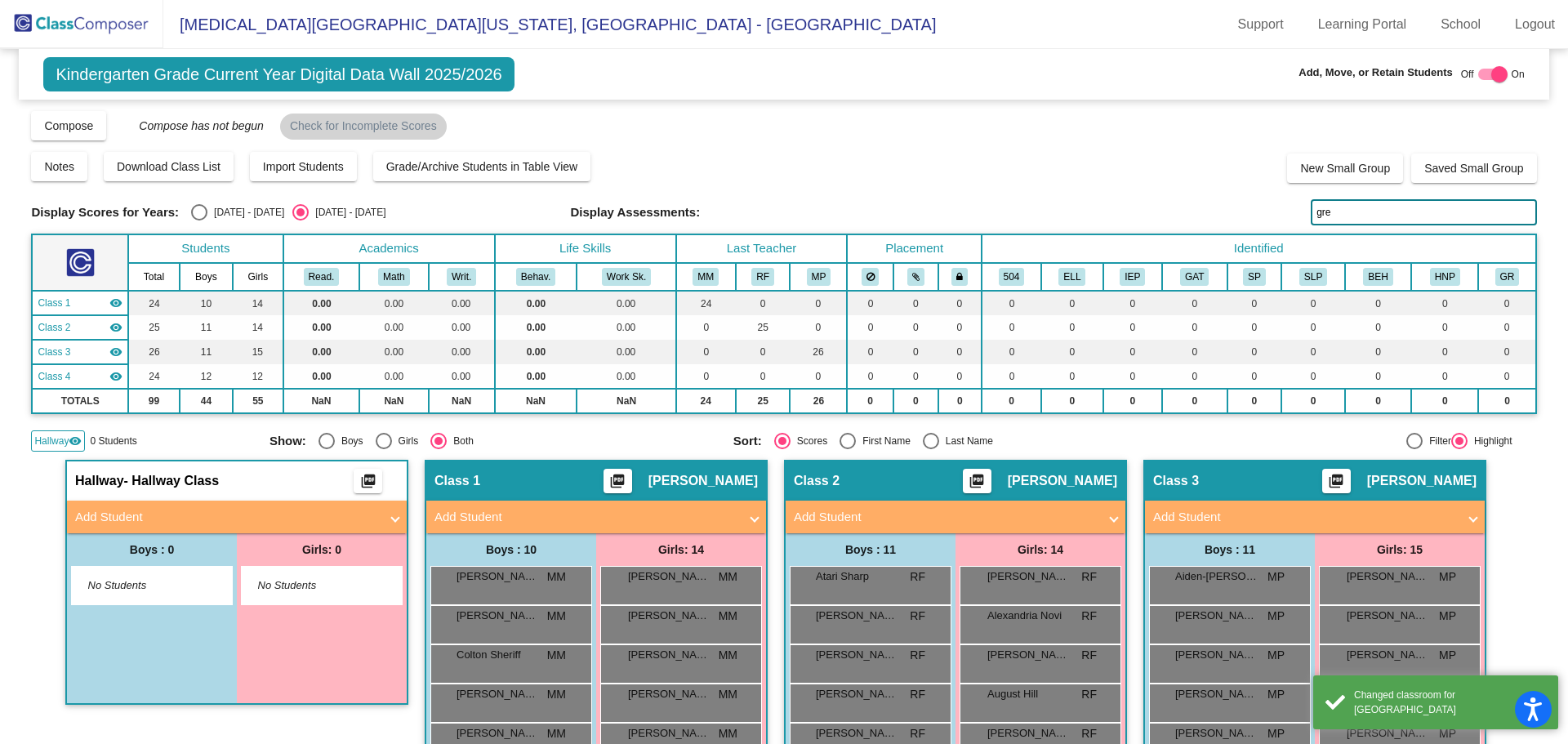
drag, startPoint x: 1338, startPoint y: 209, endPoint x: 1133, endPoint y: 213, distance: 205.0
click at [1133, 213] on div "Display Scores for Years: [DATE] - [DATE] [DATE] - [DATE] Display Assessments: …" at bounding box center [784, 212] width 1505 height 26
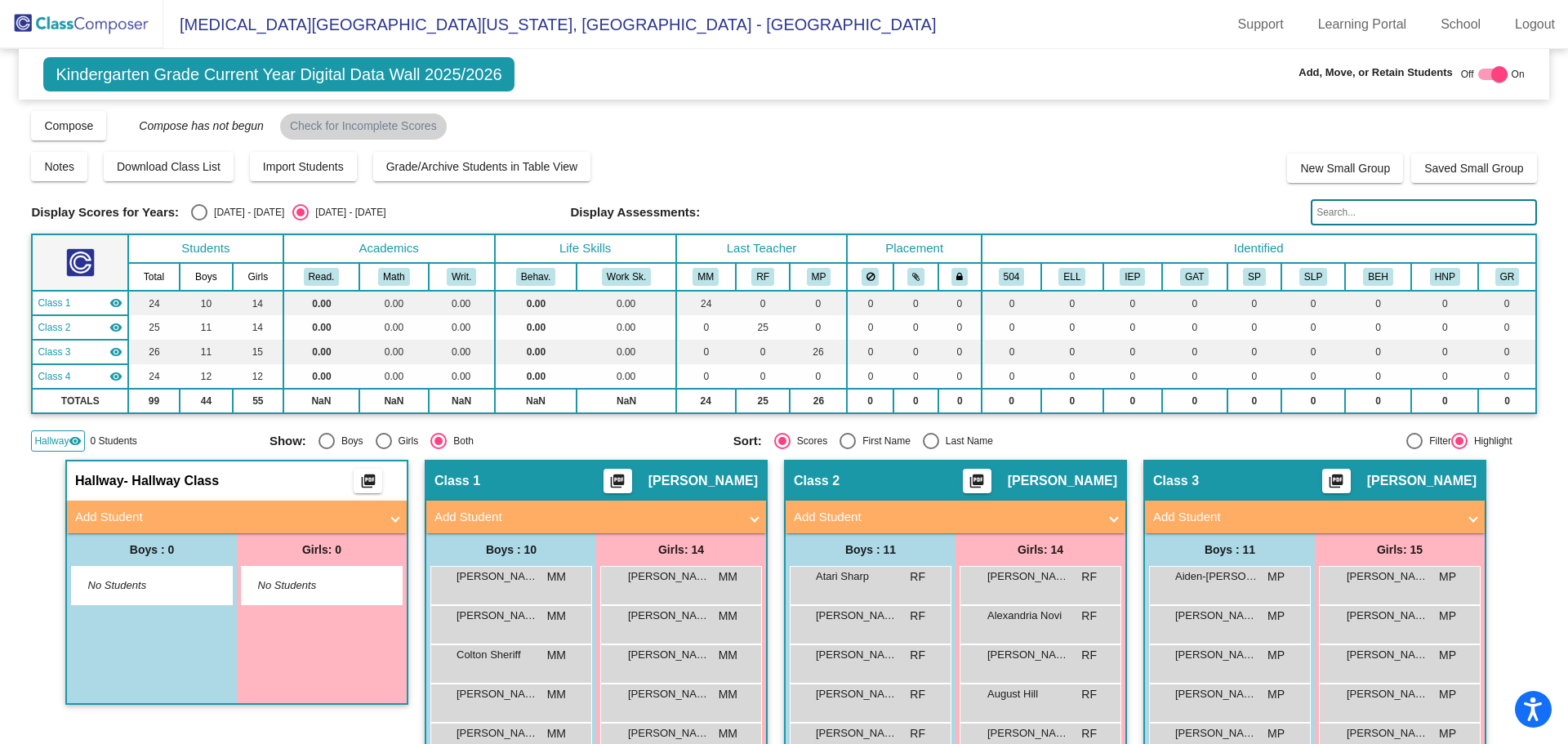
click at [128, 513] on mat-panel-title "Add Student" at bounding box center [227, 517] width 304 height 18
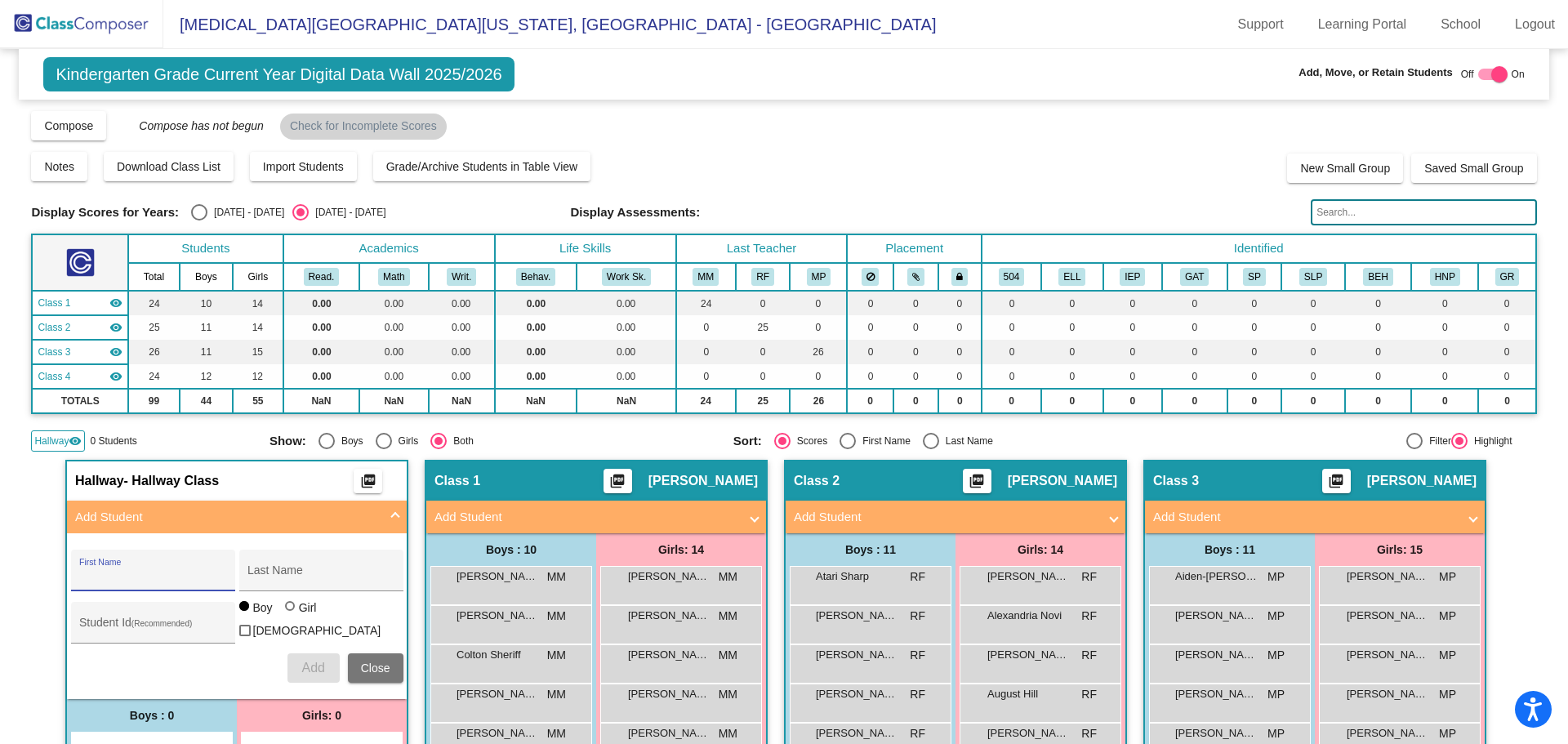
click at [147, 570] on input "First Name" at bounding box center [152, 576] width 147 height 13
type input "[PERSON_NAME]"
type input "517027828"
click at [301, 661] on span "Add" at bounding box center [312, 668] width 23 height 14
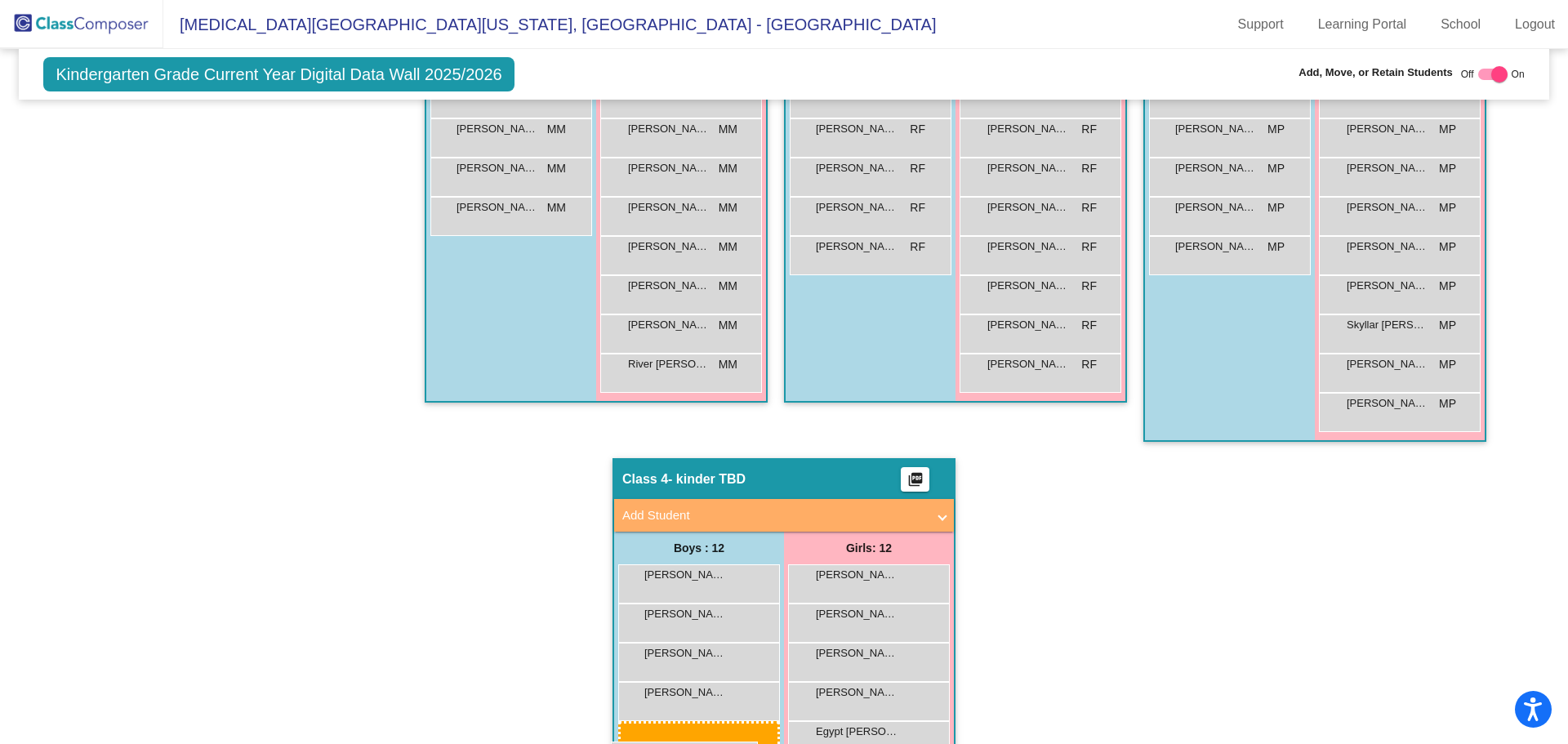
scroll to position [725, 0]
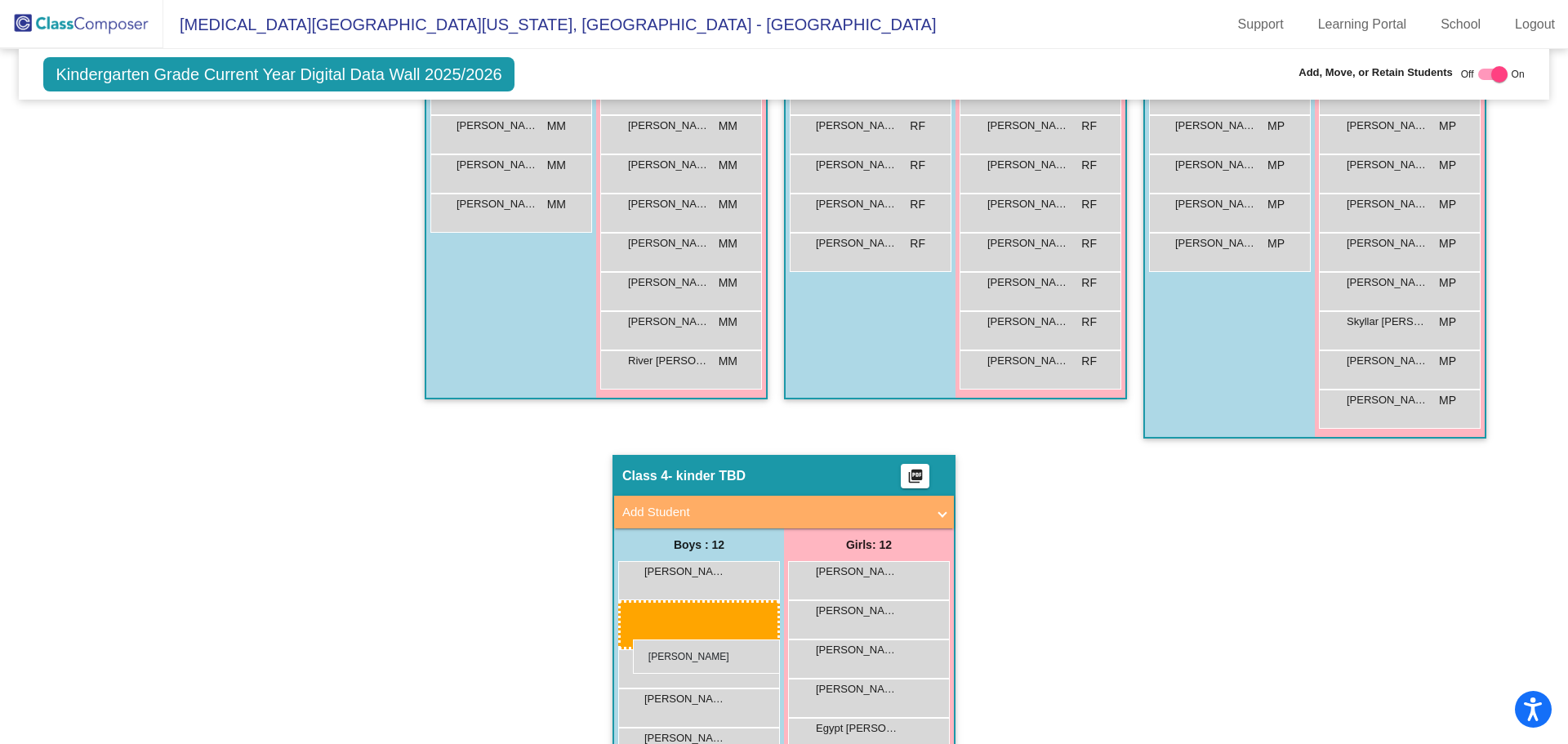
drag, startPoint x: 135, startPoint y: 343, endPoint x: 633, endPoint y: 639, distance: 579.3
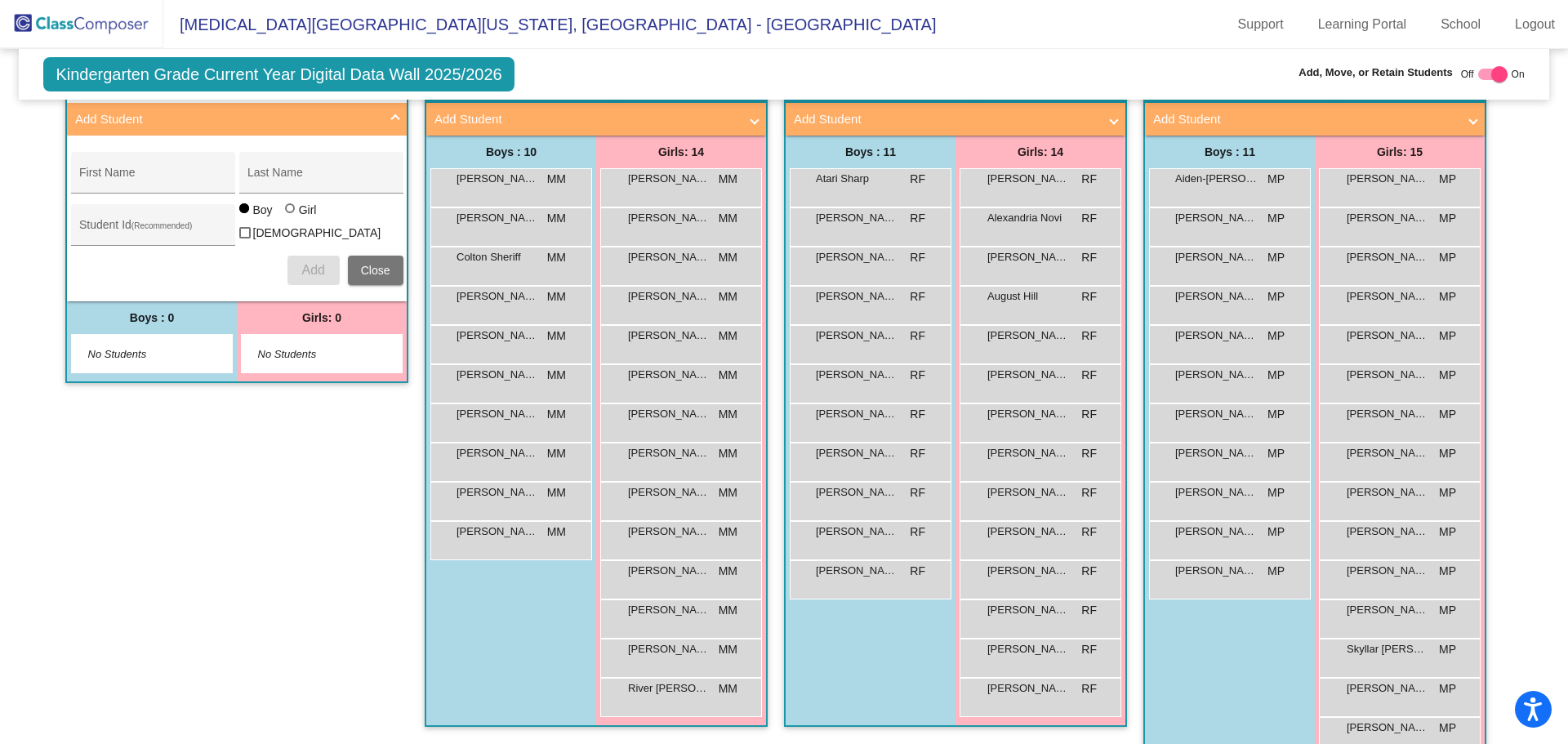
scroll to position [398, 0]
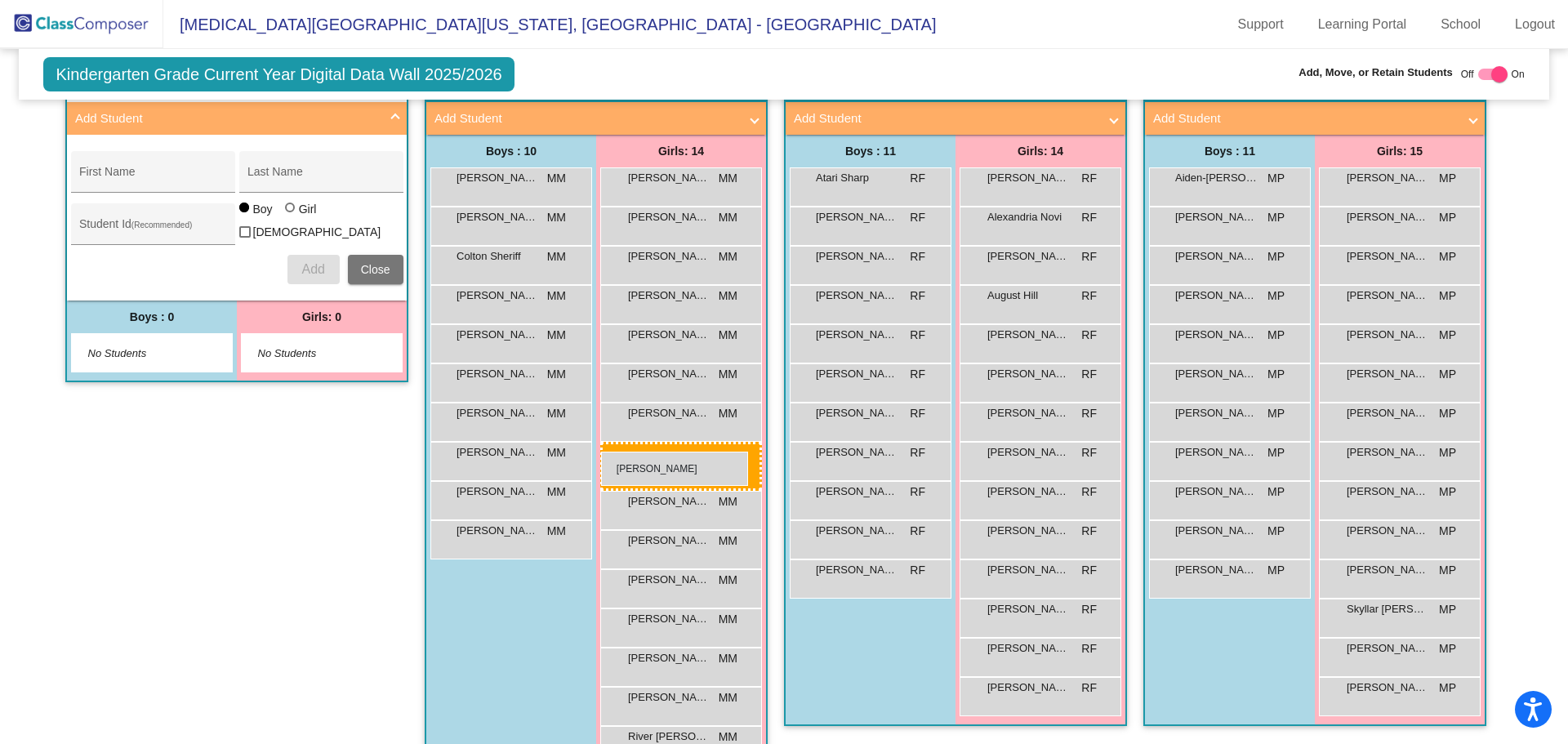
drag, startPoint x: 1373, startPoint y: 538, endPoint x: 601, endPoint y: 451, distance: 776.9
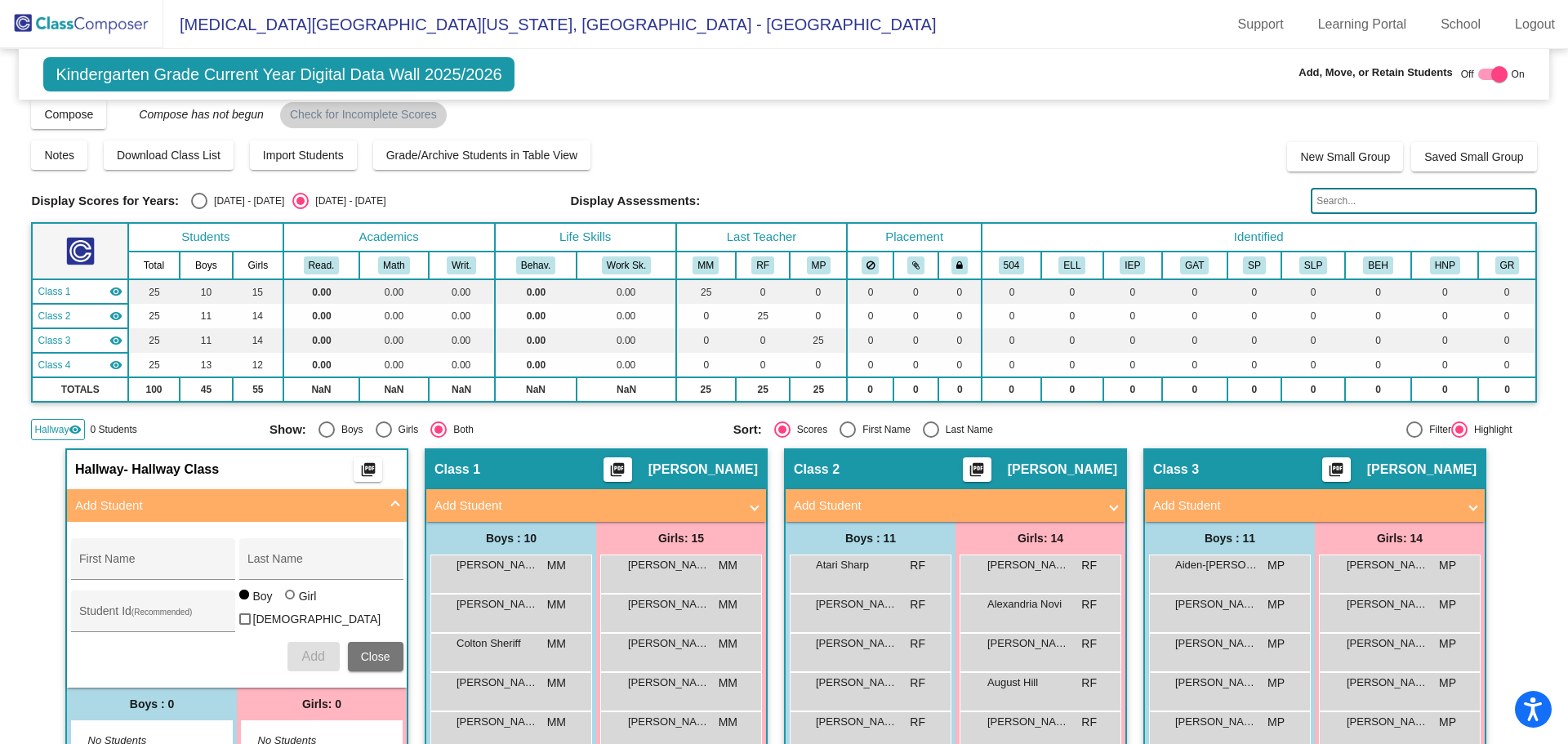
scroll to position [0, 0]
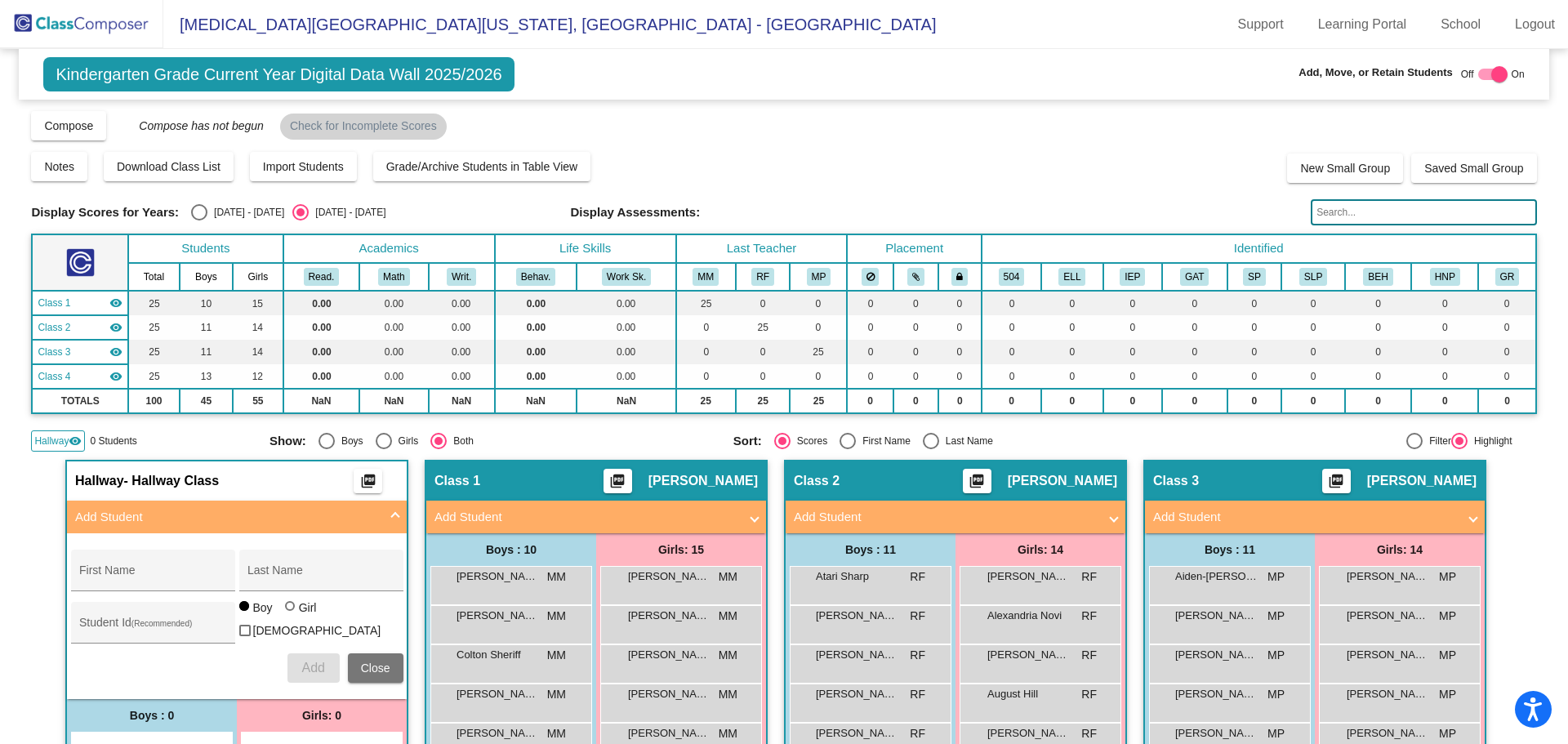
click at [392, 517] on span at bounding box center [395, 517] width 7 height 18
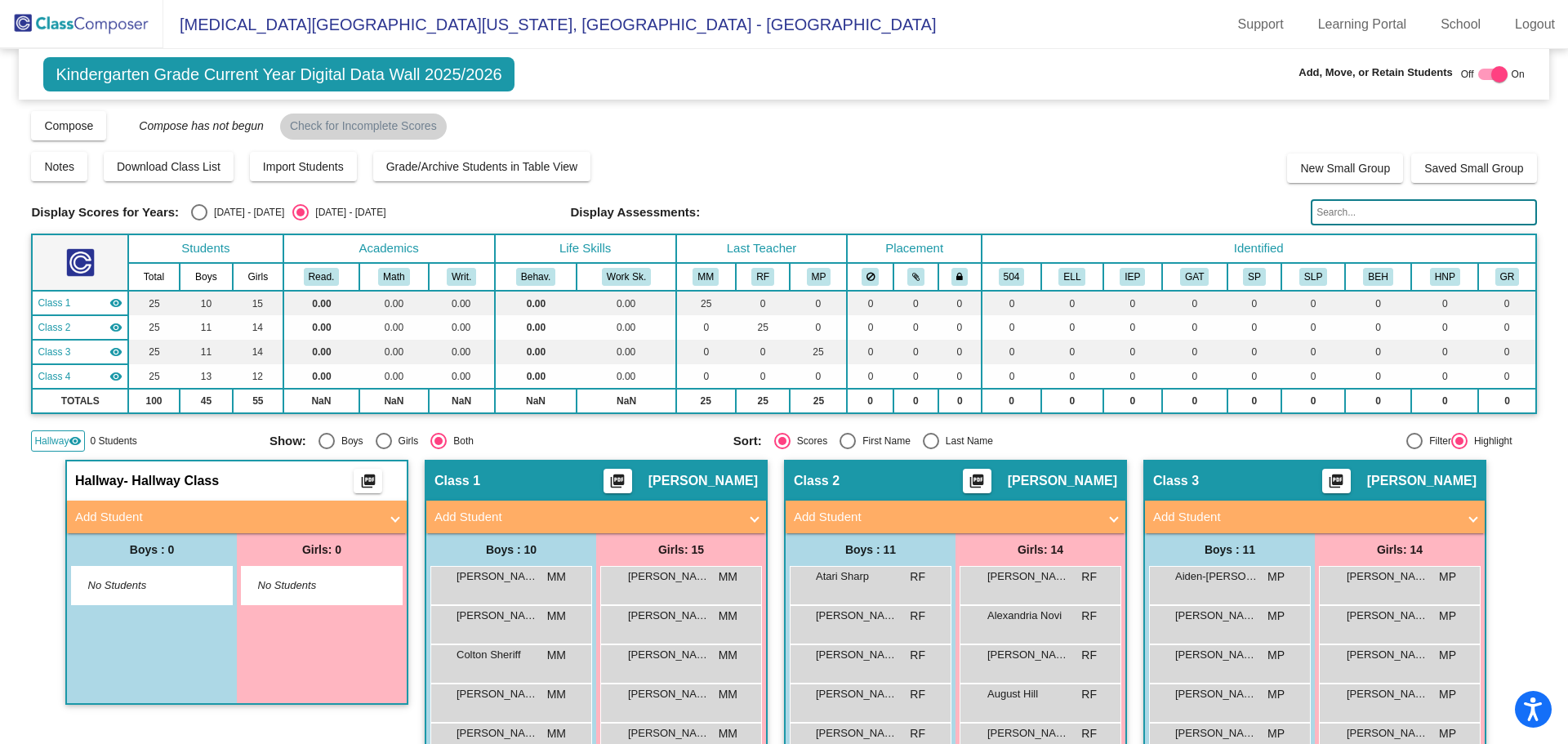
click at [72, 451] on div "Hallway visibility" at bounding box center [58, 440] width 54 height 21
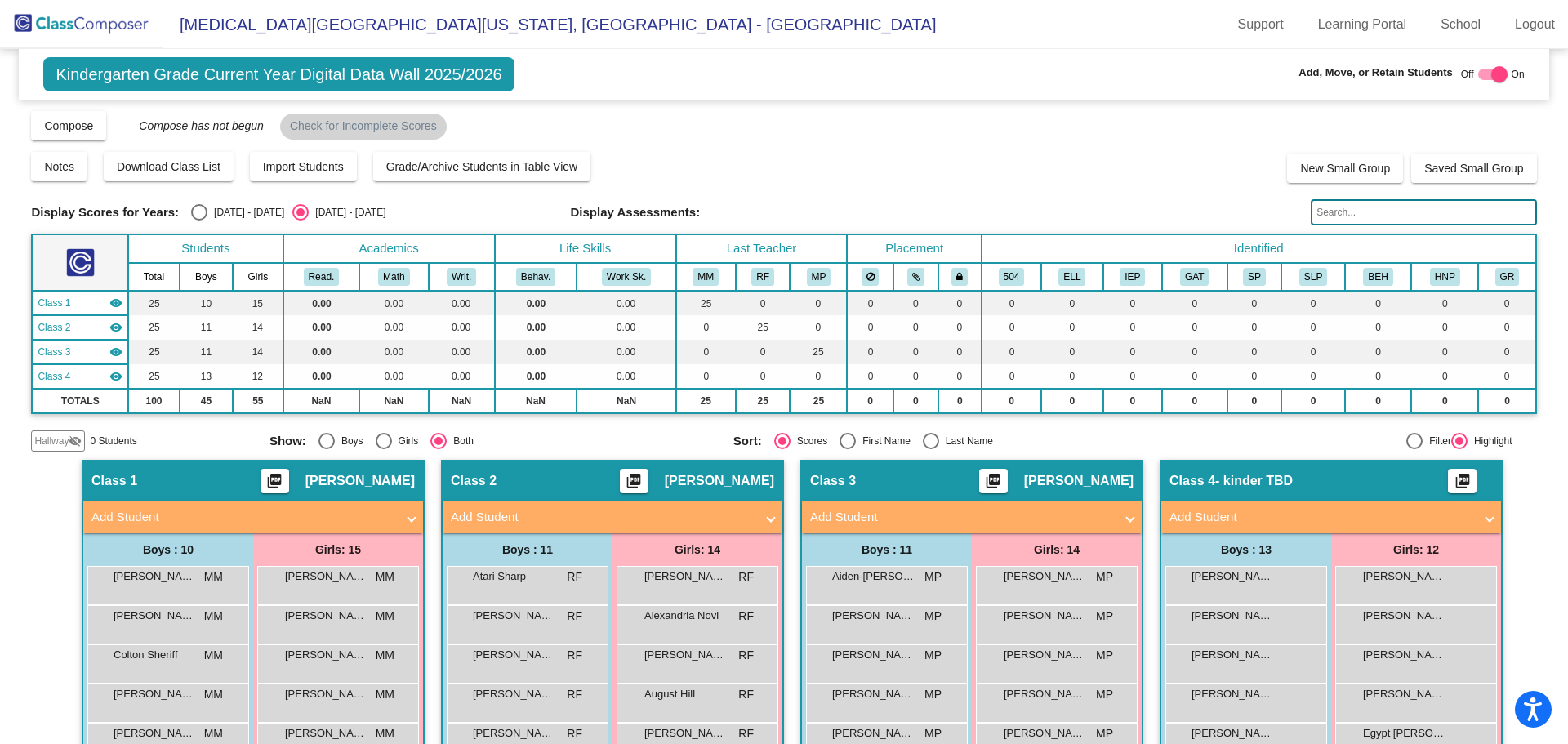
click at [1549, 25] on link "Logout" at bounding box center [1534, 24] width 66 height 26
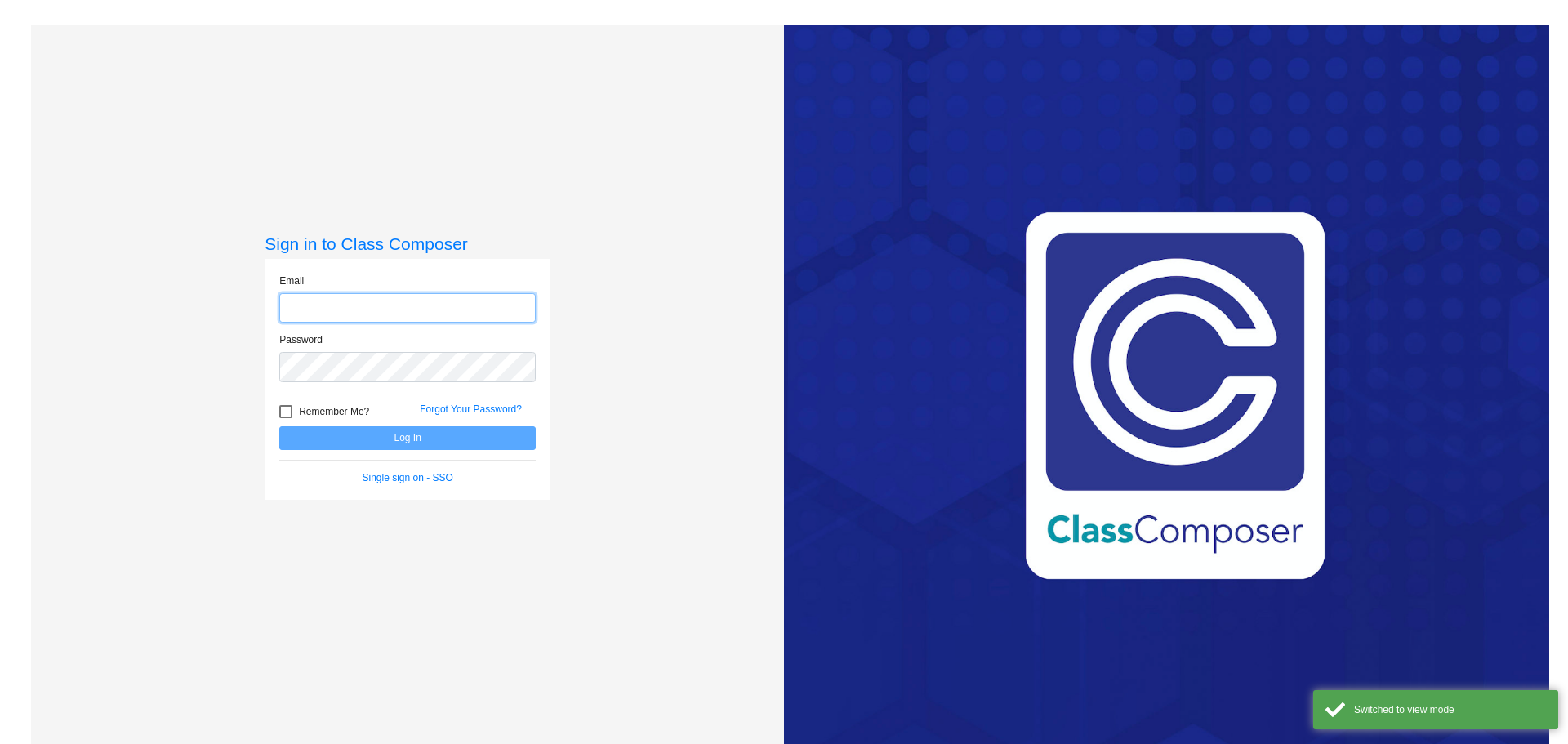
type input "[PERSON_NAME][EMAIL_ADDRESS][PERSON_NAME][DOMAIN_NAME]"
